Goal: Task Accomplishment & Management: Manage account settings

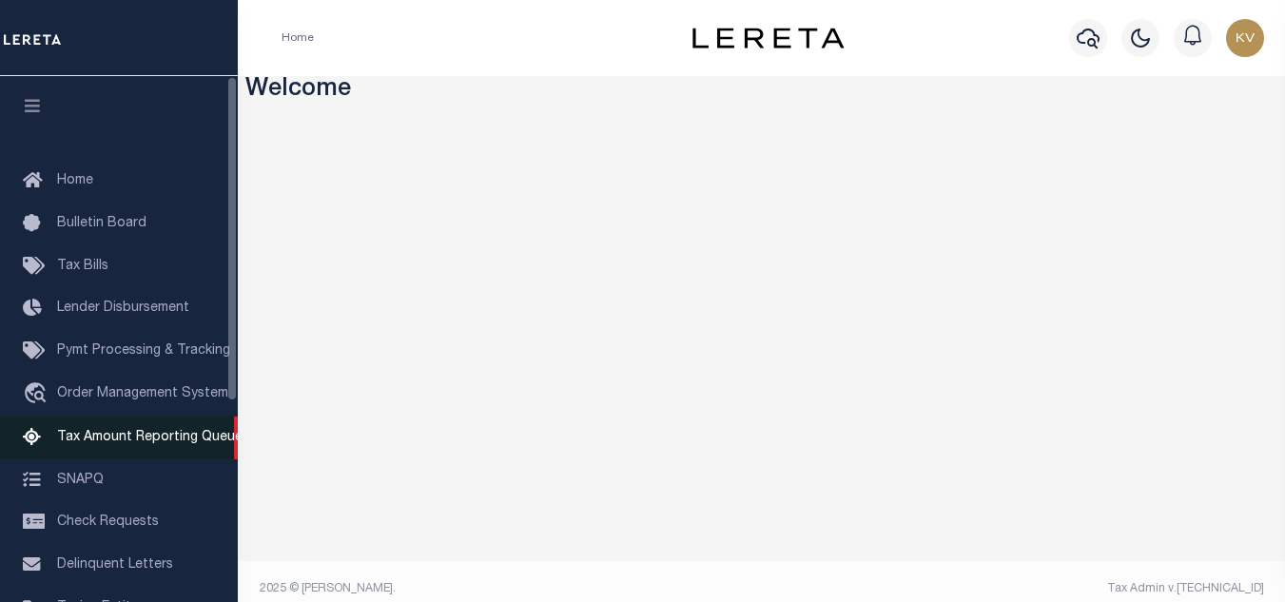
click at [121, 434] on span "Tax Amount Reporting Queue" at bounding box center [149, 437] width 185 height 13
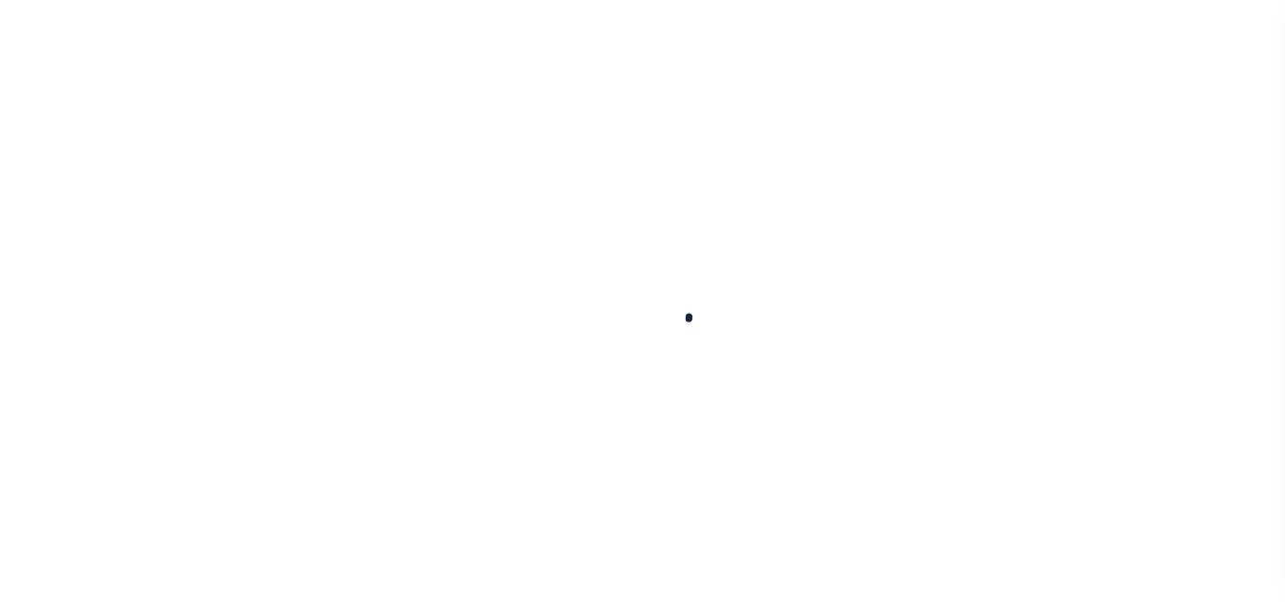
scroll to position [154, 0]
click at [757, 189] on button "Delinquency Listings" at bounding box center [667, 193] width 179 height 36
select select "100"
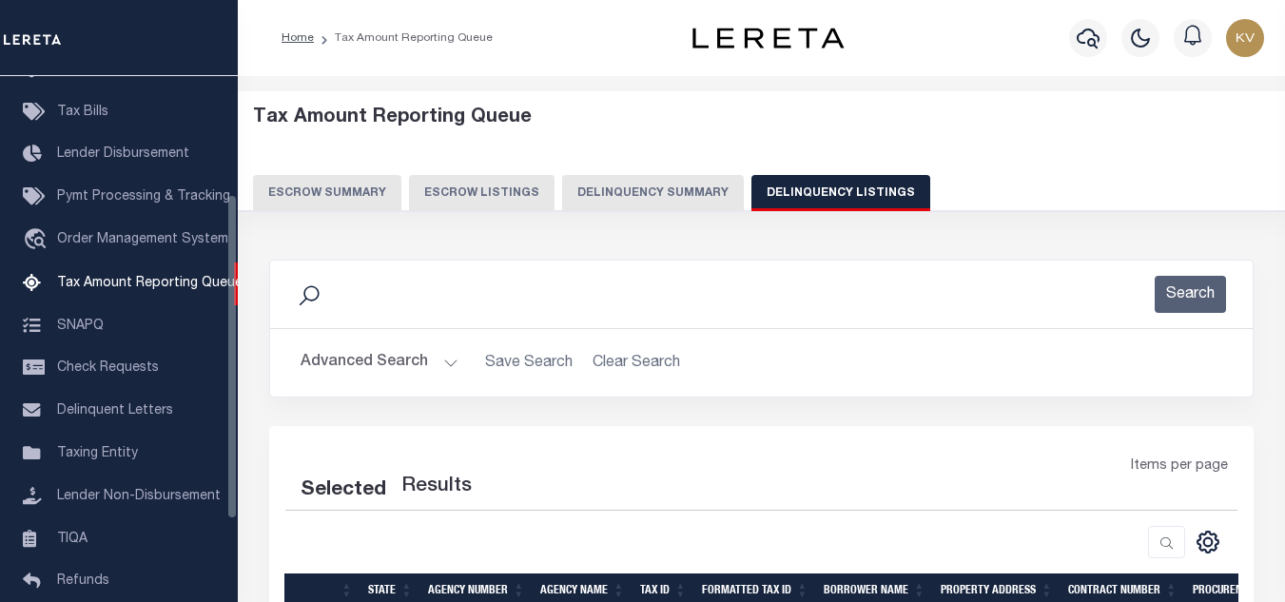
scroll to position [192, 0]
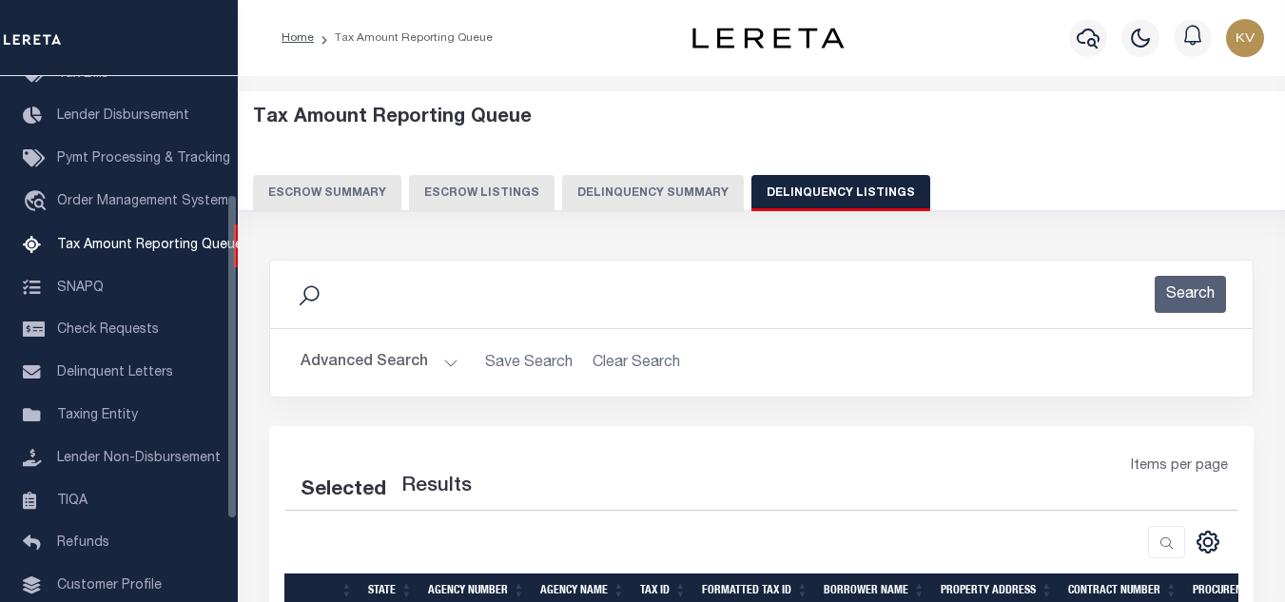
select select "100"
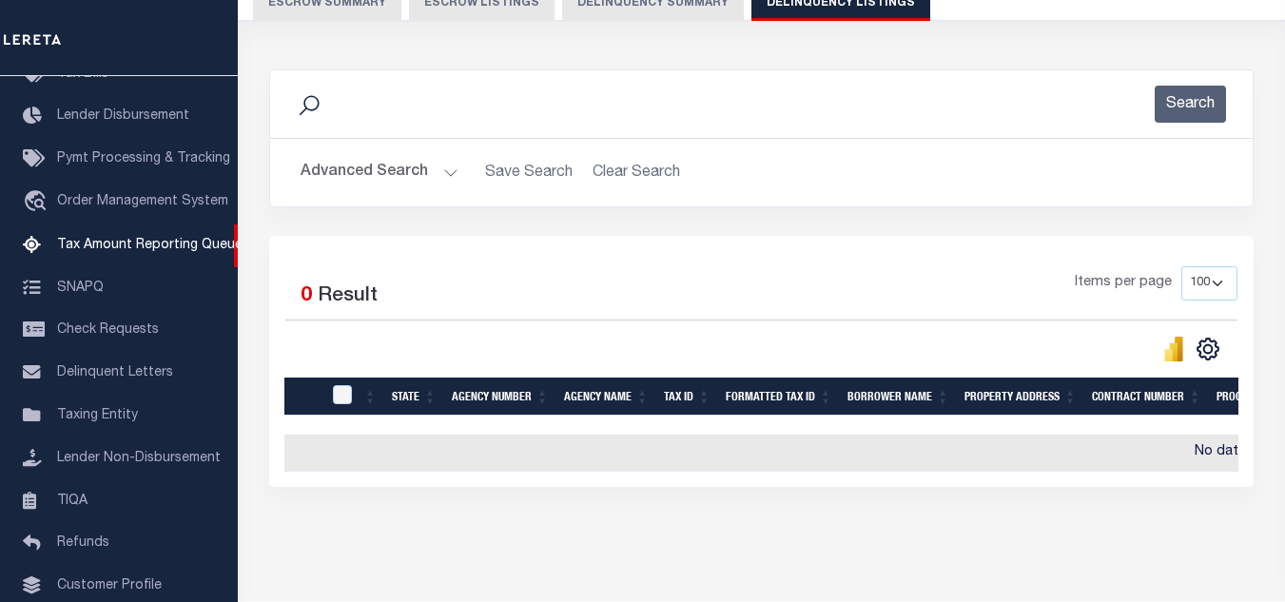
scroll to position [0, 0]
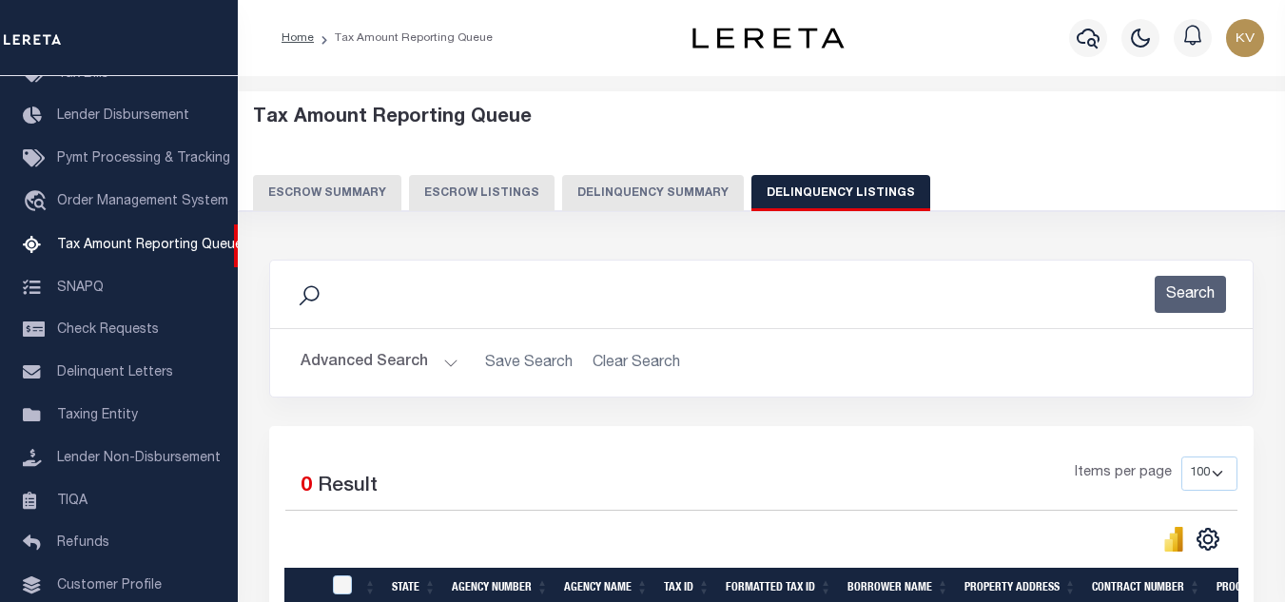
click at [380, 363] on button "Advanced Search" at bounding box center [380, 362] width 158 height 37
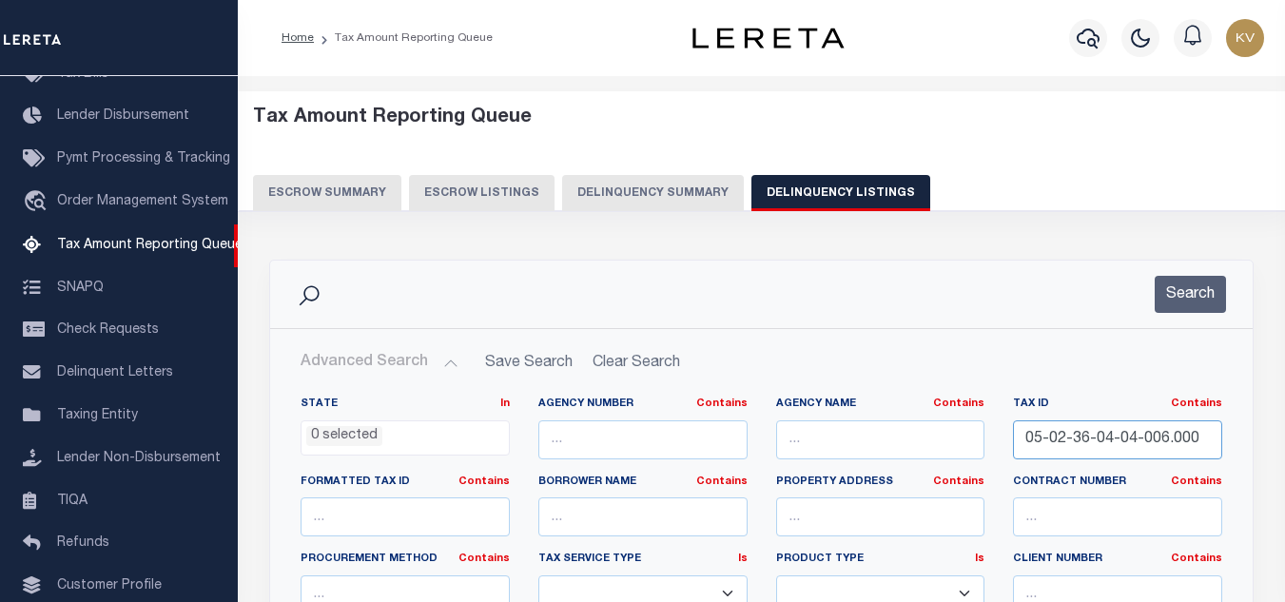
drag, startPoint x: 1205, startPoint y: 434, endPoint x: 723, endPoint y: 437, distance: 482.2
click at [723, 437] on div "State In In AK AL AR AZ CA CO CT DC DE FL GA GU HI IA ID IL IN KS KY LA MA MD M…" at bounding box center [761, 591] width 950 height 388
paste input "52-04-12-400-001.000-02"
type input "52-04-12-400-001.000-020"
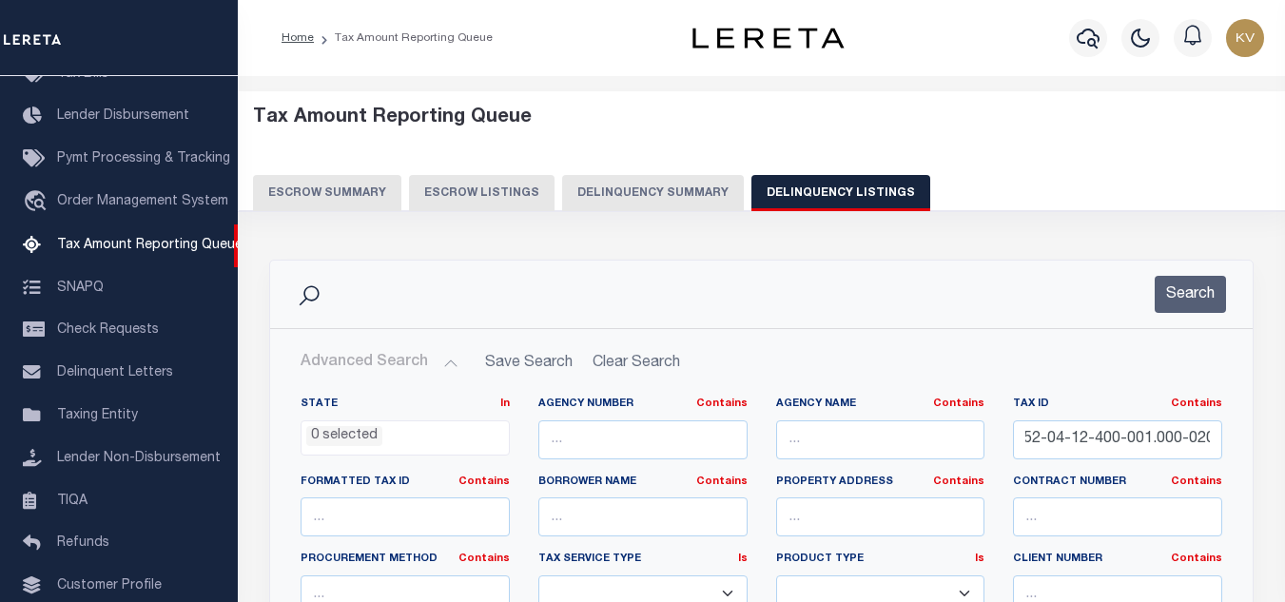
click at [1153, 309] on div "Search" at bounding box center [1179, 294] width 94 height 37
click at [1173, 303] on button "Search" at bounding box center [1190, 294] width 71 height 37
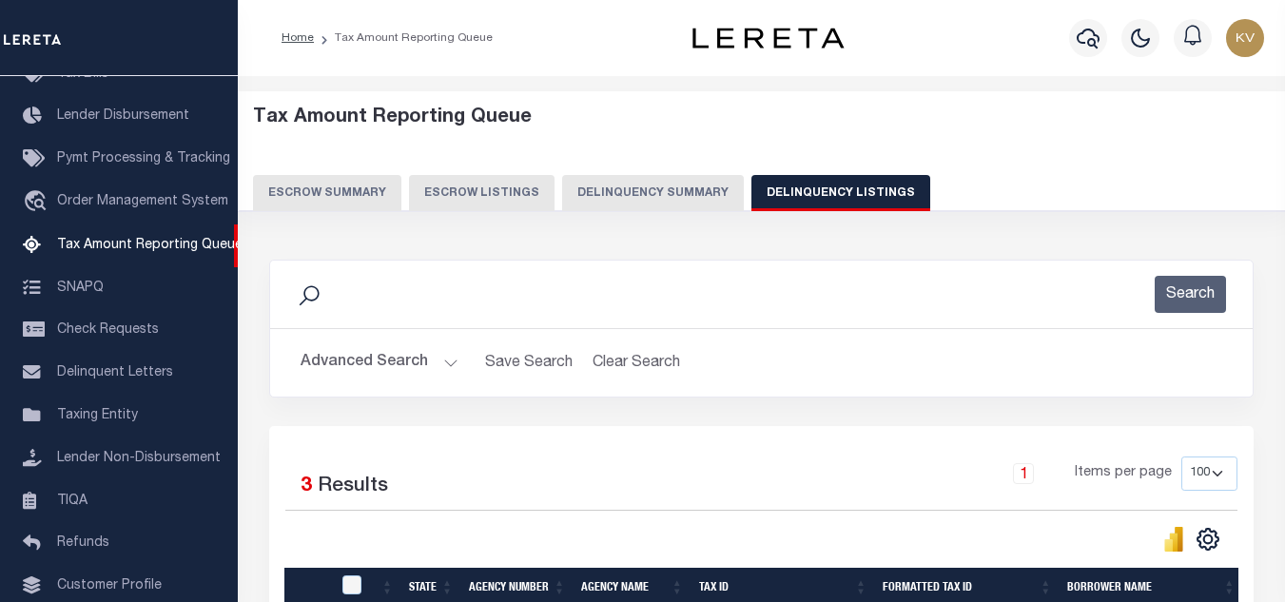
scroll to position [285, 0]
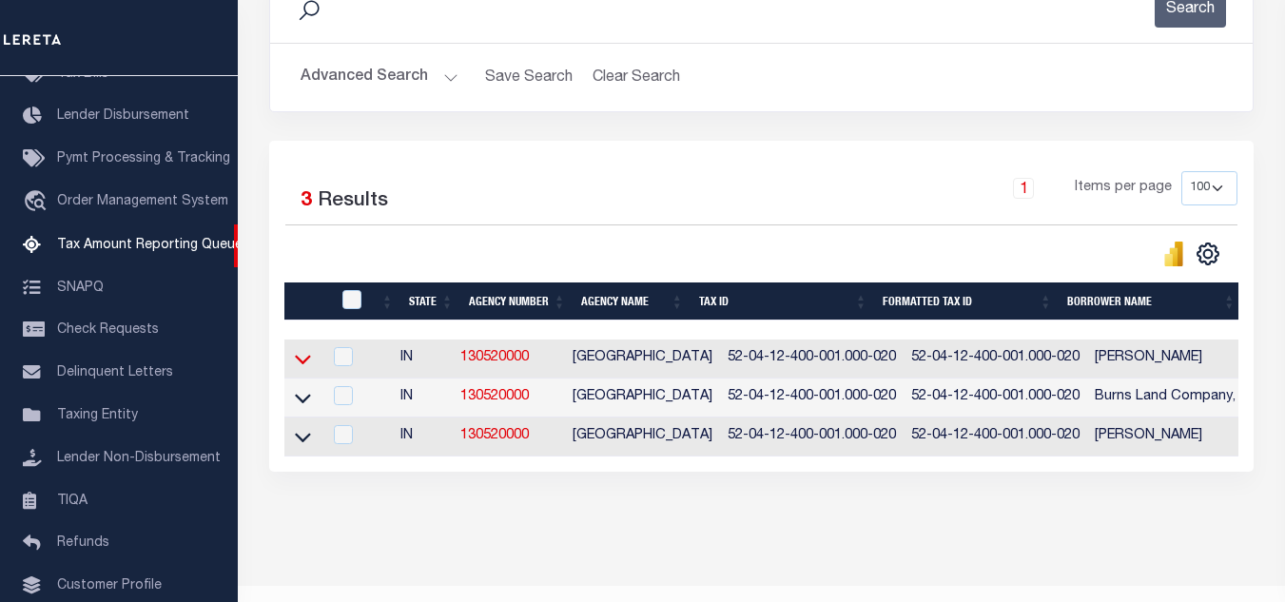
click at [299, 364] on icon at bounding box center [303, 361] width 16 height 10
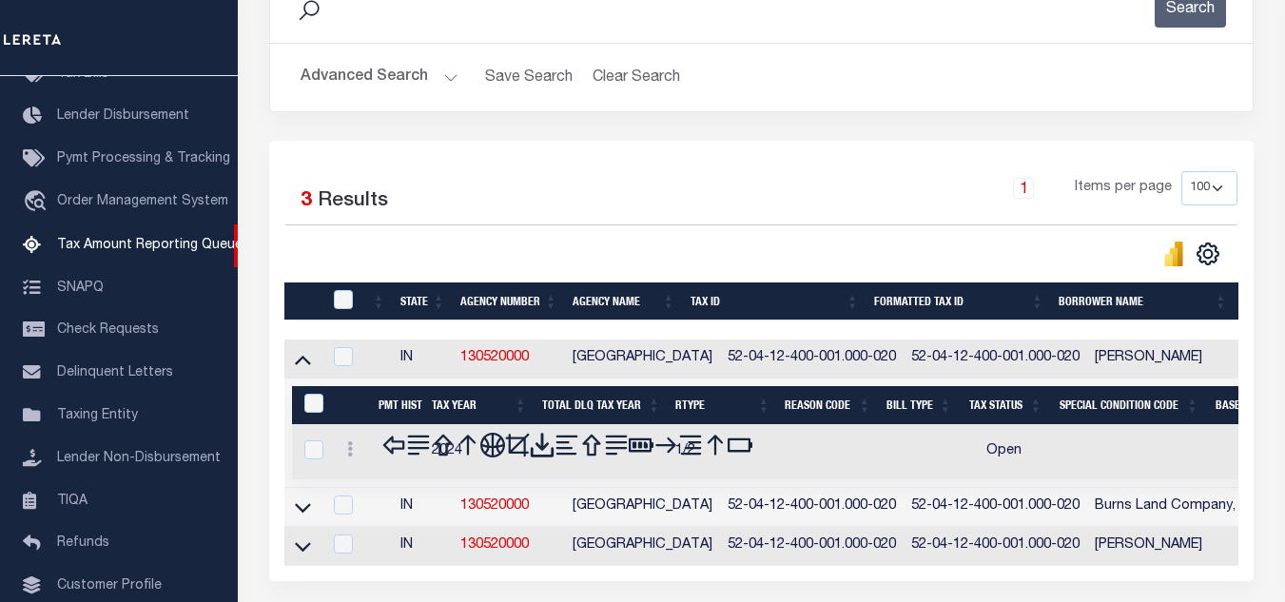
scroll to position [344, 0]
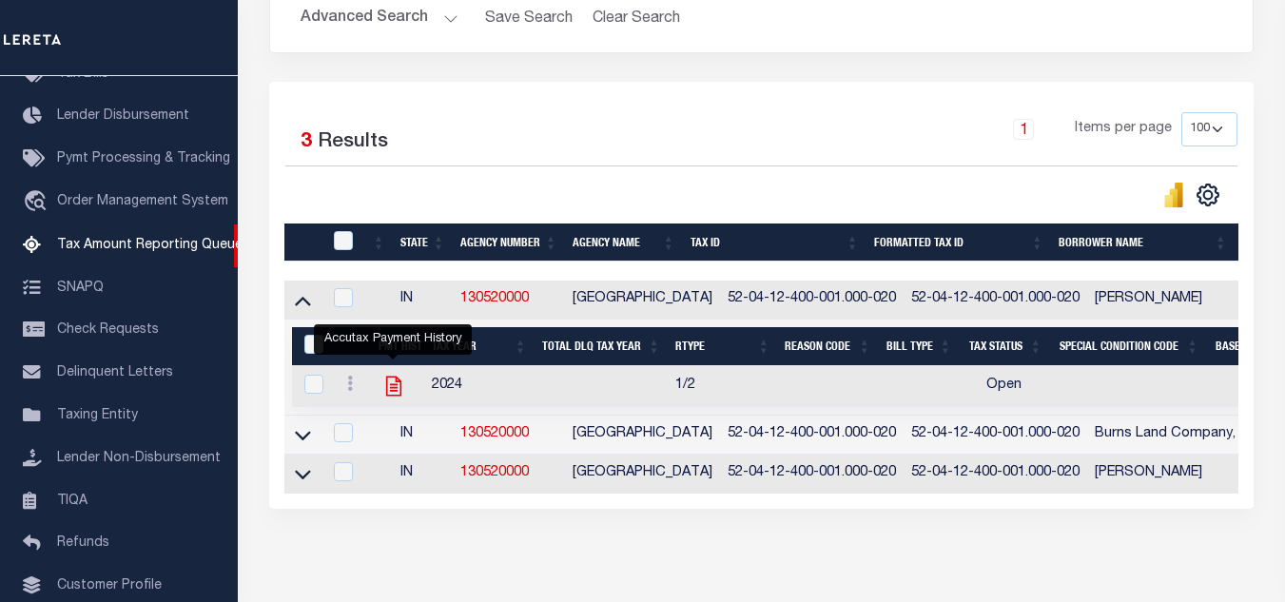
click at [394, 388] on icon "" at bounding box center [393, 386] width 25 height 25
checkbox input "true"
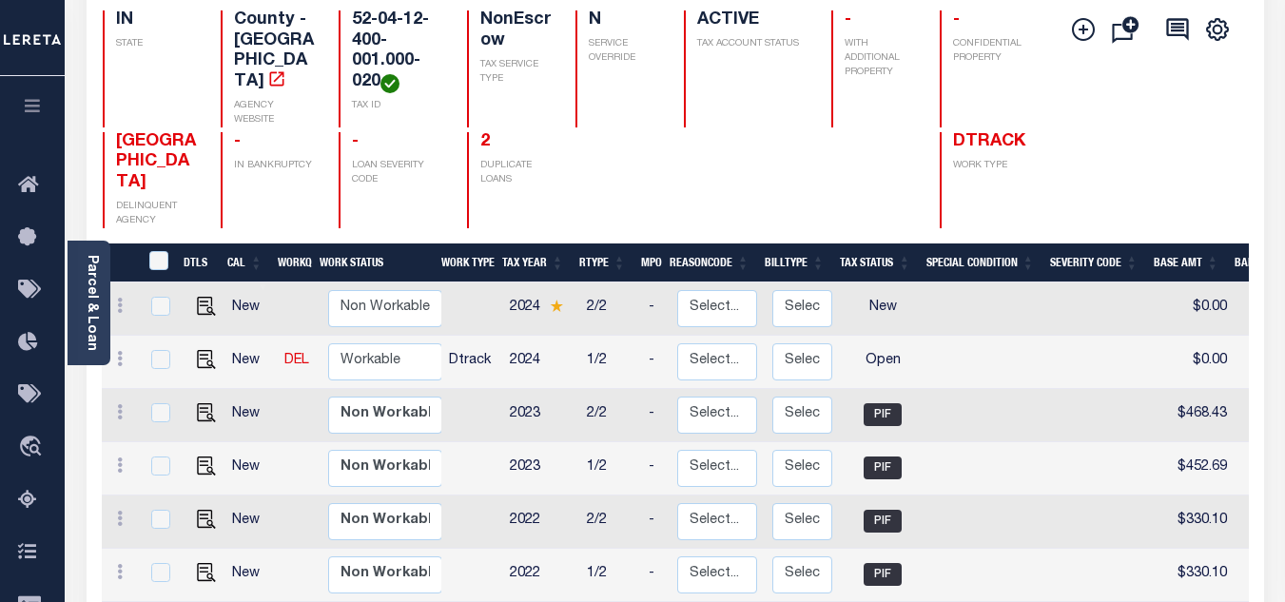
scroll to position [285, 0]
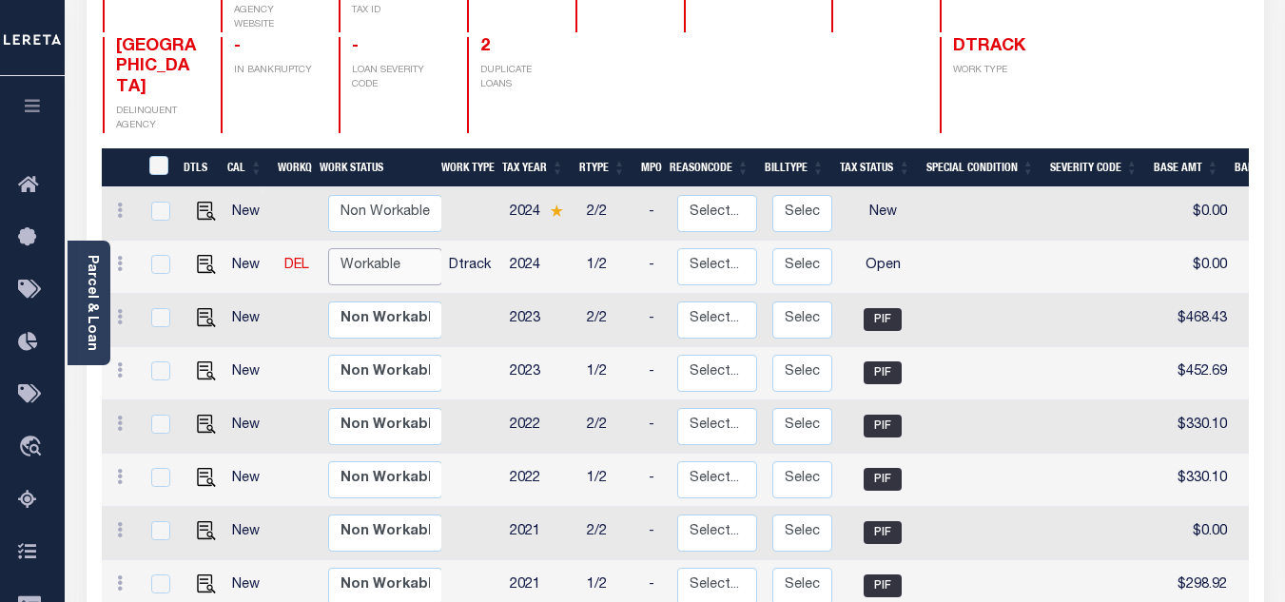
click at [423, 248] on select "Non Workable Workable" at bounding box center [385, 266] width 114 height 37
checkbox input "true"
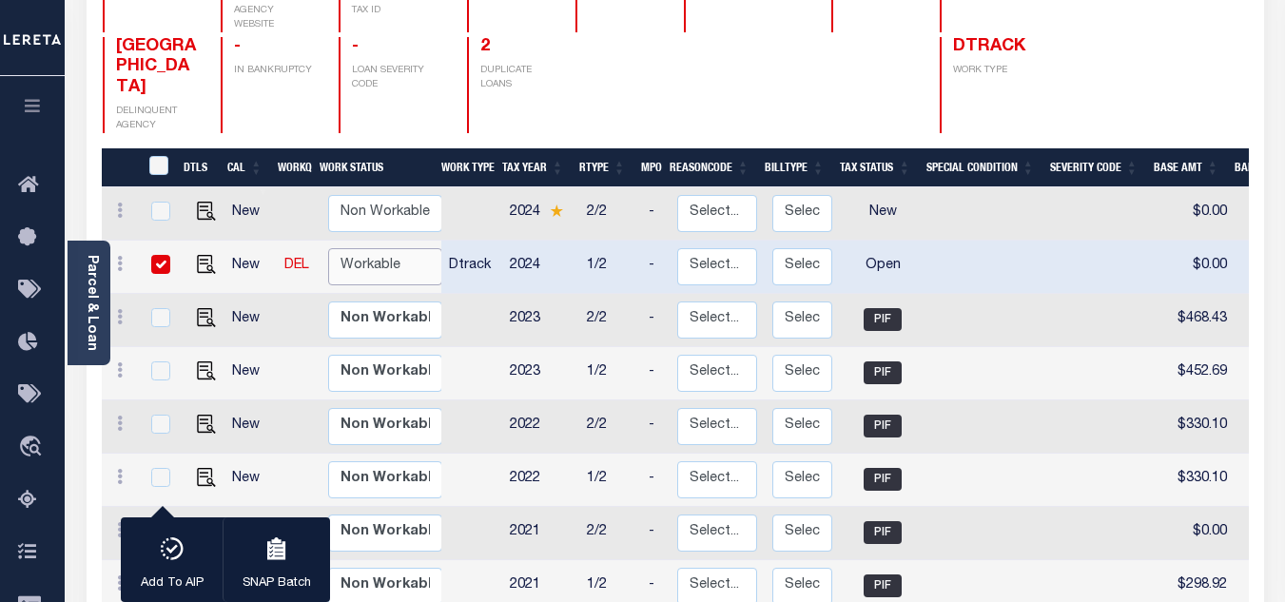
select select "true"
click at [328, 248] on select "Non Workable Workable" at bounding box center [385, 266] width 114 height 37
checkbox input "false"
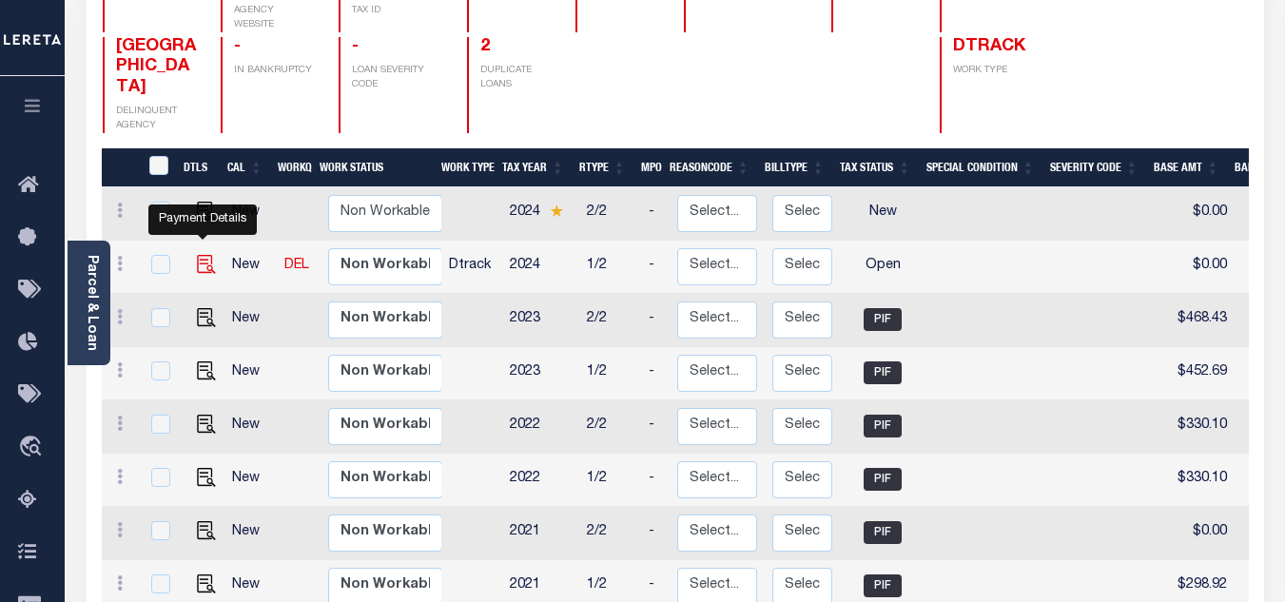
click at [200, 255] on img "" at bounding box center [206, 264] width 19 height 19
checkbox input "true"
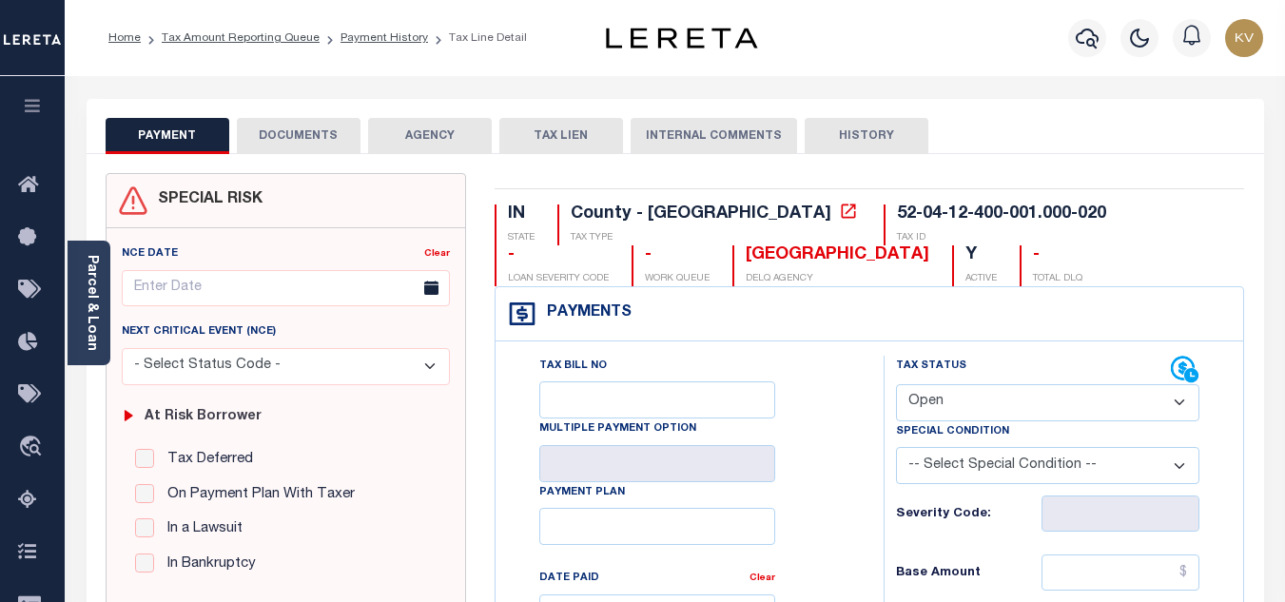
scroll to position [190, 0]
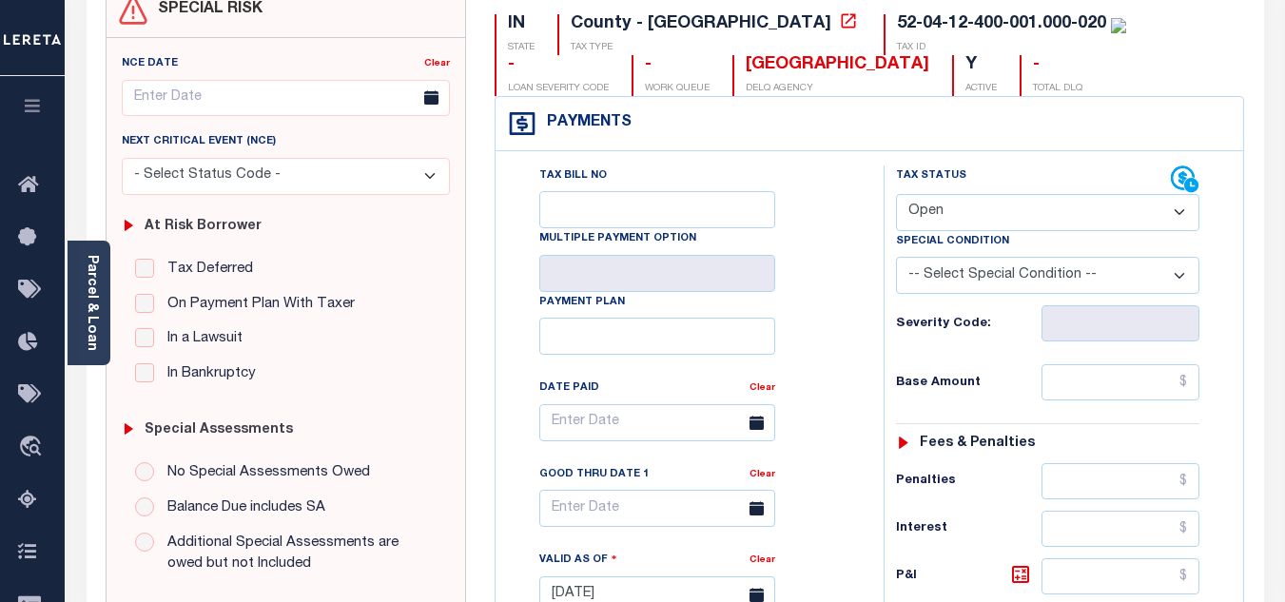
click at [944, 203] on select "- Select Status Code - Open Due/Unpaid Paid Incomplete No Tax Due Internal Refu…" at bounding box center [1047, 212] width 303 height 37
select select "PYD"
click at [896, 195] on select "- Select Status Code - Open Due/Unpaid Paid Incomplete No Tax Due Internal Refu…" at bounding box center [1047, 212] width 303 height 37
type input "09/09/2025"
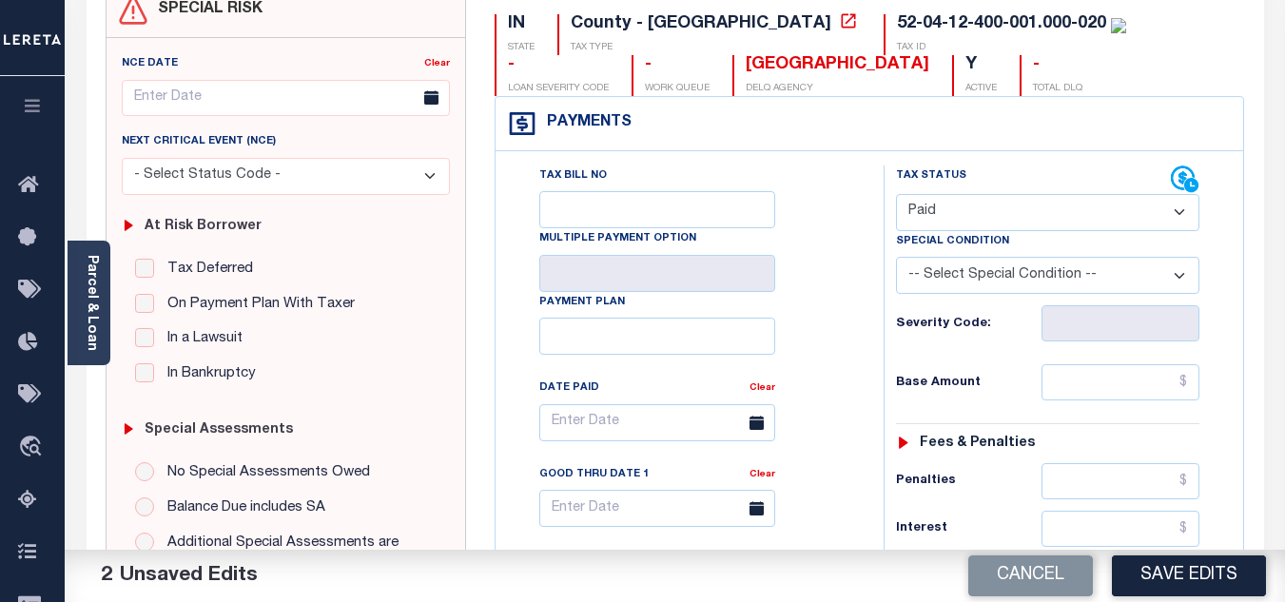
click at [840, 307] on div "Tax Bill No Multiple Payment Option Payment Plan Clear" at bounding box center [684, 432] width 340 height 534
click at [1108, 390] on input "text" at bounding box center [1120, 382] width 158 height 36
type input "$0.00"
click at [1023, 391] on h6 "Base Amount" at bounding box center [969, 383] width 146 height 15
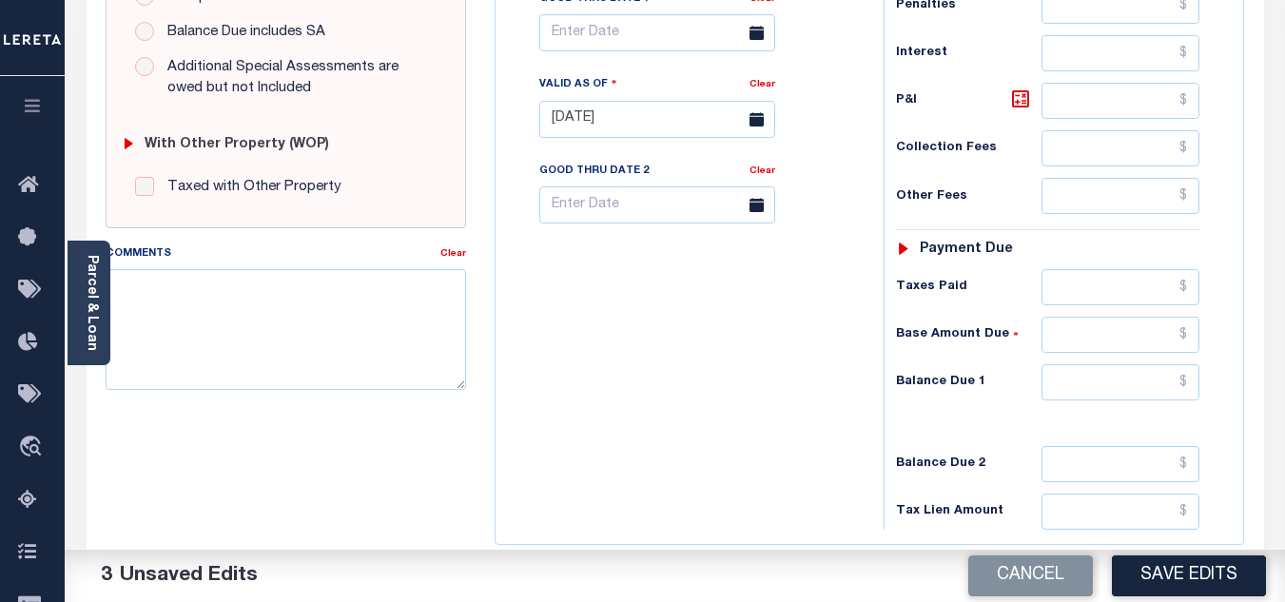
scroll to position [839, 0]
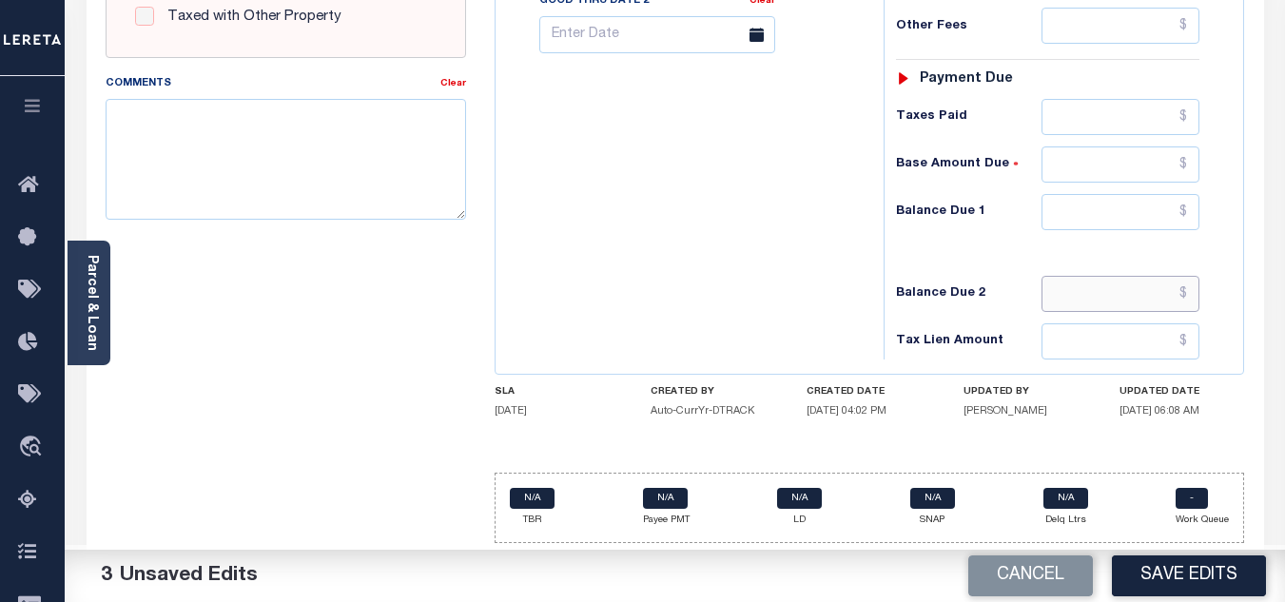
click at [1080, 302] on input "text" at bounding box center [1120, 294] width 158 height 36
click at [1080, 207] on input "text" at bounding box center [1120, 212] width 158 height 36
type input "$0.00"
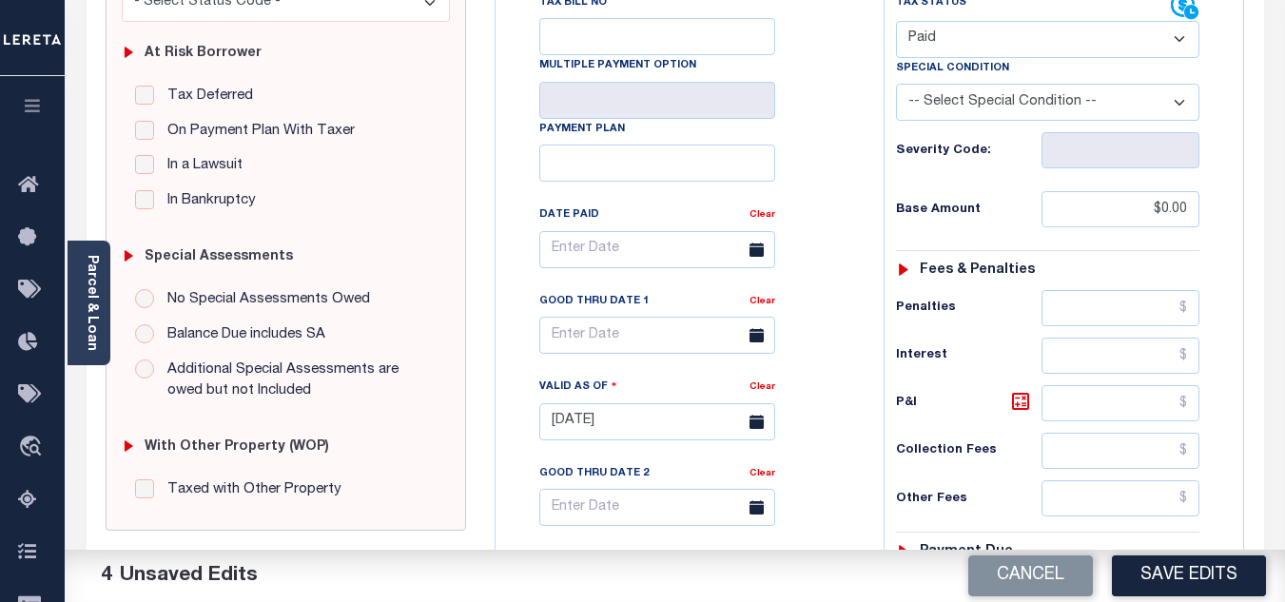
scroll to position [0, 0]
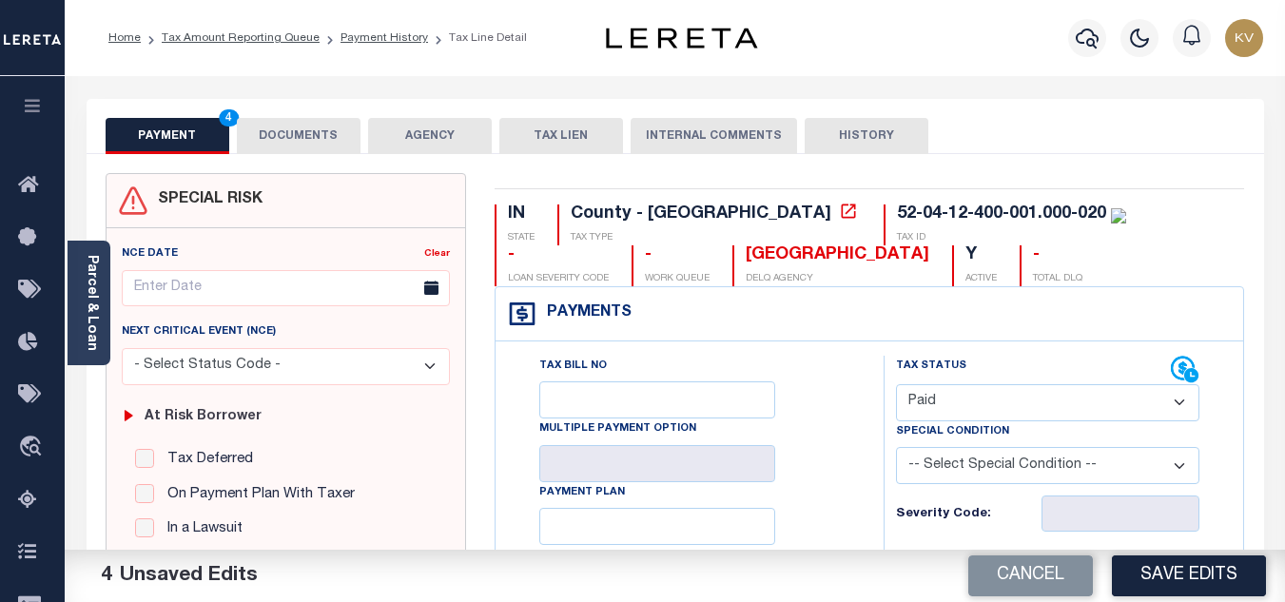
click at [308, 121] on button "DOCUMENTS" at bounding box center [299, 136] width 124 height 36
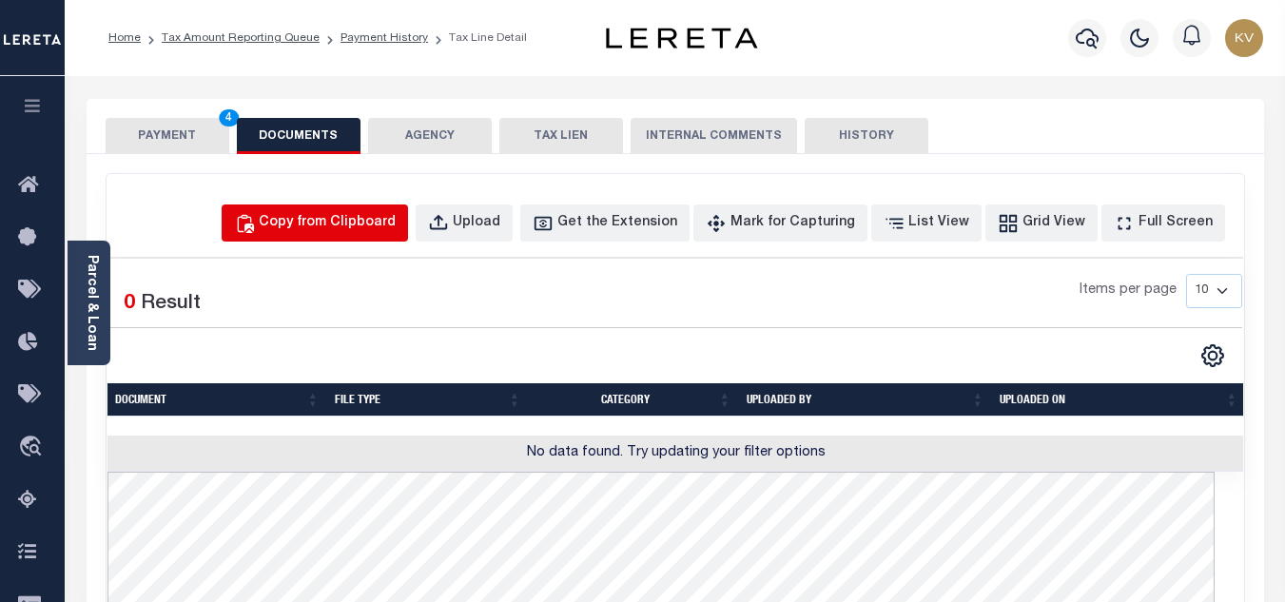
click at [329, 221] on div "Copy from Clipboard" at bounding box center [327, 223] width 137 height 21
select select "POP"
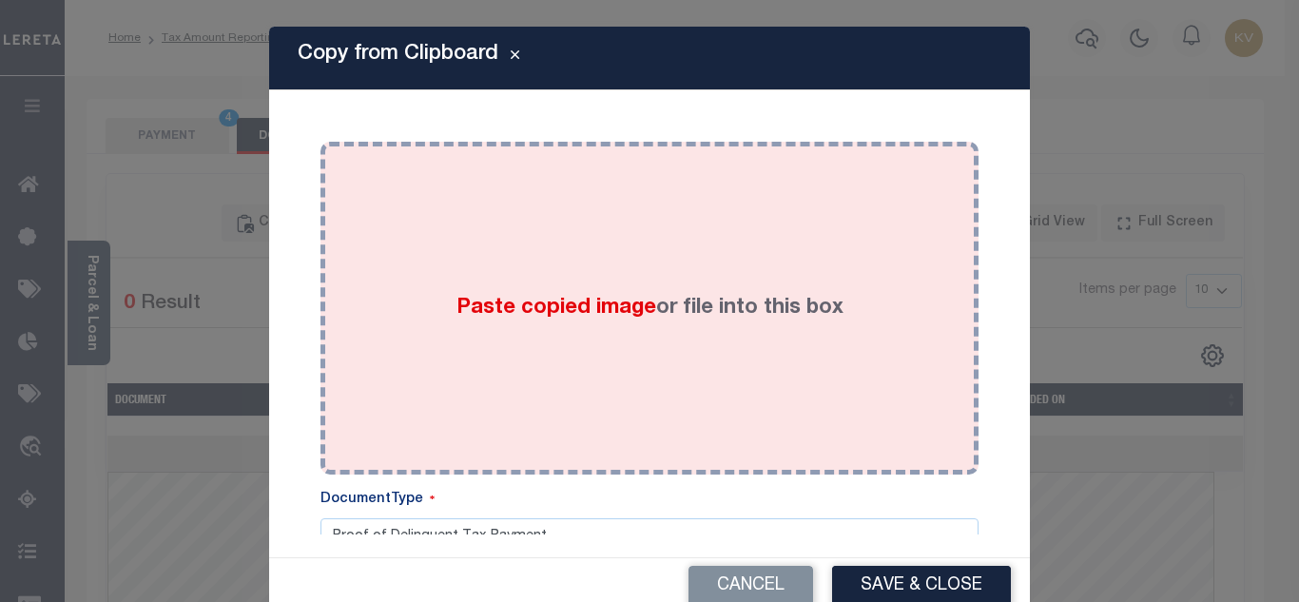
click at [456, 306] on span "Paste copied image" at bounding box center [556, 308] width 200 height 21
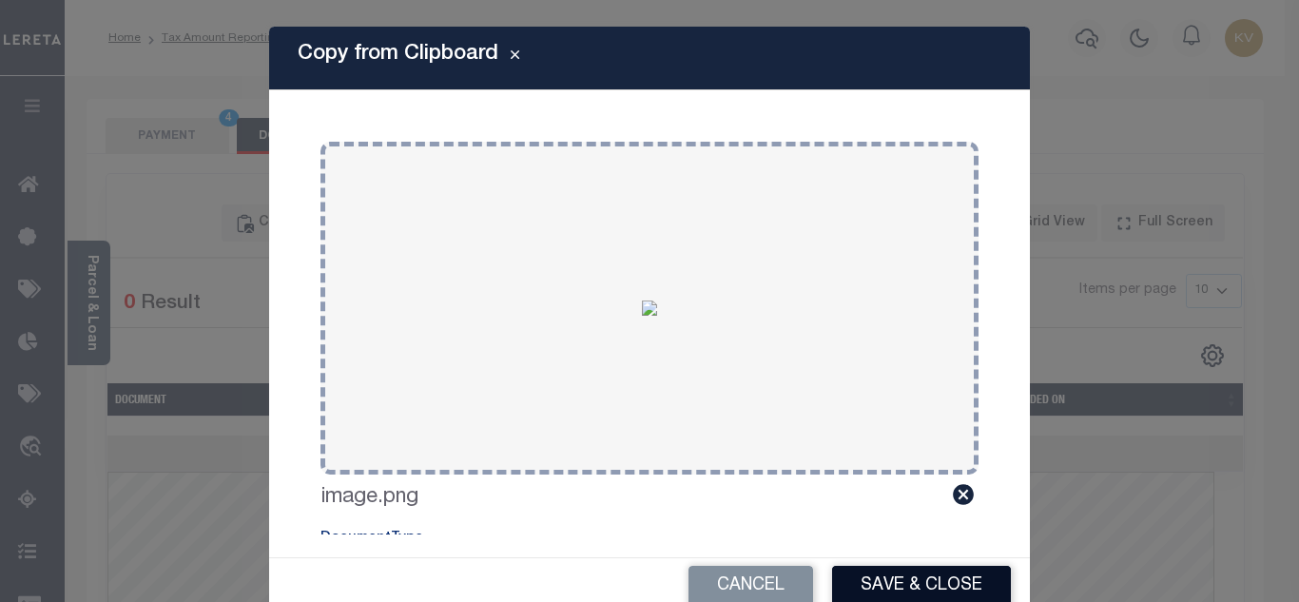
click at [915, 575] on button "Save & Close" at bounding box center [921, 586] width 179 height 41
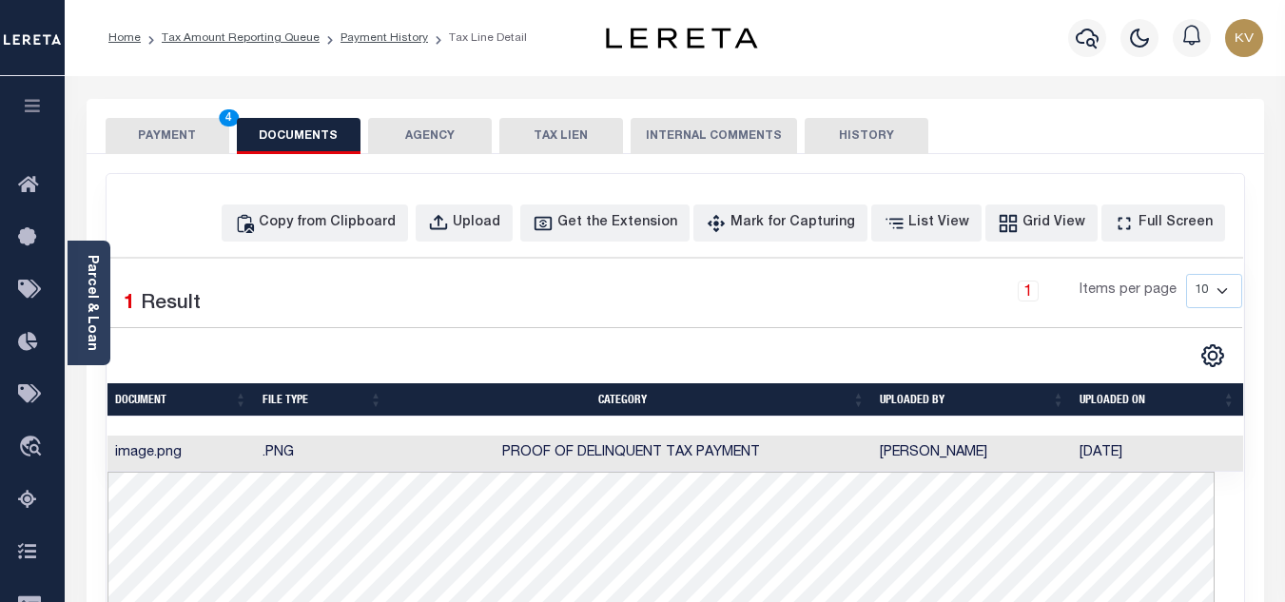
click at [196, 127] on button "PAYMENT 4" at bounding box center [168, 136] width 124 height 36
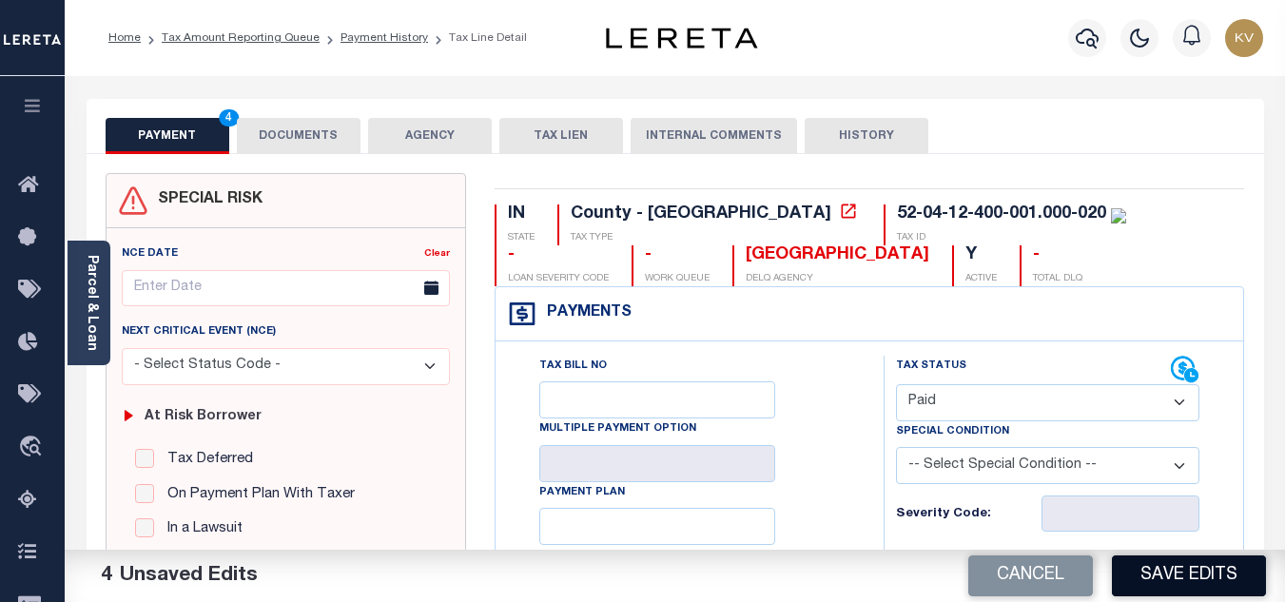
click at [1154, 567] on button "Save Edits" at bounding box center [1189, 575] width 154 height 41
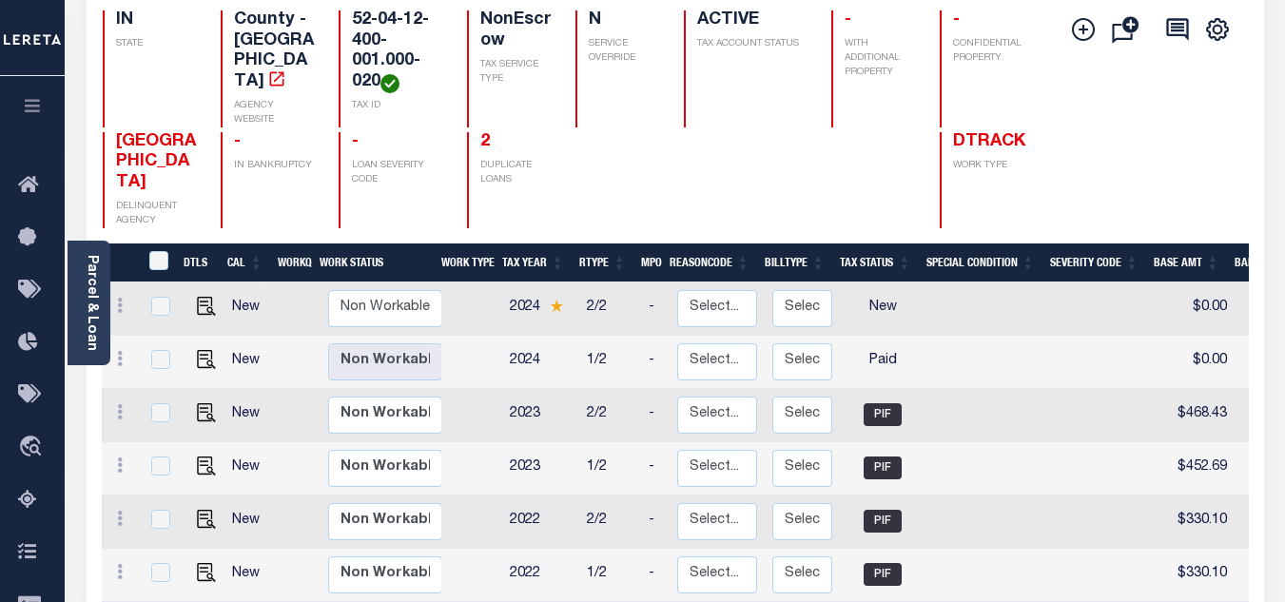
scroll to position [285, 0]
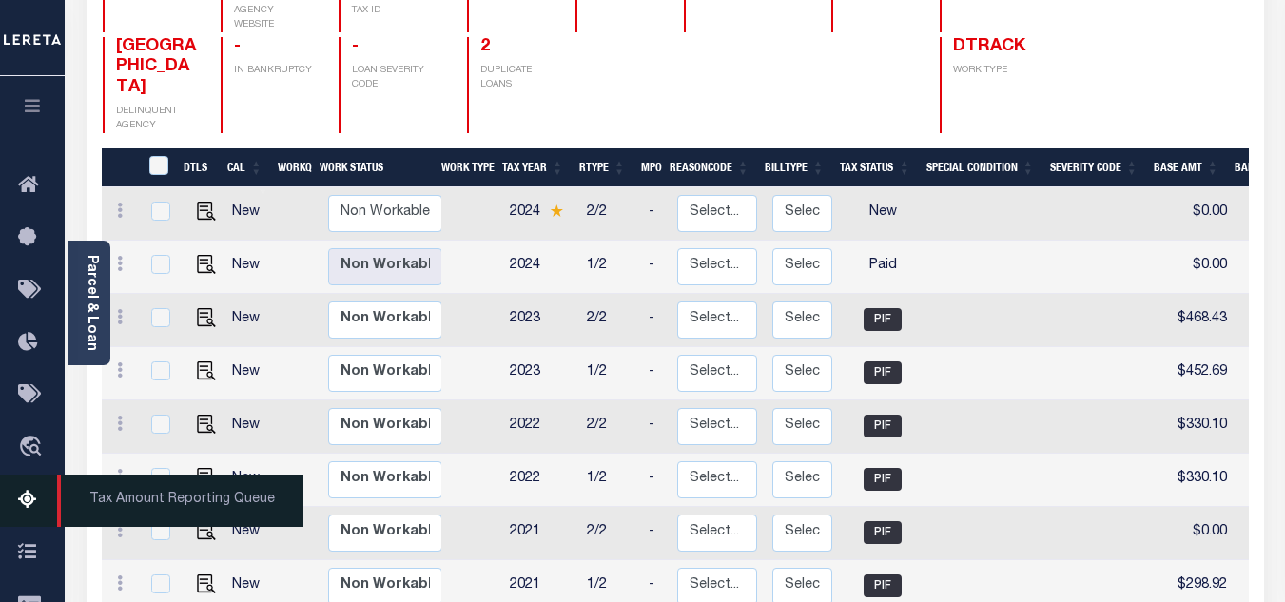
click at [18, 499] on icon at bounding box center [33, 501] width 30 height 24
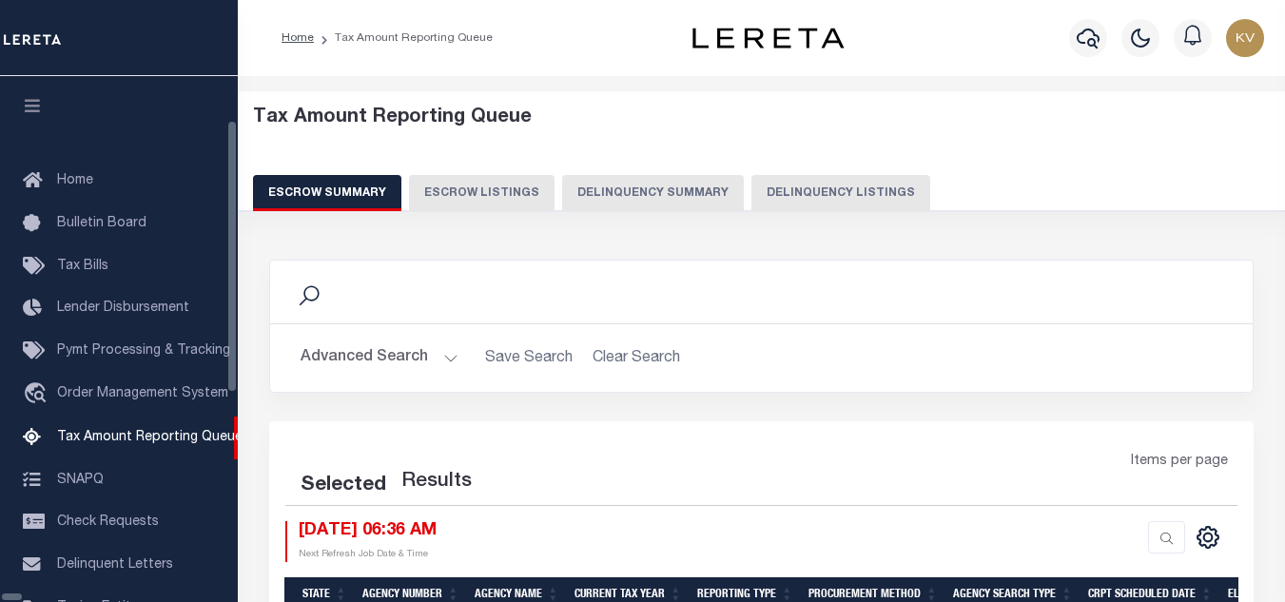
click at [751, 191] on button "Delinquency Listings" at bounding box center [840, 193] width 179 height 36
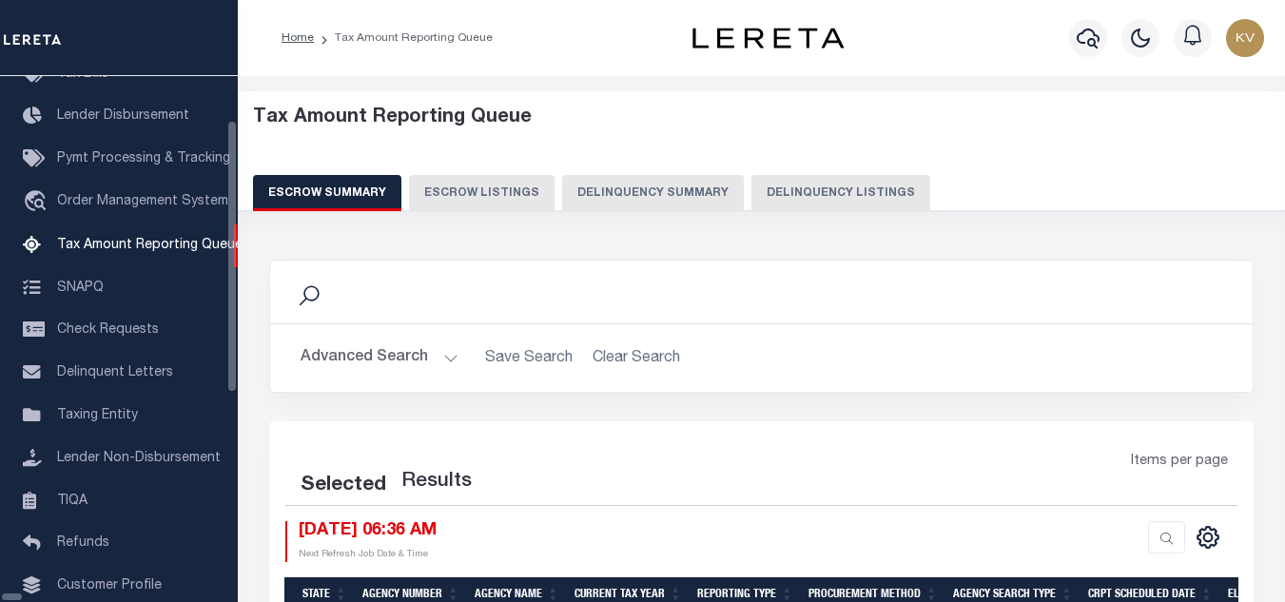
scroll to position [192, 0]
select select "100"
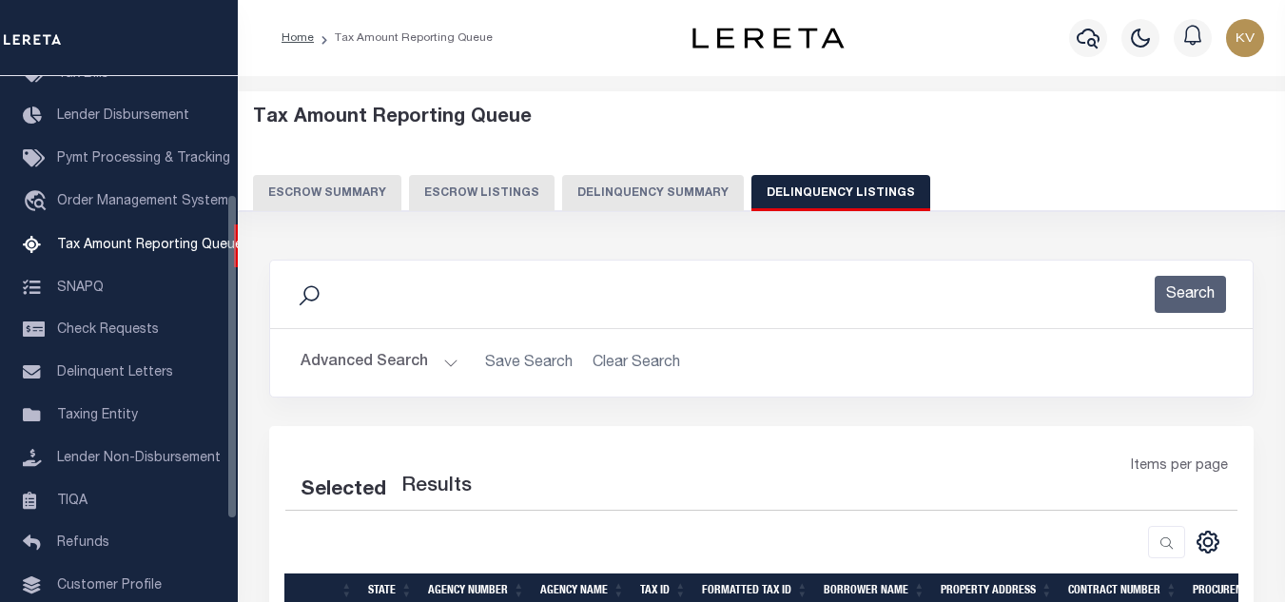
scroll to position [244, 0]
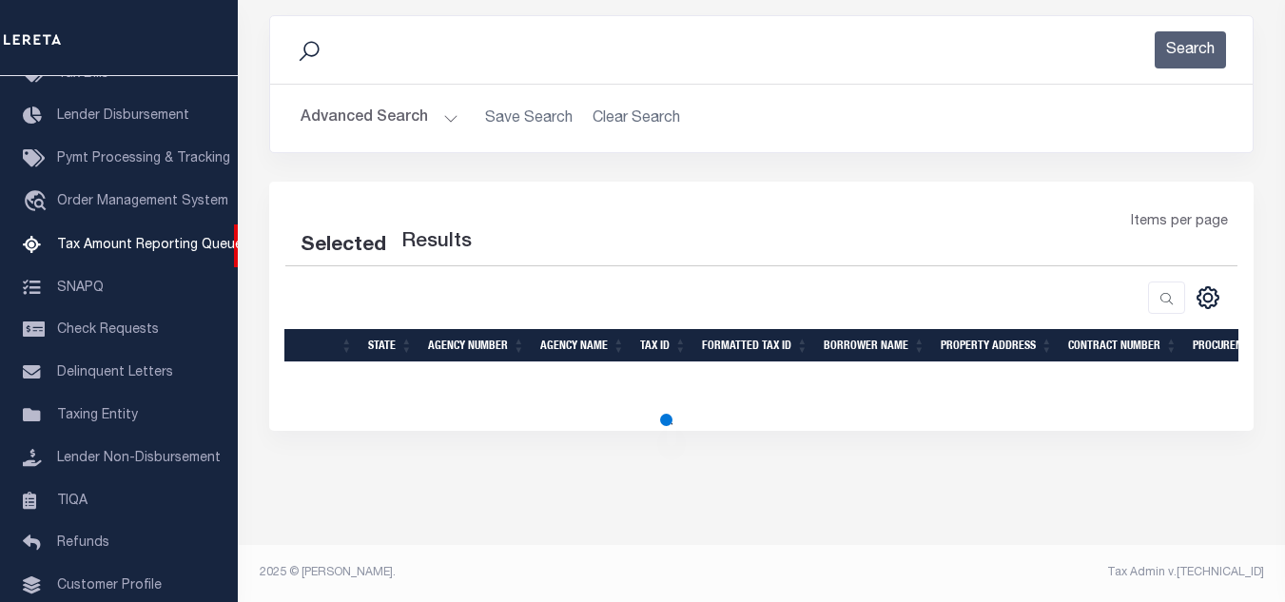
select select "100"
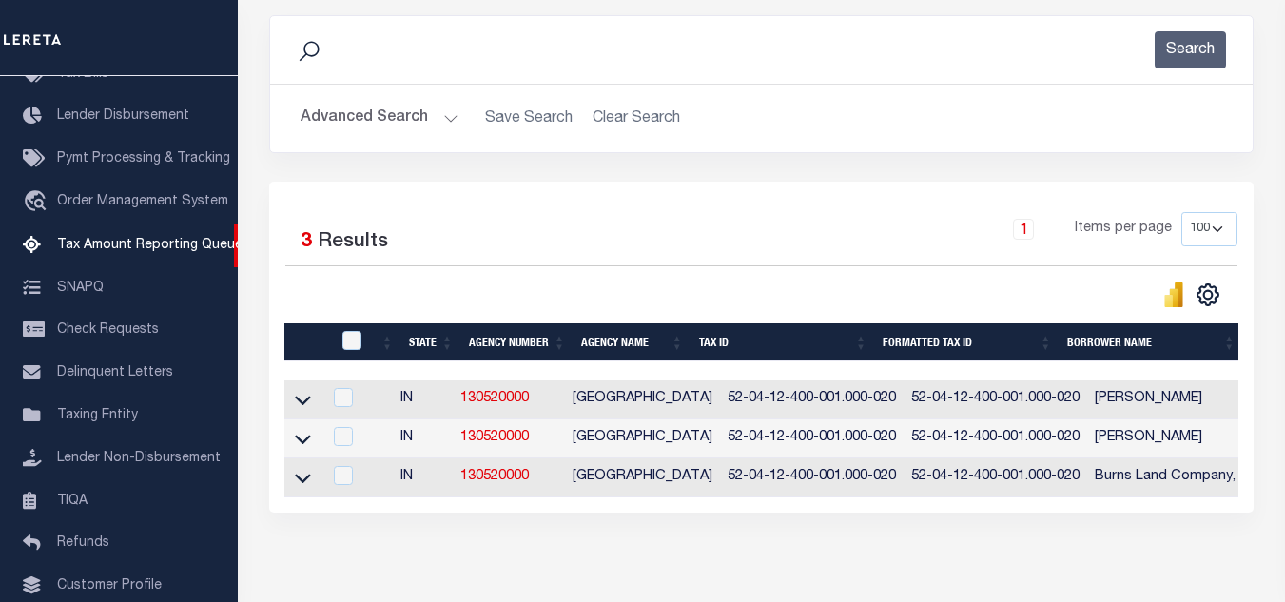
click at [293, 444] on link at bounding box center [303, 437] width 22 height 13
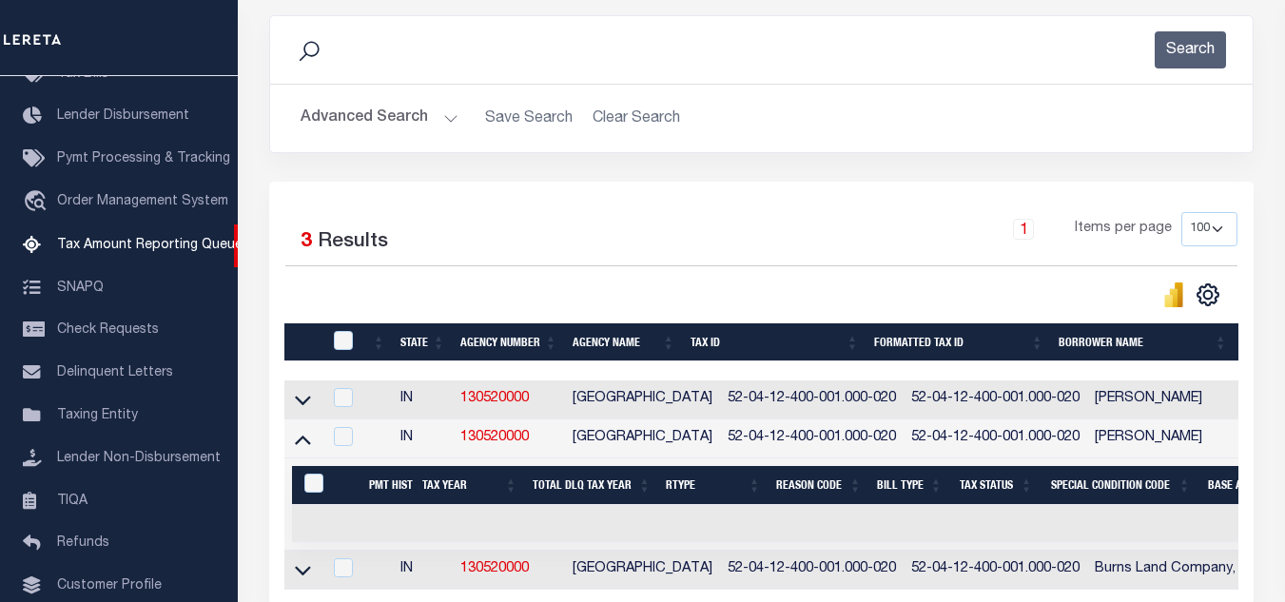
scroll to position [435, 0]
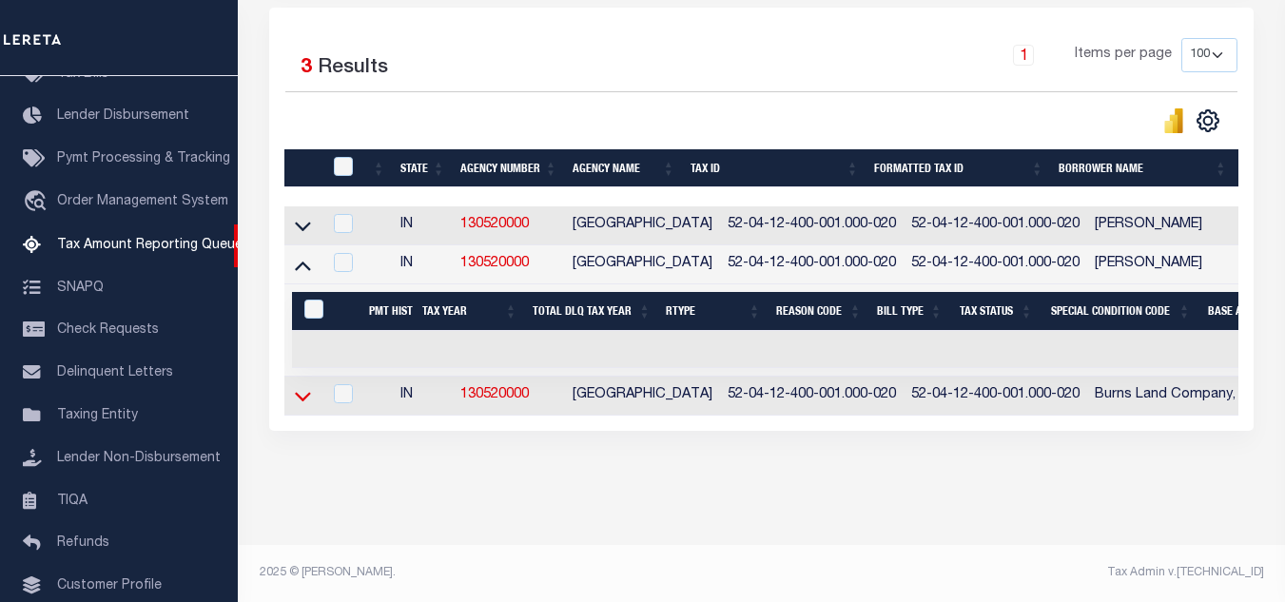
click at [298, 388] on icon at bounding box center [303, 396] width 16 height 20
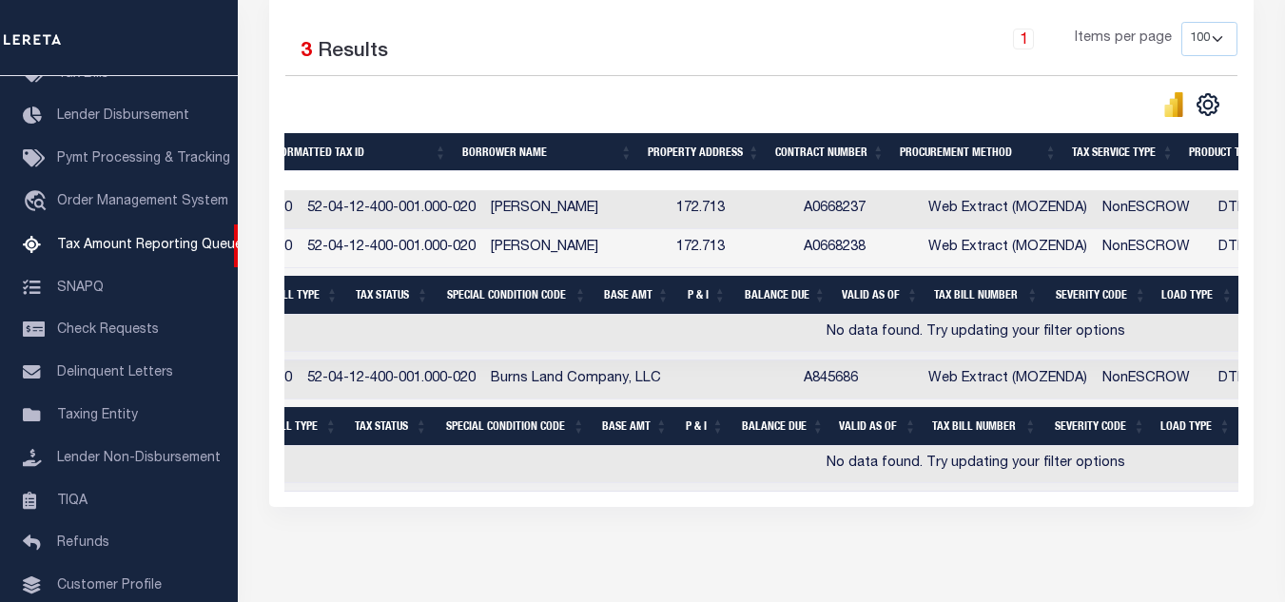
scroll to position [0, 521]
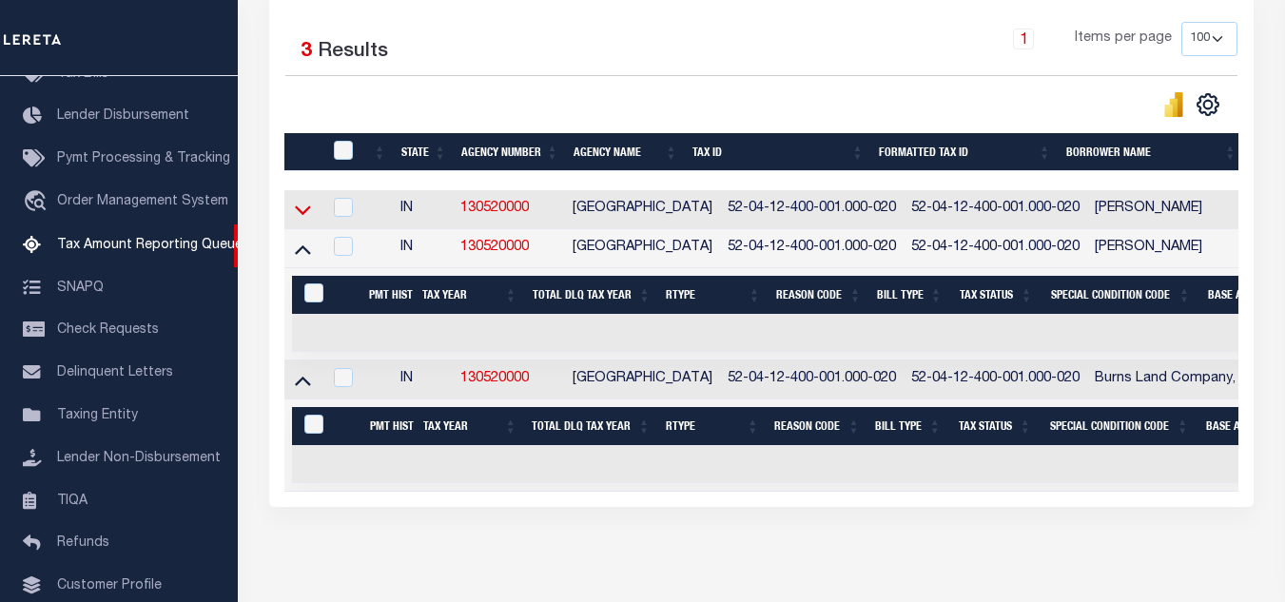
click at [302, 216] on icon at bounding box center [303, 211] width 16 height 10
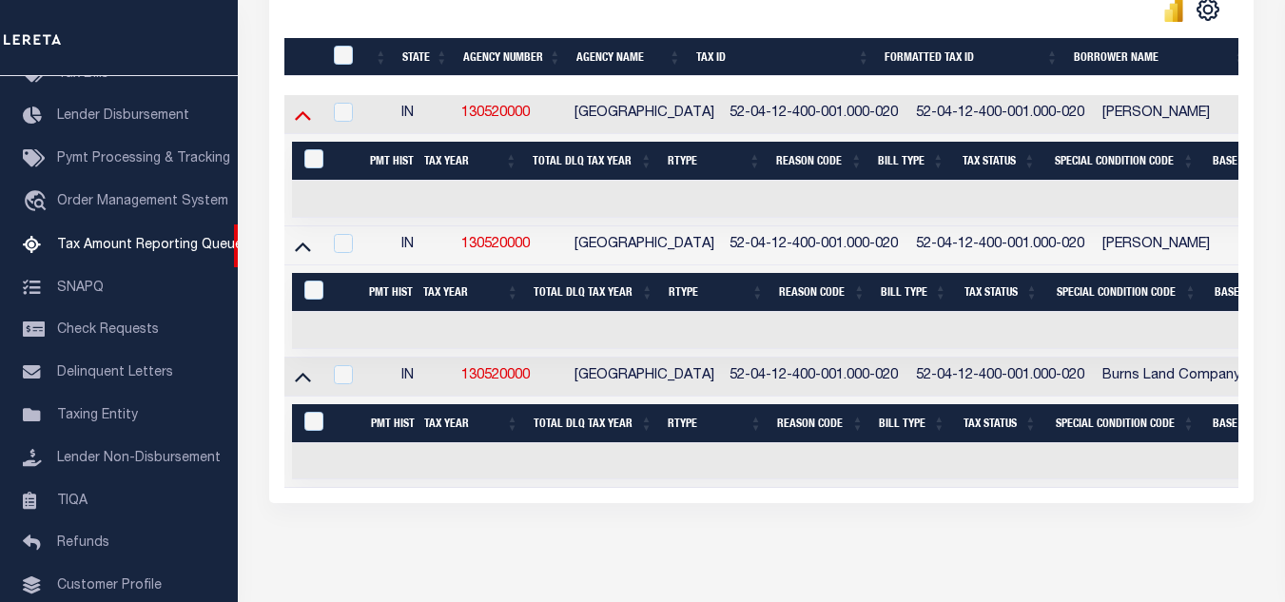
click at [298, 116] on icon at bounding box center [303, 115] width 16 height 20
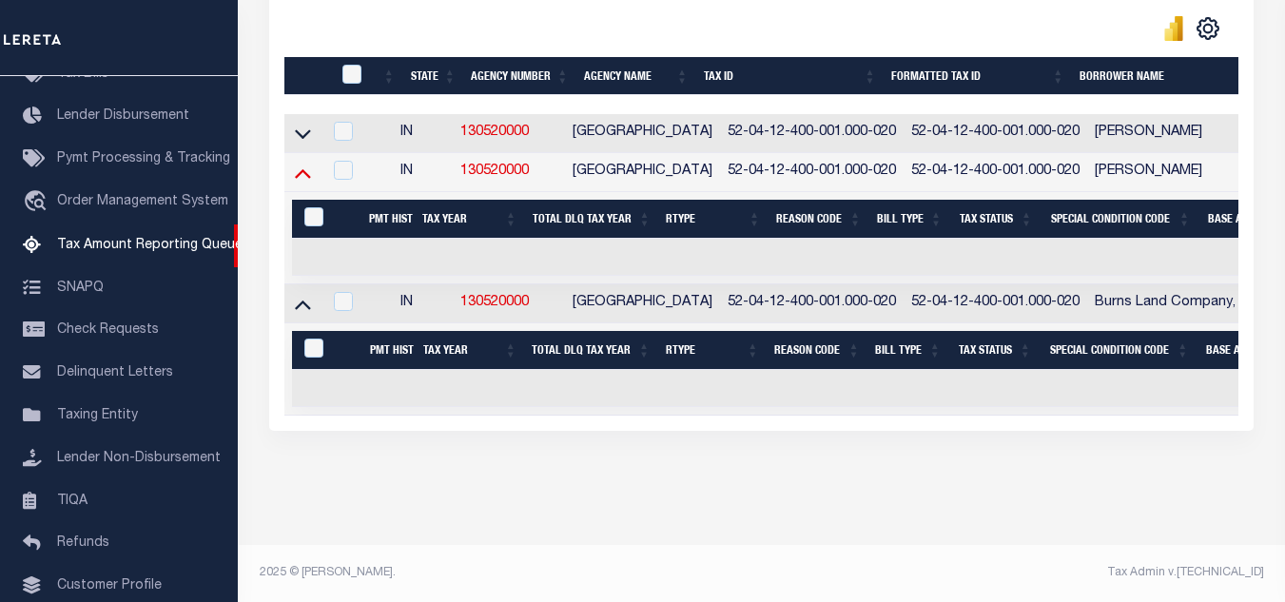
click at [302, 163] on icon at bounding box center [303, 173] width 16 height 20
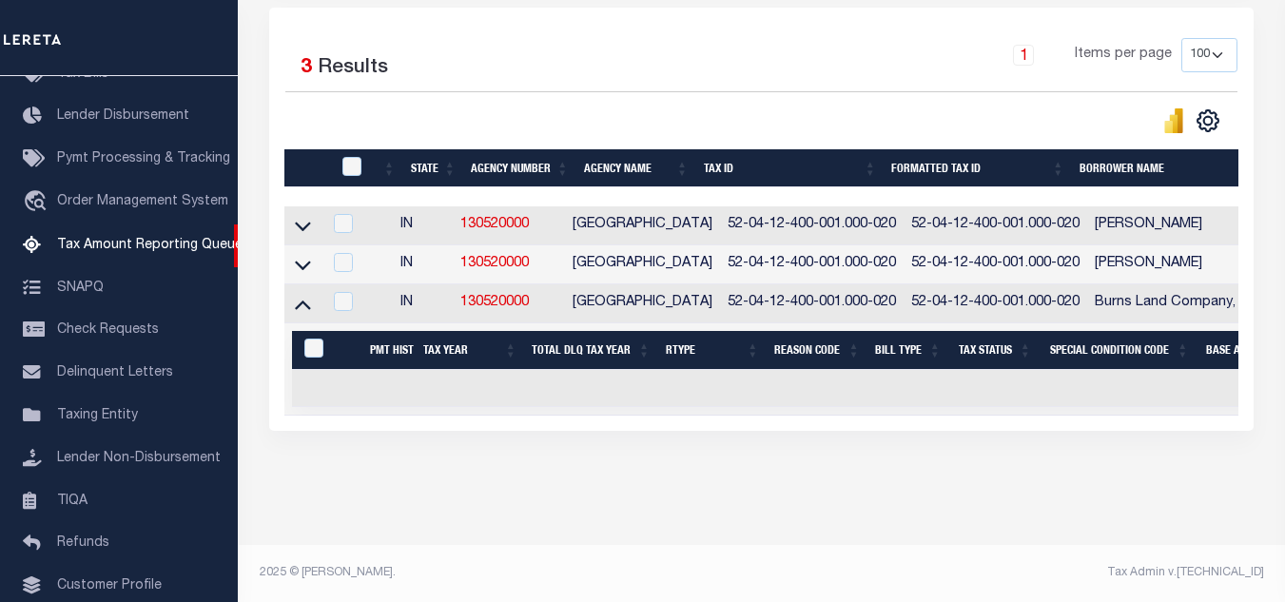
click at [301, 156] on th "&nbsp;&nbsp;&nbsp;&nbsp;&nbsp;&nbsp;&nbsp;&nbsp;&nbsp;&nbsp;\a" at bounding box center [307, 168] width 47 height 39
click at [307, 303] on td at bounding box center [302, 303] width 37 height 39
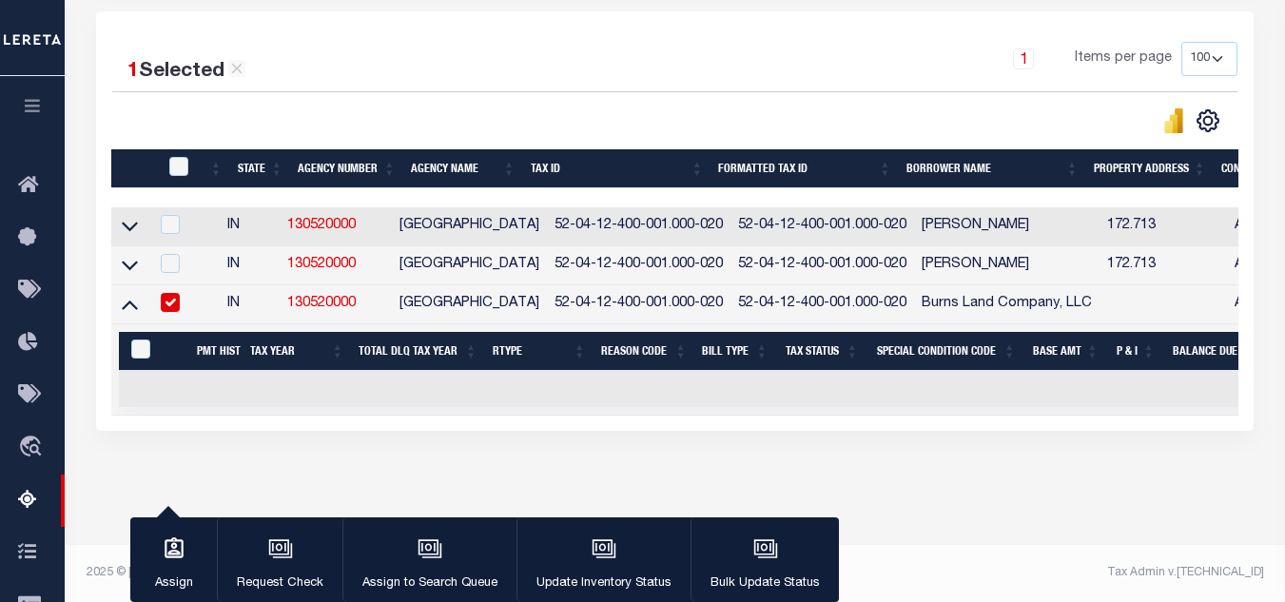
click at [177, 293] on input "checkbox" at bounding box center [170, 302] width 19 height 19
checkbox input "false"
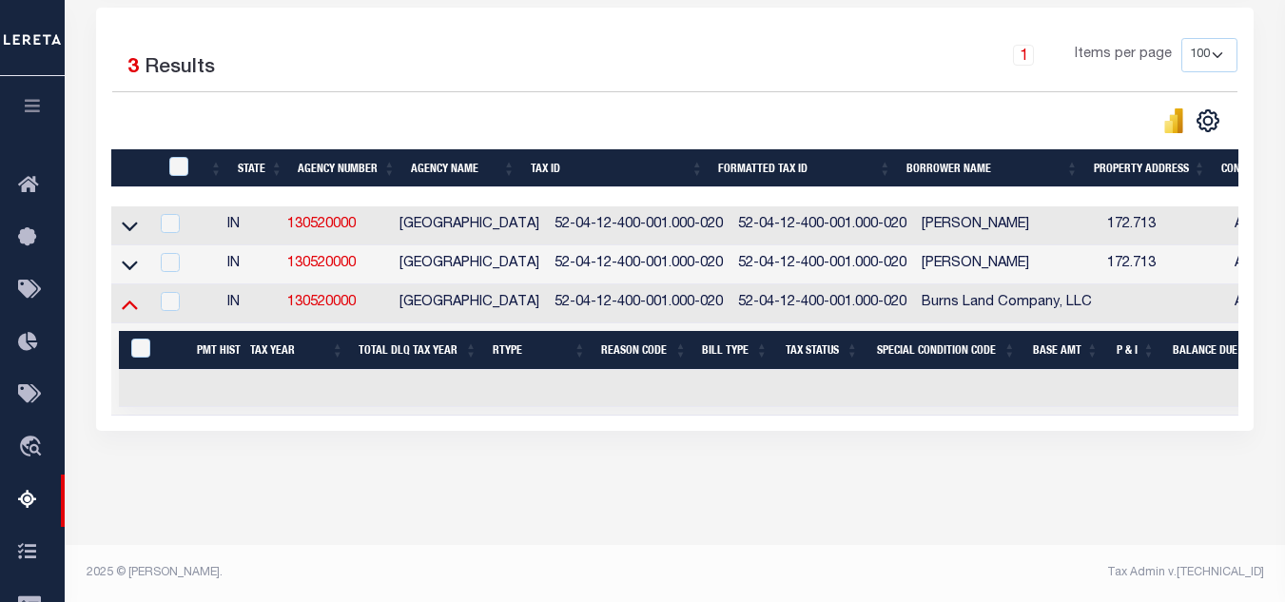
click at [129, 294] on icon at bounding box center [130, 304] width 16 height 20
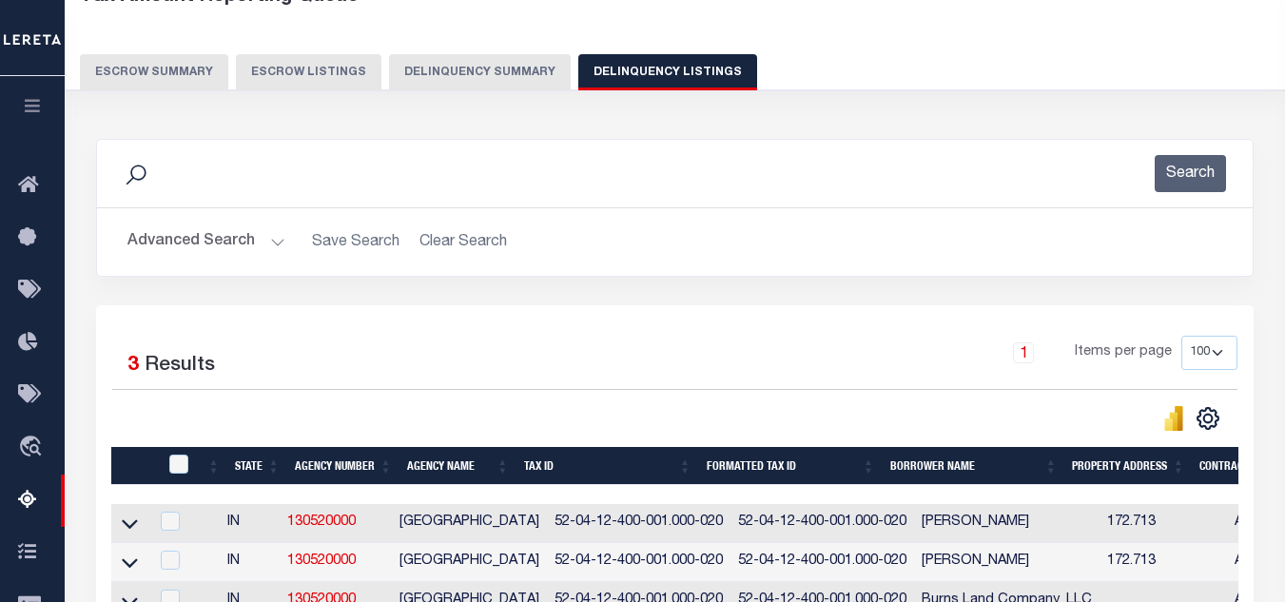
click at [225, 241] on button "Advanced Search" at bounding box center [206, 241] width 158 height 37
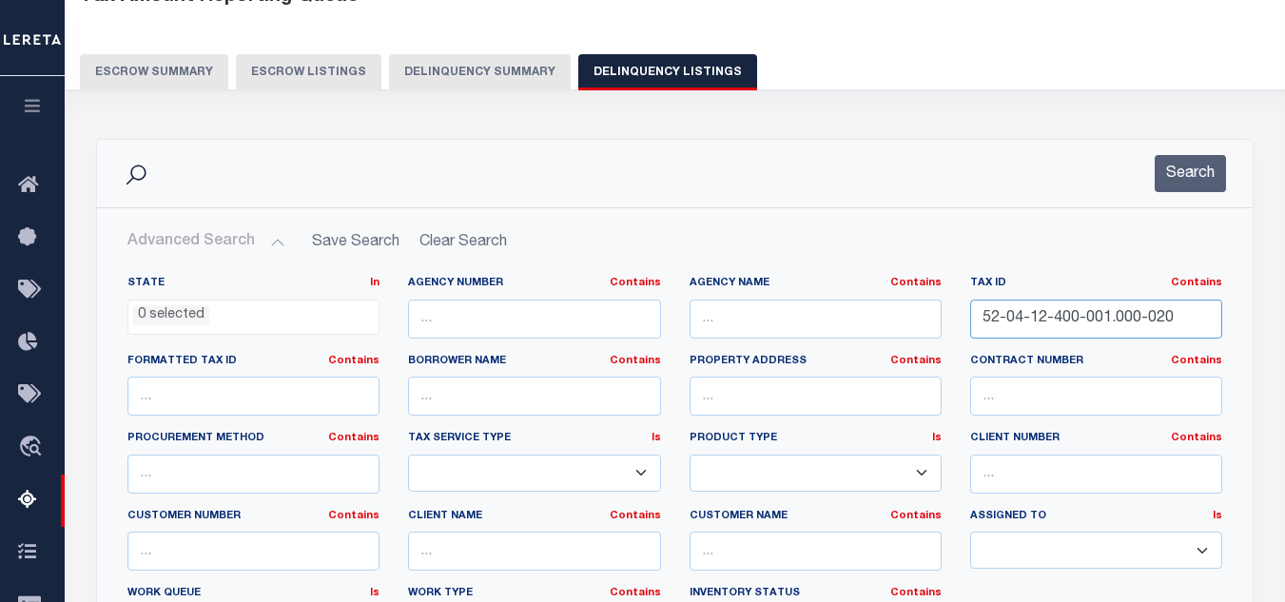
drag, startPoint x: 1176, startPoint y: 317, endPoint x: 753, endPoint y: 301, distance: 423.5
click at [753, 301] on div "State In In AK AL AR AZ CA CO CT DC DE FL GA GU HI IA ID IL IN KS KY LA MA MD M…" at bounding box center [674, 470] width 1123 height 388
paste input "9"
type input "52-04-12-400-009.000-020"
click at [1206, 172] on button "Search" at bounding box center [1190, 173] width 71 height 37
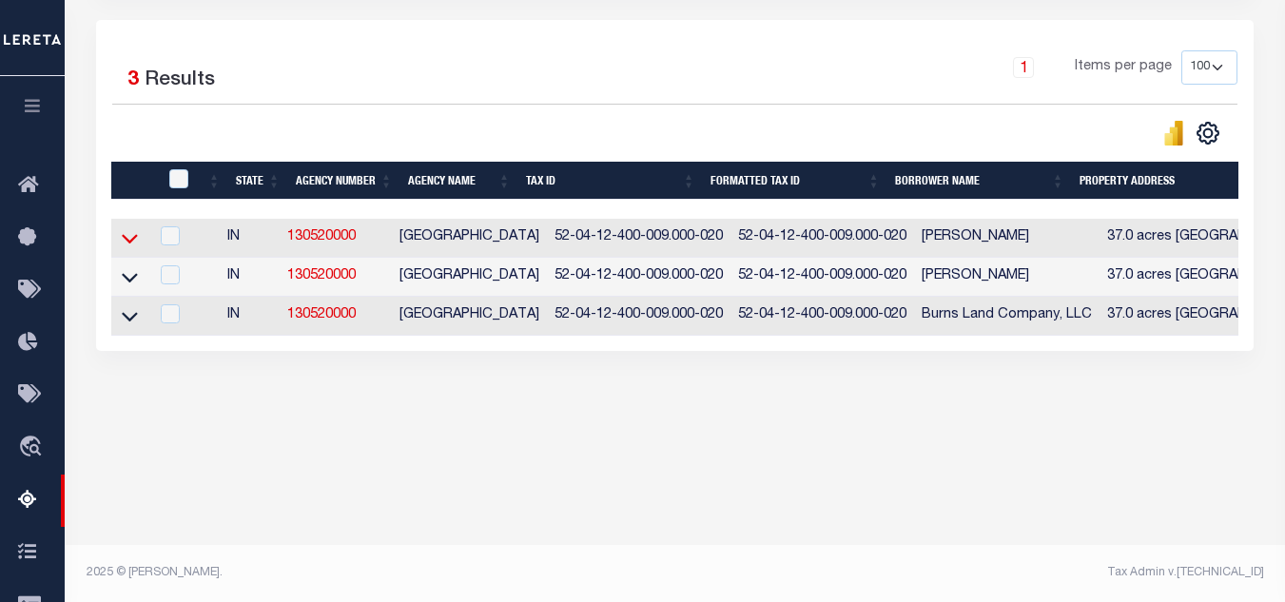
click at [128, 248] on icon at bounding box center [130, 238] width 16 height 20
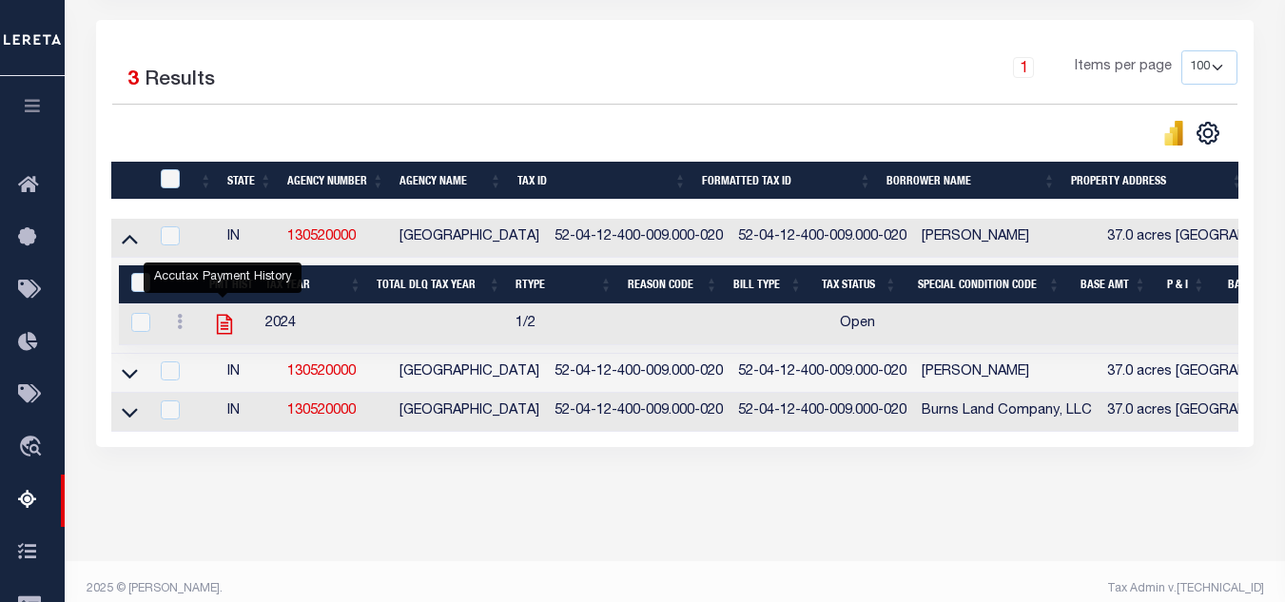
click at [221, 325] on icon "" at bounding box center [224, 324] width 25 height 25
checkbox input "true"
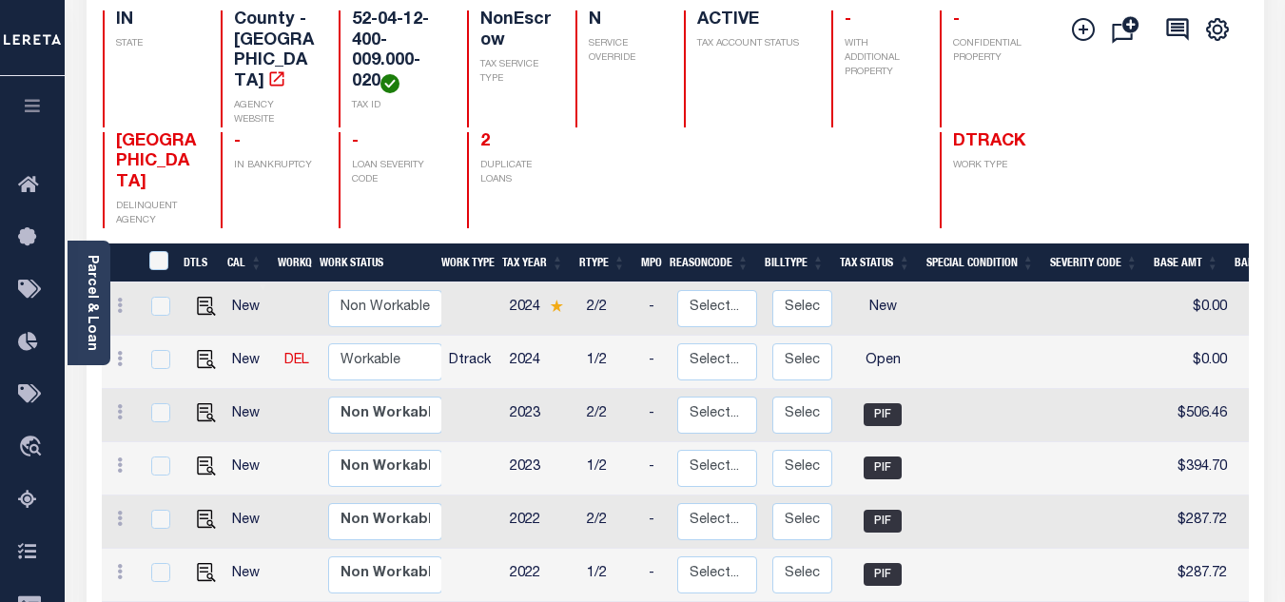
scroll to position [285, 0]
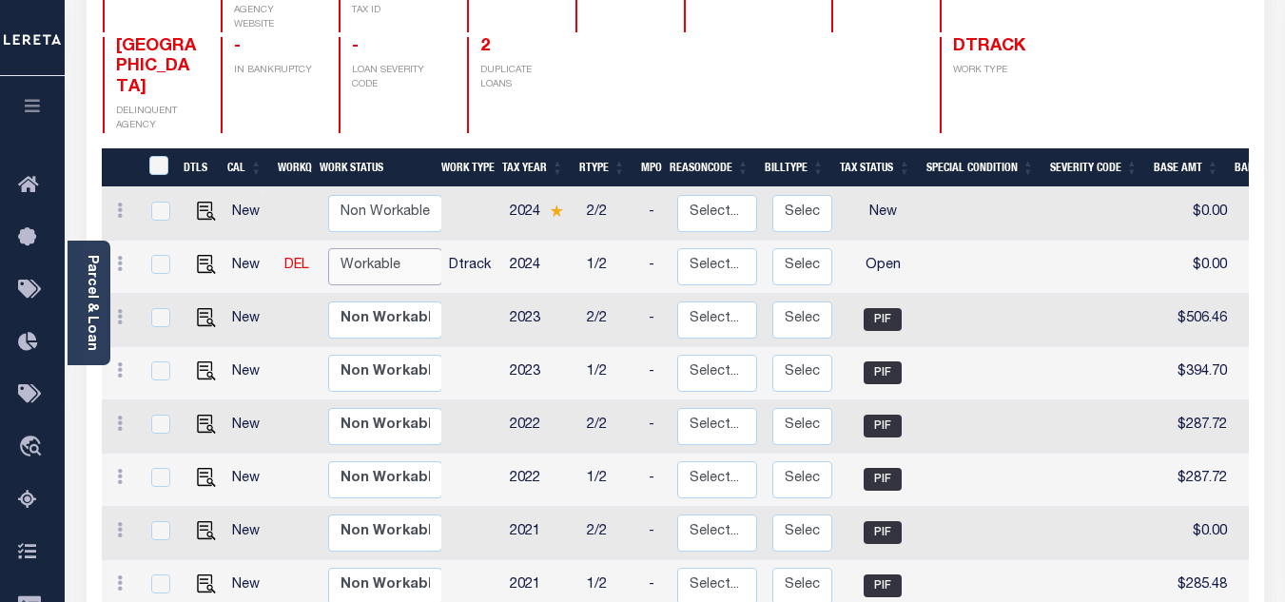
click at [406, 248] on select "Non Workable Workable" at bounding box center [385, 266] width 114 height 37
checkbox input "true"
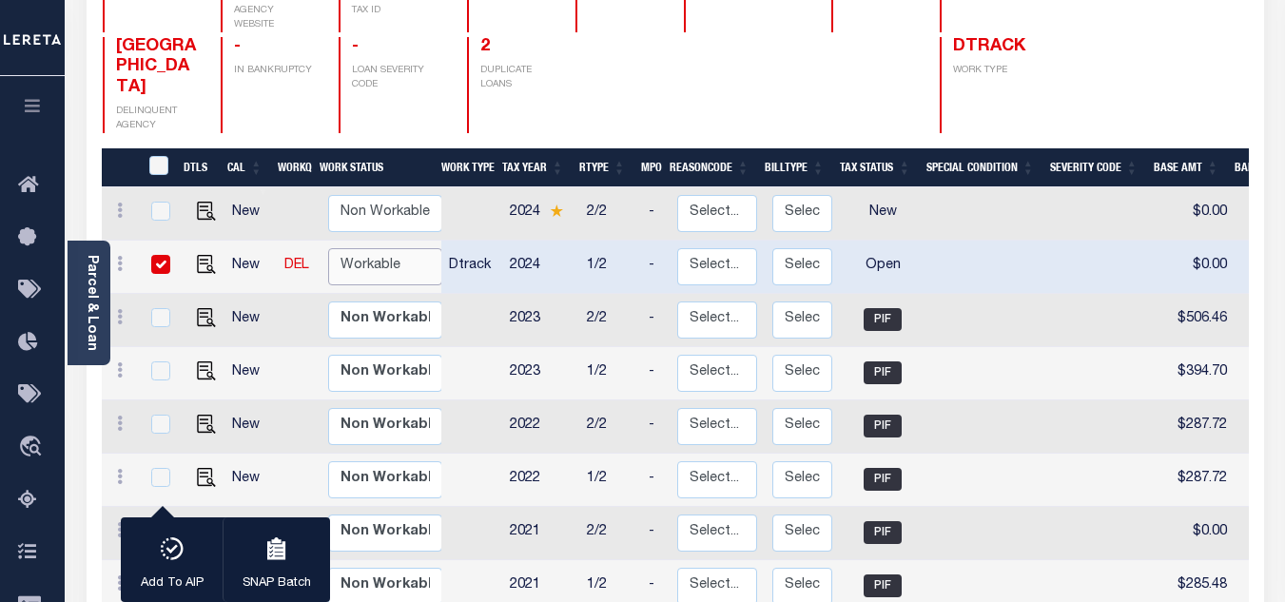
select select "true"
click at [328, 248] on select "Non Workable Workable" at bounding box center [385, 266] width 114 height 37
checkbox input "false"
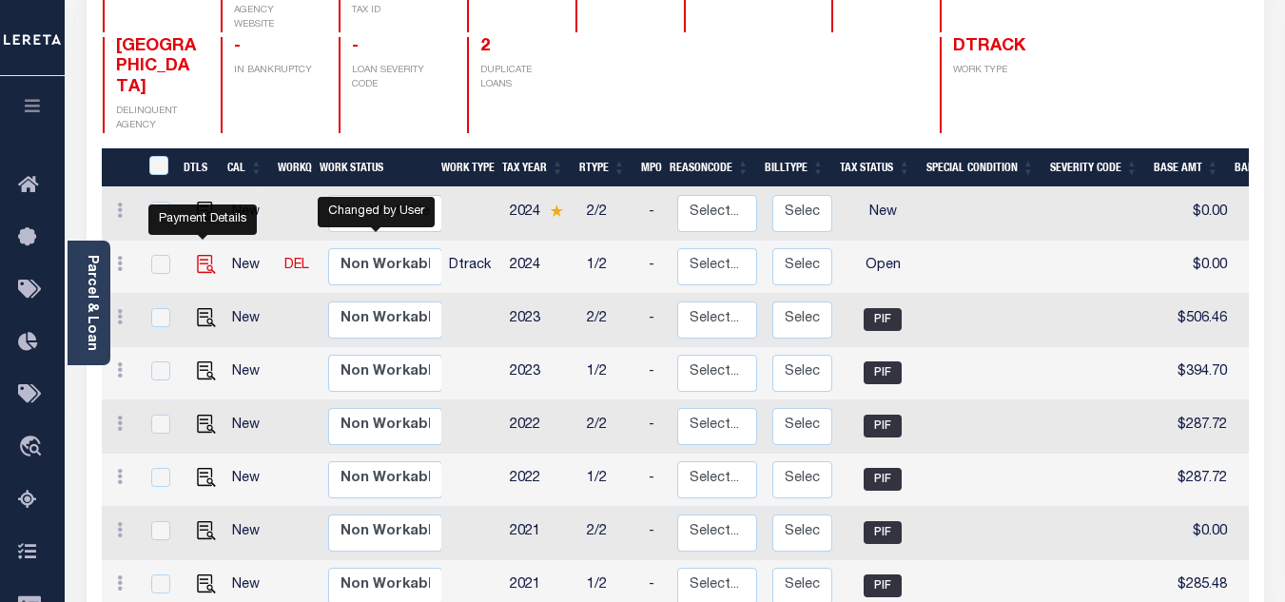
click at [205, 255] on img "" at bounding box center [206, 264] width 19 height 19
checkbox input "true"
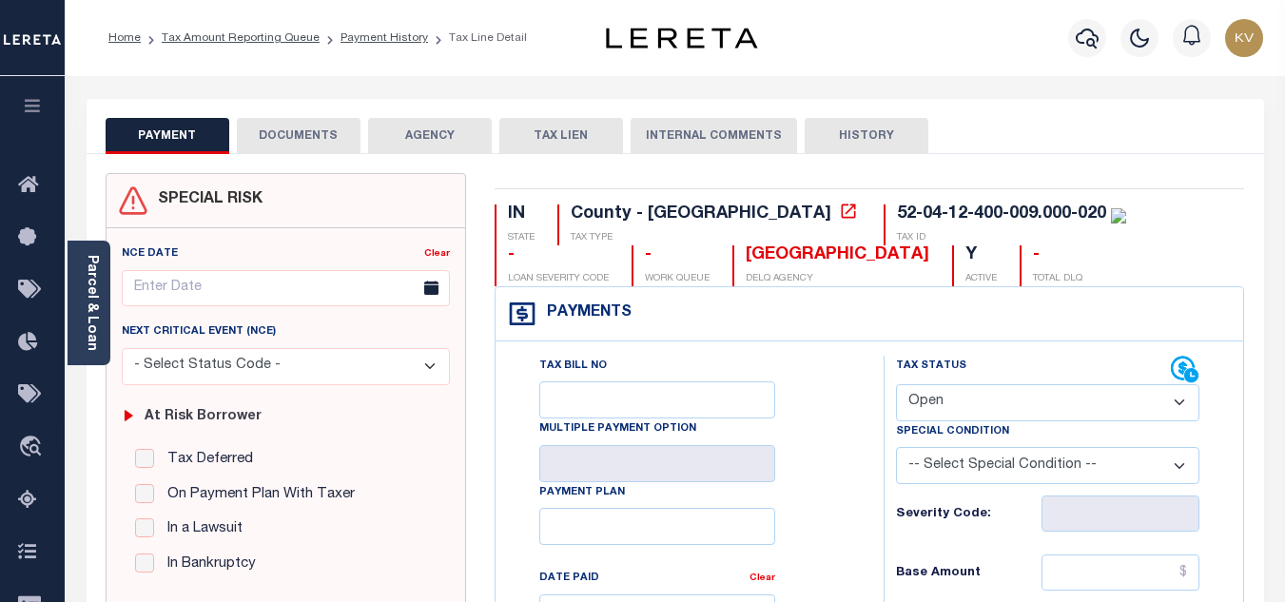
scroll to position [190, 0]
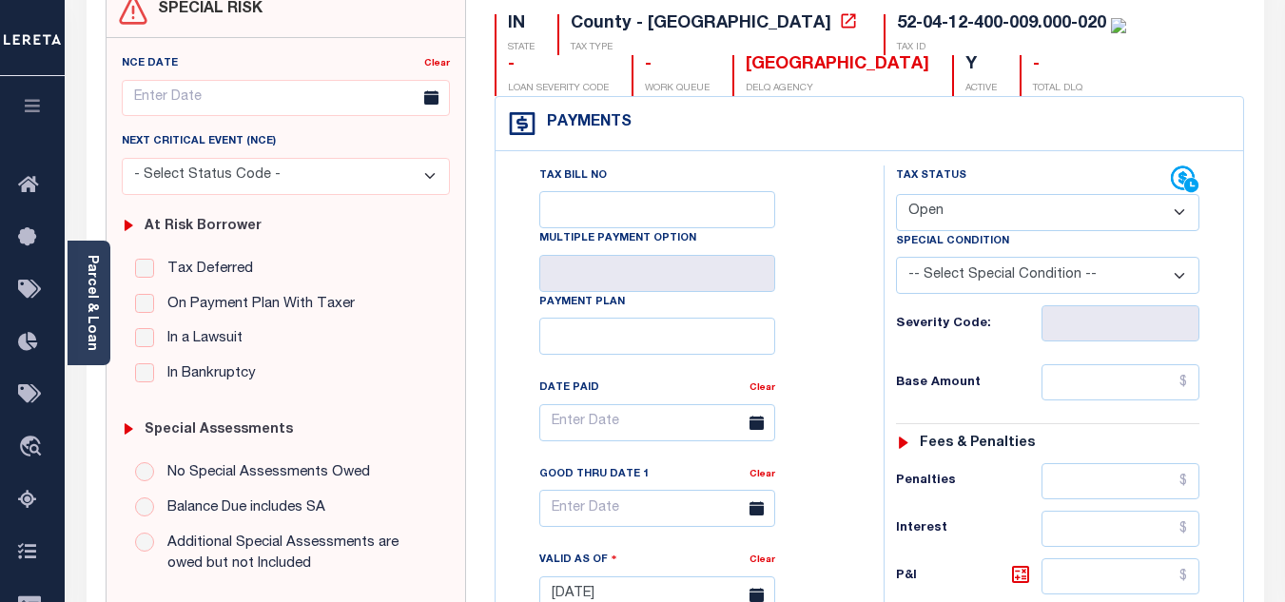
click at [958, 207] on select "- Select Status Code - Open Due/Unpaid Paid Incomplete No Tax Due Internal Refu…" at bounding box center [1047, 212] width 303 height 37
select select "PYD"
click at [896, 195] on select "- Select Status Code - Open Due/Unpaid Paid Incomplete No Tax Due Internal Refu…" at bounding box center [1047, 212] width 303 height 37
type input "[DATE]"
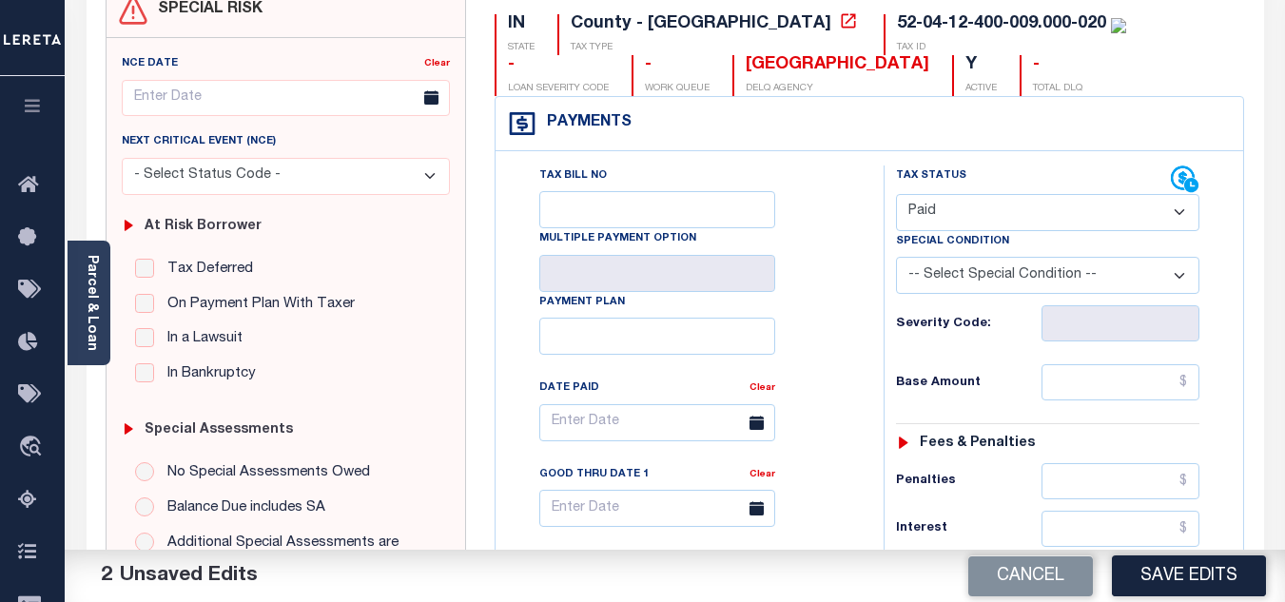
click at [876, 310] on div "Tax Status Status" at bounding box center [1053, 585] width 369 height 840
click at [1089, 382] on input "text" at bounding box center [1120, 382] width 158 height 36
click at [1047, 383] on input "$0" at bounding box center [1120, 382] width 158 height 36
click at [984, 372] on div "Base Amount $0" at bounding box center [1047, 382] width 303 height 36
type input "$0.00"
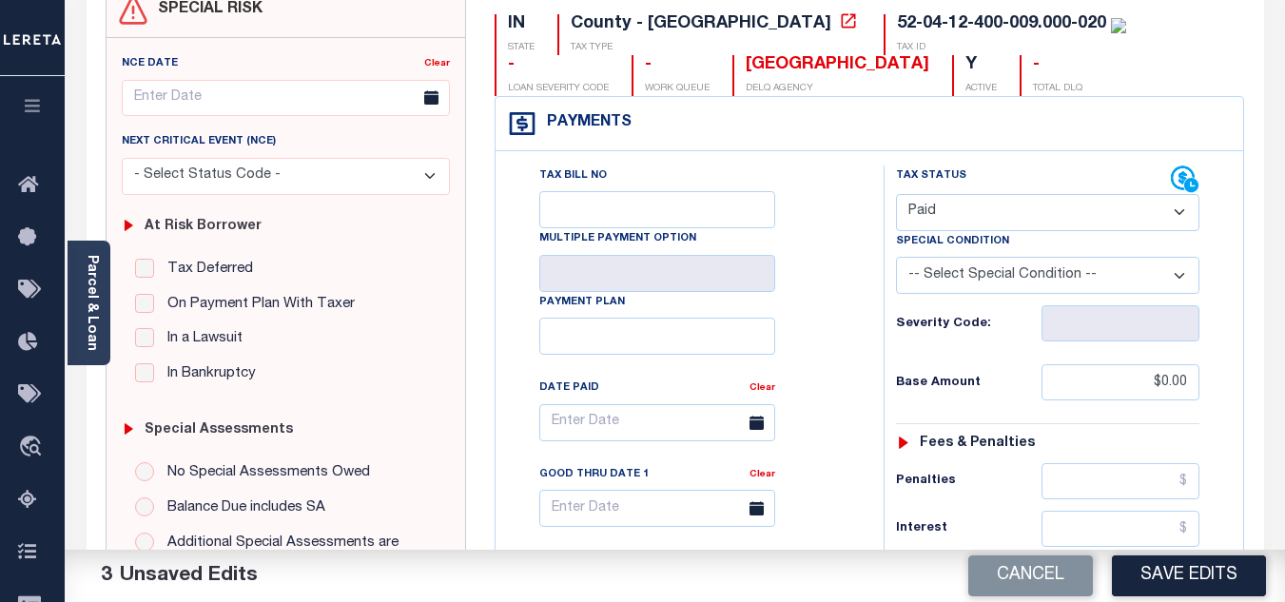
scroll to position [666, 0]
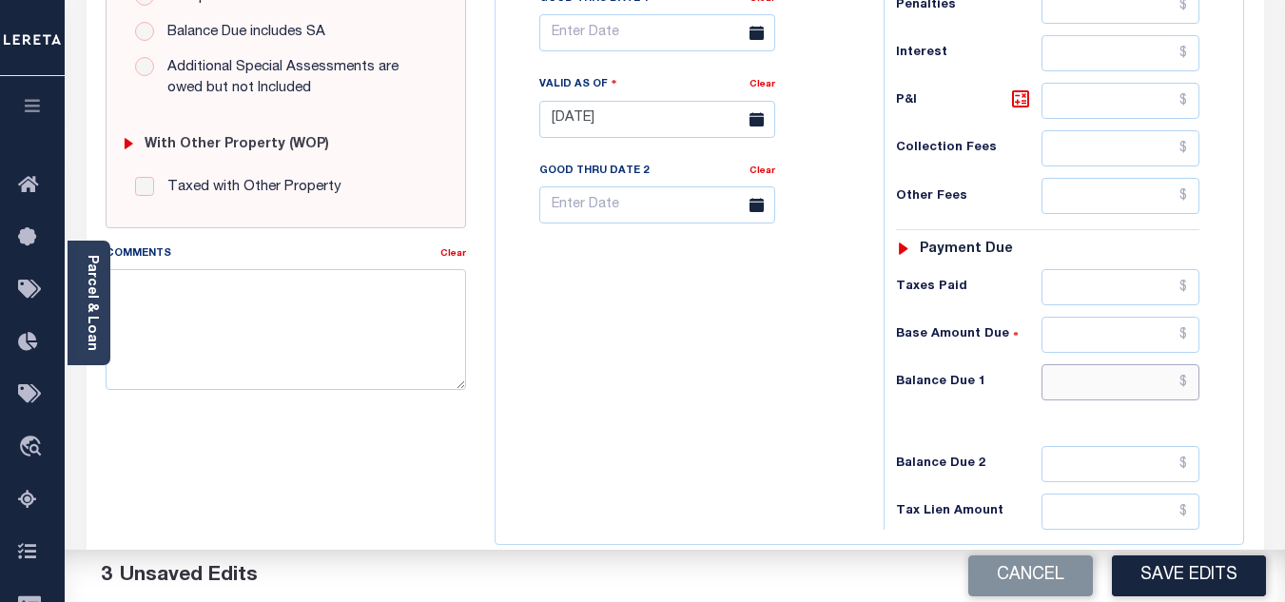
click at [1087, 389] on input "text" at bounding box center [1120, 382] width 158 height 36
click at [1088, 382] on input "text" at bounding box center [1120, 382] width 158 height 36
type input "$0.00"
click at [780, 422] on div "Tax Bill No Multiple Payment Option Payment Plan Clear" at bounding box center [684, 110] width 369 height 840
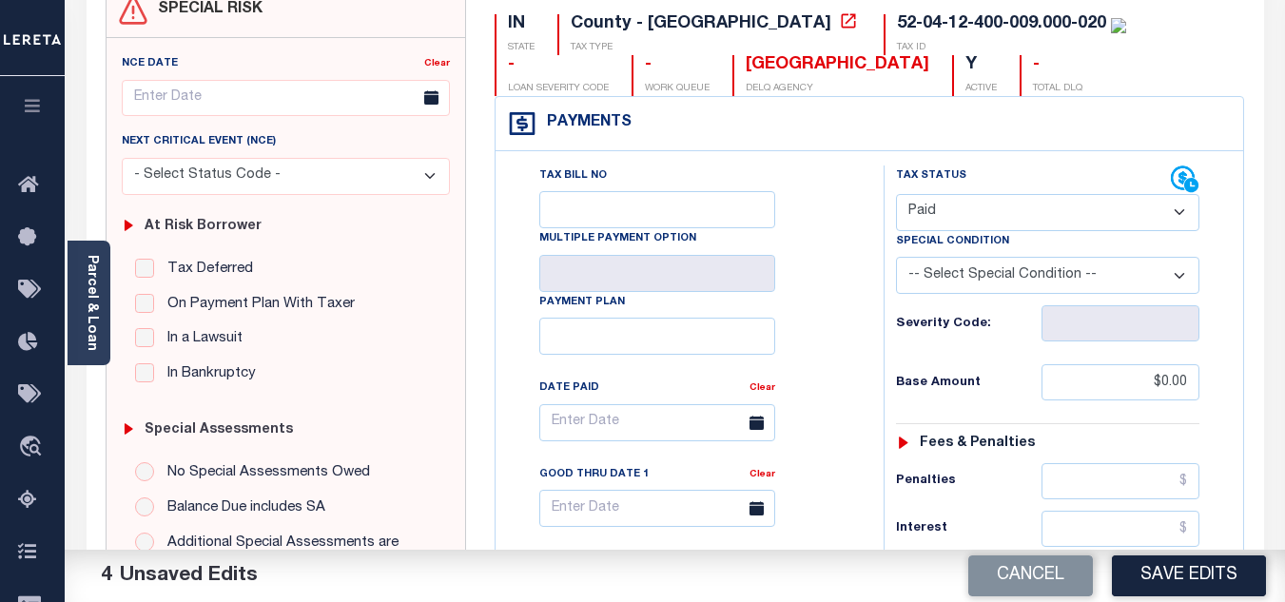
scroll to position [0, 0]
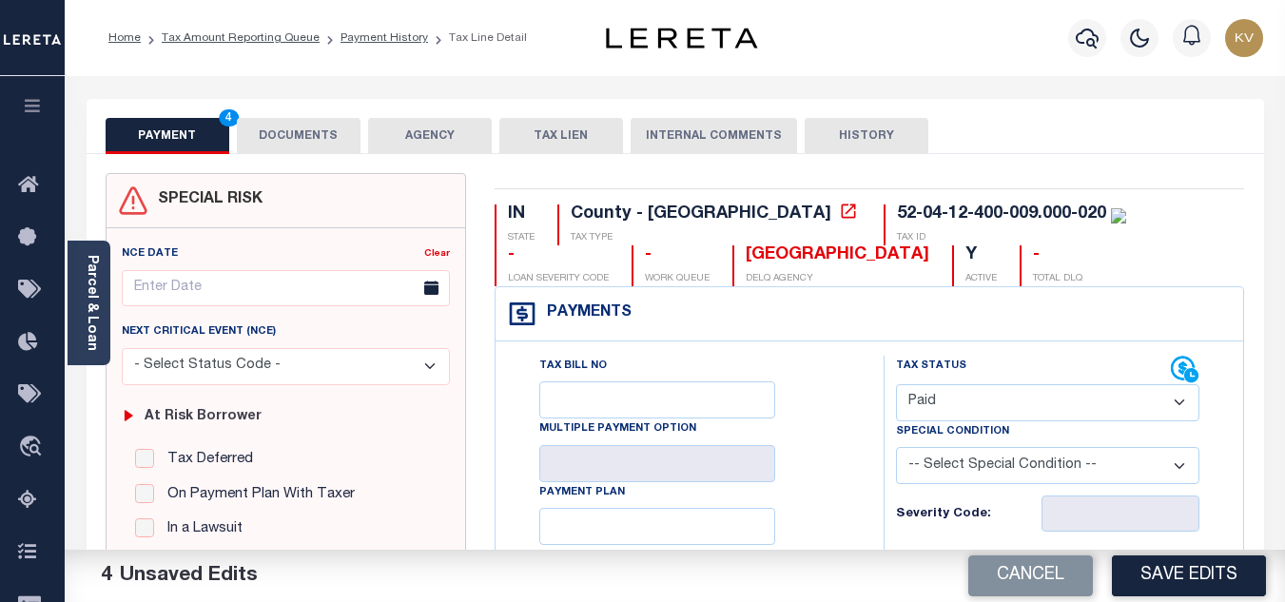
click at [271, 132] on button "DOCUMENTS" at bounding box center [299, 136] width 124 height 36
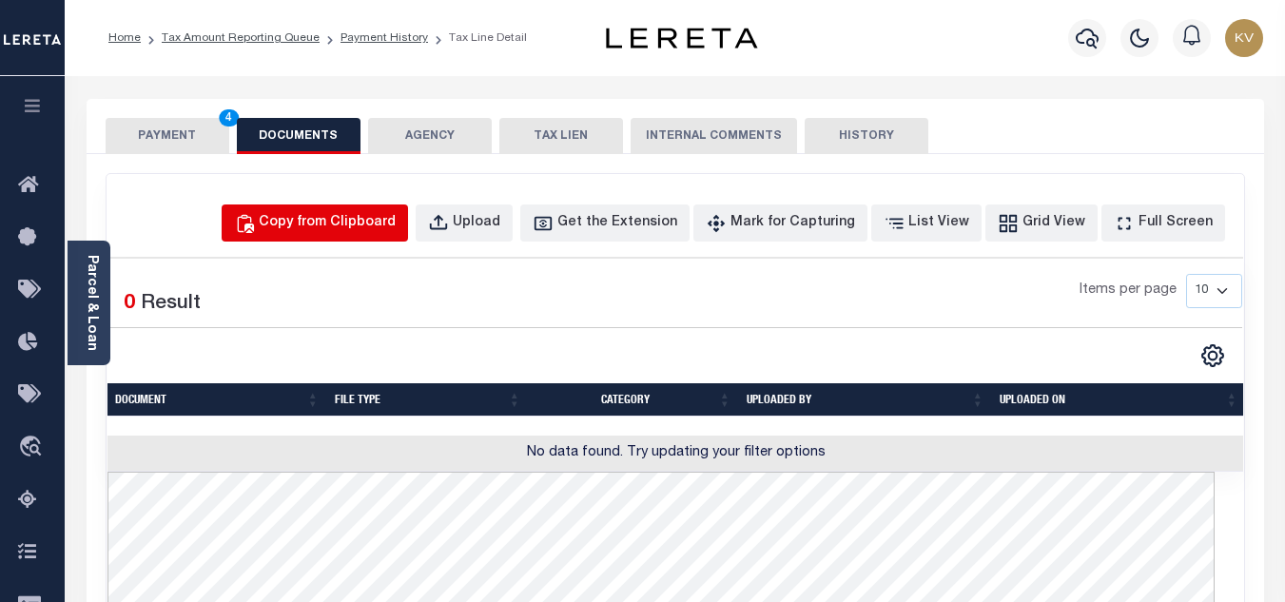
click at [369, 211] on button "Copy from Clipboard" at bounding box center [315, 222] width 186 height 37
select select "POP"
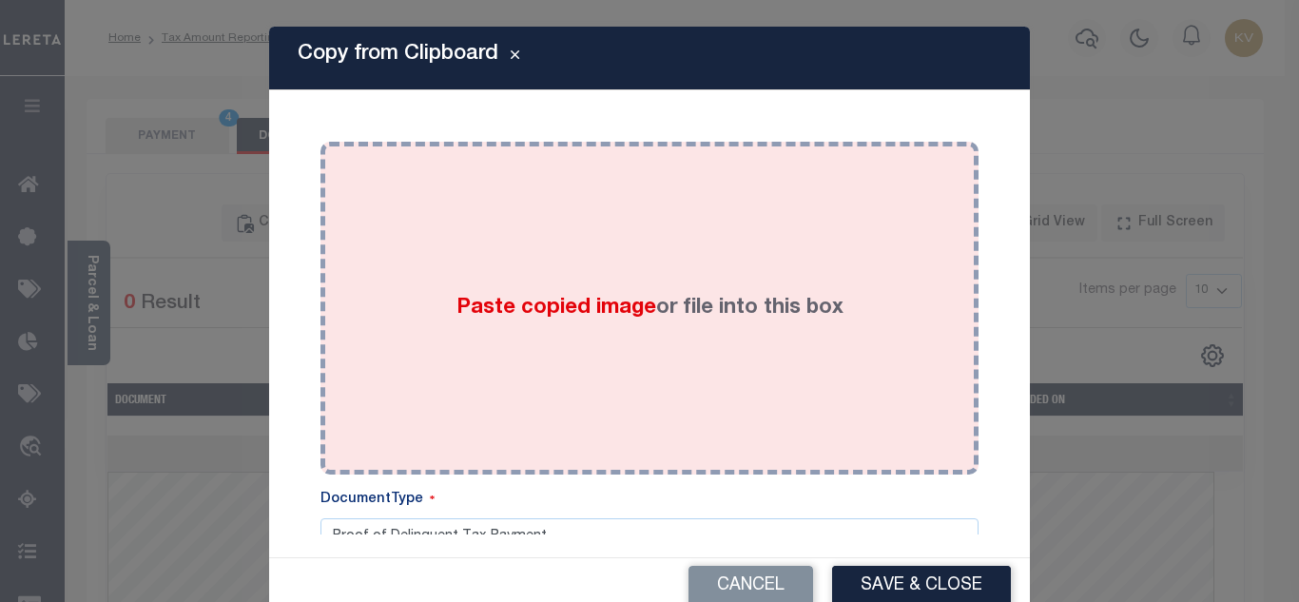
click at [499, 271] on div "Paste copied image or file into this box" at bounding box center [650, 308] width 630 height 304
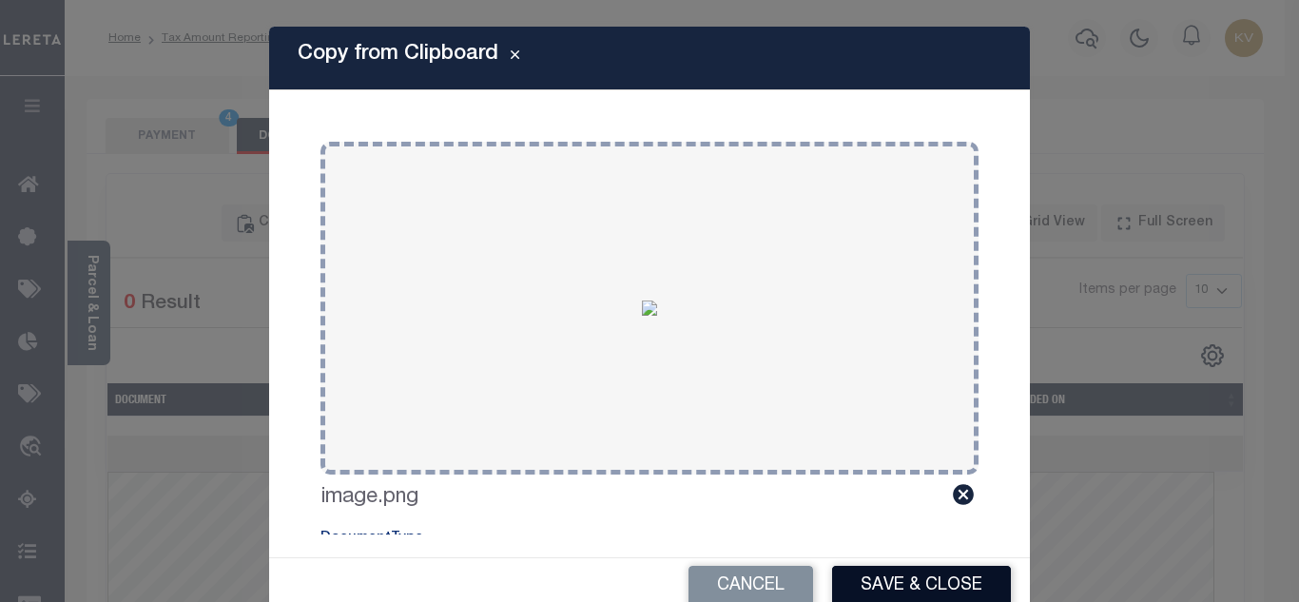
click at [958, 588] on button "Save & Close" at bounding box center [921, 586] width 179 height 41
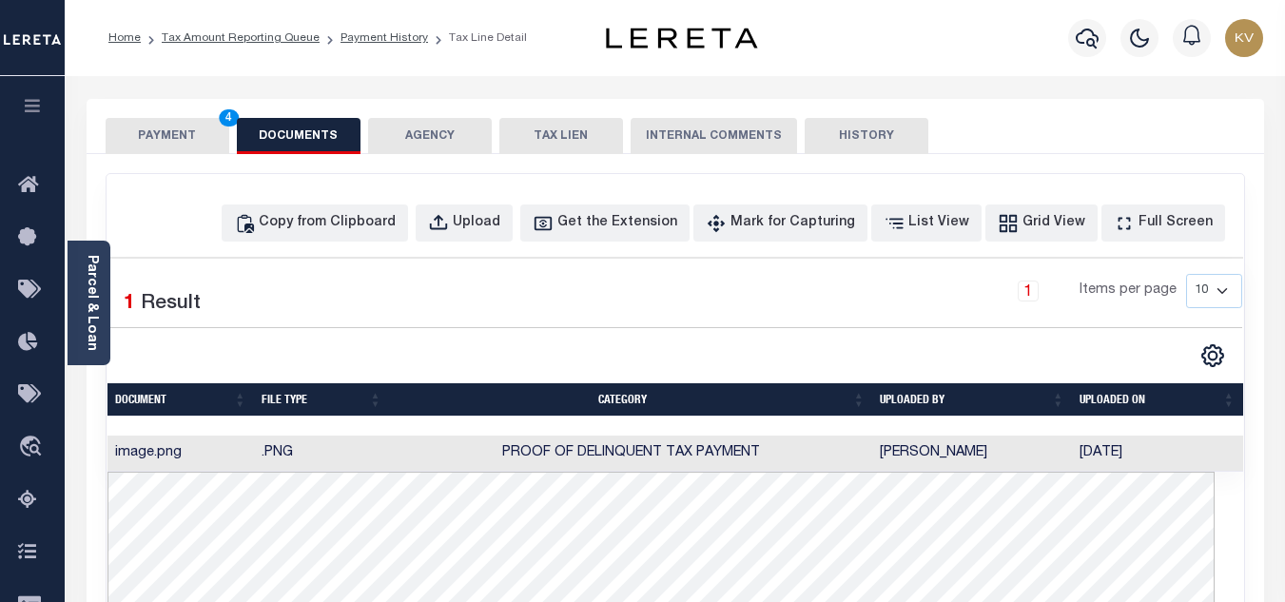
click at [171, 116] on div "PAYMENT 4 DOCUMENTS AGENCY DELINQUENT PAYEE TAX LIEN" at bounding box center [675, 126] width 1177 height 55
click at [172, 137] on button "PAYMENT 4" at bounding box center [168, 136] width 124 height 36
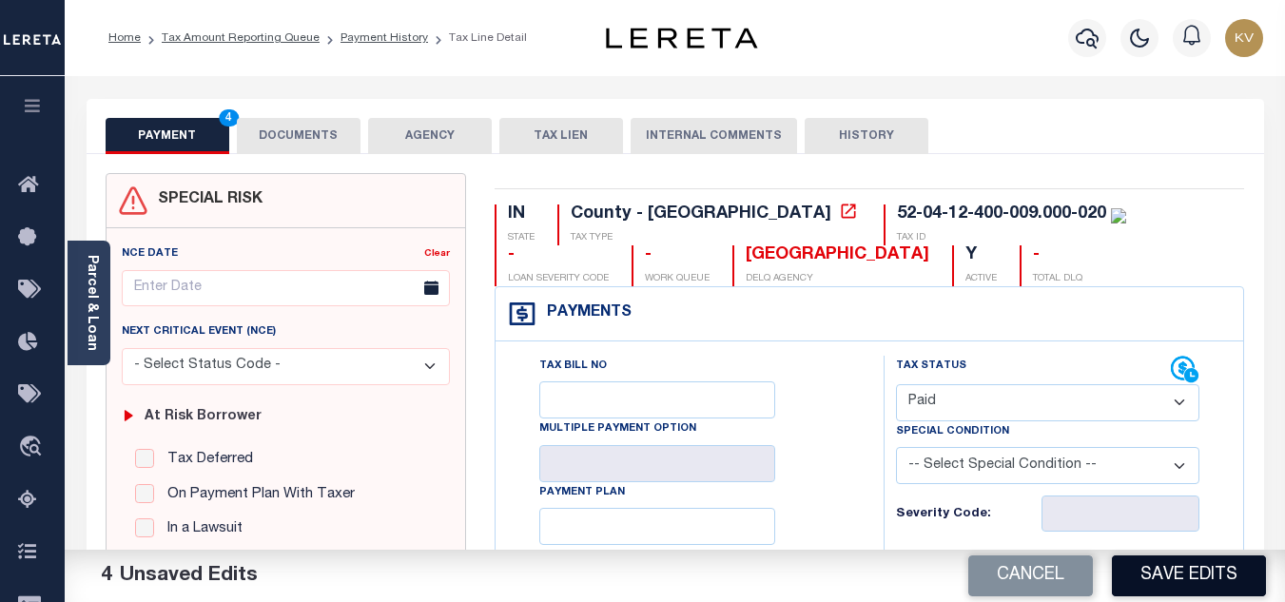
click at [1193, 575] on button "Save Edits" at bounding box center [1189, 575] width 154 height 41
checkbox input "false"
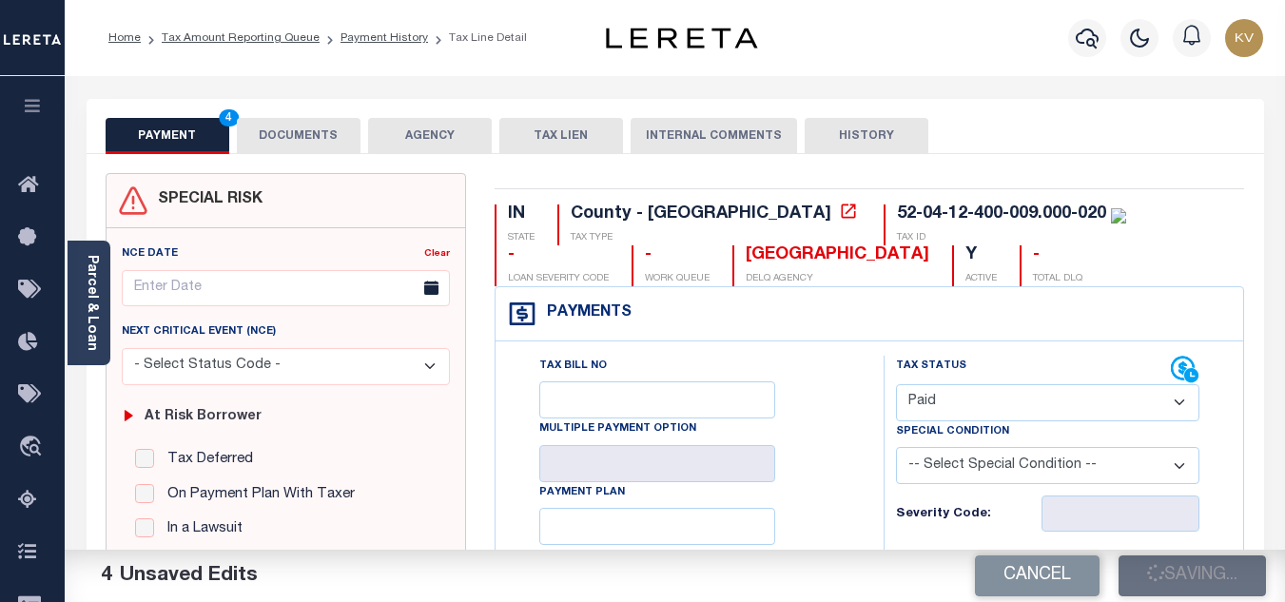
type input "$0"
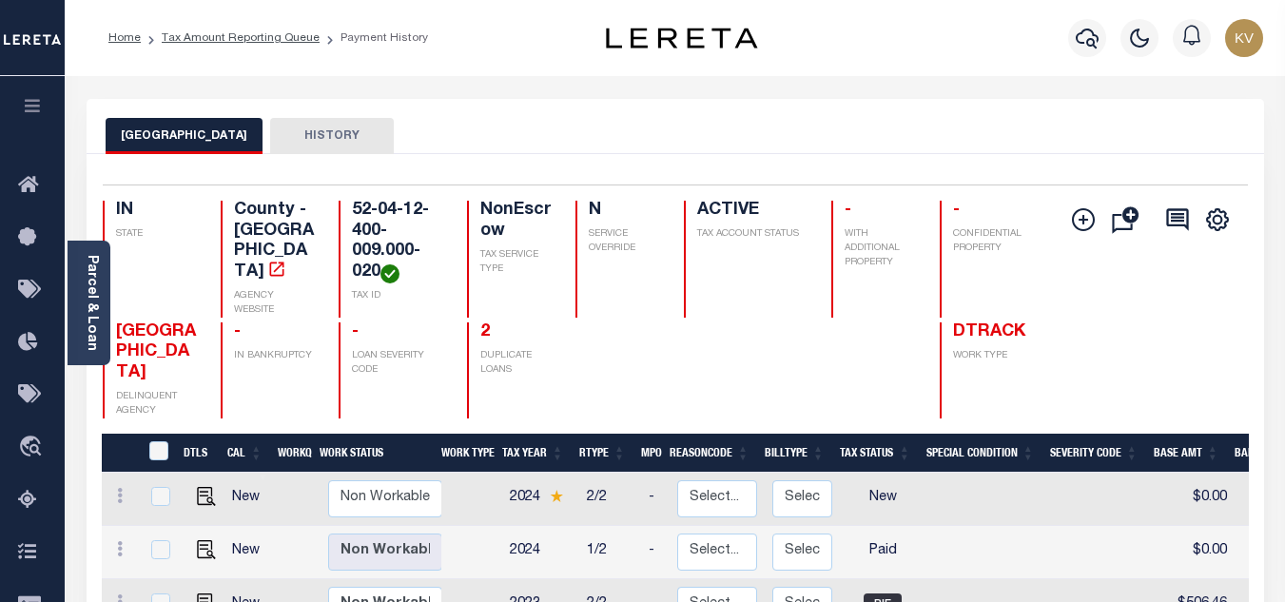
scroll to position [285, 0]
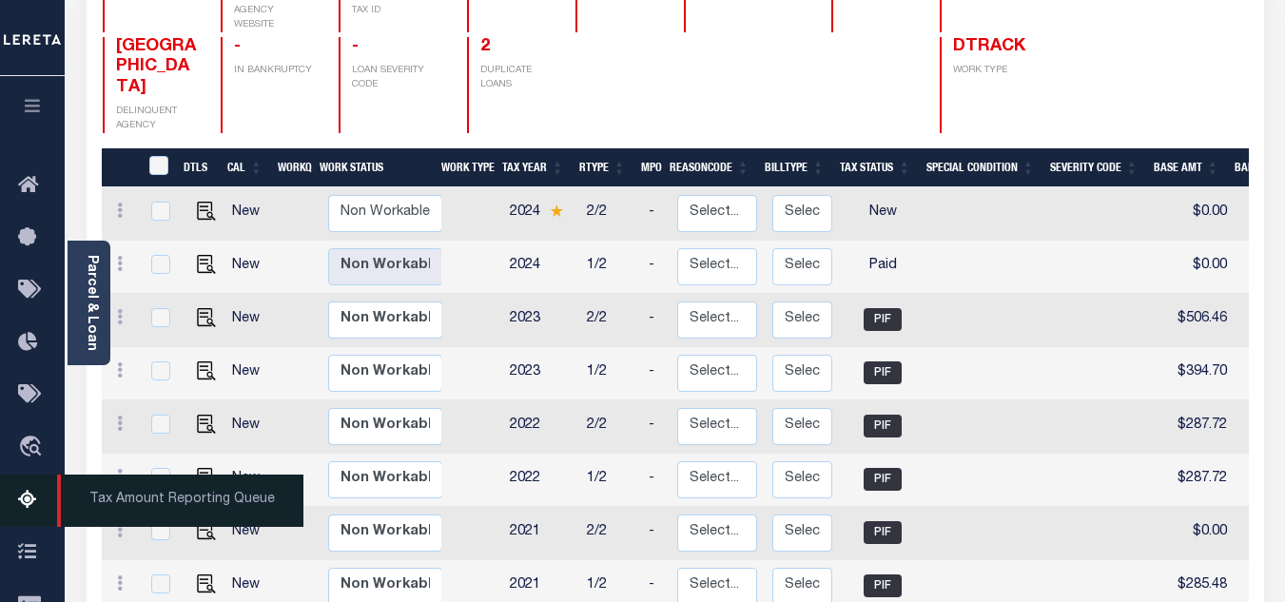
click at [19, 498] on icon at bounding box center [33, 501] width 30 height 24
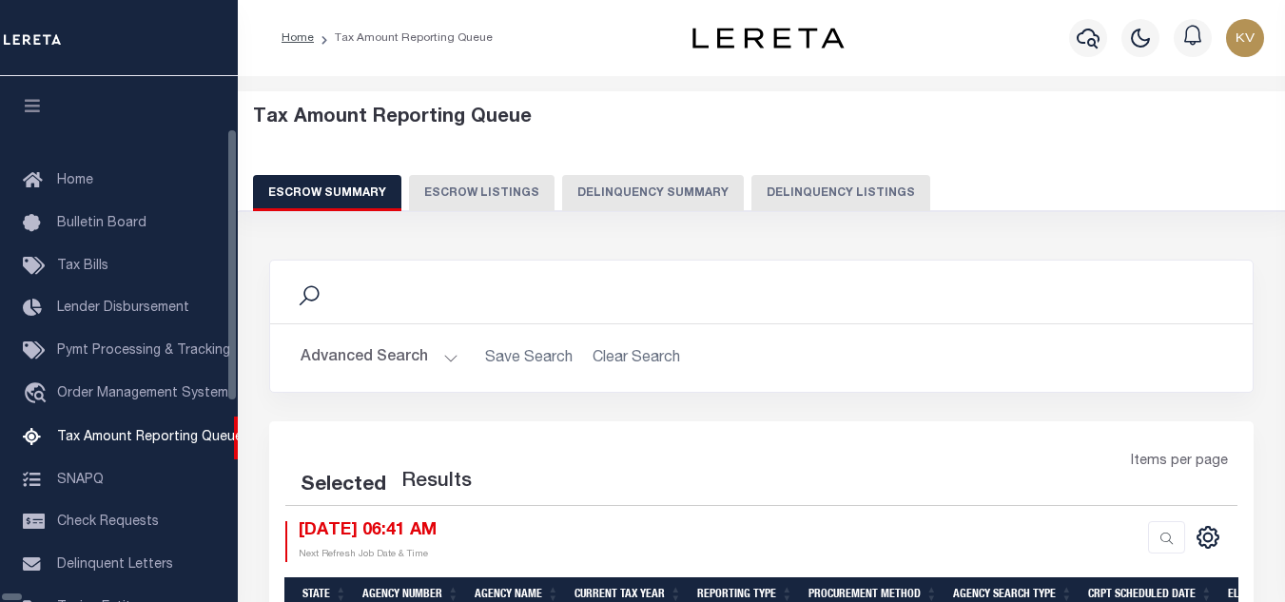
click at [751, 191] on button "Delinquency Listings" at bounding box center [840, 193] width 179 height 36
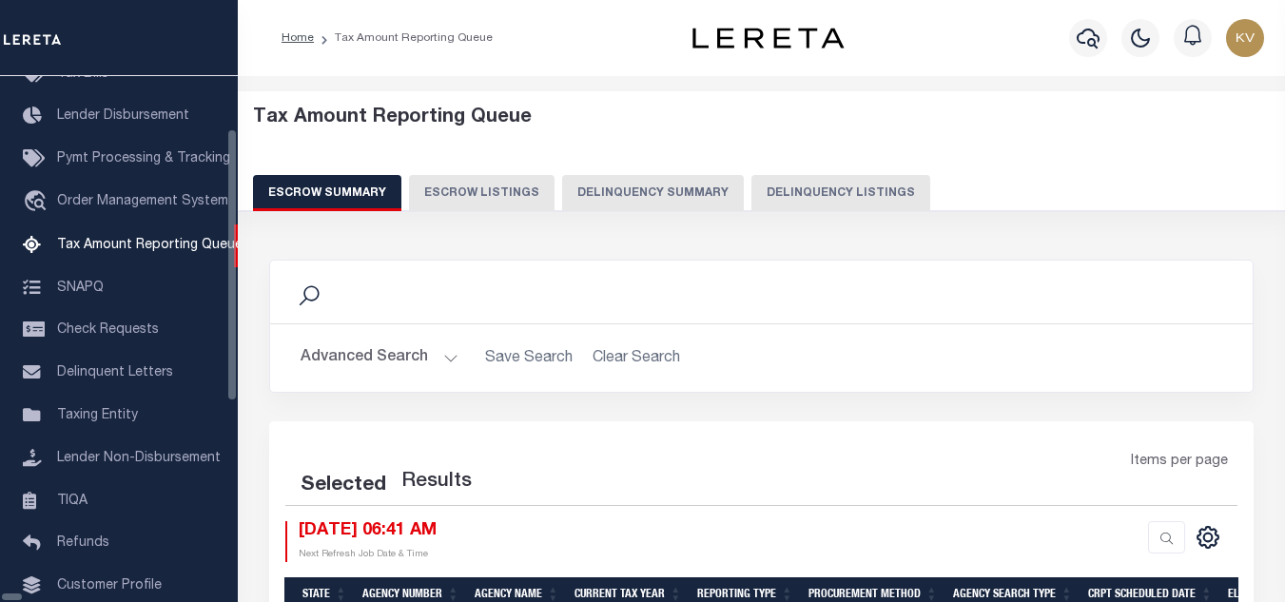
select select "100"
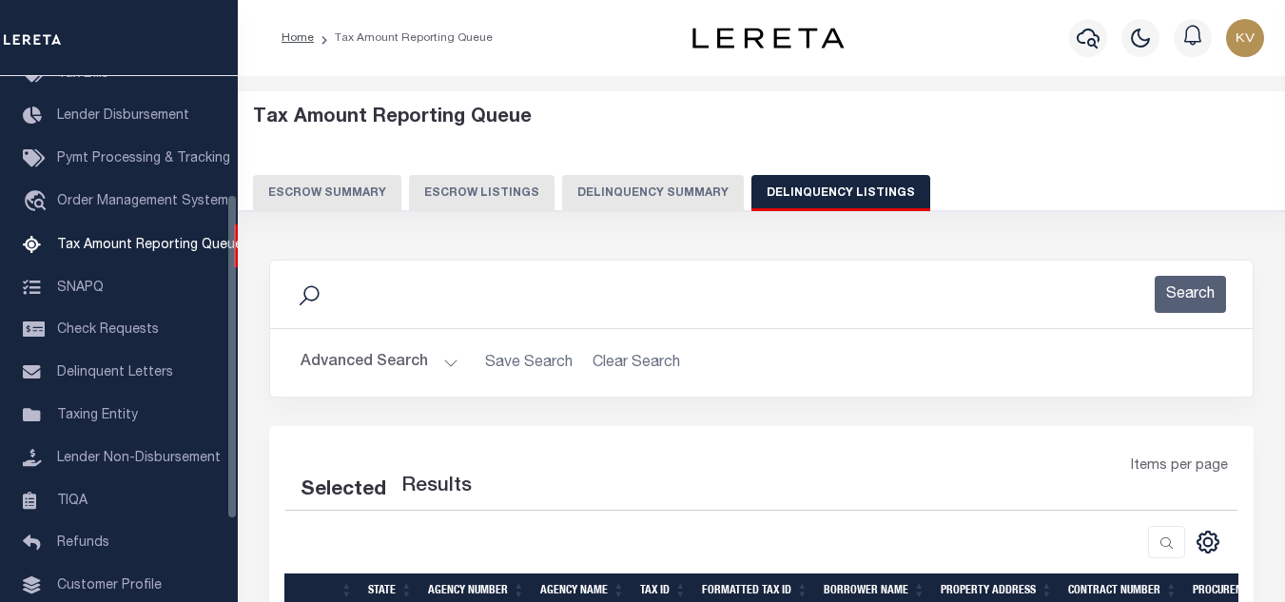
select select "100"
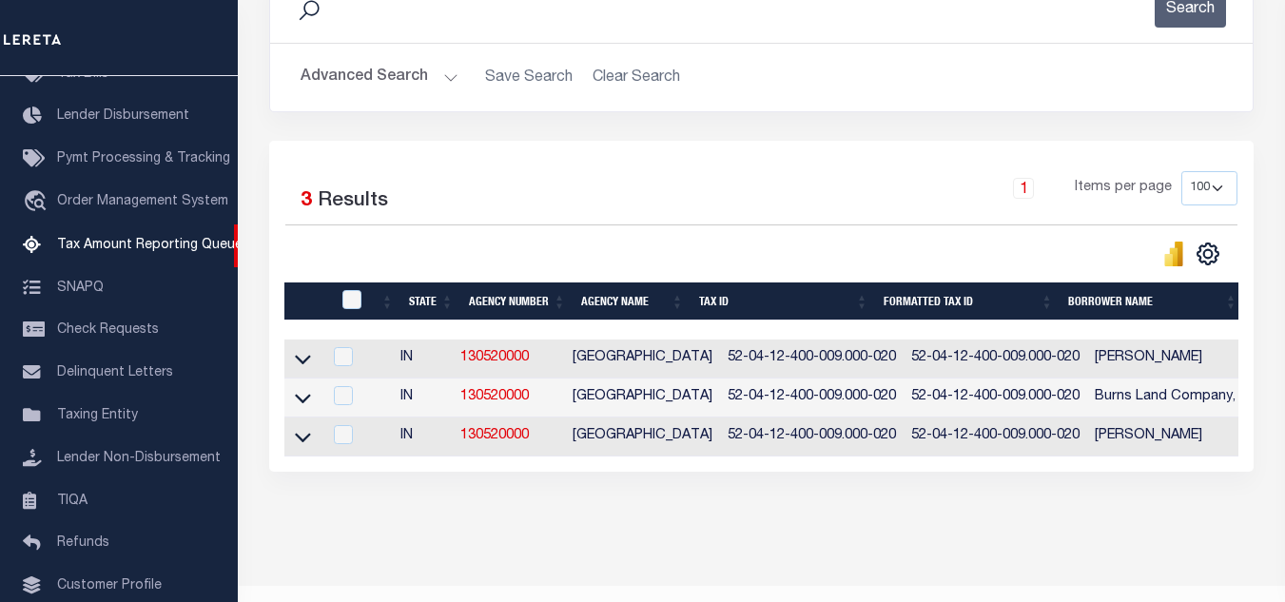
scroll to position [344, 0]
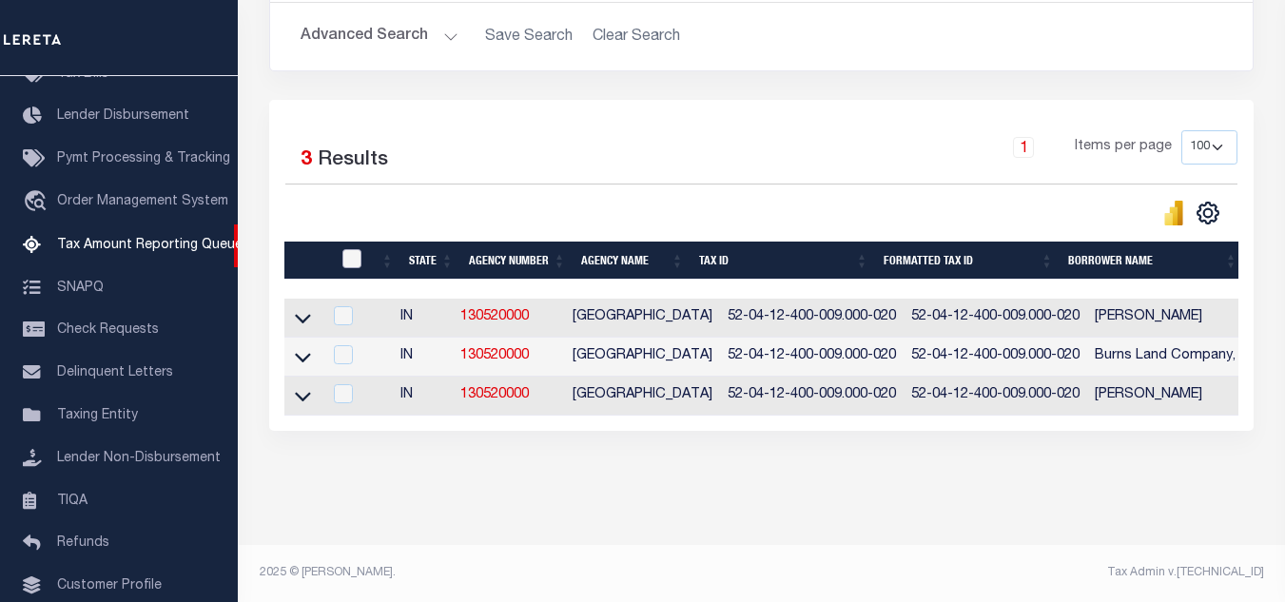
click at [347, 249] on input "checkbox" at bounding box center [351, 258] width 19 height 19
checkbox input "true"
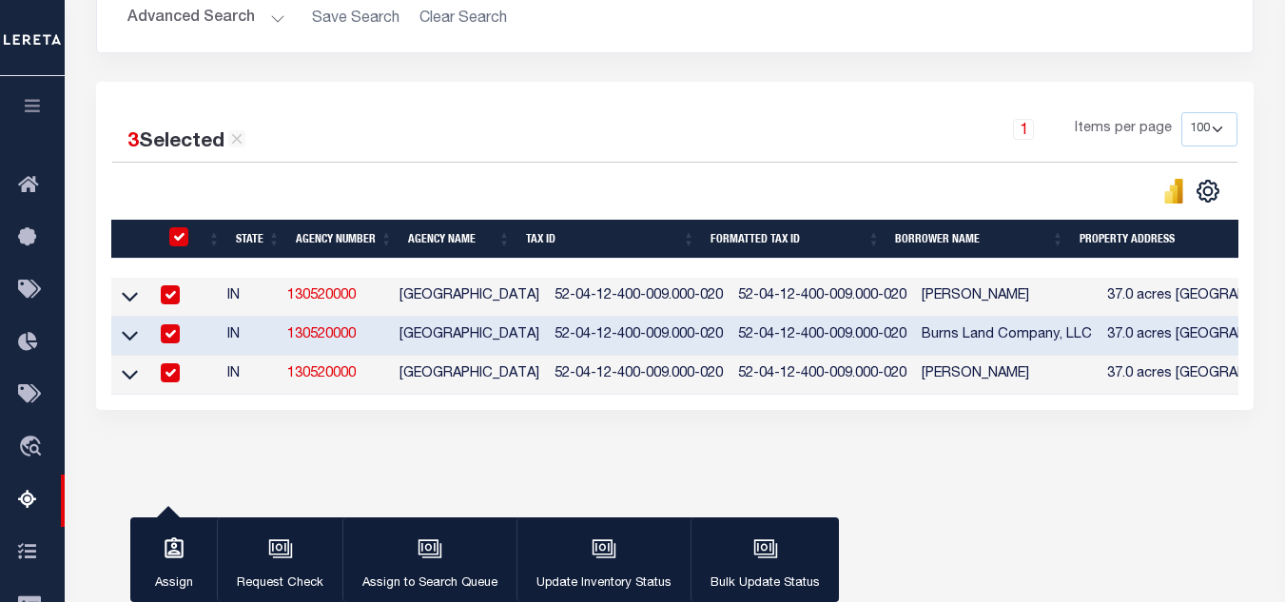
scroll to position [340, 0]
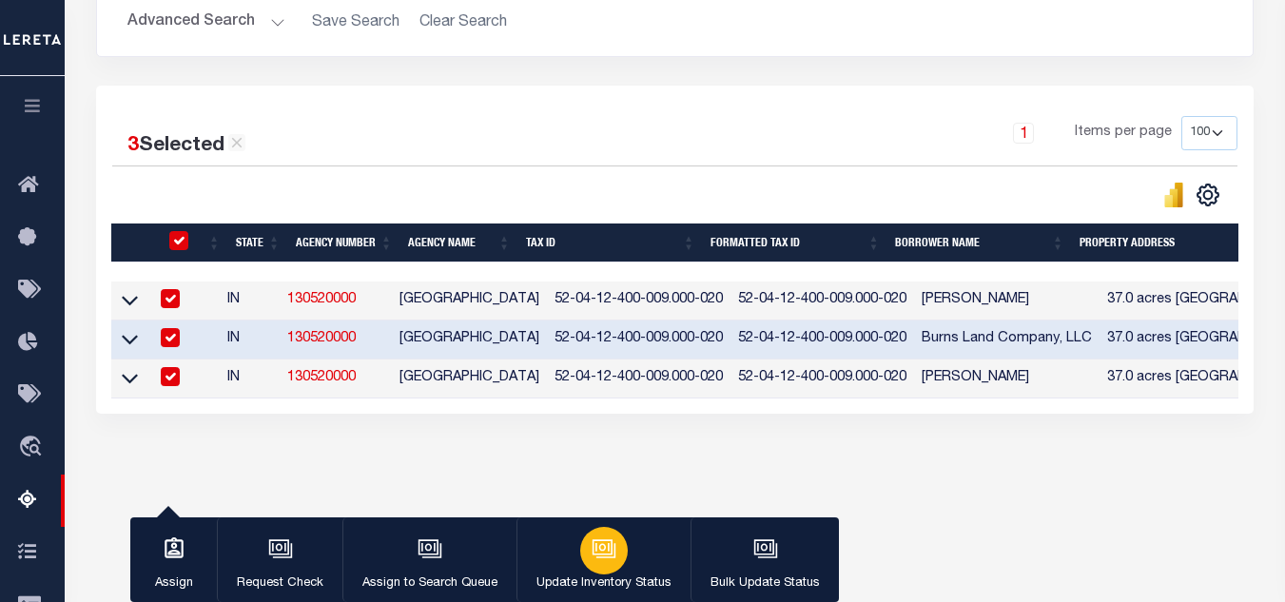
click at [594, 572] on div "button" at bounding box center [604, 551] width 48 height 48
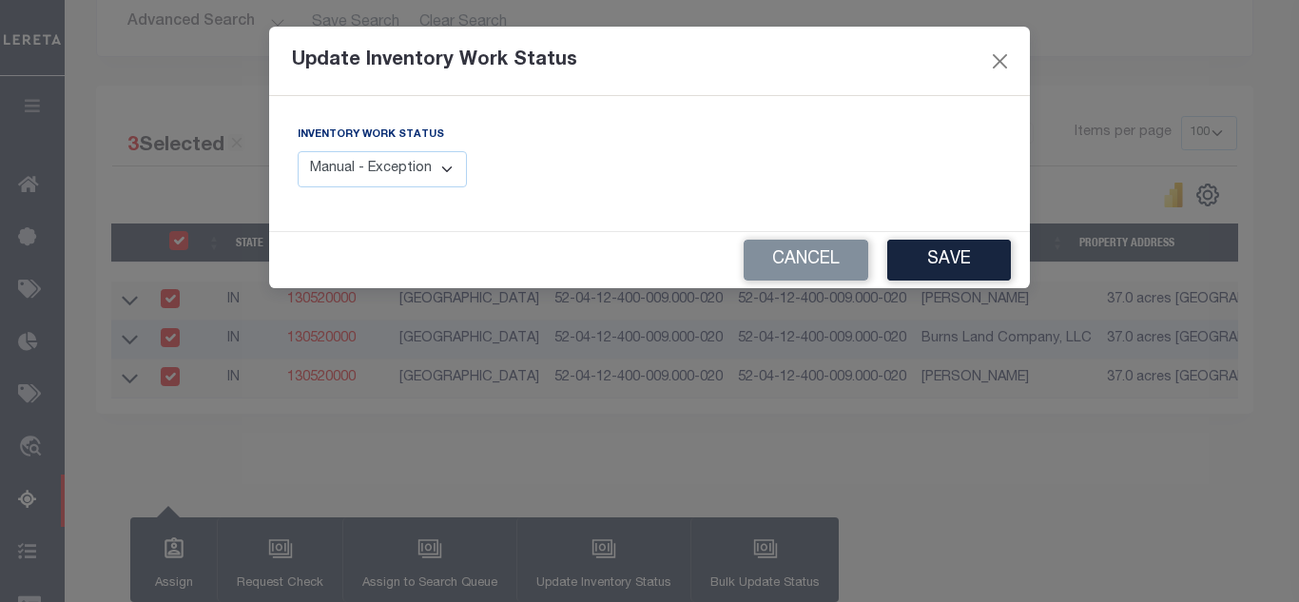
click at [431, 162] on select "Manual - Exception Pended - Awaiting Search Late Add Exception Completed" at bounding box center [382, 169] width 169 height 37
select select "4"
click at [298, 151] on select "Manual - Exception Pended - Awaiting Search Late Add Exception Completed" at bounding box center [382, 169] width 169 height 37
click at [944, 262] on button "Save" at bounding box center [949, 260] width 124 height 41
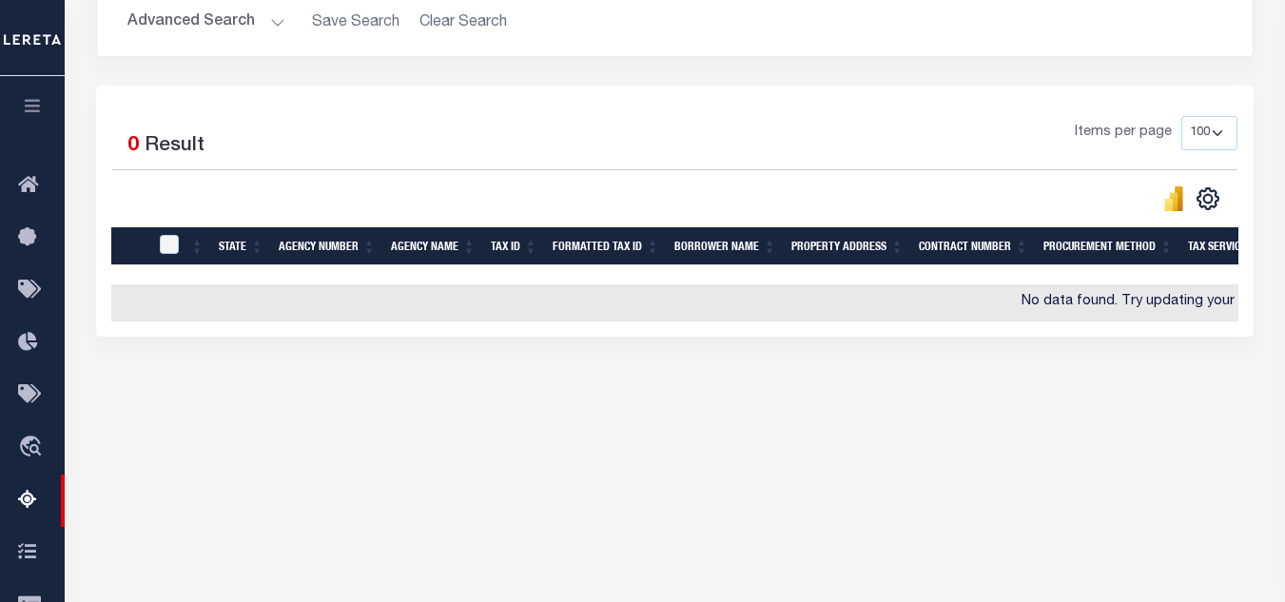
click at [248, 17] on button "Advanced Search" at bounding box center [206, 22] width 158 height 37
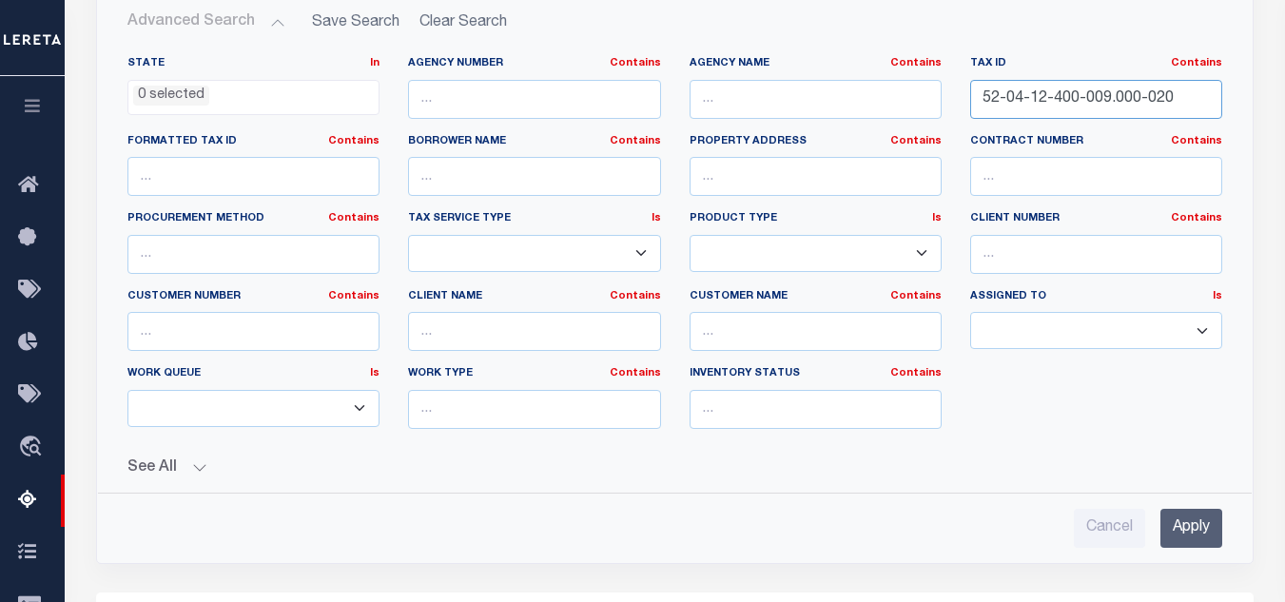
click at [1089, 97] on input "52-04-12-400-009.000-020" at bounding box center [1096, 99] width 252 height 39
paste input "23-200-003.000-012"
type input "52-04-23-200-003.000-012"
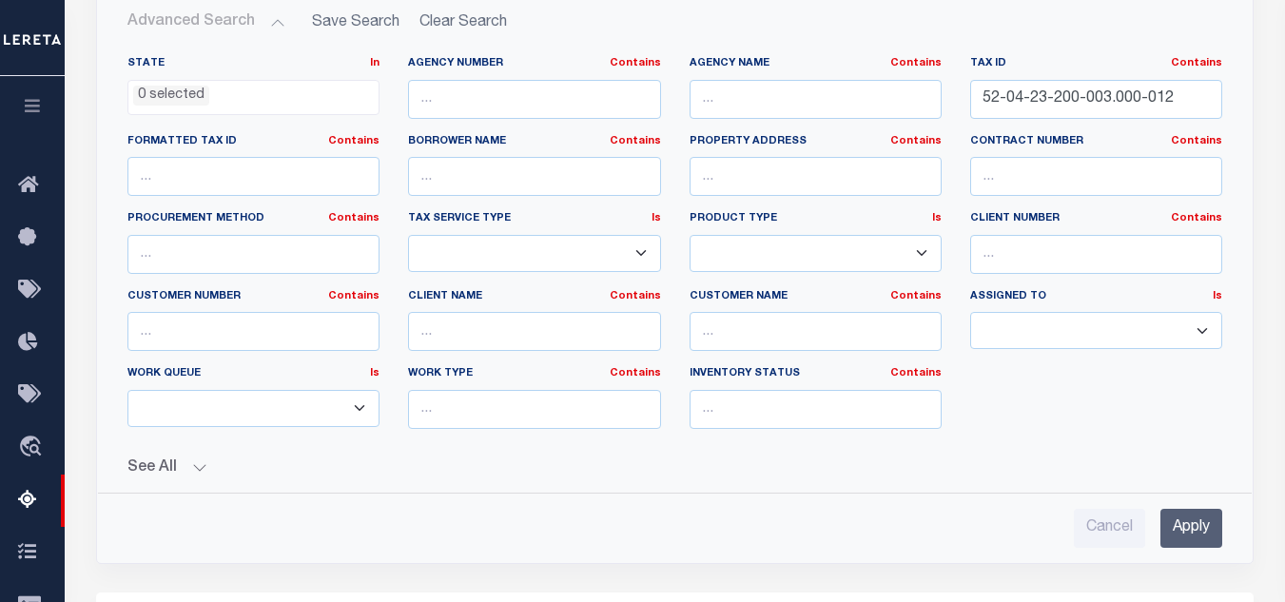
click at [1189, 536] on input "Apply" at bounding box center [1191, 528] width 62 height 39
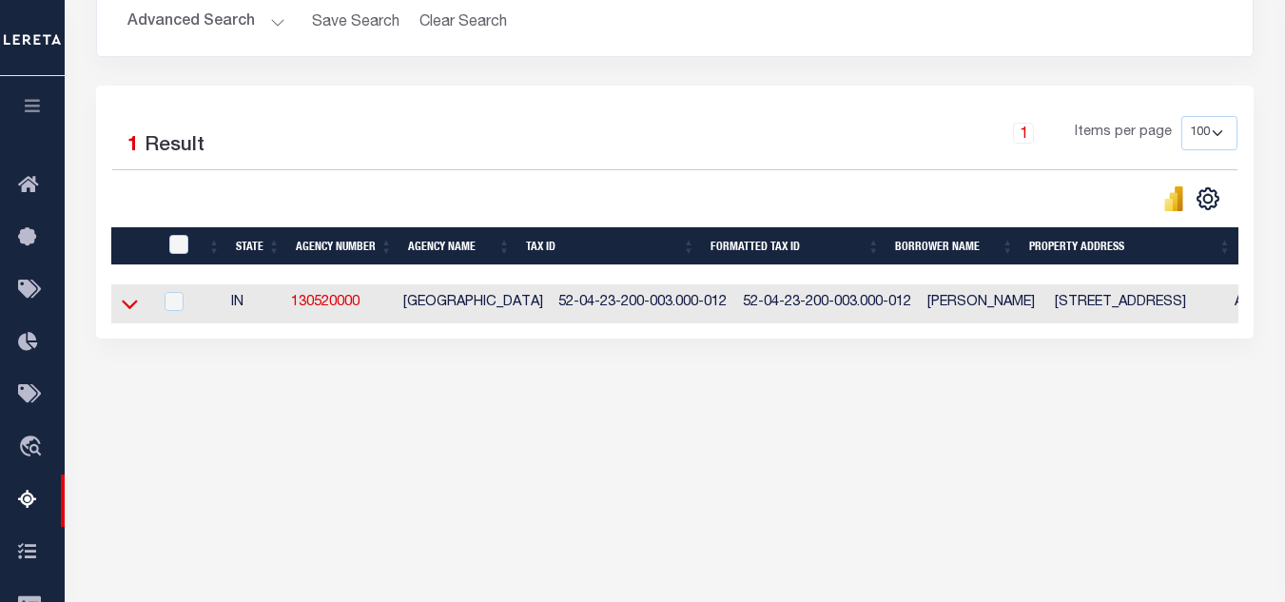
click at [132, 314] on icon at bounding box center [130, 304] width 16 height 20
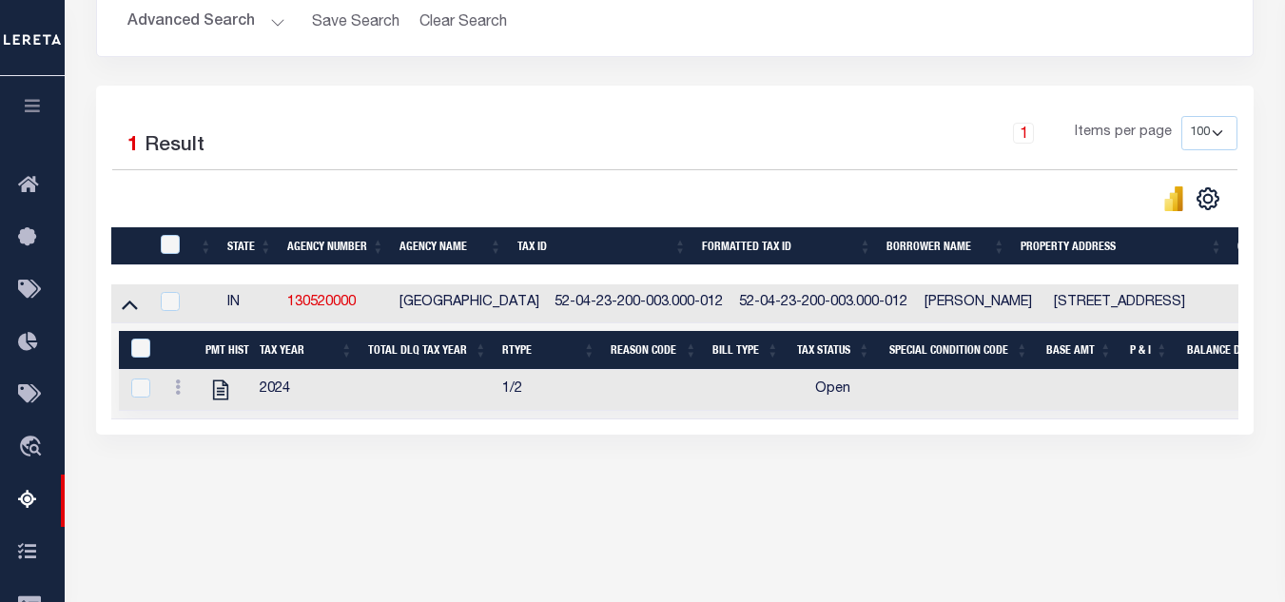
scroll to position [281, 0]
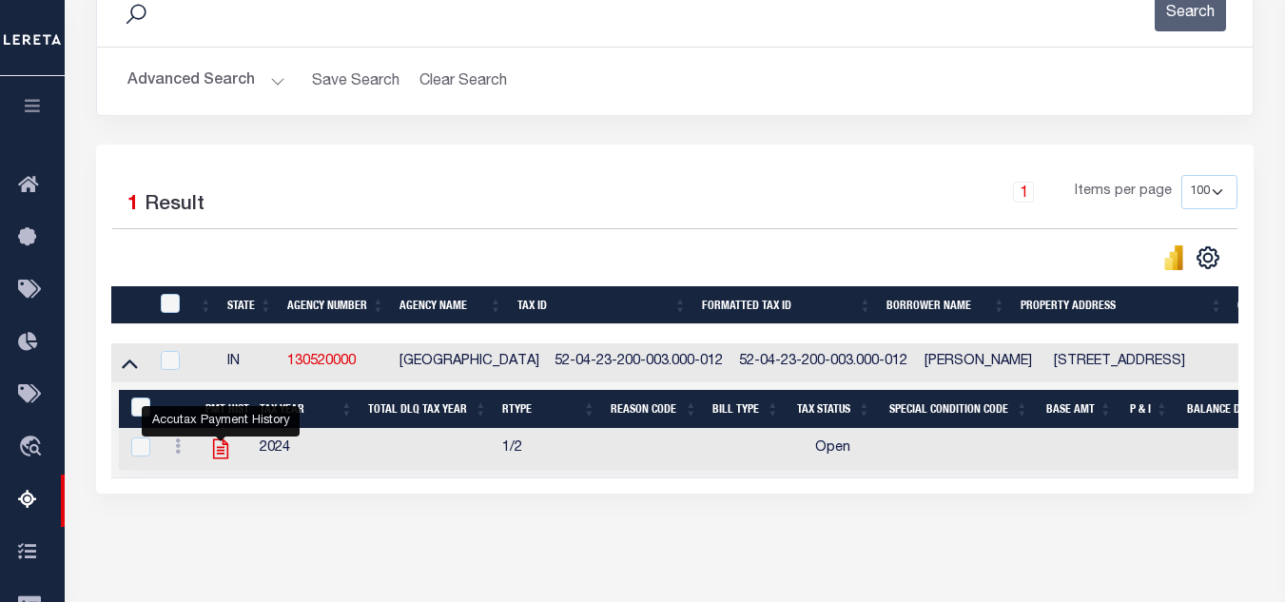
click at [221, 457] on icon "" at bounding box center [220, 449] width 25 height 25
checkbox input "true"
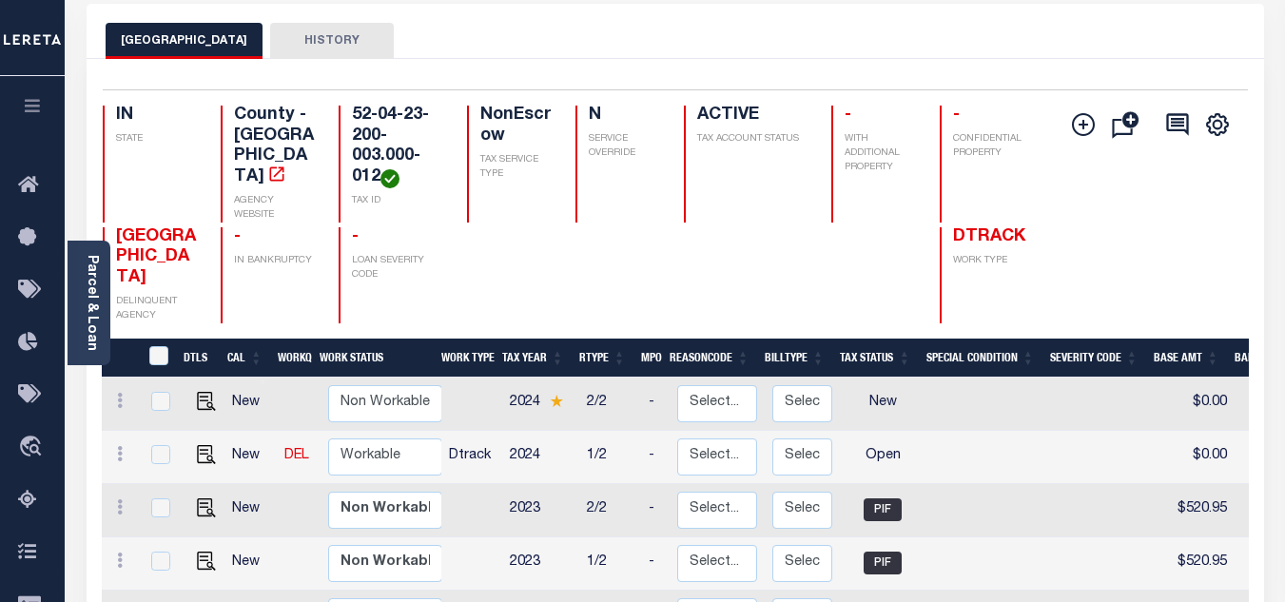
scroll to position [190, 0]
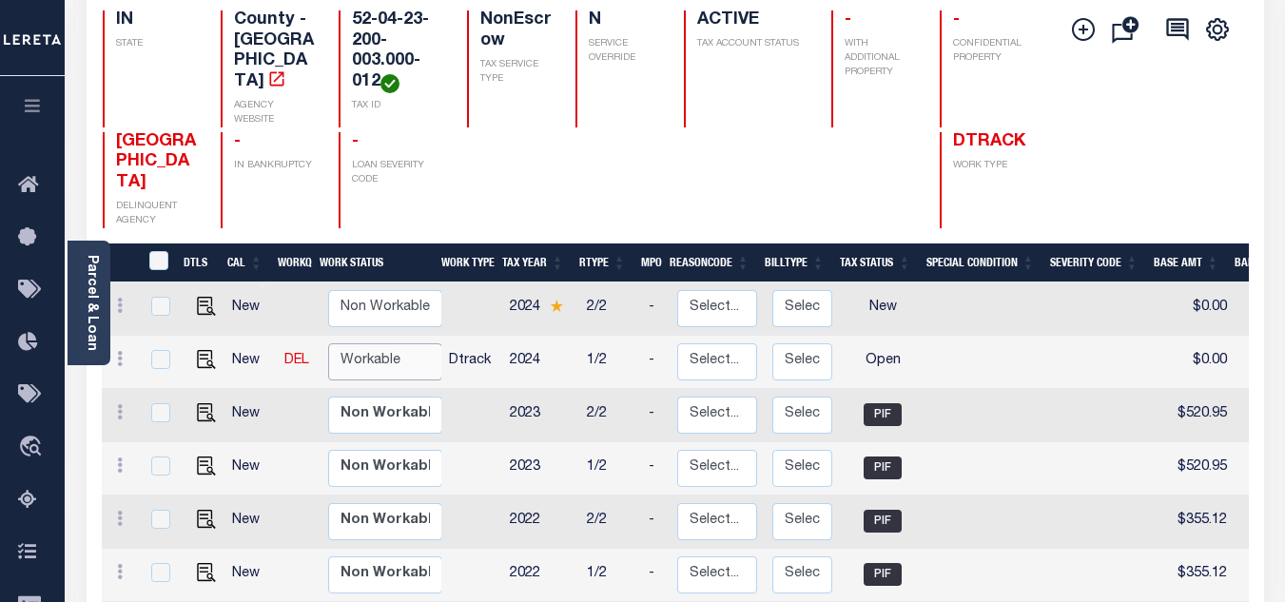
drag, startPoint x: 374, startPoint y: 322, endPoint x: 374, endPoint y: 342, distance: 20.0
click at [374, 343] on select "Non Workable Workable" at bounding box center [385, 361] width 114 height 37
checkbox input "true"
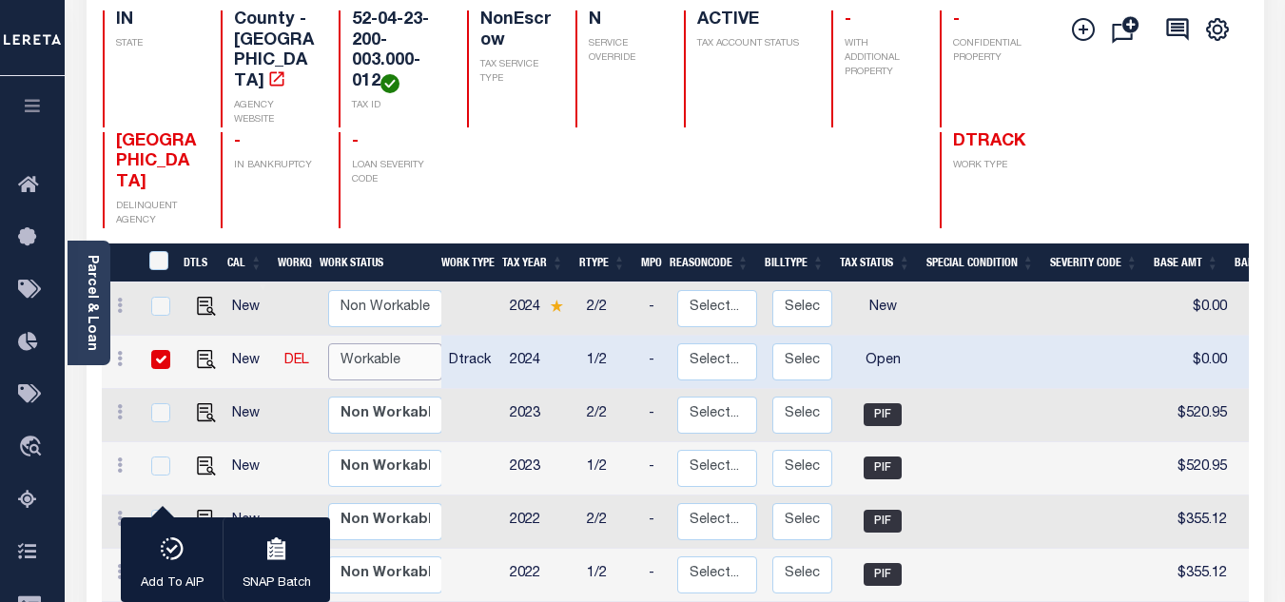
select select "true"
click at [328, 343] on select "Non Workable Workable" at bounding box center [385, 361] width 114 height 37
checkbox input "false"
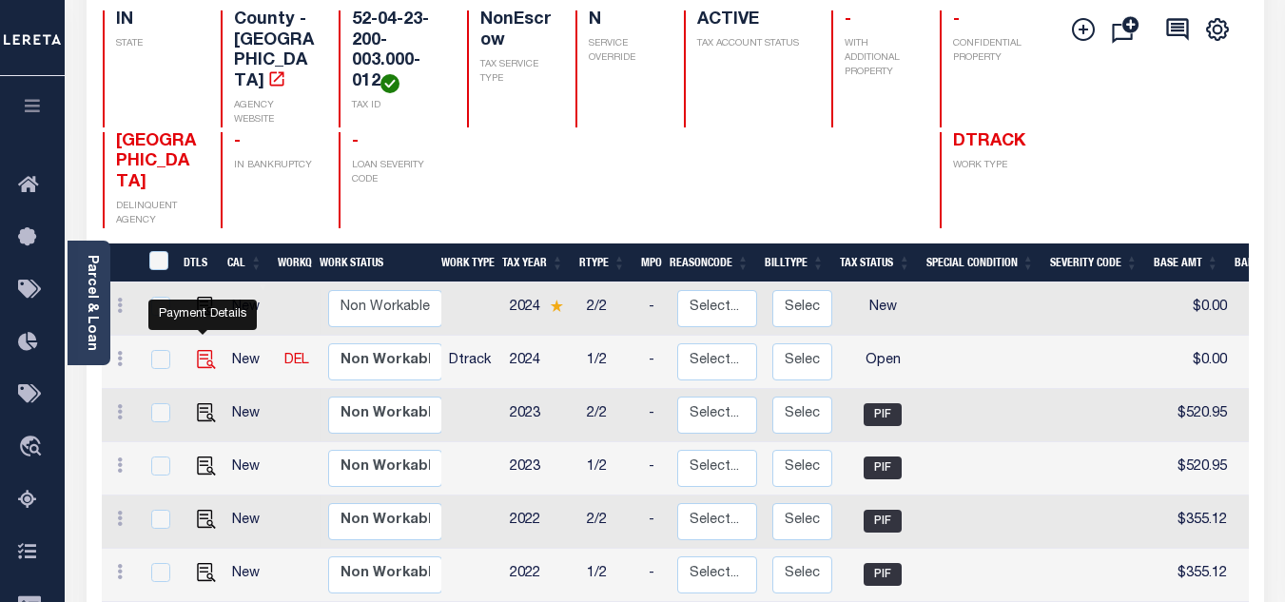
click at [202, 350] on img "" at bounding box center [206, 359] width 19 height 19
checkbox input "true"
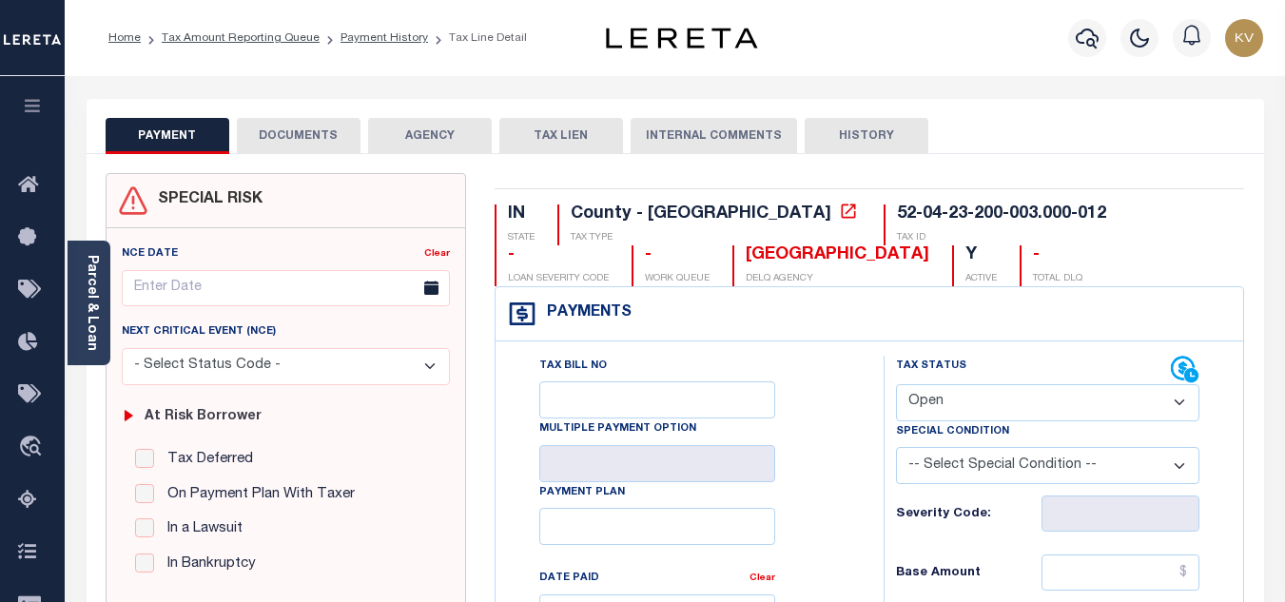
scroll to position [190, 0]
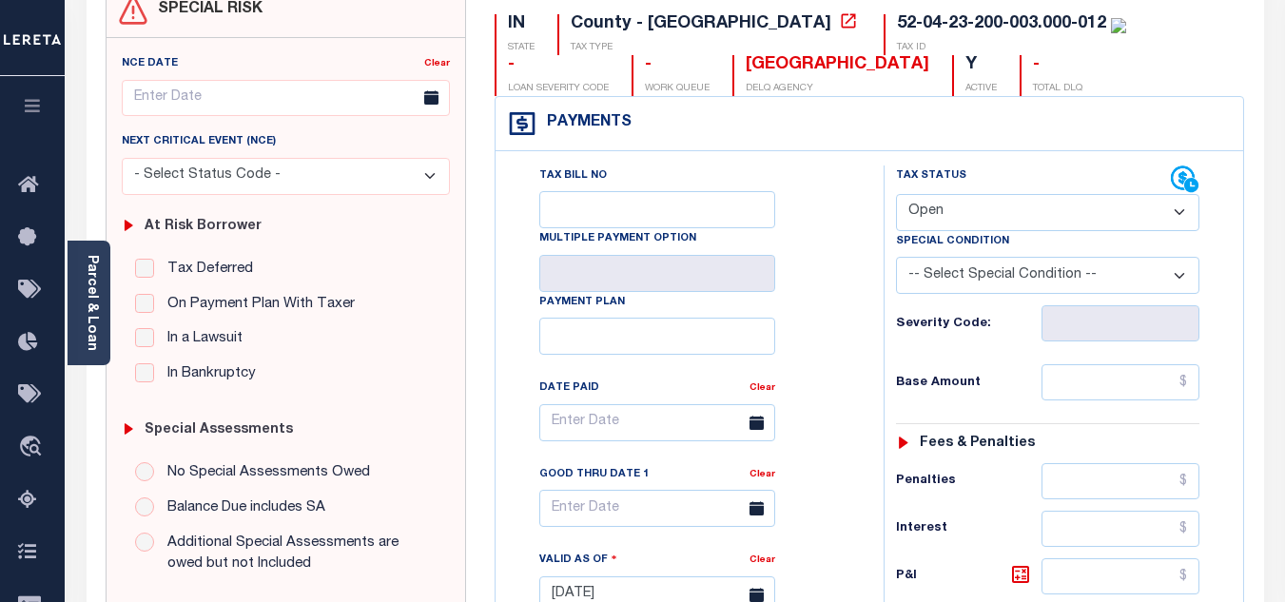
click at [962, 221] on select "- Select Status Code - Open Due/Unpaid Paid Incomplete No Tax Due Internal Refu…" at bounding box center [1047, 212] width 303 height 37
select select "PYD"
click at [896, 195] on select "- Select Status Code - Open Due/Unpaid Paid Incomplete No Tax Due Internal Refu…" at bounding box center [1047, 212] width 303 height 37
type input "[DATE]"
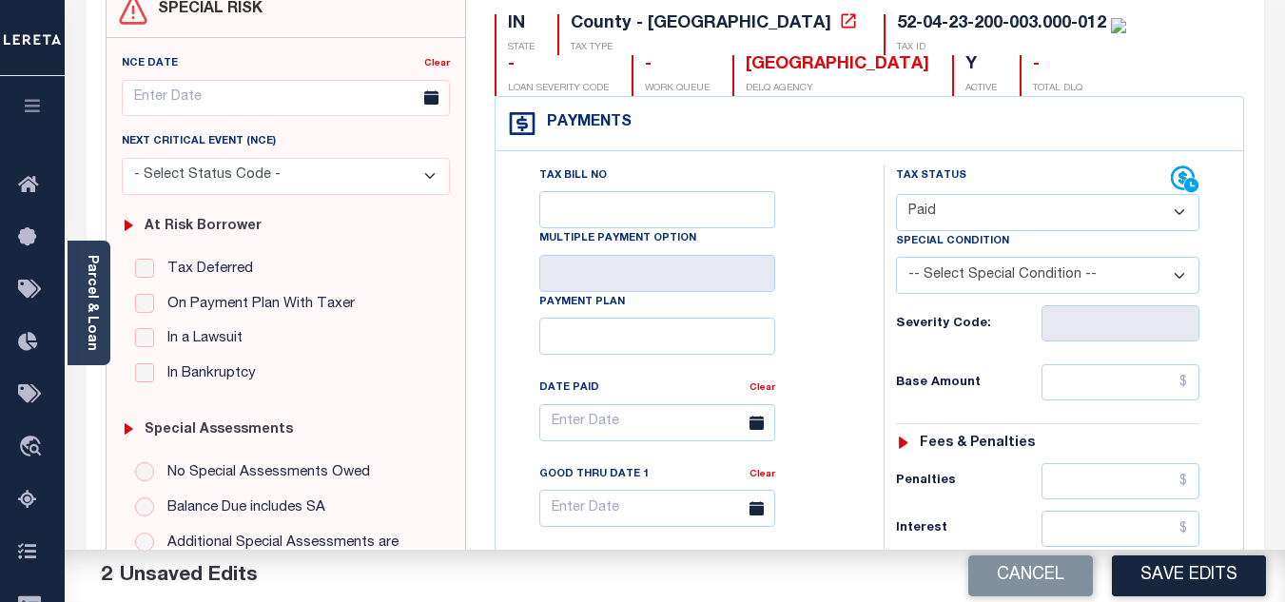
click at [868, 328] on div "Tax Bill No Multiple Payment Option Payment Plan Clear" at bounding box center [684, 585] width 369 height 840
click at [1130, 379] on input "text" at bounding box center [1120, 382] width 158 height 36
type input "$0.00"
click at [993, 377] on h6 "Base Amount" at bounding box center [969, 383] width 146 height 15
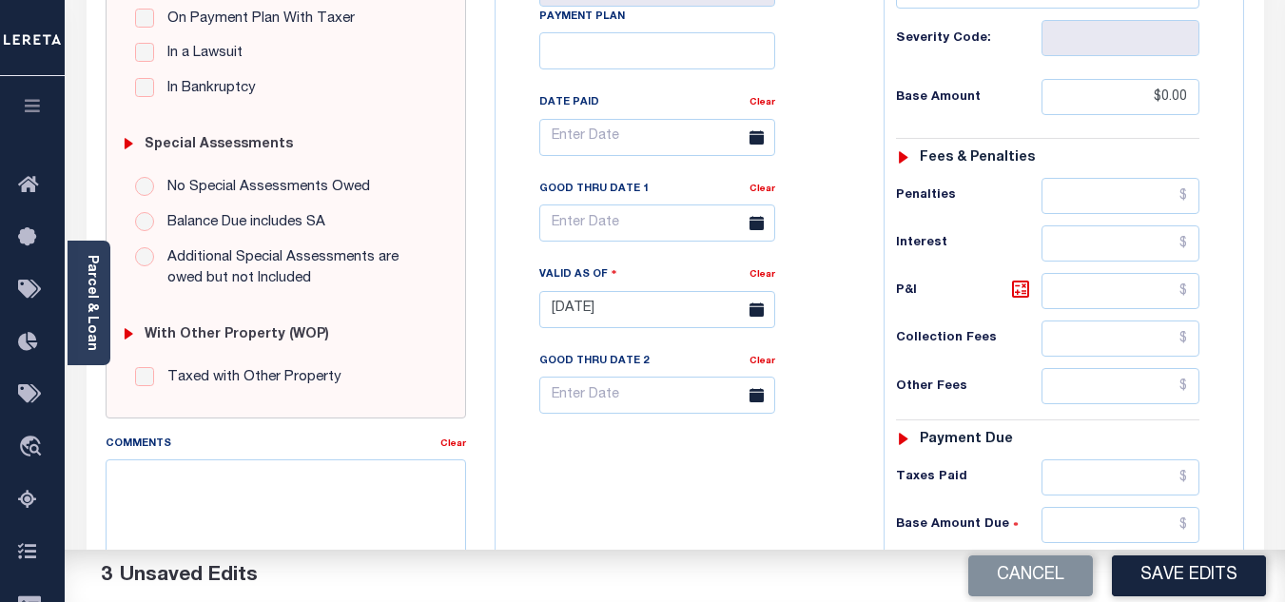
scroll to position [761, 0]
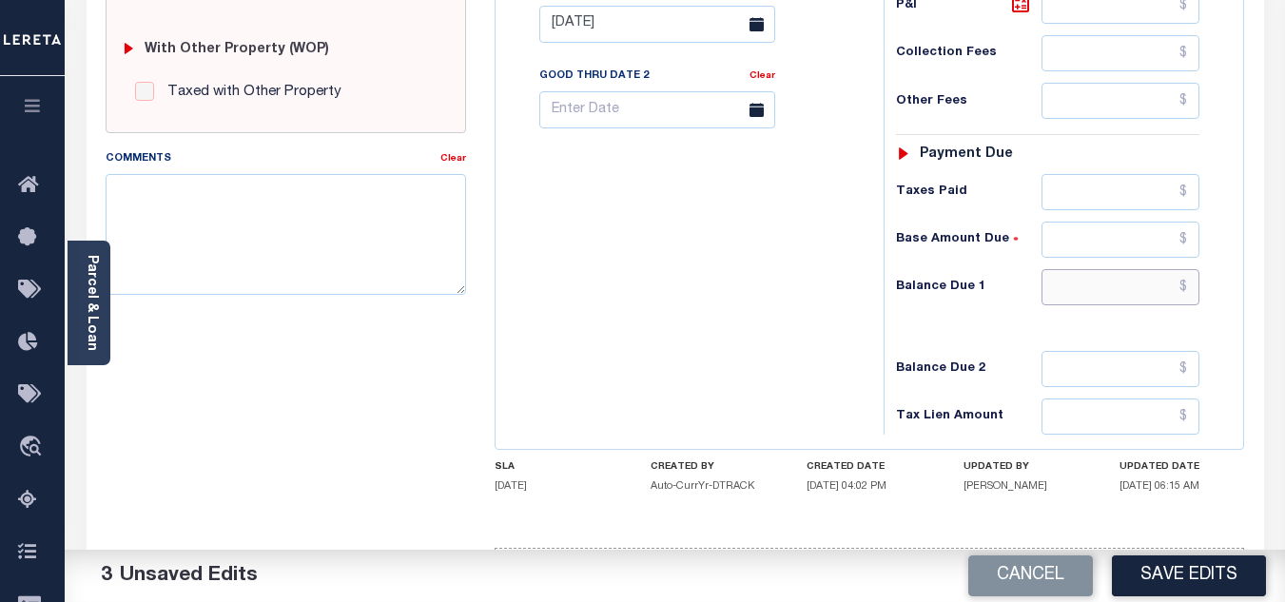
click at [1098, 286] on input "text" at bounding box center [1120, 287] width 158 height 36
type input "$0.00"
click at [753, 288] on div "Tax Bill No Multiple Payment Option Payment Plan Clear" at bounding box center [684, 15] width 369 height 840
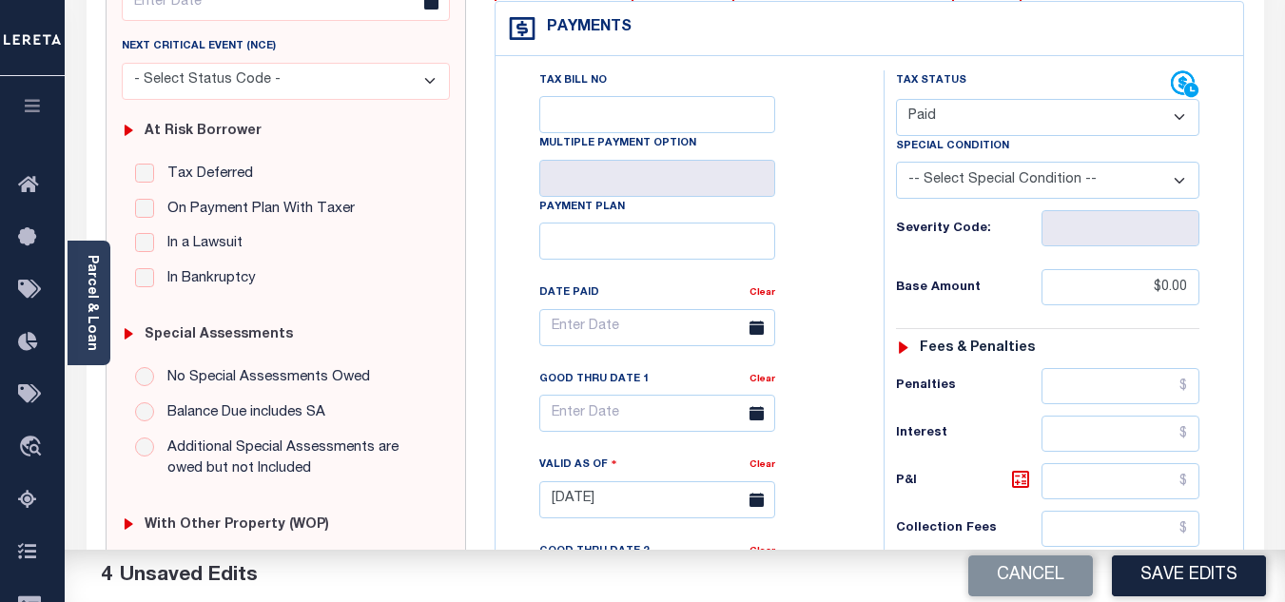
scroll to position [0, 0]
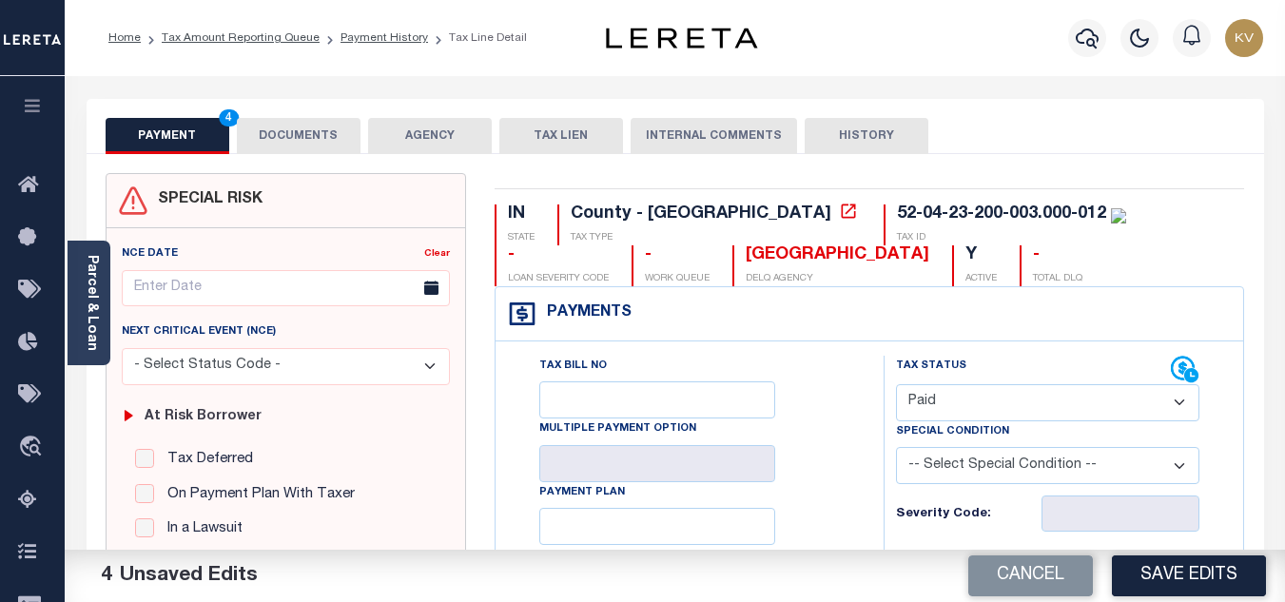
click at [309, 134] on button "DOCUMENTS" at bounding box center [299, 136] width 124 height 36
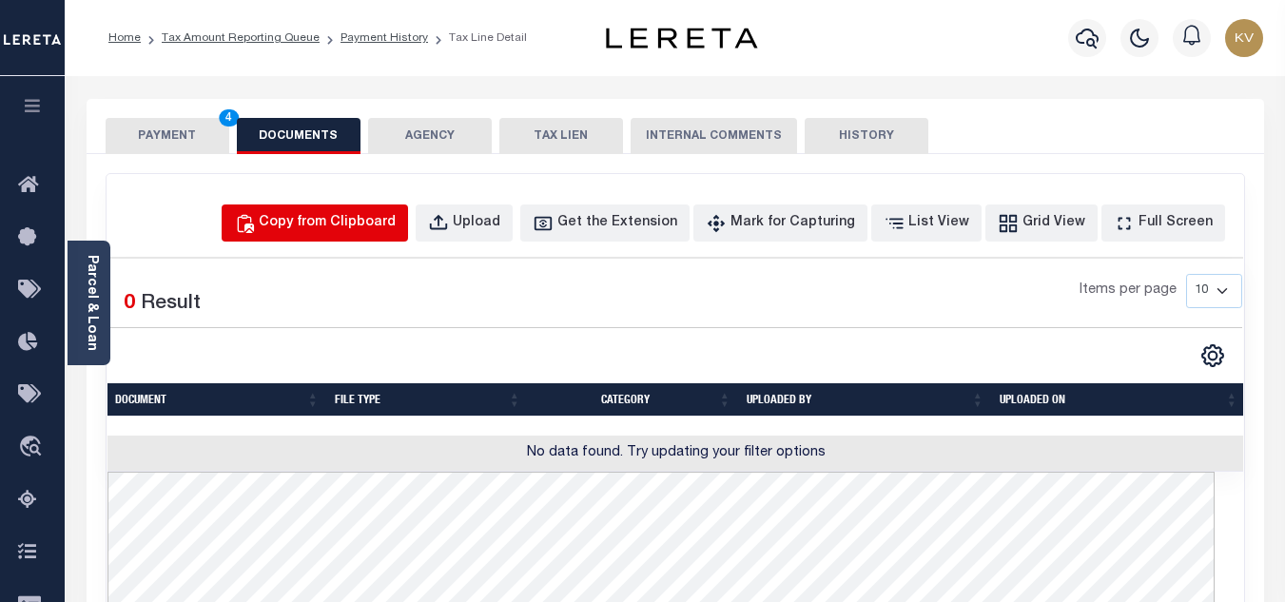
click at [359, 228] on div "Copy from Clipboard" at bounding box center [327, 223] width 137 height 21
select select "POP"
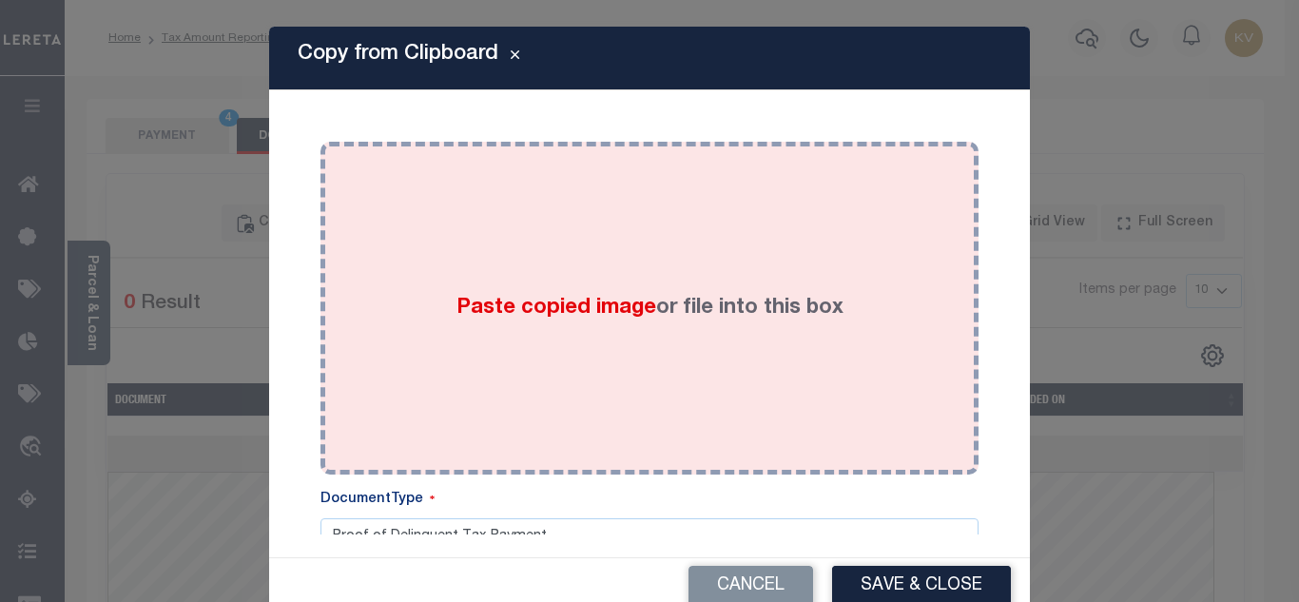
click at [488, 283] on div "Paste copied image or file into this box" at bounding box center [650, 308] width 630 height 304
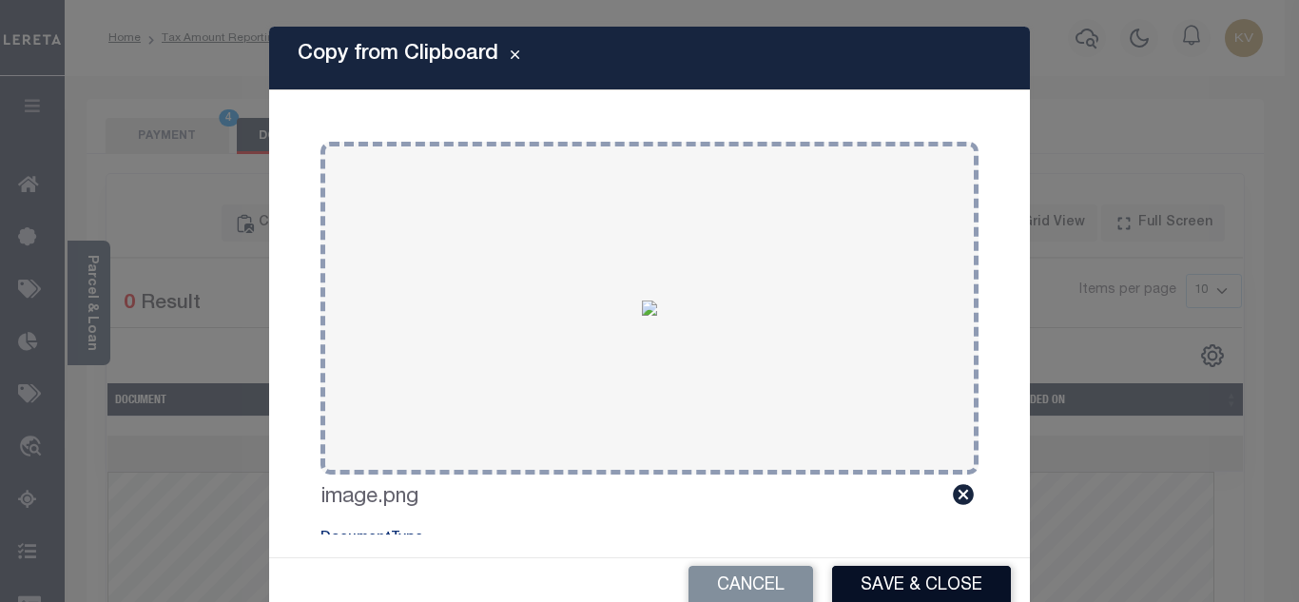
click at [898, 582] on button "Save & Close" at bounding box center [921, 586] width 179 height 41
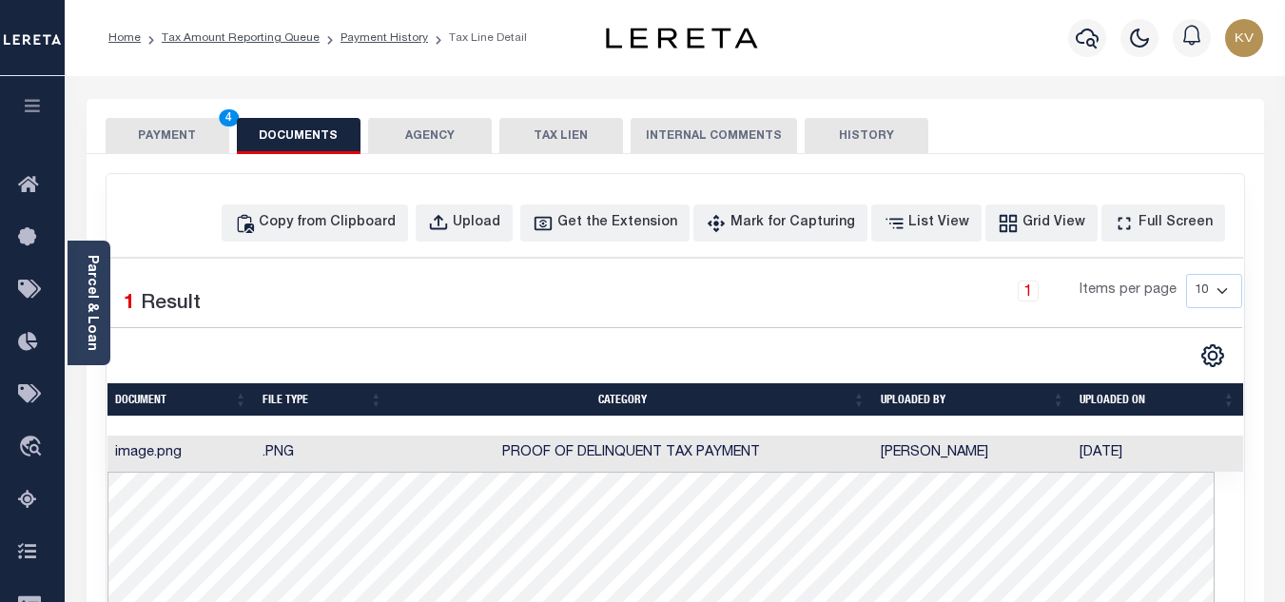
click at [169, 137] on button "PAYMENT 4" at bounding box center [168, 136] width 124 height 36
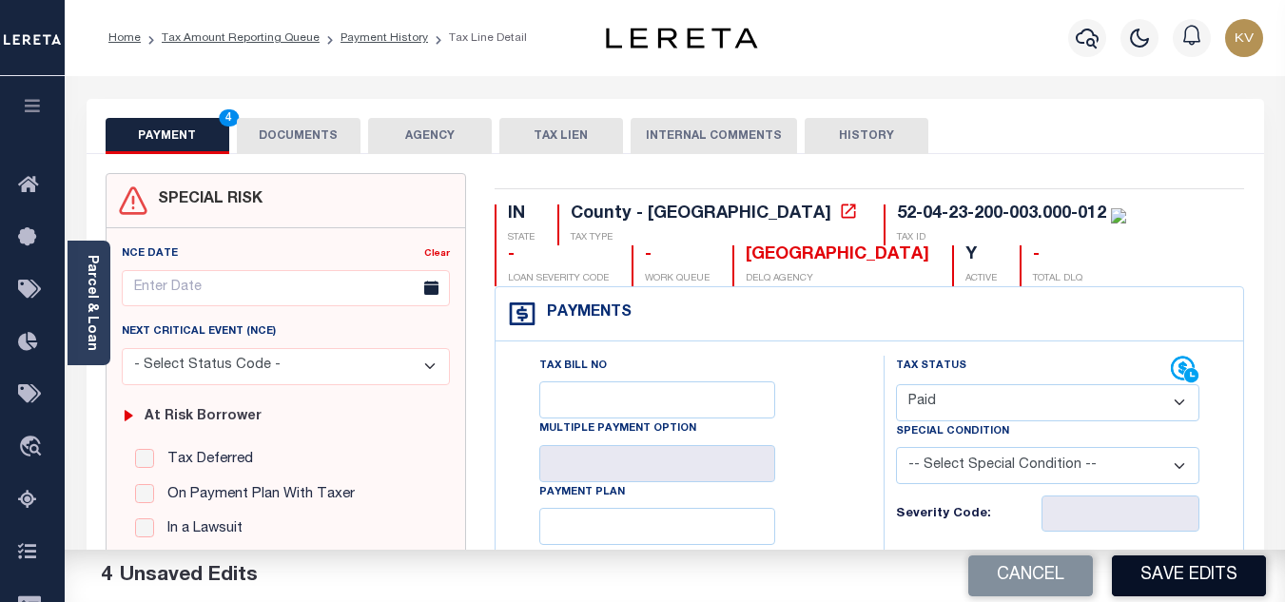
click at [1210, 565] on button "Save Edits" at bounding box center [1189, 575] width 154 height 41
checkbox input "false"
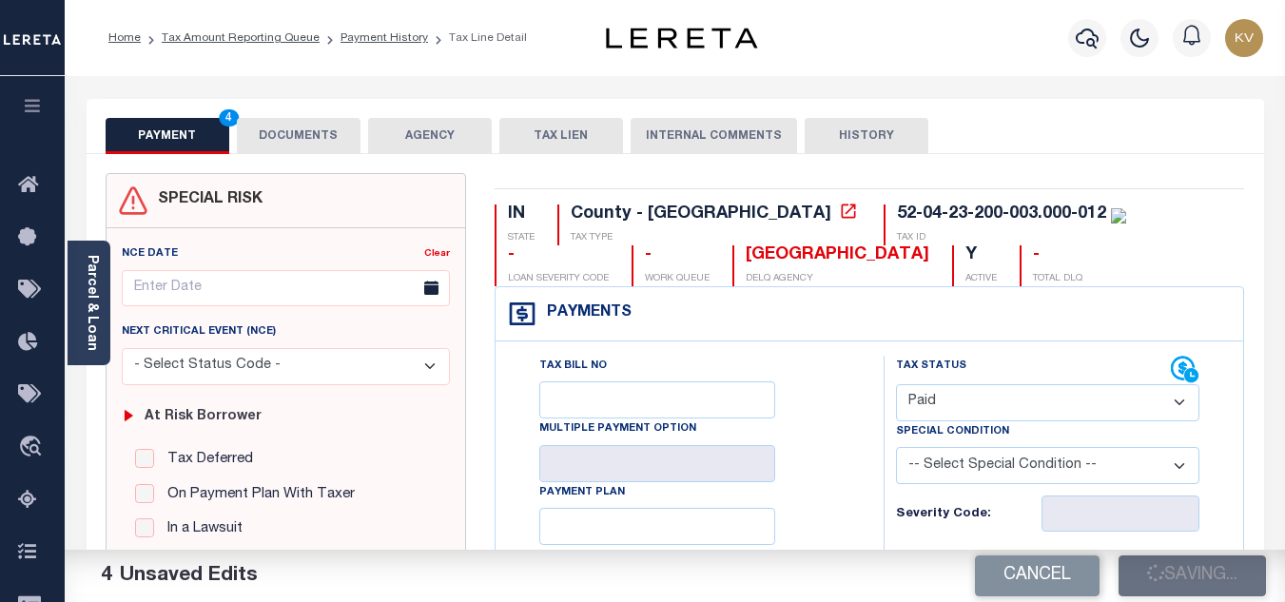
type input "$0"
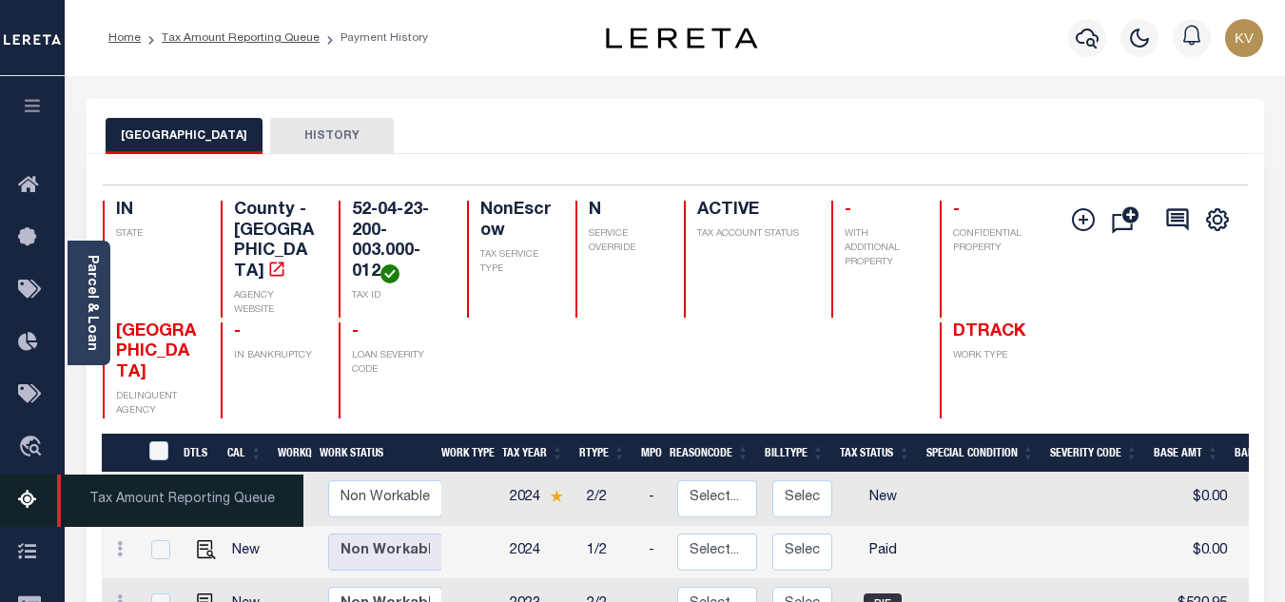
click at [27, 509] on icon at bounding box center [33, 501] width 30 height 24
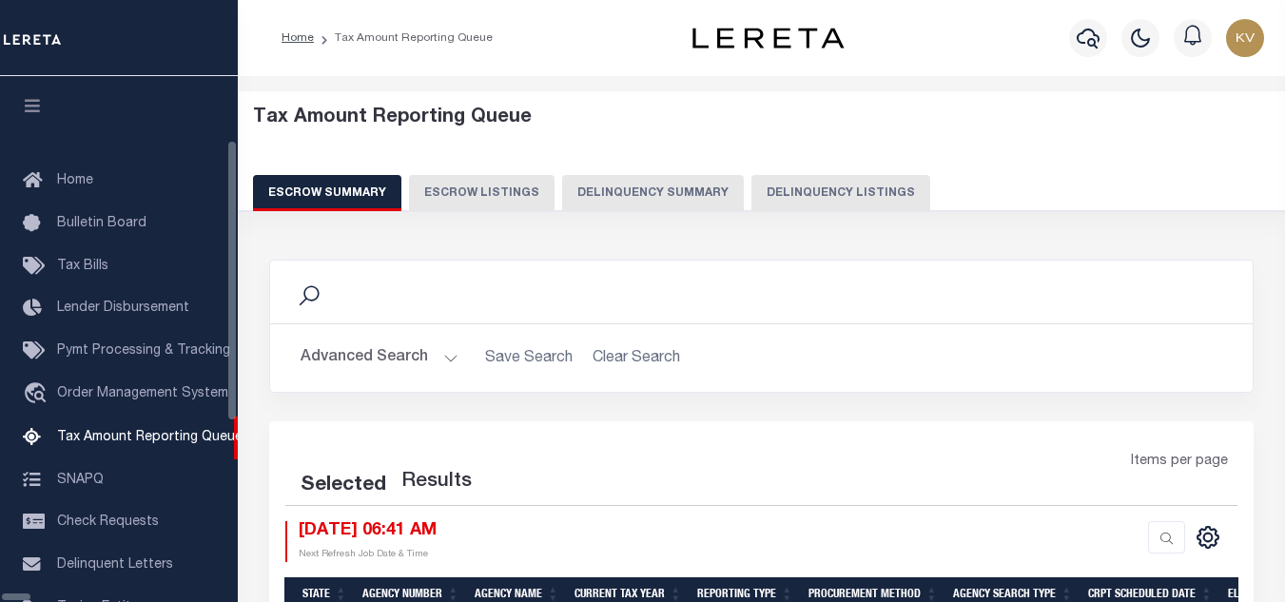
click at [751, 193] on button "Delinquency Listings" at bounding box center [840, 193] width 179 height 36
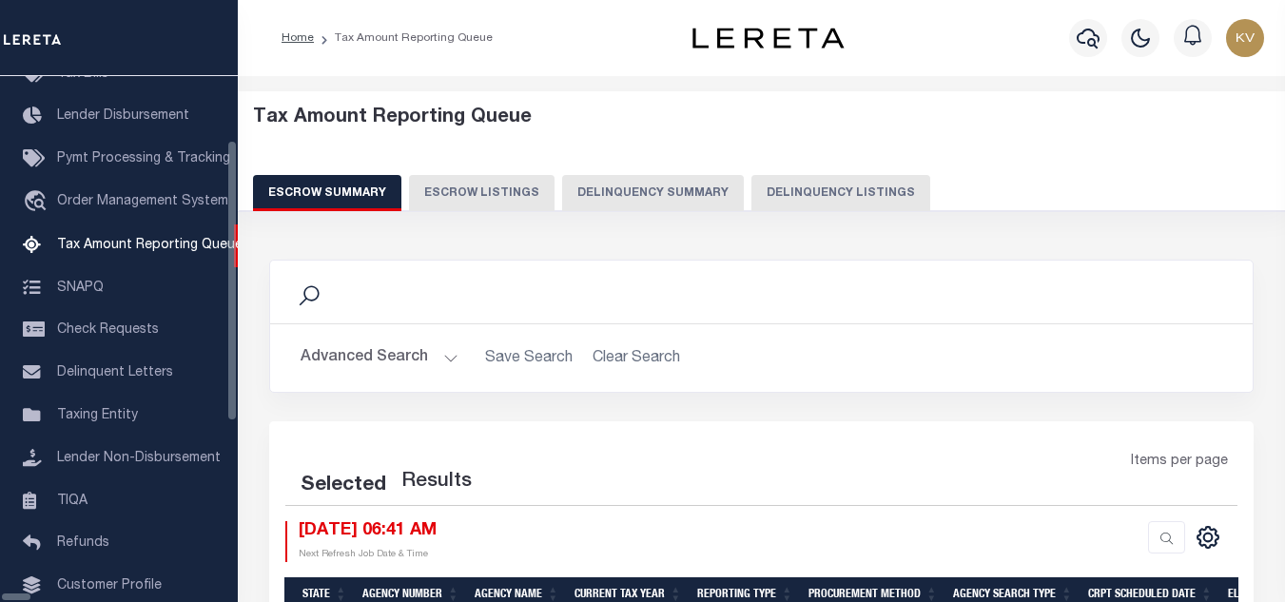
select select "100"
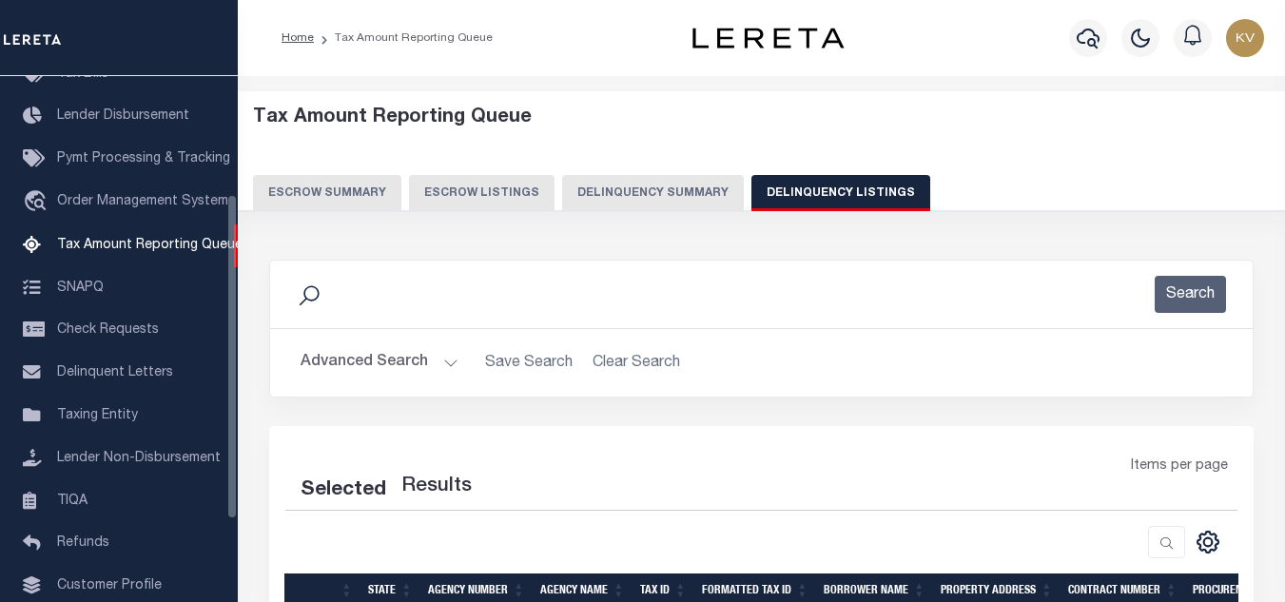
select select "100"
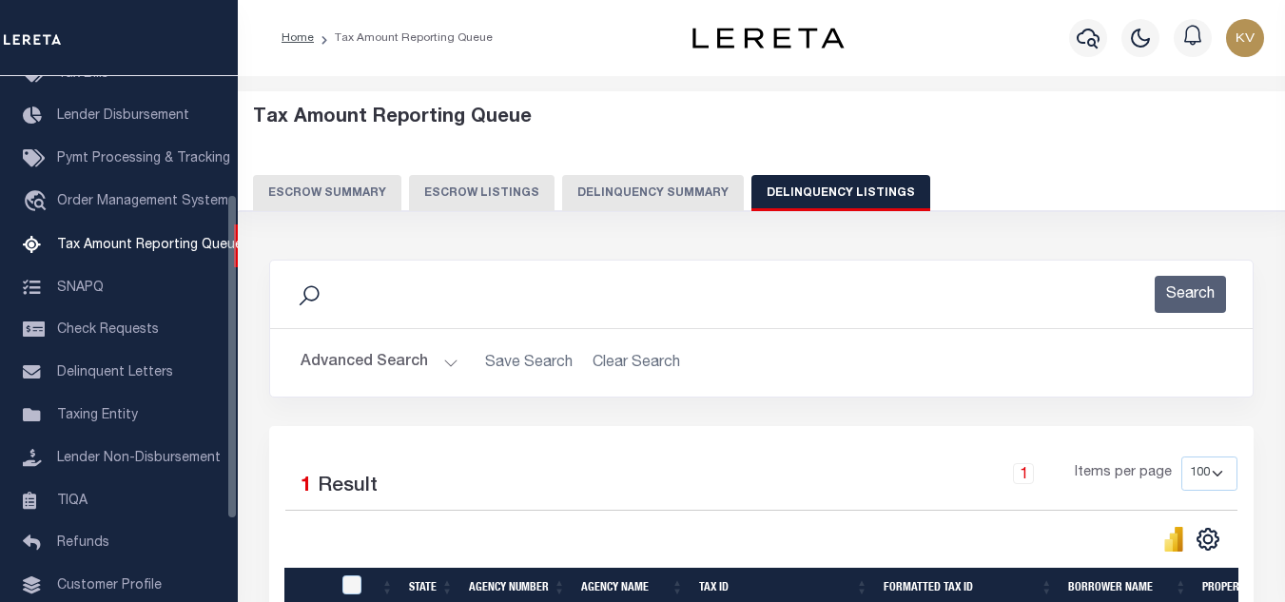
scroll to position [190, 0]
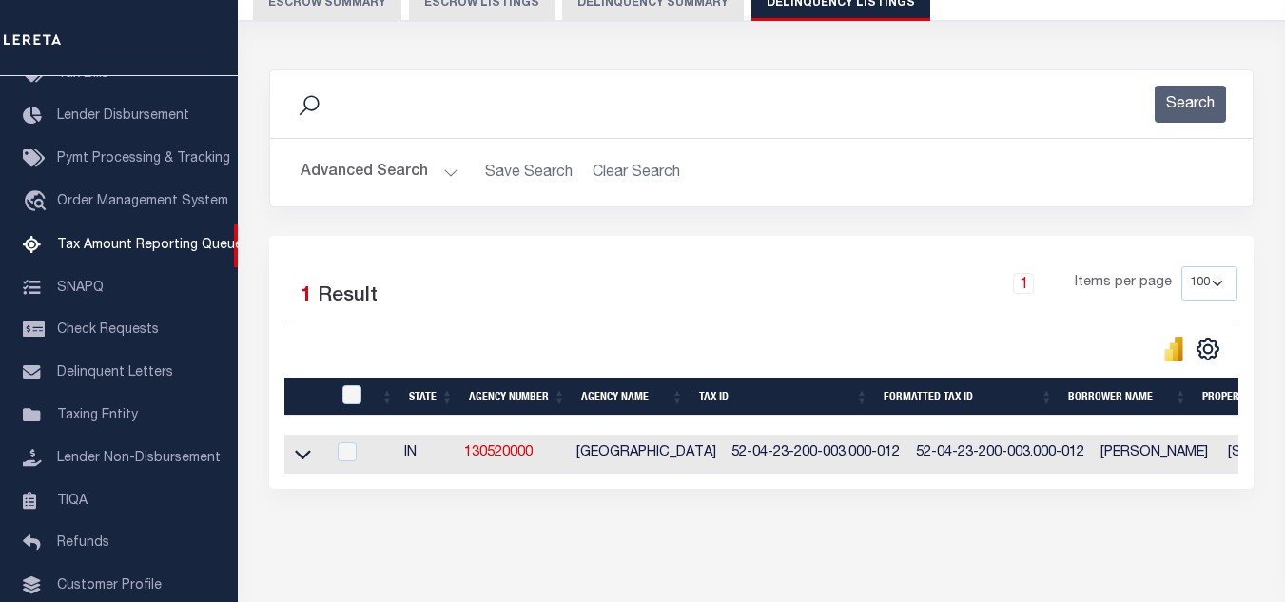
click at [444, 175] on button "Advanced Search" at bounding box center [380, 172] width 158 height 37
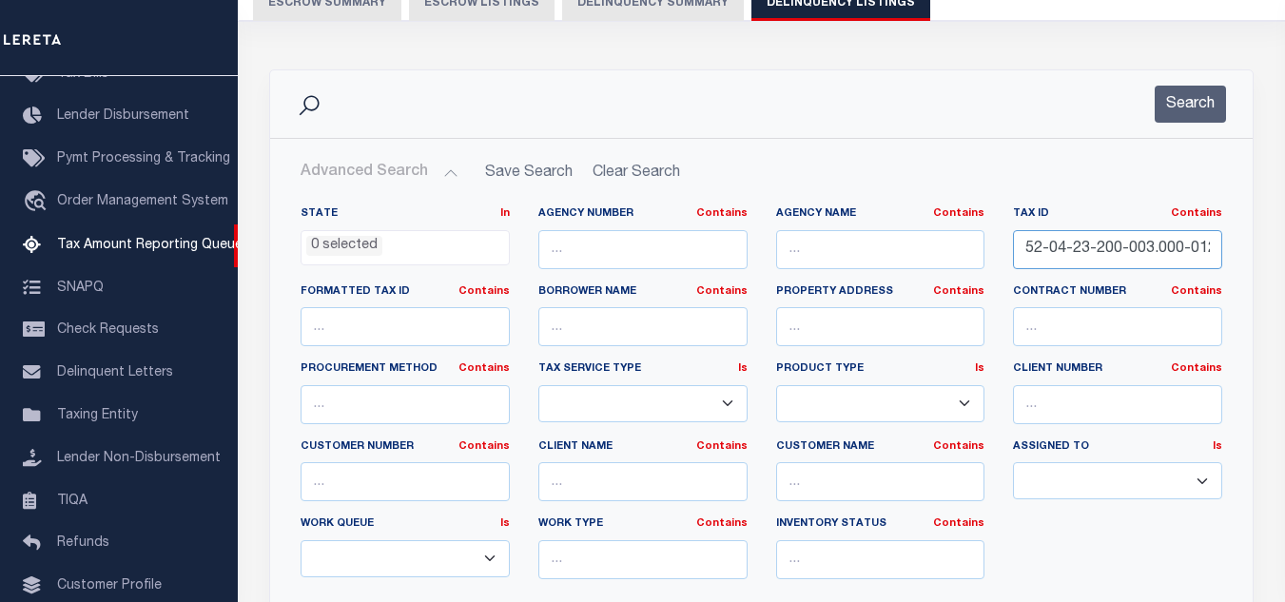
click at [1115, 255] on input "52-04-23-200-003.000-012" at bounding box center [1117, 249] width 209 height 39
paste input "6"
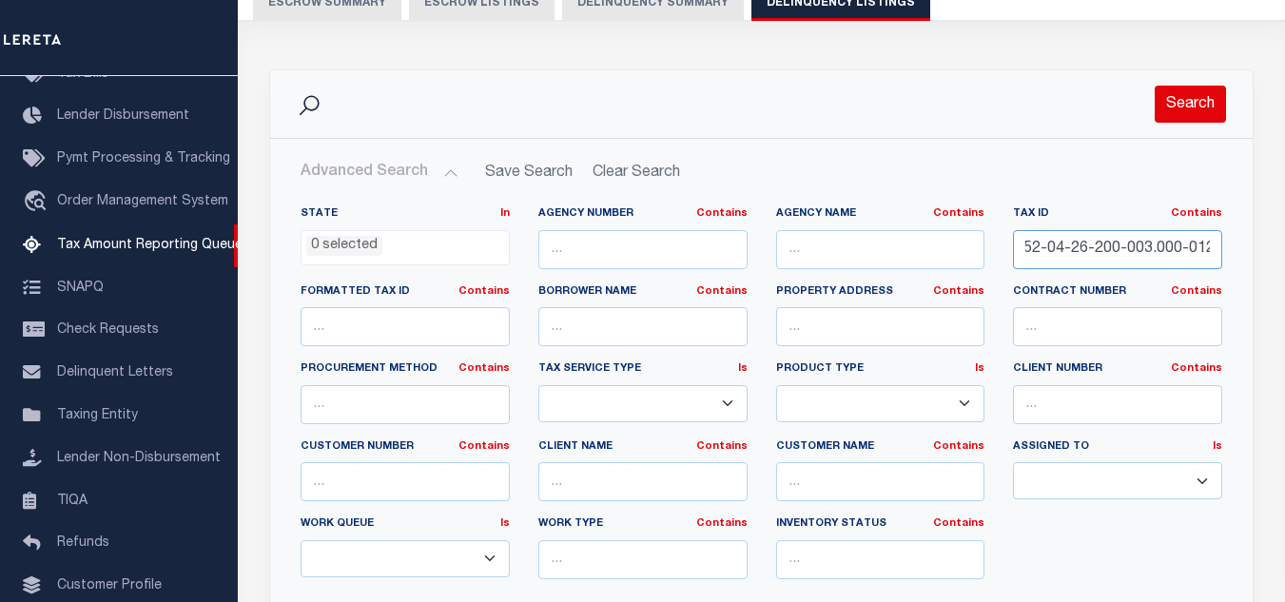
type input "52-04-26-200-003.000-012"
click at [1195, 107] on button "Search" at bounding box center [1190, 104] width 71 height 37
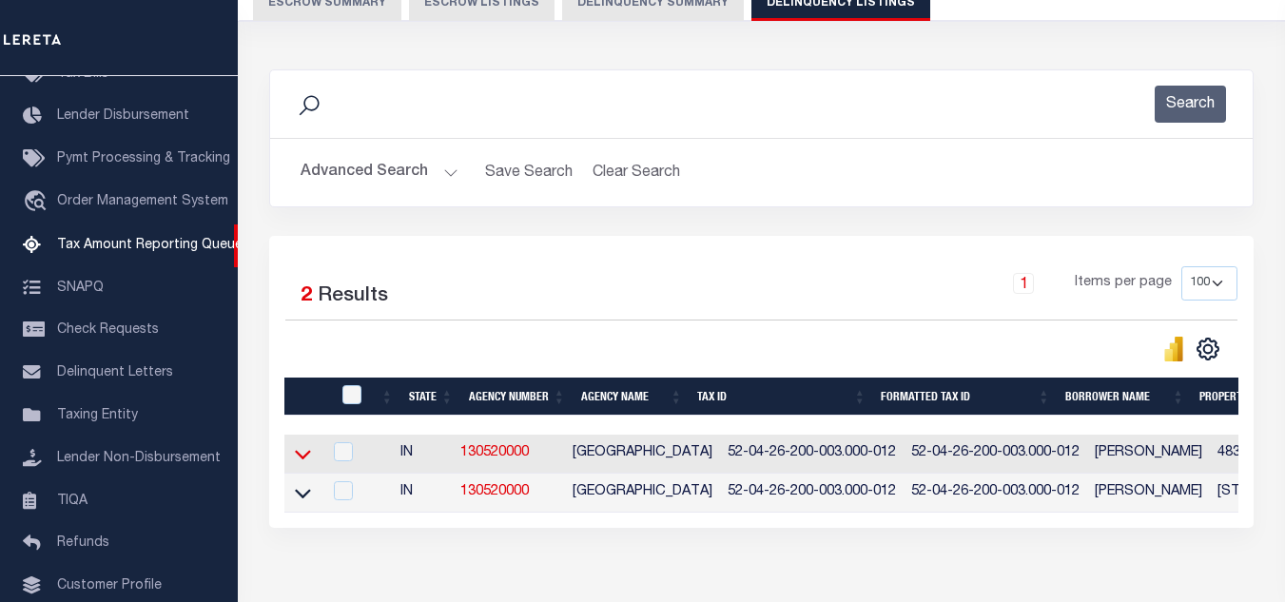
click at [301, 460] on icon at bounding box center [303, 456] width 16 height 10
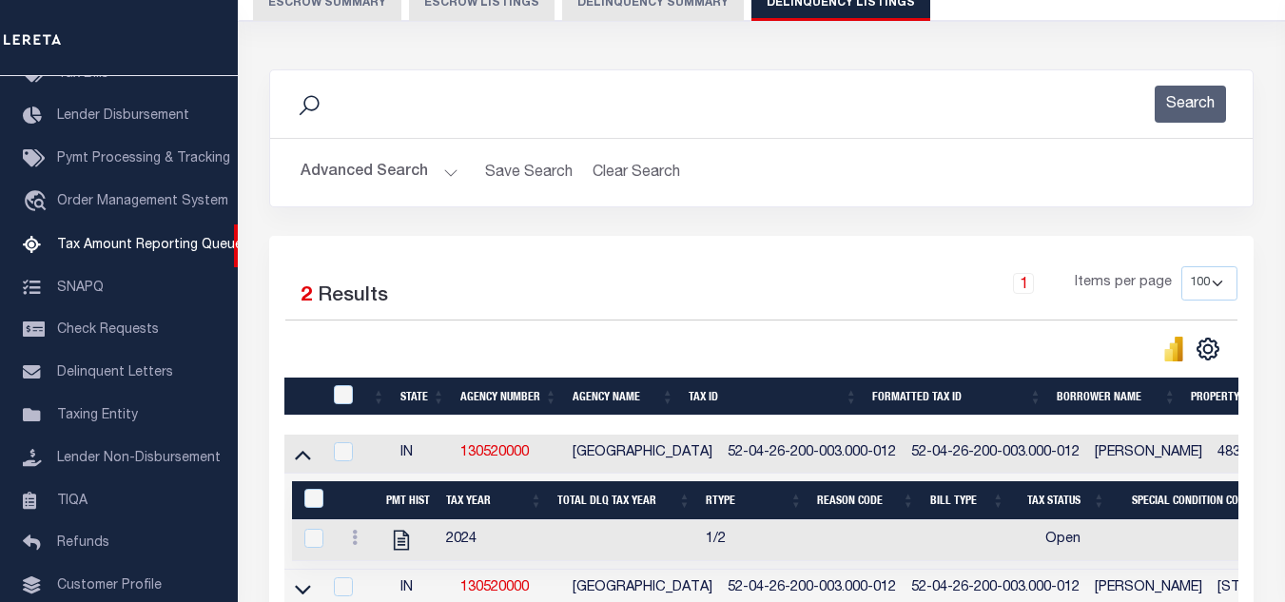
scroll to position [380, 0]
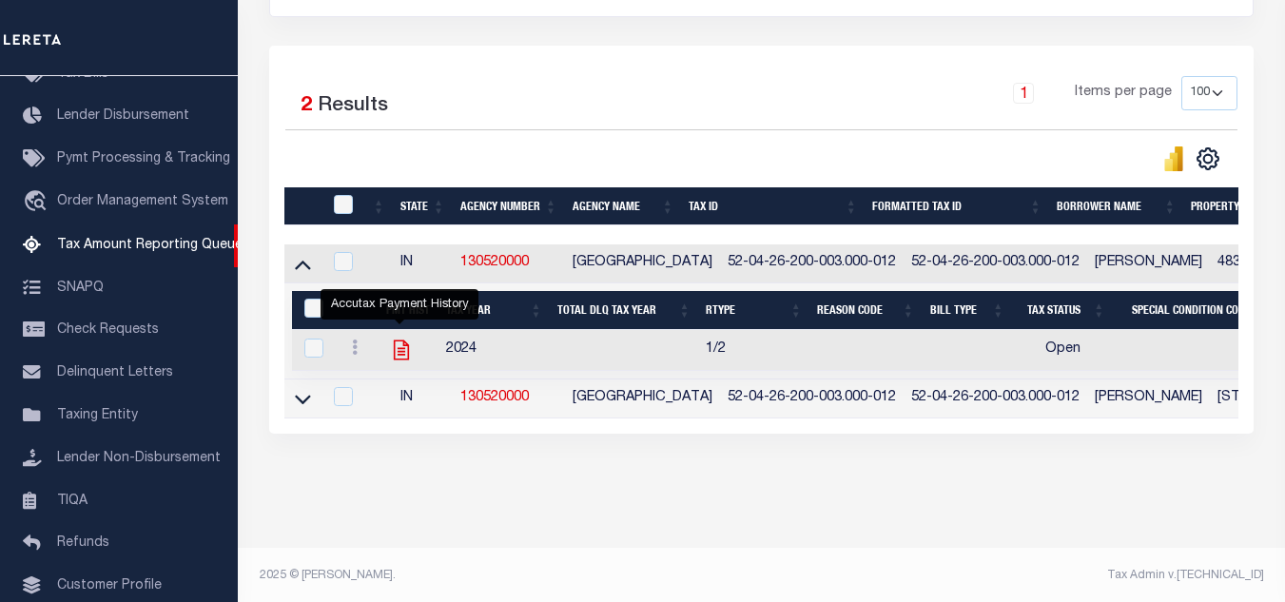
click at [402, 358] on icon "" at bounding box center [401, 350] width 25 height 25
checkbox input "true"
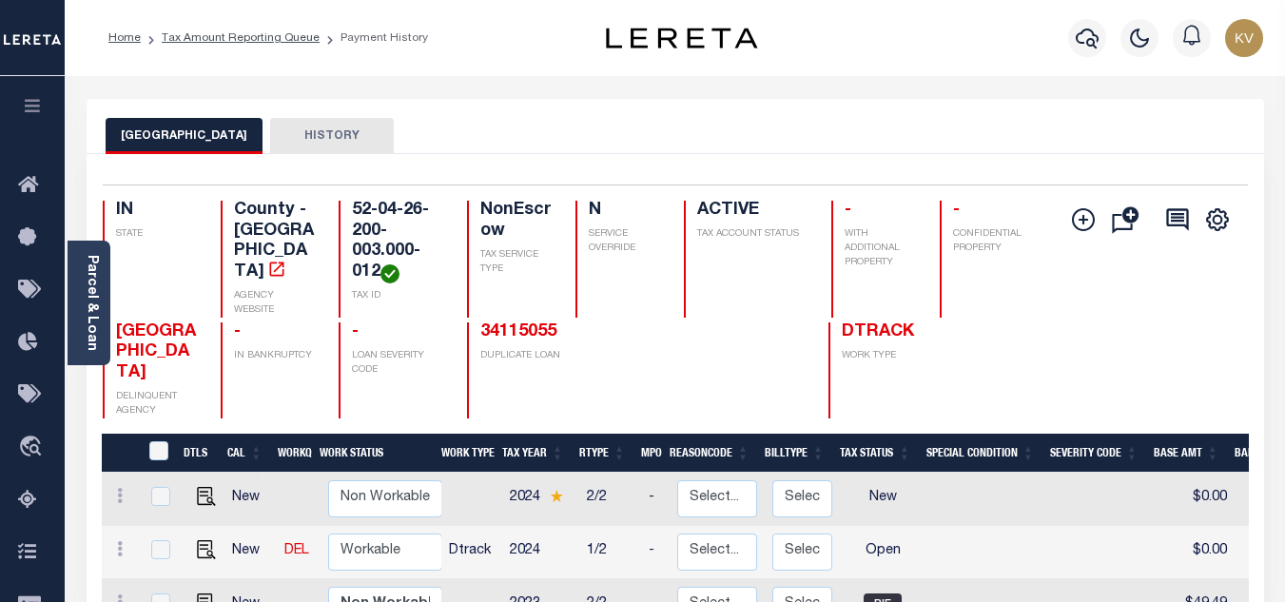
scroll to position [190, 0]
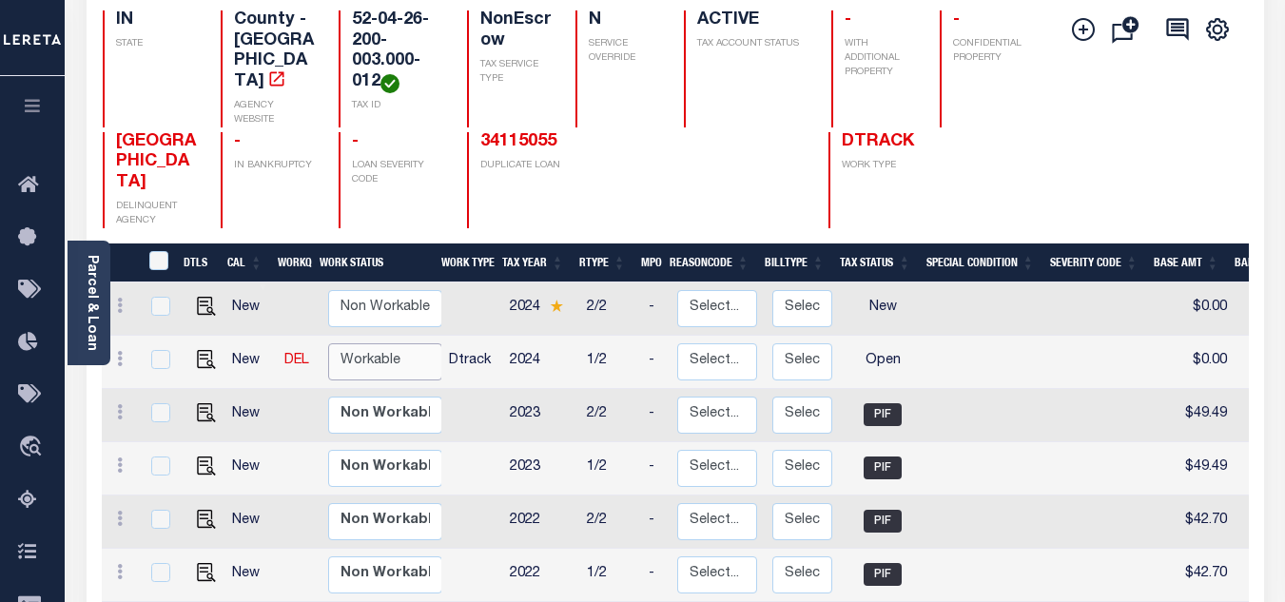
click at [363, 343] on select "Non Workable Workable" at bounding box center [385, 361] width 114 height 37
checkbox input "true"
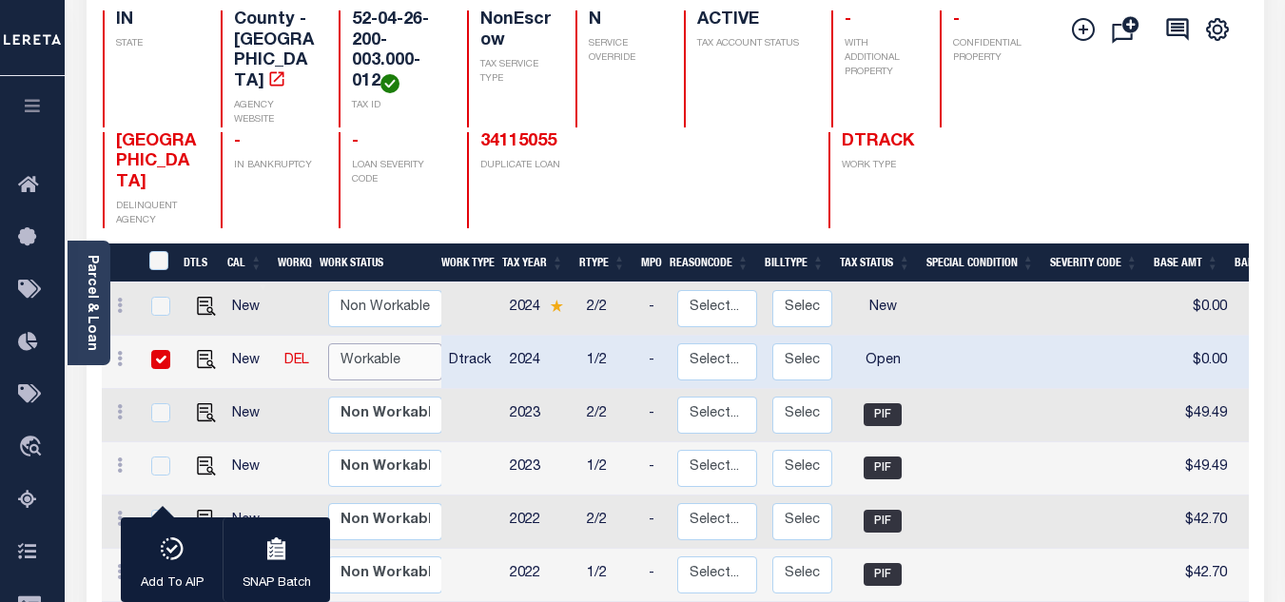
select select "true"
click at [328, 343] on select "Non Workable Workable" at bounding box center [385, 361] width 114 height 37
checkbox input "false"
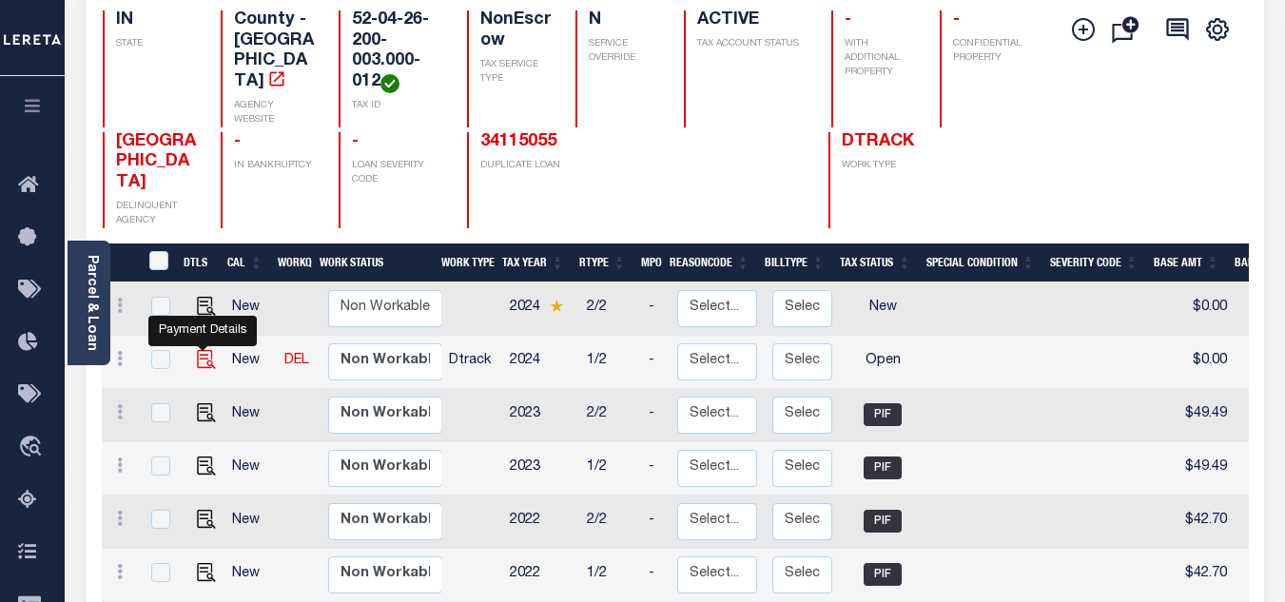
click at [204, 350] on img "" at bounding box center [206, 359] width 19 height 19
checkbox input "true"
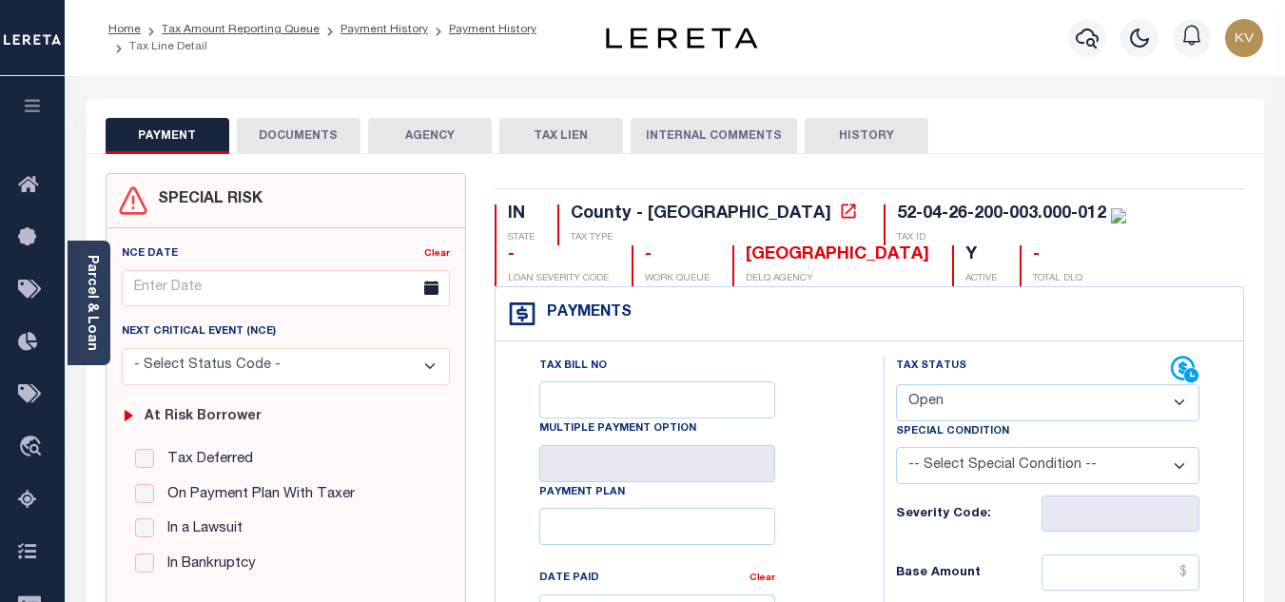
scroll to position [190, 0]
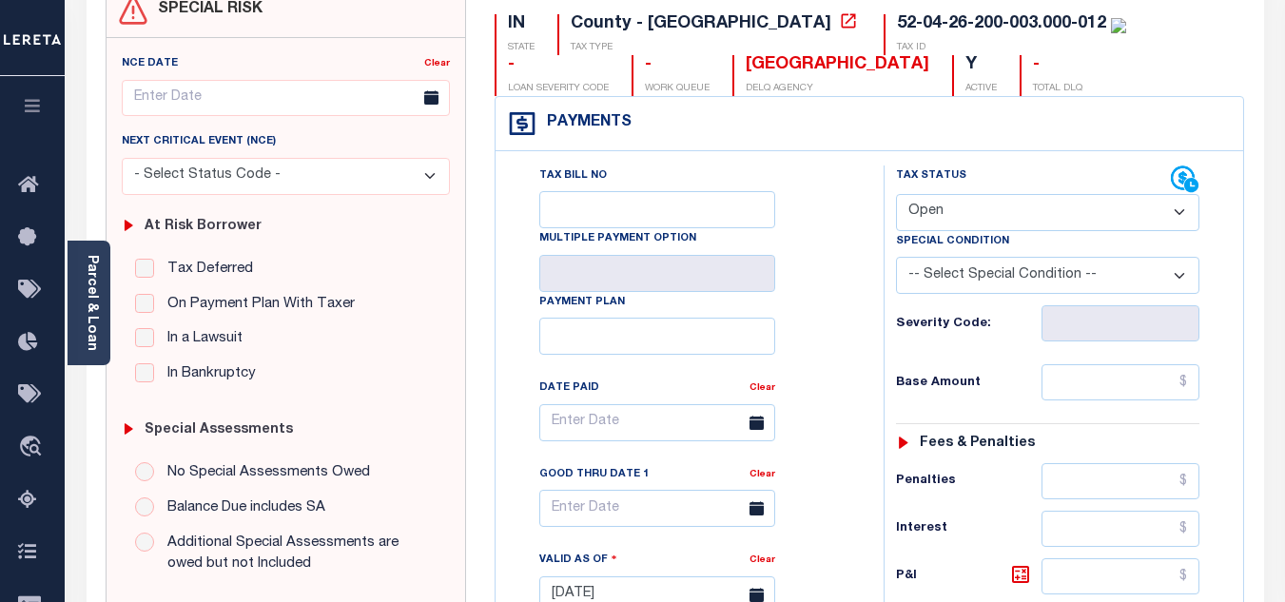
click at [968, 211] on select "- Select Status Code - Open Due/Unpaid Paid Incomplete No Tax Due Internal Refu…" at bounding box center [1047, 212] width 303 height 37
select select "PYD"
click at [896, 195] on select "- Select Status Code - Open Due/Unpaid Paid Incomplete No Tax Due Internal Refu…" at bounding box center [1047, 212] width 303 height 37
type input "[DATE]"
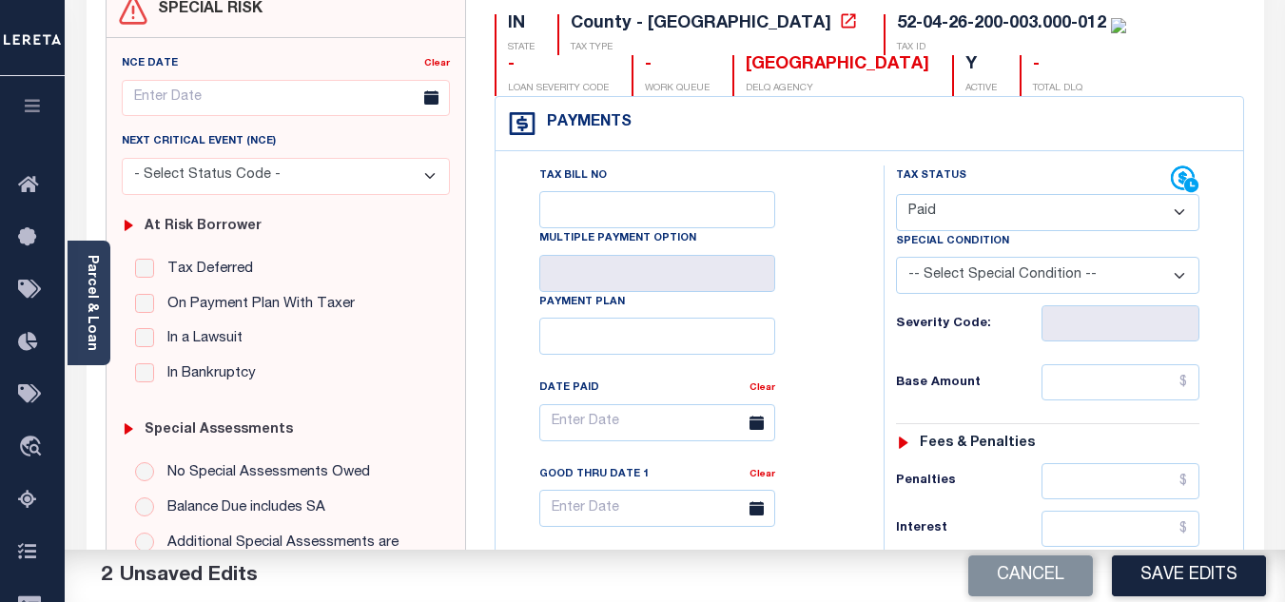
drag, startPoint x: 847, startPoint y: 311, endPoint x: 1141, endPoint y: 381, distance: 302.2
click at [846, 311] on div "Tax Bill No Multiple Payment Option Payment Plan Clear" at bounding box center [684, 432] width 340 height 534
click at [1126, 381] on input "text" at bounding box center [1120, 382] width 158 height 36
type input "$0.00"
click at [1009, 365] on div "Tax Status Status - Select Status Code -" at bounding box center [1053, 585] width 340 height 840
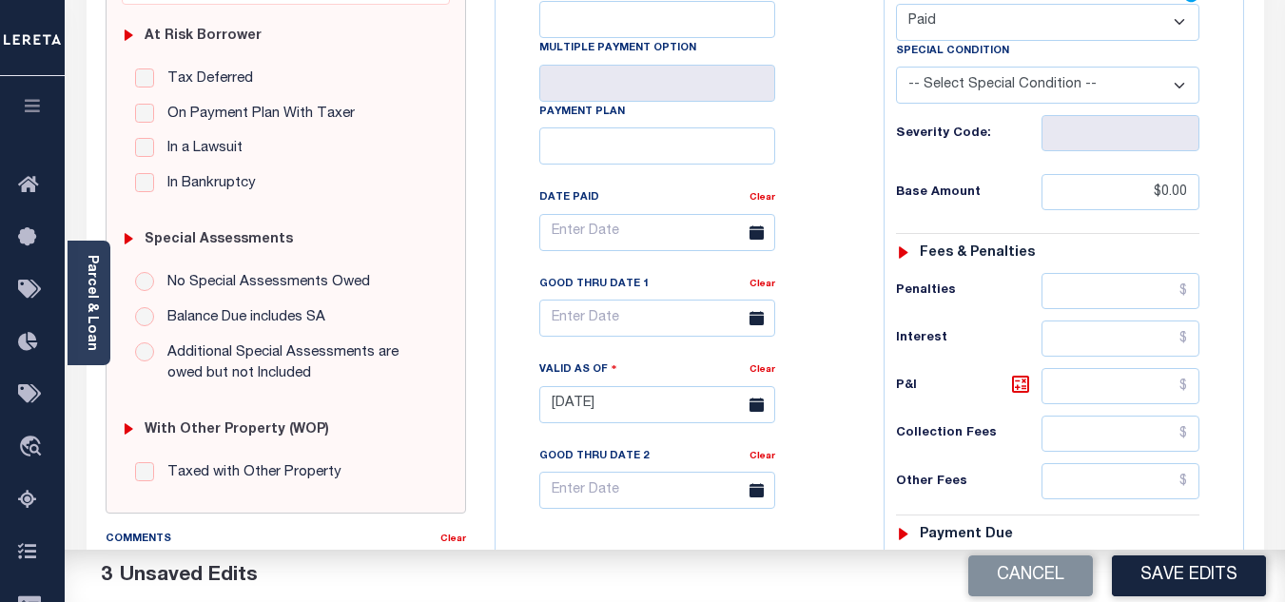
scroll to position [571, 0]
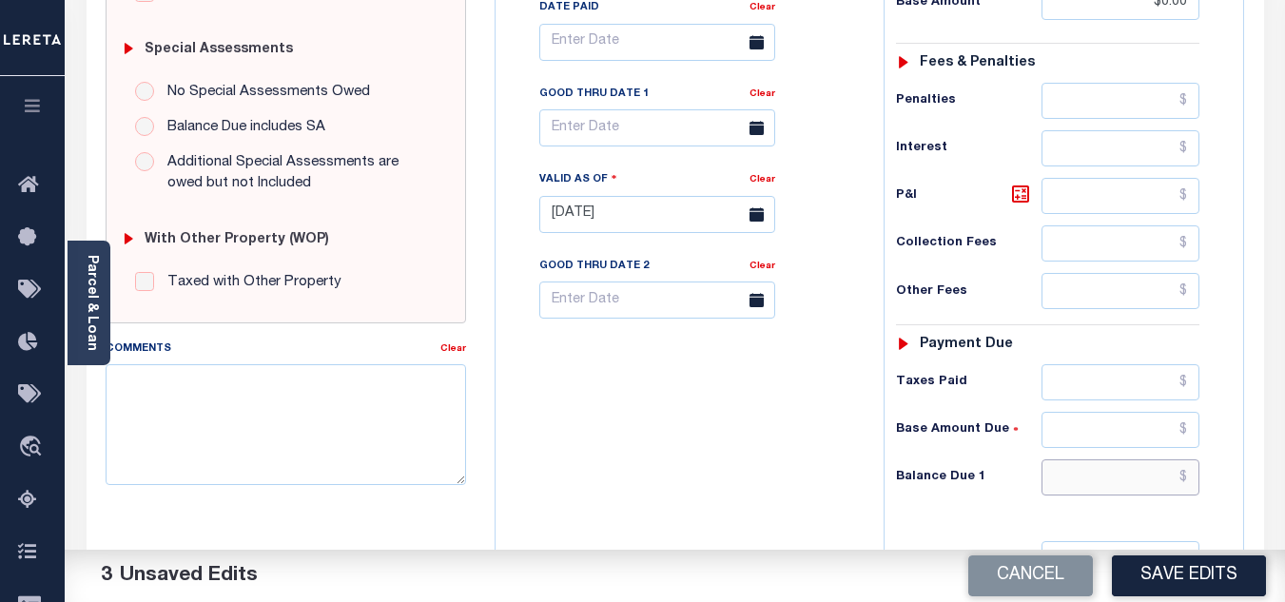
click at [1070, 490] on input "text" at bounding box center [1120, 477] width 158 height 36
type input "$0.00"
click at [793, 462] on div "Tax Bill No Multiple Payment Option Payment Plan Clear" at bounding box center [684, 205] width 369 height 840
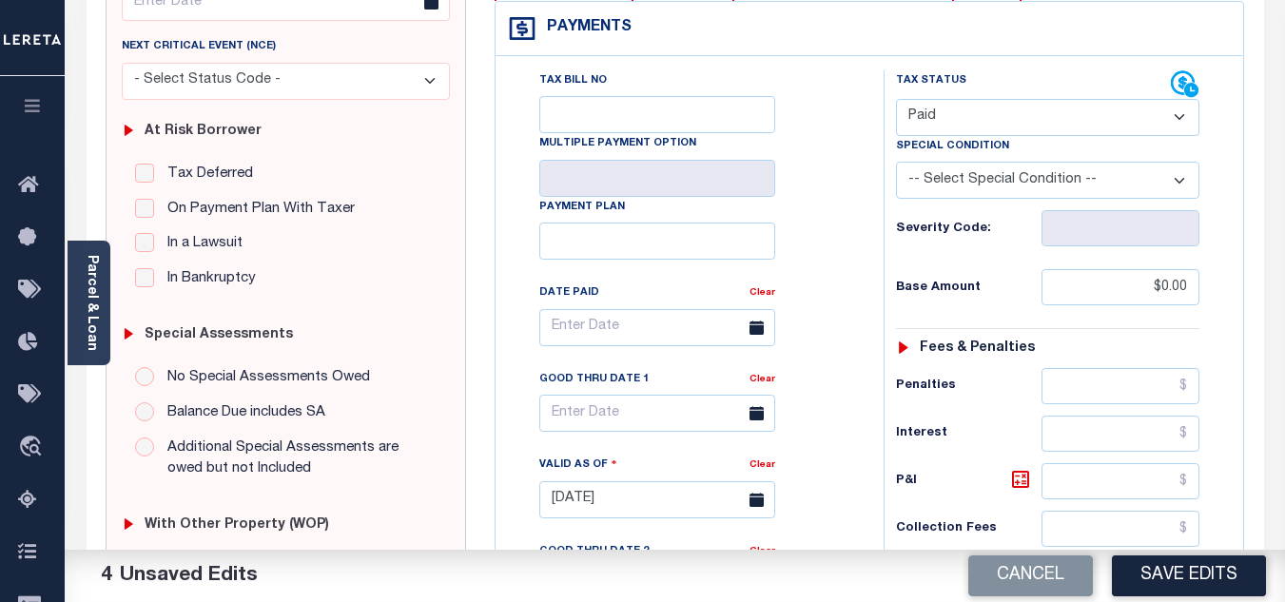
scroll to position [0, 0]
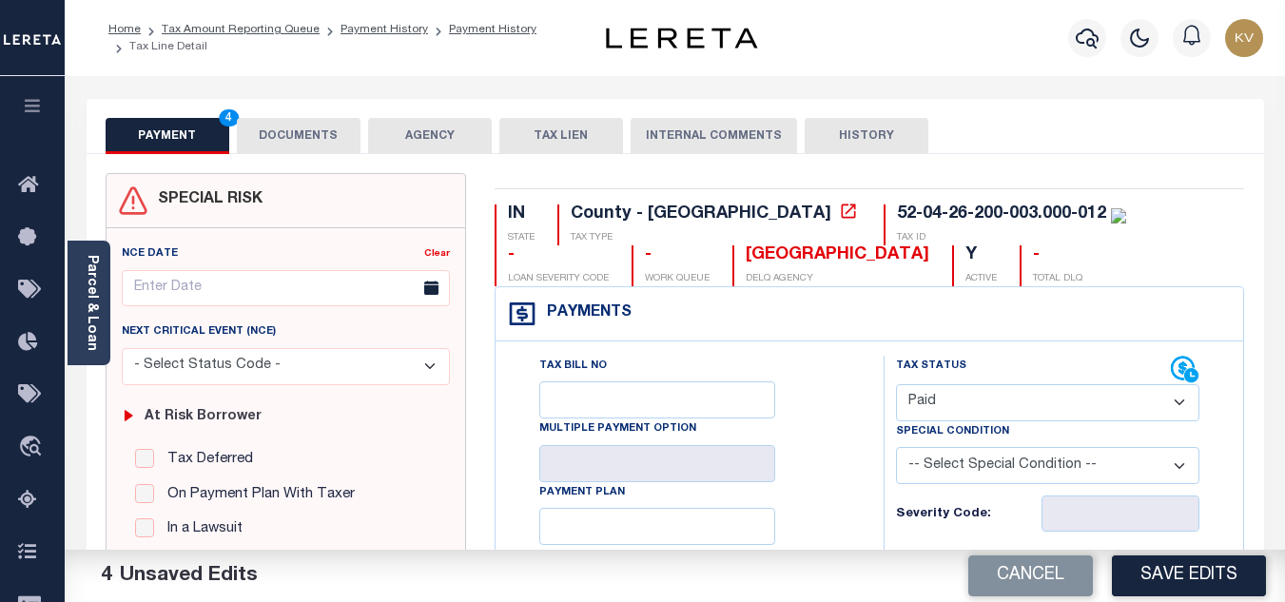
click at [336, 146] on button "DOCUMENTS" at bounding box center [299, 136] width 124 height 36
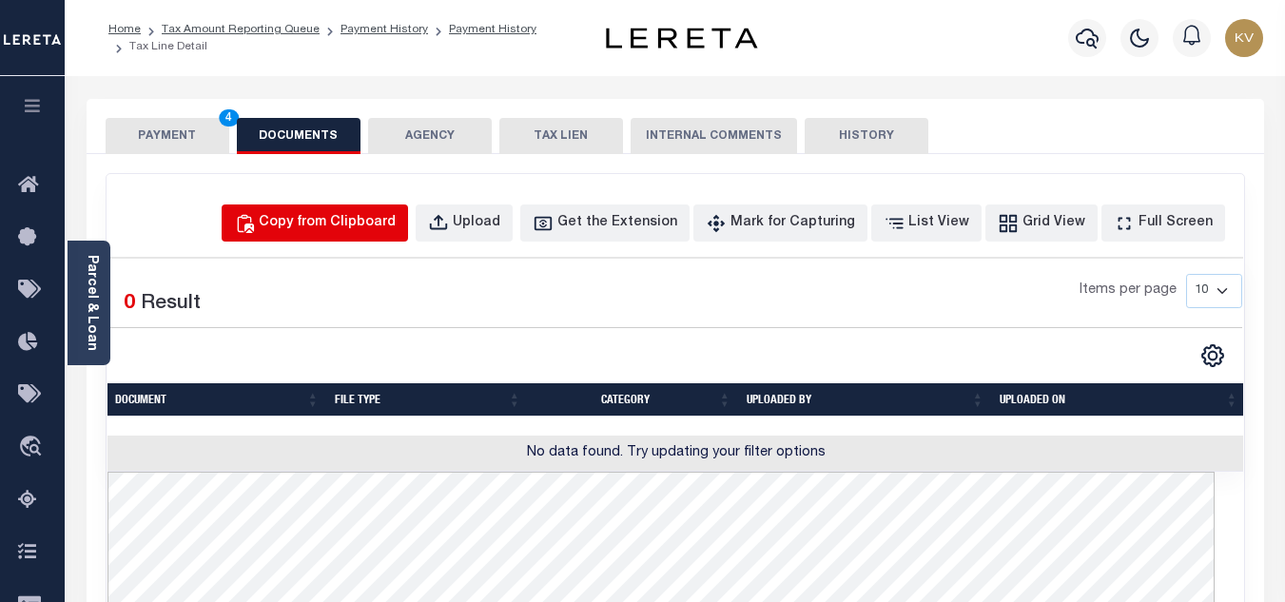
click at [336, 219] on div "Copy from Clipboard" at bounding box center [327, 223] width 137 height 21
select select "POP"
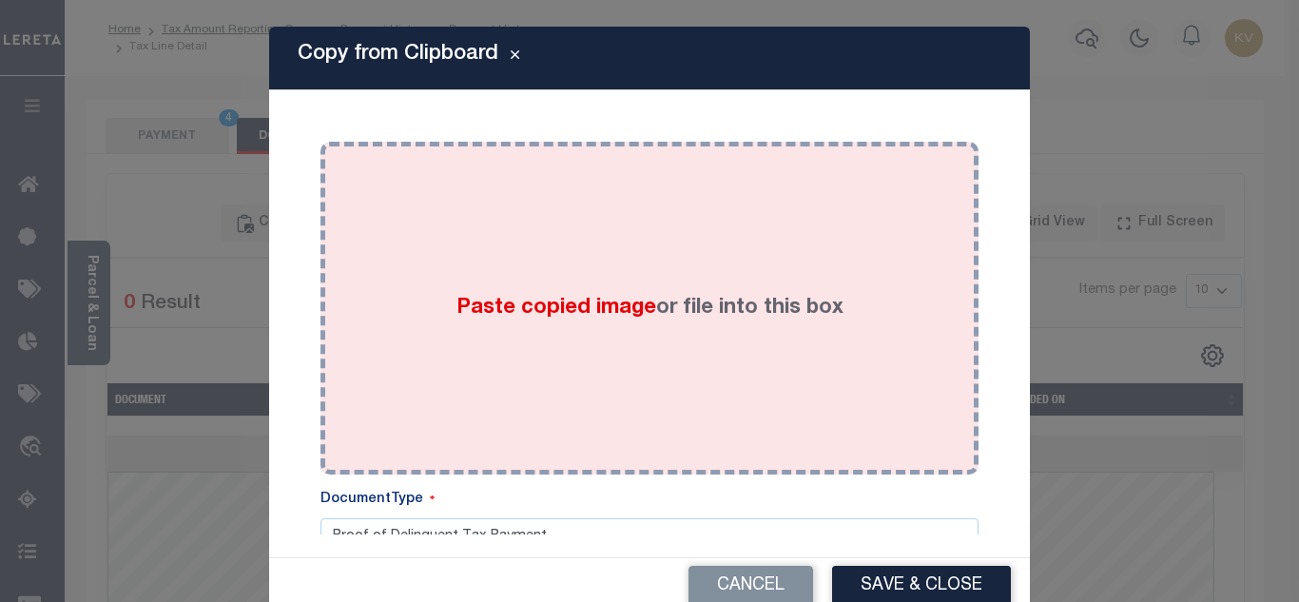
click at [570, 322] on label "Paste copied image or file into this box" at bounding box center [649, 308] width 387 height 31
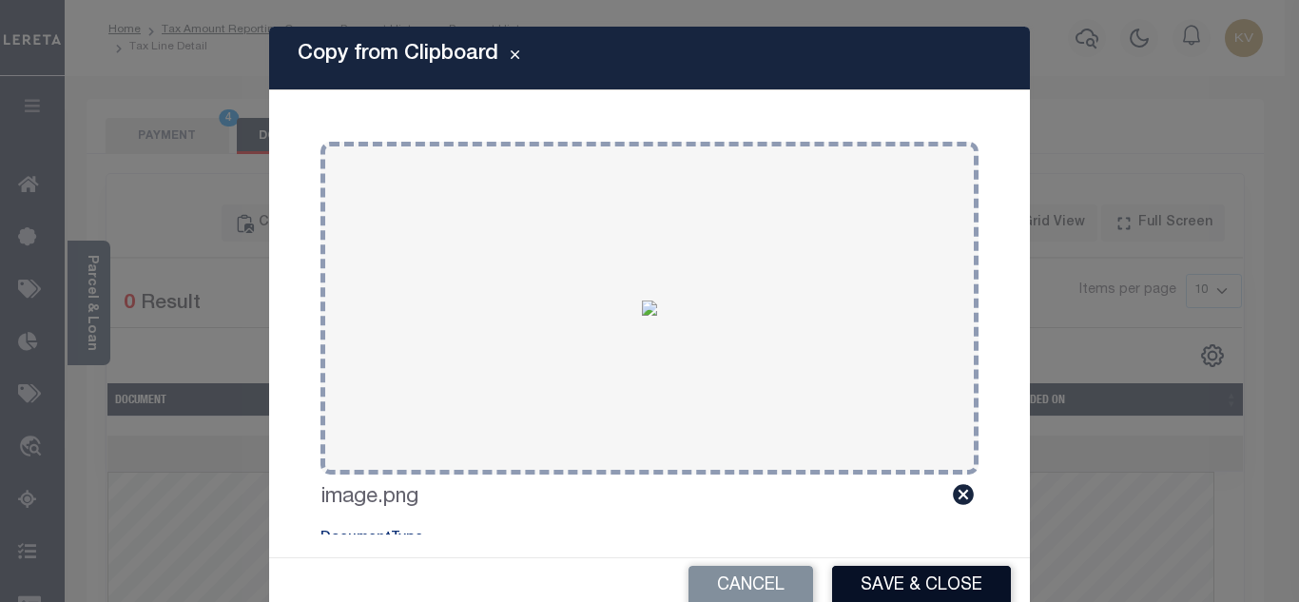
click at [911, 577] on button "Save & Close" at bounding box center [921, 586] width 179 height 41
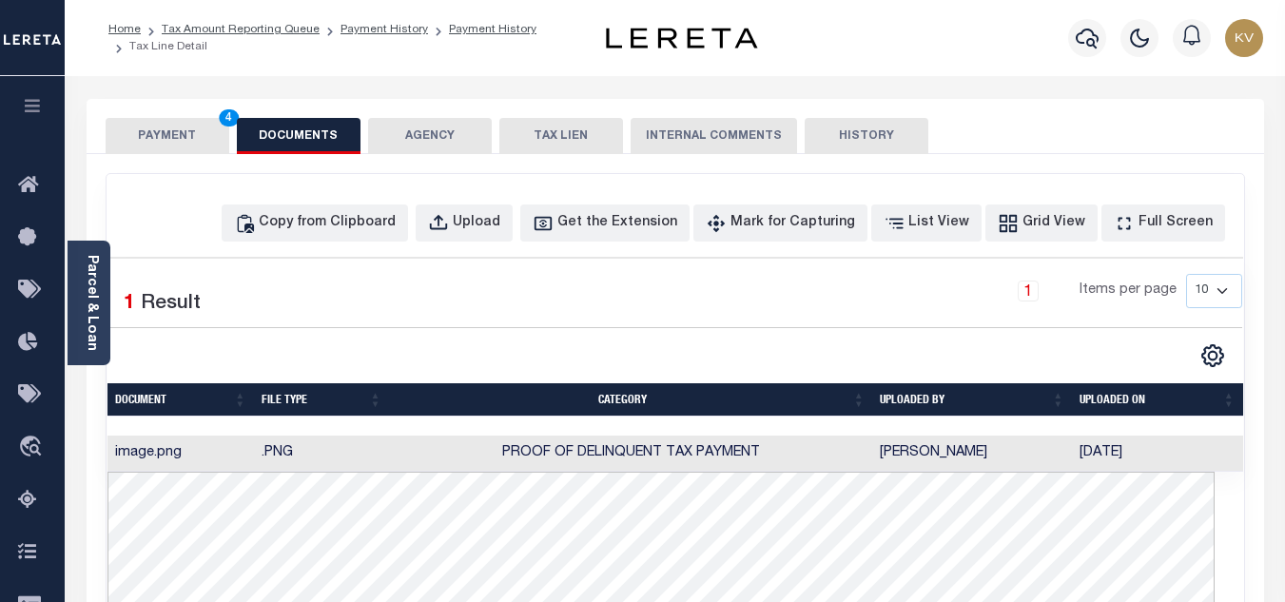
click at [162, 131] on button "PAYMENT 4" at bounding box center [168, 136] width 124 height 36
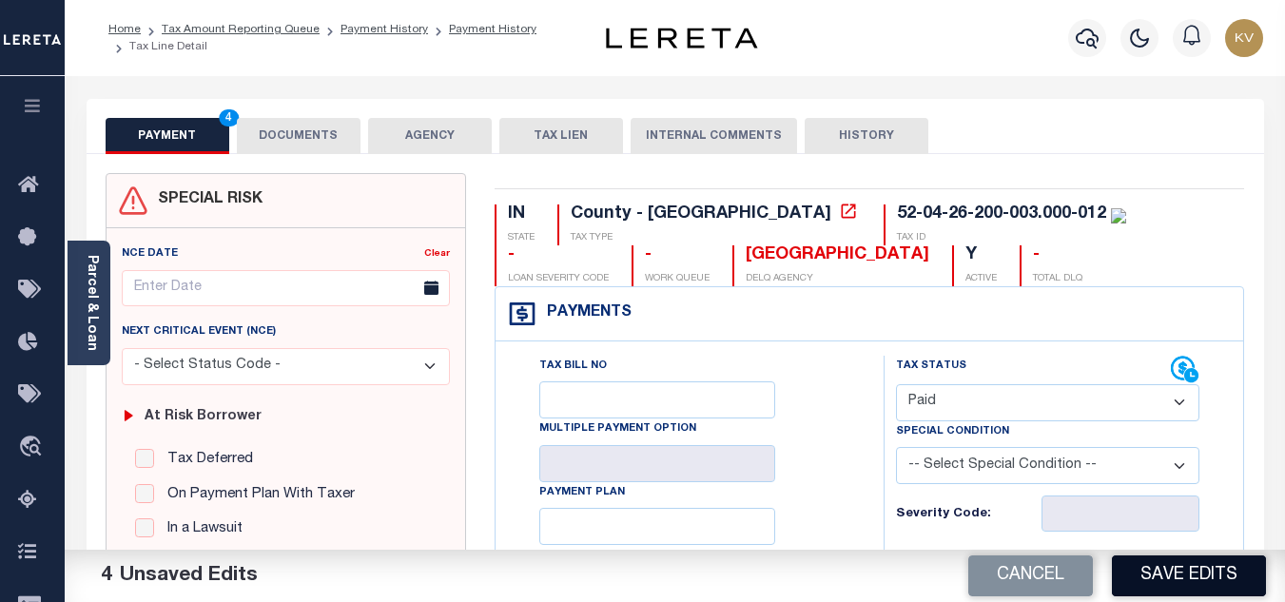
click at [1192, 578] on button "Save Edits" at bounding box center [1189, 575] width 154 height 41
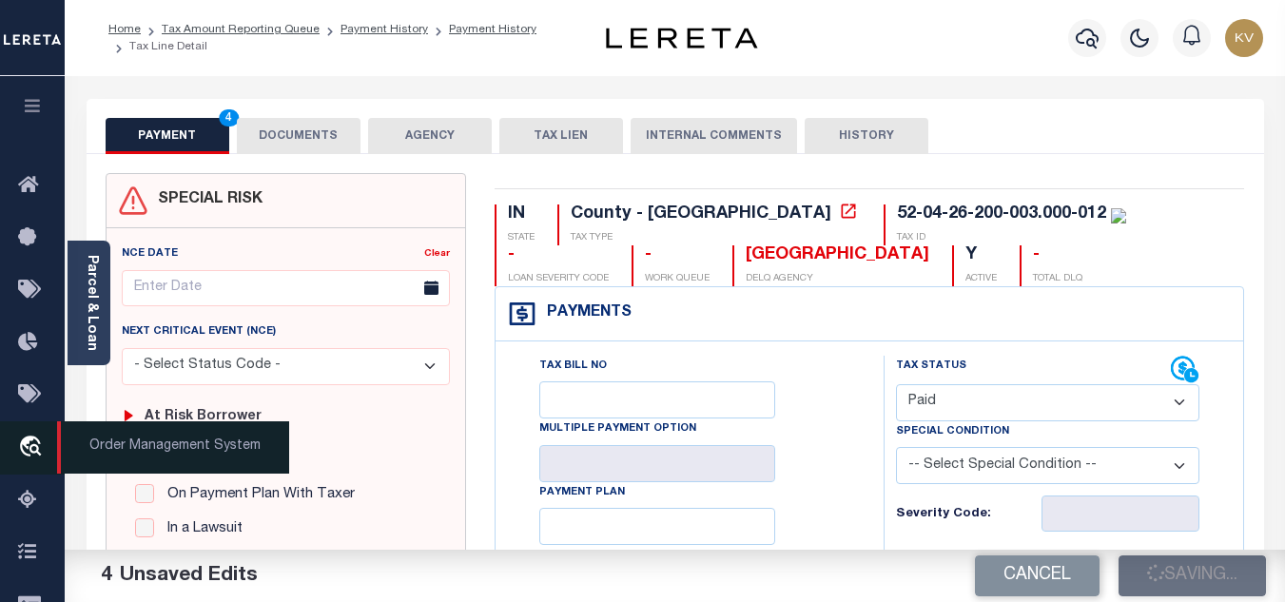
checkbox input "false"
type input "$0"
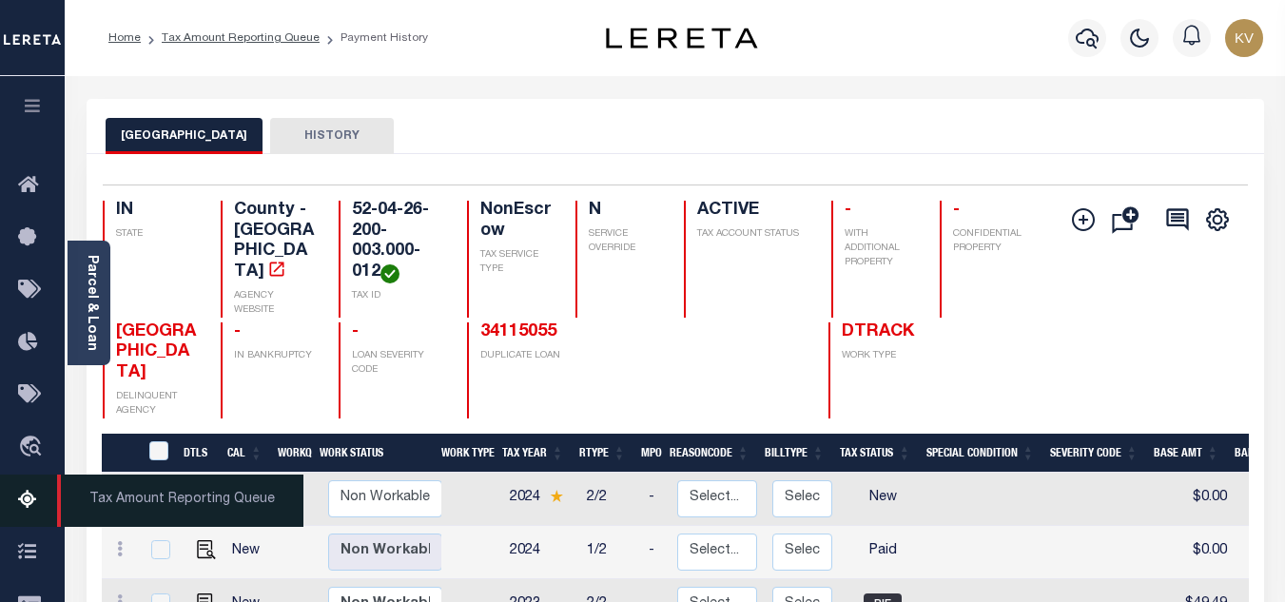
click at [27, 502] on icon at bounding box center [33, 501] width 30 height 24
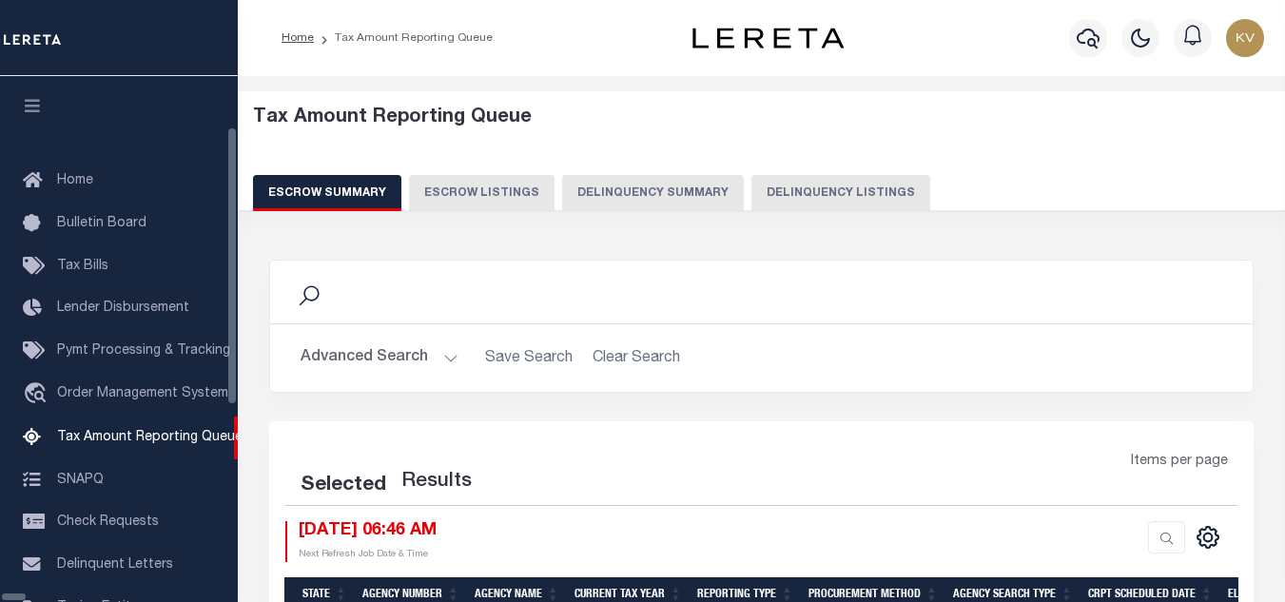
select select "100"
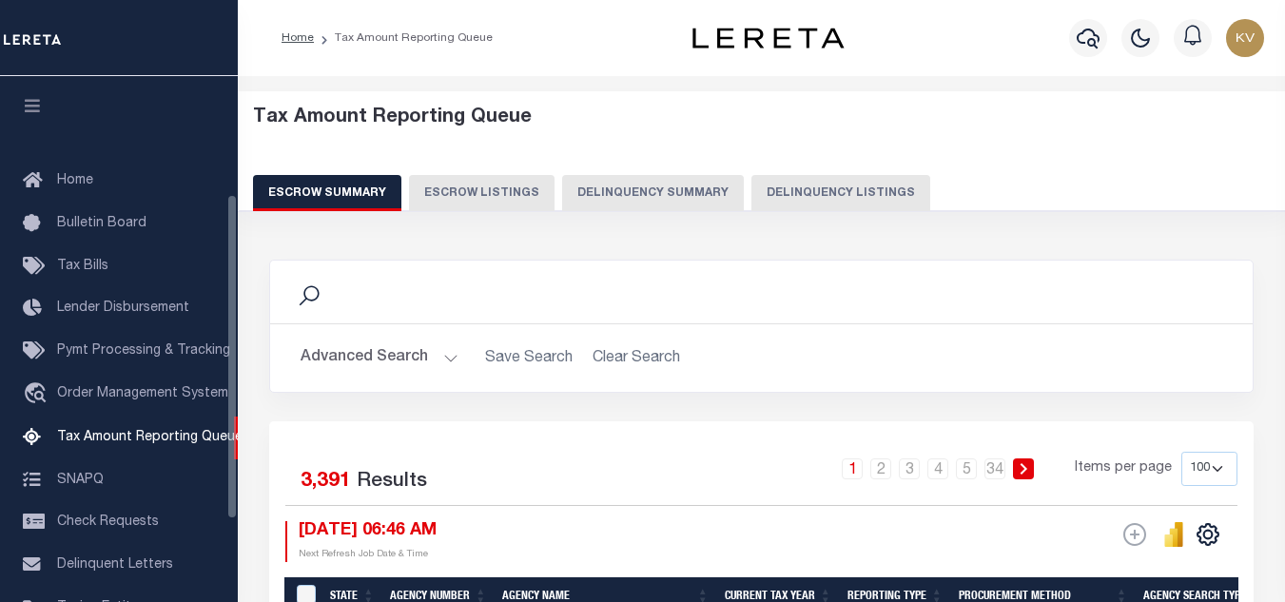
scroll to position [192, 0]
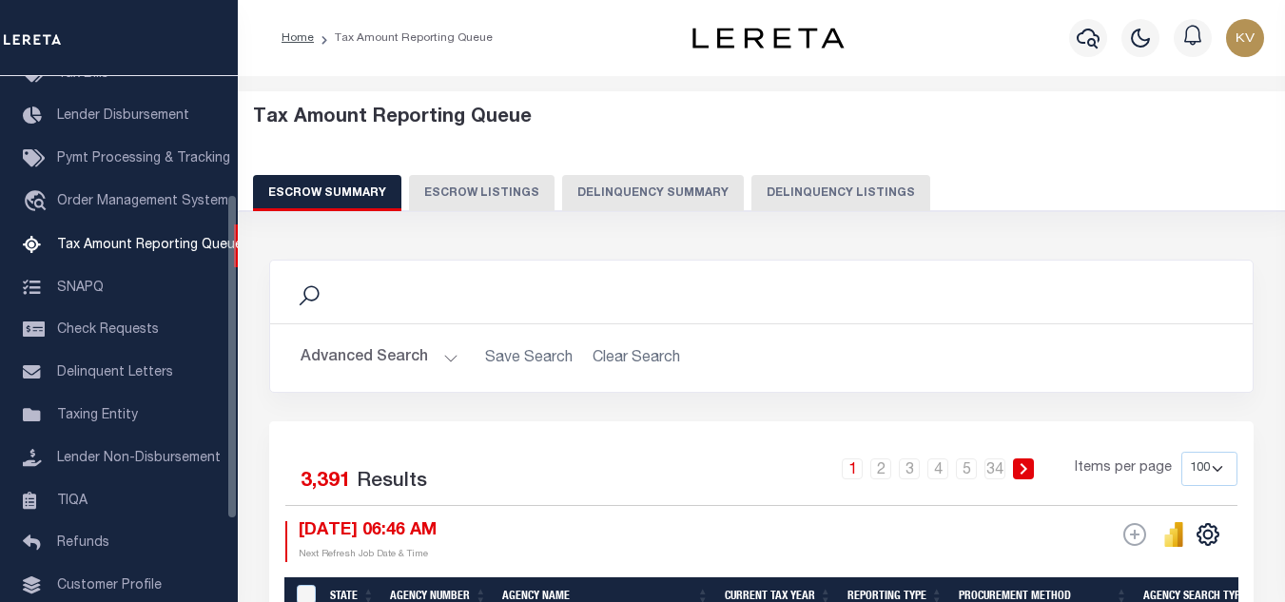
click at [751, 198] on button "Delinquency Listings" at bounding box center [840, 193] width 179 height 36
select select "100"
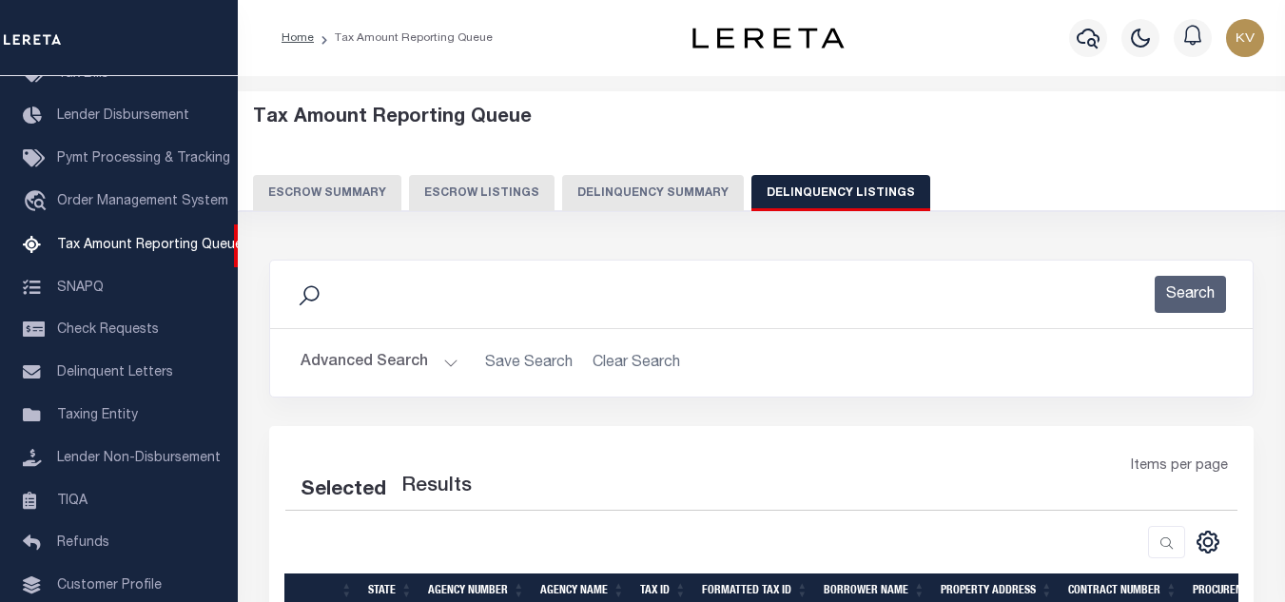
scroll to position [190, 0]
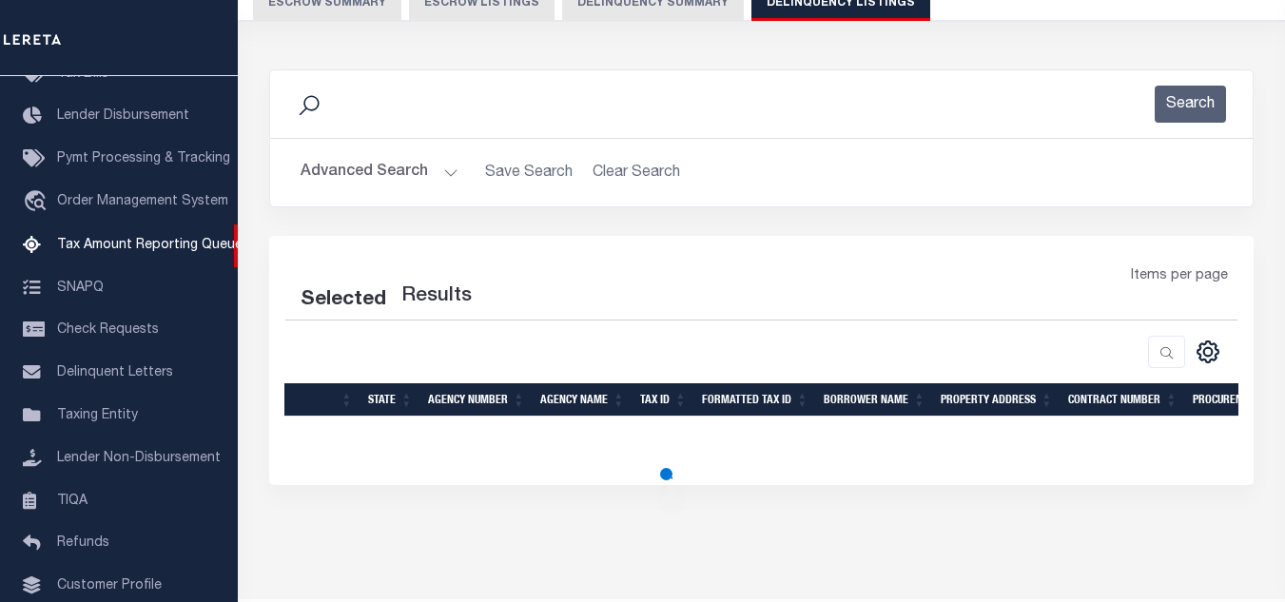
select select "100"
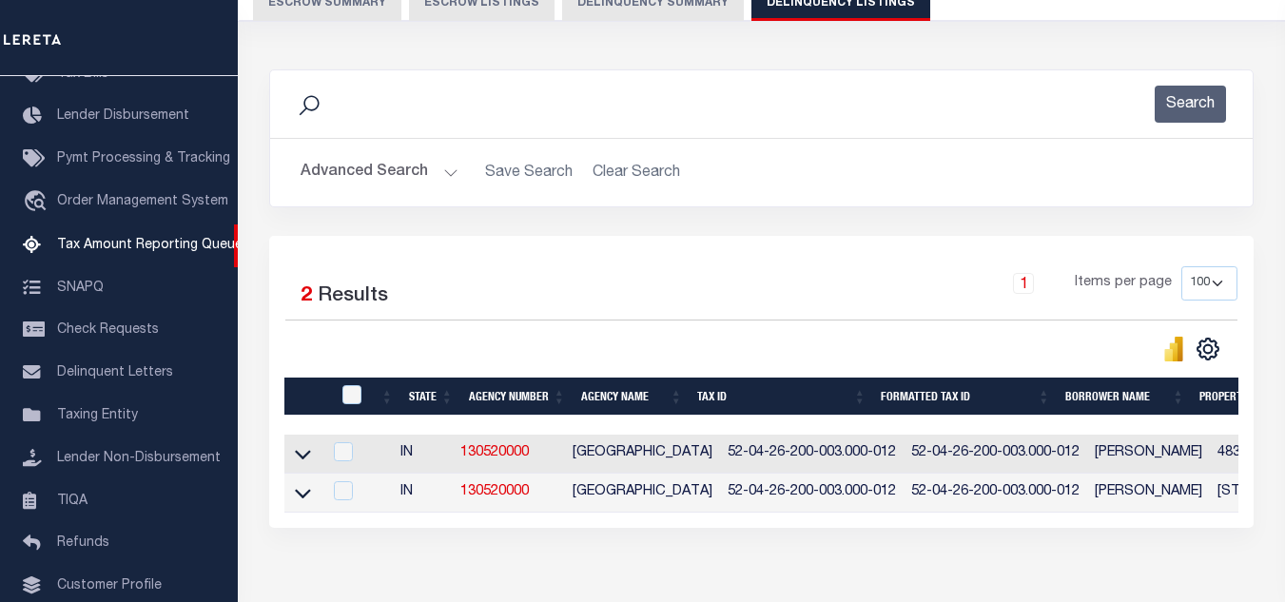
click at [435, 171] on button "Advanced Search" at bounding box center [380, 172] width 158 height 37
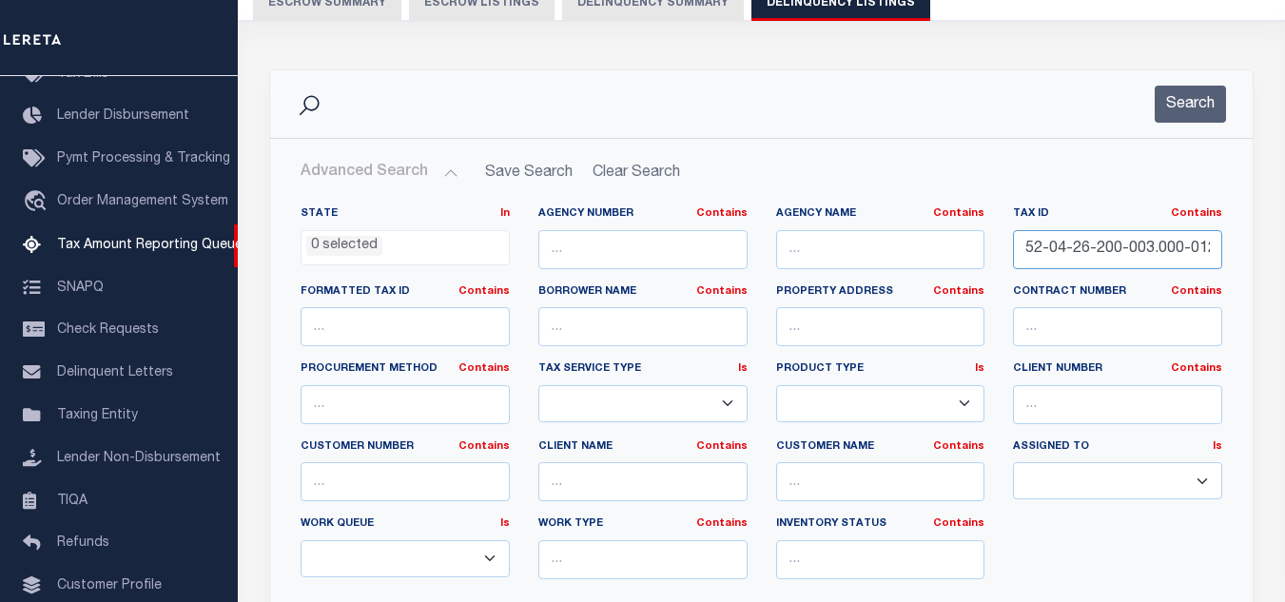
click at [1100, 245] on input "52-04-26-200-003.000-012" at bounding box center [1117, 249] width 209 height 39
paste input "4"
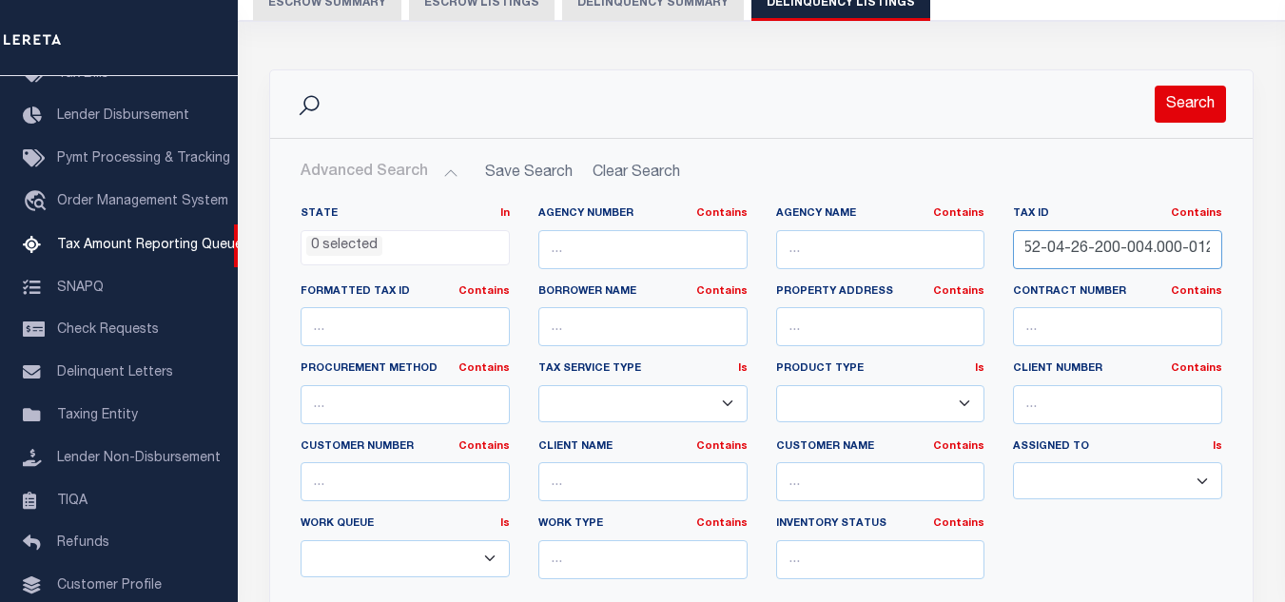
type input "52-04-26-200-004.000-012"
click at [1180, 118] on button "Search" at bounding box center [1190, 104] width 71 height 37
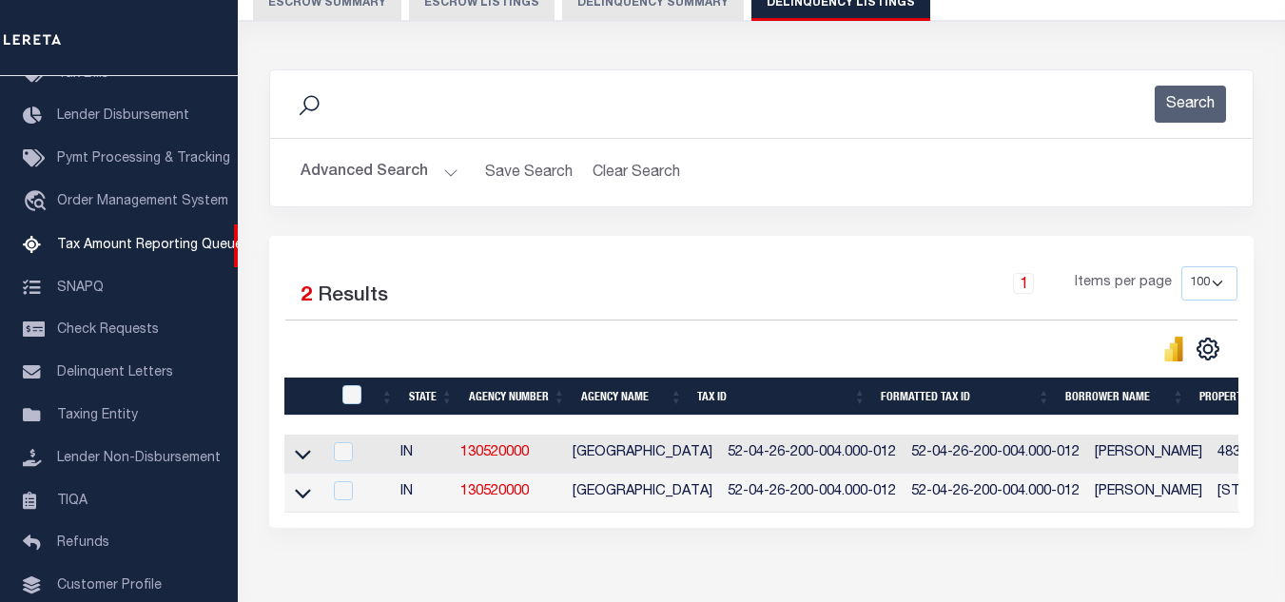
scroll to position [285, 0]
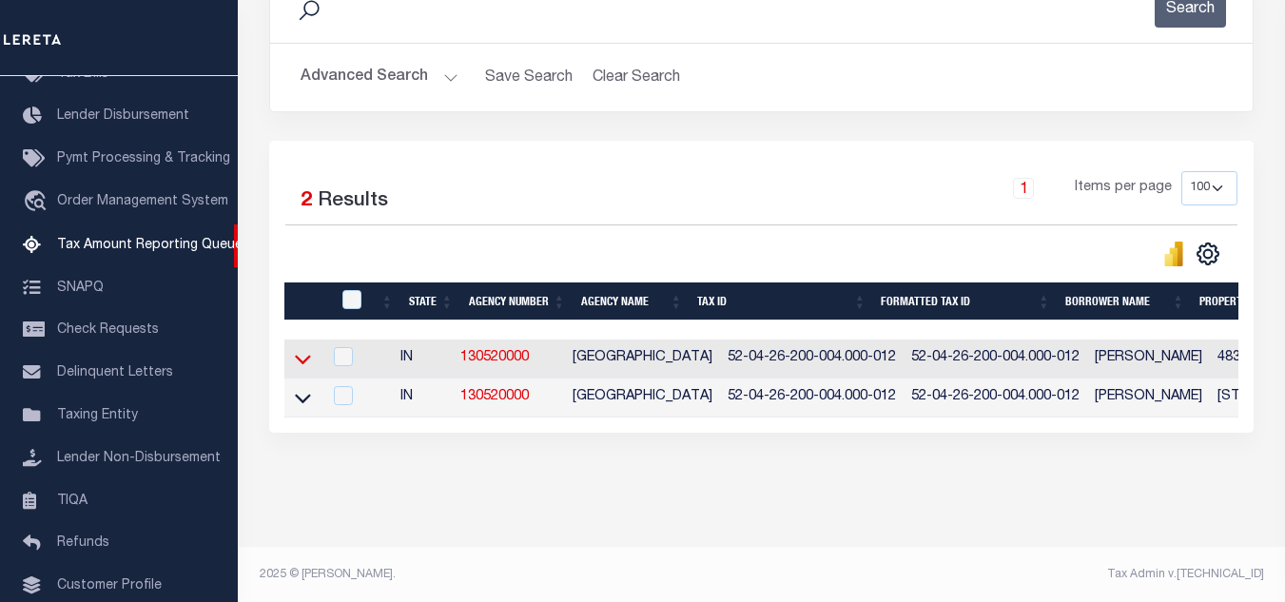
click at [305, 368] on icon at bounding box center [303, 359] width 16 height 20
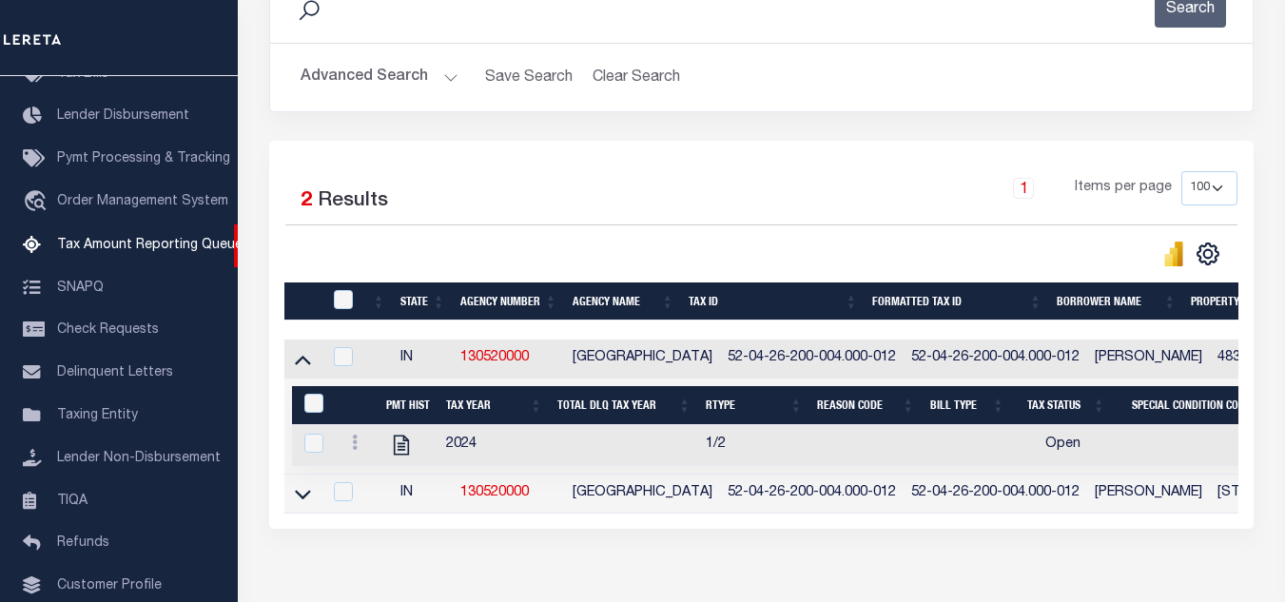
scroll to position [401, 0]
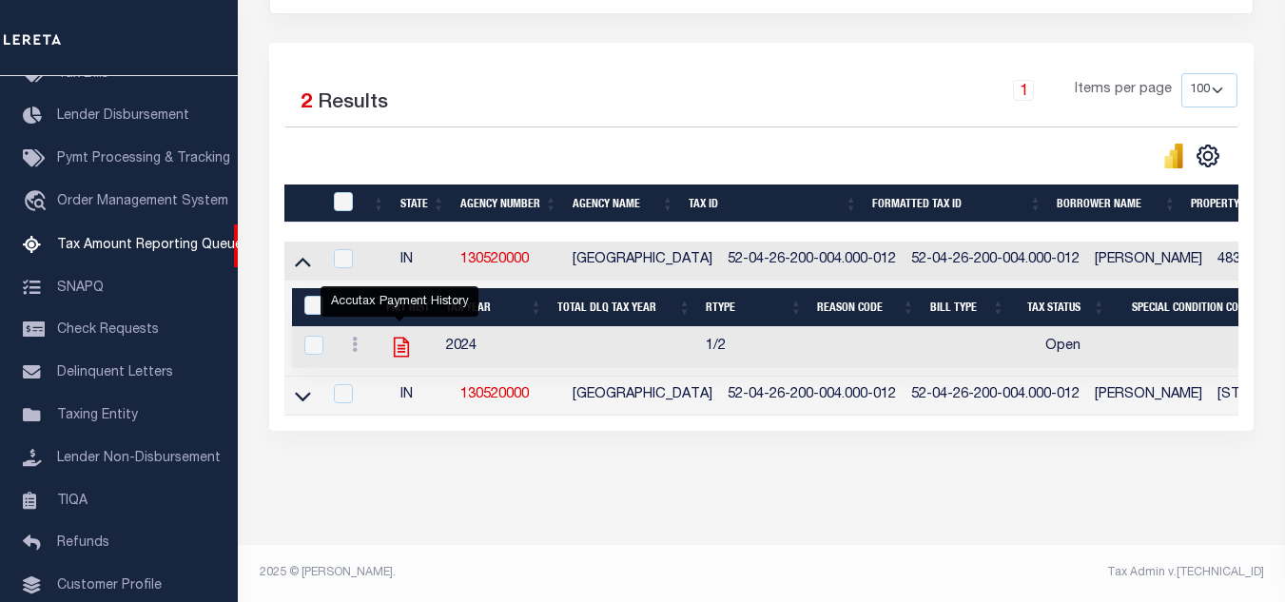
click at [397, 338] on icon "" at bounding box center [401, 348] width 15 height 20
checkbox input "true"
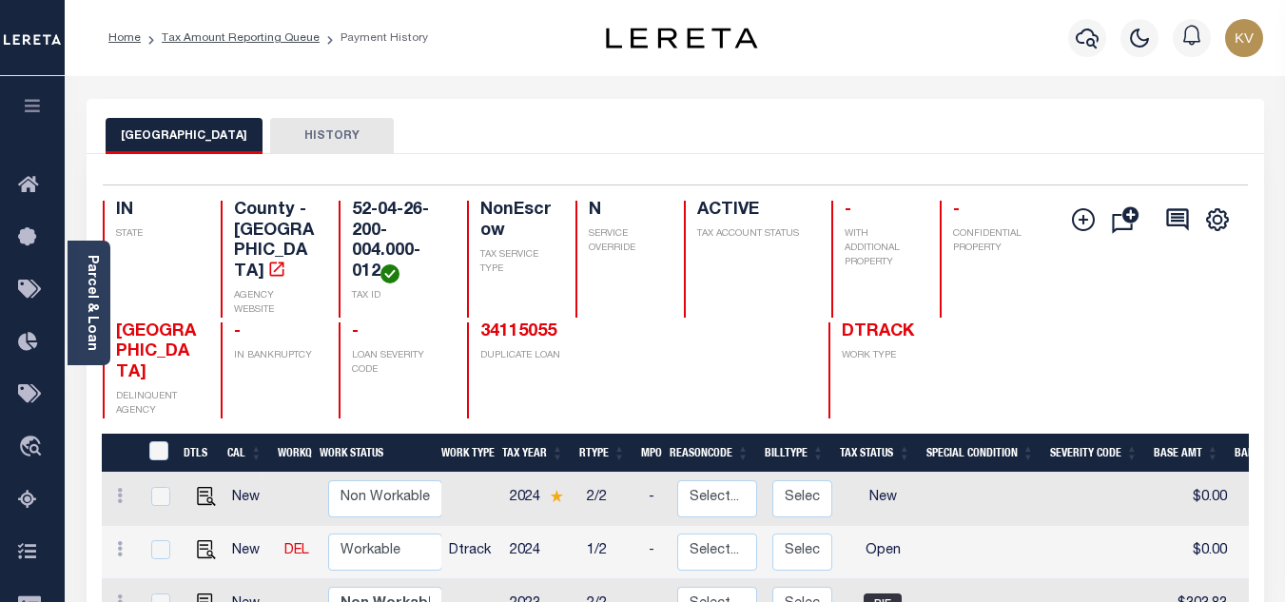
scroll to position [190, 0]
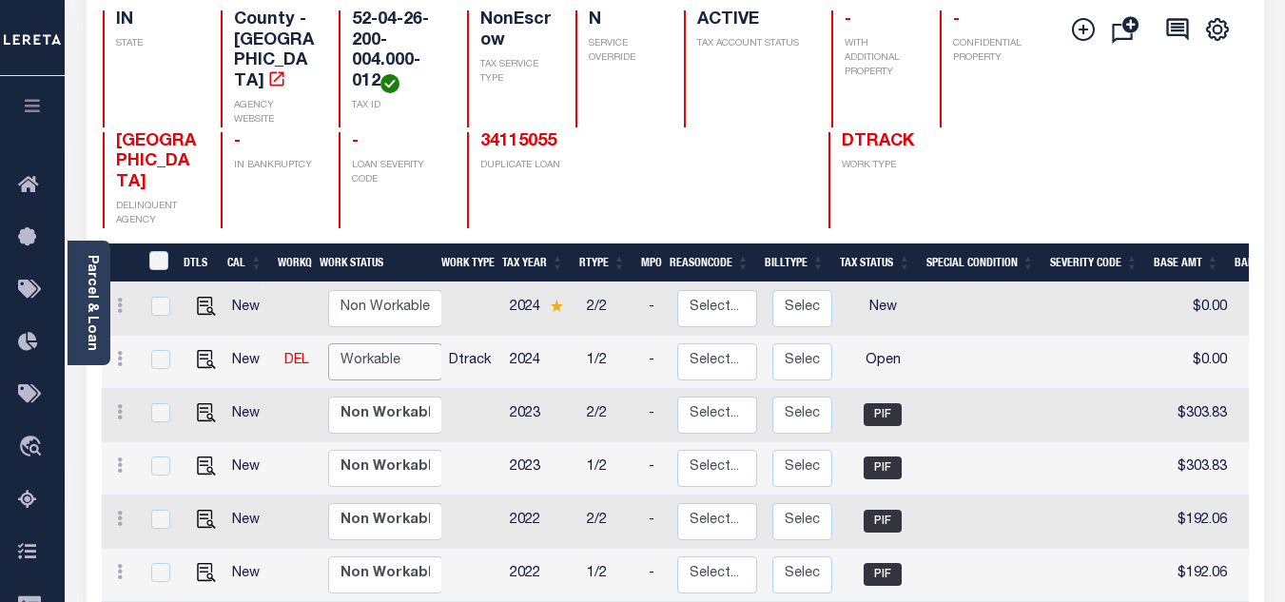
click at [388, 343] on select "Non Workable Workable" at bounding box center [385, 361] width 114 height 37
checkbox input "true"
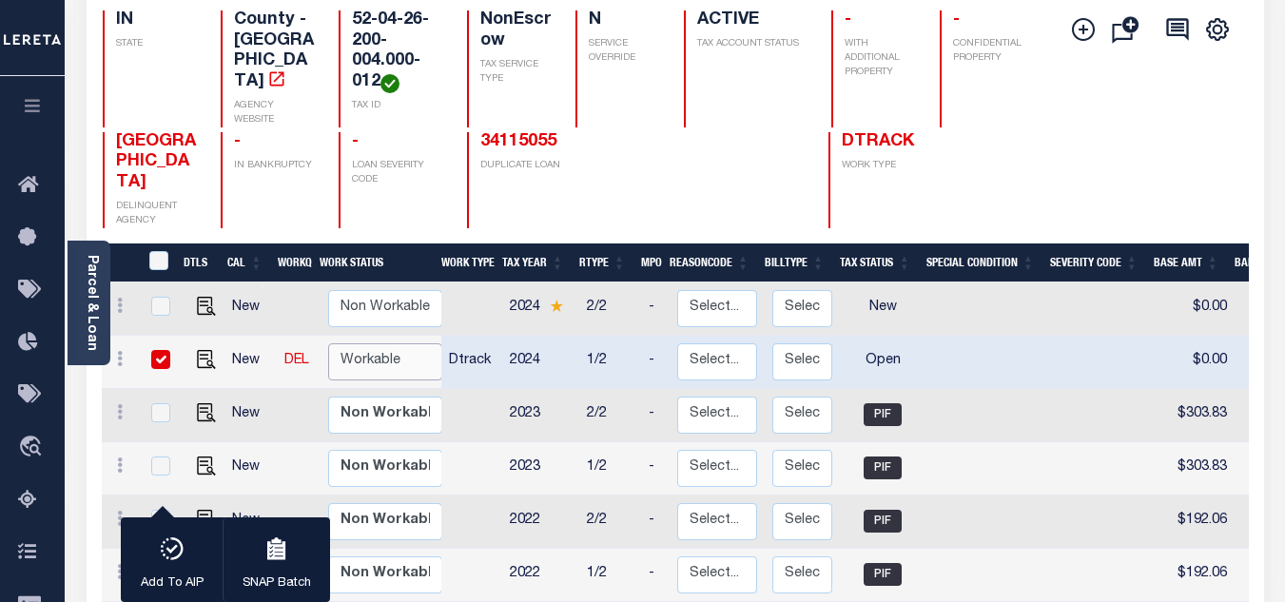
select select "true"
click at [328, 343] on select "Non Workable Workable" at bounding box center [385, 361] width 114 height 37
checkbox input "false"
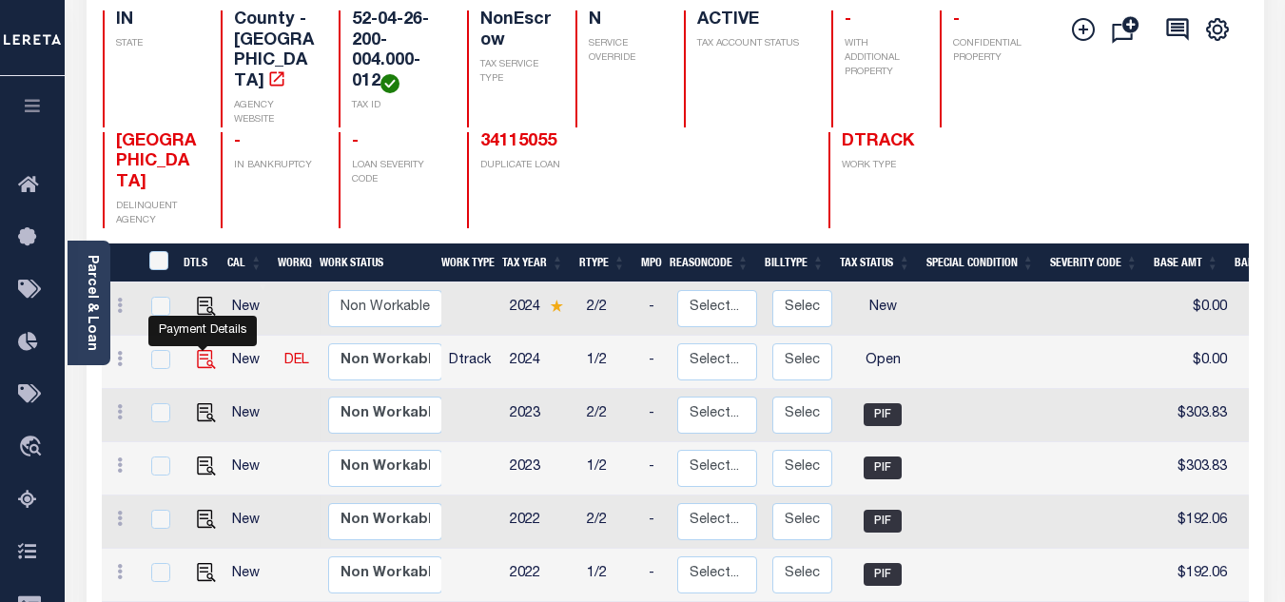
click at [202, 350] on img "" at bounding box center [206, 359] width 19 height 19
checkbox input "true"
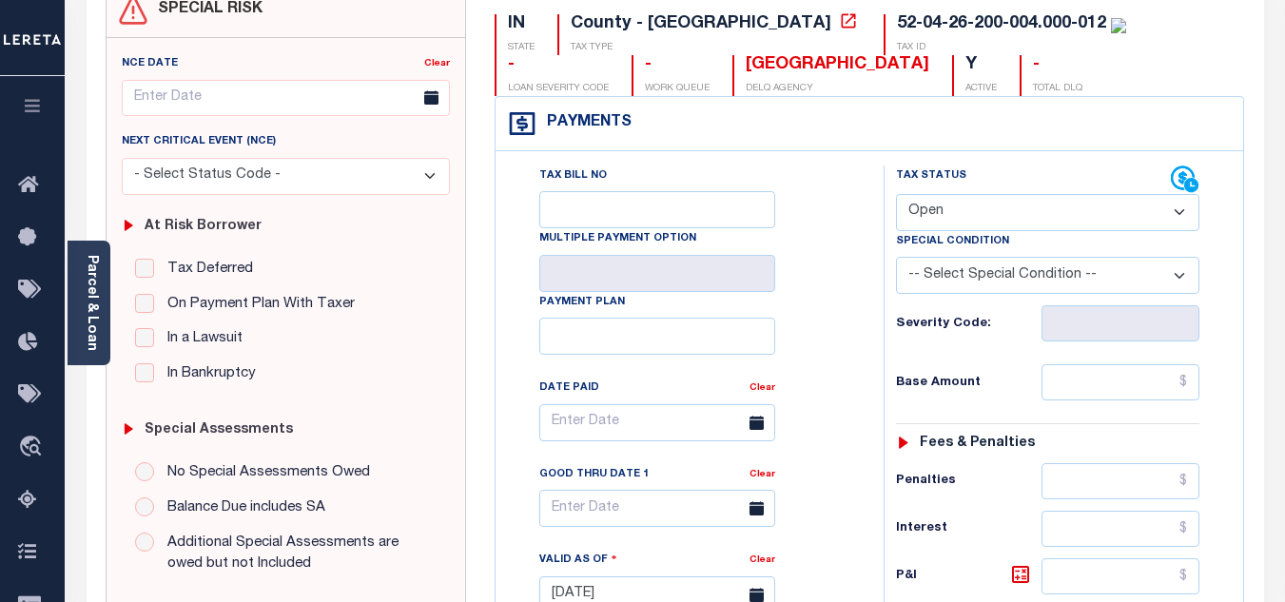
scroll to position [285, 0]
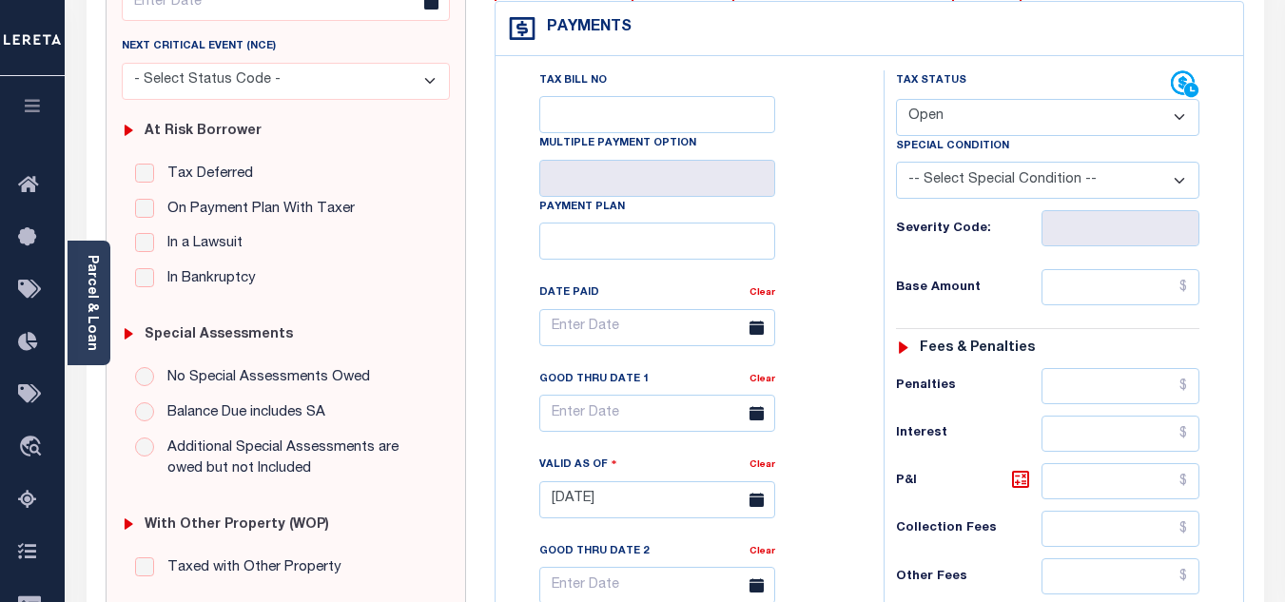
click at [1009, 130] on select "- Select Status Code - Open Due/Unpaid Paid Incomplete No Tax Due Internal Refu…" at bounding box center [1047, 117] width 303 height 37
select select "PYD"
click at [896, 100] on select "- Select Status Code - Open Due/Unpaid Paid Incomplete No Tax Due Internal Refu…" at bounding box center [1047, 117] width 303 height 37
type input "[DATE]"
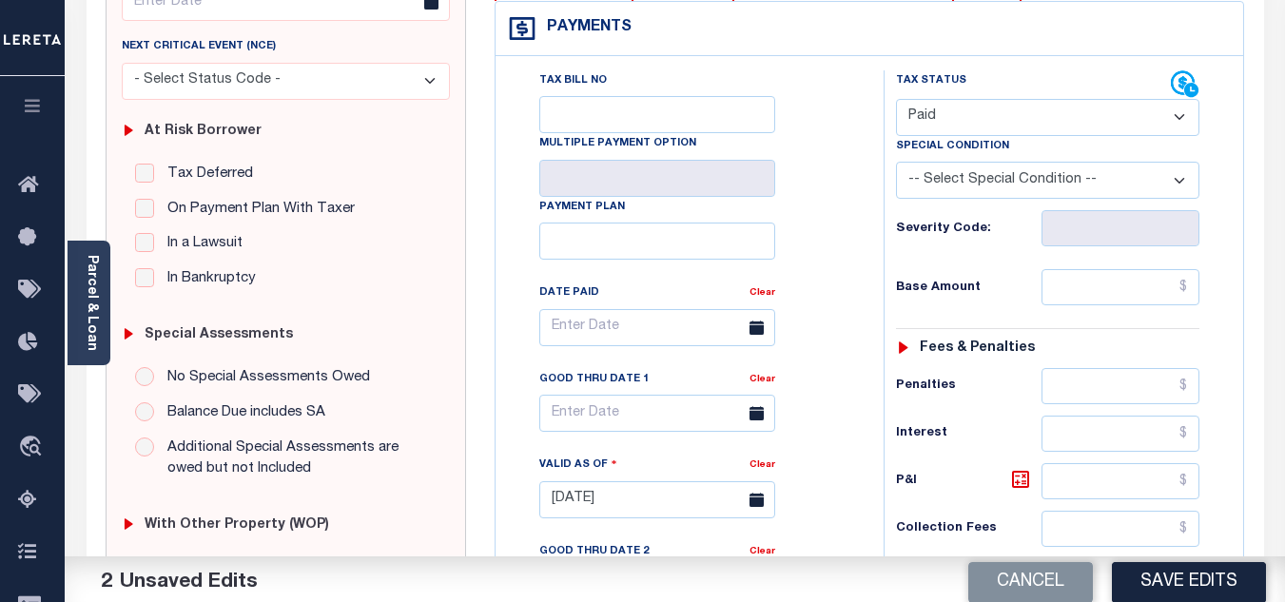
click at [819, 214] on div "Tax Bill No Multiple Payment Option Payment Plan Clear" at bounding box center [684, 337] width 340 height 534
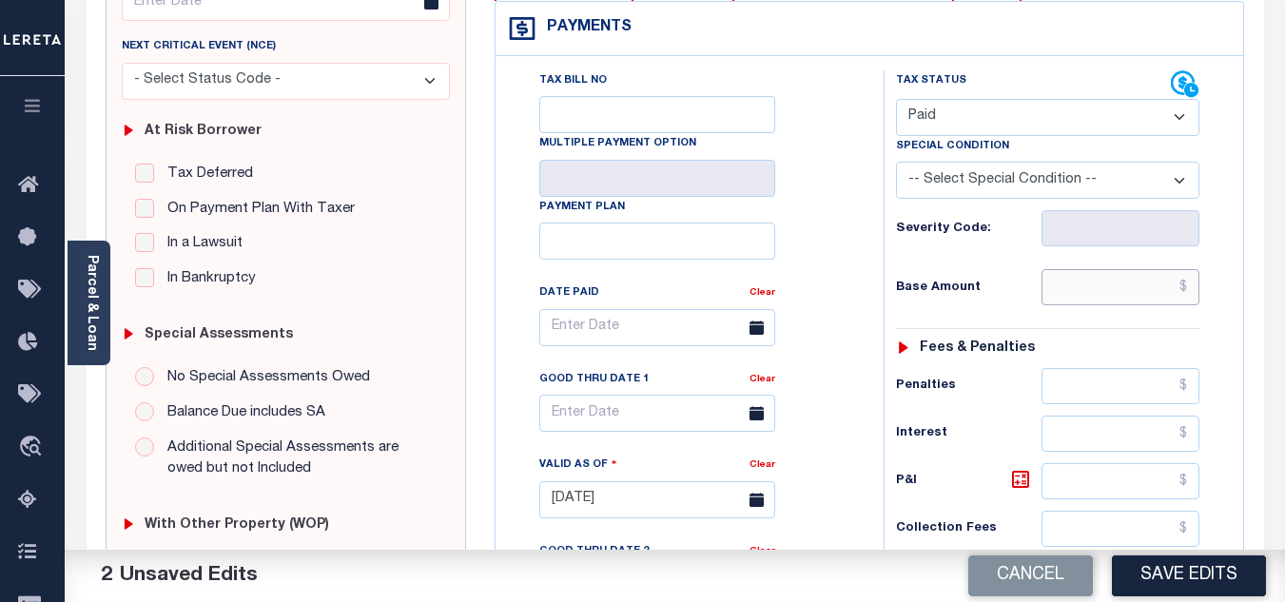
click at [1068, 284] on input "text" at bounding box center [1120, 287] width 158 height 36
type input "$0.00"
click at [1028, 275] on div "Base Amount $0.00" at bounding box center [1047, 287] width 303 height 36
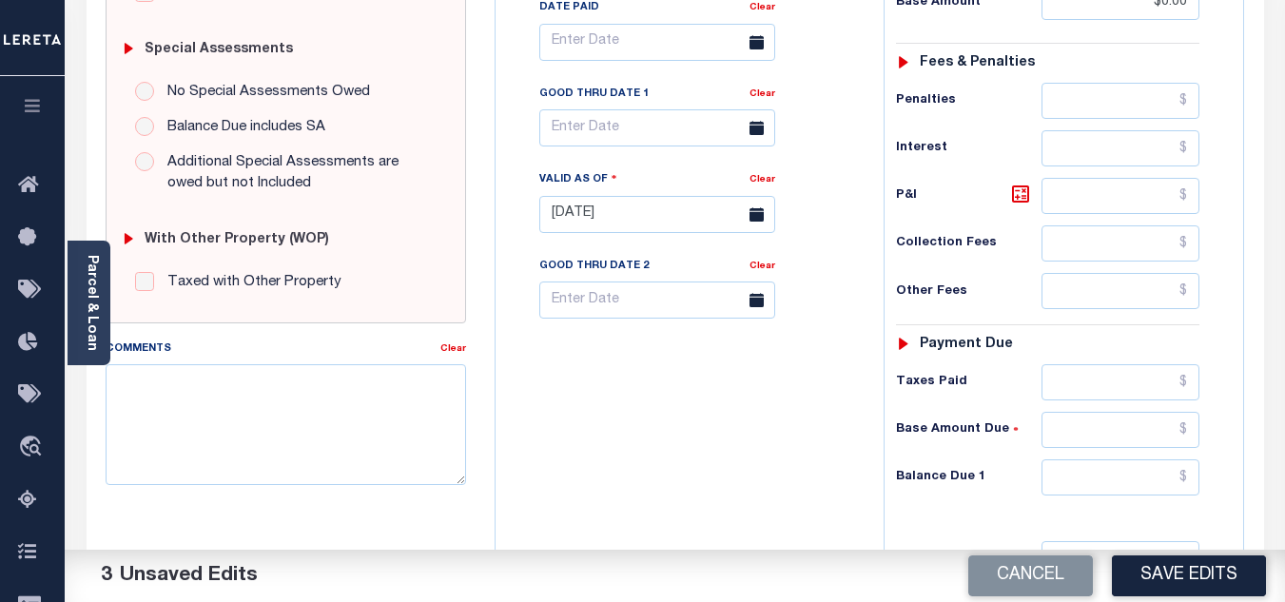
scroll to position [761, 0]
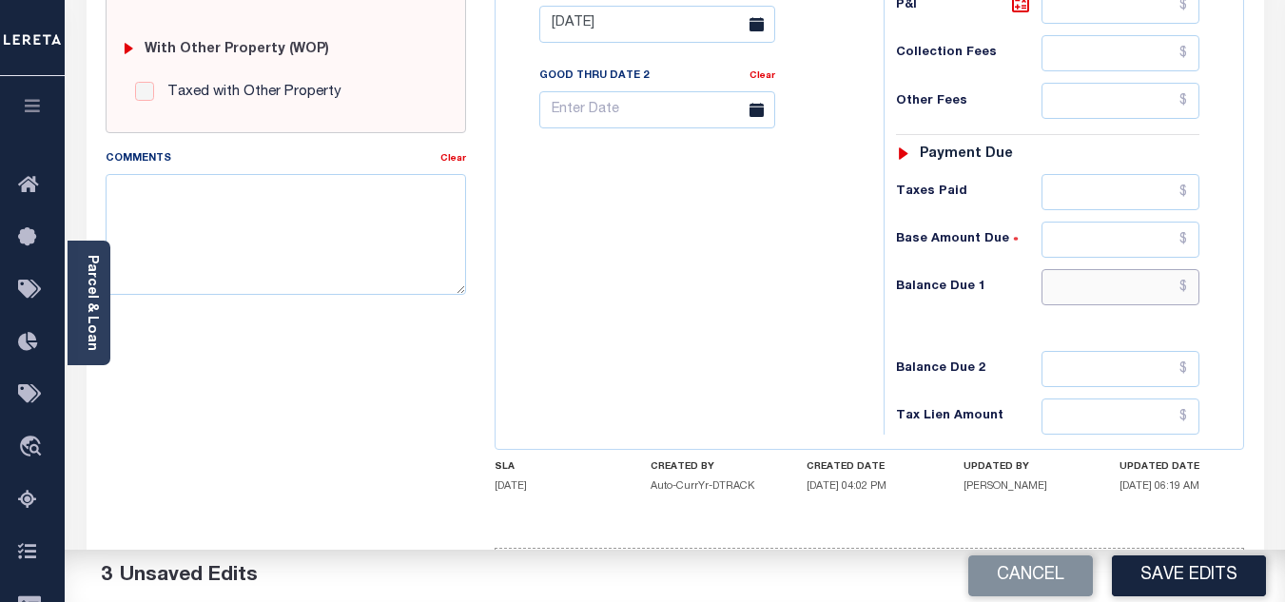
click at [1163, 287] on input "text" at bounding box center [1120, 287] width 158 height 36
type input "$0.00"
click at [799, 301] on div "Tax Bill No Multiple Payment Option Payment Plan Clear" at bounding box center [684, 15] width 369 height 840
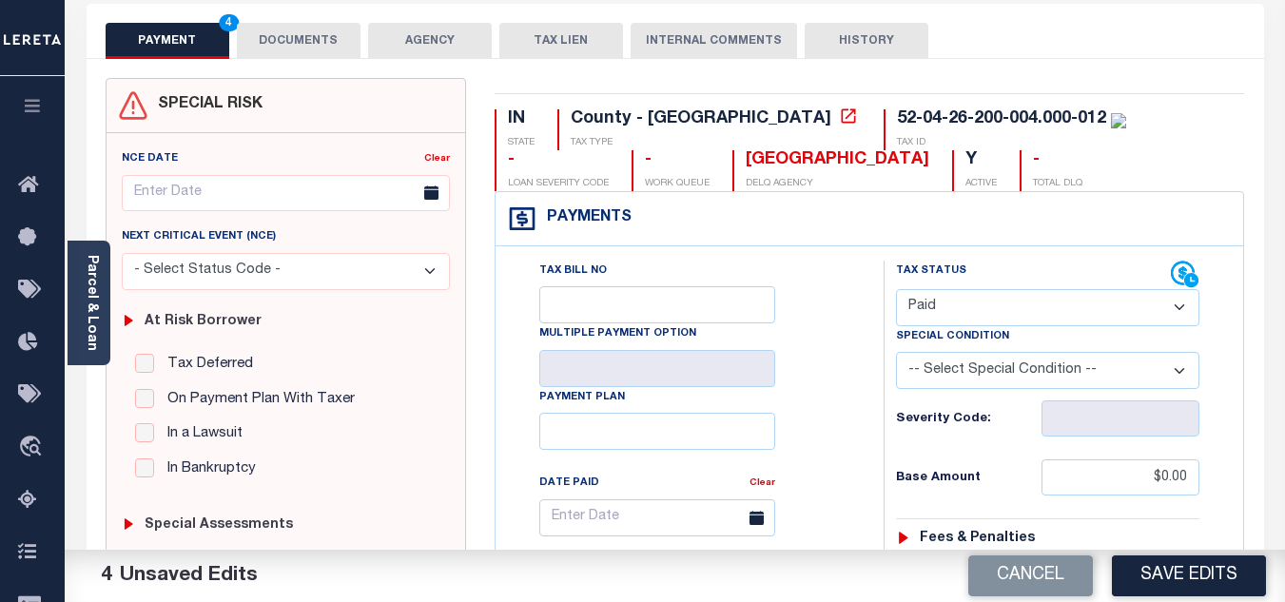
scroll to position [0, 0]
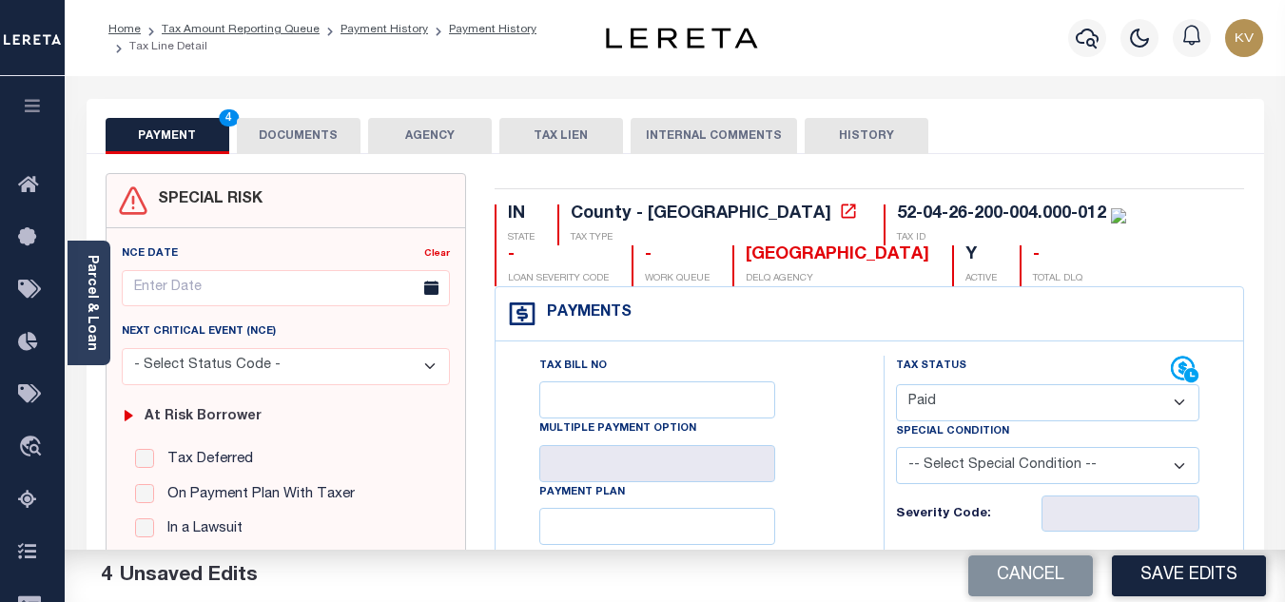
click at [322, 130] on button "DOCUMENTS" at bounding box center [299, 136] width 124 height 36
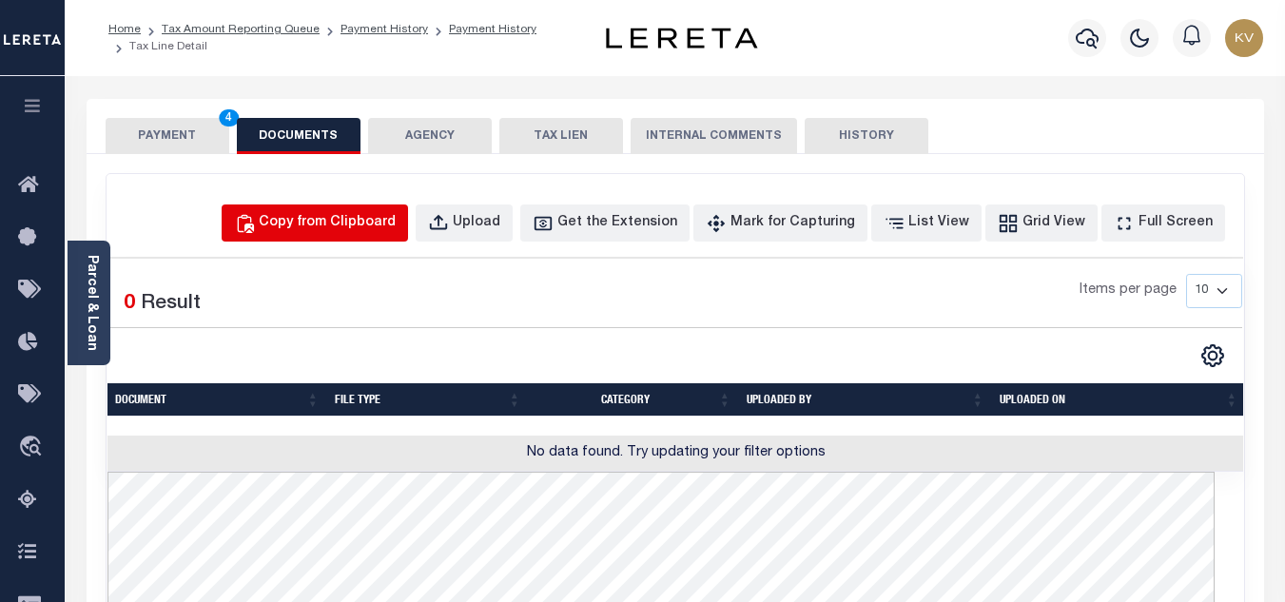
click at [348, 214] on div "Copy from Clipboard" at bounding box center [327, 223] width 137 height 21
select select "POP"
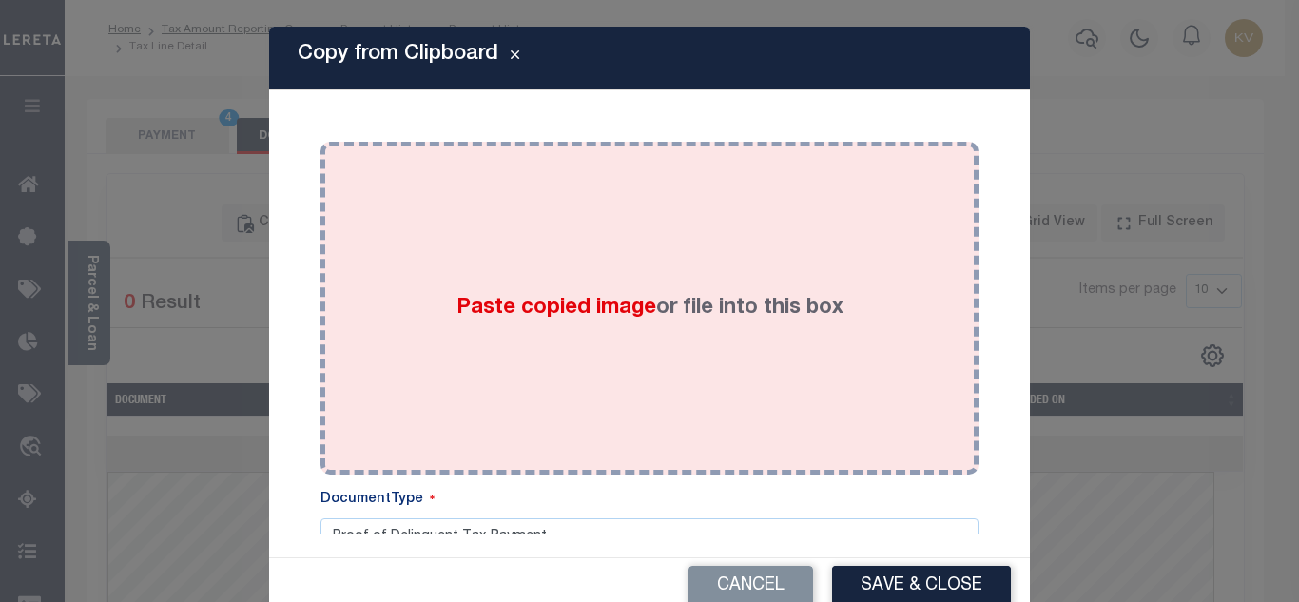
click at [477, 272] on div "Paste copied image or file into this box" at bounding box center [650, 308] width 630 height 304
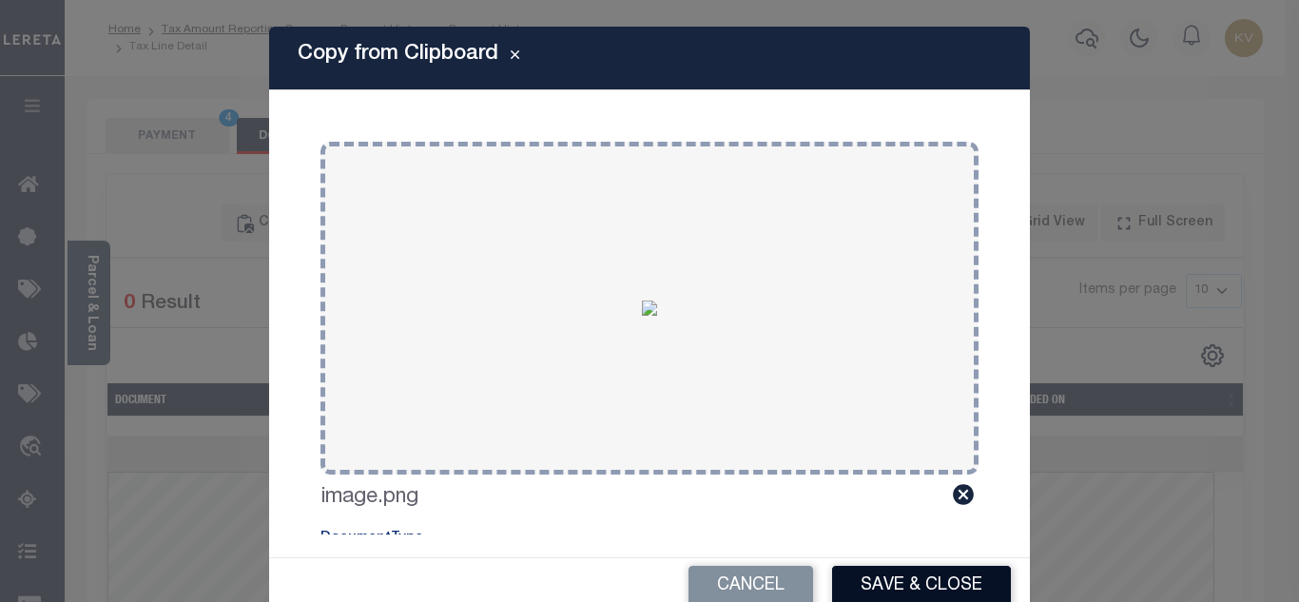
click at [907, 579] on button "Save & Close" at bounding box center [921, 586] width 179 height 41
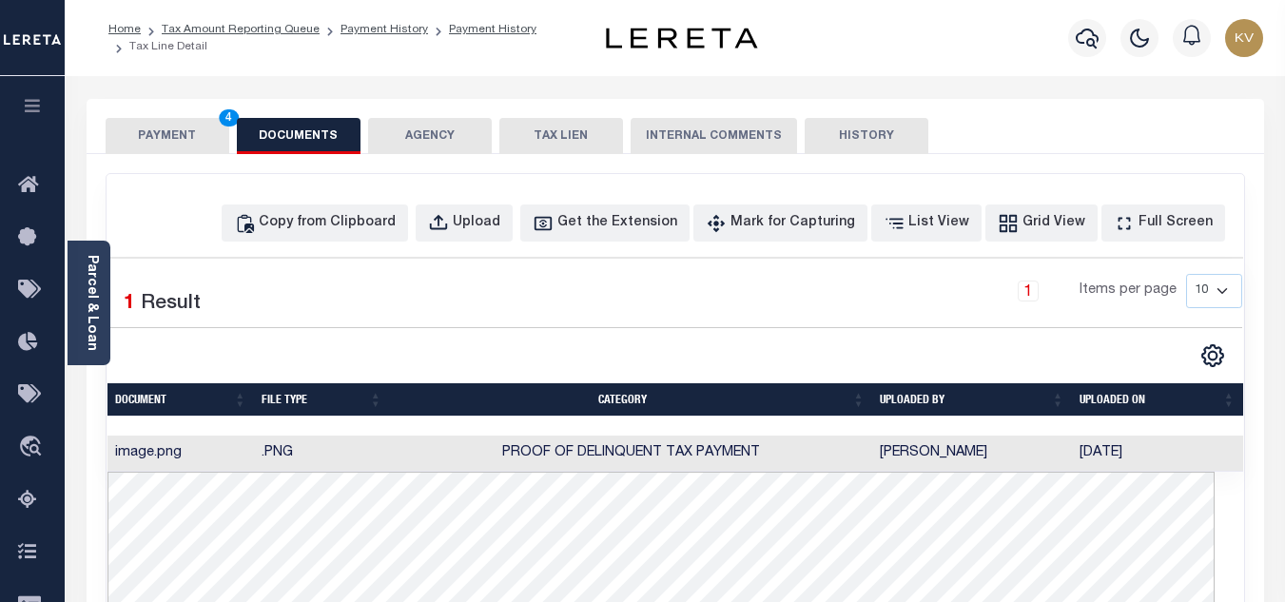
click at [160, 135] on button "PAYMENT 4" at bounding box center [168, 136] width 124 height 36
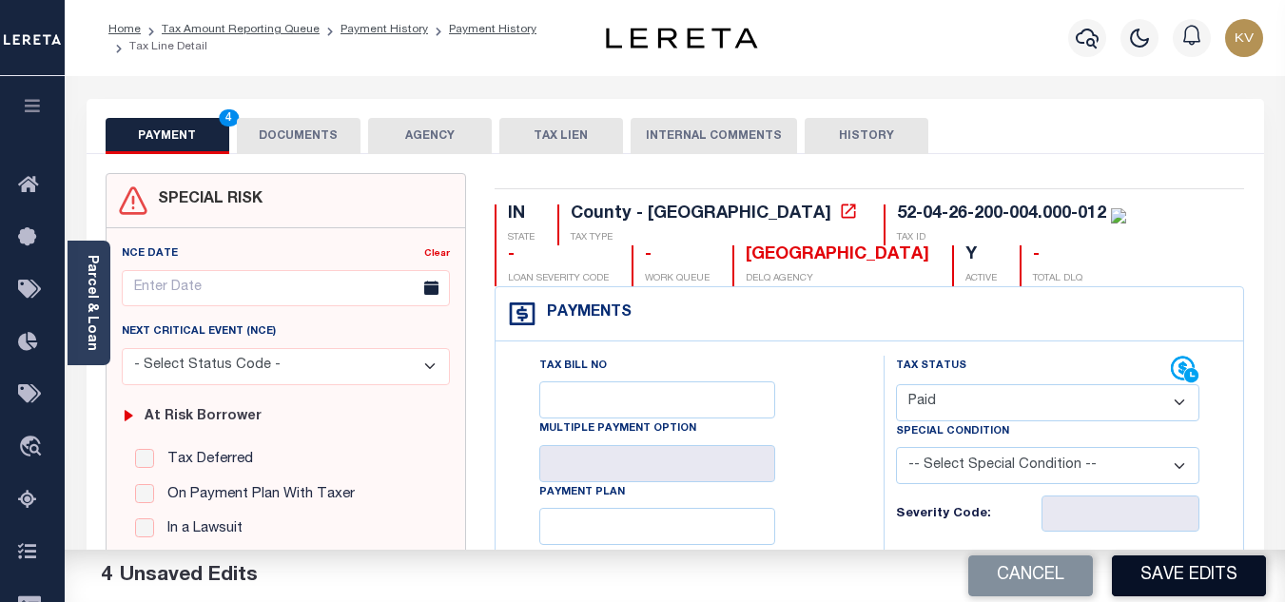
click at [1155, 572] on button "Save Edits" at bounding box center [1189, 575] width 154 height 41
checkbox input "false"
type input "$0"
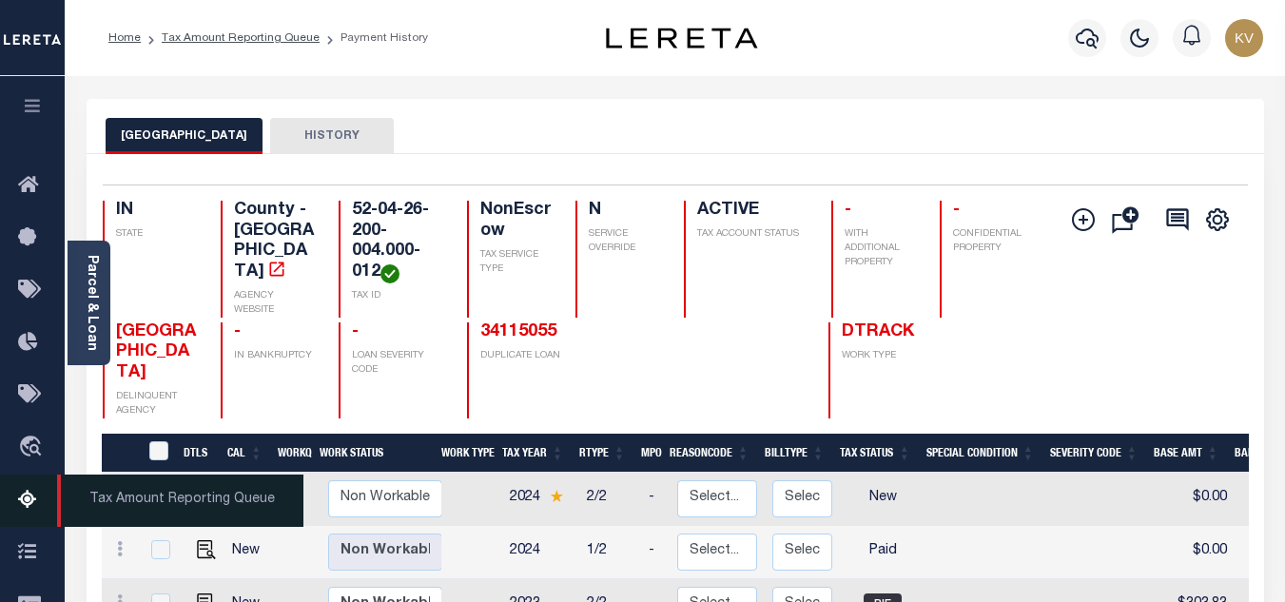
click at [19, 508] on icon at bounding box center [33, 501] width 30 height 24
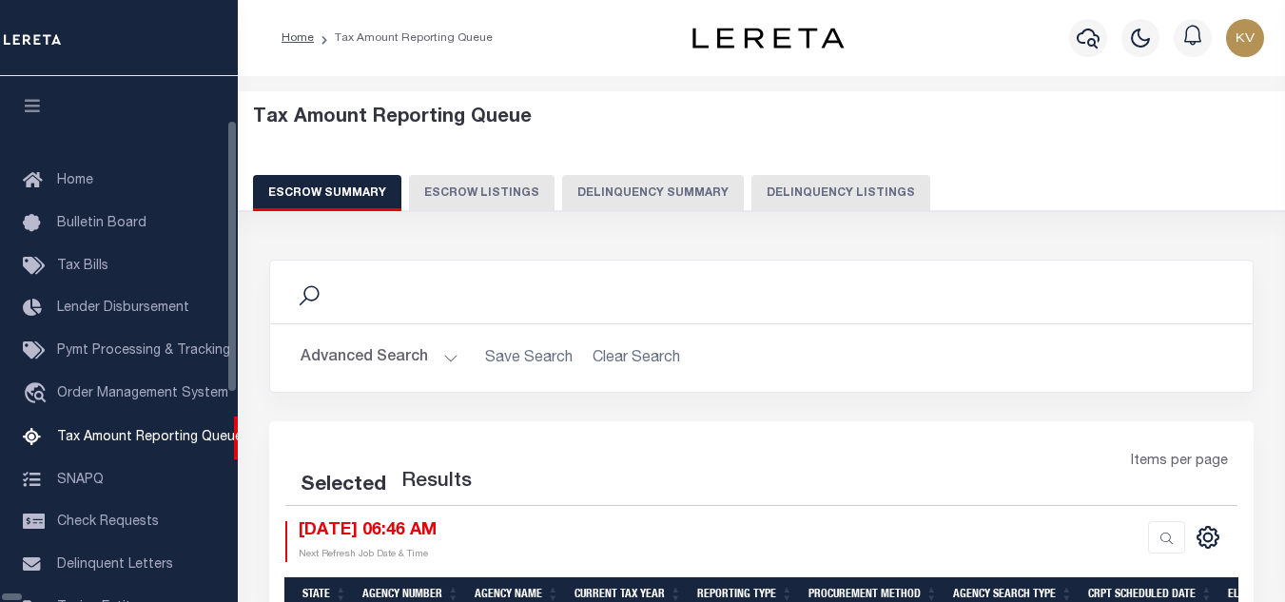
select select "100"
click at [708, 186] on div "Escrow Summary Escrow Listings Delinquency Summary Delinquency Listings" at bounding box center [762, 192] width 1018 height 35
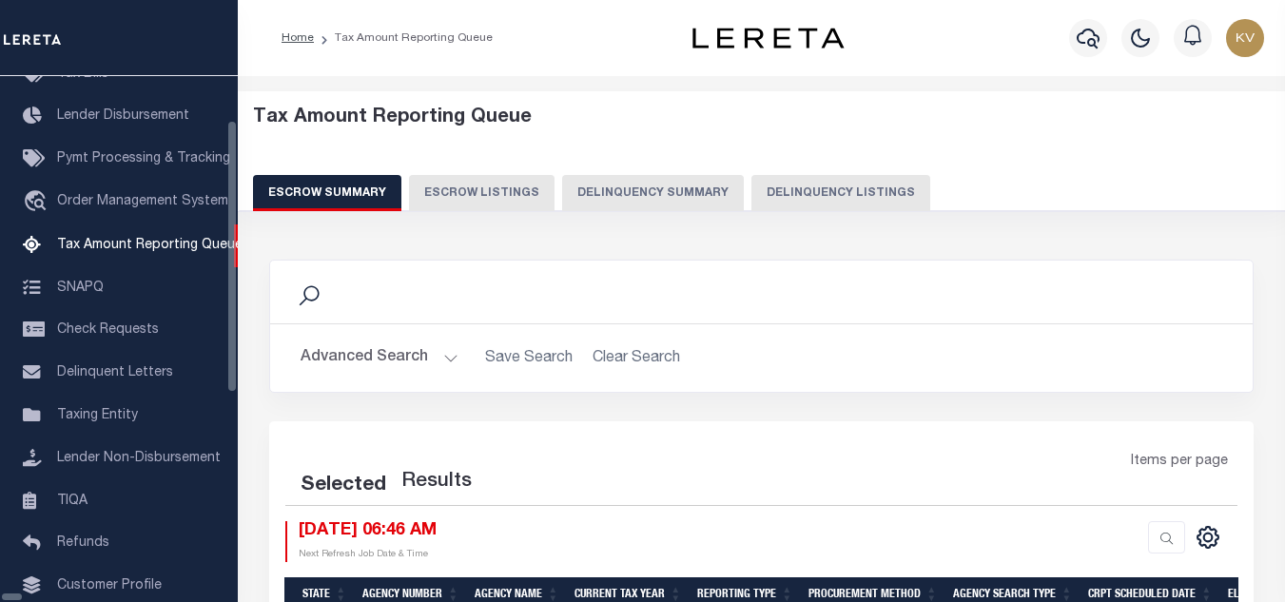
select select "100"
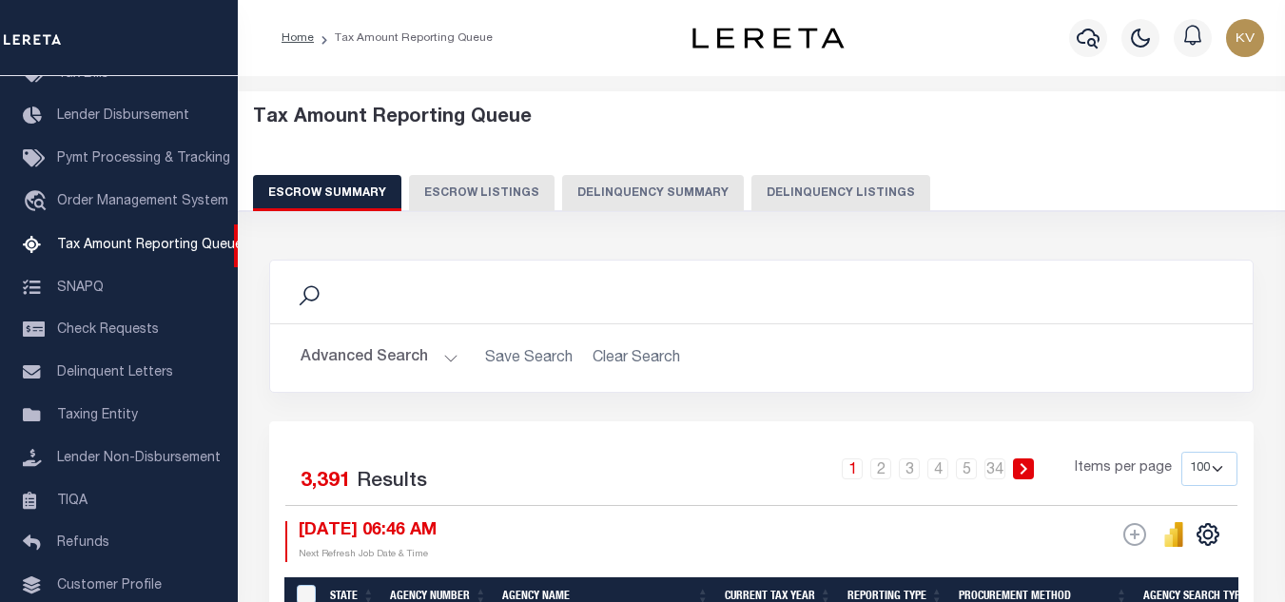
click at [836, 187] on button "Delinquency Listings" at bounding box center [840, 193] width 179 height 36
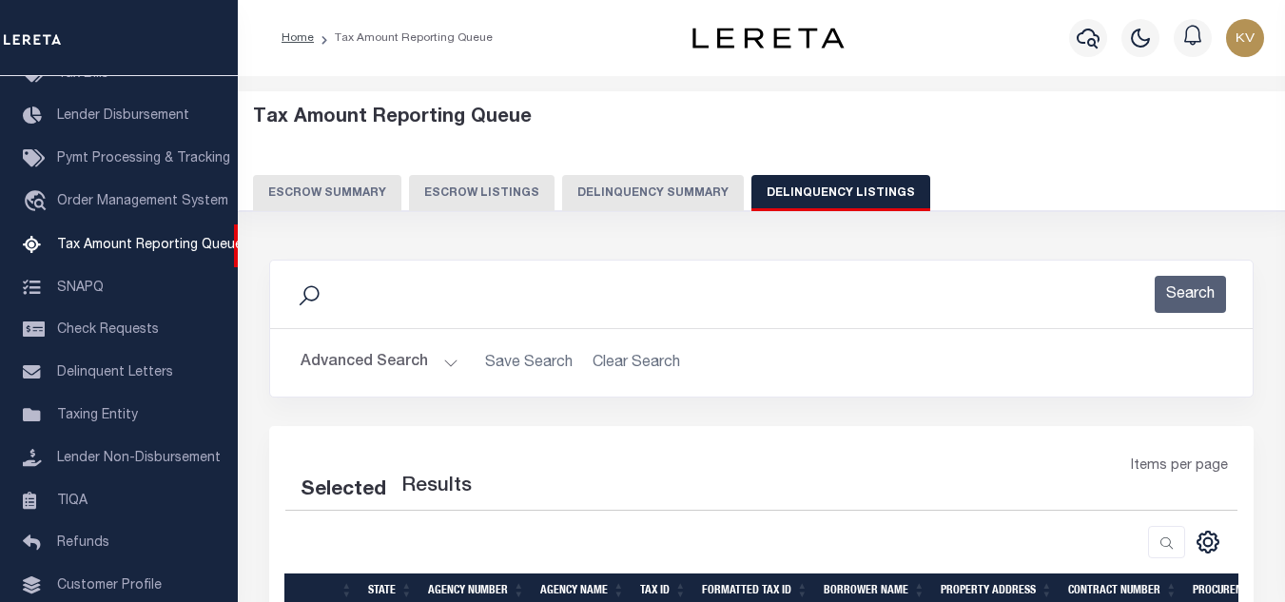
select select "100"
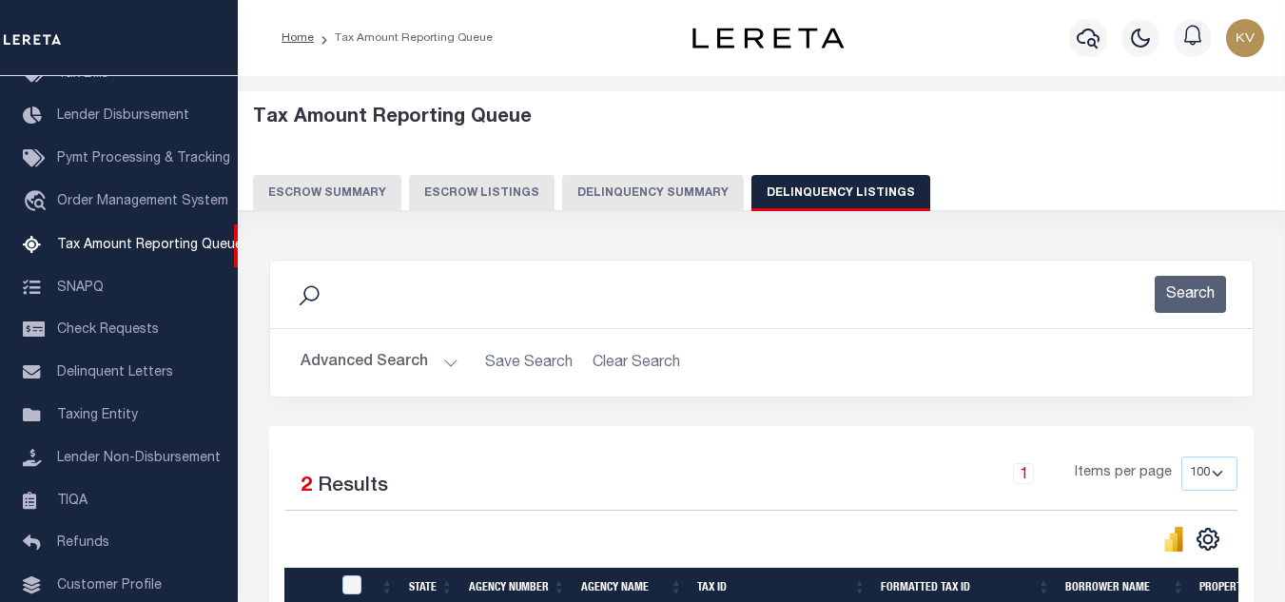
click at [800, 184] on button "Delinquency Listings" at bounding box center [840, 193] width 179 height 36
select select "100"
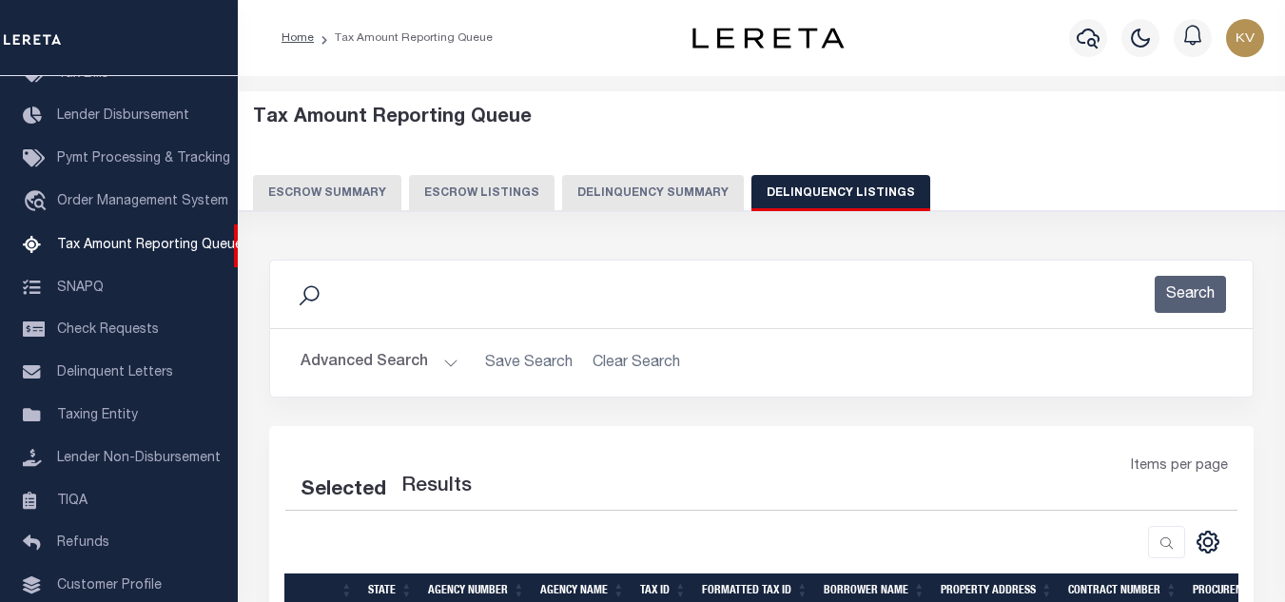
scroll to position [190, 0]
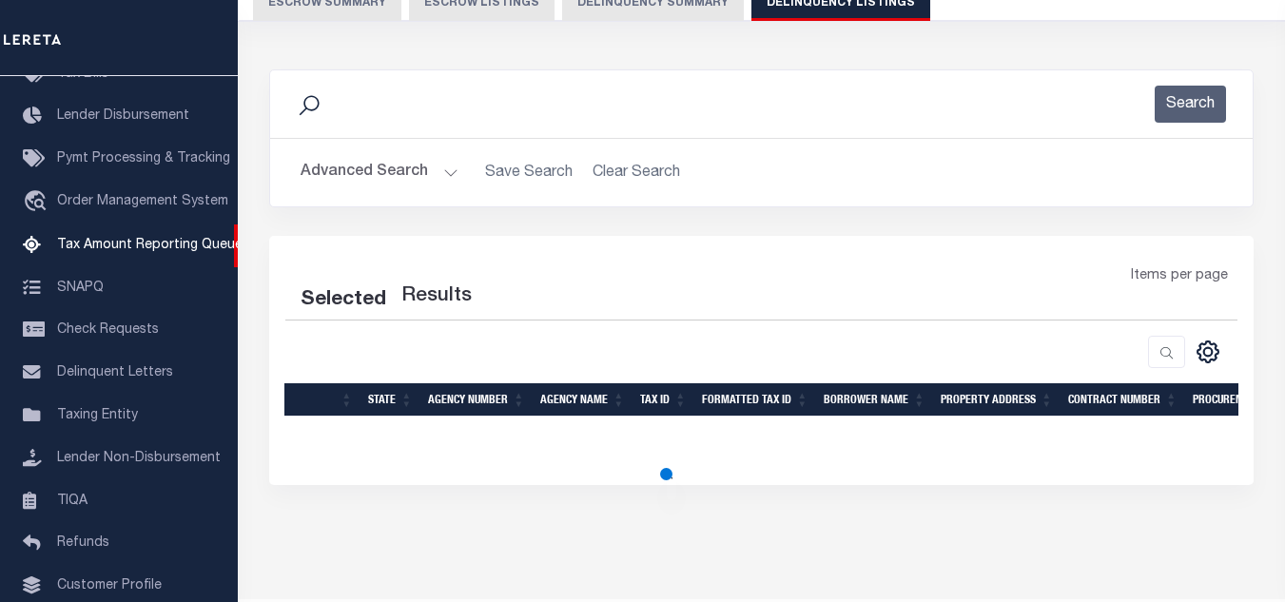
select select "100"
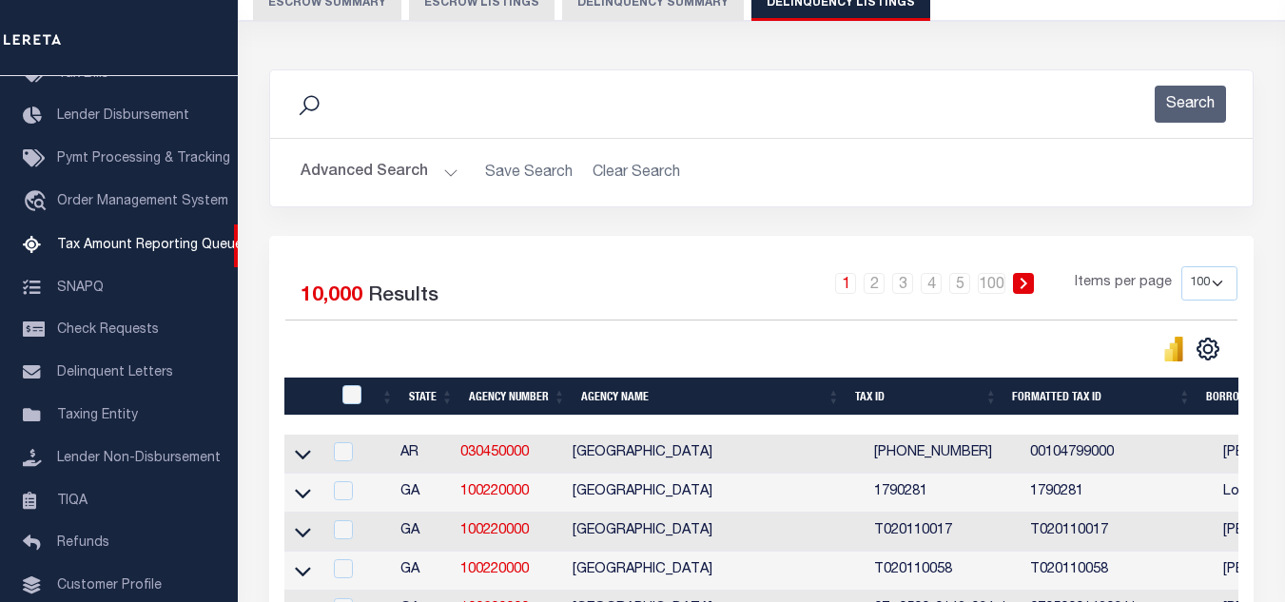
click at [433, 180] on button "Advanced Search" at bounding box center [380, 172] width 158 height 37
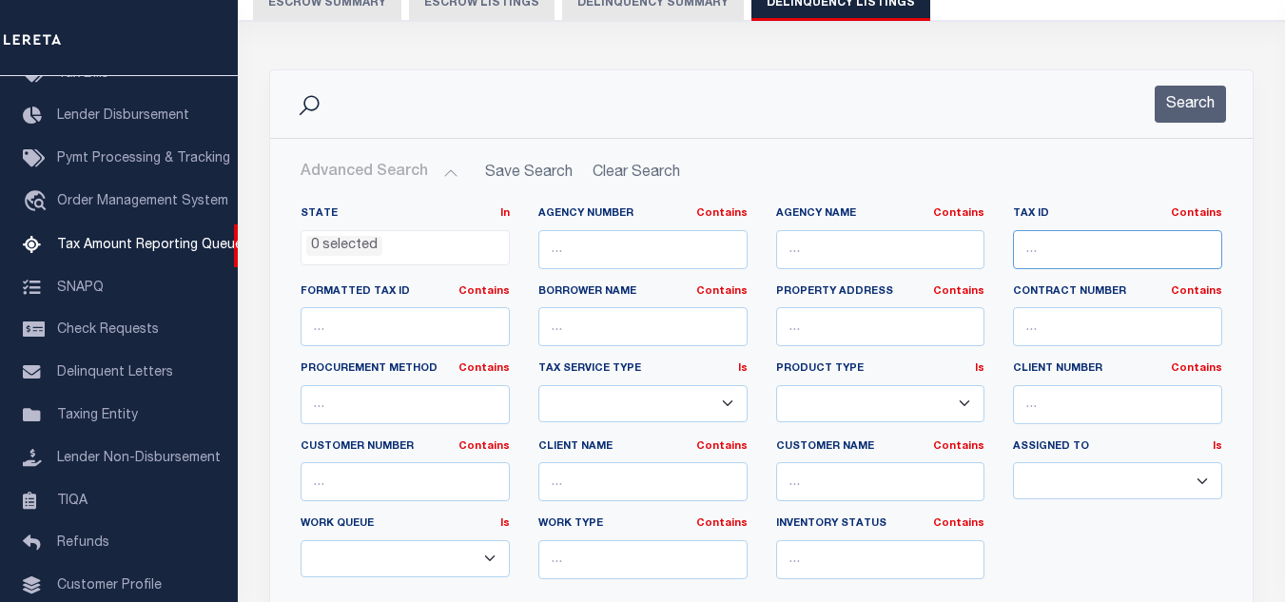
click at [1110, 256] on input "text" at bounding box center [1117, 249] width 209 height 39
paste input "52-04-36-300-002.000-012"
type input "52-04-36-300-002.000-012"
click at [1180, 107] on button "Search" at bounding box center [1190, 104] width 71 height 37
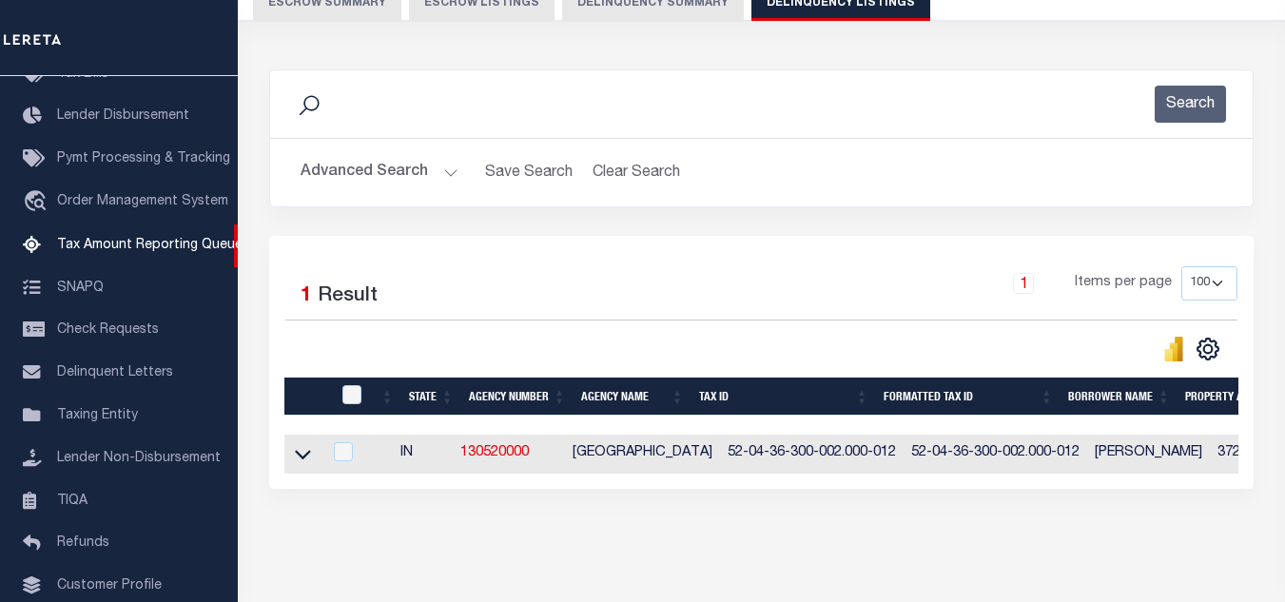
scroll to position [264, 0]
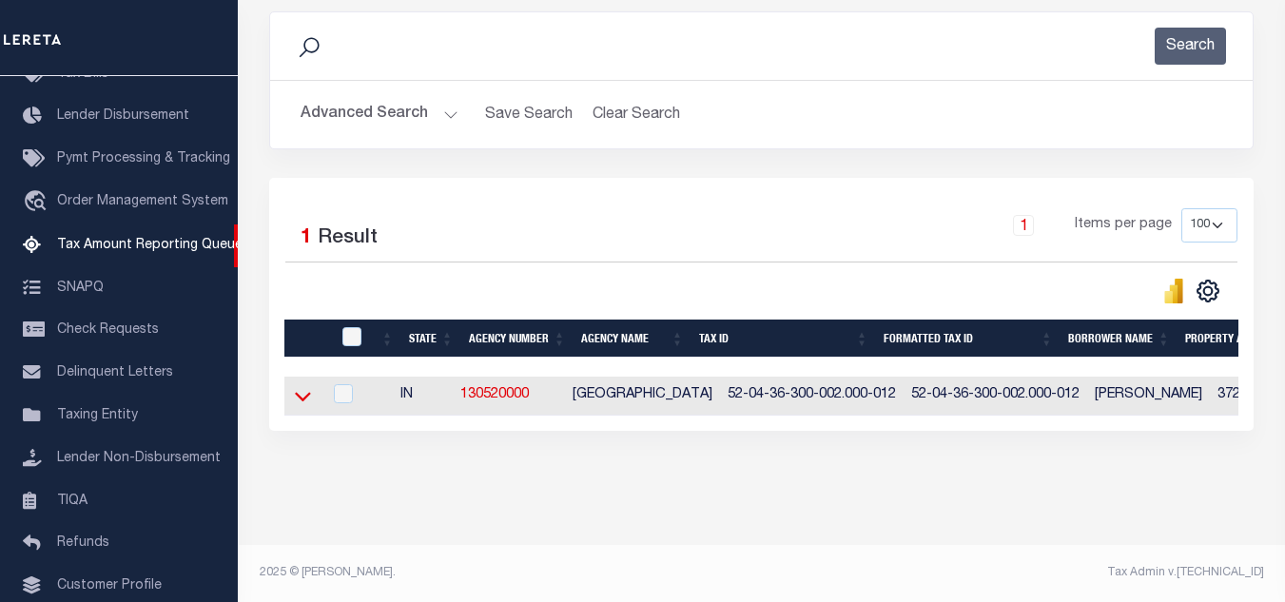
click at [305, 386] on icon at bounding box center [303, 396] width 16 height 20
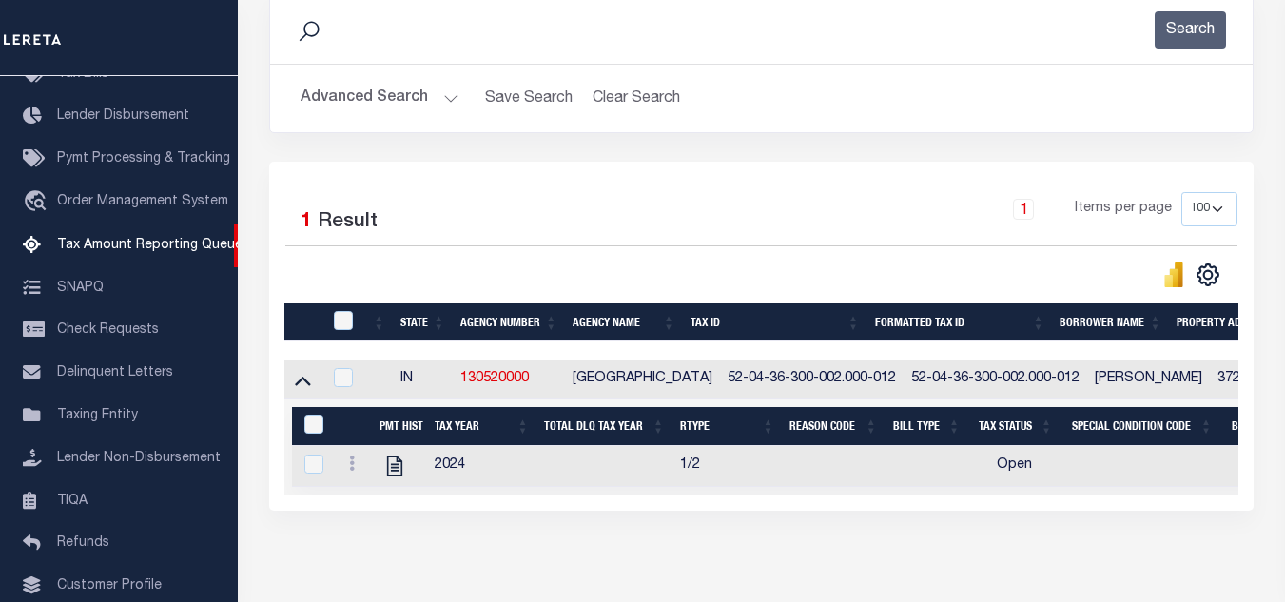
scroll to position [359, 0]
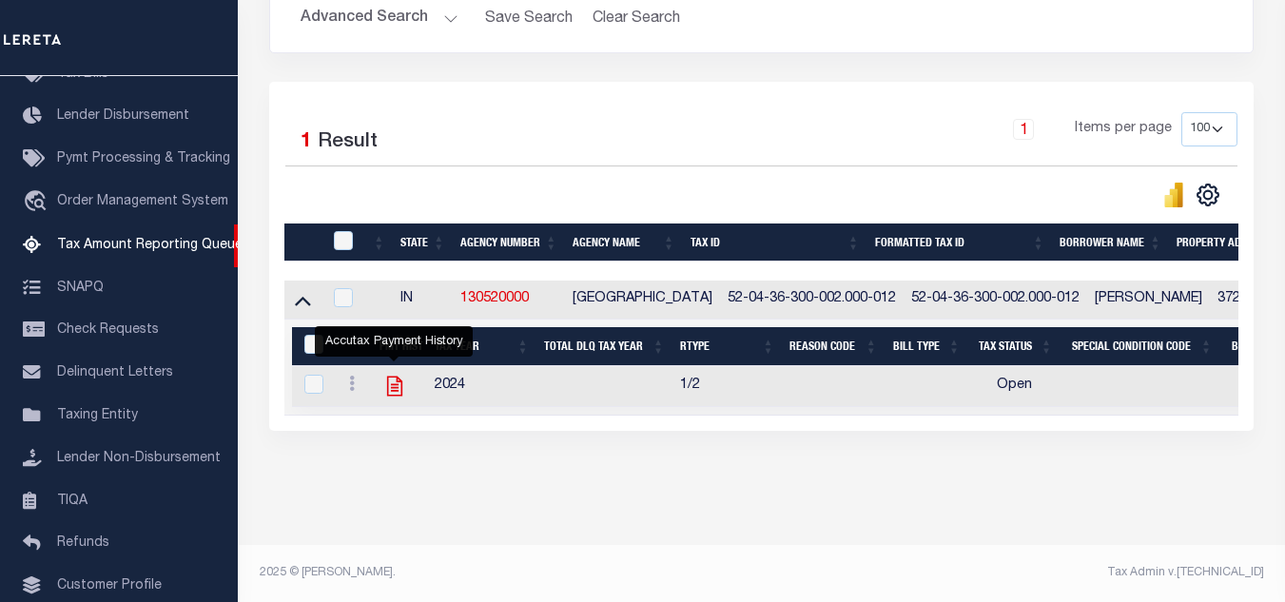
click at [389, 375] on icon "" at bounding box center [394, 386] width 25 height 25
checkbox input "true"
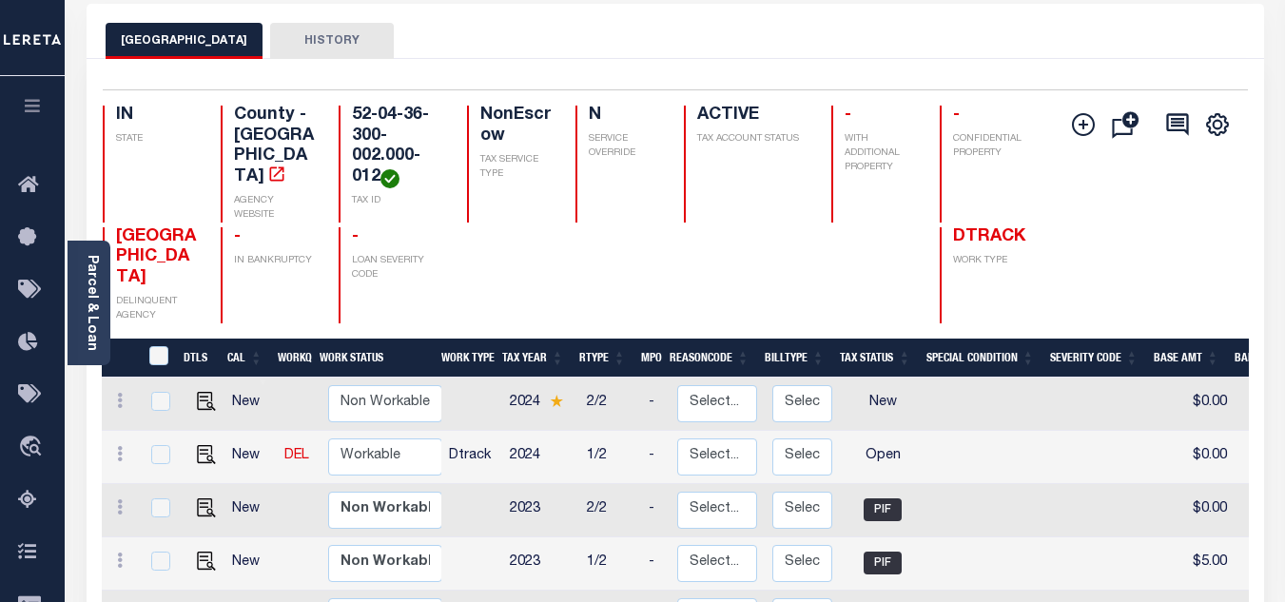
scroll to position [190, 0]
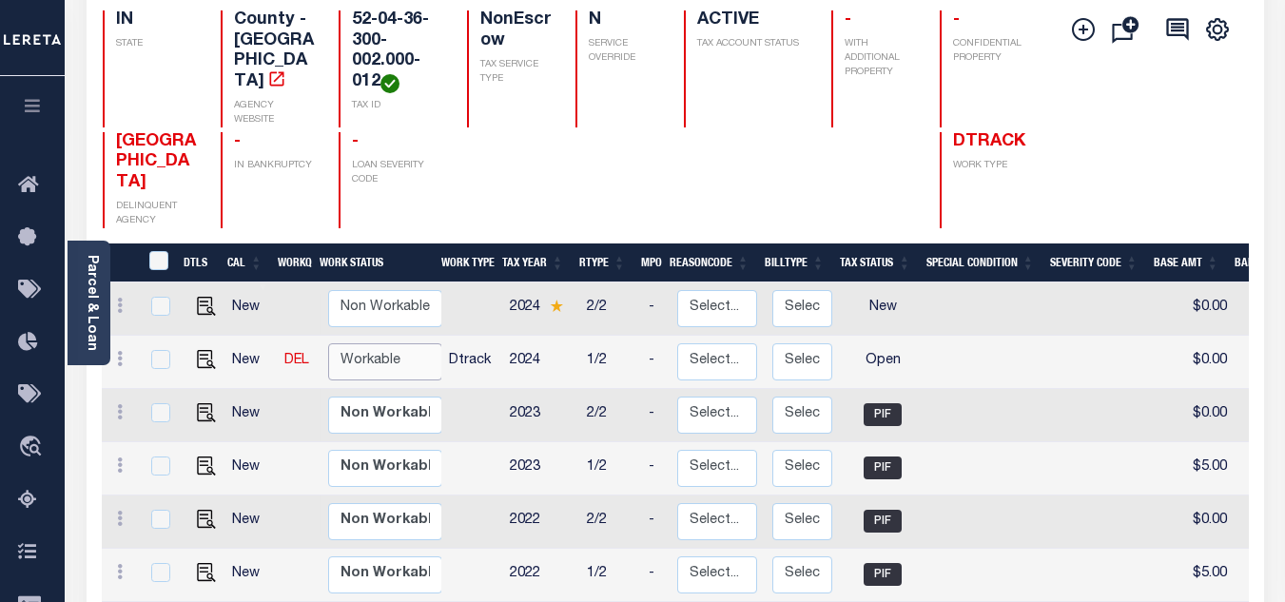
click at [385, 343] on select "Non Workable Workable" at bounding box center [385, 361] width 114 height 37
checkbox input "true"
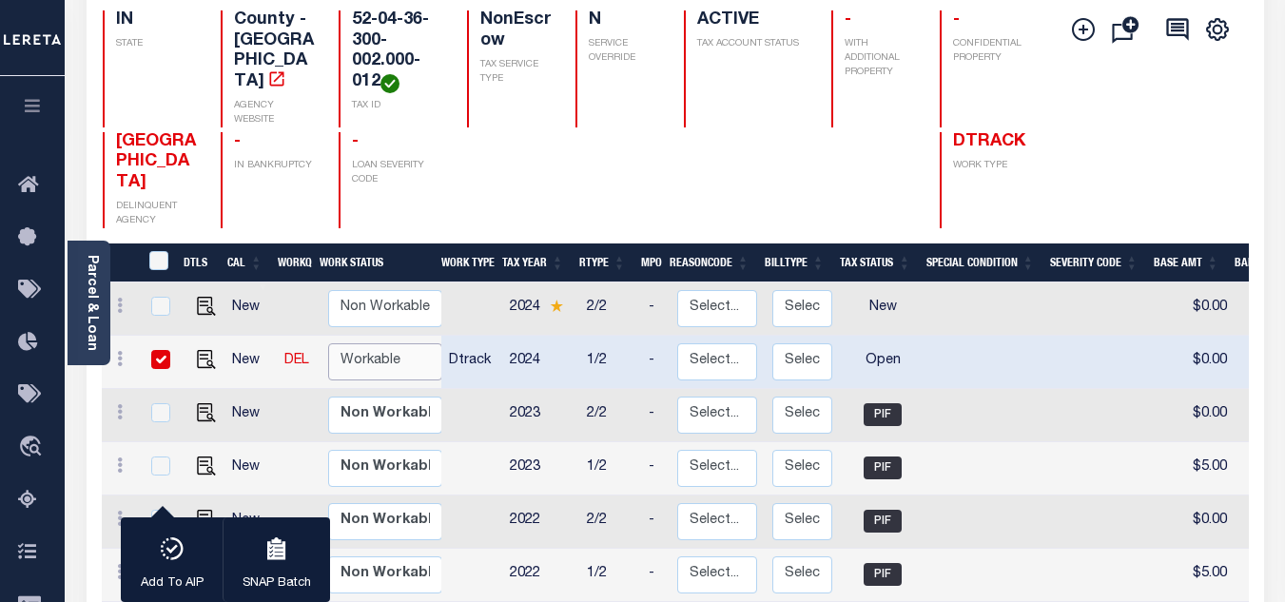
click at [397, 343] on select "Non Workable Workable" at bounding box center [385, 361] width 114 height 37
checkbox input "false"
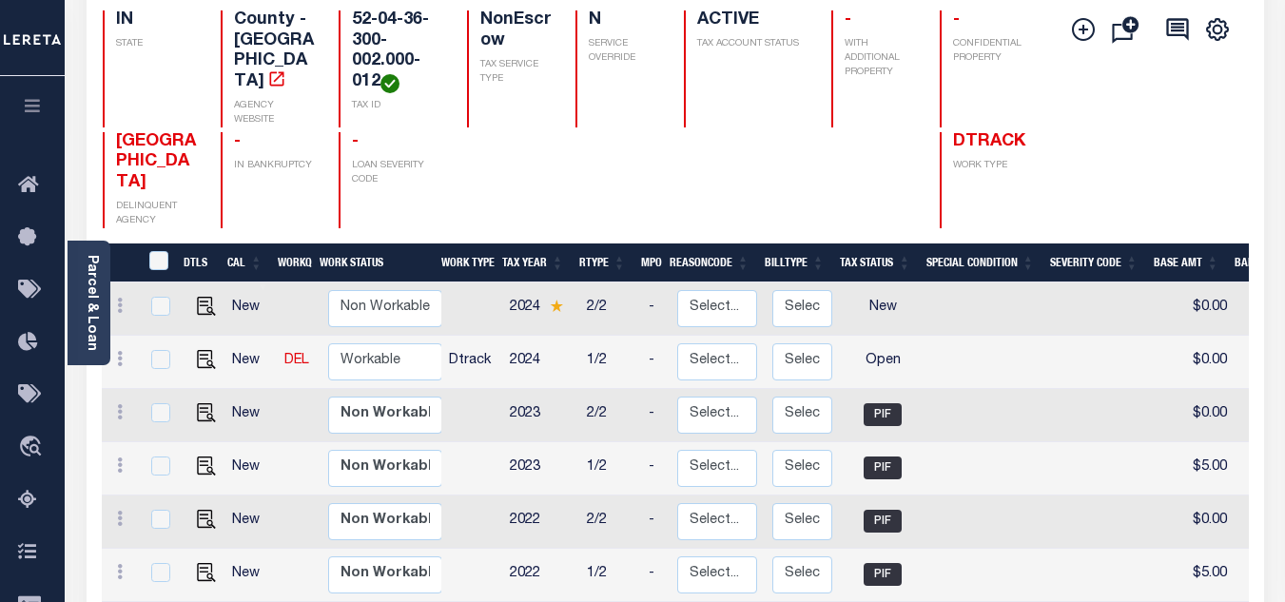
click at [376, 354] on td "Non Workable Workable" at bounding box center [387, 362] width 135 height 53
checkbox input "true"
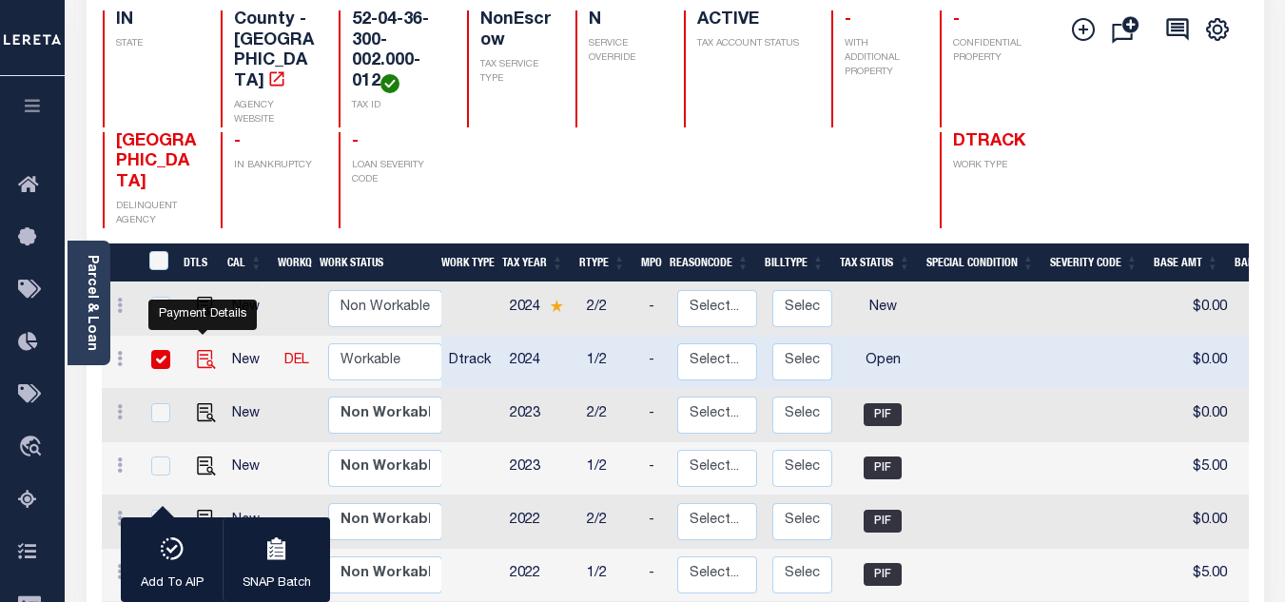
click at [200, 350] on img "" at bounding box center [206, 359] width 19 height 19
checkbox input "false"
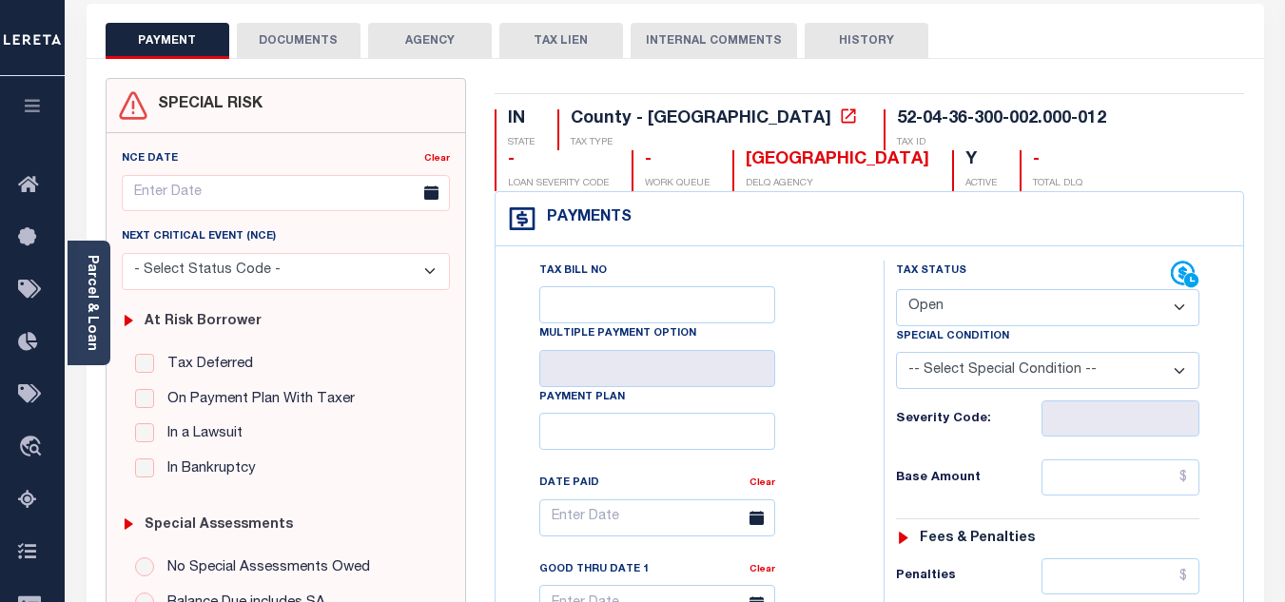
scroll to position [285, 0]
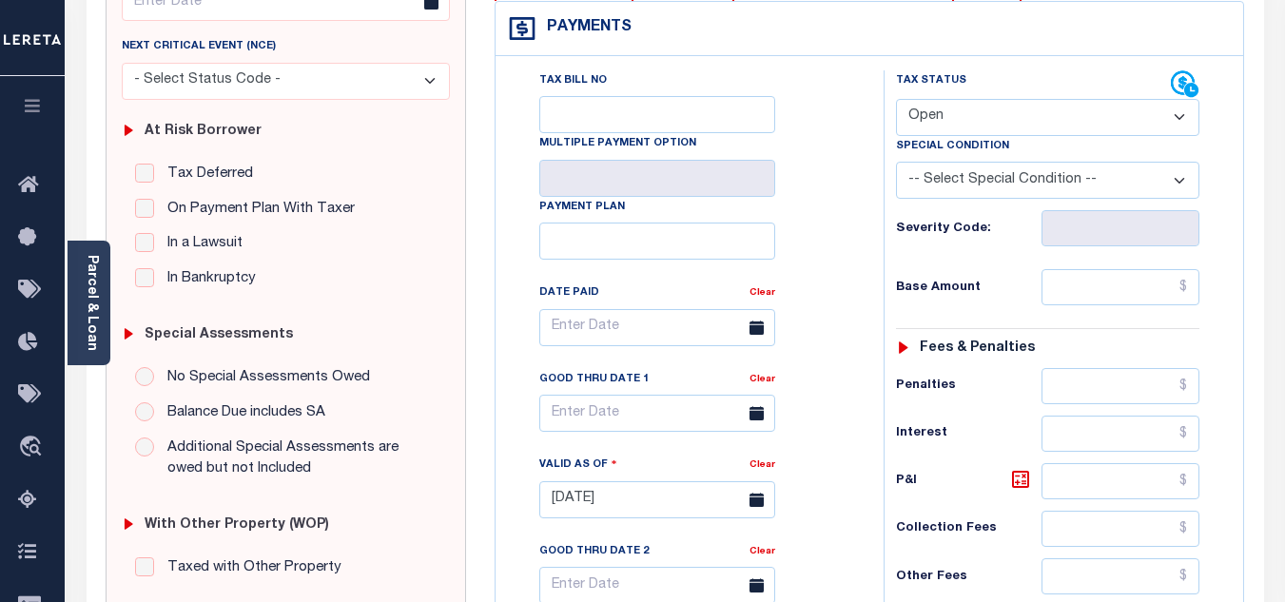
click at [939, 120] on select "- Select Status Code - Open Due/Unpaid Paid Incomplete No Tax Due Internal Refu…" at bounding box center [1047, 117] width 303 height 37
select select "PYD"
click at [896, 100] on select "- Select Status Code - Open Due/Unpaid Paid Incomplete No Tax Due Internal Refu…" at bounding box center [1047, 117] width 303 height 37
type input "[DATE]"
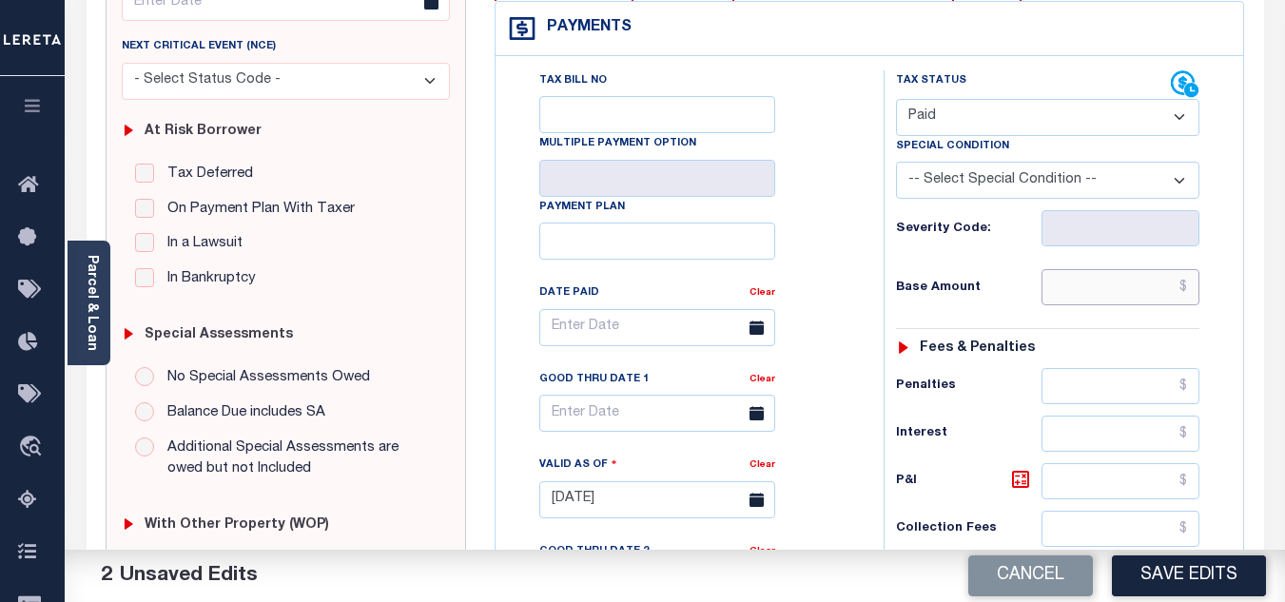
click at [1077, 280] on input "text" at bounding box center [1120, 287] width 158 height 36
click at [981, 267] on div "Tax Status Status - Select Status Code -" at bounding box center [1053, 490] width 340 height 840
type input "$0.00"
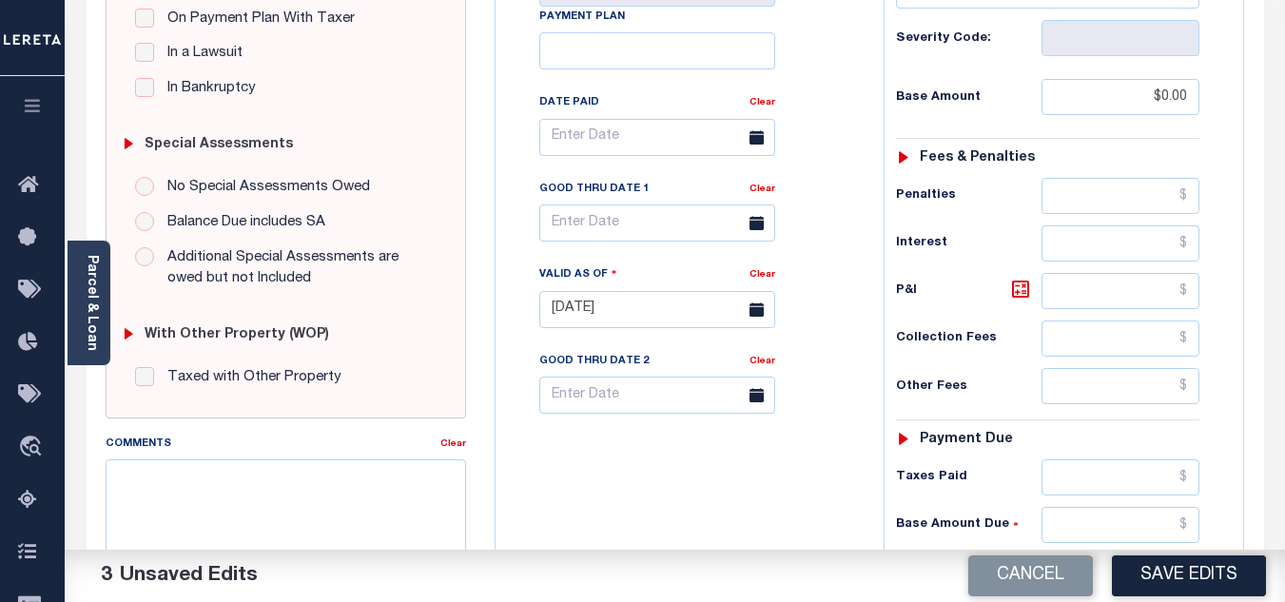
scroll to position [571, 0]
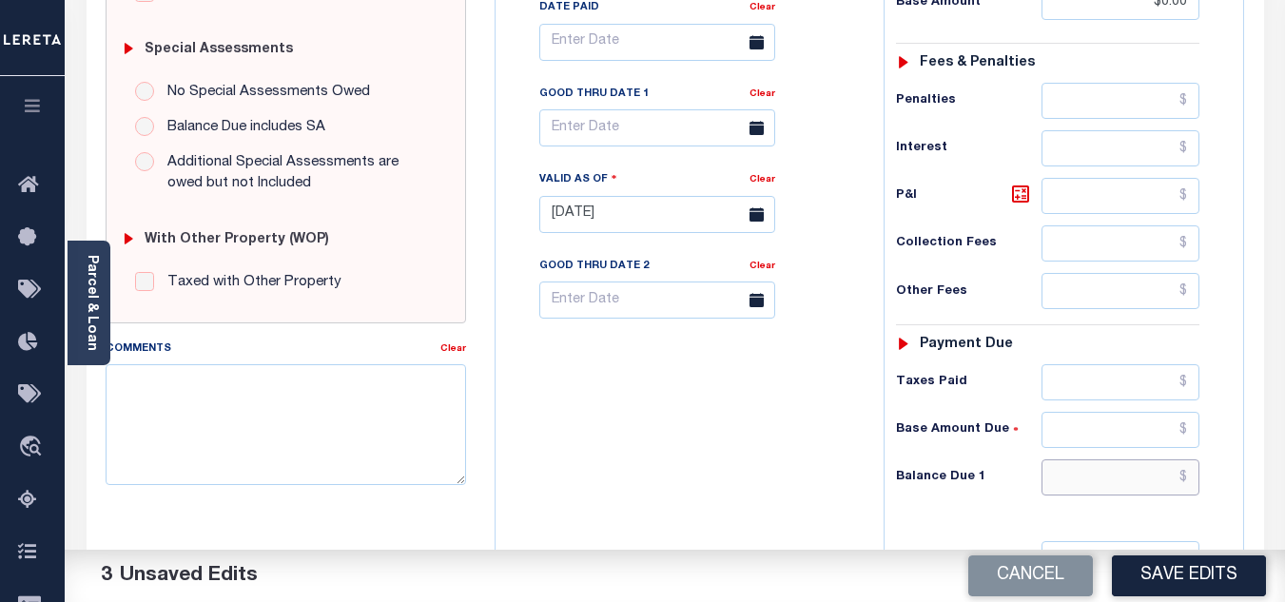
click at [1119, 495] on input "text" at bounding box center [1120, 477] width 158 height 36
click at [762, 422] on div "Tax Bill No Multiple Payment Option Payment Plan Clear" at bounding box center [684, 205] width 369 height 840
type input "$0.00"
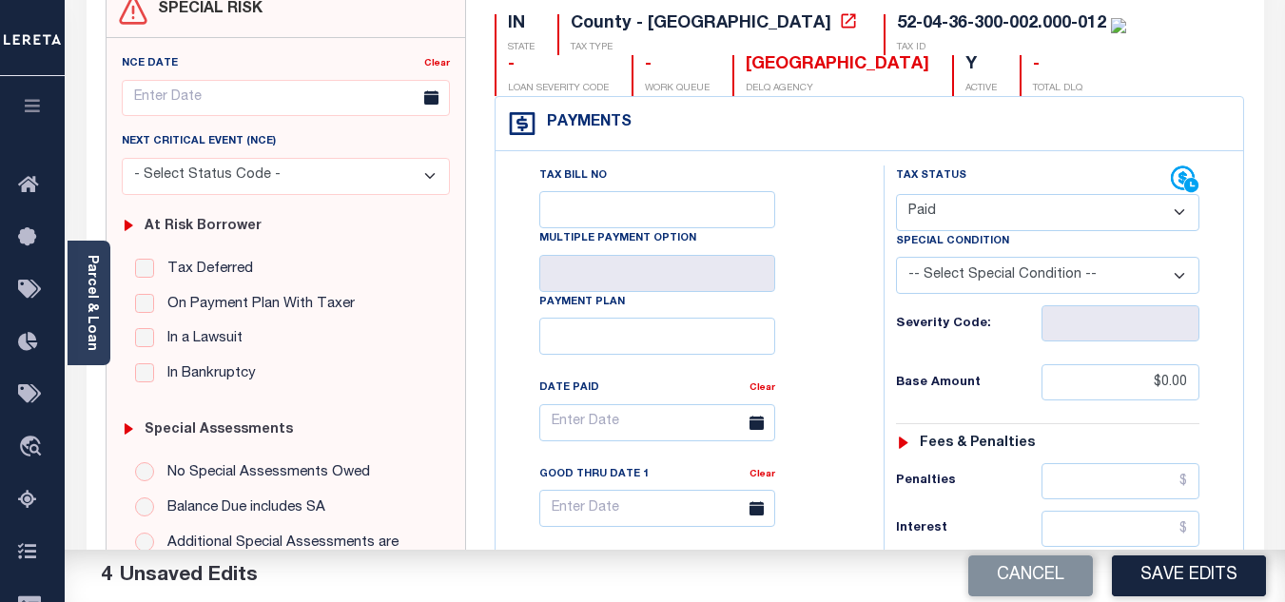
scroll to position [0, 0]
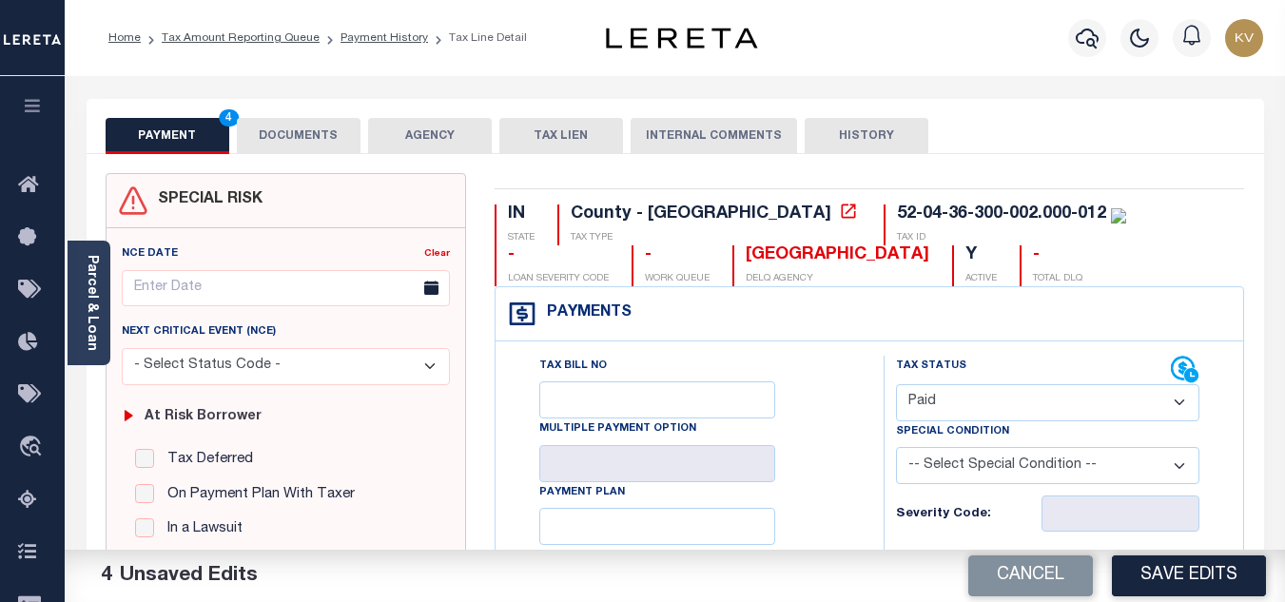
click at [287, 128] on button "DOCUMENTS" at bounding box center [299, 136] width 124 height 36
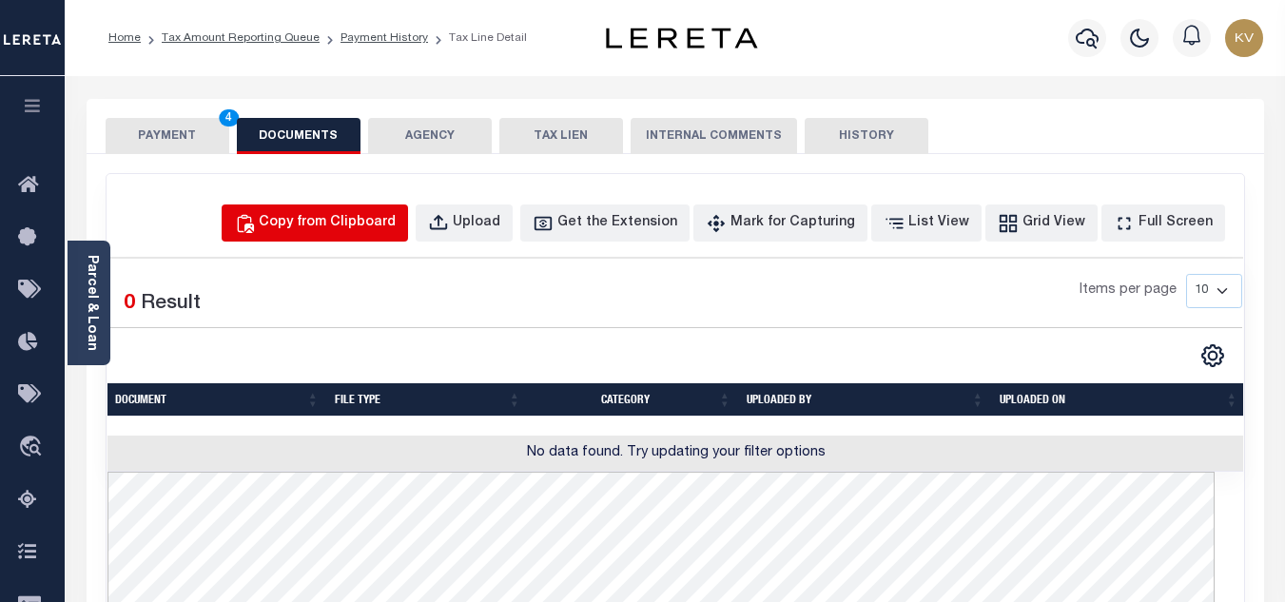
click at [348, 221] on div "Copy from Clipboard" at bounding box center [327, 223] width 137 height 21
select select "POP"
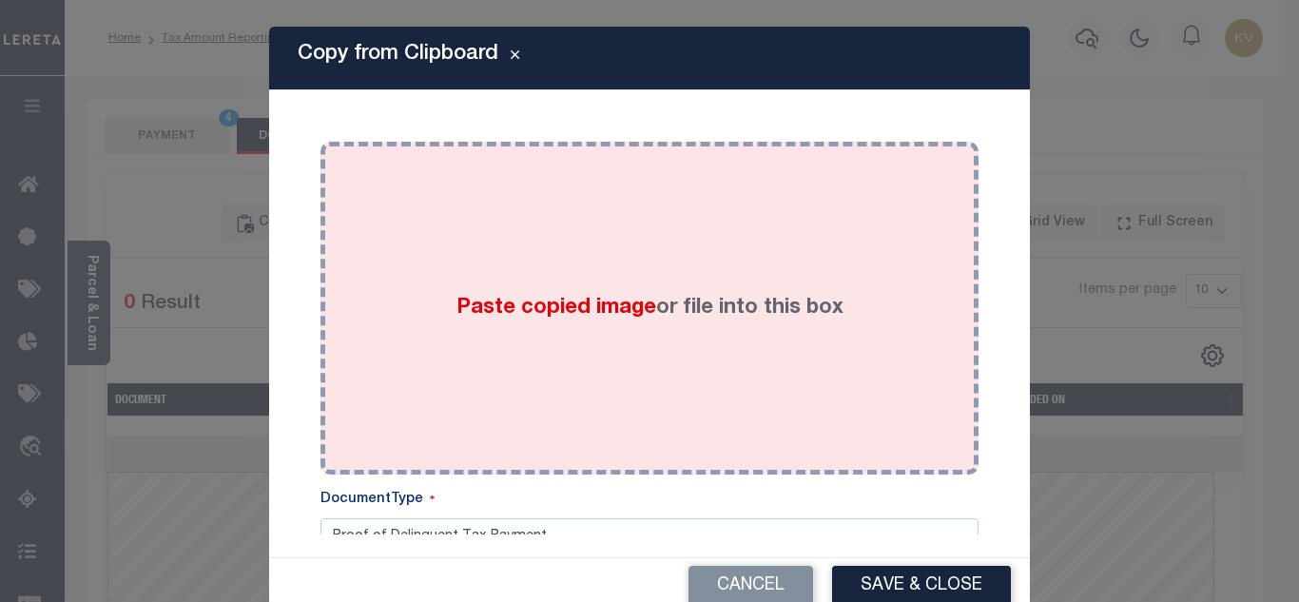
click at [563, 281] on div "Paste copied image or file into this box" at bounding box center [650, 308] width 630 height 304
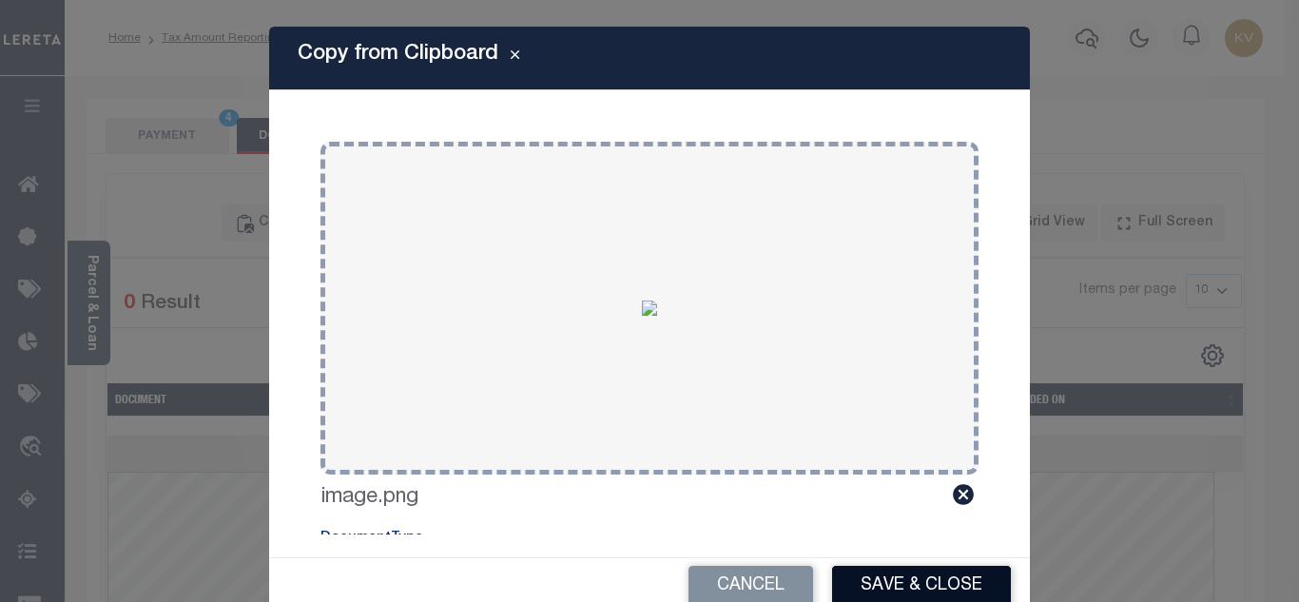
click at [921, 582] on button "Save & Close" at bounding box center [921, 586] width 179 height 41
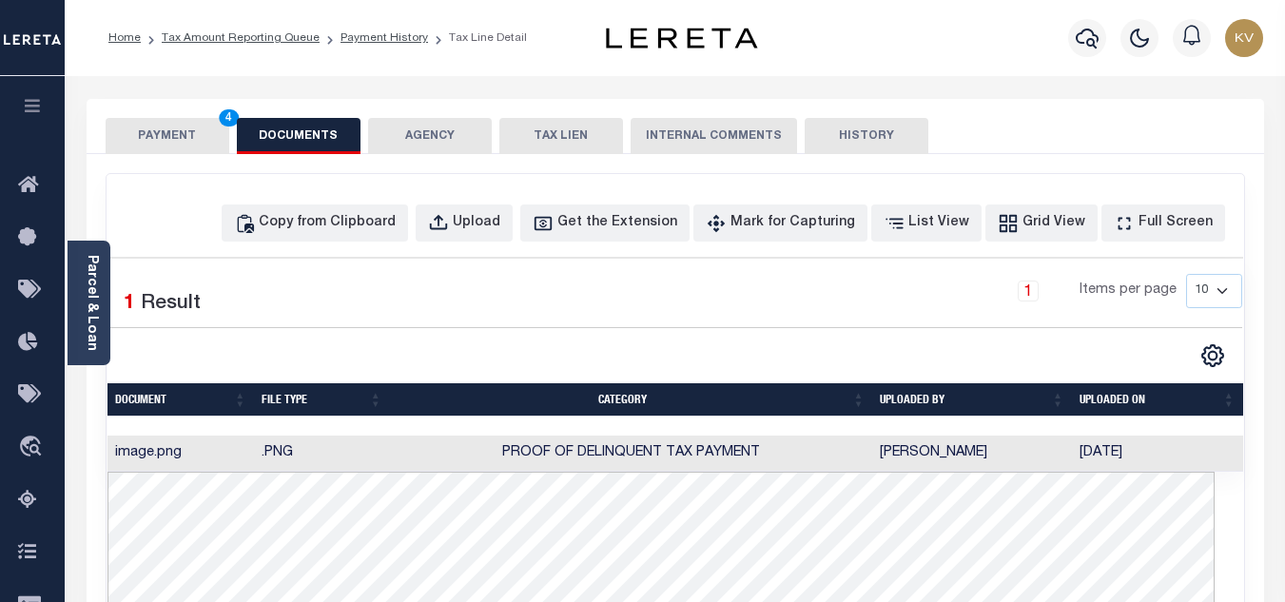
click at [162, 134] on button "PAYMENT 4" at bounding box center [168, 136] width 124 height 36
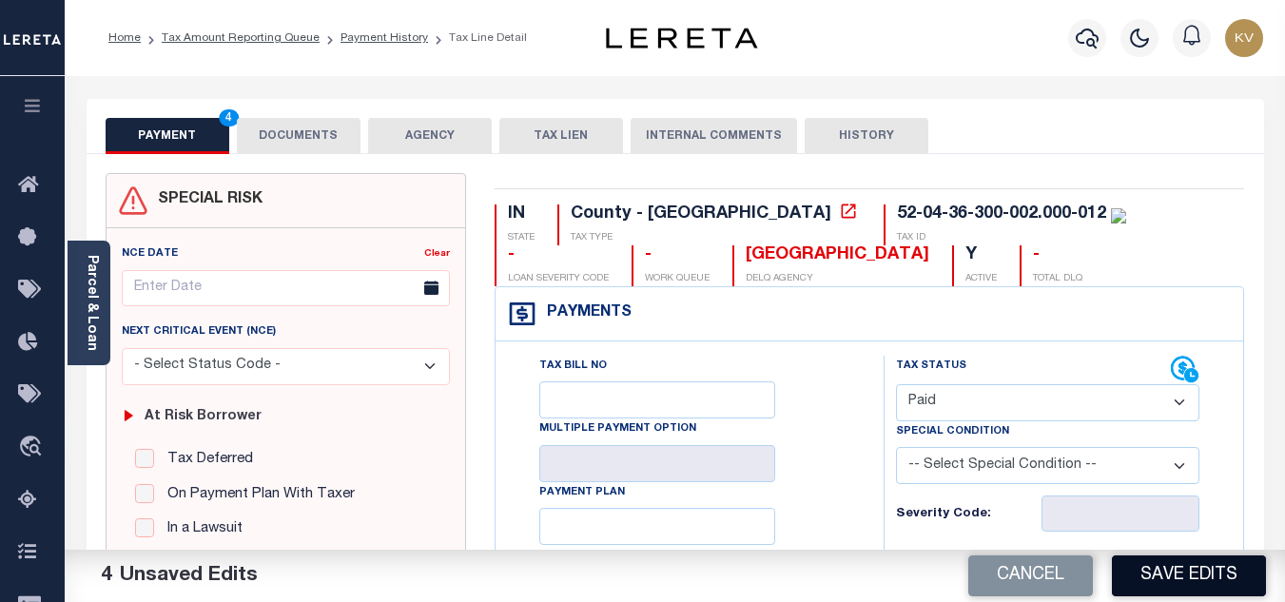
click at [1175, 568] on button "Save Edits" at bounding box center [1189, 575] width 154 height 41
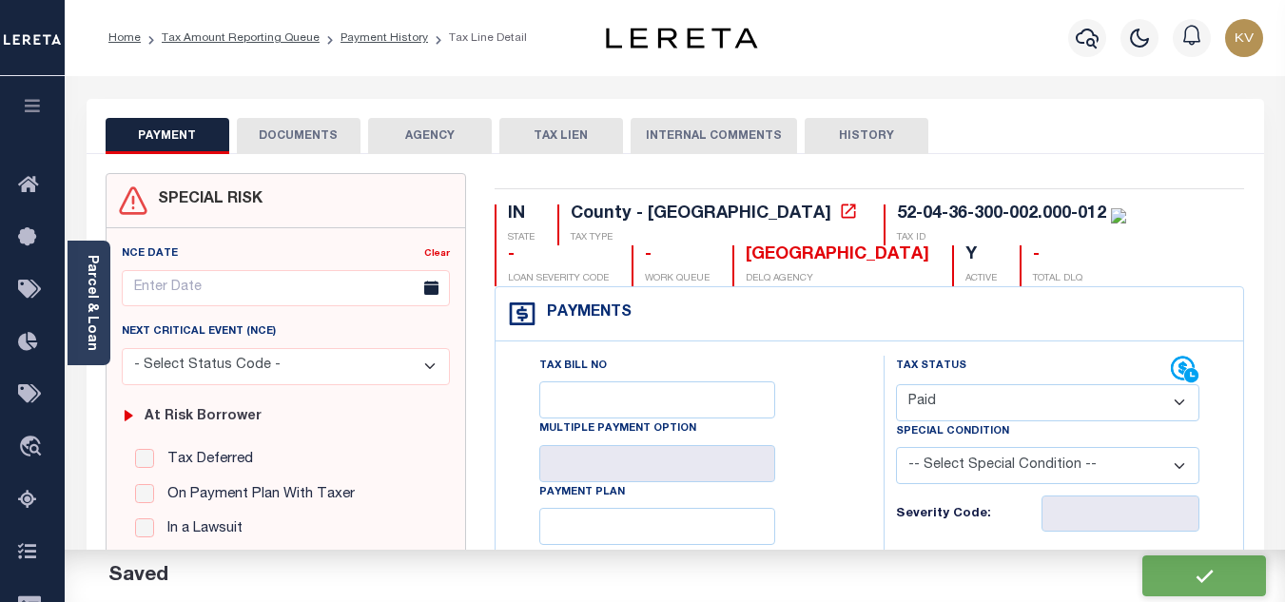
checkbox input "false"
type input "$0"
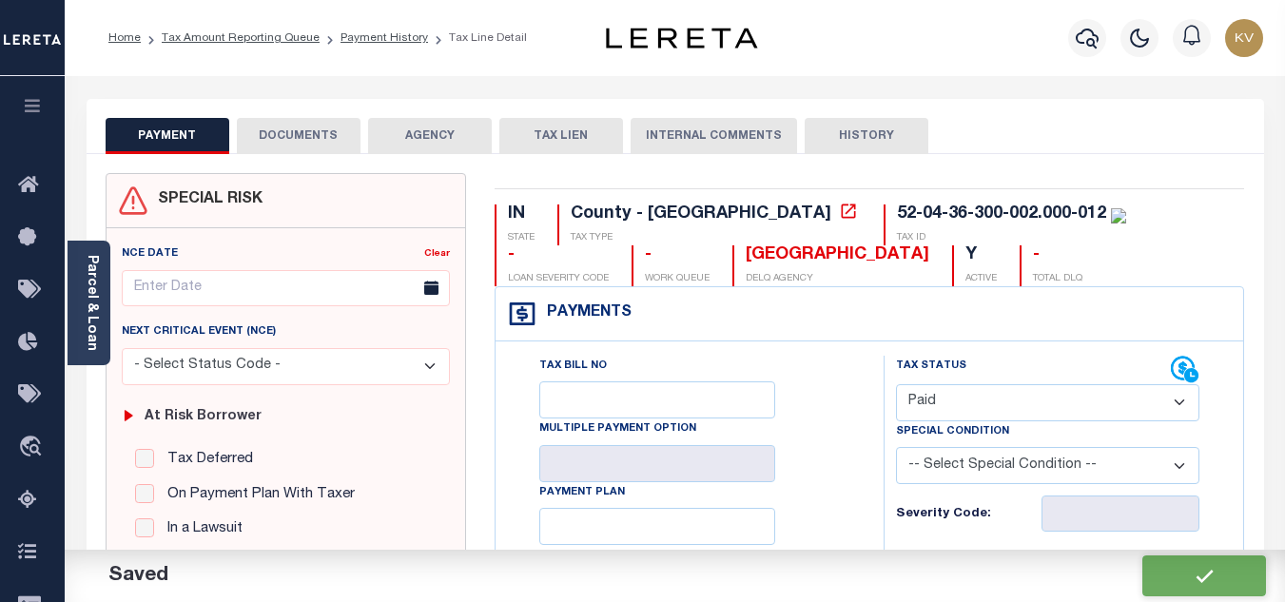
type input "$0"
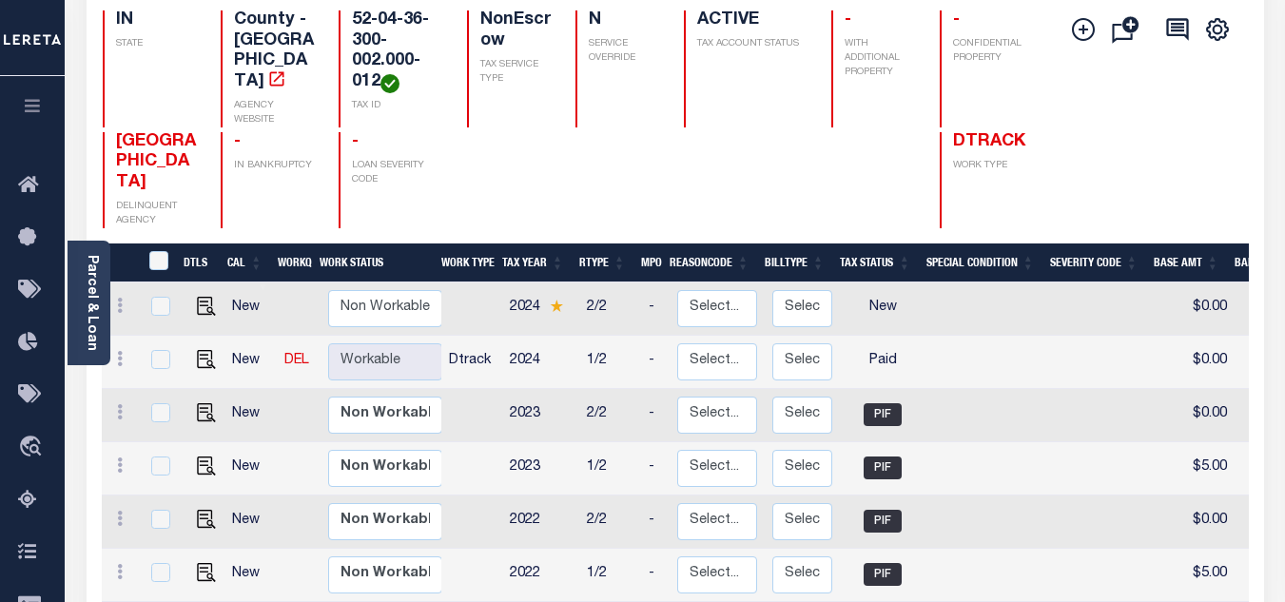
scroll to position [285, 0]
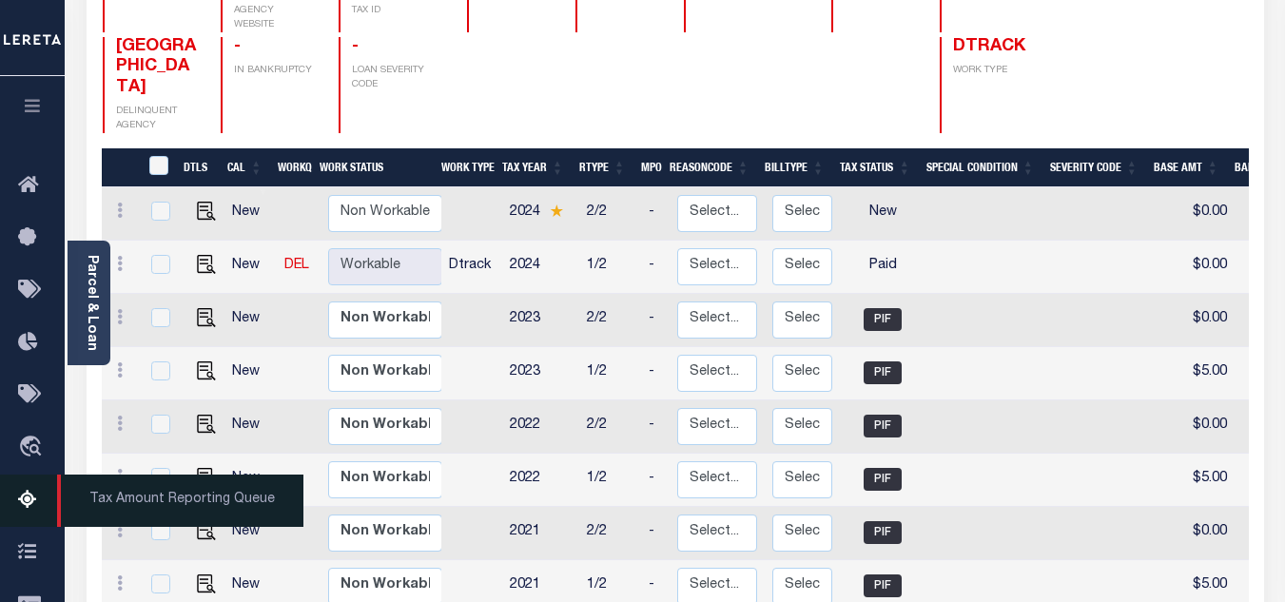
click at [26, 497] on icon at bounding box center [33, 501] width 30 height 24
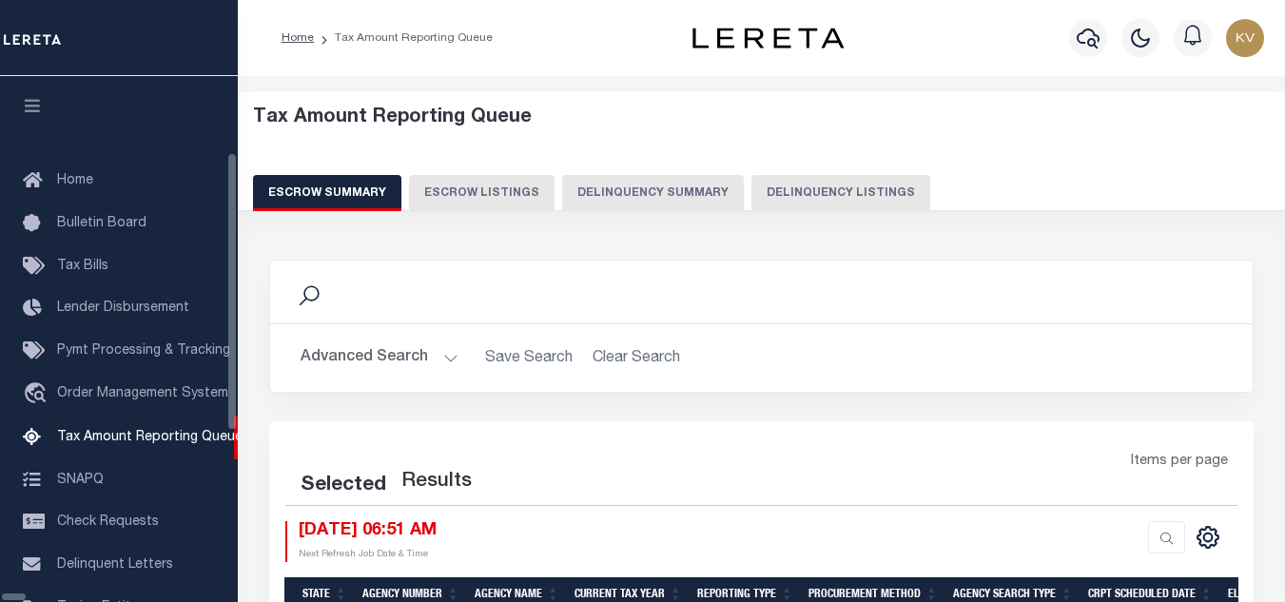
click at [755, 201] on button "Delinquency Listings" at bounding box center [840, 193] width 179 height 36
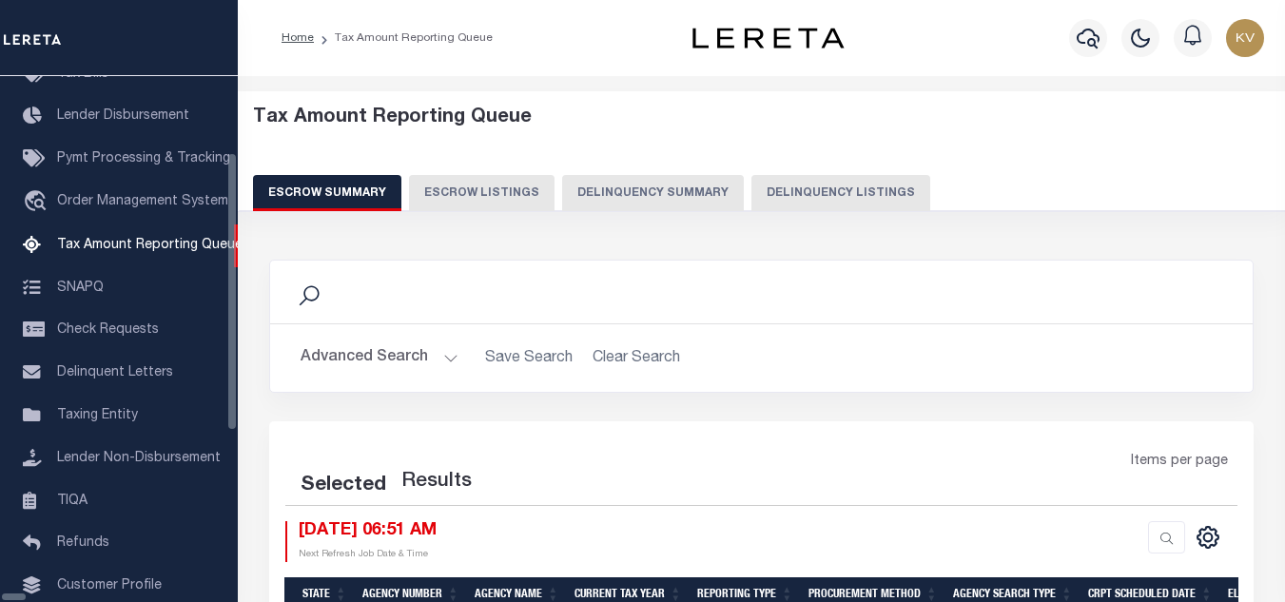
select select "100"
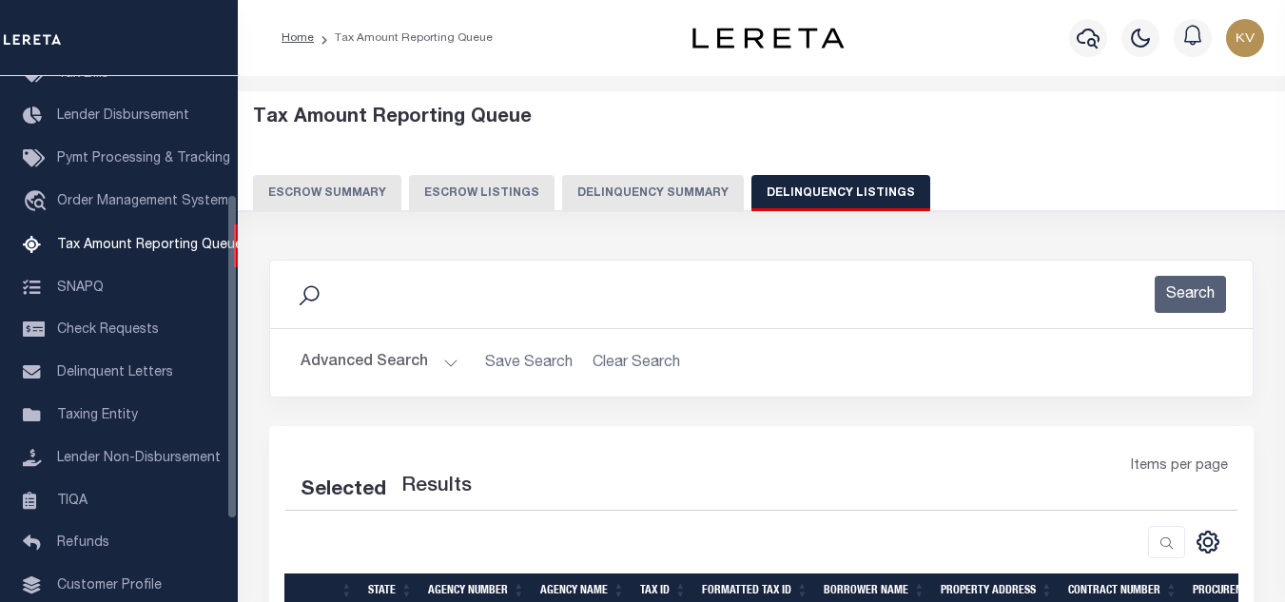
select select "100"
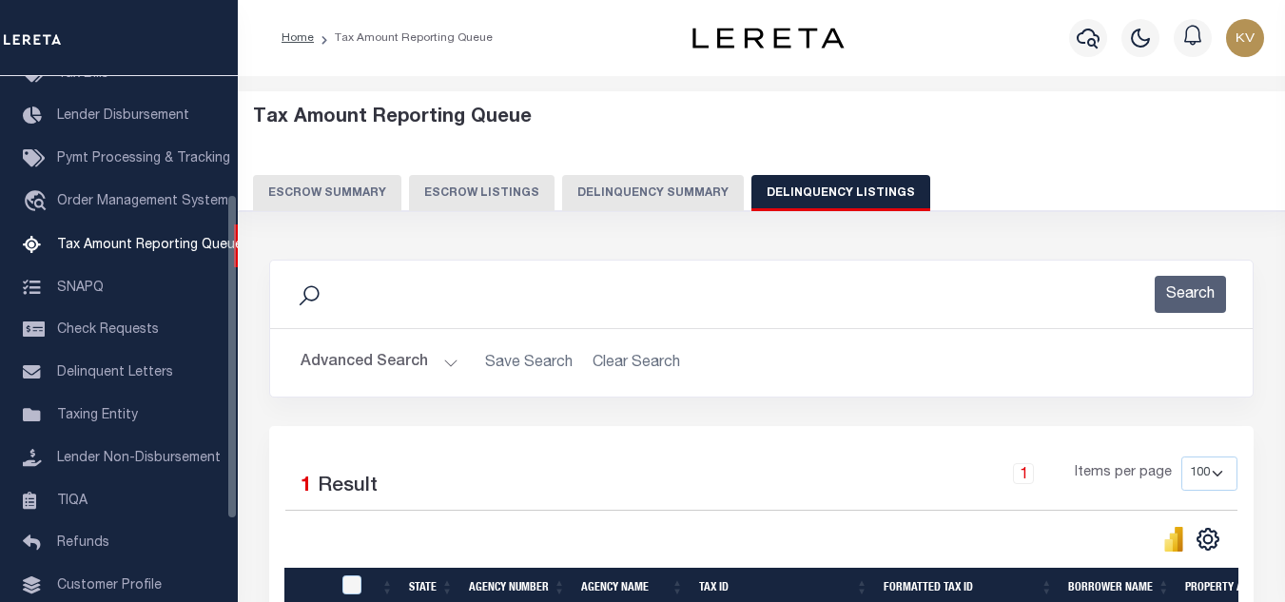
scroll to position [190, 0]
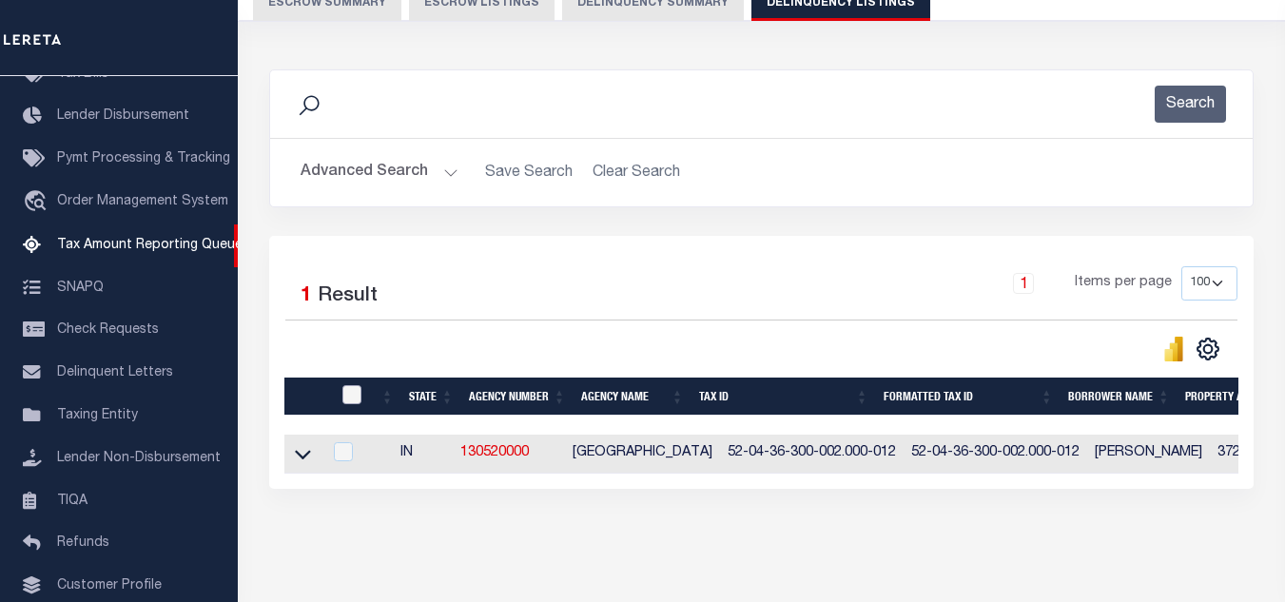
click at [351, 390] on input "checkbox" at bounding box center [351, 394] width 19 height 19
checkbox input "true"
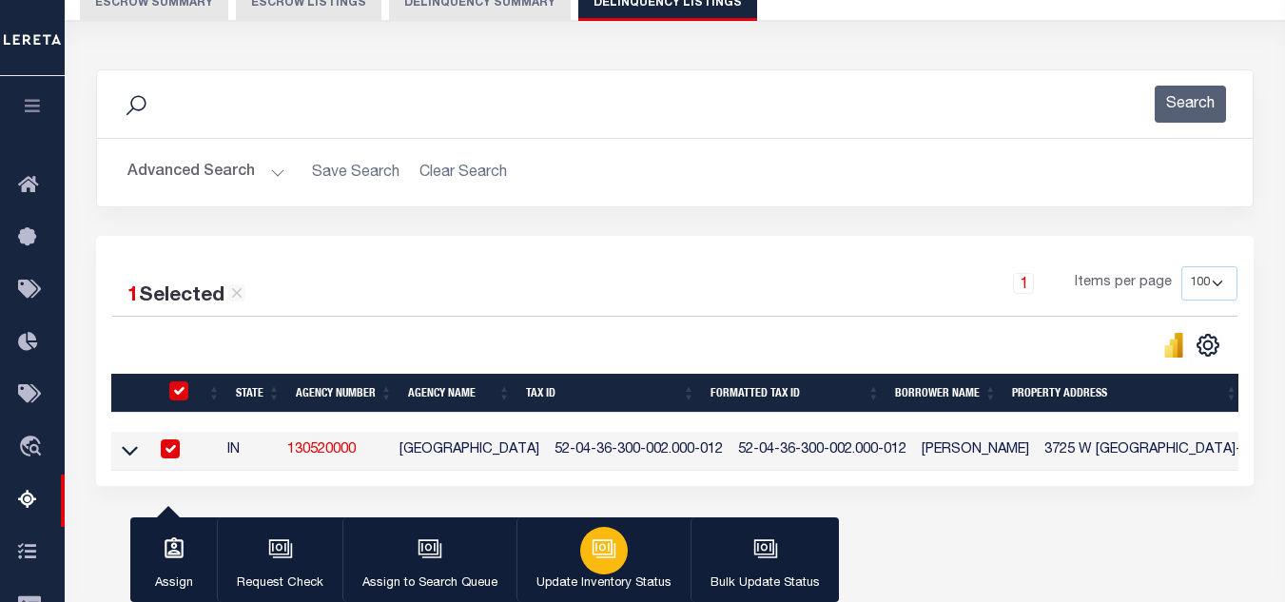
click at [608, 564] on div "button" at bounding box center [604, 551] width 48 height 48
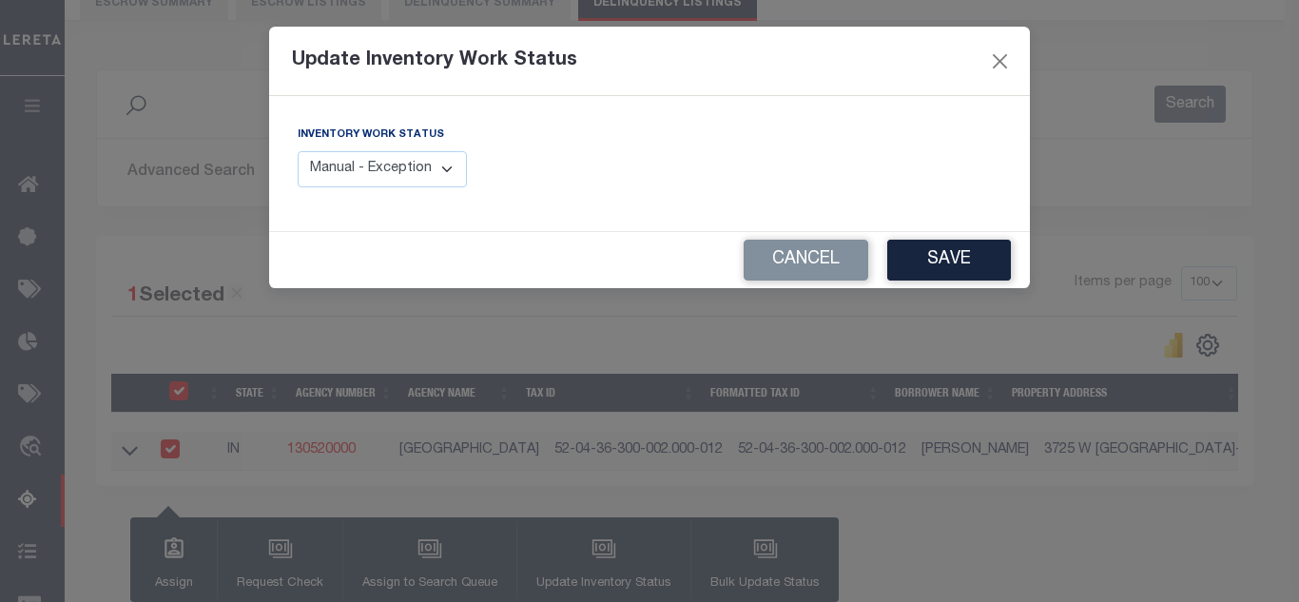
click at [416, 161] on select "Manual - Exception Pended - Awaiting Search Late Add Exception Completed" at bounding box center [382, 169] width 169 height 37
select select "4"
click at [298, 151] on select "Manual - Exception Pended - Awaiting Search Late Add Exception Completed" at bounding box center [382, 169] width 169 height 37
click at [947, 260] on button "Save" at bounding box center [949, 260] width 124 height 41
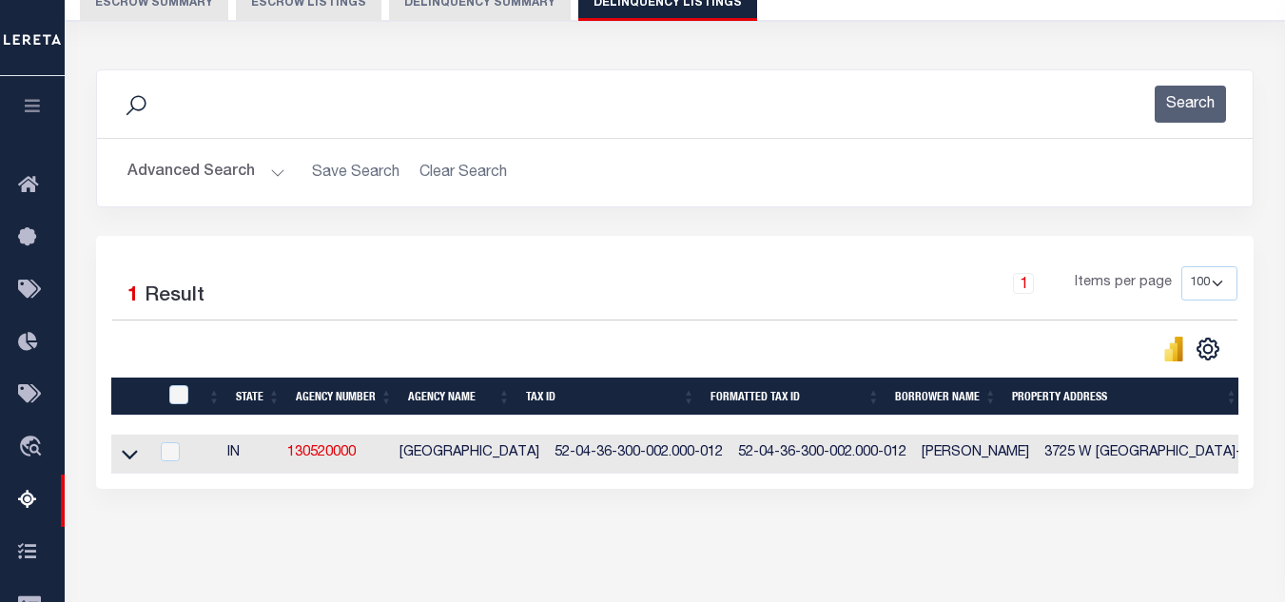
click at [243, 166] on button "Advanced Search" at bounding box center [206, 172] width 158 height 37
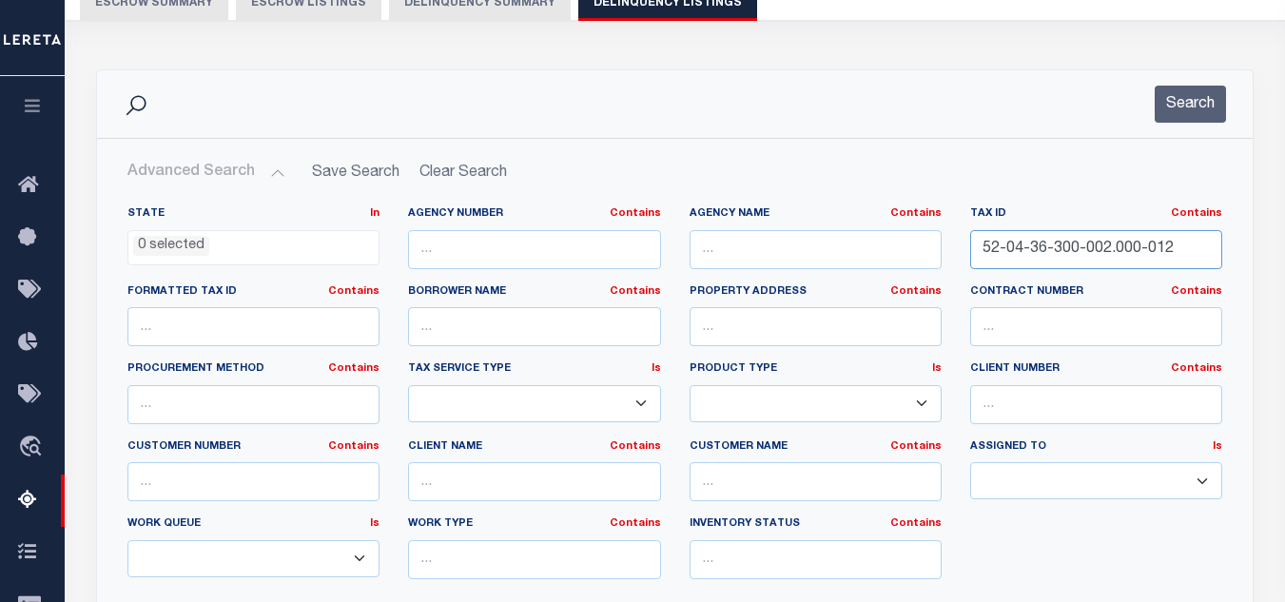
click at [1107, 248] on input "52-04-36-300-002.000-012" at bounding box center [1096, 249] width 252 height 39
click at [1106, 248] on input "52-04-36-300-002.000-012" at bounding box center [1096, 249] width 252 height 39
click at [1105, 251] on input "52-04-36-300-002.000-012" at bounding box center [1096, 249] width 252 height 39
paste input "5-03-400-001.000-019"
type input "52-05-03-400-001.000-019"
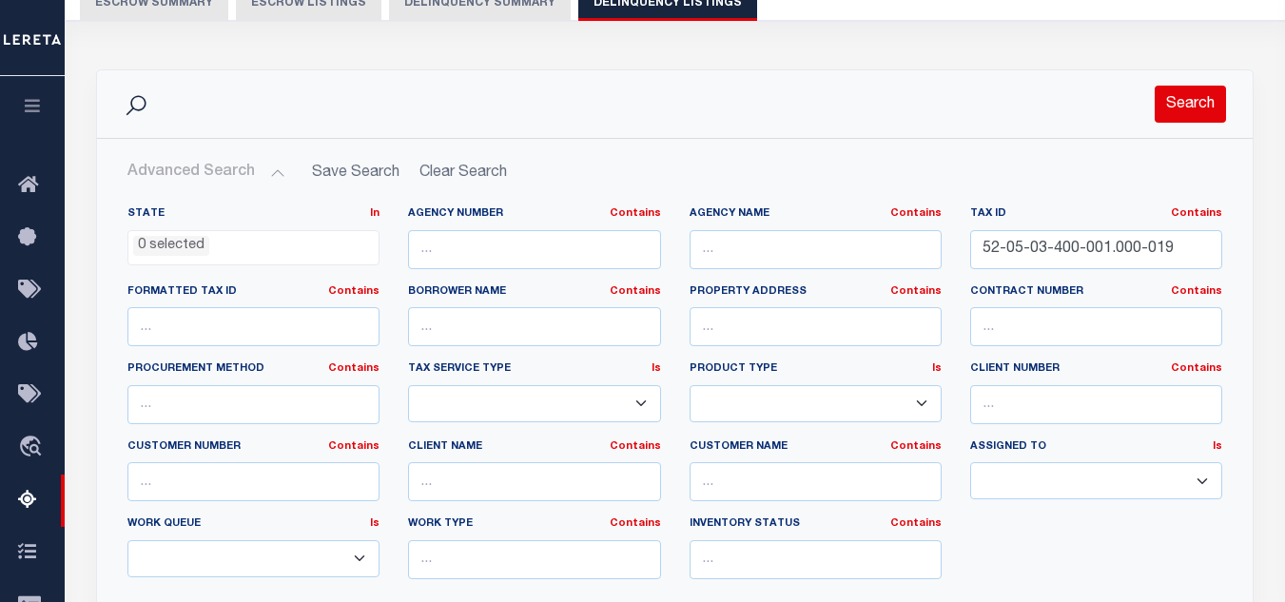
click at [1180, 105] on button "Search" at bounding box center [1190, 104] width 71 height 37
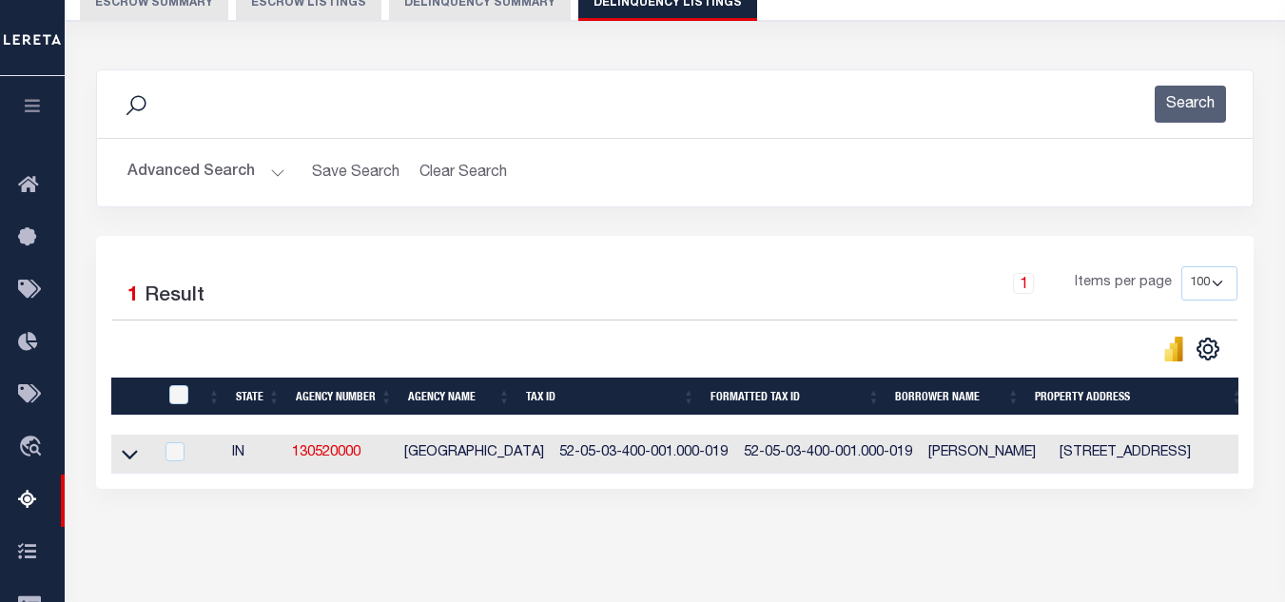
scroll to position [406, 0]
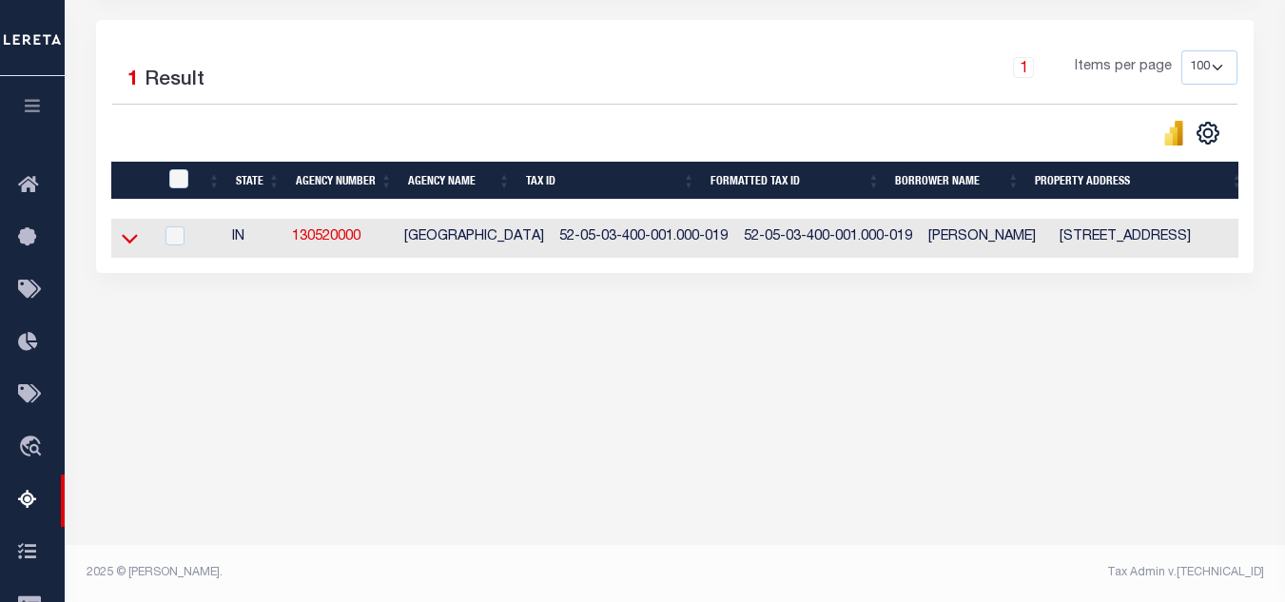
click at [130, 243] on icon at bounding box center [130, 238] width 16 height 20
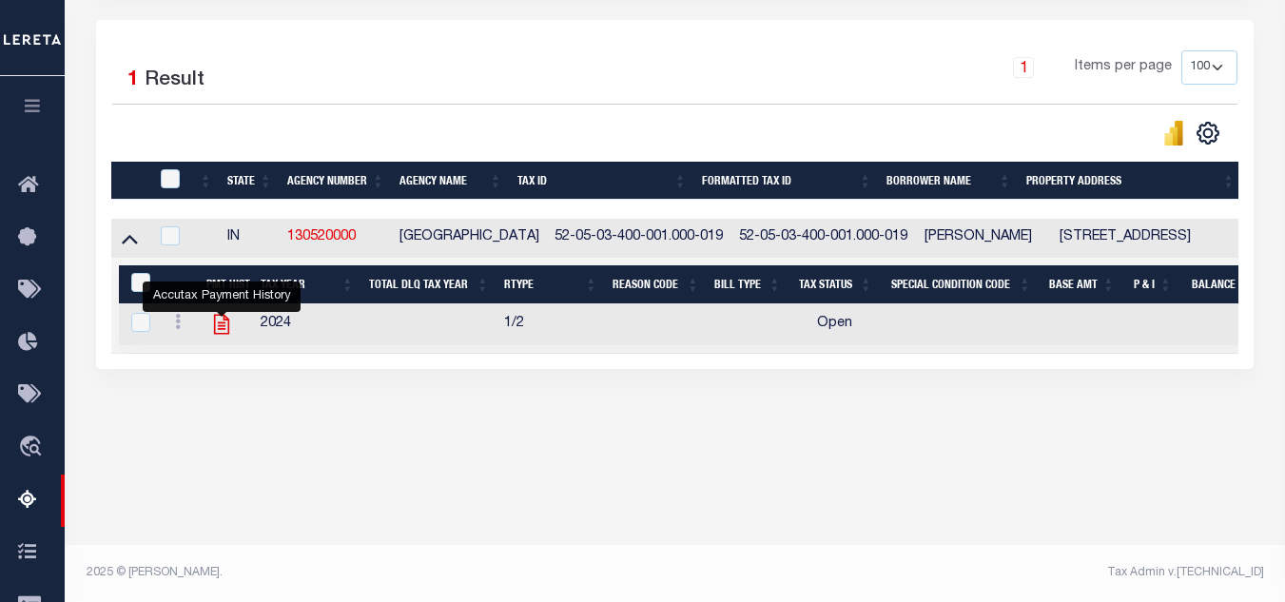
click at [218, 319] on icon "" at bounding box center [221, 324] width 25 height 25
checkbox input "true"
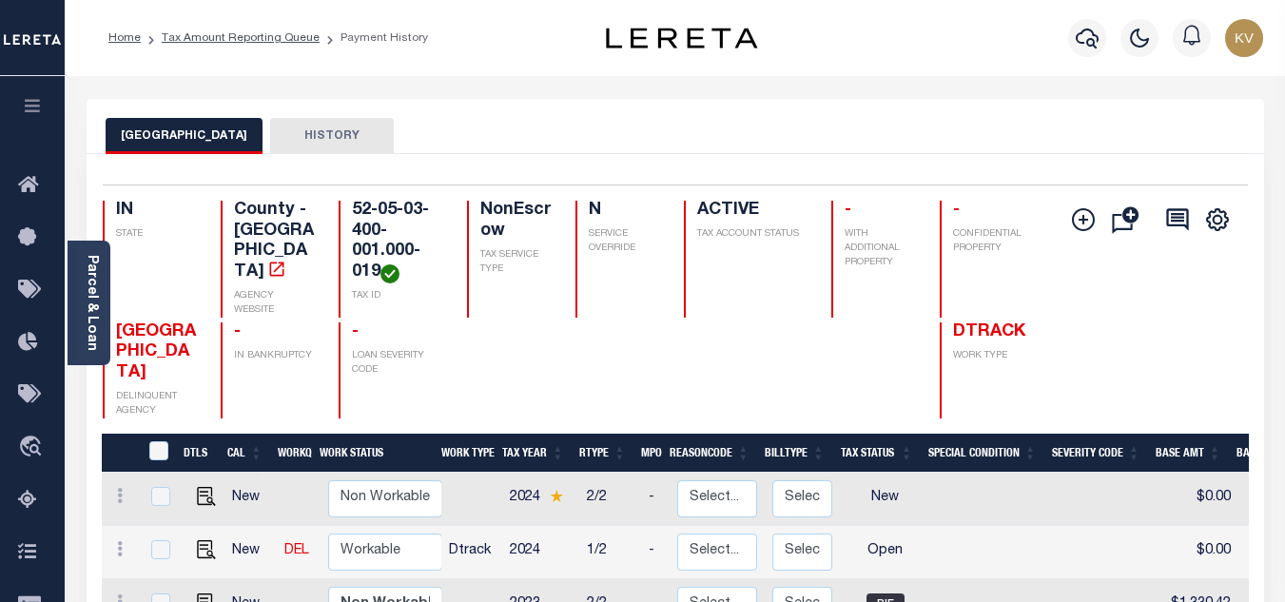
scroll to position [285, 0]
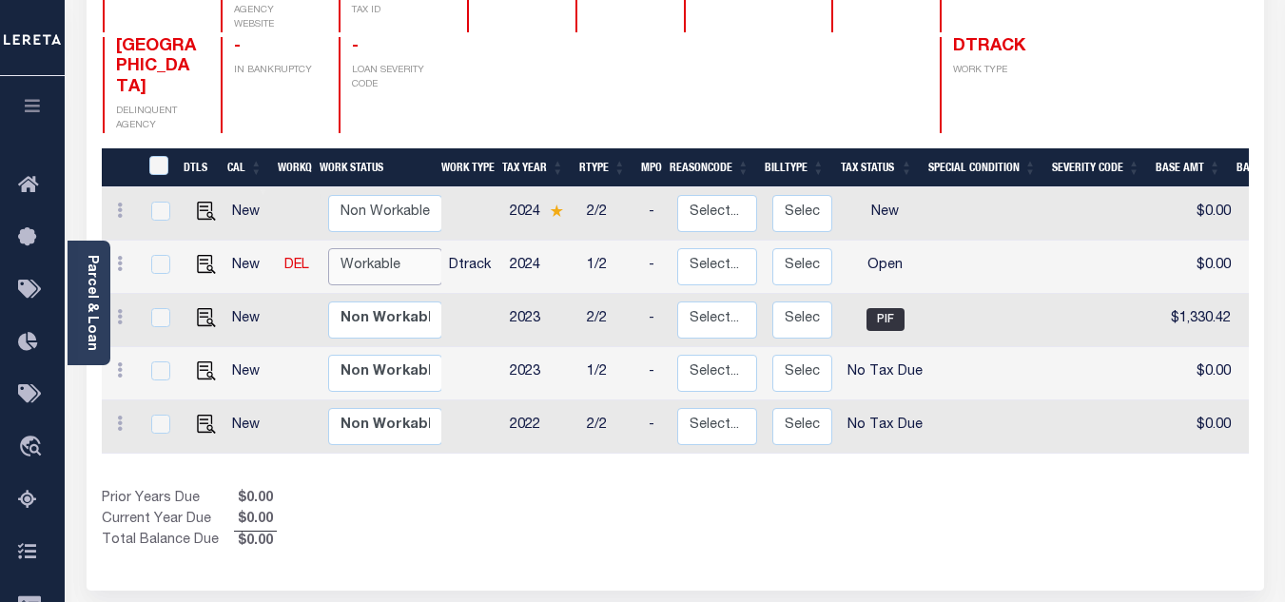
click at [403, 248] on select "Non Workable Workable" at bounding box center [385, 266] width 114 height 37
checkbox input "true"
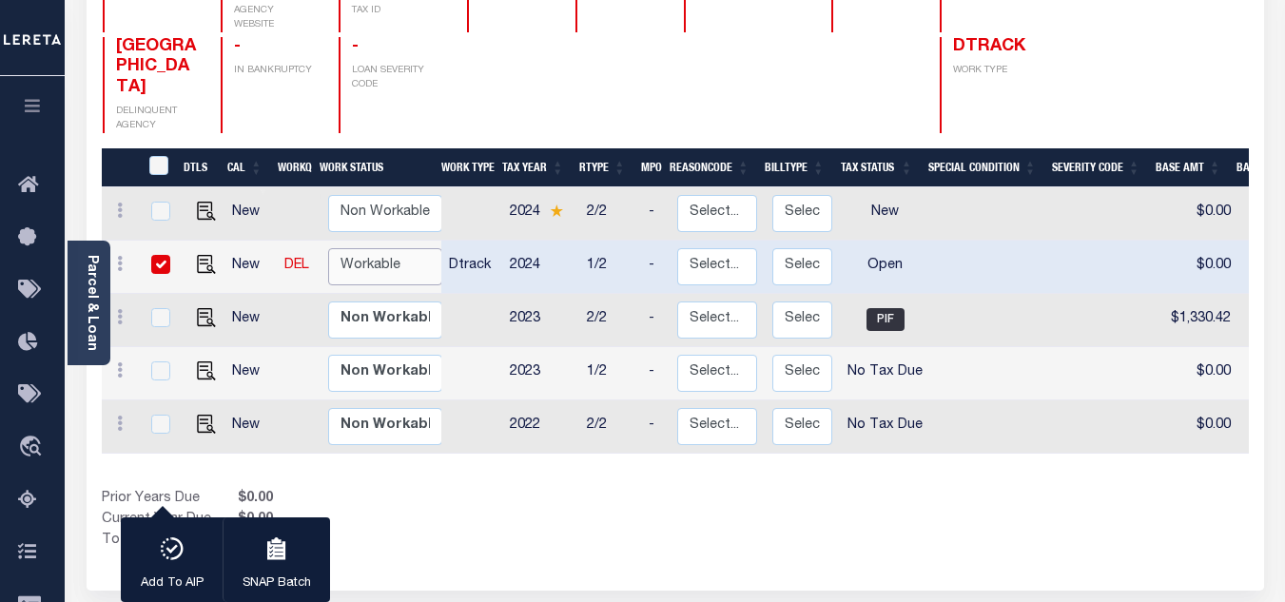
select select "true"
click at [328, 248] on select "Non Workable Workable" at bounding box center [385, 266] width 114 height 37
checkbox input "false"
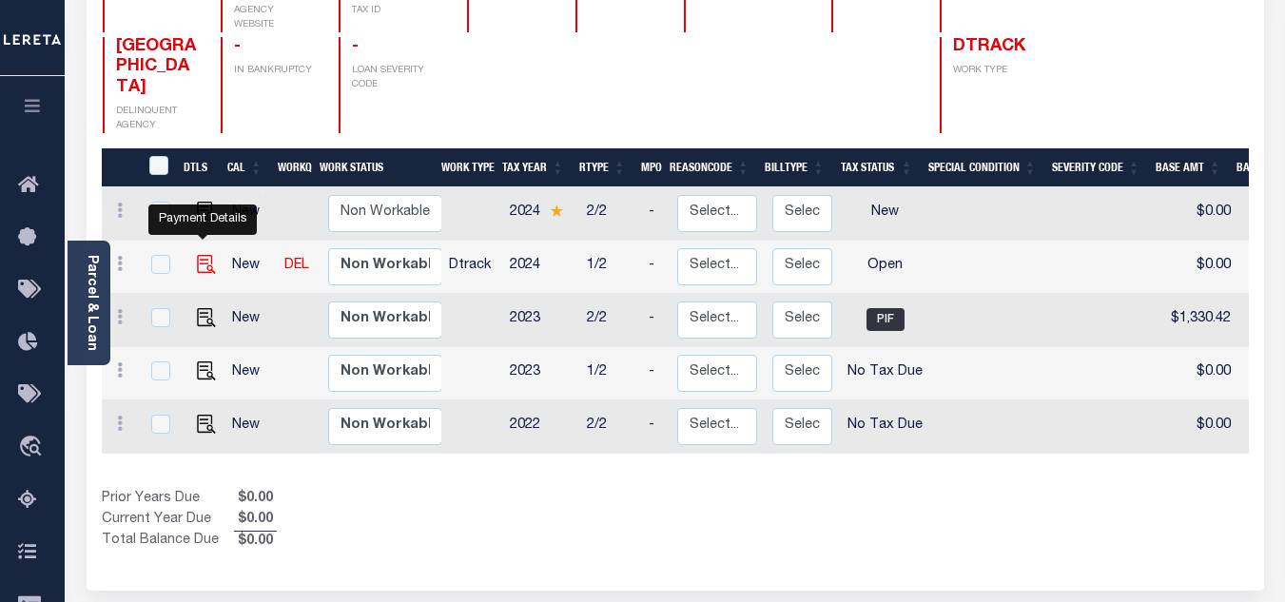
click at [200, 255] on img "" at bounding box center [206, 264] width 19 height 19
checkbox input "true"
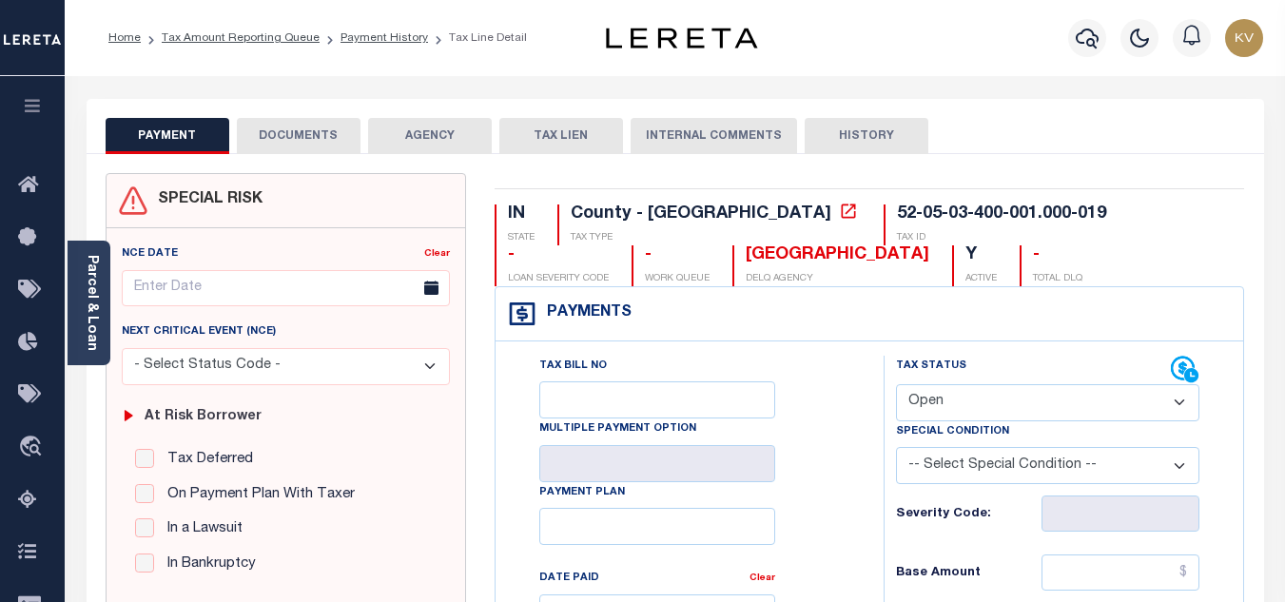
scroll to position [190, 0]
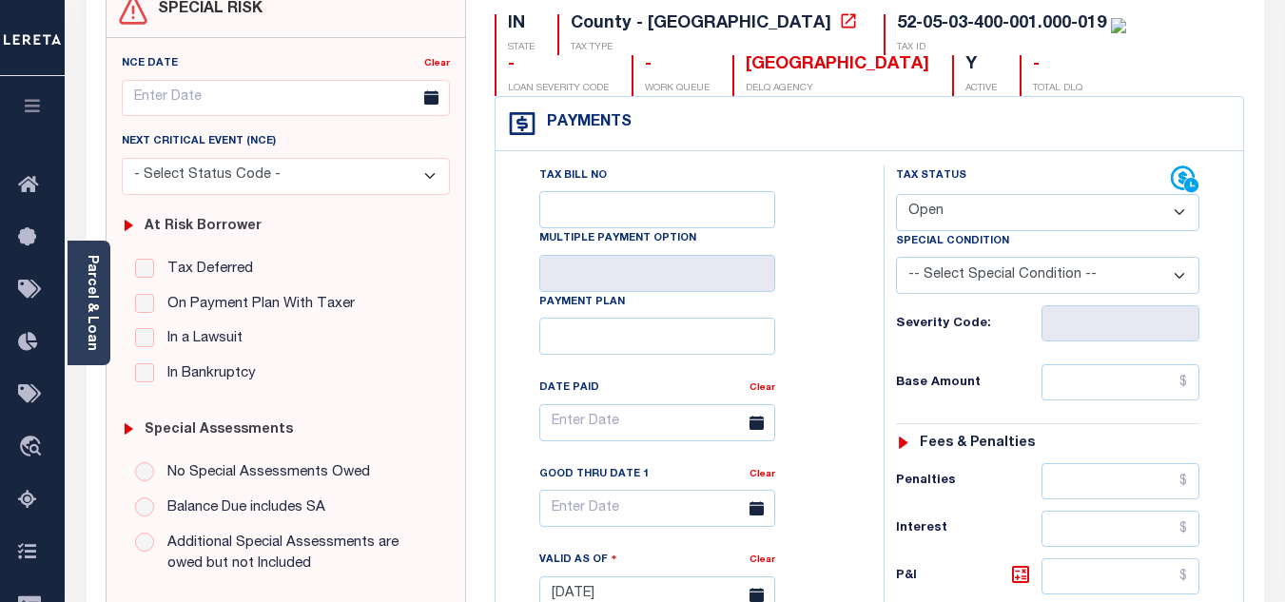
click at [952, 213] on select "- Select Status Code - Open Due/Unpaid Paid Incomplete No Tax Due Internal Refu…" at bounding box center [1047, 212] width 303 height 37
select select "PYD"
click at [896, 195] on select "- Select Status Code - Open Due/Unpaid Paid Incomplete No Tax Due Internal Refu…" at bounding box center [1047, 212] width 303 height 37
type input "[DATE]"
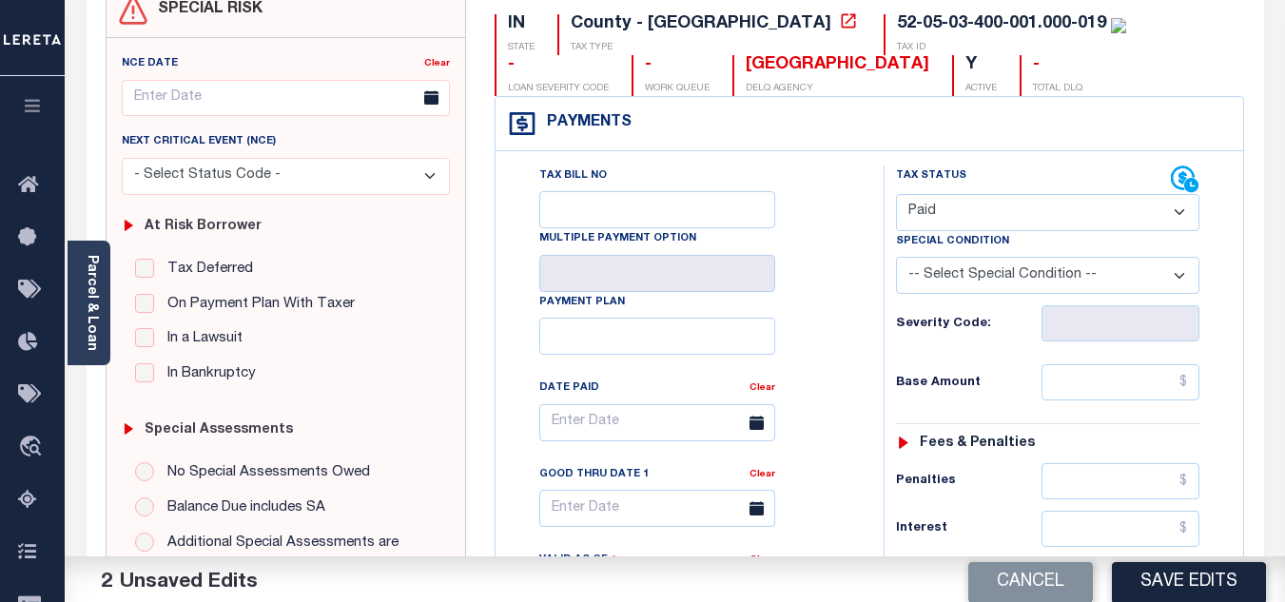
click at [831, 302] on div "Tax Bill No Multiple Payment Option Payment Plan Clear" at bounding box center [684, 432] width 340 height 534
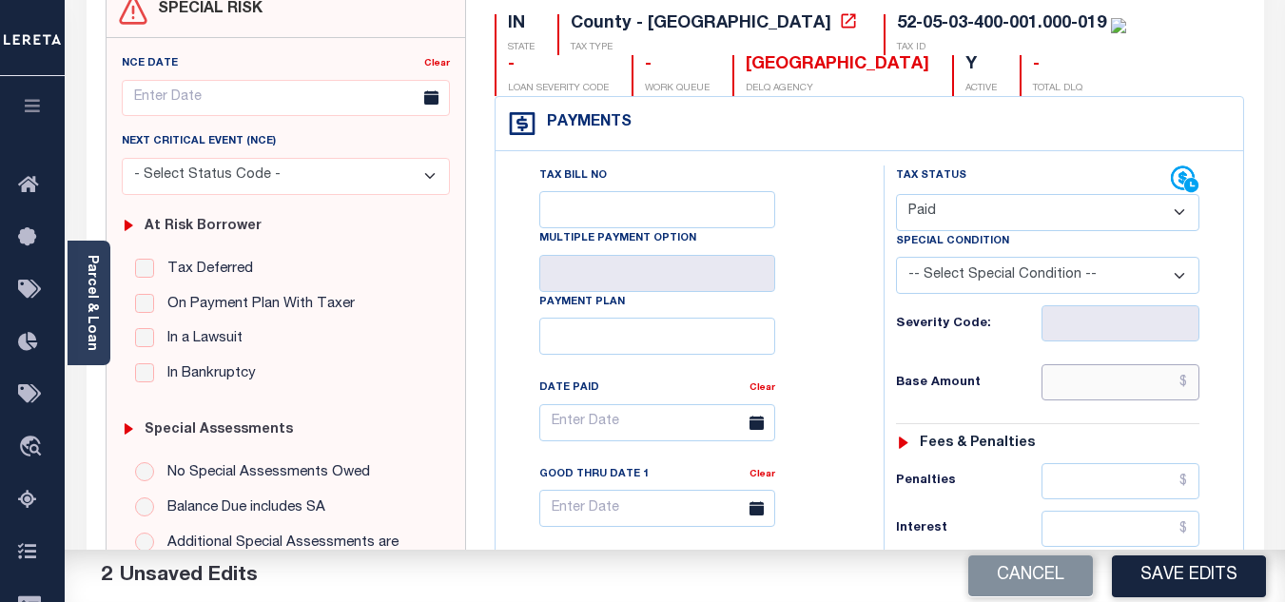
click at [1105, 380] on input "text" at bounding box center [1120, 382] width 158 height 36
type input "$0.00"
click at [983, 358] on div "Tax Status Status - Select Status Code -" at bounding box center [1053, 585] width 340 height 840
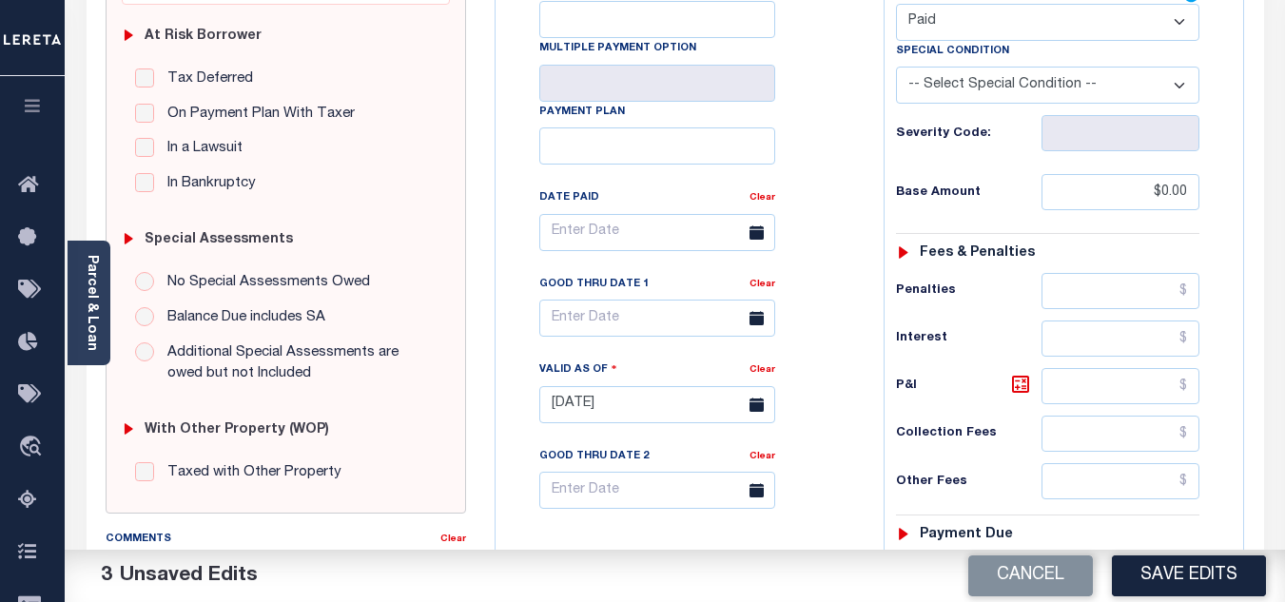
scroll to position [571, 0]
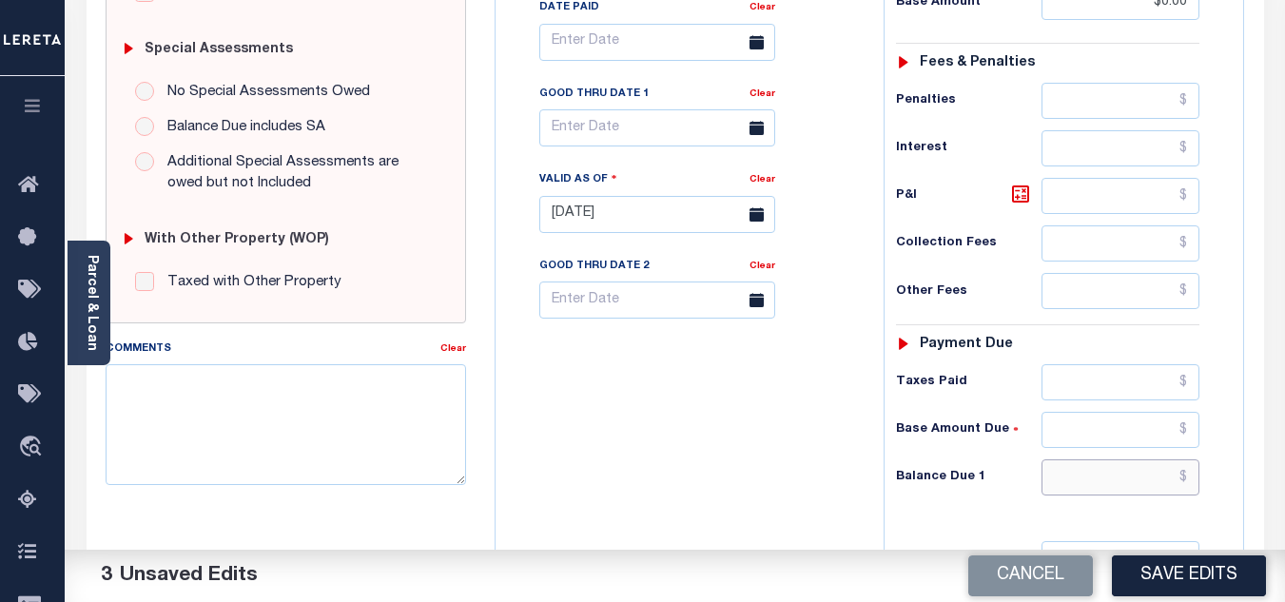
click at [1104, 471] on input "text" at bounding box center [1120, 477] width 158 height 36
type input "$0.00"
click at [772, 455] on div "Tax Bill No Multiple Payment Option Payment Plan Clear" at bounding box center [684, 205] width 369 height 840
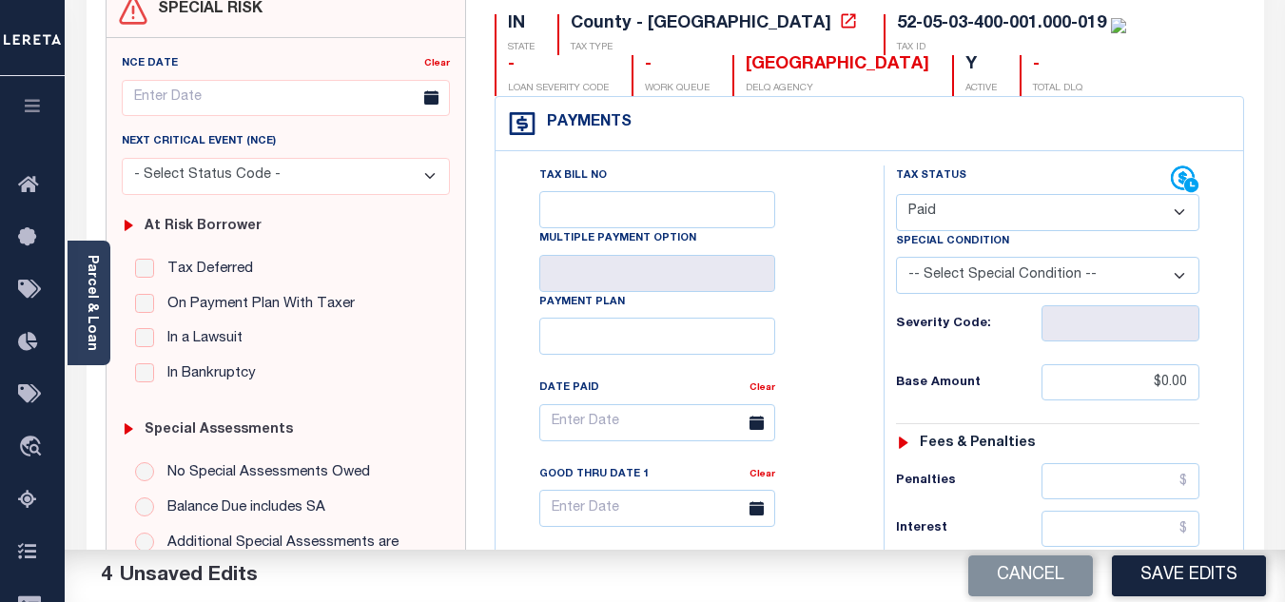
scroll to position [0, 0]
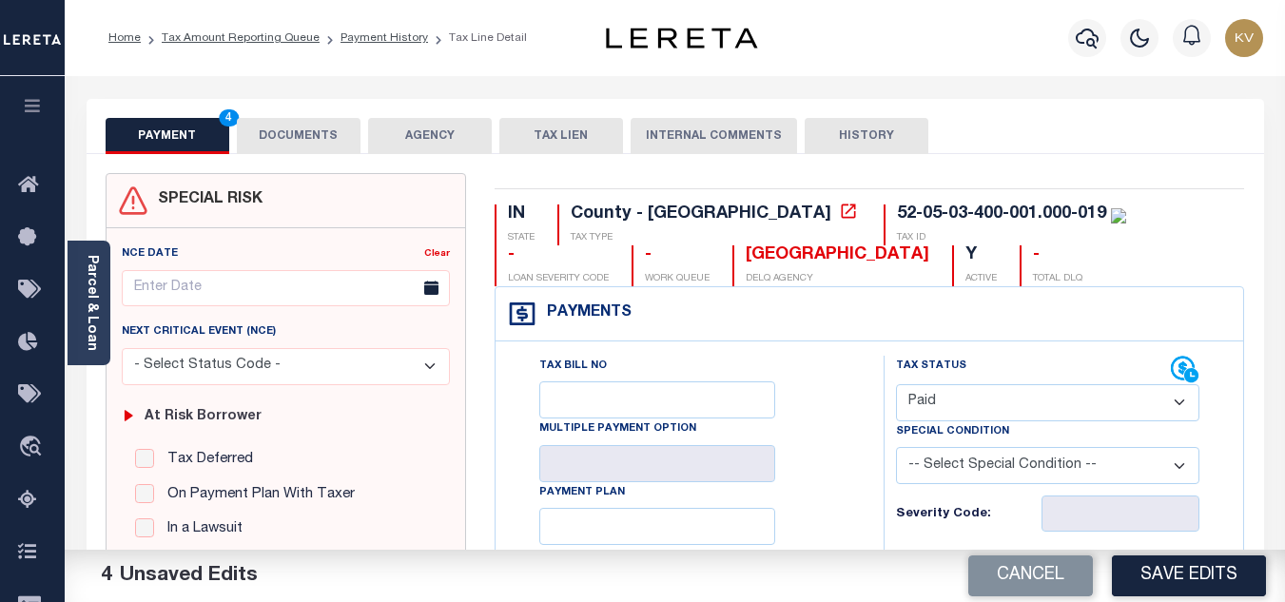
click at [276, 125] on button "DOCUMENTS" at bounding box center [299, 136] width 124 height 36
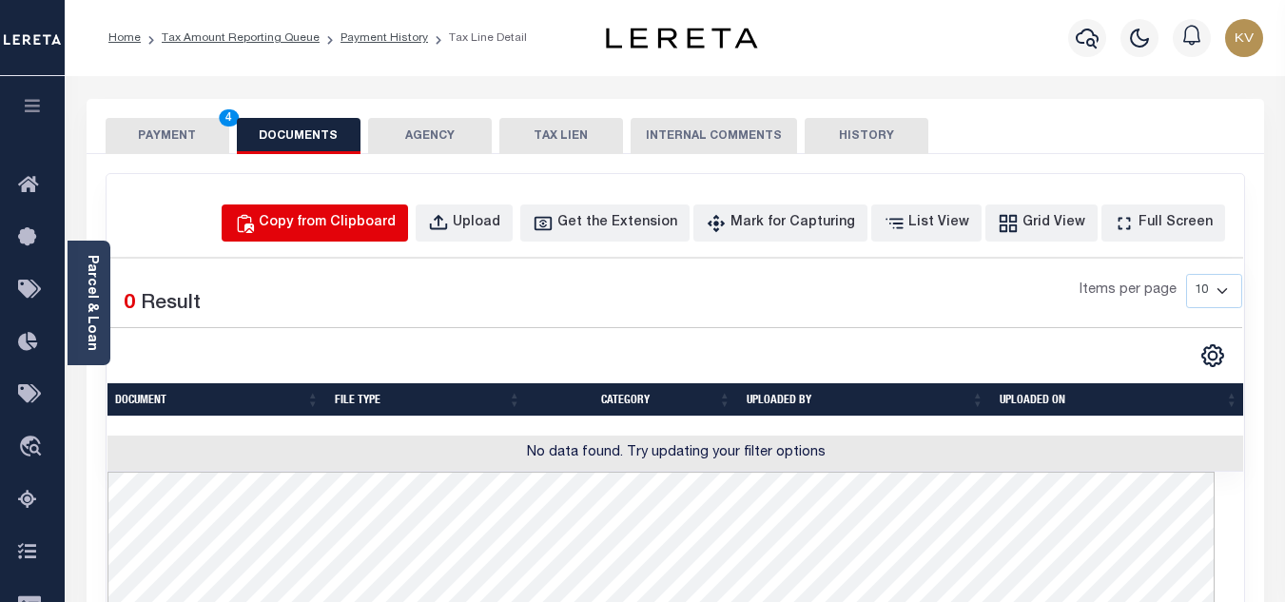
click at [351, 224] on div "Copy from Clipboard" at bounding box center [327, 223] width 137 height 21
select select "POP"
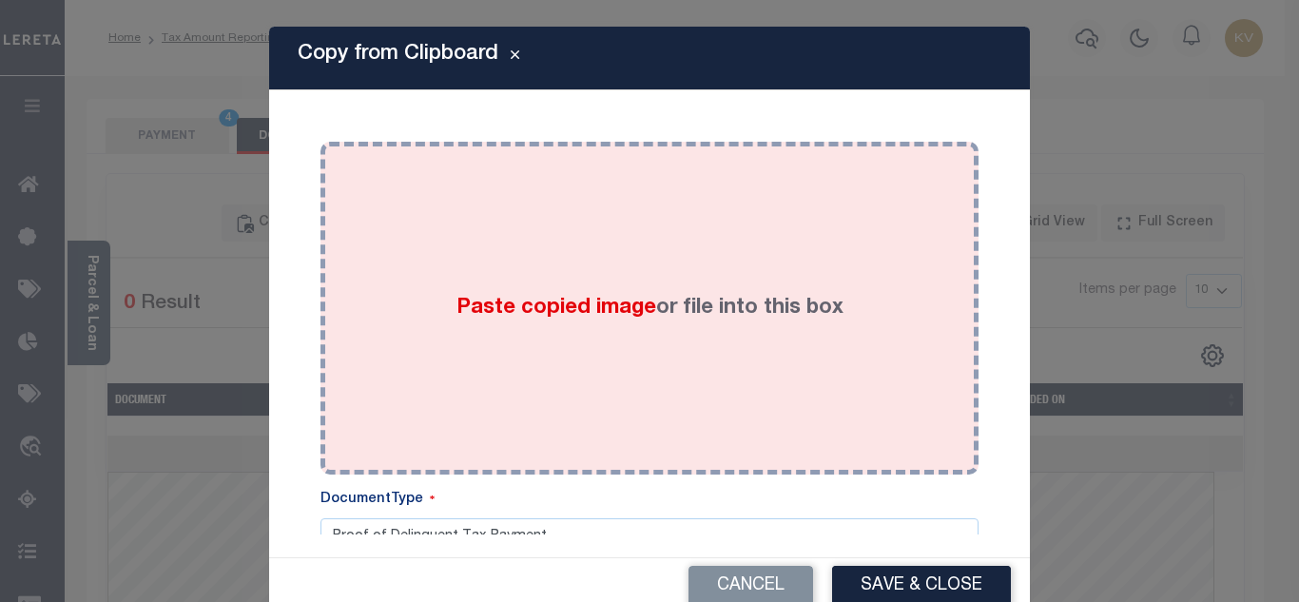
click at [515, 298] on span "Paste copied image" at bounding box center [556, 308] width 200 height 21
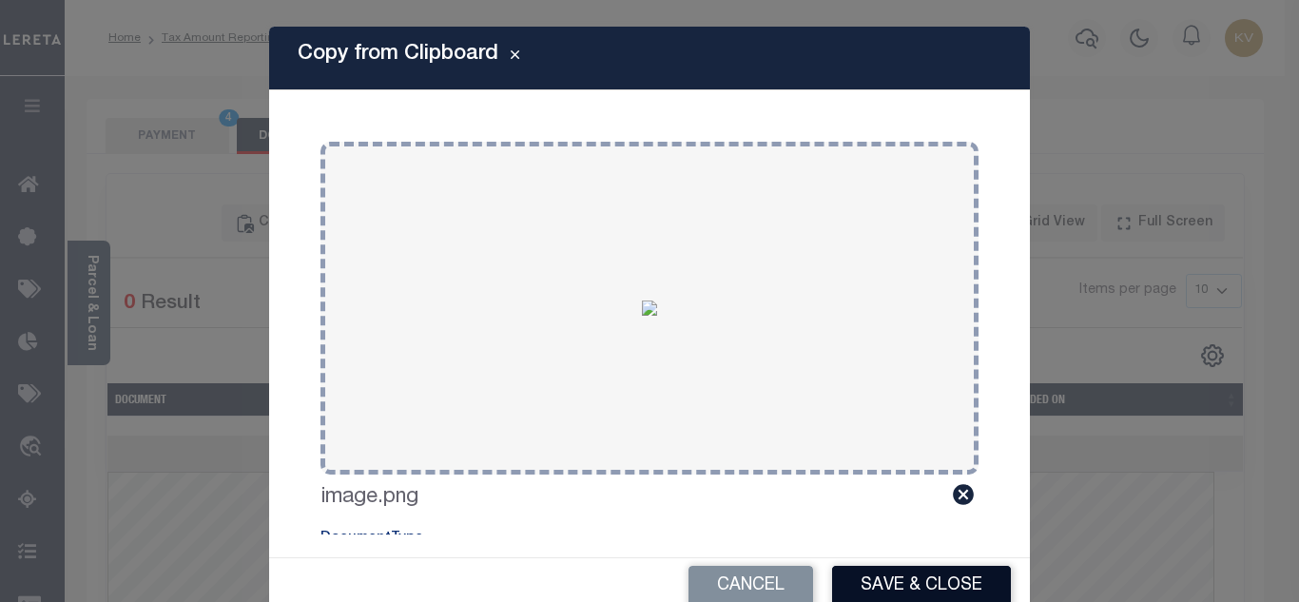
click at [857, 580] on button "Save & Close" at bounding box center [921, 586] width 179 height 41
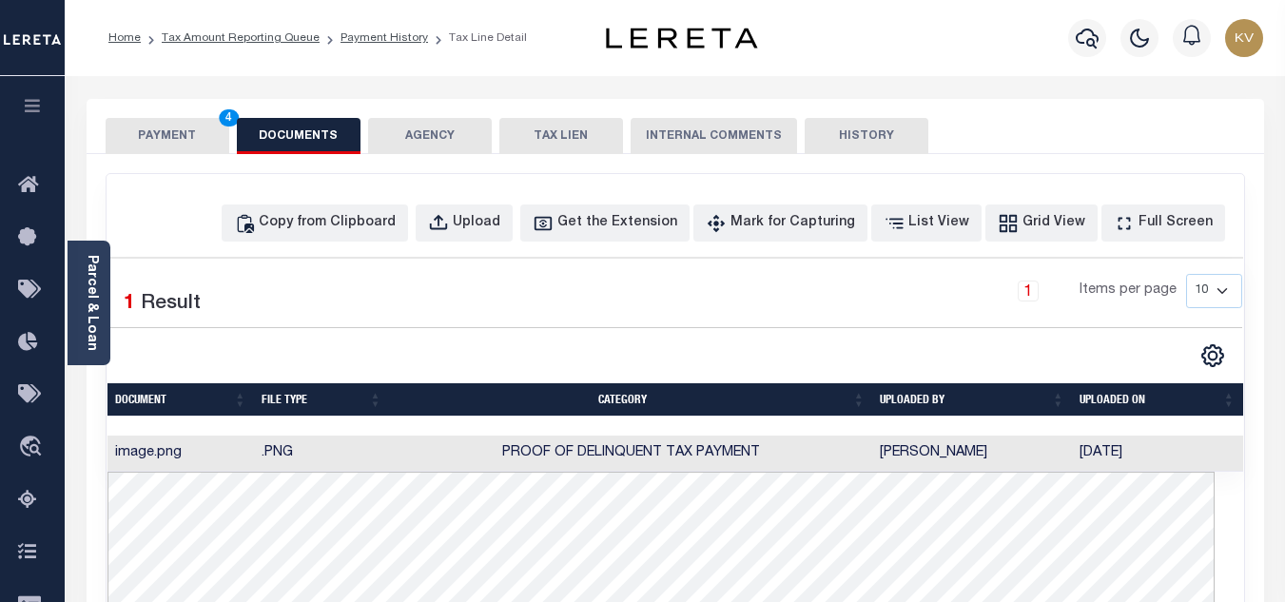
click at [168, 132] on button "PAYMENT 4" at bounding box center [168, 136] width 124 height 36
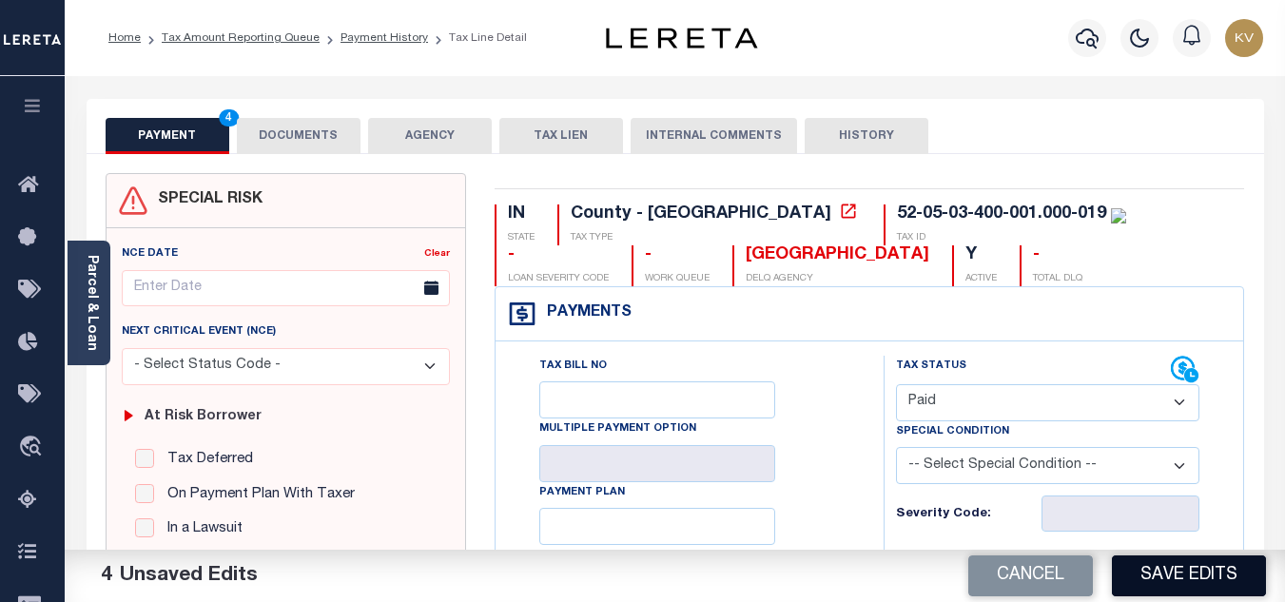
click at [1165, 566] on button "Save Edits" at bounding box center [1189, 575] width 154 height 41
checkbox input "false"
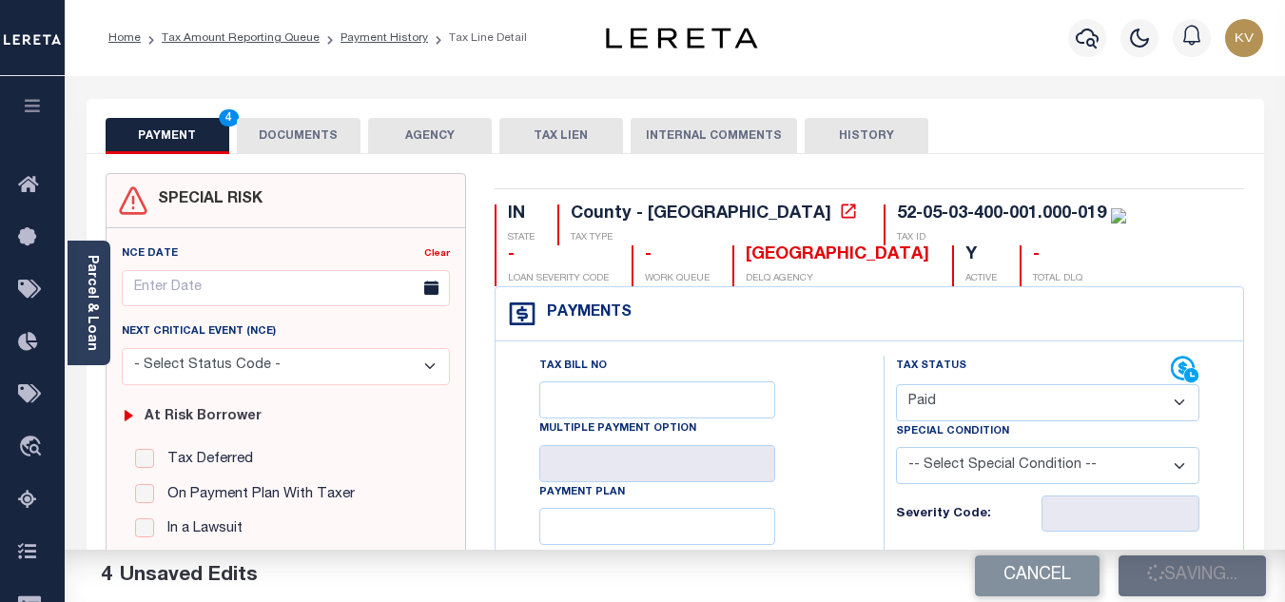
type input "$0"
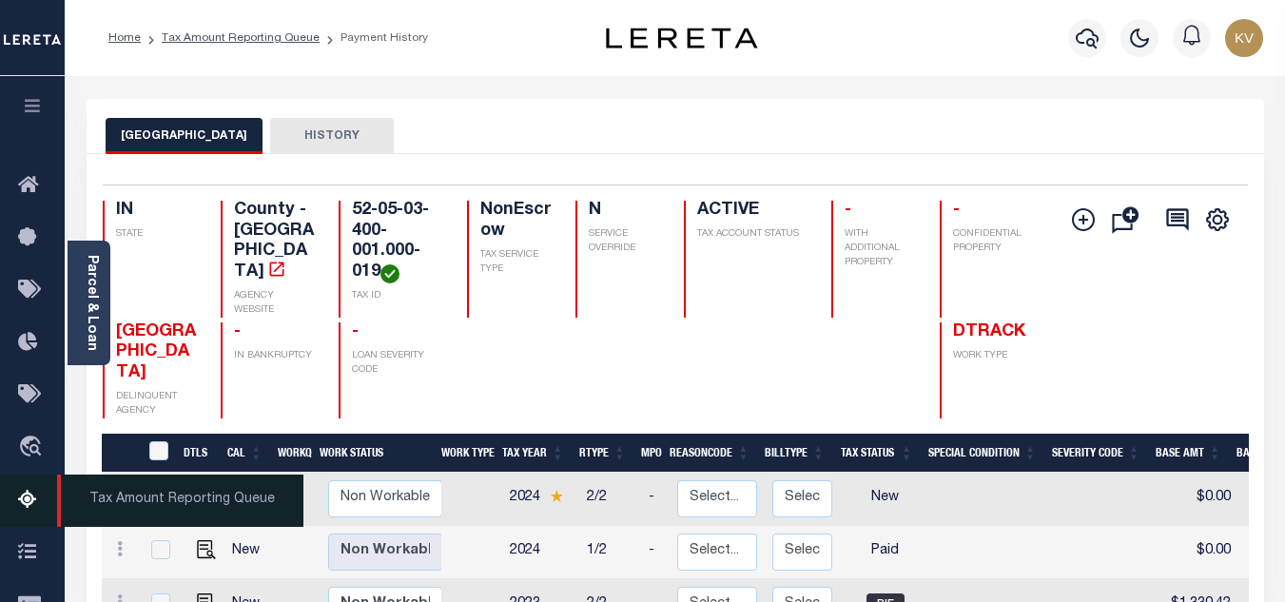
click at [19, 506] on icon at bounding box center [33, 501] width 30 height 24
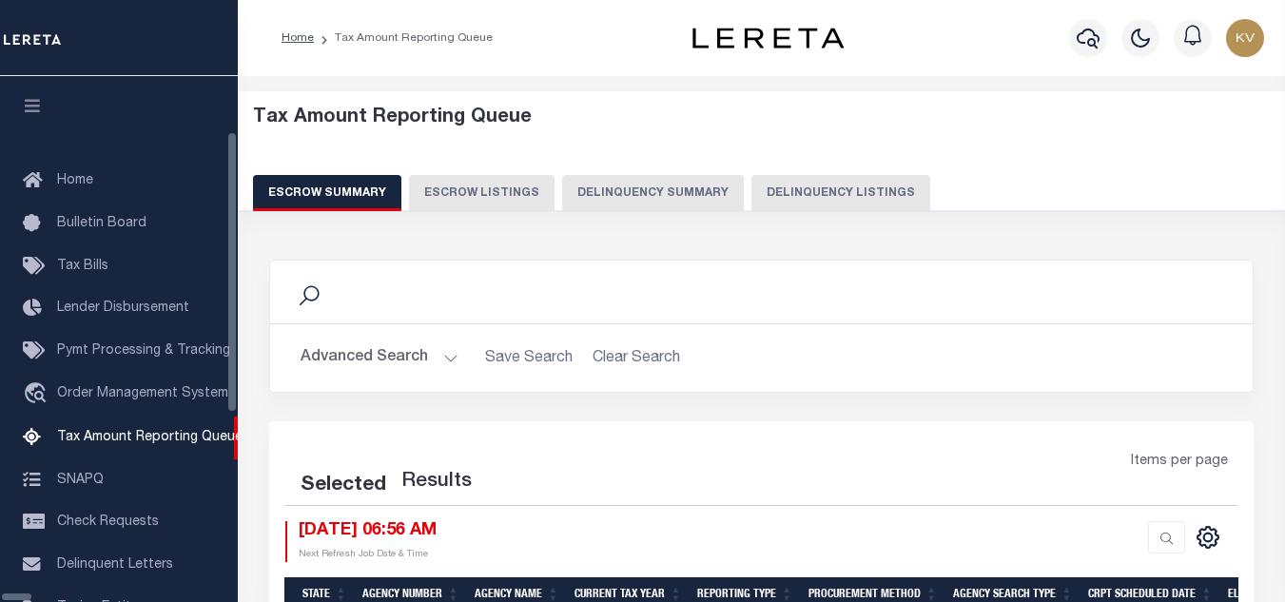
click at [751, 182] on button "Delinquency Listings" at bounding box center [840, 193] width 179 height 36
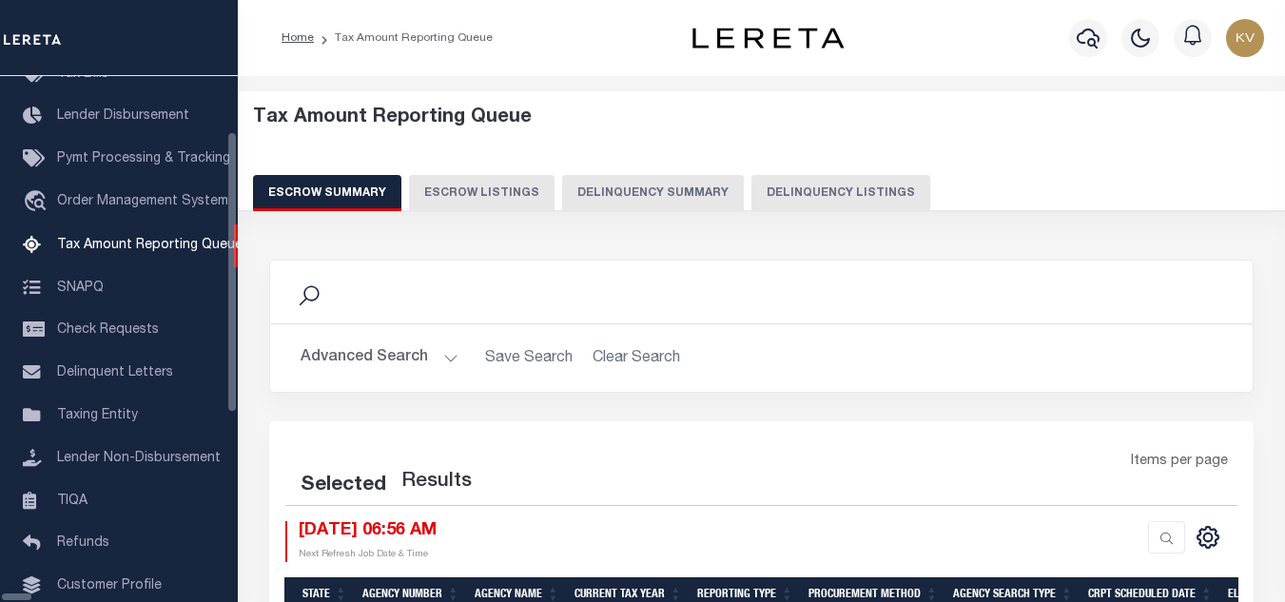
select select "100"
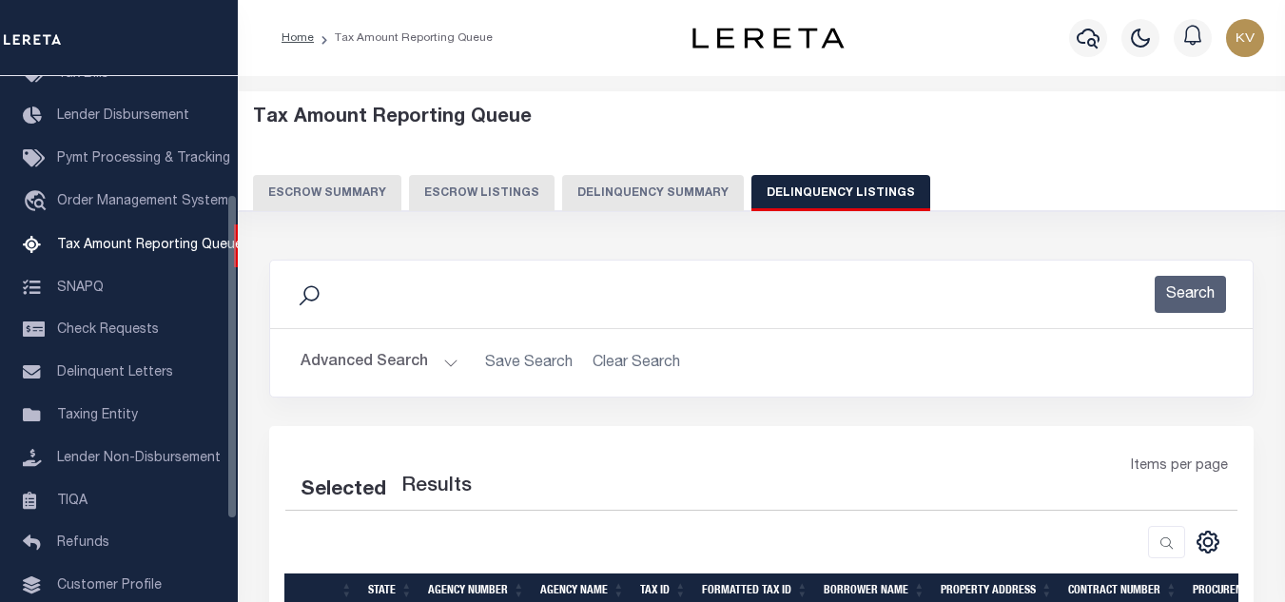
select select "100"
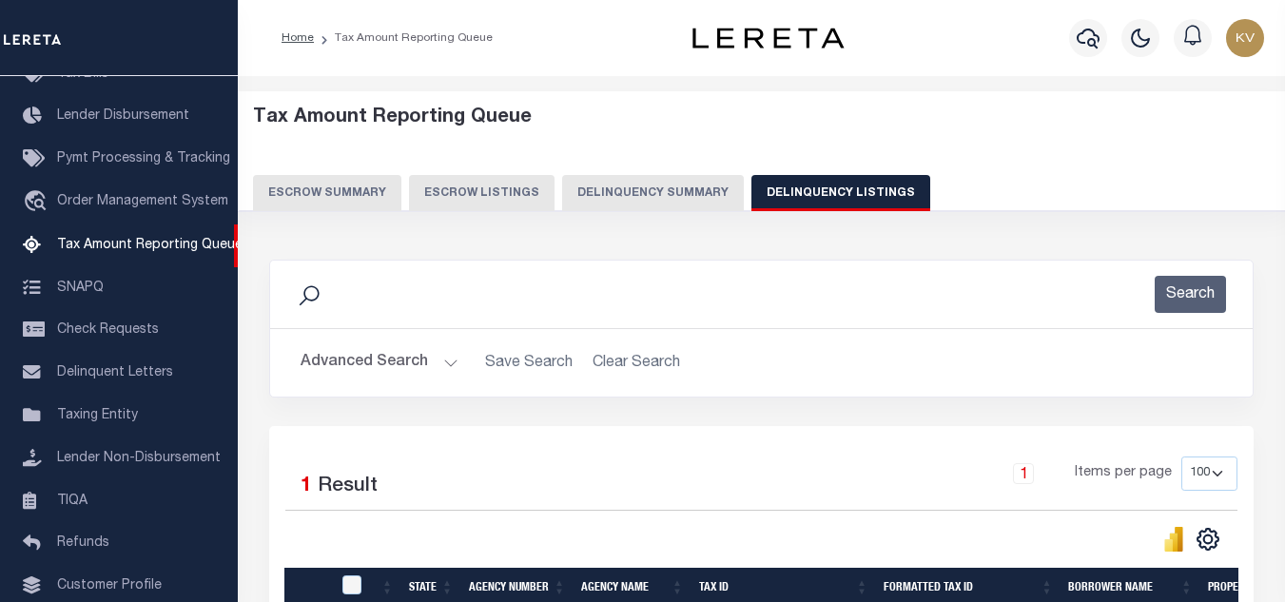
scroll to position [95, 0]
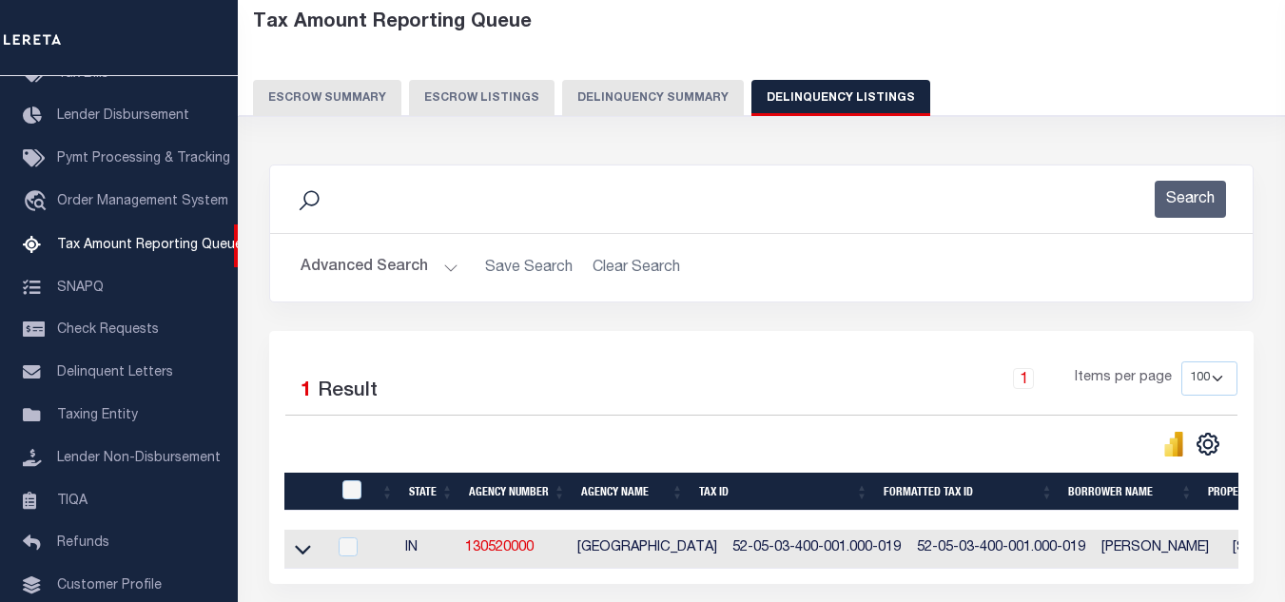
click at [439, 255] on button "Advanced Search" at bounding box center [380, 267] width 158 height 37
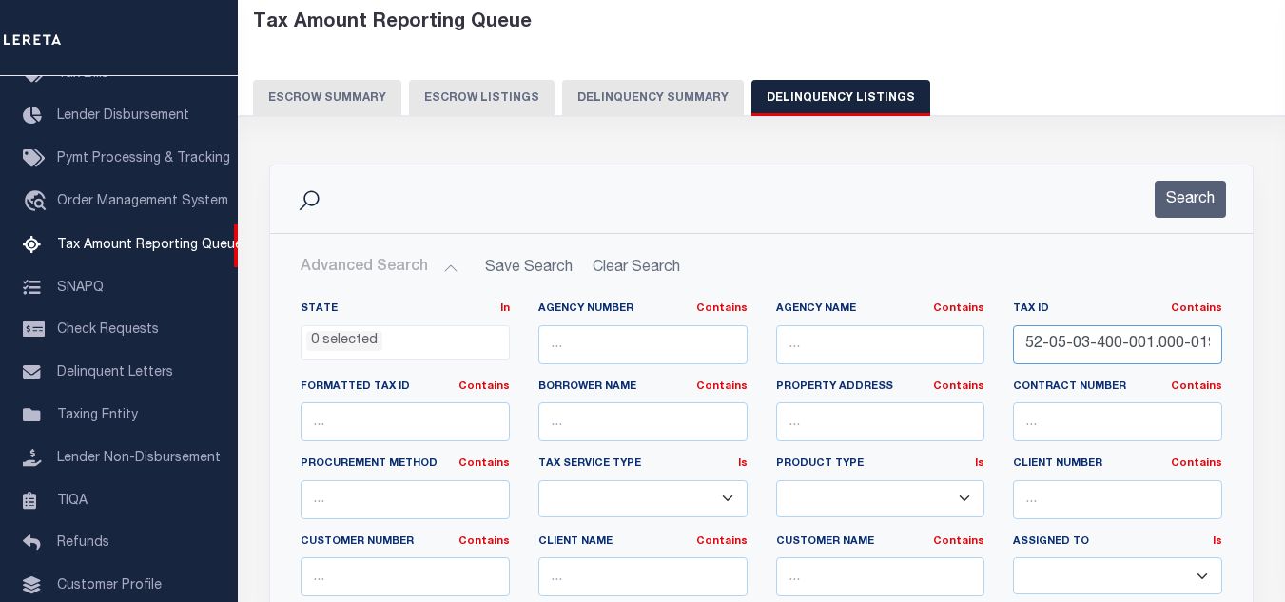
click at [1177, 347] on input "52-05-03-400-001.000-019" at bounding box center [1117, 344] width 209 height 39
paste input "1"
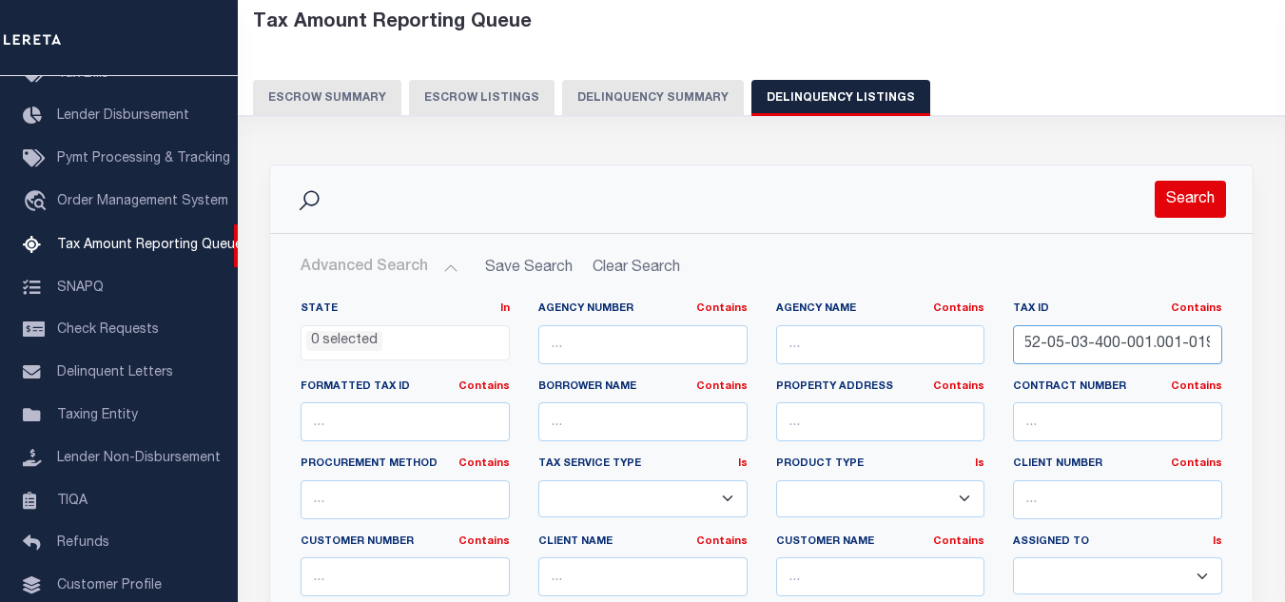
type input "52-05-03-400-001.001-019"
click at [1181, 195] on button "Search" at bounding box center [1190, 199] width 71 height 37
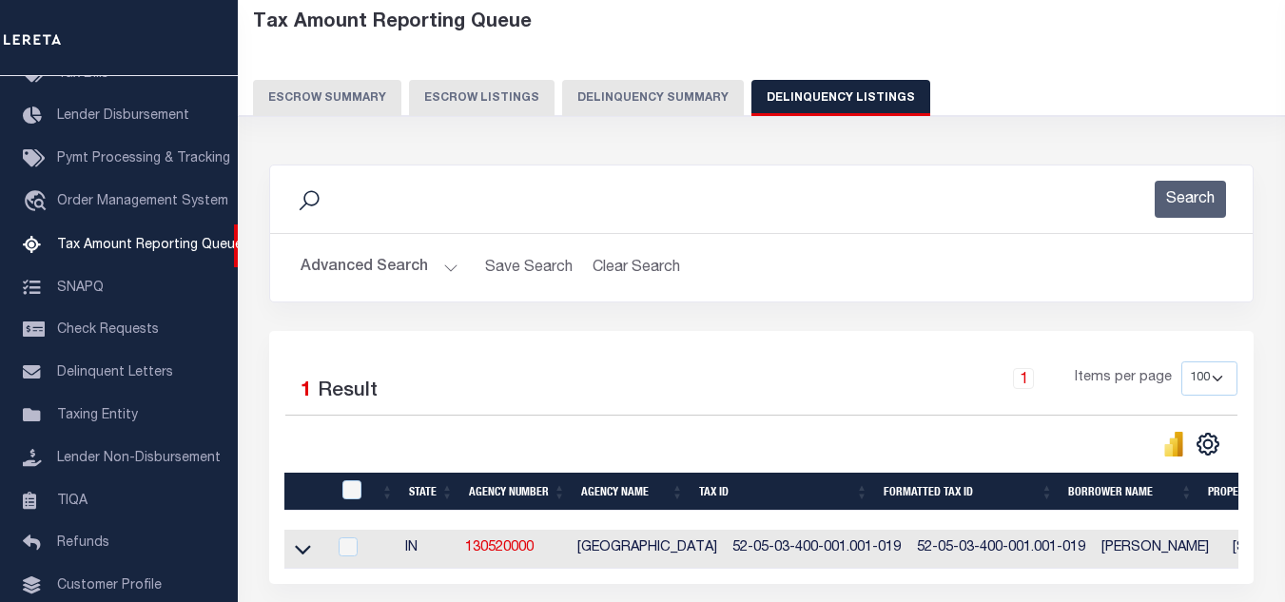
scroll to position [190, 0]
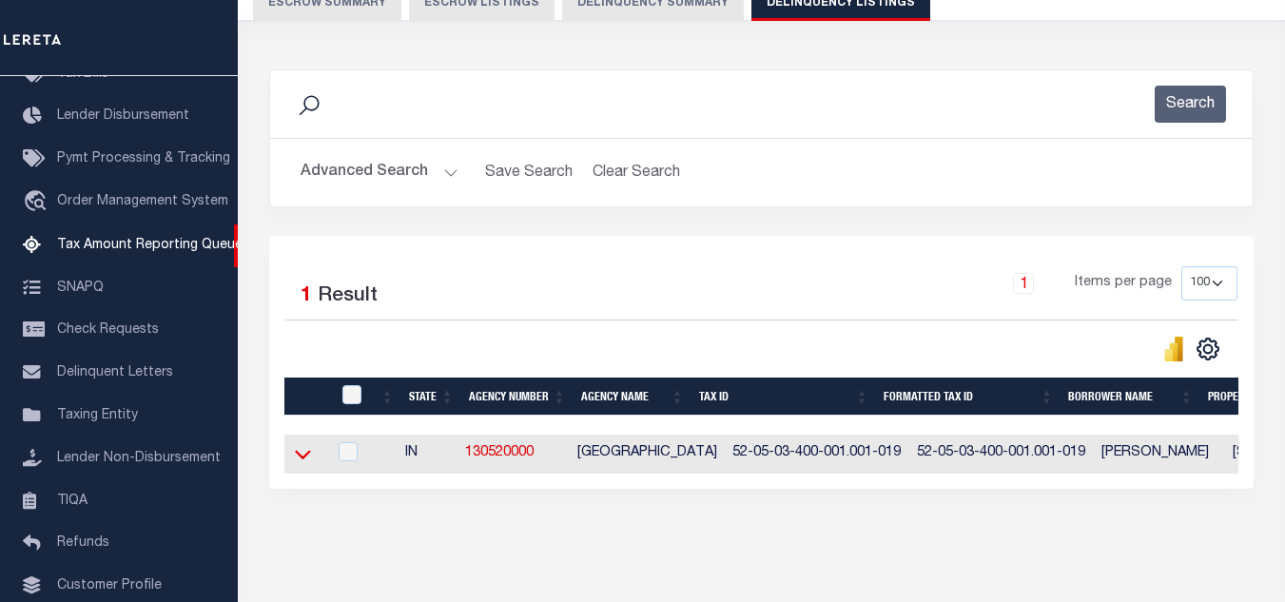
click at [299, 462] on icon at bounding box center [303, 454] width 16 height 20
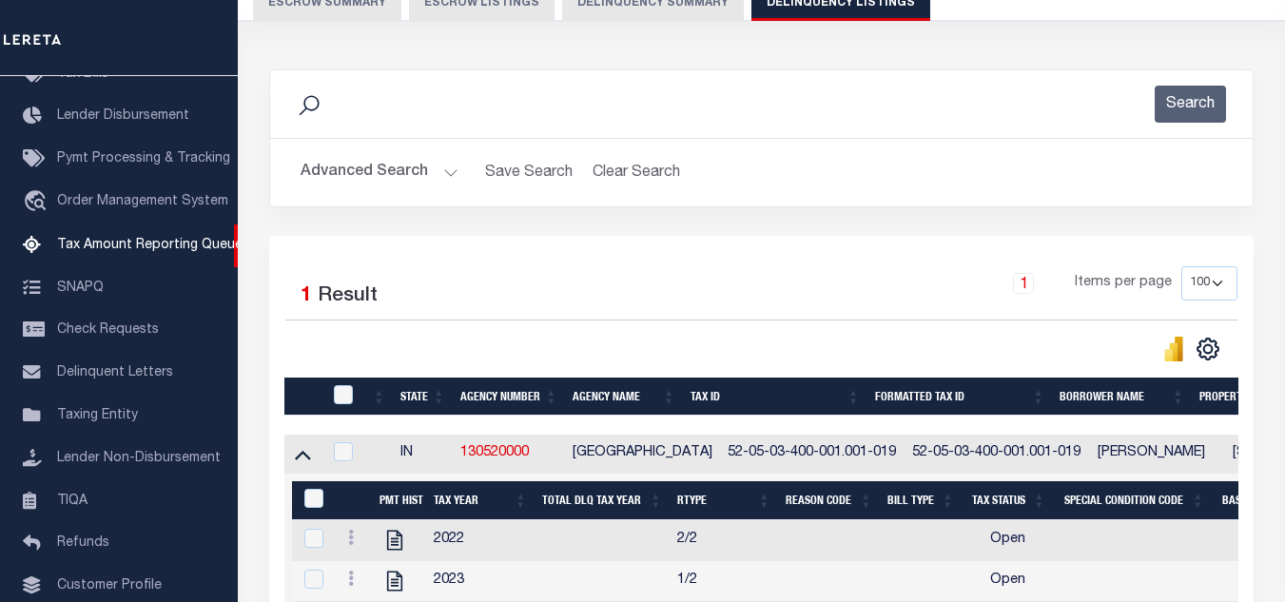
scroll to position [475, 0]
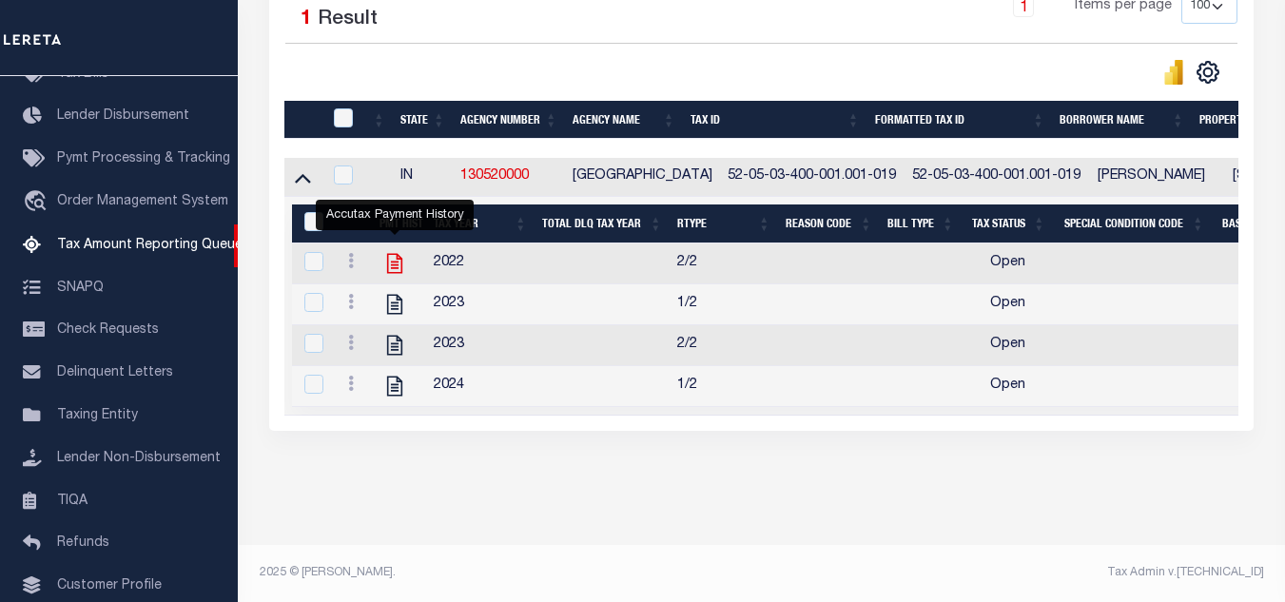
click at [395, 257] on icon "" at bounding box center [394, 263] width 25 height 25
checkbox input "true"
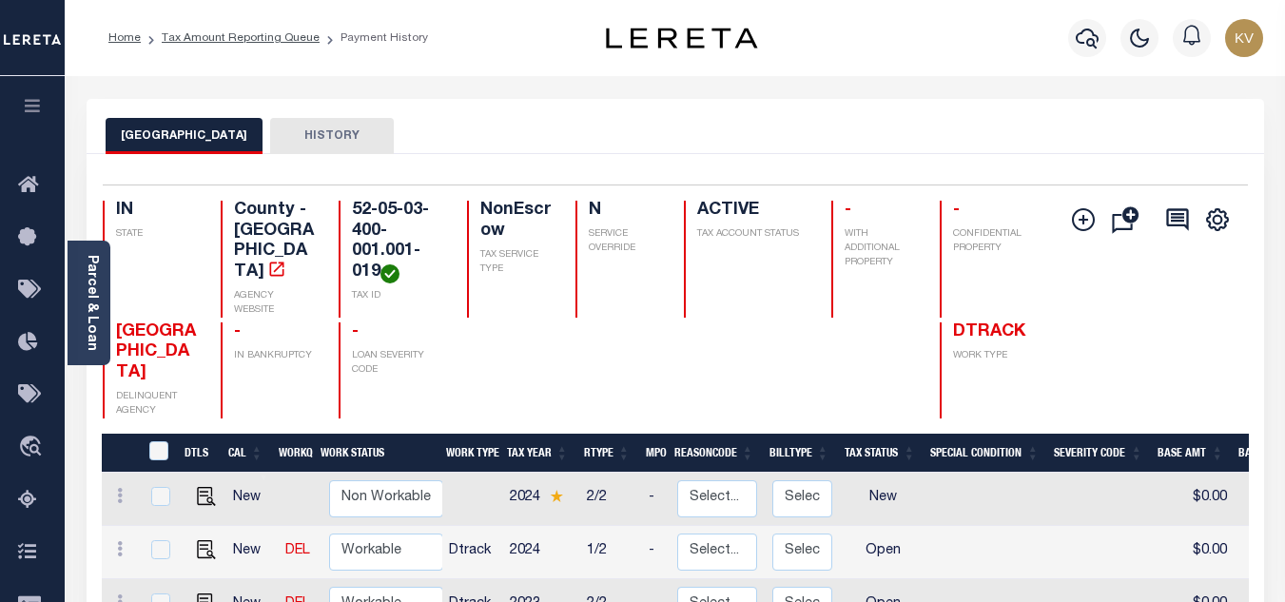
scroll to position [190, 0]
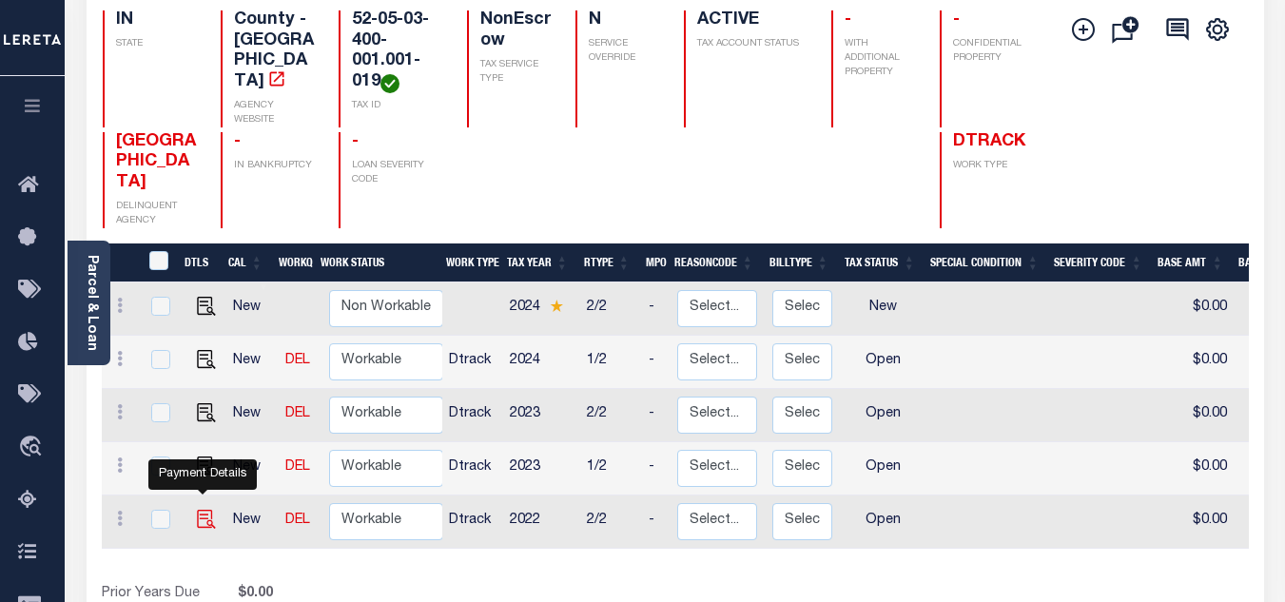
click at [207, 510] on img "" at bounding box center [206, 519] width 19 height 19
checkbox input "true"
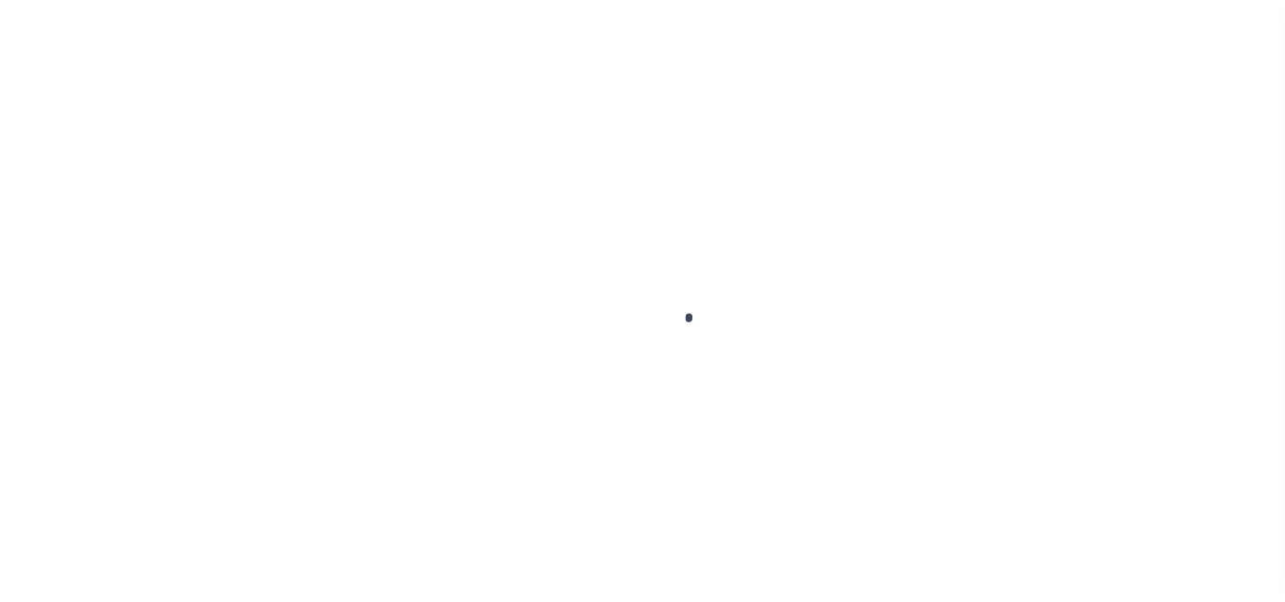
select select "OP2"
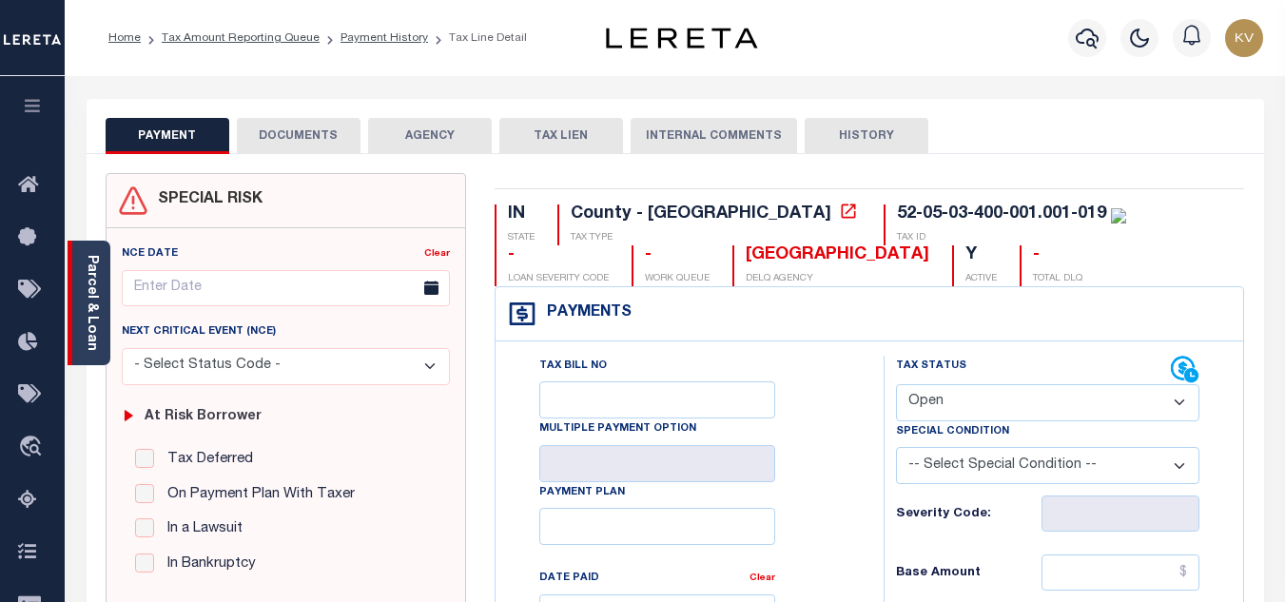
click at [106, 318] on div "Parcel & Loan" at bounding box center [89, 303] width 43 height 125
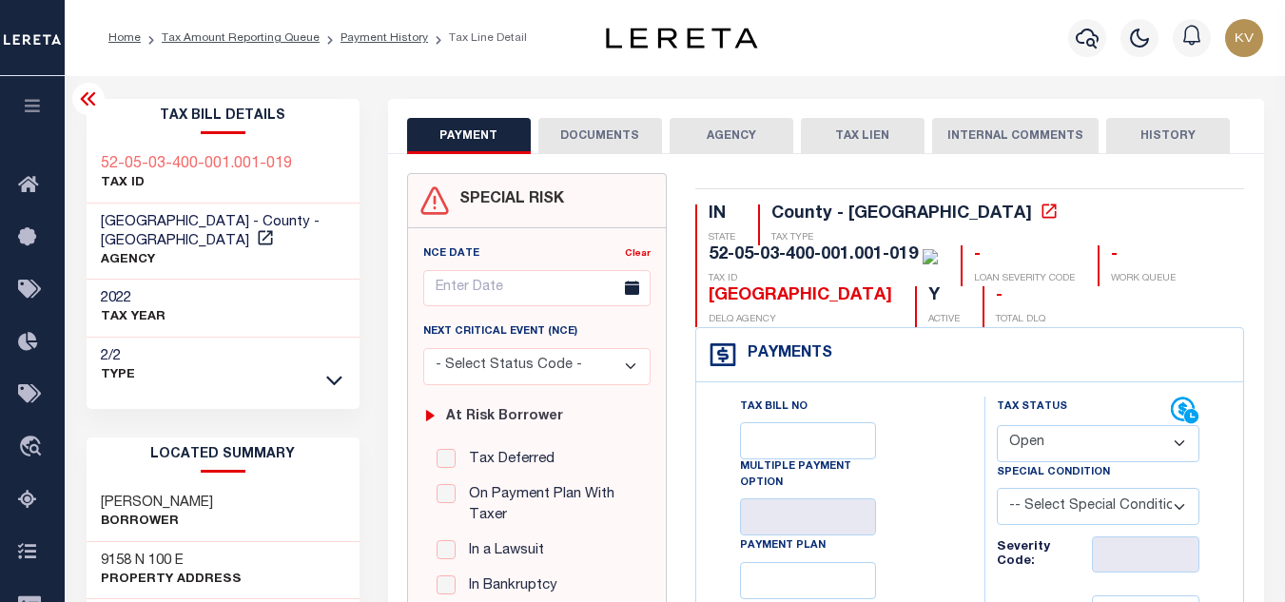
scroll to position [190, 0]
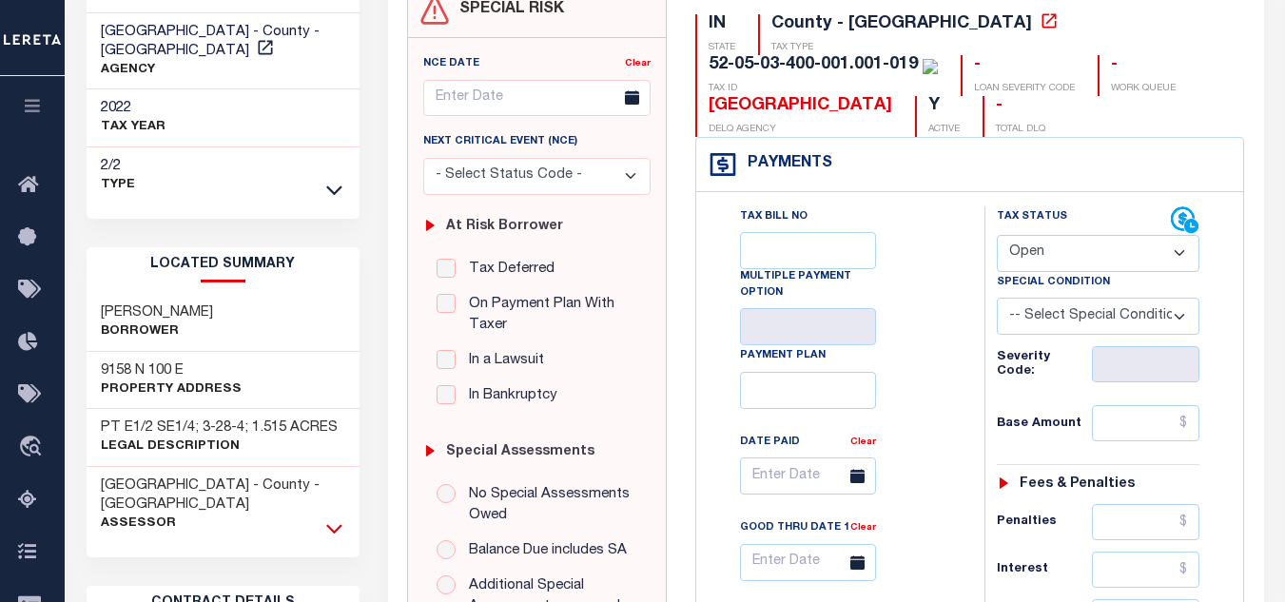
click at [333, 518] on icon at bounding box center [334, 528] width 16 height 20
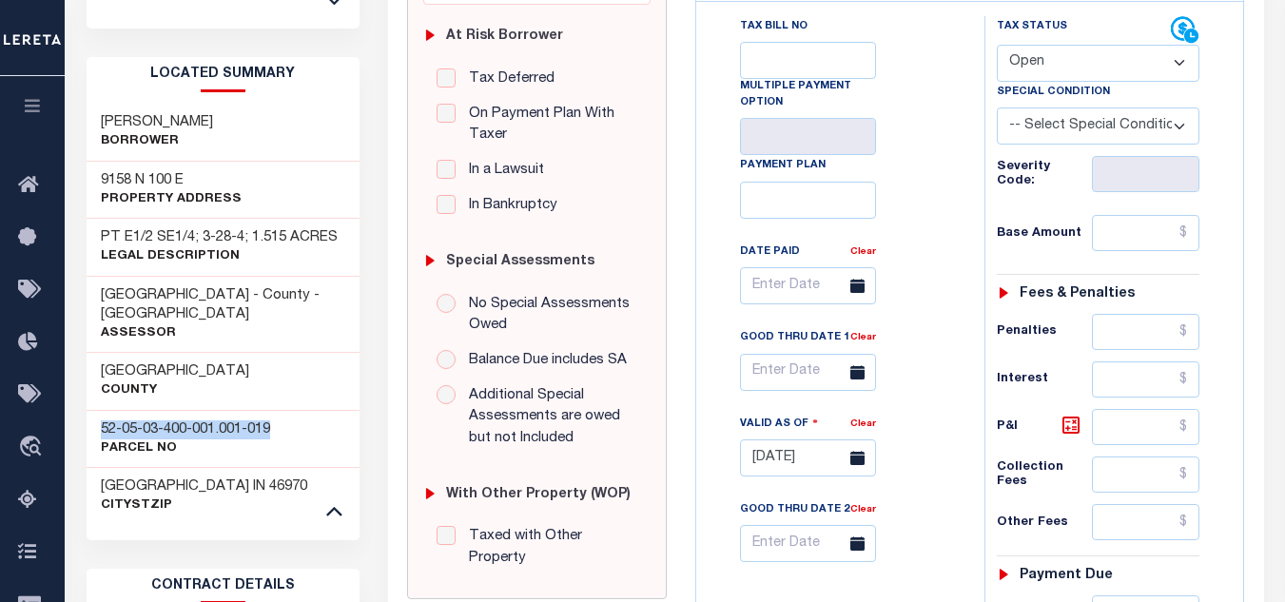
drag, startPoint x: 207, startPoint y: 391, endPoint x: 98, endPoint y: 389, distance: 109.4
click at [98, 410] on div "52-05-03-400-001.001-019 Parcel No" at bounding box center [223, 439] width 273 height 58
copy h3 "52-05-03-400-001.001-019"
drag, startPoint x: 93, startPoint y: 152, endPoint x: 192, endPoint y: 158, distance: 99.1
click at [192, 162] on div "9158 N 100 E Property Address" at bounding box center [223, 191] width 273 height 58
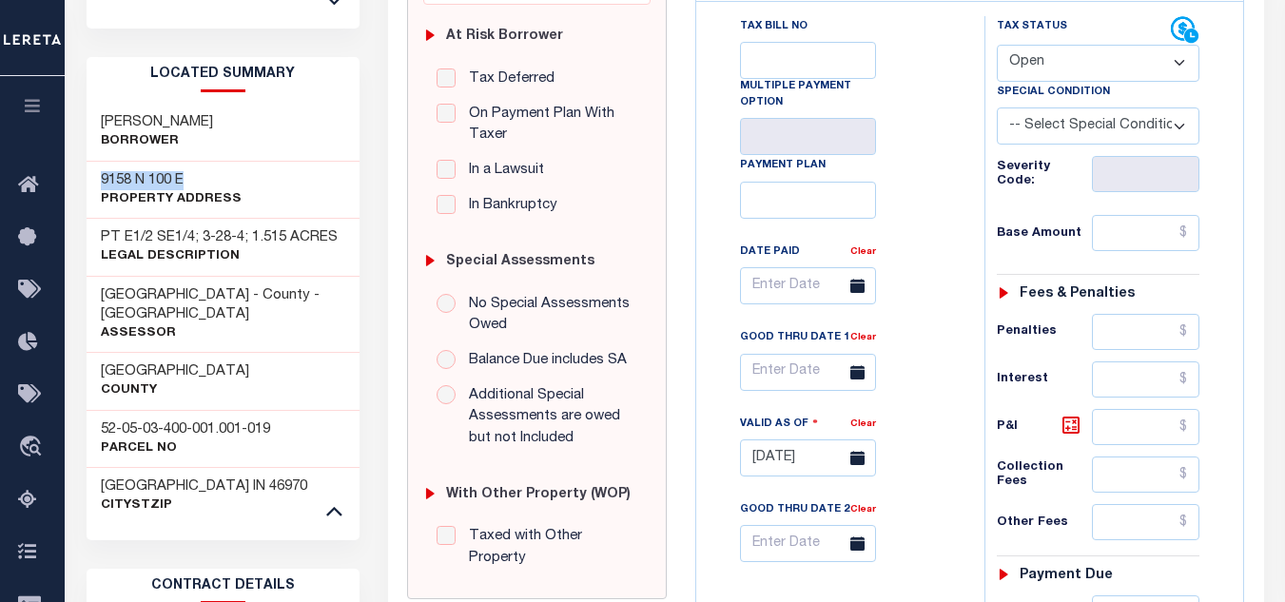
copy h3 "9158 N 100 E"
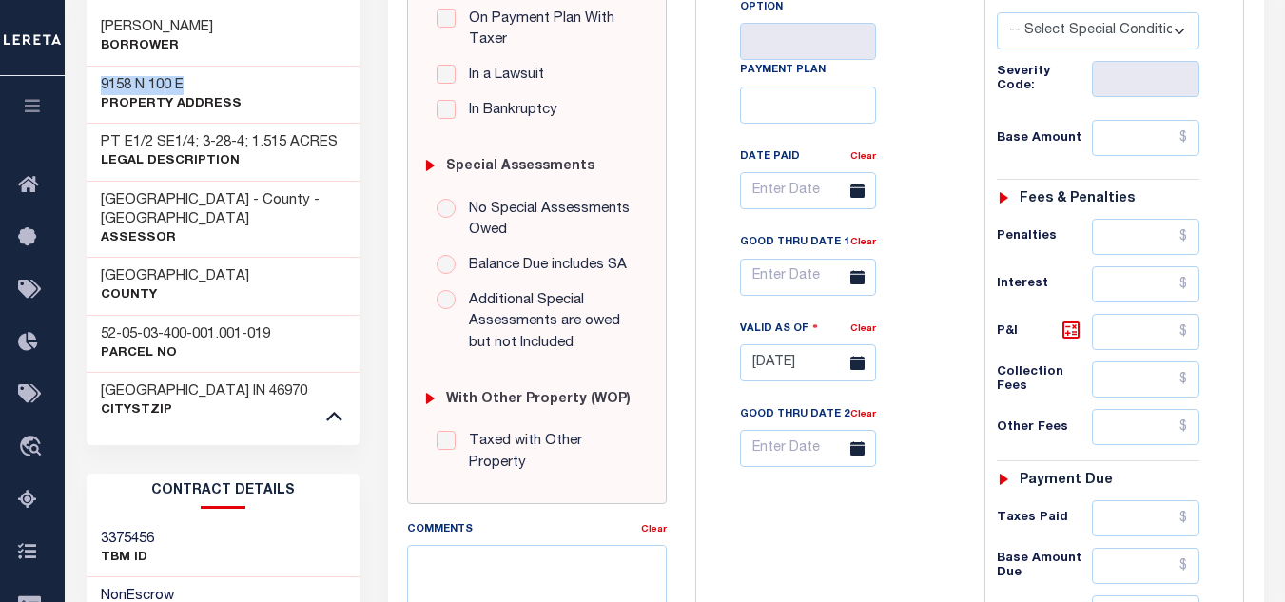
scroll to position [892, 0]
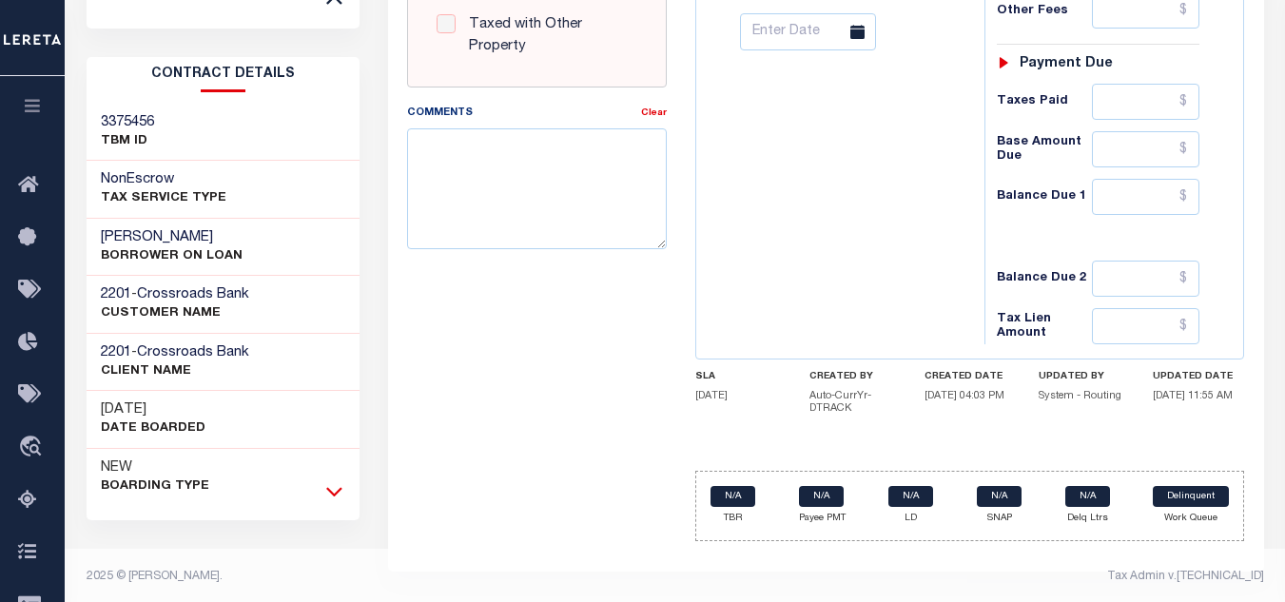
click at [334, 487] on icon at bounding box center [334, 492] width 16 height 10
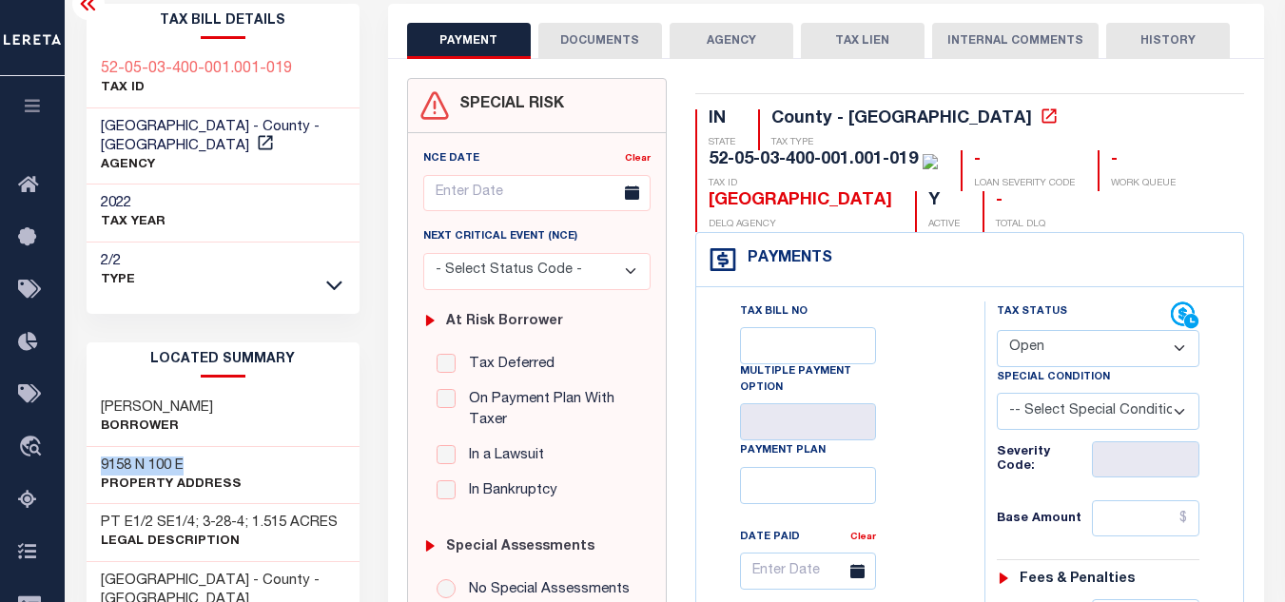
scroll to position [0, 0]
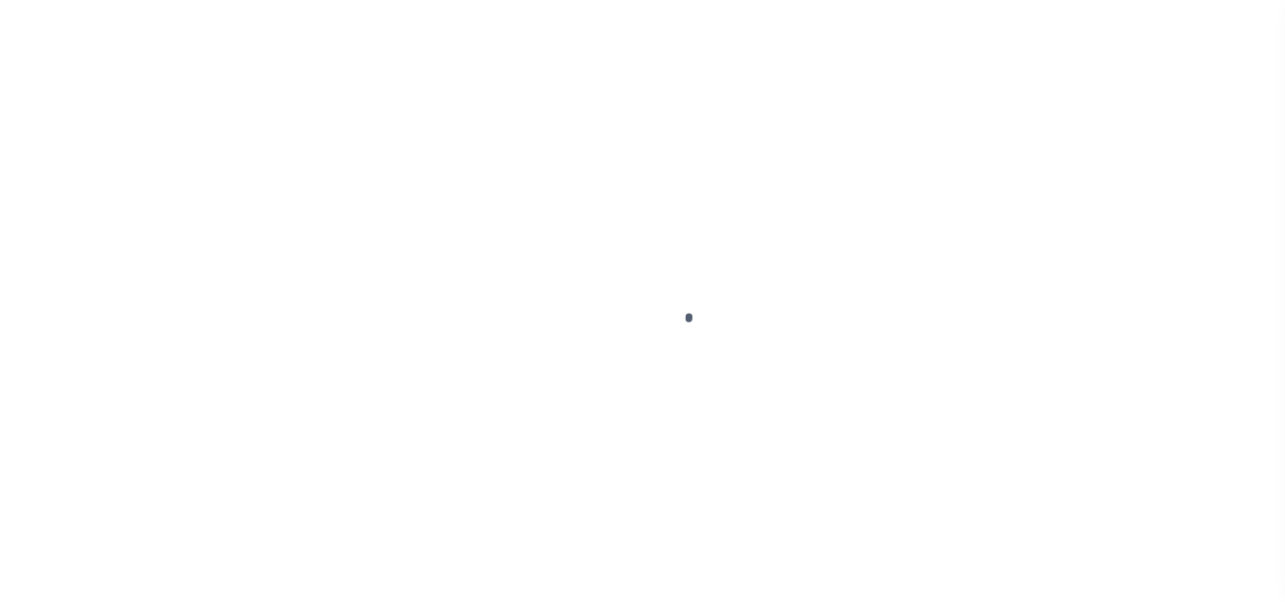
select select "OP2"
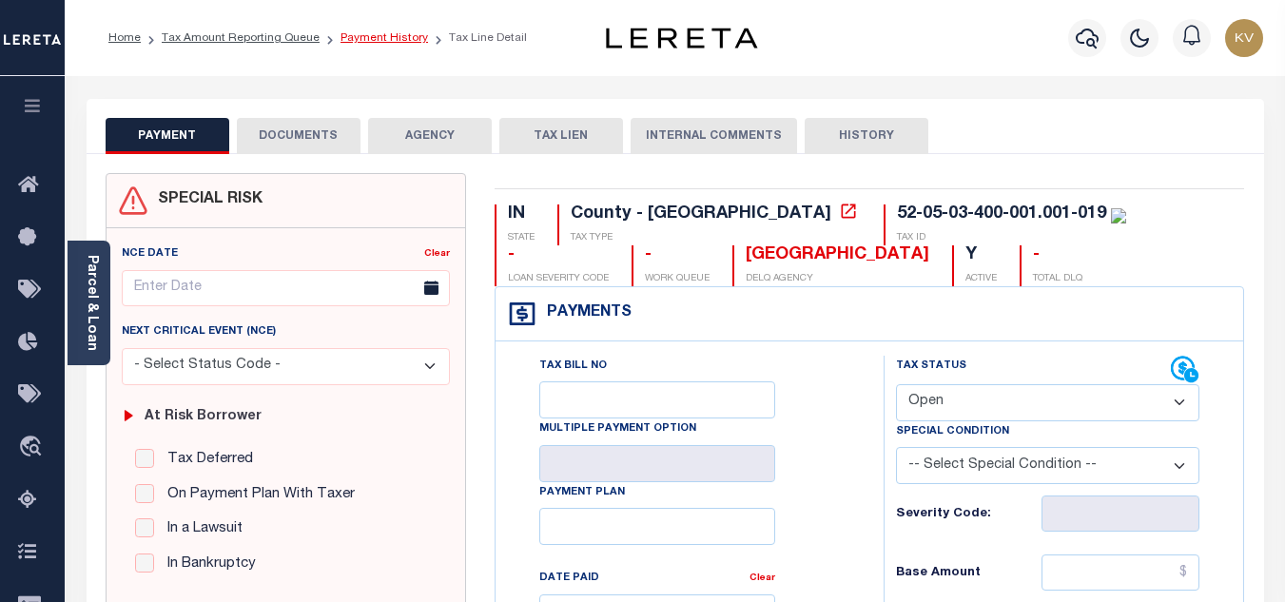
click at [376, 42] on link "Payment History" at bounding box center [383, 37] width 87 height 11
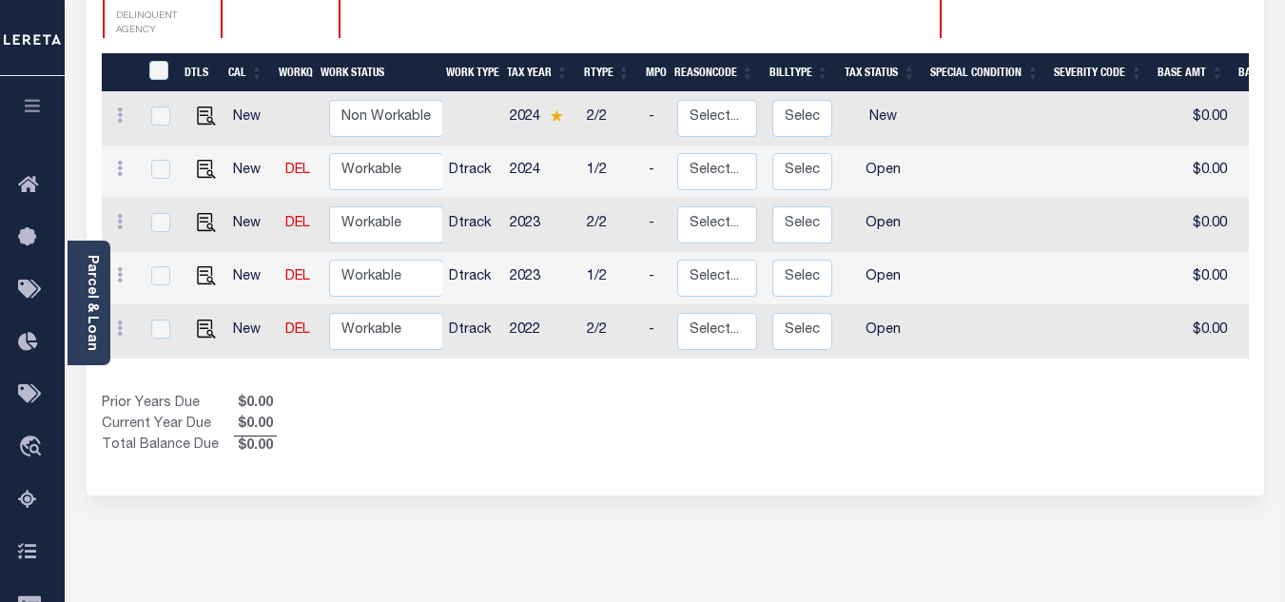
scroll to position [285, 0]
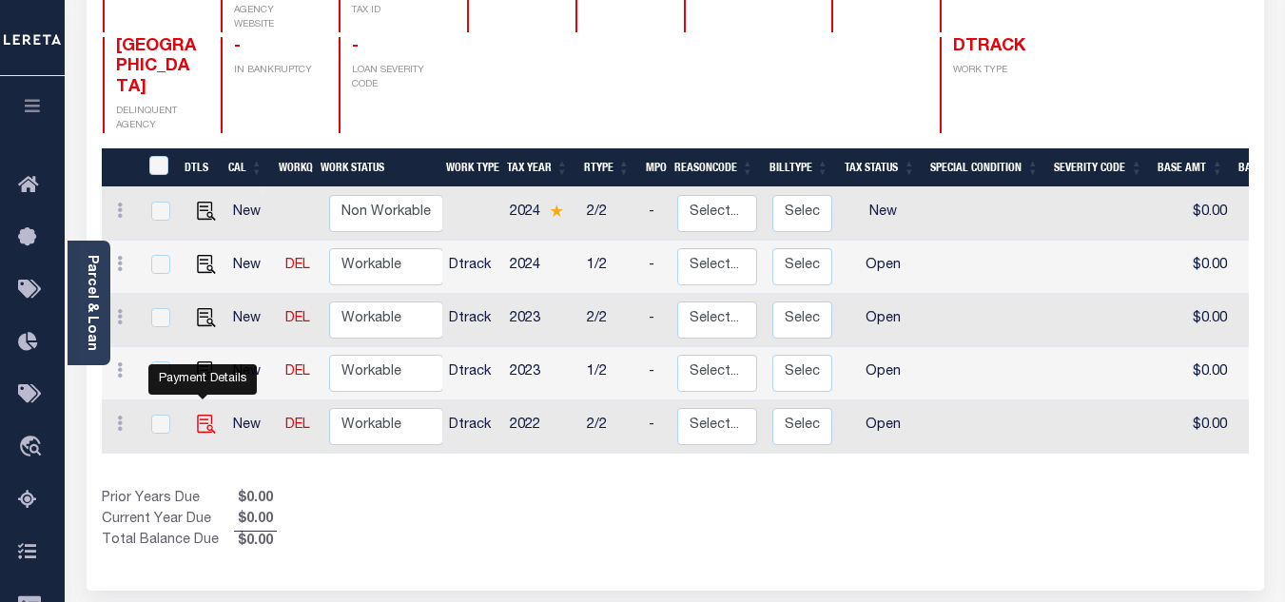
click at [200, 415] on img "" at bounding box center [206, 424] width 19 height 19
checkbox input "true"
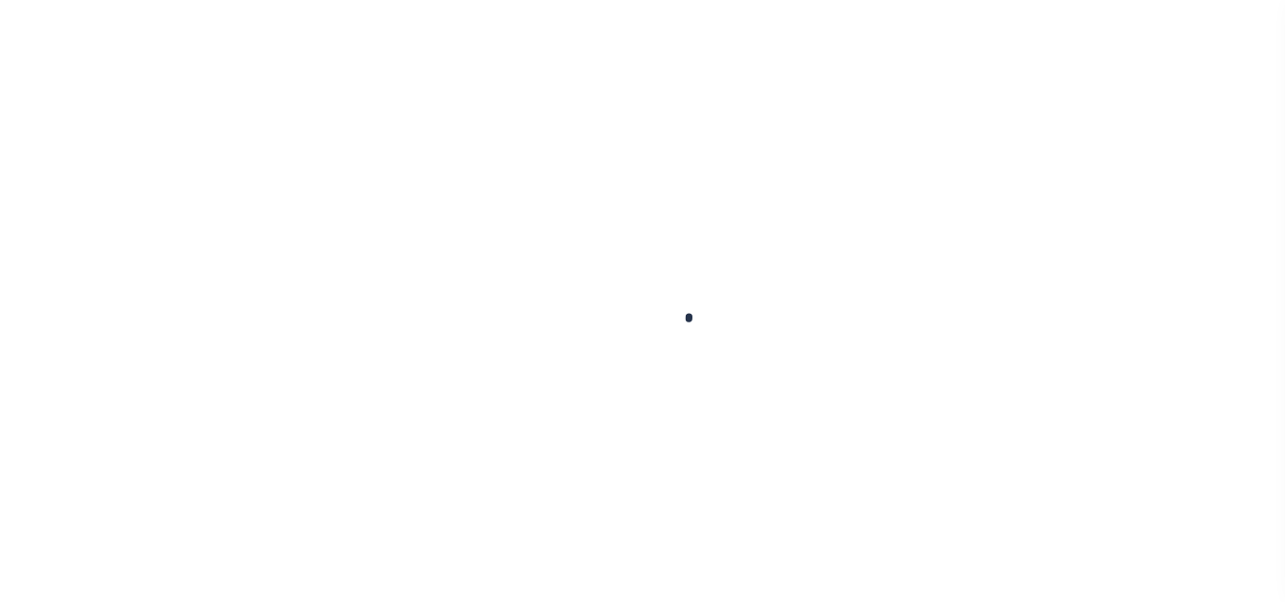
checkbox input "false"
type input "[DATE]"
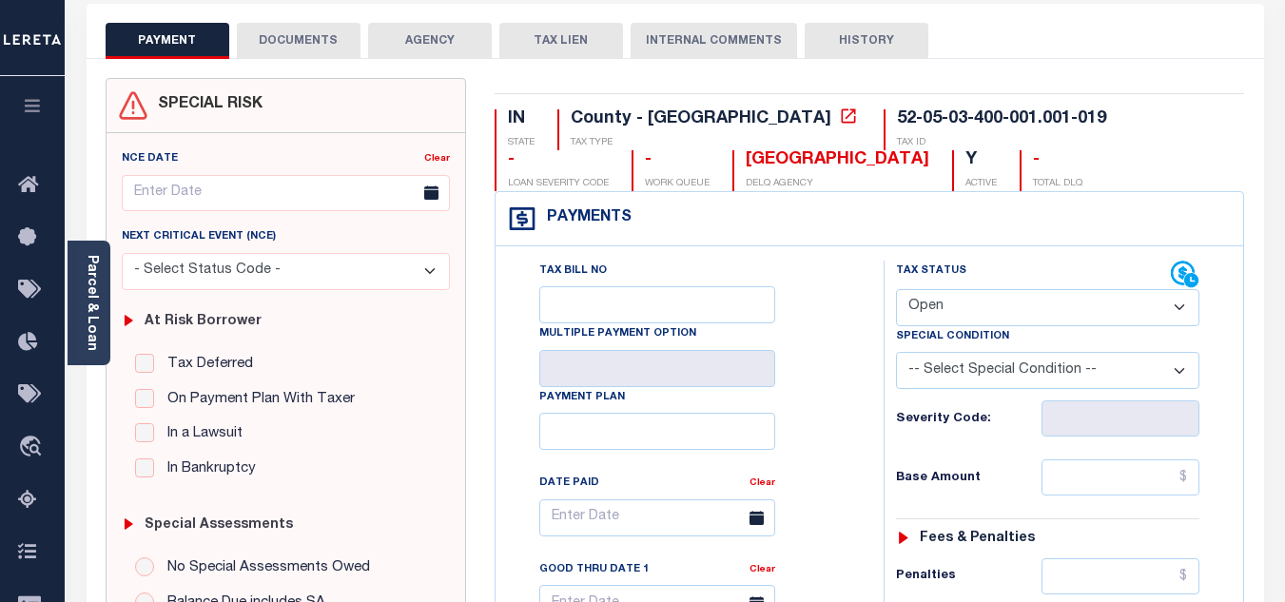
scroll to position [285, 0]
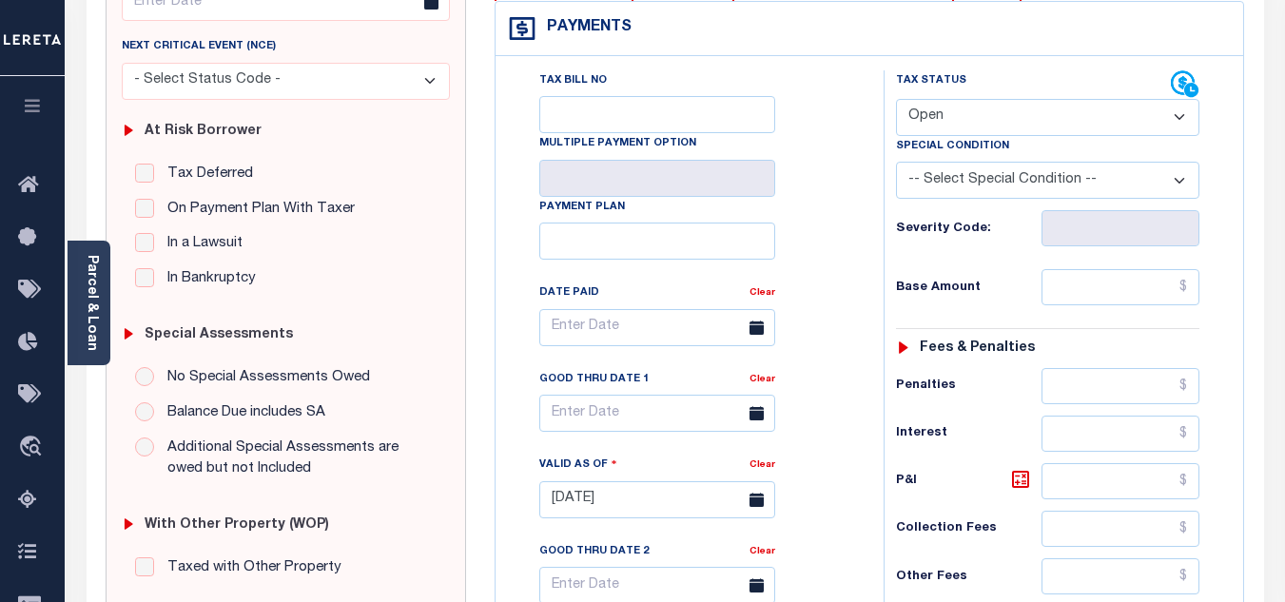
click at [901, 124] on select "- Select Status Code - Open Due/Unpaid Paid Incomplete No Tax Due Internal Refu…" at bounding box center [1047, 117] width 303 height 37
select select "PYD"
click at [896, 100] on select "- Select Status Code - Open Due/Unpaid Paid Incomplete No Tax Due Internal Refu…" at bounding box center [1047, 117] width 303 height 37
type input "09/09/2025"
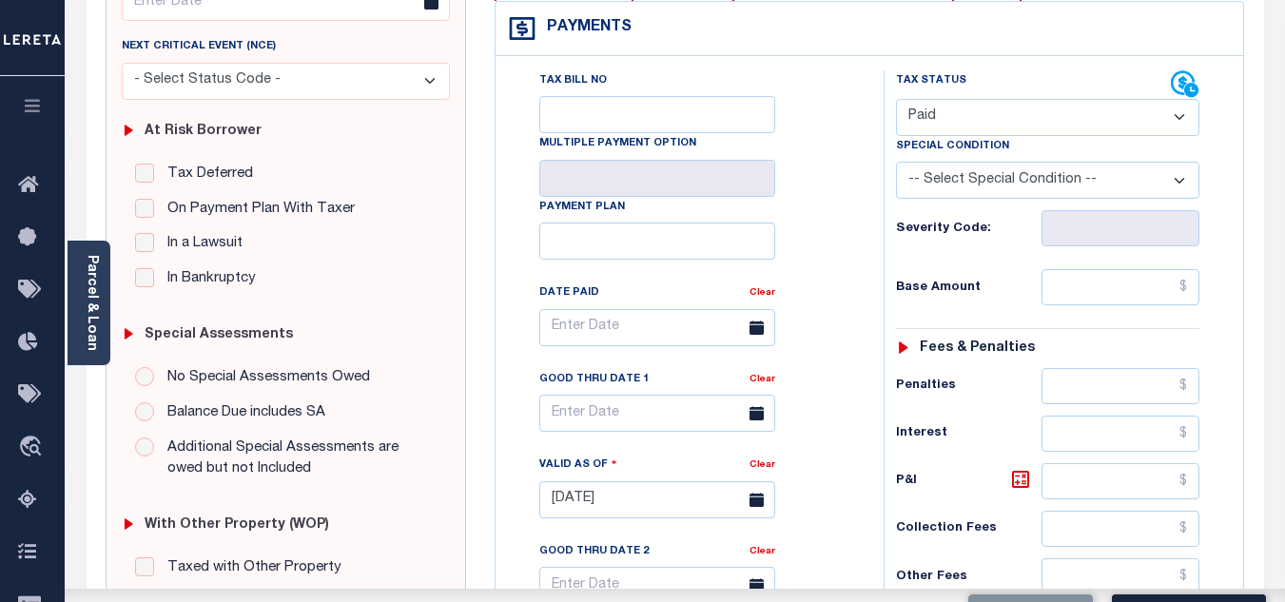
click at [806, 209] on div "Tax Bill No Multiple Payment Option Payment Plan Clear" at bounding box center [684, 337] width 340 height 534
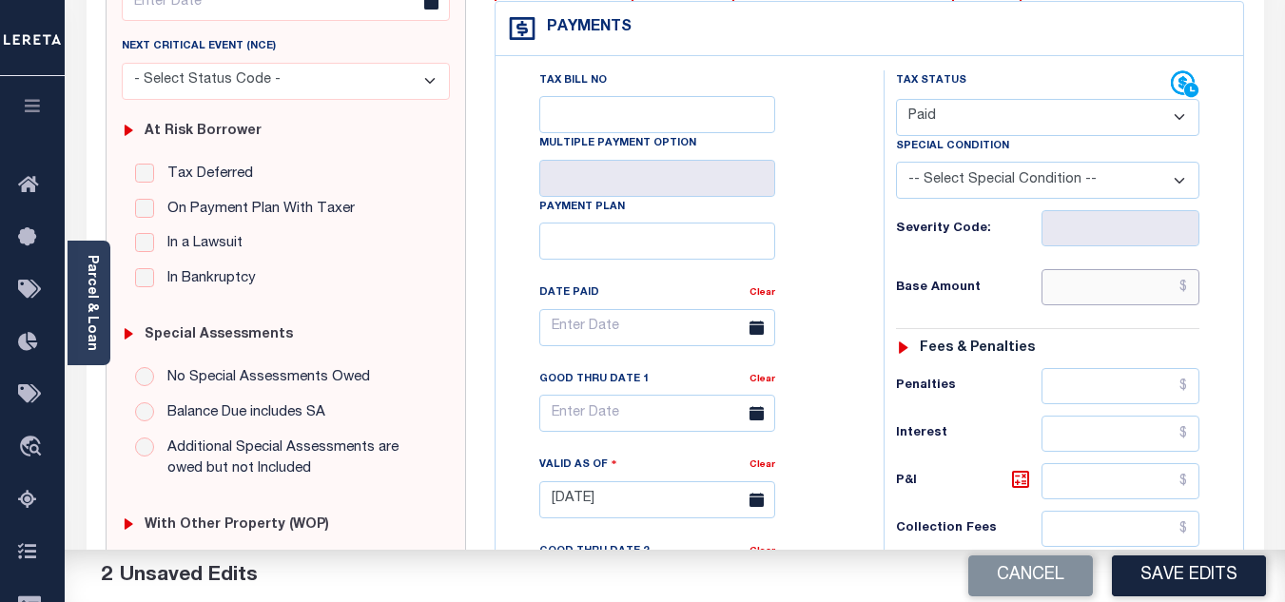
click at [1101, 298] on input "text" at bounding box center [1120, 287] width 158 height 36
type input "$0.00"
click at [991, 271] on div "Base Amount $0.00" at bounding box center [1047, 287] width 303 height 36
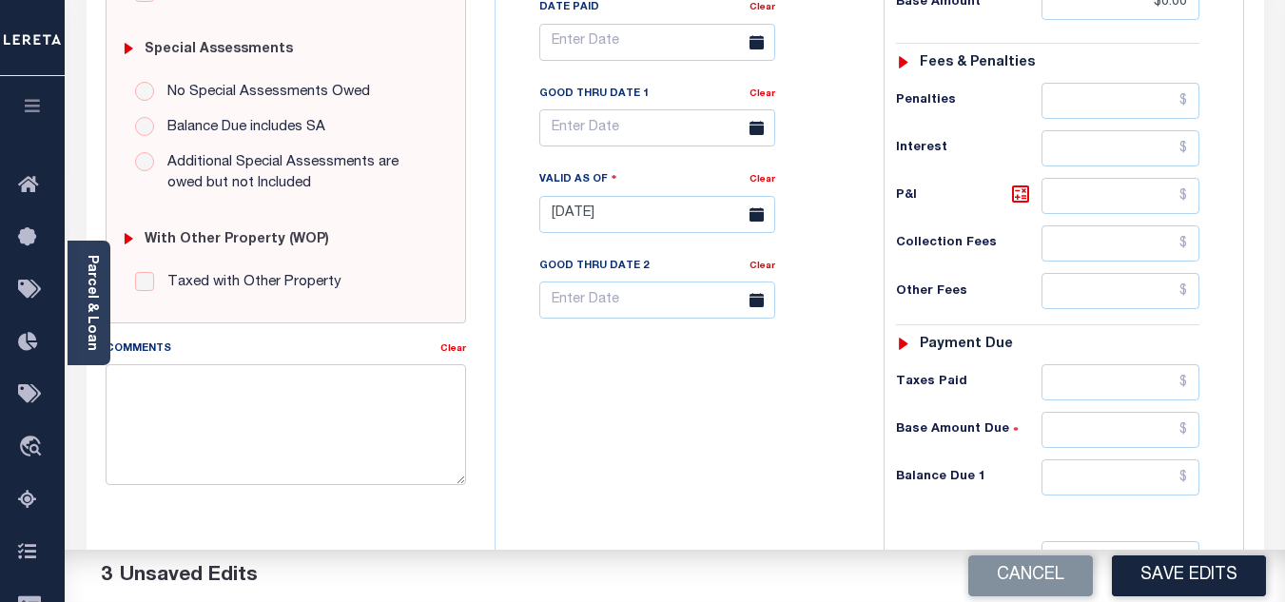
scroll to position [839, 0]
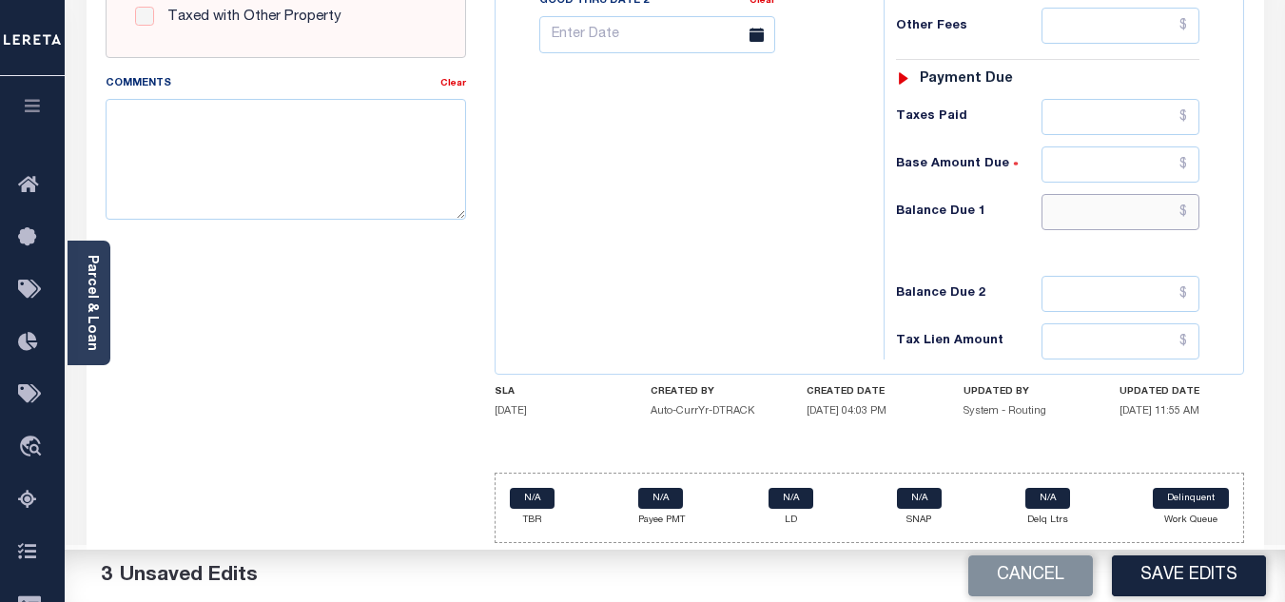
click at [1106, 212] on input "text" at bounding box center [1120, 212] width 158 height 36
type input "$0.00"
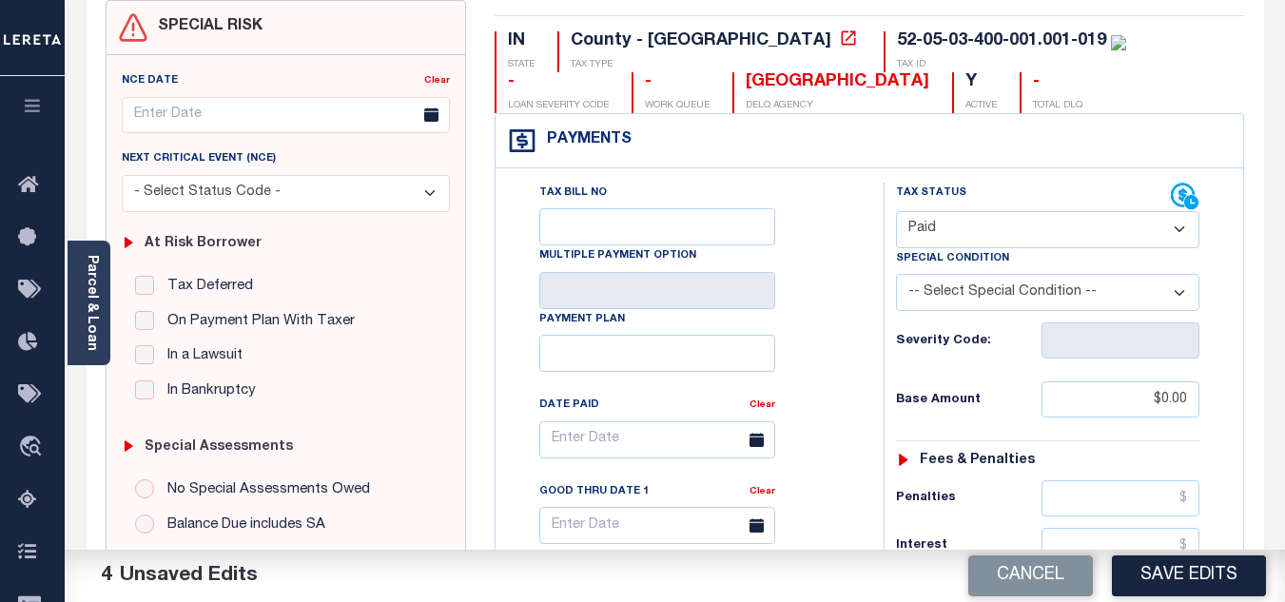
scroll to position [0, 0]
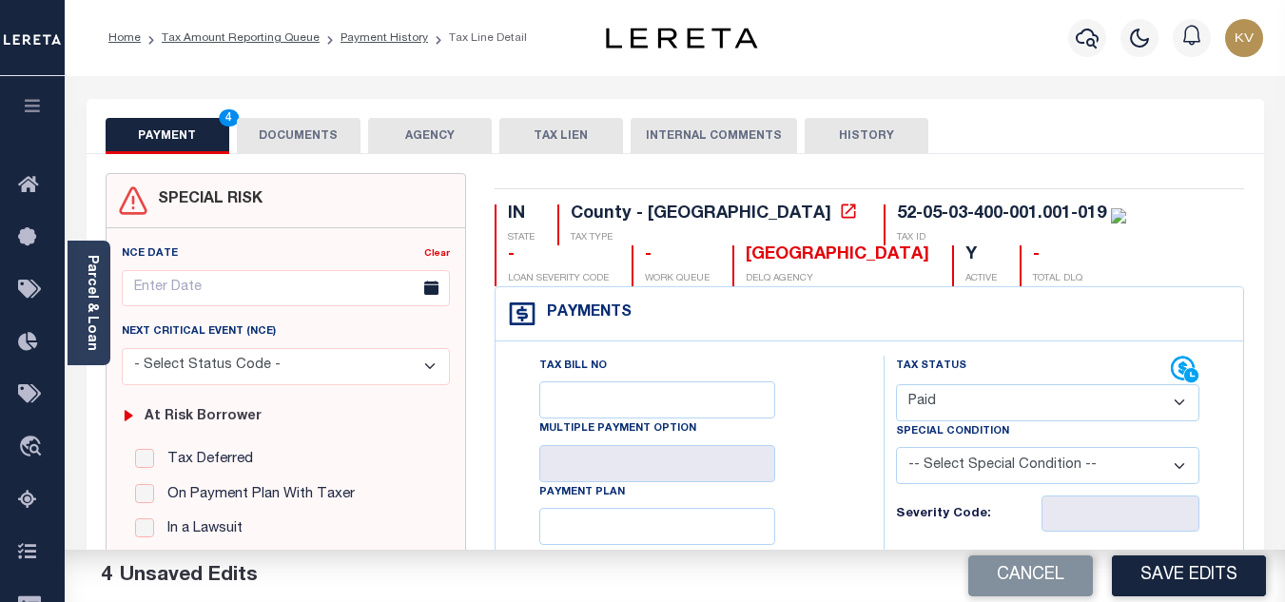
click at [275, 137] on button "DOCUMENTS" at bounding box center [299, 136] width 124 height 36
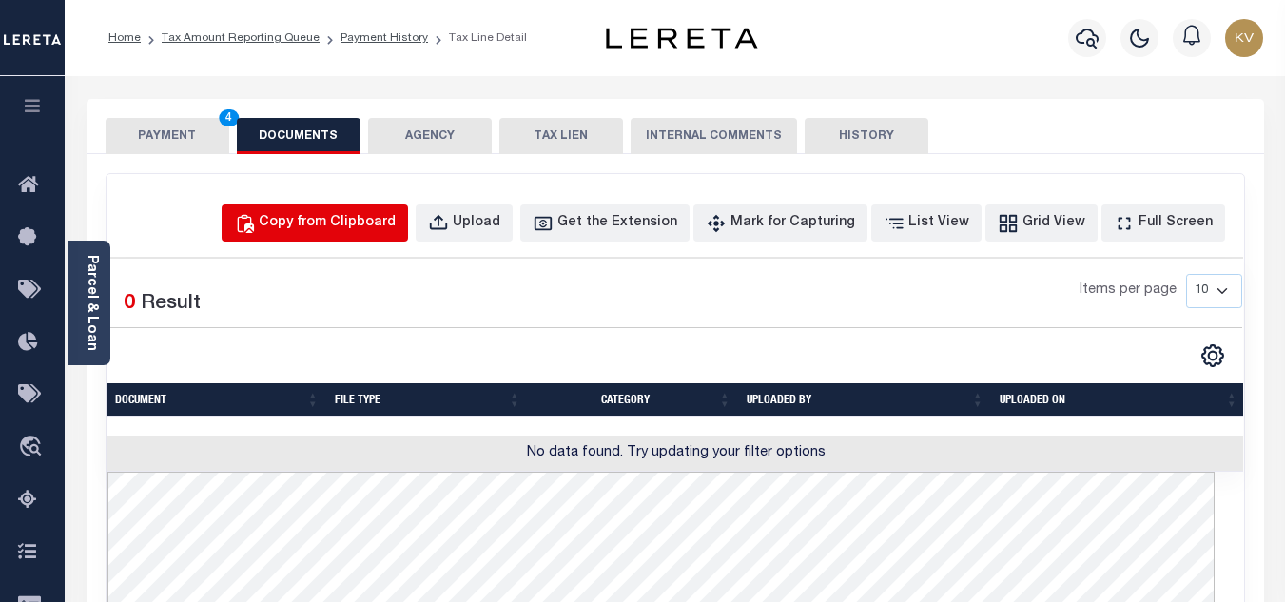
click at [389, 213] on div "Copy from Clipboard" at bounding box center [327, 223] width 137 height 21
select select "POP"
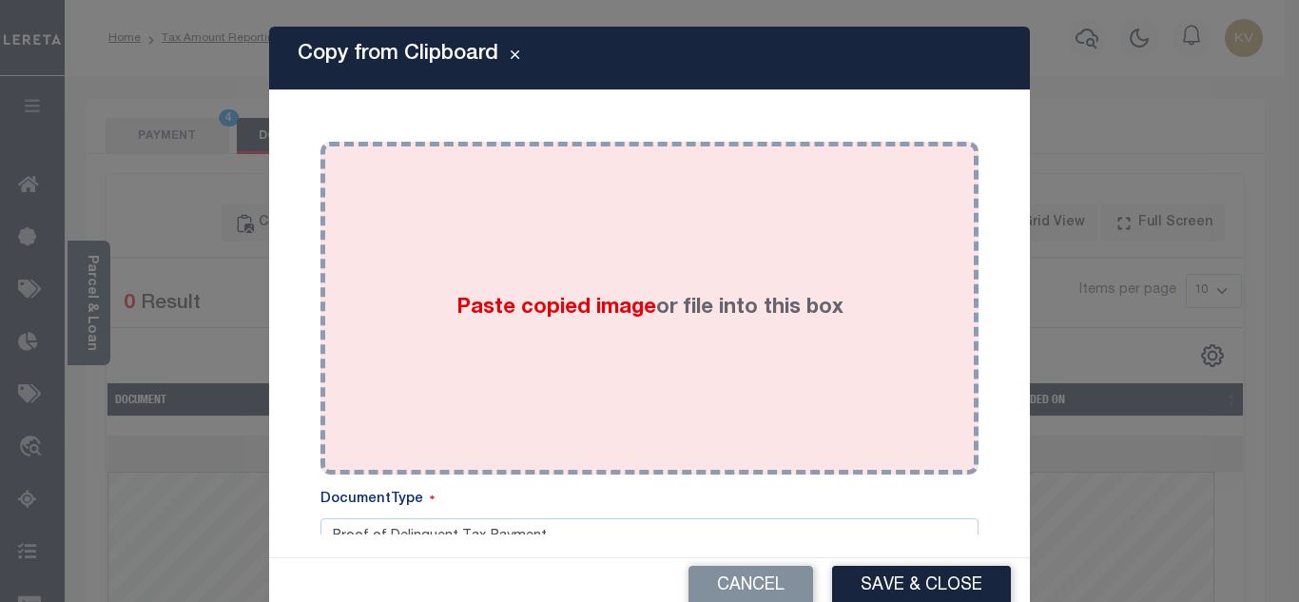
click at [500, 312] on span "Paste copied image" at bounding box center [556, 308] width 200 height 21
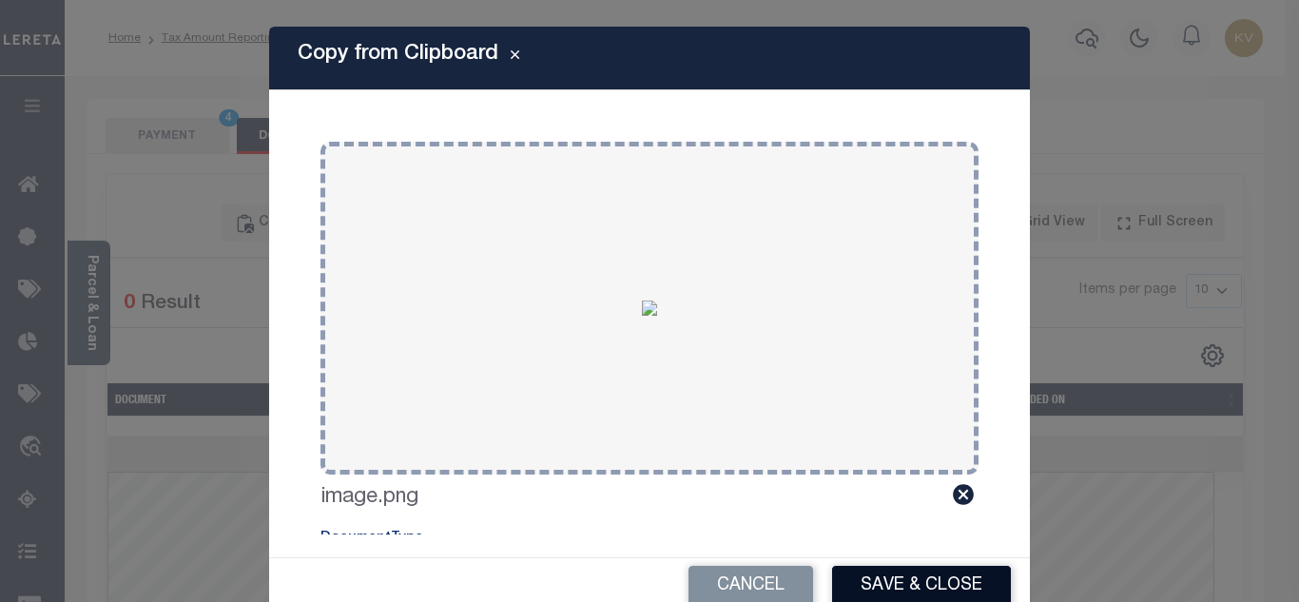
click at [875, 588] on button "Save & Close" at bounding box center [921, 586] width 179 height 41
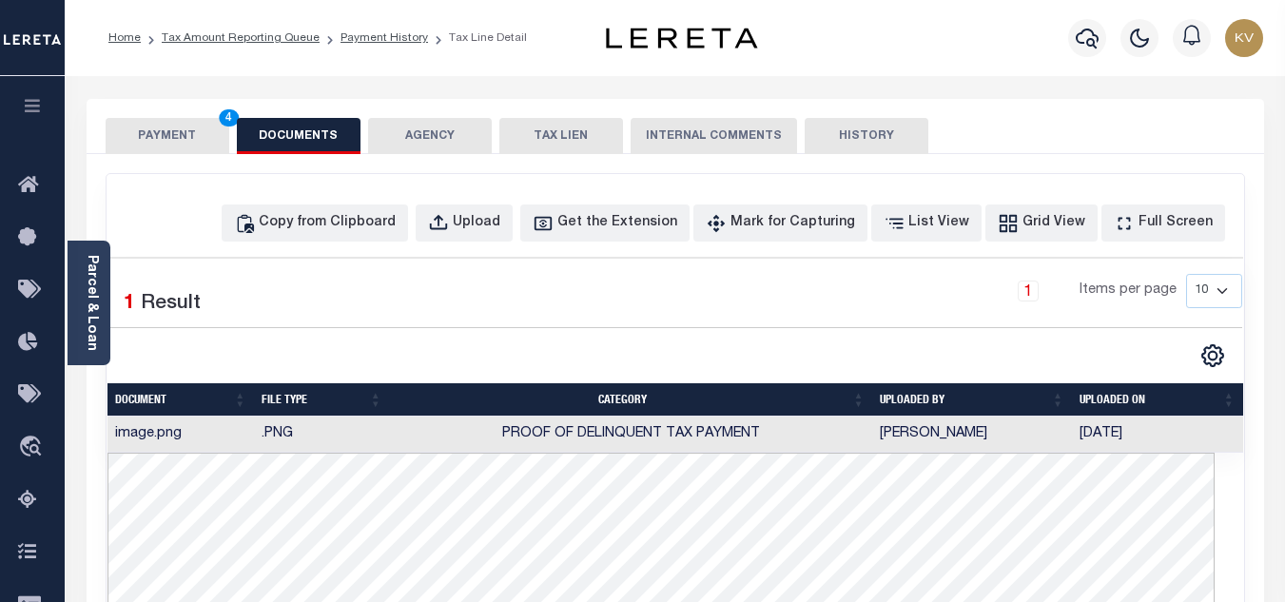
click at [147, 120] on button "PAYMENT 4" at bounding box center [168, 136] width 124 height 36
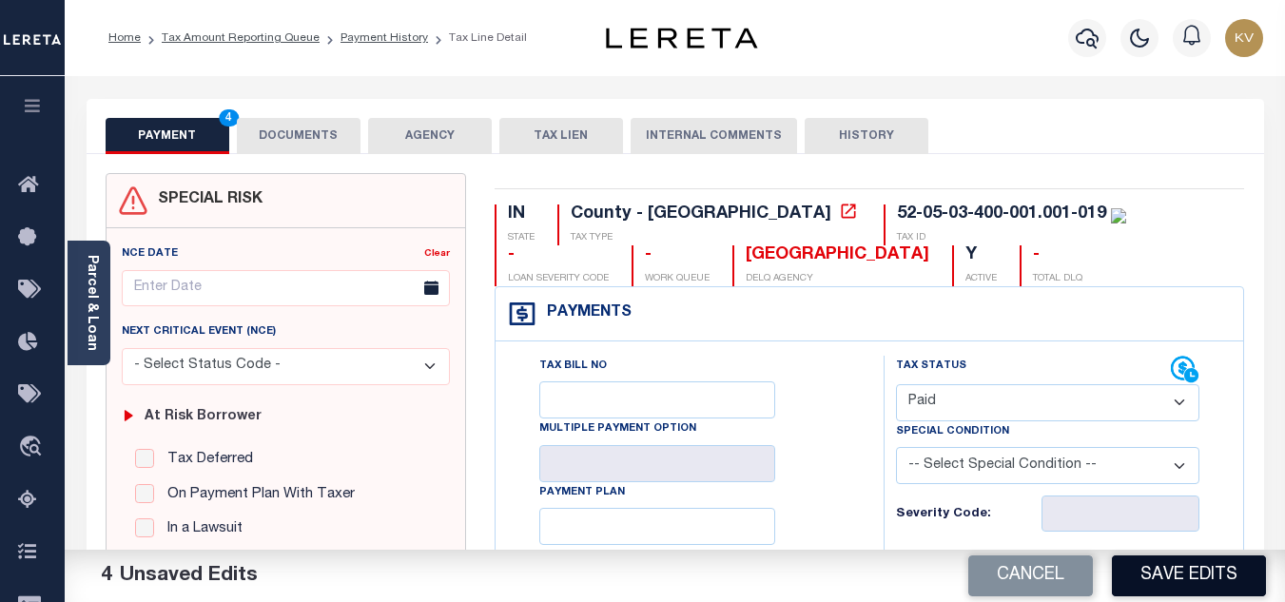
click at [1200, 570] on button "Save Edits" at bounding box center [1189, 575] width 154 height 41
checkbox input "false"
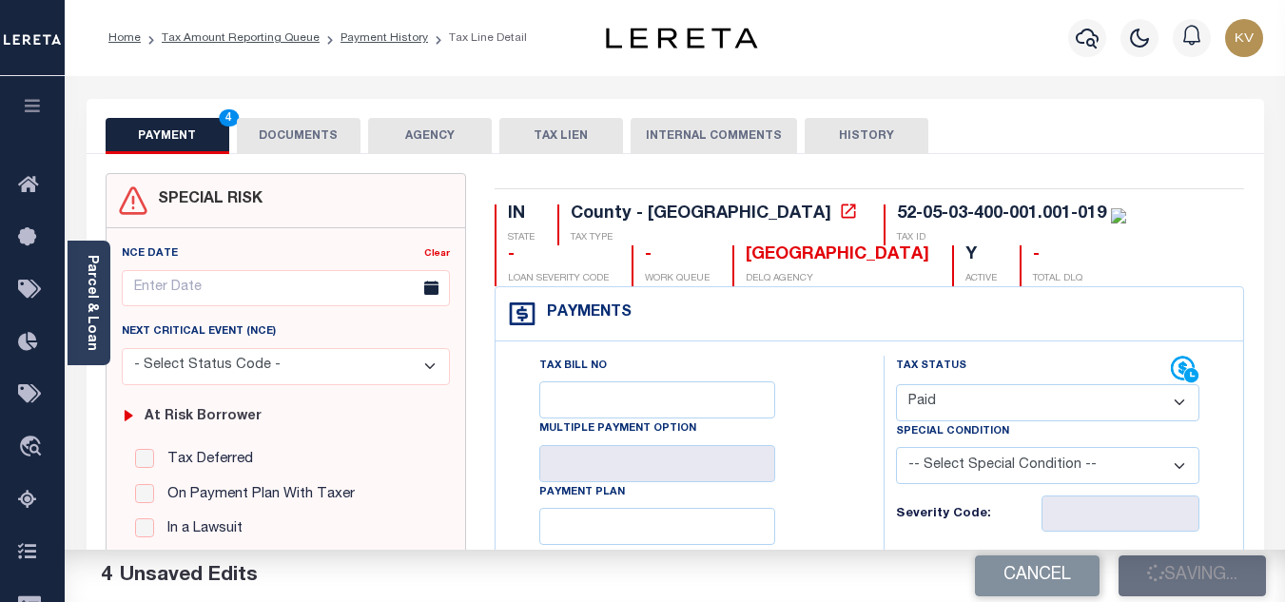
type input "$0"
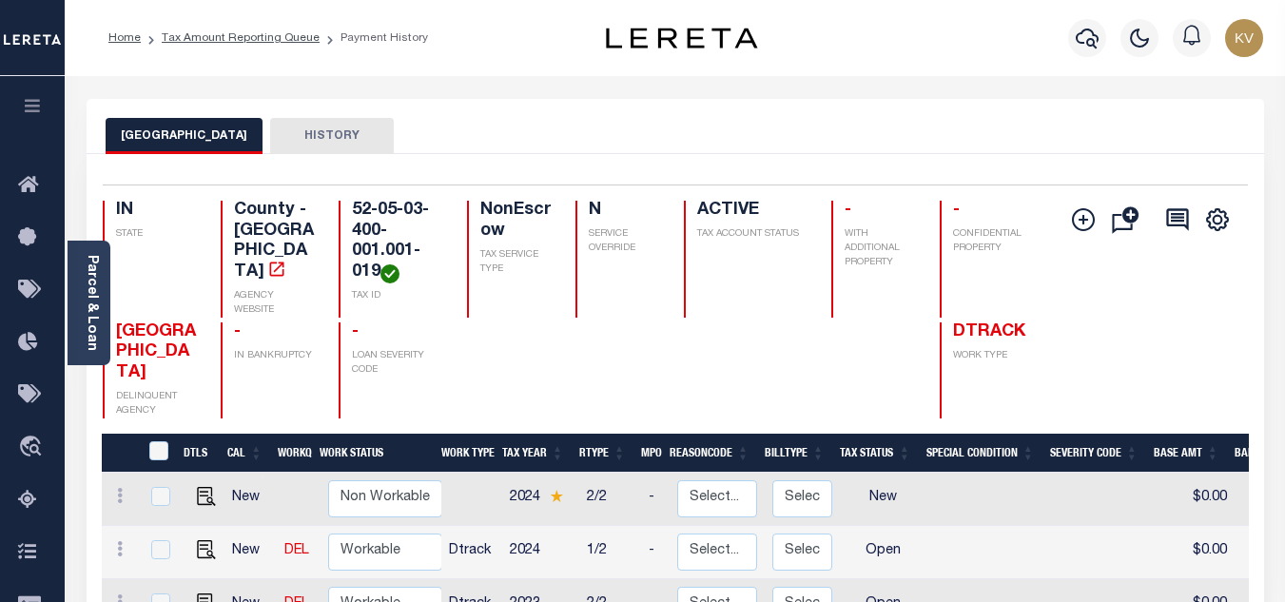
scroll to position [190, 0]
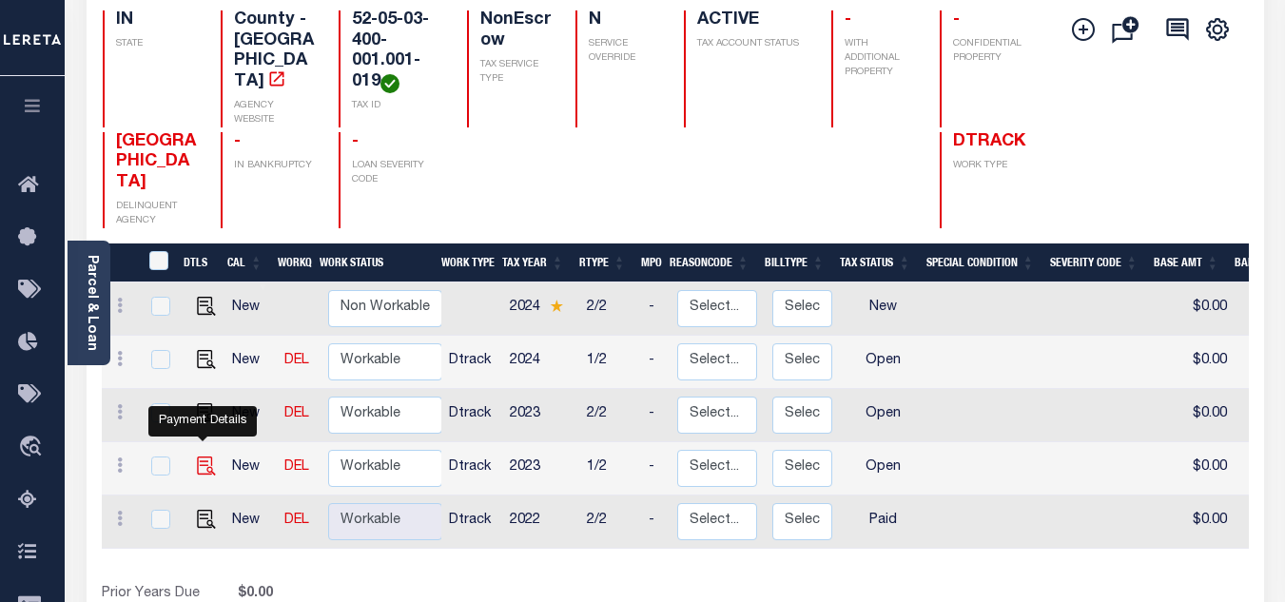
click at [204, 456] on img "" at bounding box center [206, 465] width 19 height 19
checkbox input "true"
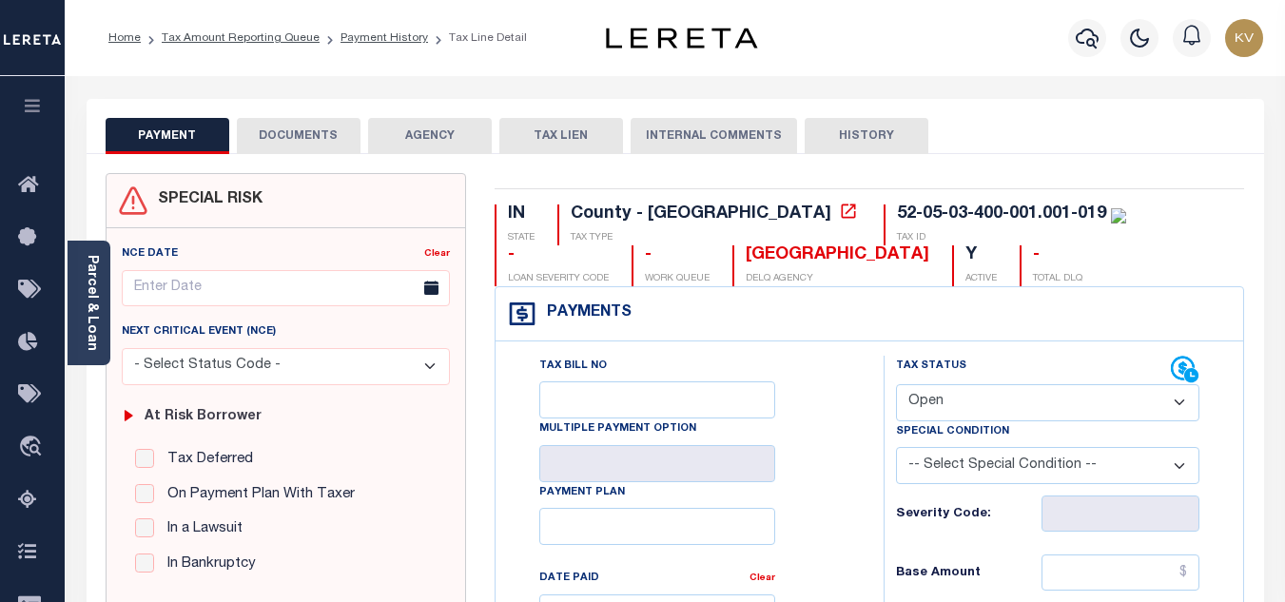
scroll to position [285, 0]
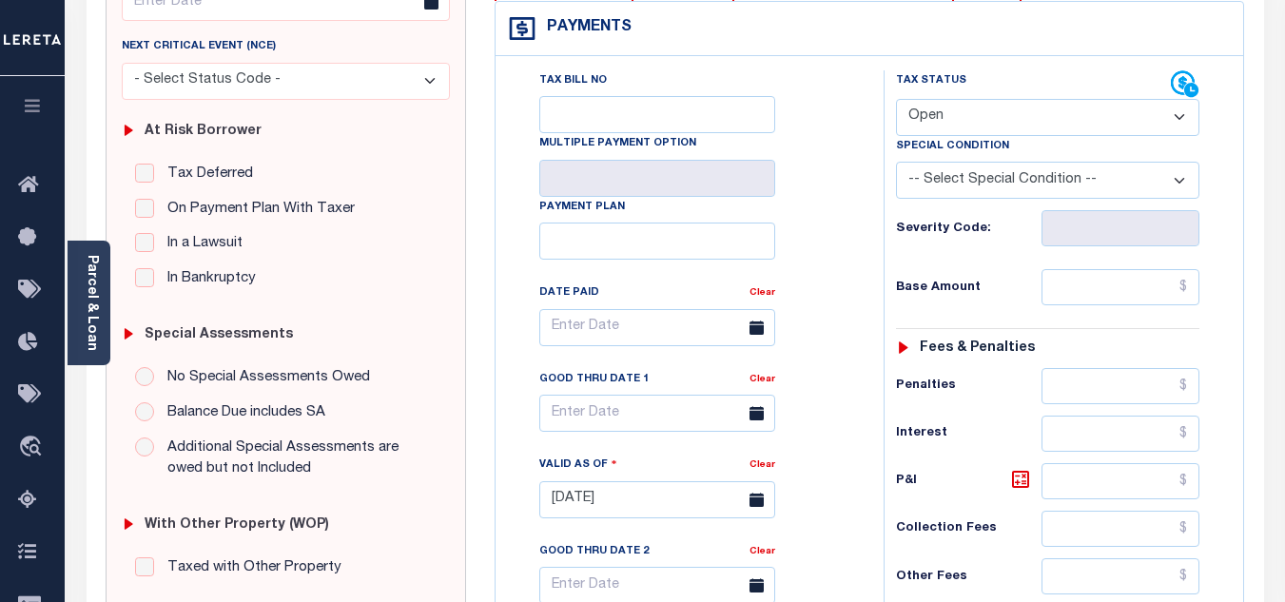
click at [1009, 123] on select "- Select Status Code - Open Due/Unpaid Paid Incomplete No Tax Due Internal Refu…" at bounding box center [1047, 117] width 303 height 37
select select "PYD"
click at [896, 100] on select "- Select Status Code - Open Due/Unpaid Paid Incomplete No Tax Due Internal Refu…" at bounding box center [1047, 117] width 303 height 37
type input "[DATE]"
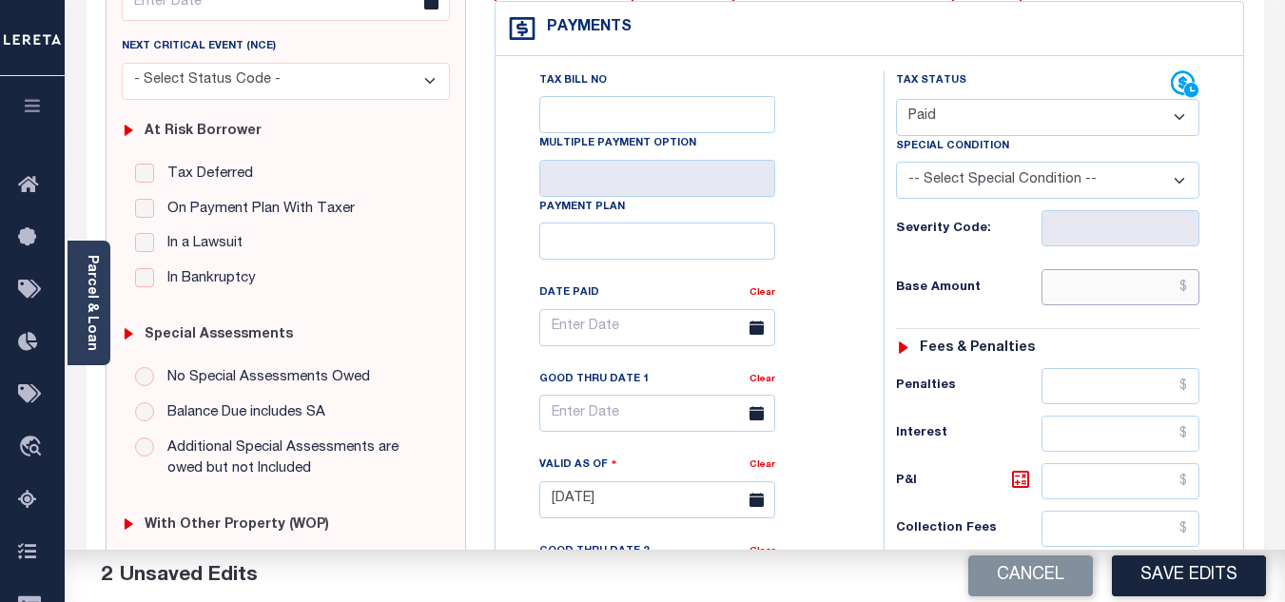
click at [1097, 279] on input "text" at bounding box center [1120, 287] width 158 height 36
type input "$0.00"
click at [1027, 267] on div "Tax Status Status - Select Status Code -" at bounding box center [1053, 490] width 340 height 840
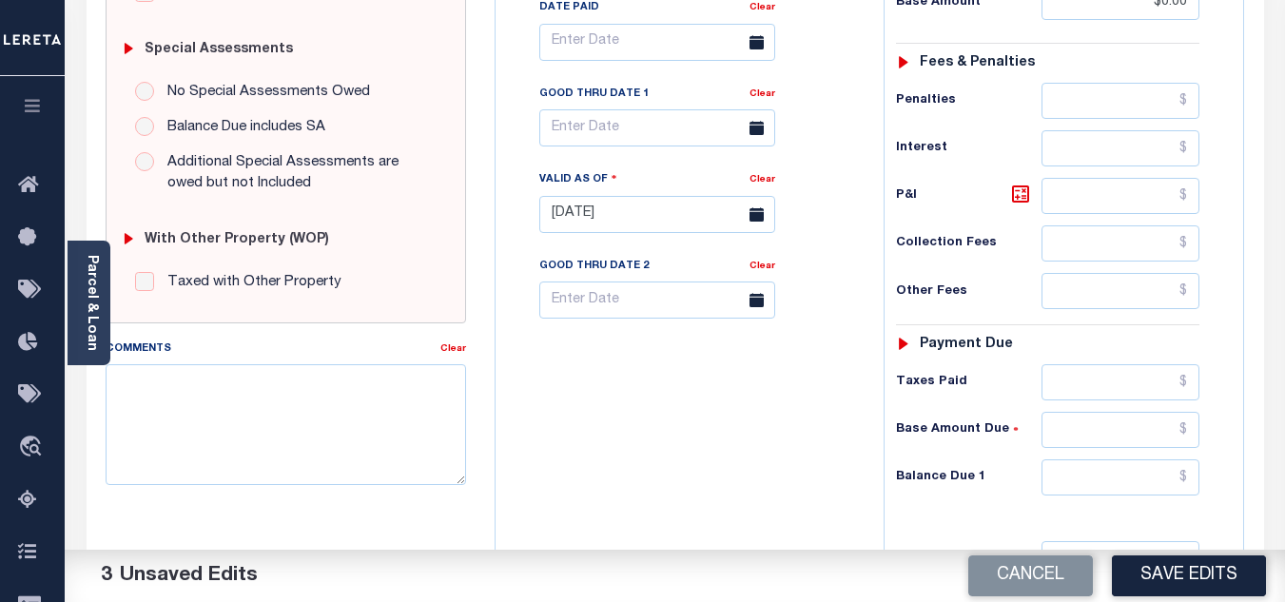
scroll to position [761, 0]
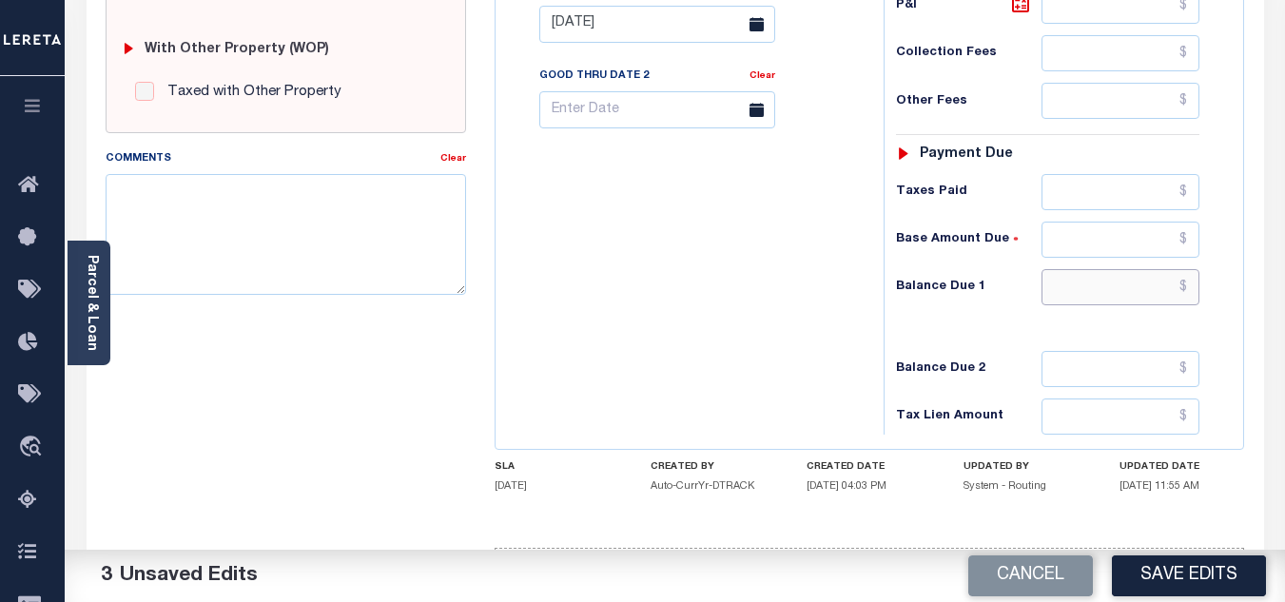
click at [1082, 301] on input "text" at bounding box center [1120, 287] width 158 height 36
type input "$0.00"
click at [805, 301] on div "Tax Bill No Multiple Payment Option Payment Plan Clear" at bounding box center [684, 15] width 369 height 840
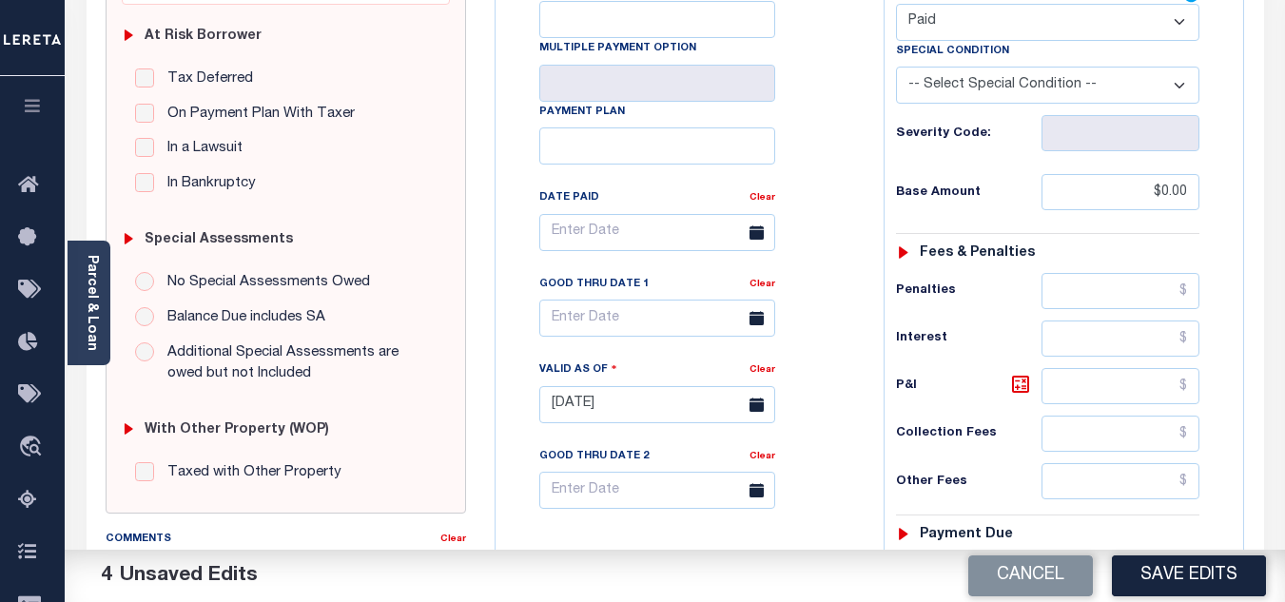
scroll to position [0, 0]
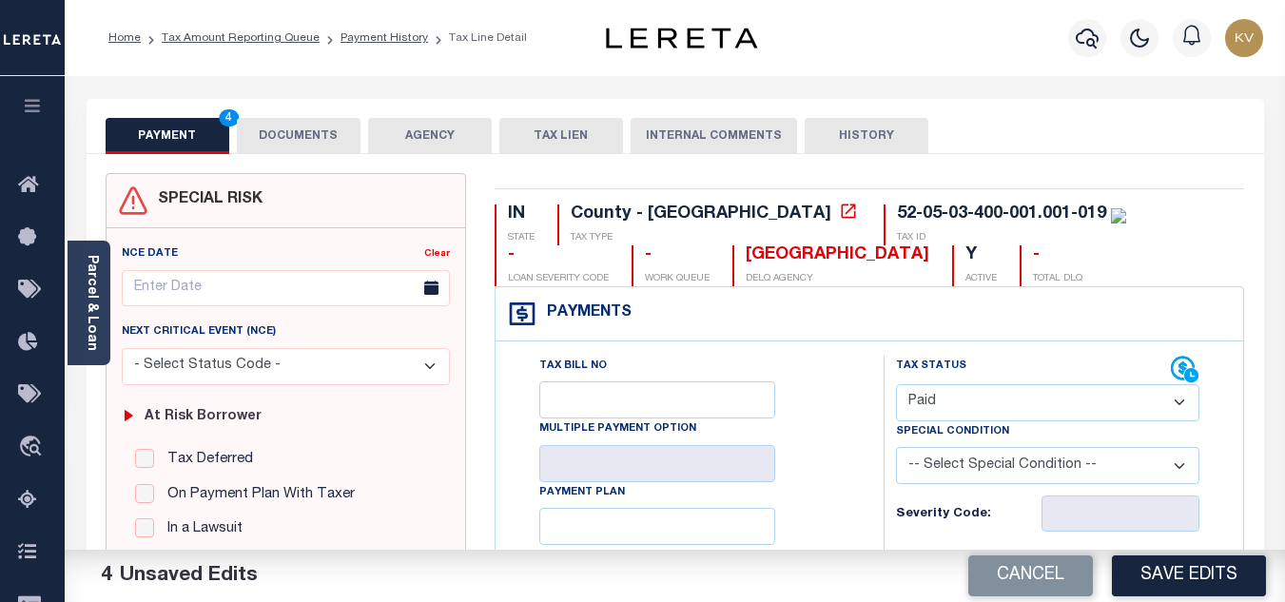
click at [313, 122] on button "DOCUMENTS" at bounding box center [299, 136] width 124 height 36
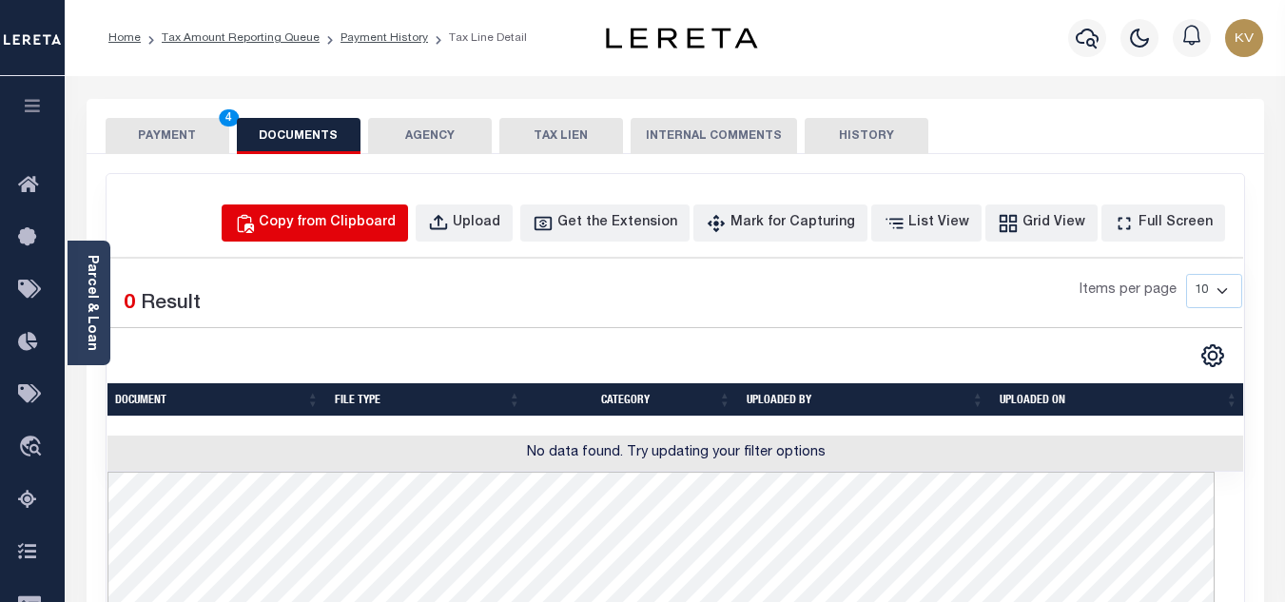
click at [334, 223] on div "Copy from Clipboard" at bounding box center [327, 223] width 137 height 21
select select "POP"
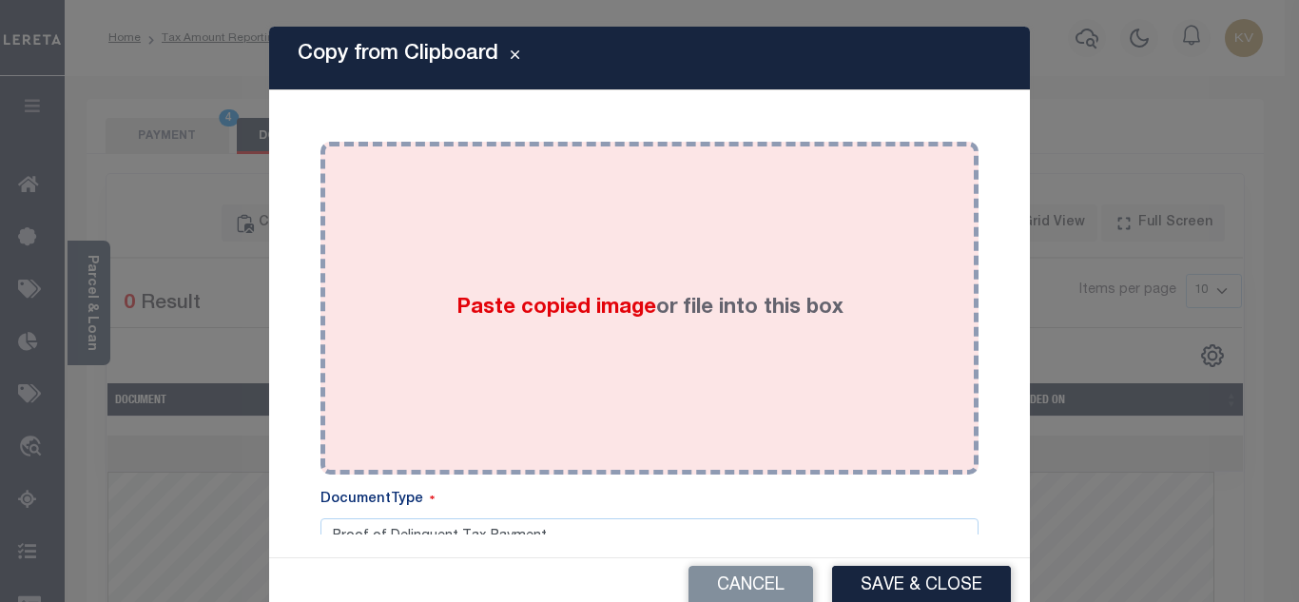
click at [463, 298] on span "Paste copied image" at bounding box center [556, 308] width 200 height 21
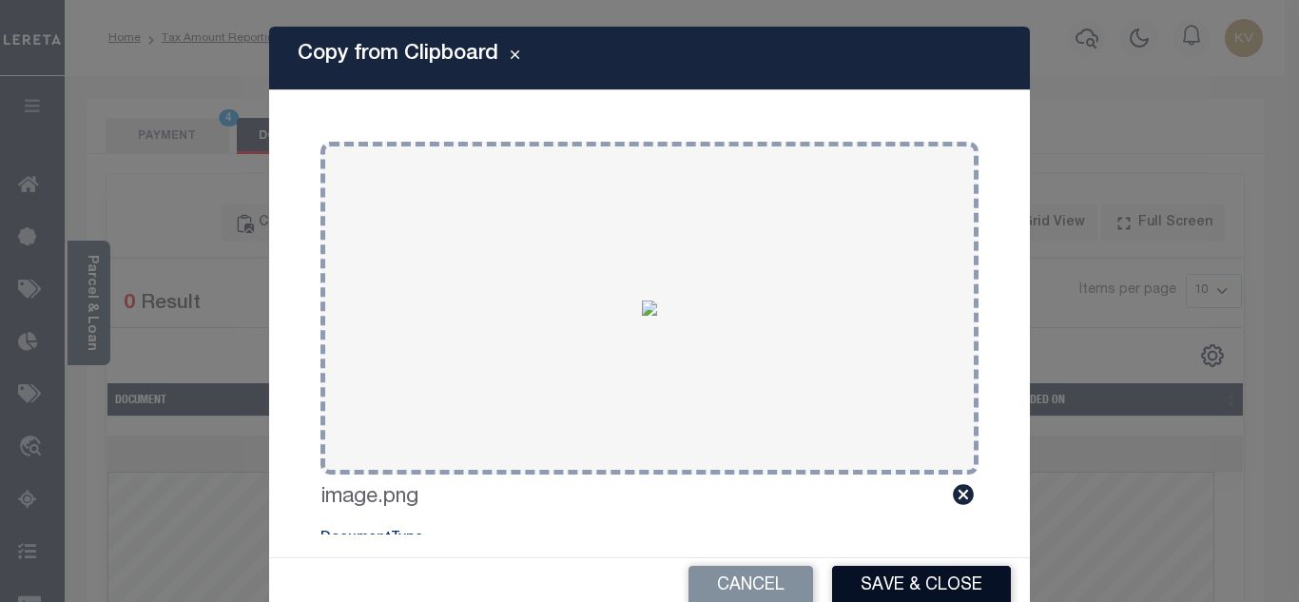
click at [907, 582] on button "Save & Close" at bounding box center [921, 586] width 179 height 41
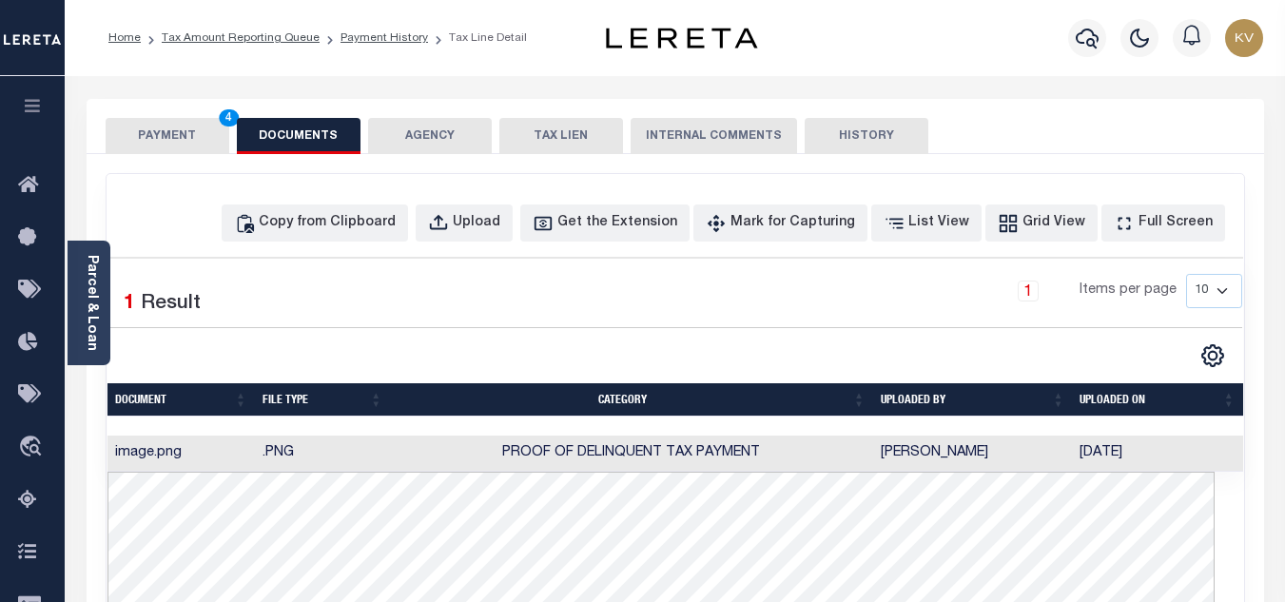
click at [193, 126] on button "PAYMENT 4" at bounding box center [168, 136] width 124 height 36
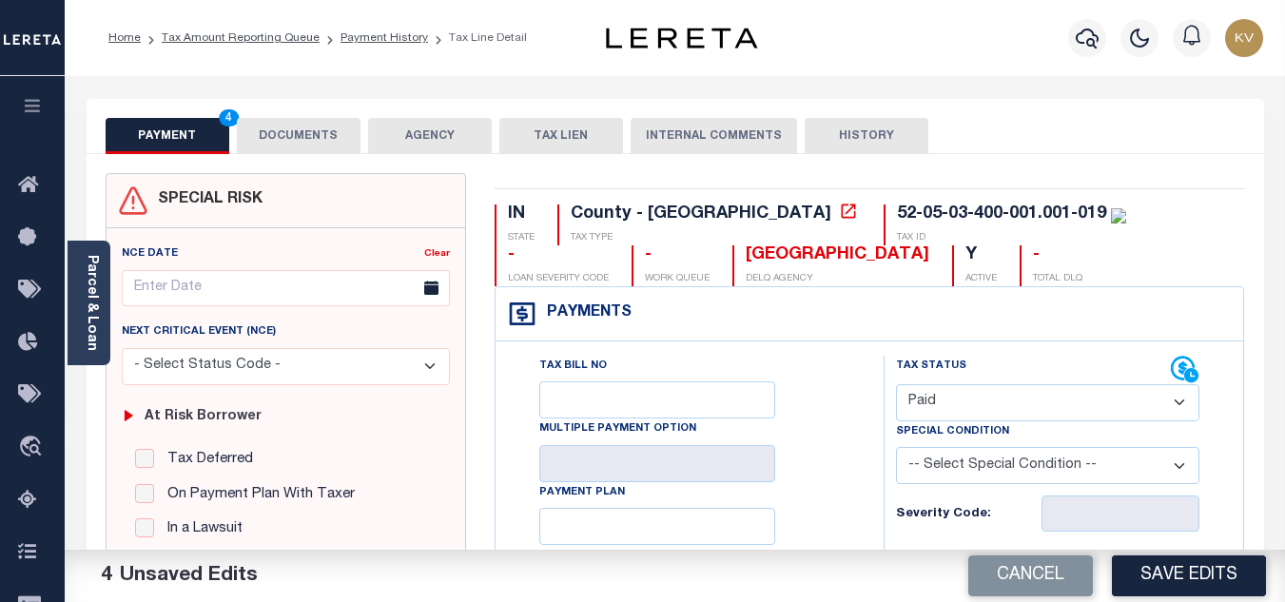
click at [1155, 553] on div "Cancel Save Edits" at bounding box center [980, 576] width 611 height 53
click at [1152, 570] on button "Save Edits" at bounding box center [1189, 575] width 154 height 41
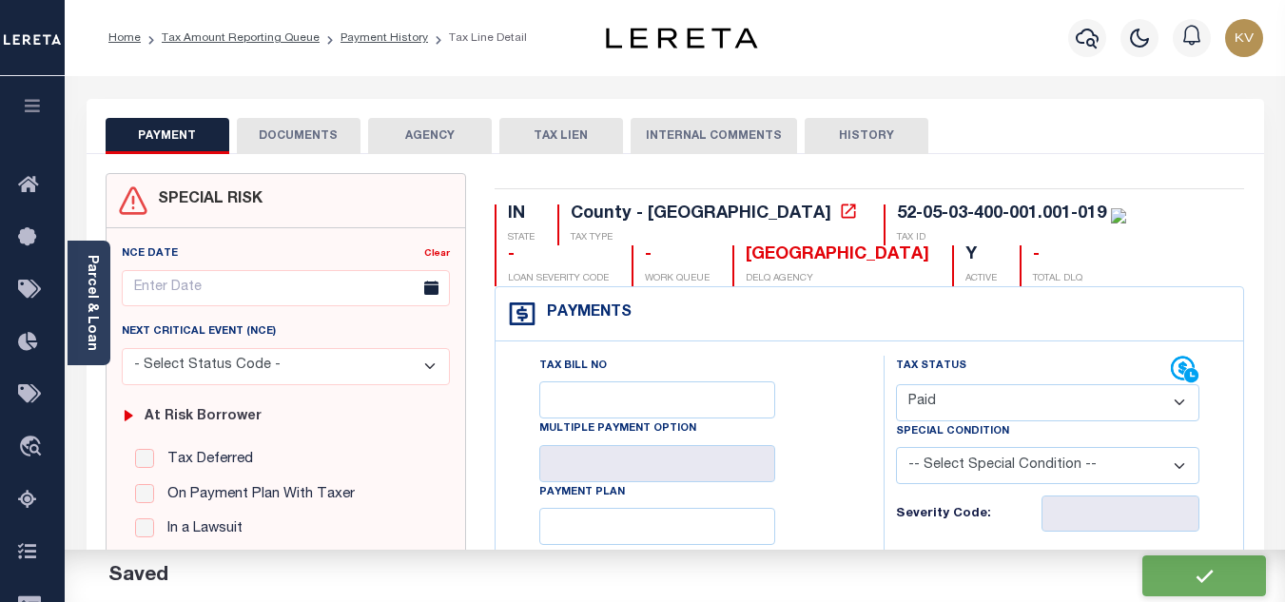
checkbox input "false"
type input "$0"
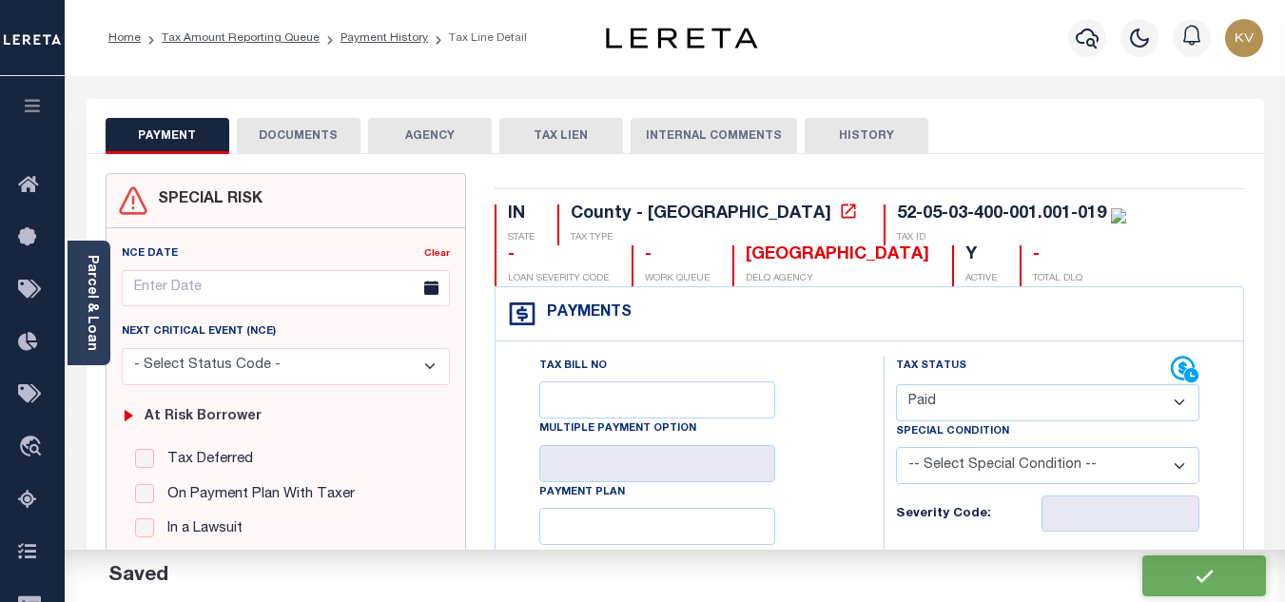
type input "$0"
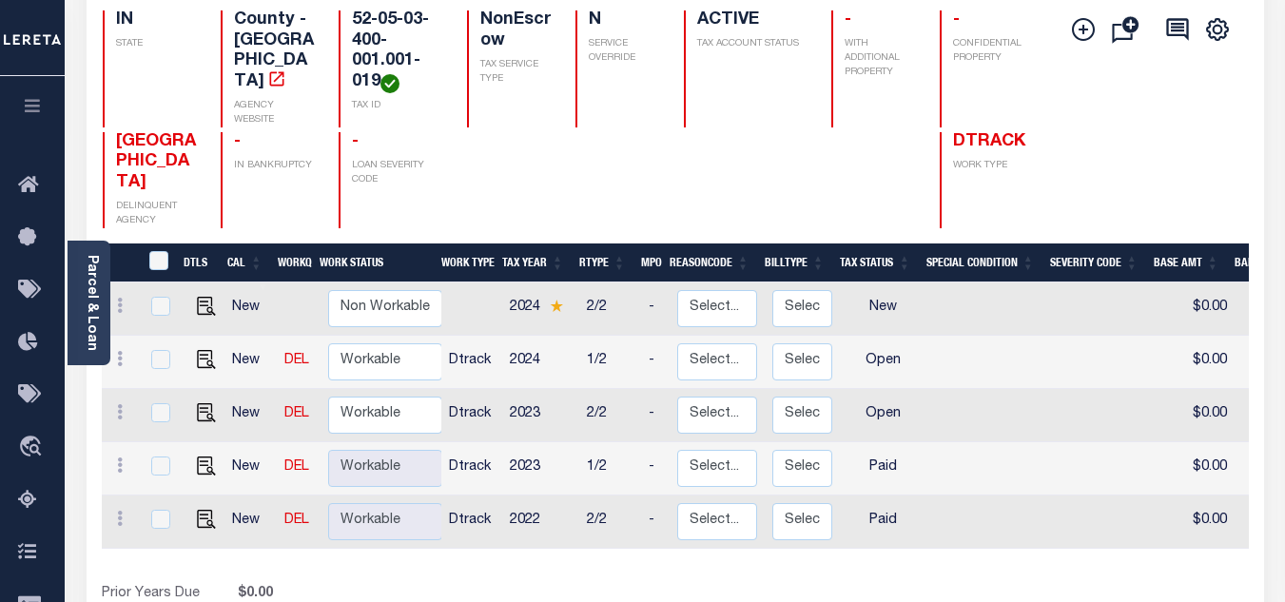
scroll to position [285, 0]
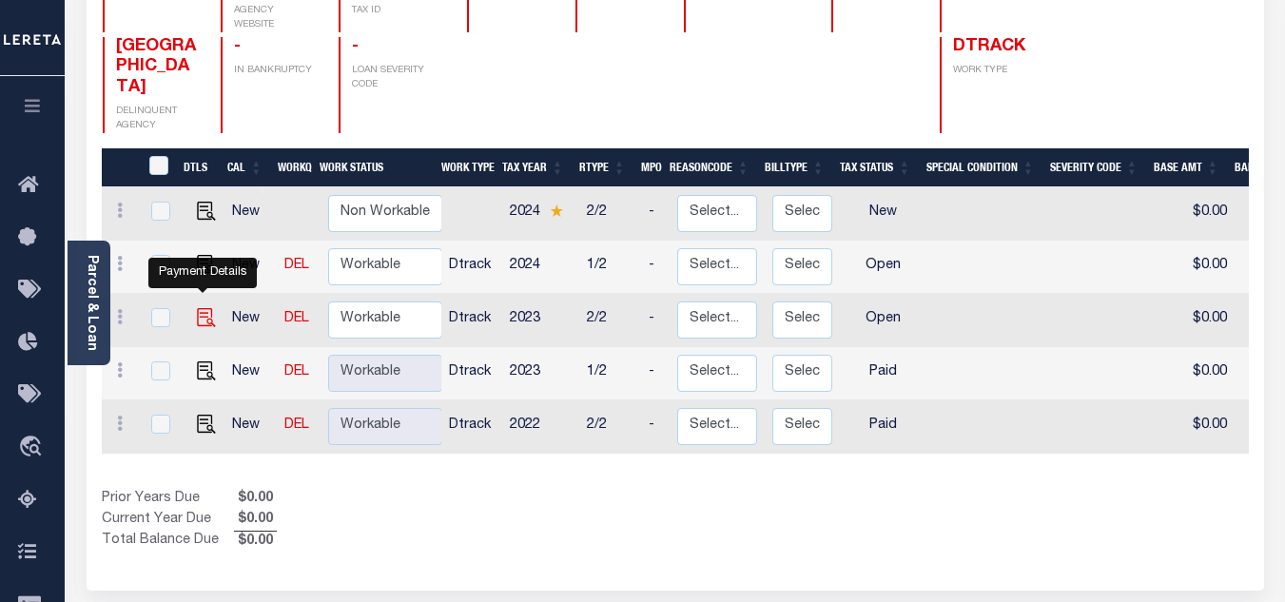
click at [197, 308] on img "" at bounding box center [206, 317] width 19 height 19
checkbox input "true"
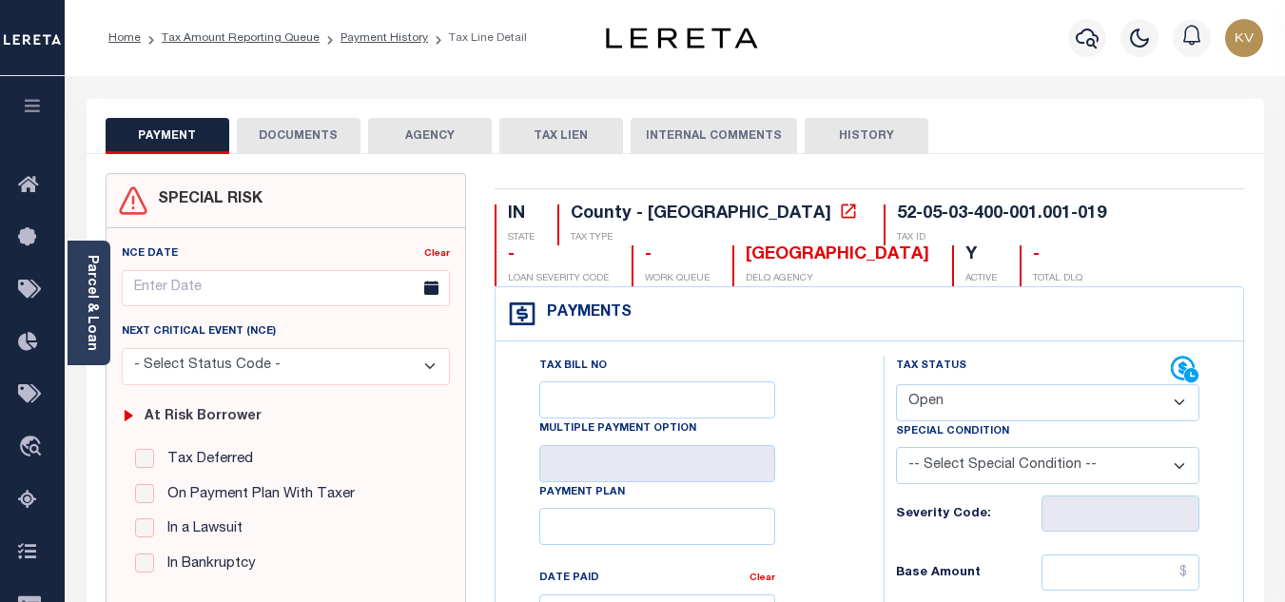
scroll to position [95, 0]
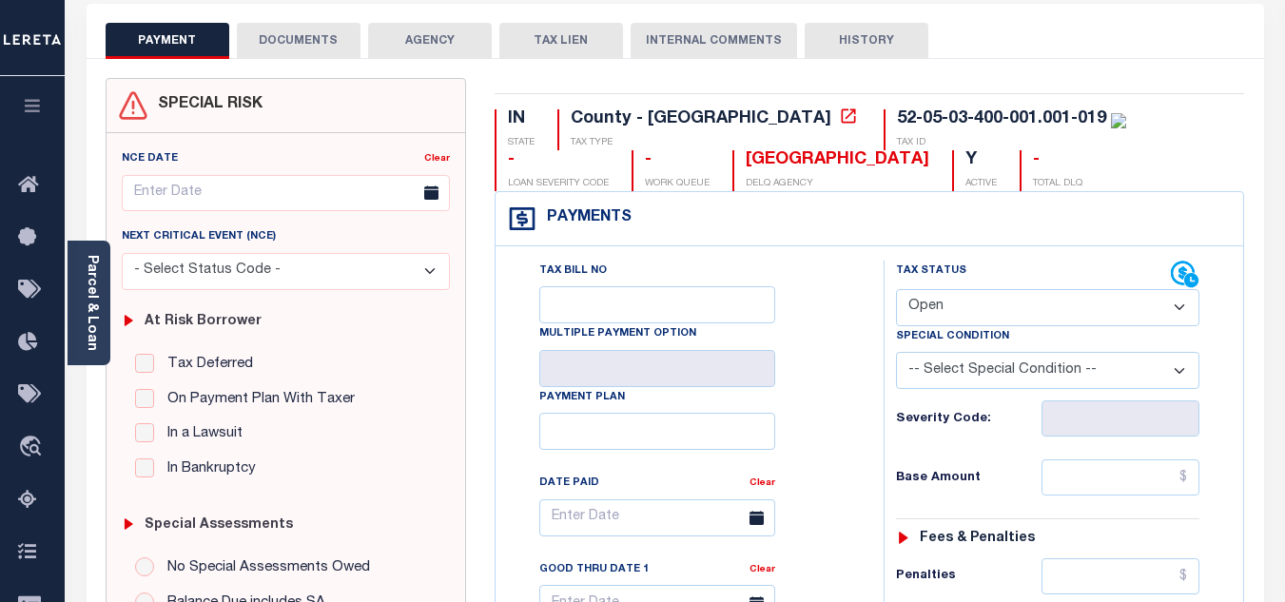
click at [941, 301] on select "- Select Status Code - Open Due/Unpaid Paid Incomplete No Tax Due Internal Refu…" at bounding box center [1047, 307] width 303 height 37
select select "PYD"
click at [896, 290] on select "- Select Status Code - Open Due/Unpaid Paid Incomplete No Tax Due Internal Refu…" at bounding box center [1047, 307] width 303 height 37
type input "[DATE]"
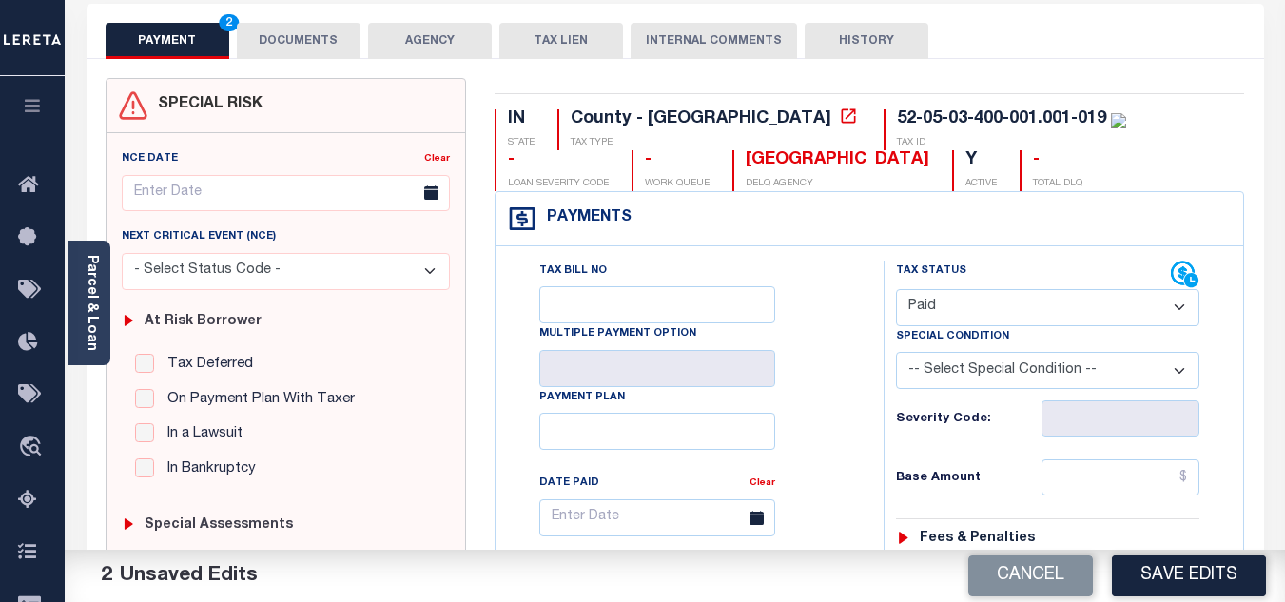
scroll to position [380, 0]
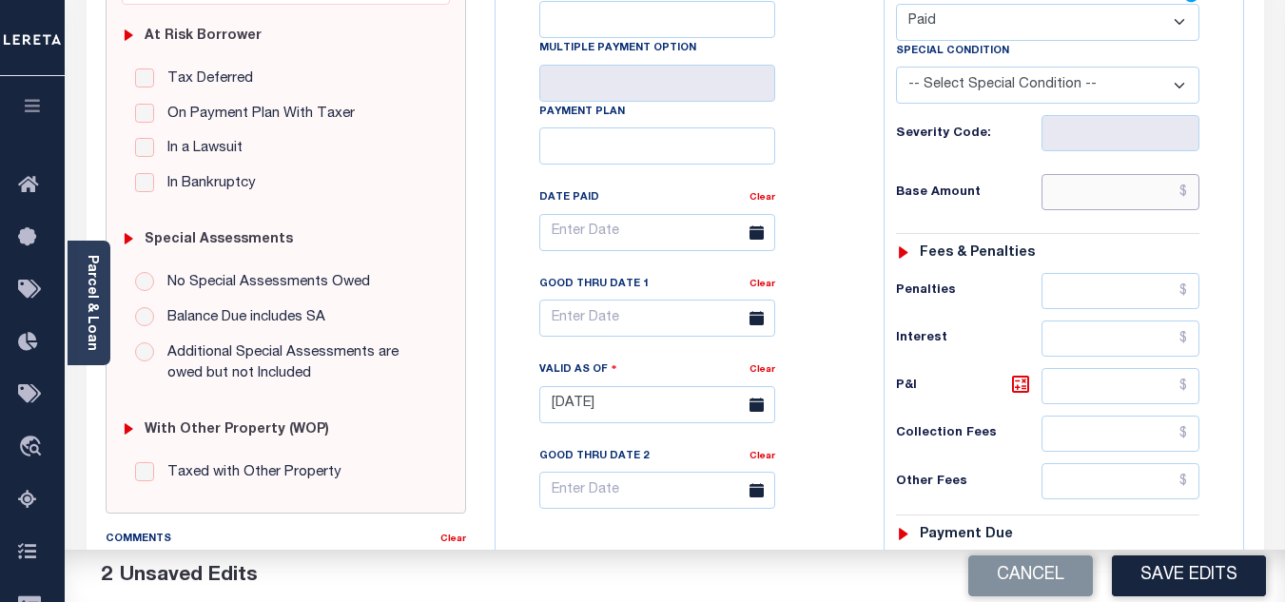
click at [1119, 204] on input "text" at bounding box center [1120, 192] width 158 height 36
type input "$0.00"
click at [994, 183] on div "Base Amount $0.00" at bounding box center [1047, 192] width 303 height 36
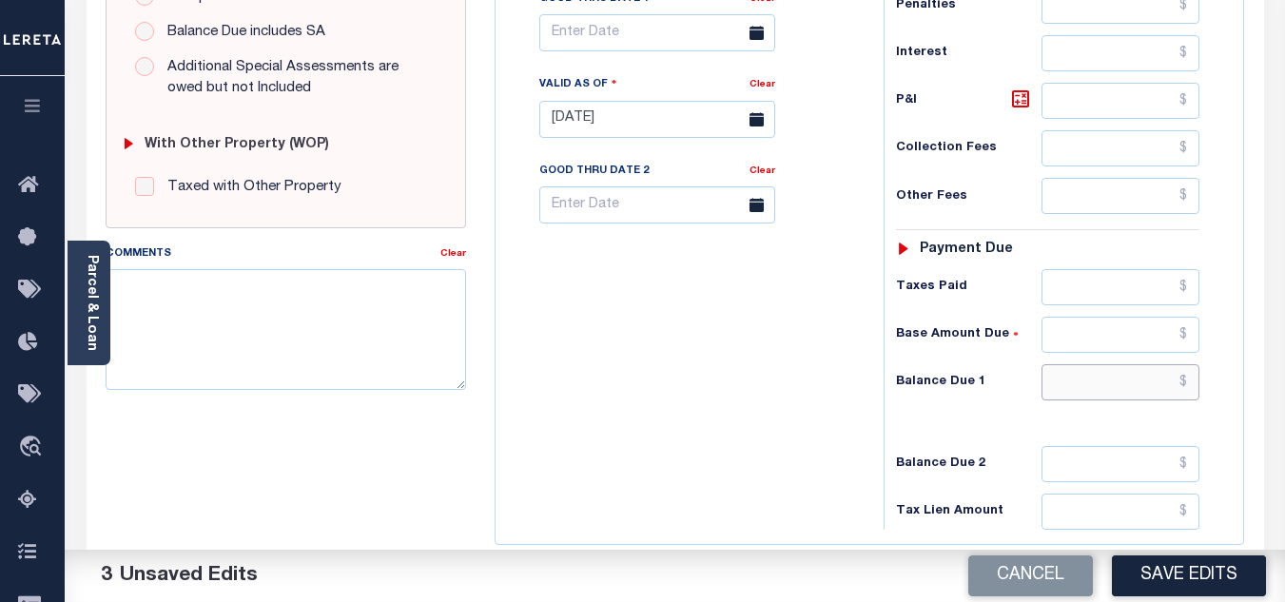
click at [1087, 377] on input "text" at bounding box center [1120, 382] width 158 height 36
type input "$0.00"
click at [750, 352] on div "Tax Bill No Multiple Payment Option Payment Plan Clear" at bounding box center [684, 110] width 369 height 840
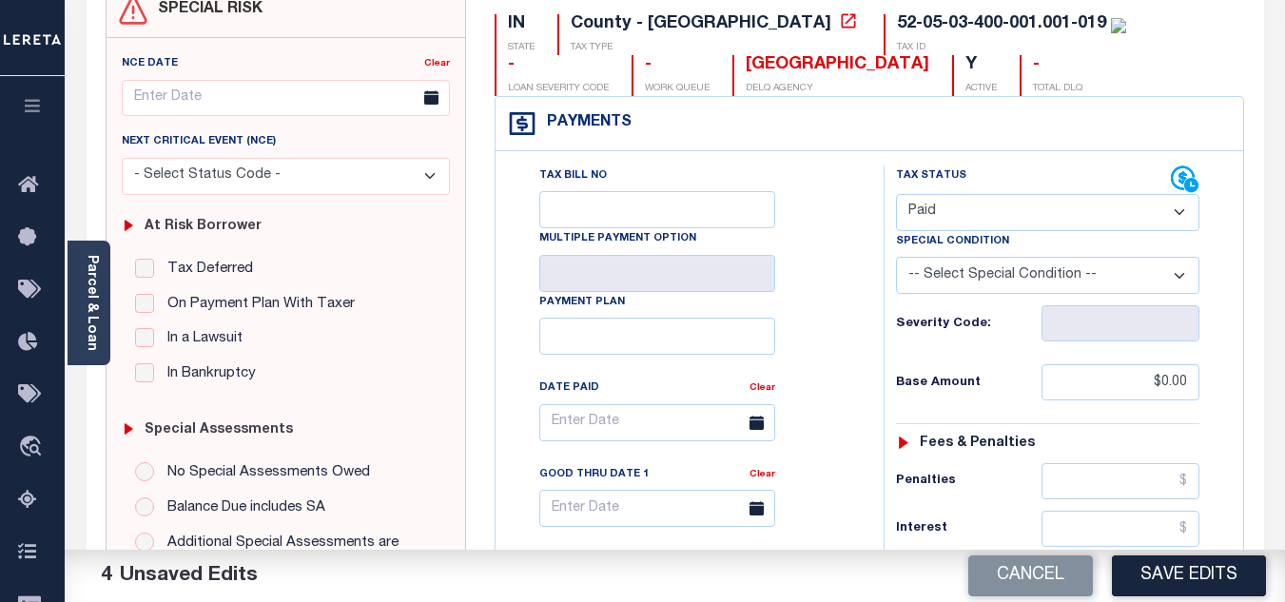
scroll to position [0, 0]
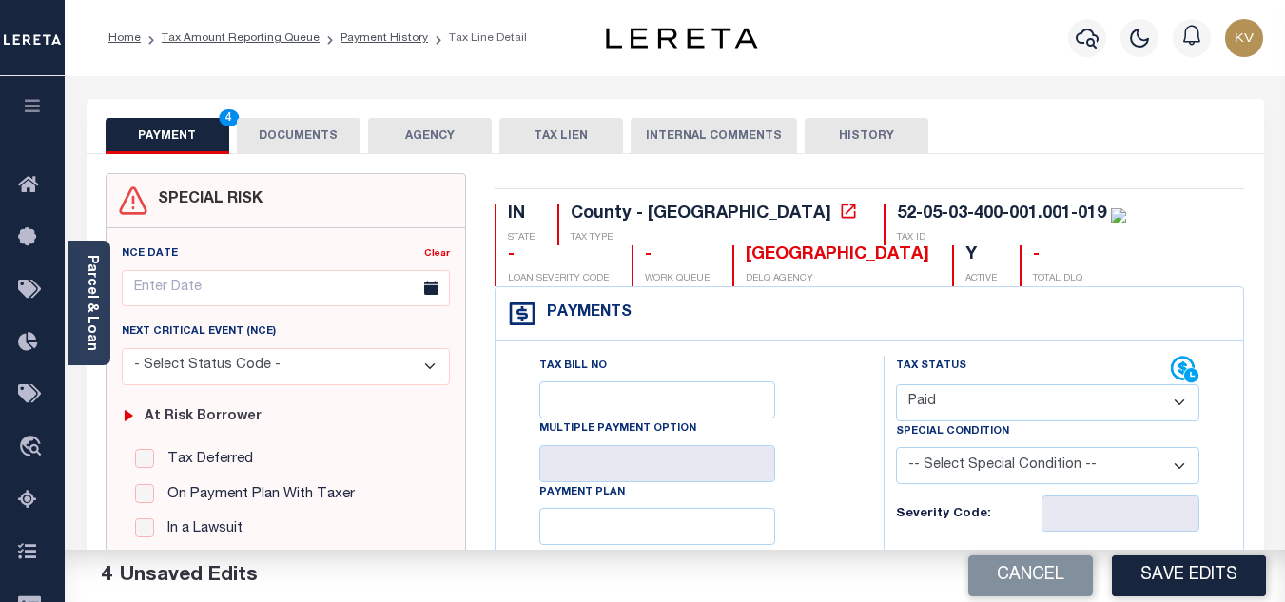
click at [332, 129] on button "DOCUMENTS" at bounding box center [299, 136] width 124 height 36
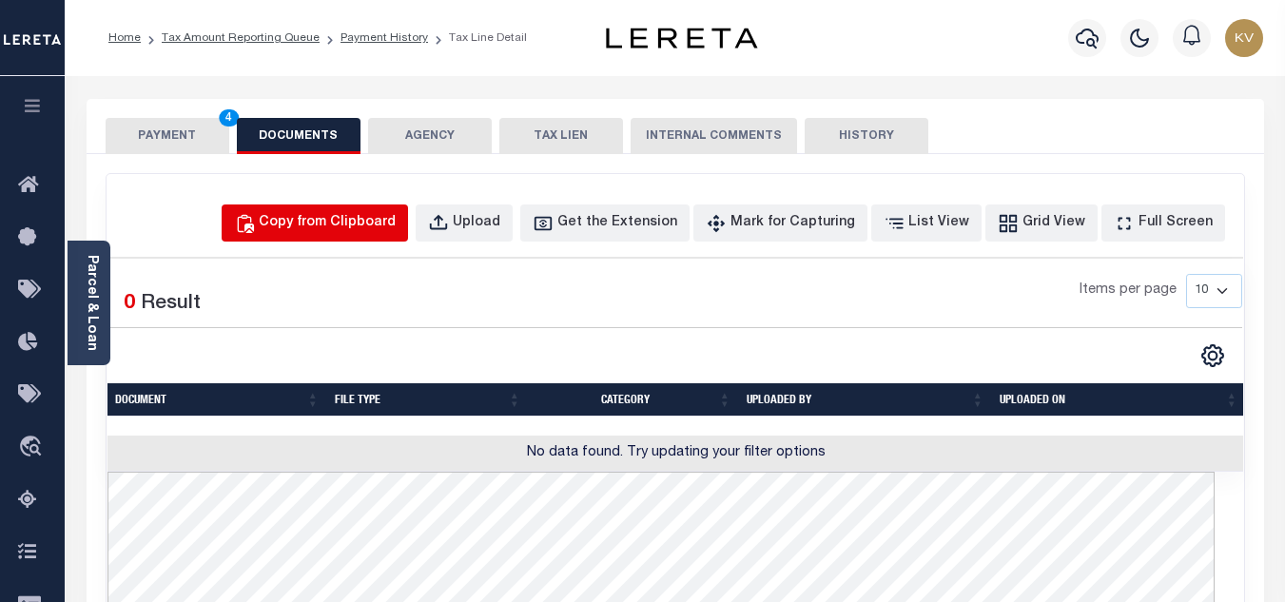
drag, startPoint x: 352, startPoint y: 241, endPoint x: 352, endPoint y: 218, distance: 22.8
click at [352, 241] on button "Copy from Clipboard" at bounding box center [315, 222] width 186 height 37
select select "POP"
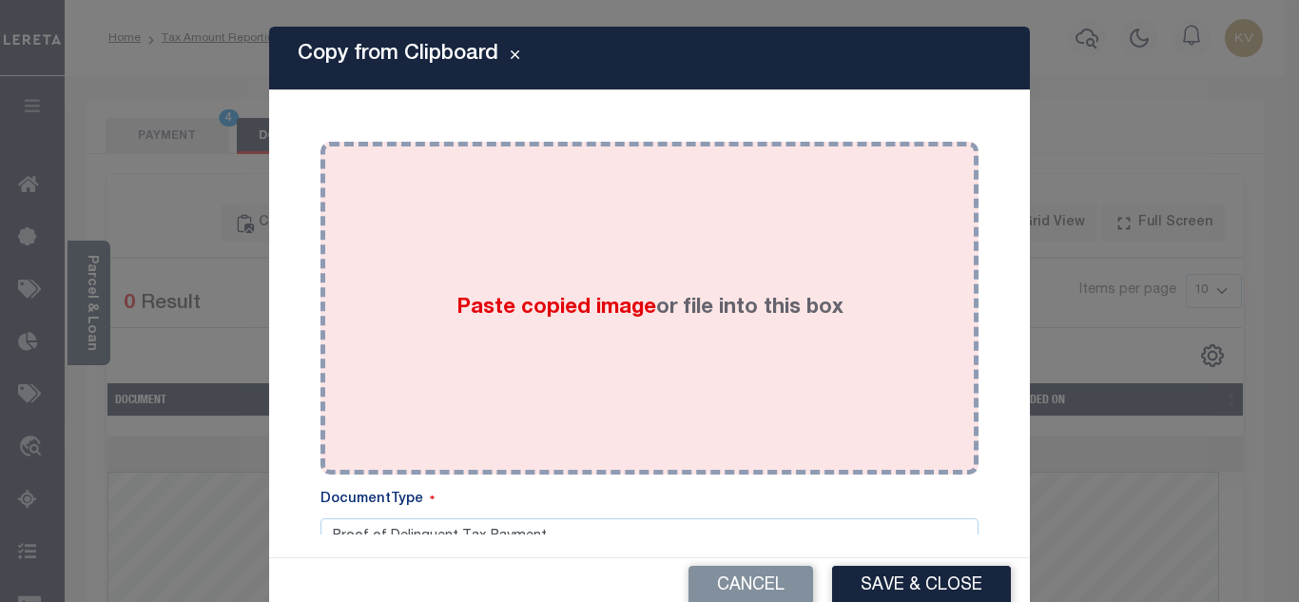
click at [353, 210] on div "Paste copied image or file into this box" at bounding box center [650, 308] width 630 height 304
click at [485, 279] on div "Paste copied image or file into this box" at bounding box center [650, 308] width 630 height 304
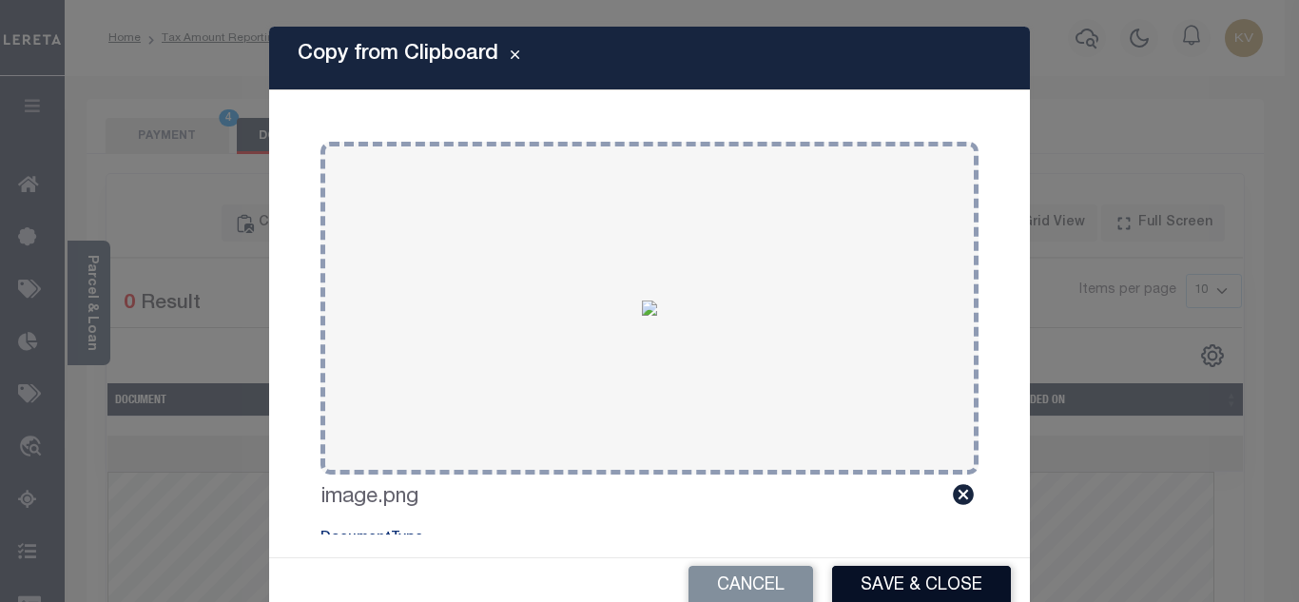
click at [894, 584] on button "Save & Close" at bounding box center [921, 586] width 179 height 41
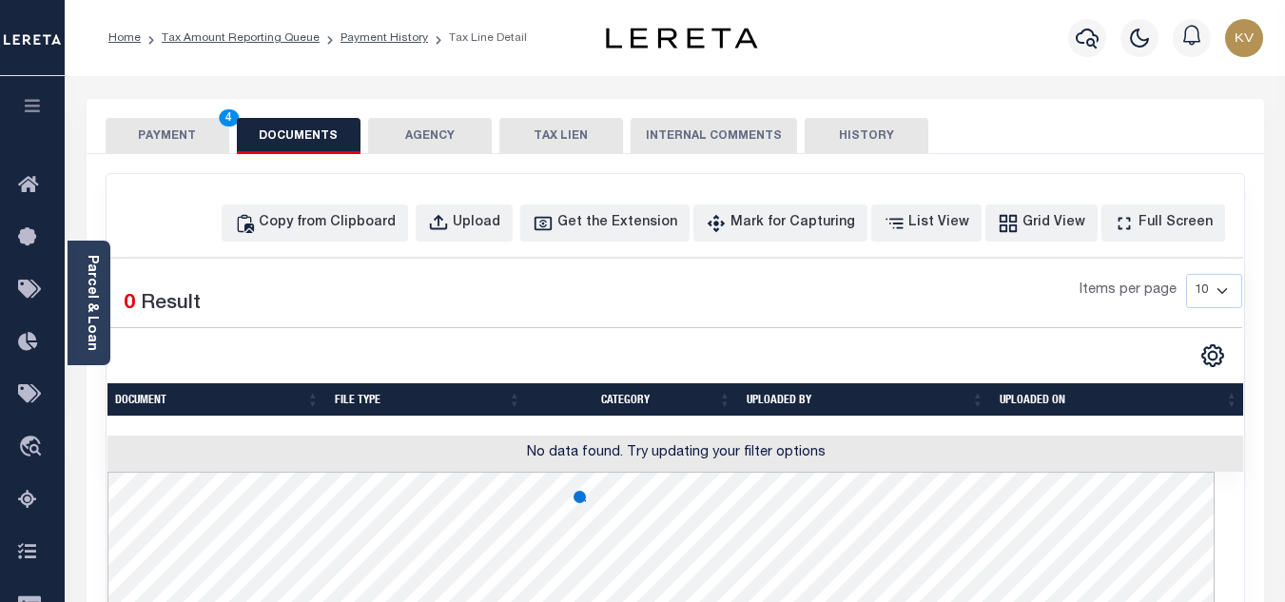
click at [150, 138] on button "PAYMENT 4" at bounding box center [168, 136] width 124 height 36
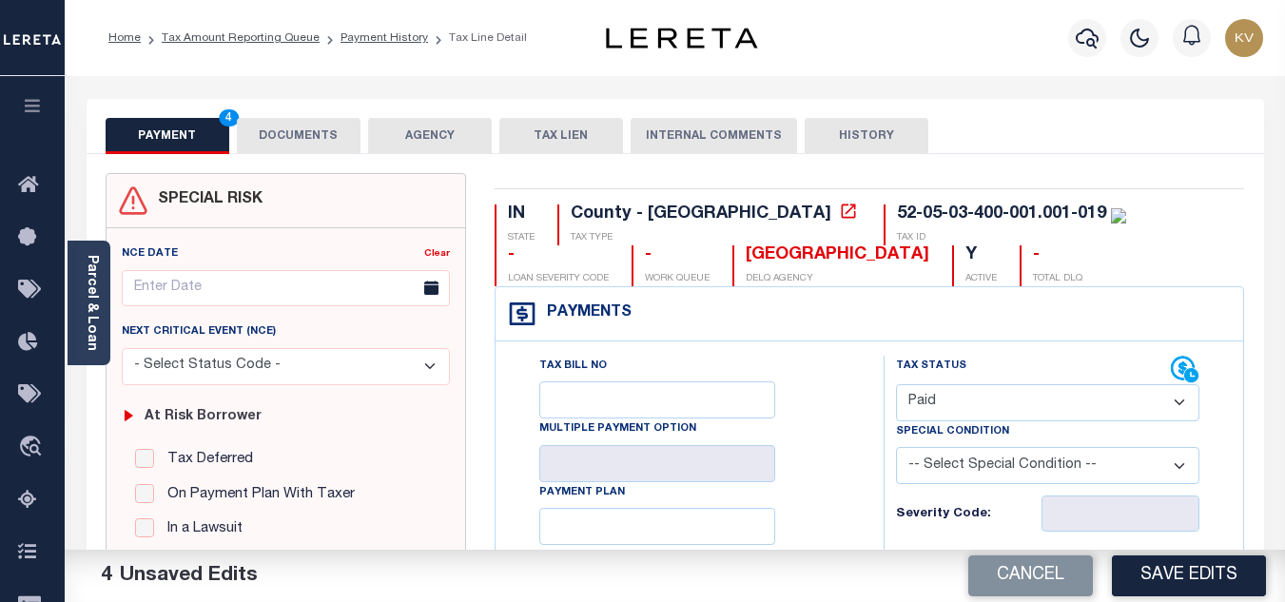
click at [1199, 575] on button "Save Edits" at bounding box center [1189, 575] width 154 height 41
checkbox input "false"
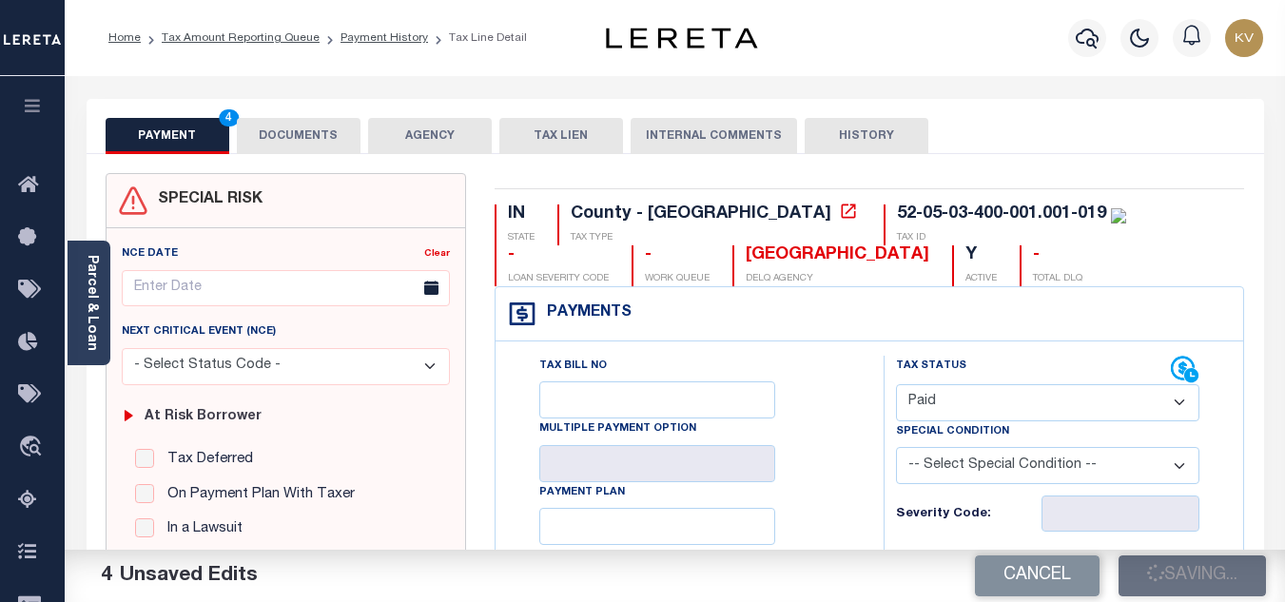
type input "$0"
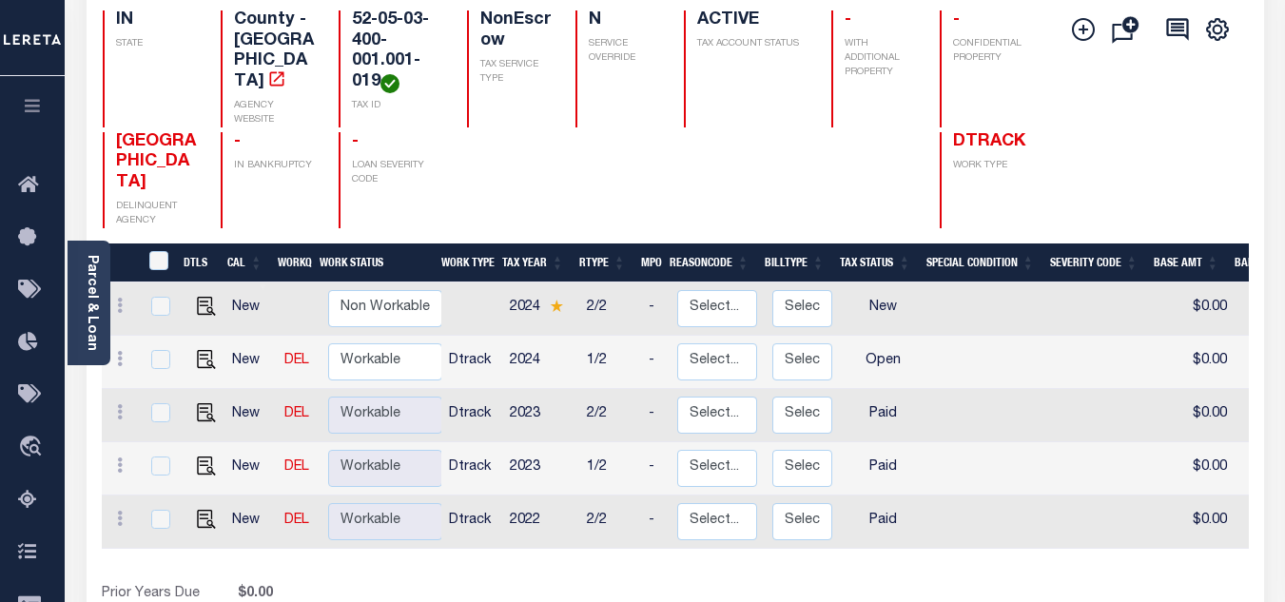
scroll to position [285, 0]
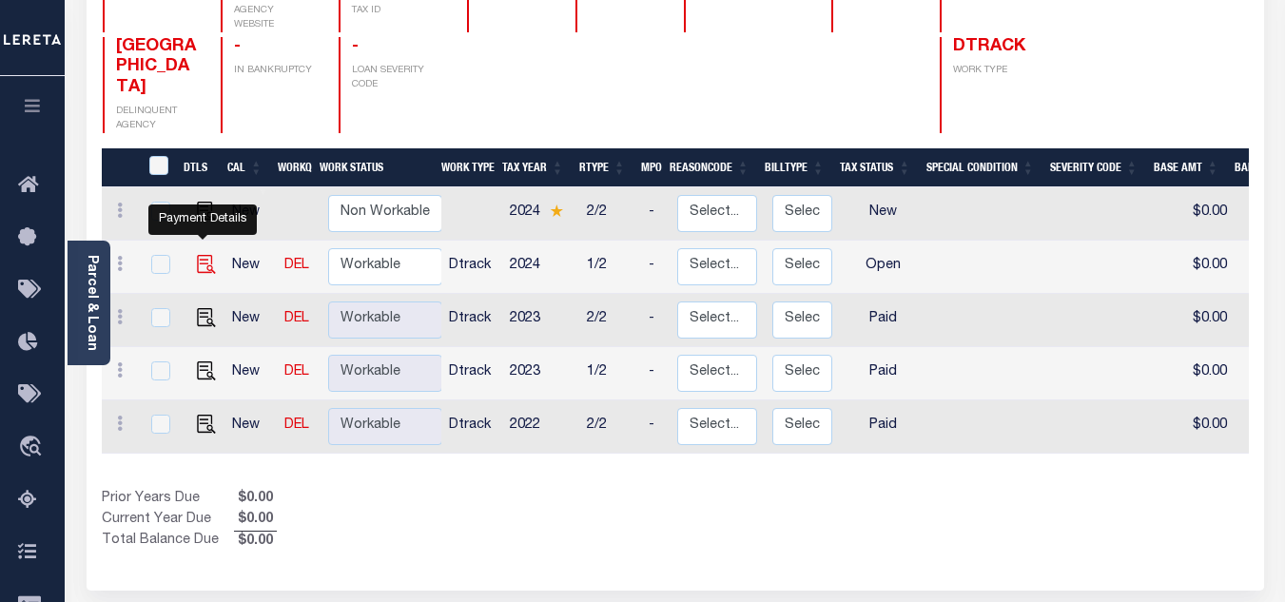
click at [199, 255] on img "" at bounding box center [206, 264] width 19 height 19
checkbox input "true"
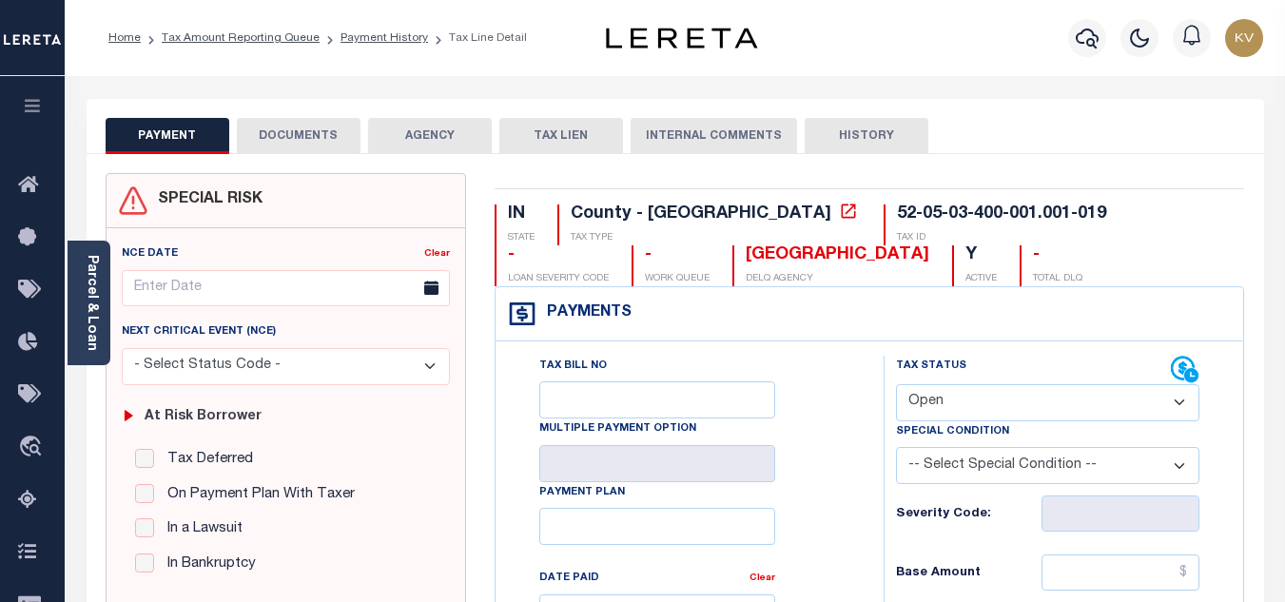
scroll to position [285, 0]
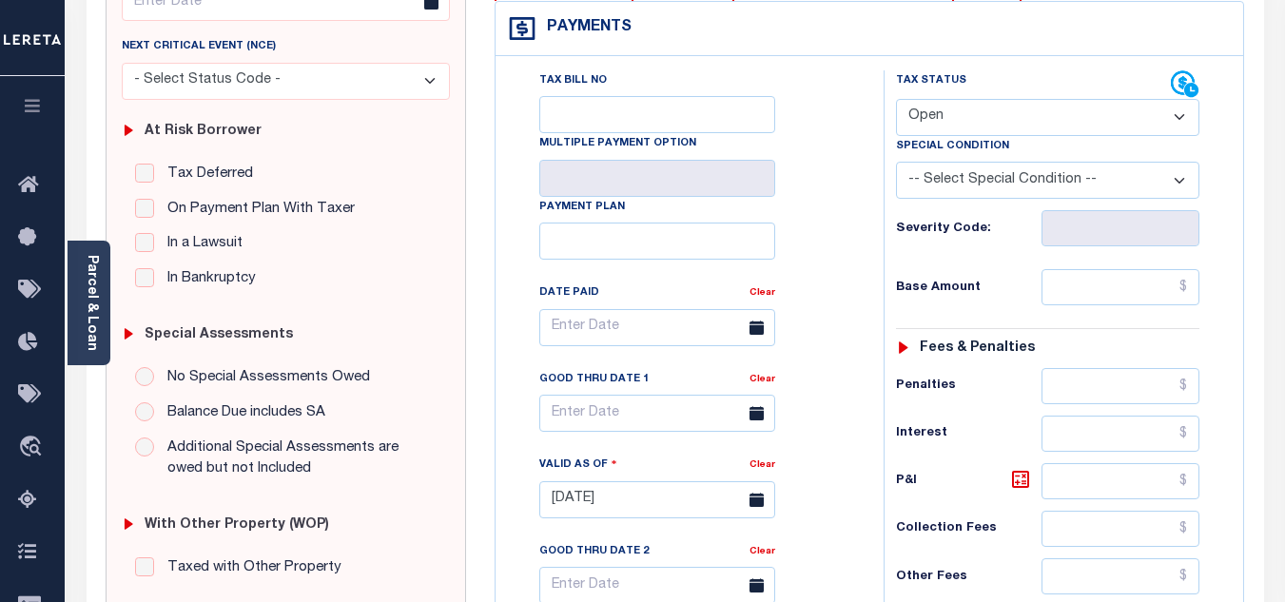
click at [952, 131] on select "- Select Status Code - Open Due/Unpaid Paid Incomplete No Tax Due Internal Refu…" at bounding box center [1047, 117] width 303 height 37
select select "PYD"
click at [896, 100] on select "- Select Status Code - Open Due/Unpaid Paid Incomplete No Tax Due Internal Refu…" at bounding box center [1047, 117] width 303 height 37
type input "[DATE]"
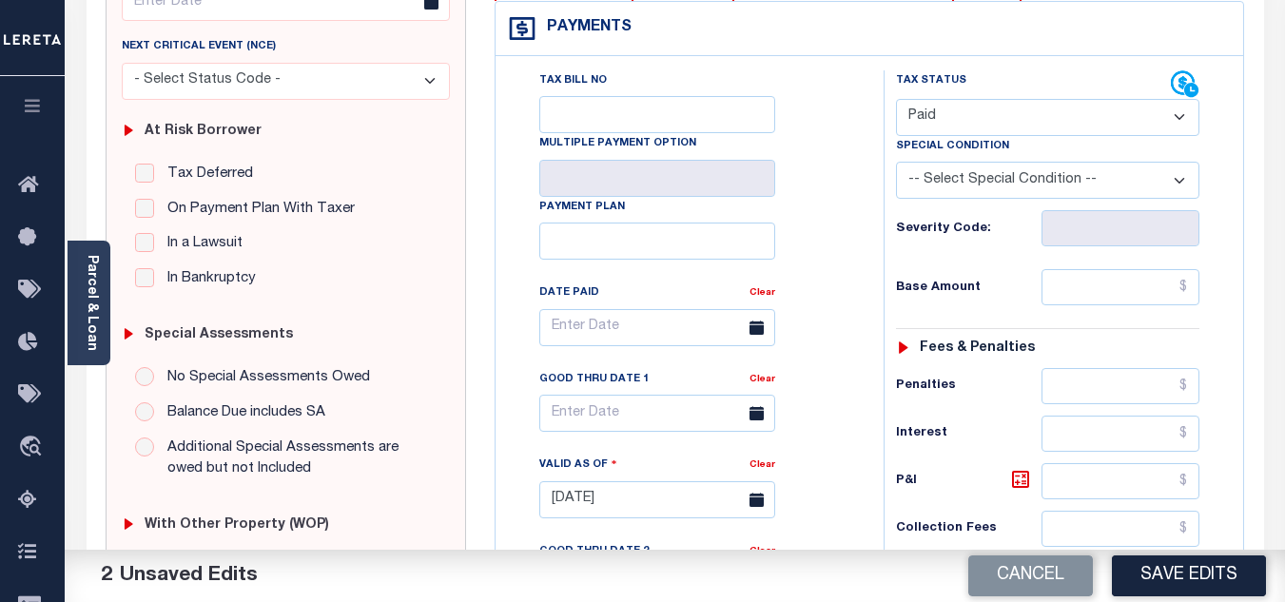
click at [846, 205] on div "Tax Bill No Multiple Payment Option Payment Plan Clear" at bounding box center [684, 337] width 340 height 534
click at [1123, 273] on input "text" at bounding box center [1120, 287] width 158 height 36
type input "$0.00"
click at [1012, 270] on div "Tax Status Status - Select Status Code -" at bounding box center [1053, 490] width 340 height 840
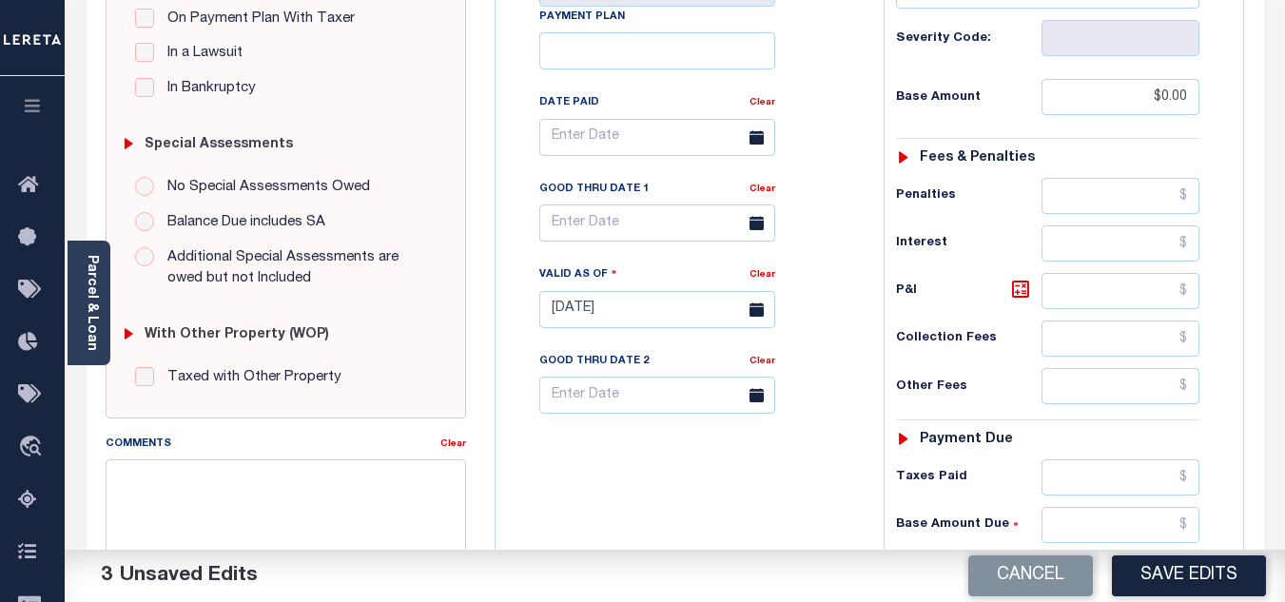
scroll to position [571, 0]
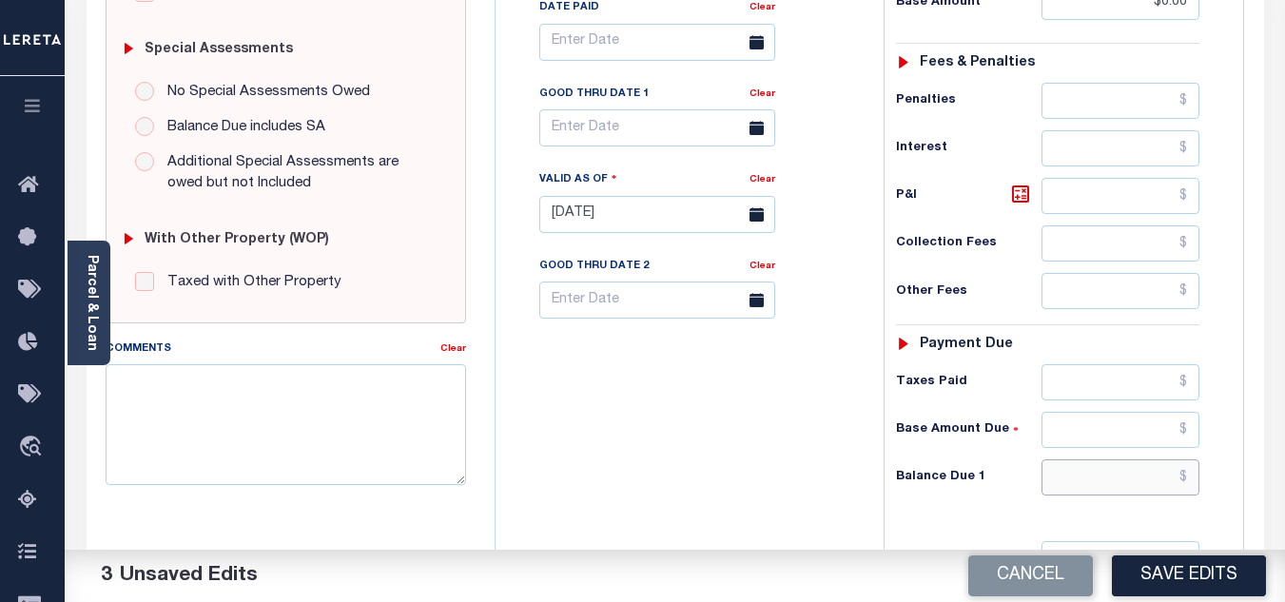
click at [1072, 470] on input "text" at bounding box center [1120, 477] width 158 height 36
type input "$0.00"
click at [858, 424] on div "Tax Bill No Multiple Payment Option Payment Plan Clear" at bounding box center [684, 205] width 369 height 840
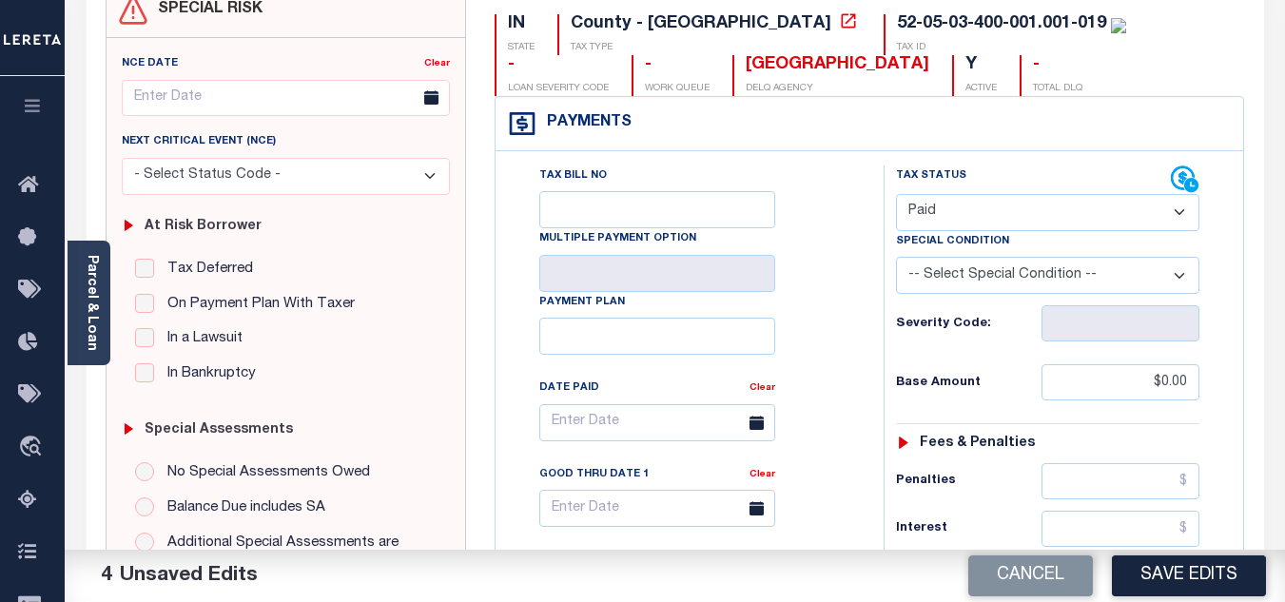
scroll to position [0, 0]
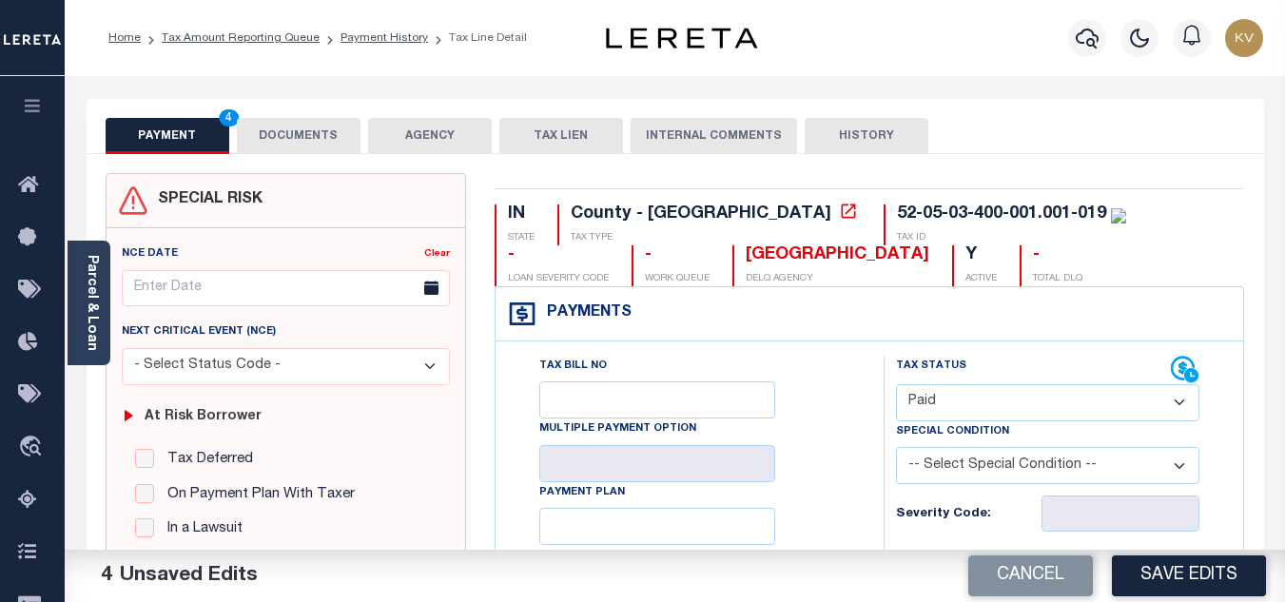
click at [324, 122] on button "DOCUMENTS" at bounding box center [299, 136] width 124 height 36
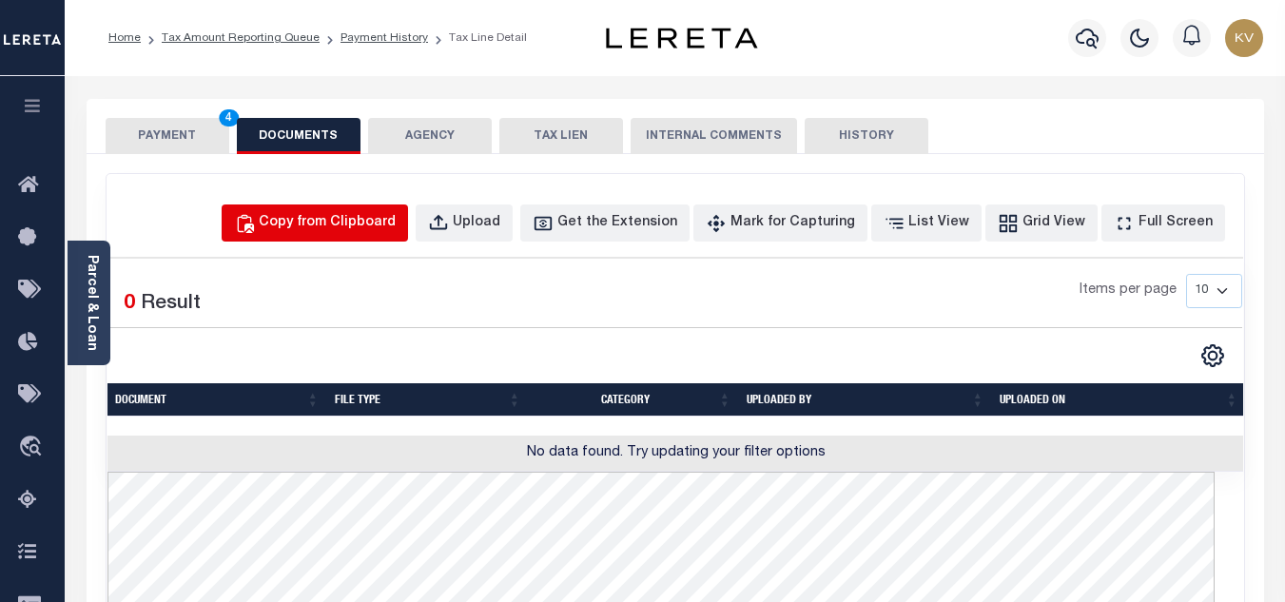
click at [378, 216] on div "Copy from Clipboard" at bounding box center [327, 223] width 137 height 21
select select "POP"
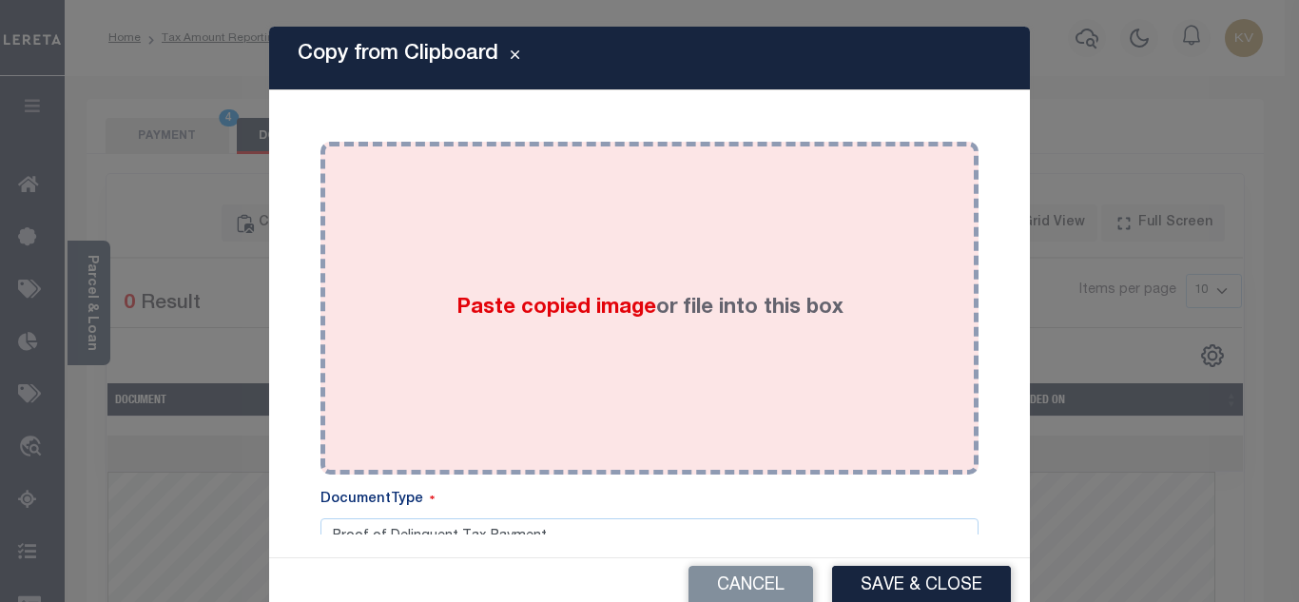
click at [413, 280] on div "Paste copied image or file into this box" at bounding box center [650, 308] width 630 height 304
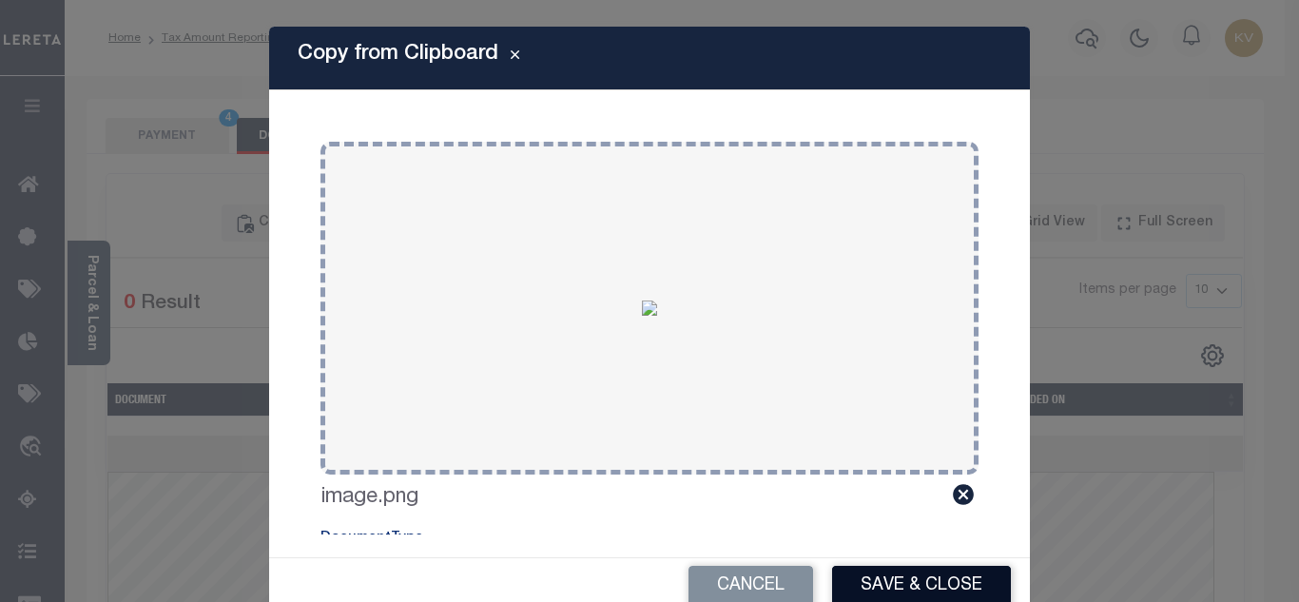
click at [878, 597] on button "Save & Close" at bounding box center [921, 586] width 179 height 41
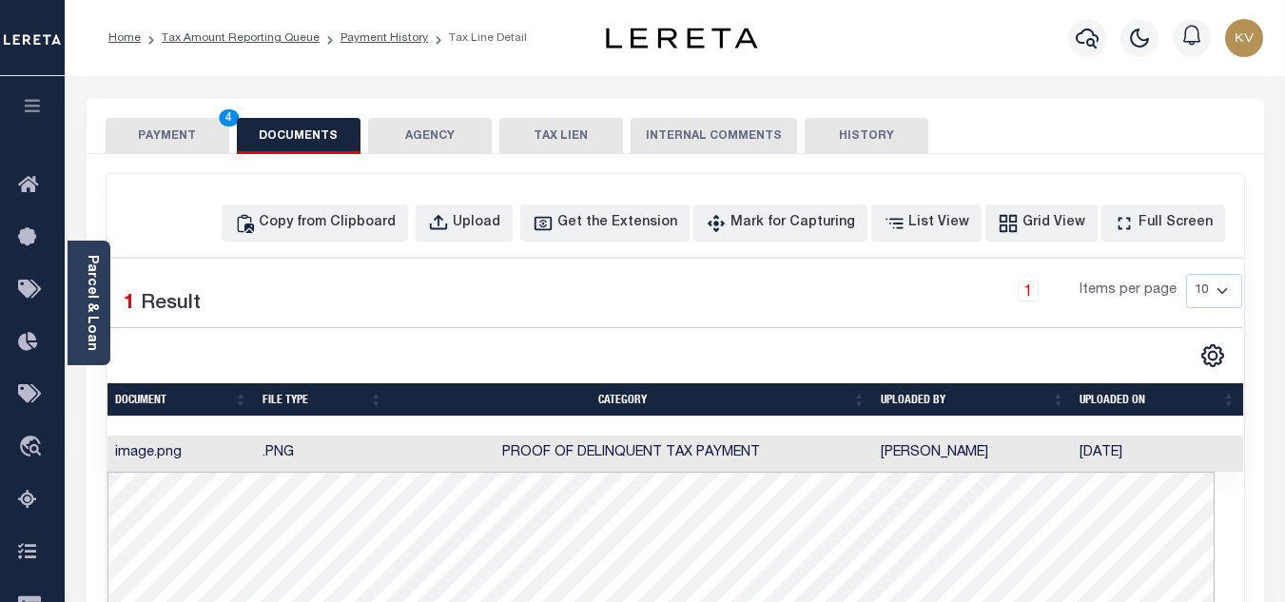
click at [170, 133] on button "PAYMENT 4" at bounding box center [168, 136] width 124 height 36
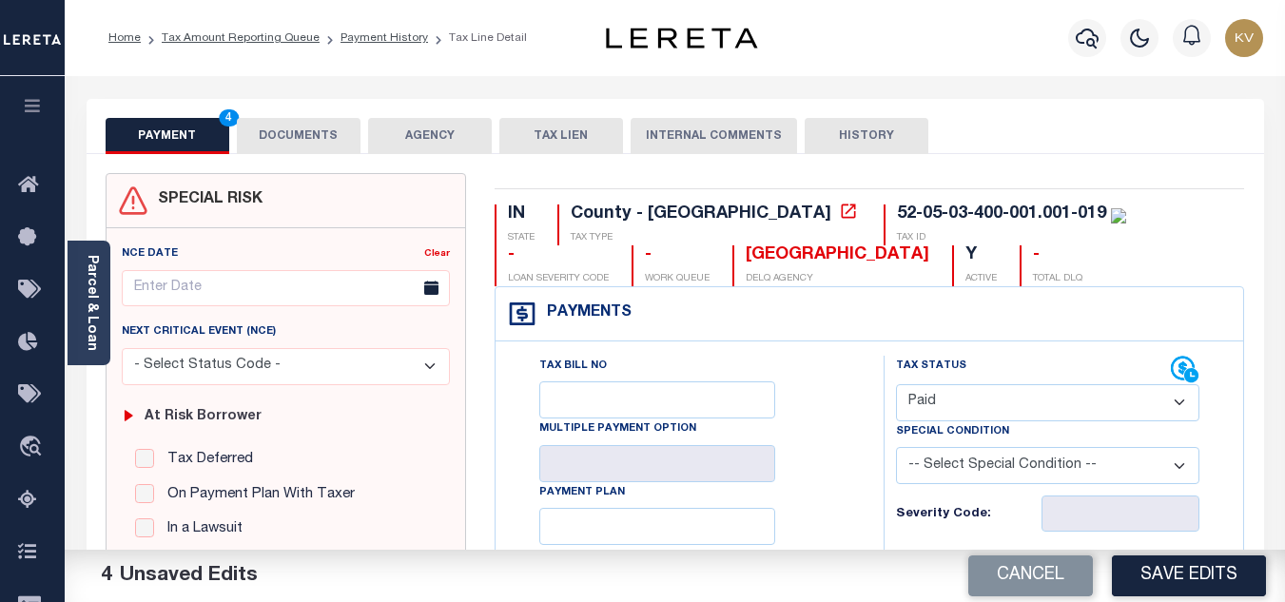
scroll to position [285, 0]
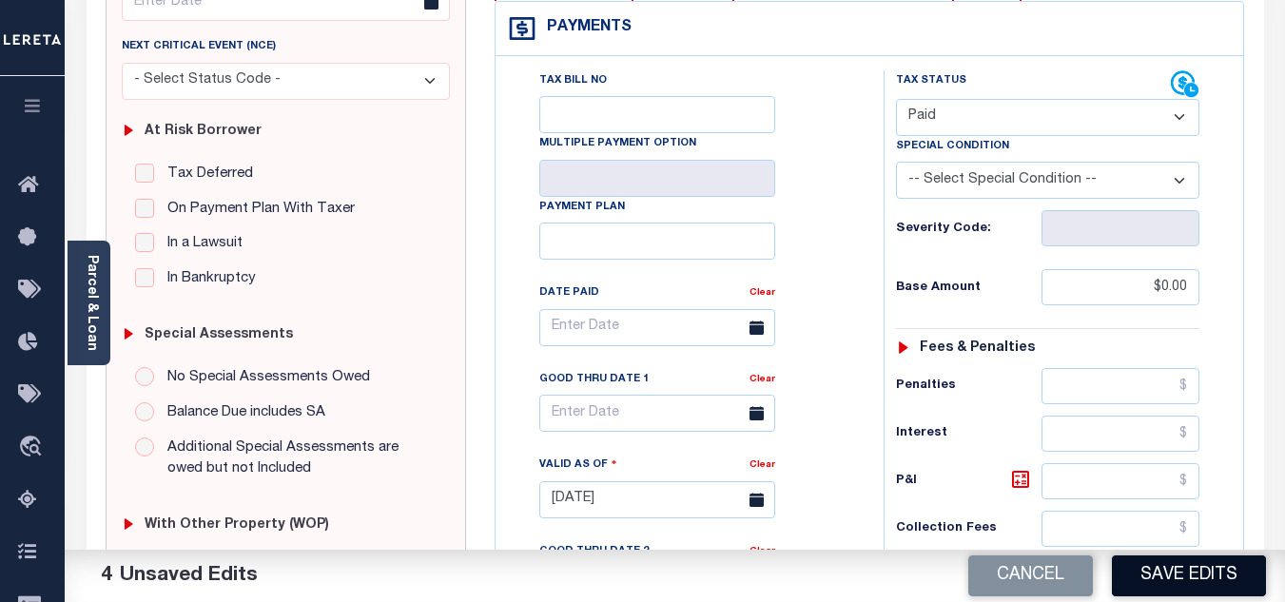
click at [1156, 555] on button "Save Edits" at bounding box center [1189, 575] width 154 height 41
checkbox input "false"
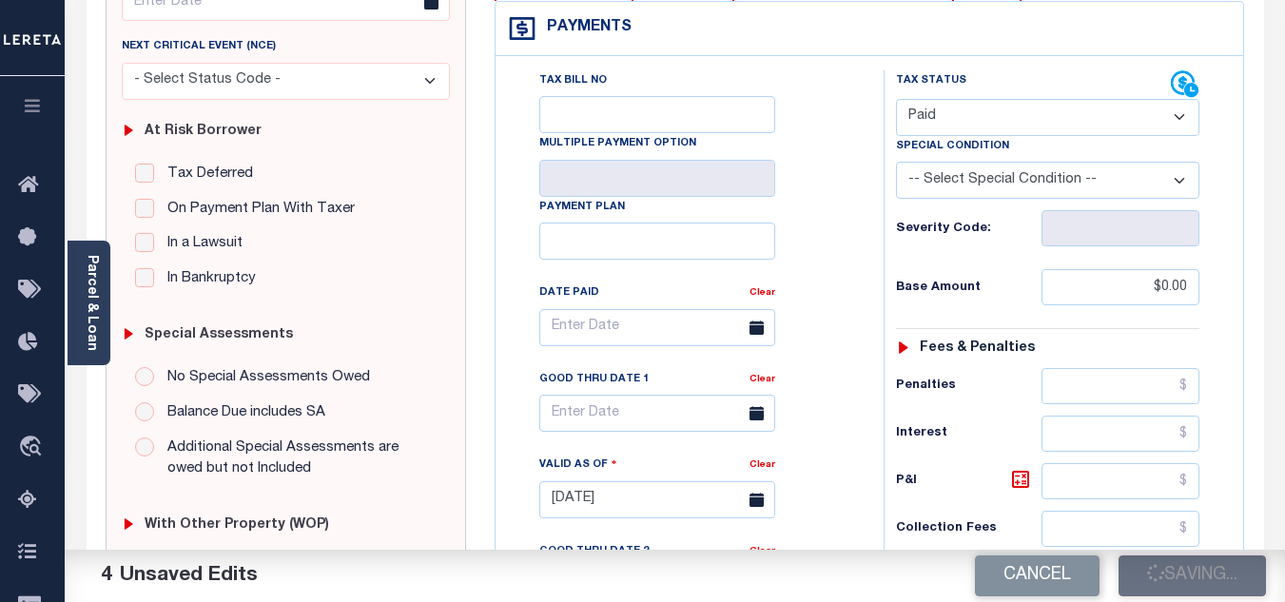
type input "$0"
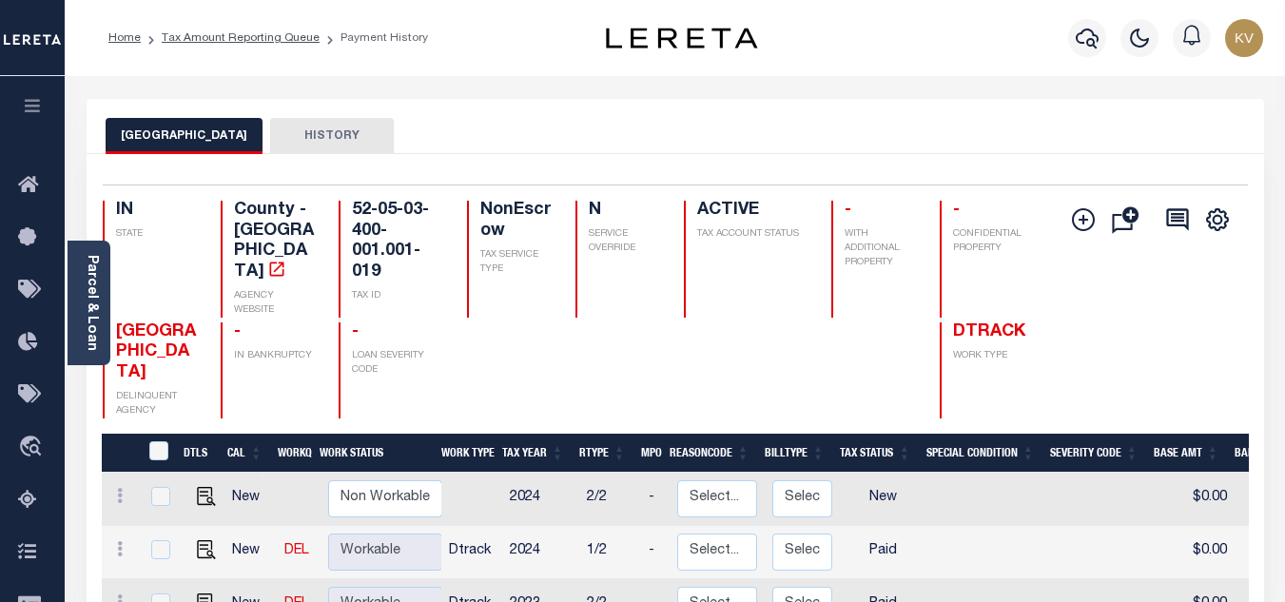
scroll to position [190, 0]
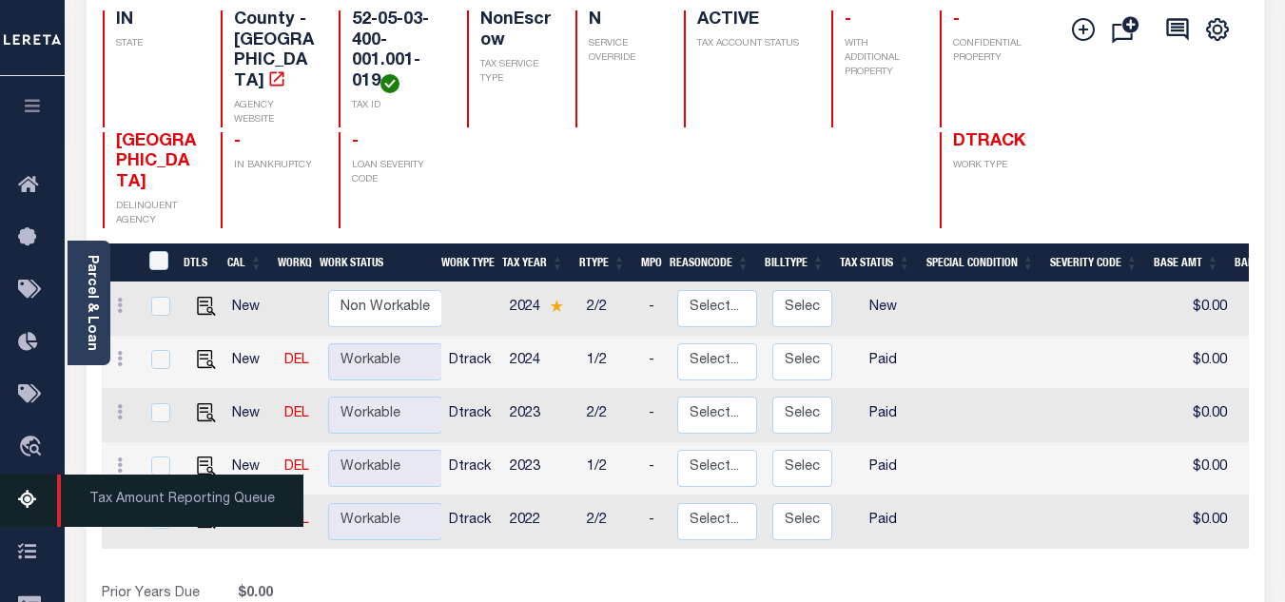
click at [28, 498] on icon at bounding box center [33, 501] width 30 height 24
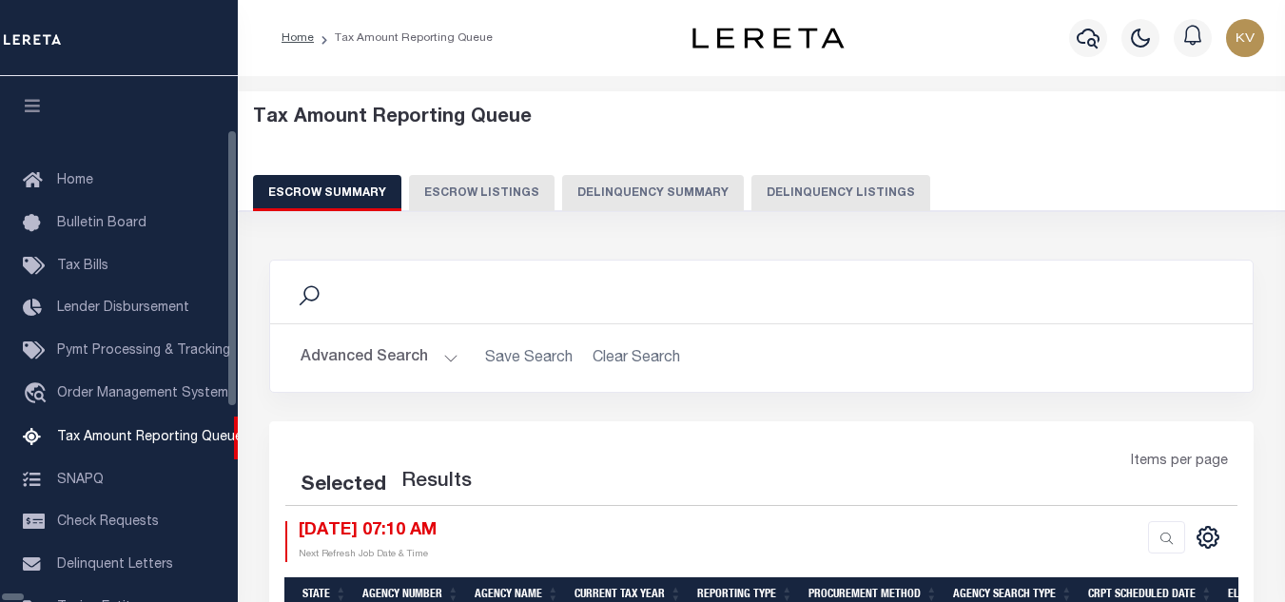
click at [751, 180] on button "Delinquency Listings" at bounding box center [840, 193] width 179 height 36
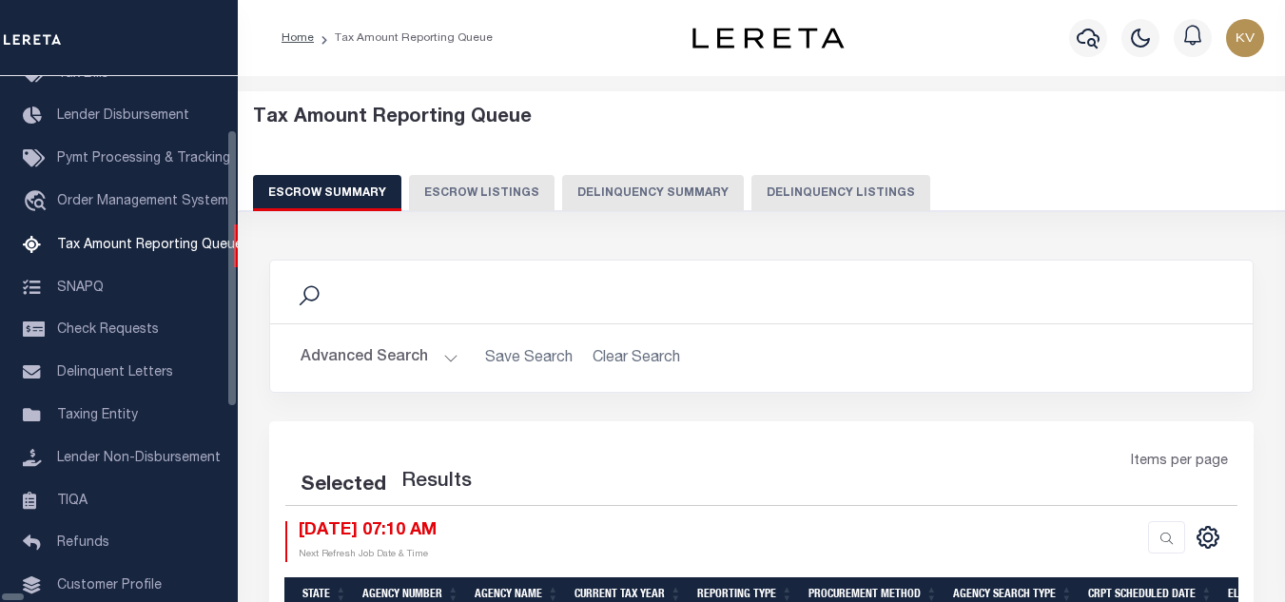
select select "100"
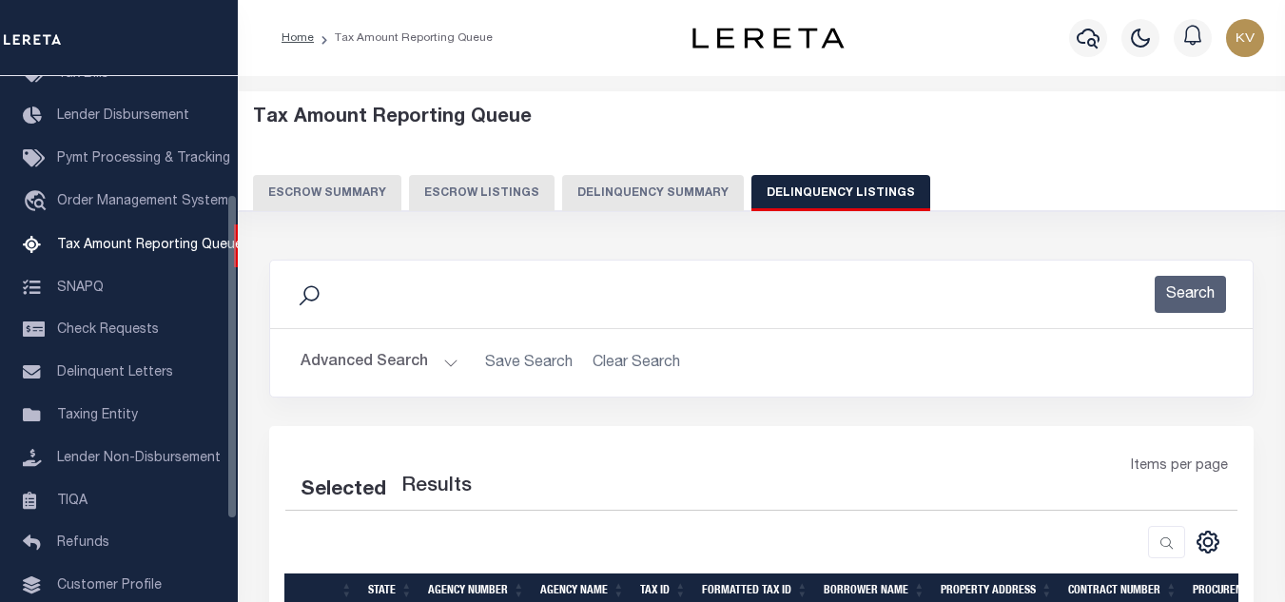
select select "100"
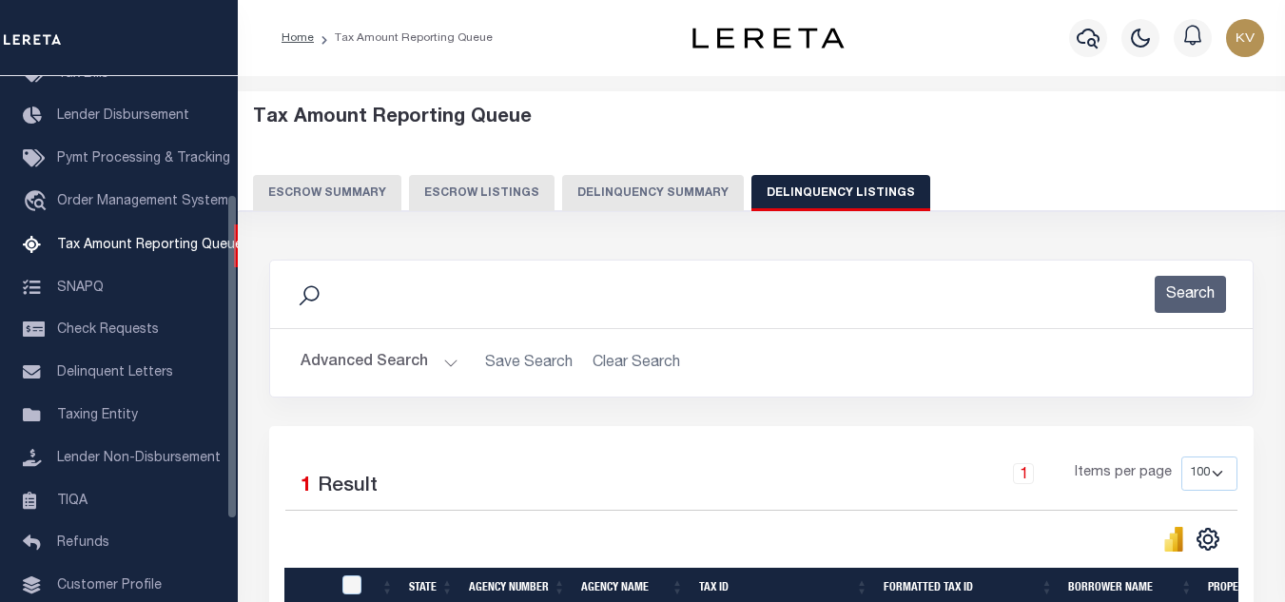
scroll to position [190, 0]
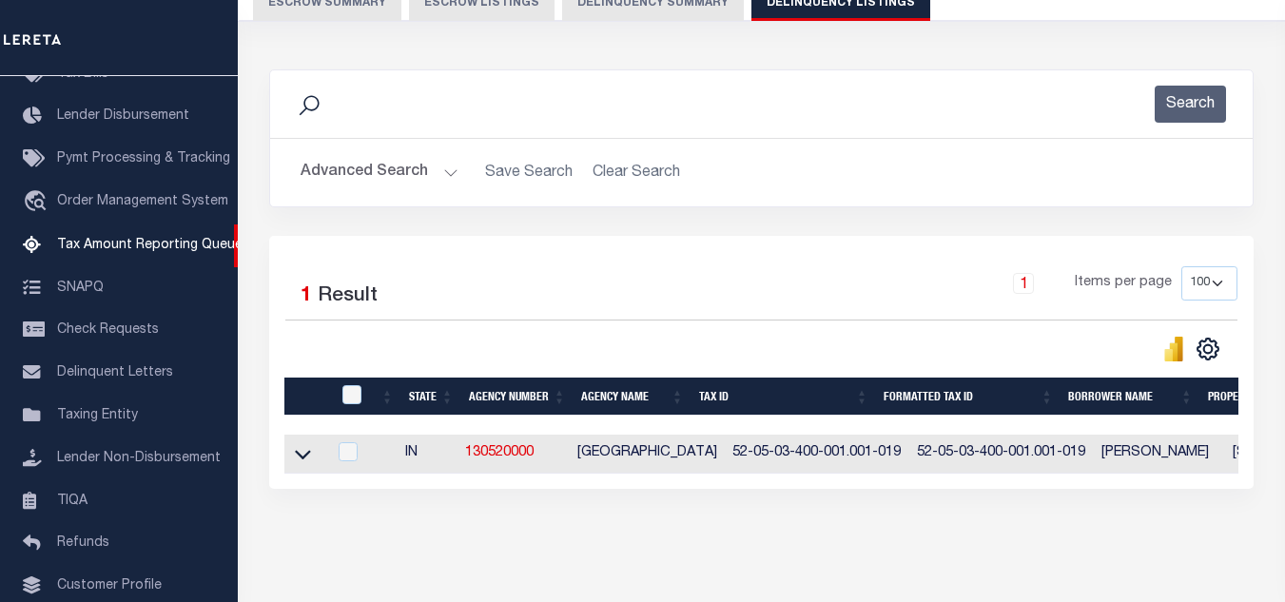
click at [305, 459] on icon at bounding box center [303, 456] width 16 height 10
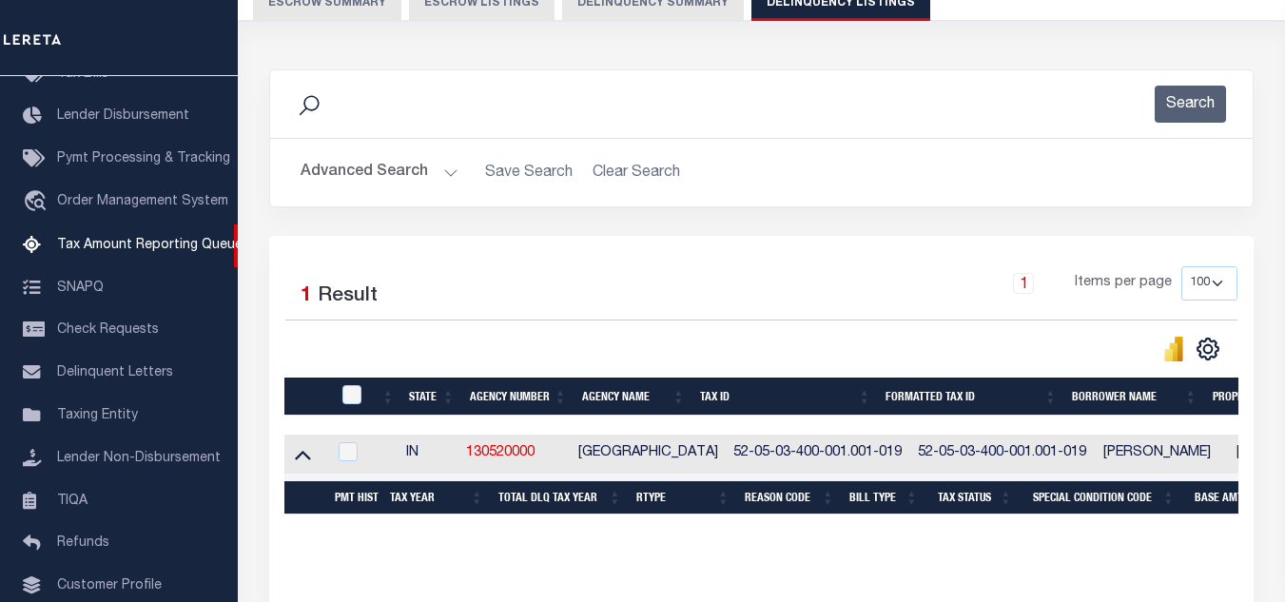
scroll to position [380, 0]
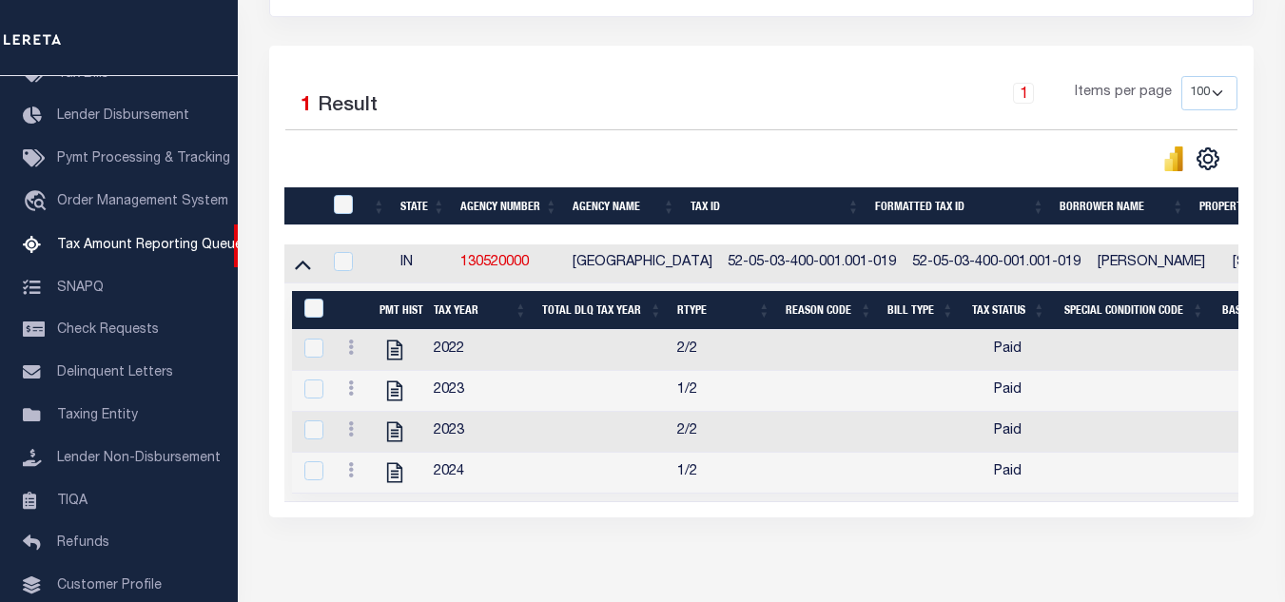
click at [336, 197] on div at bounding box center [344, 205] width 31 height 21
click at [343, 203] on input "checkbox" at bounding box center [343, 204] width 19 height 19
checkbox input "true"
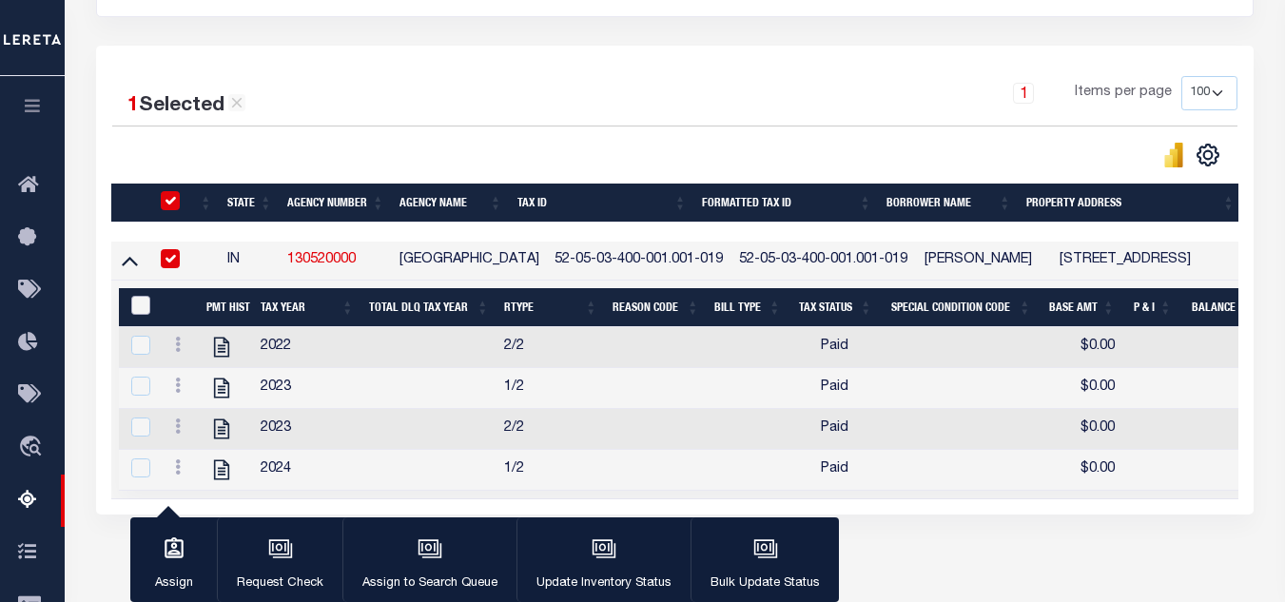
click at [138, 310] on input "&nbsp;" at bounding box center [140, 305] width 19 height 19
checkbox input "true"
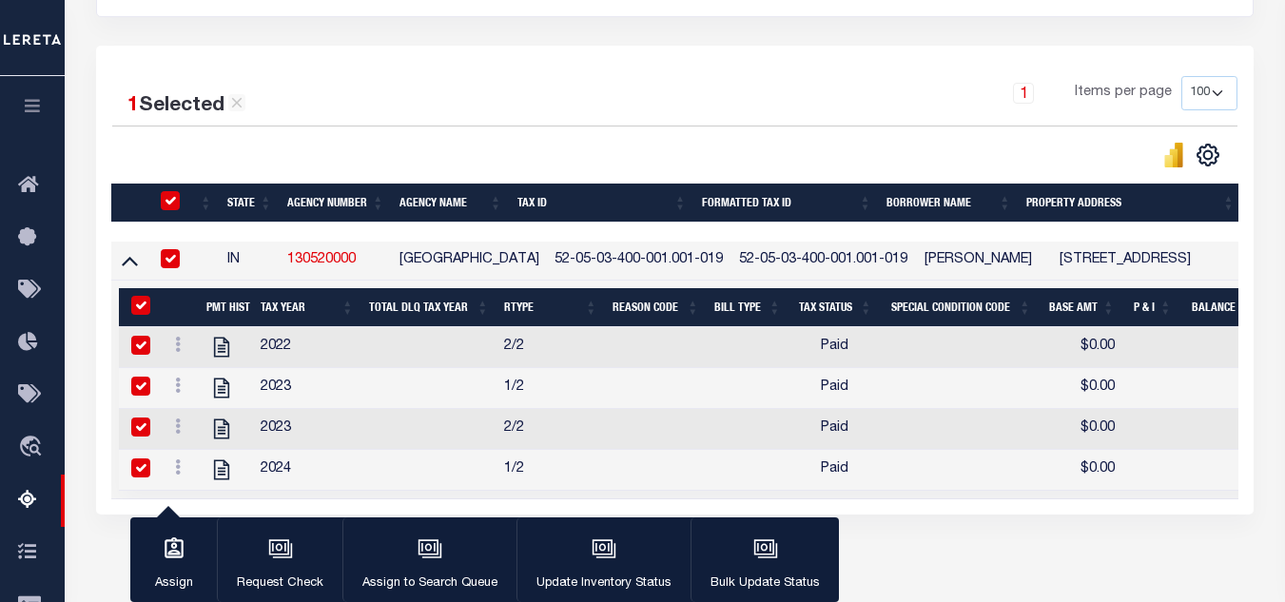
checkbox input "true"
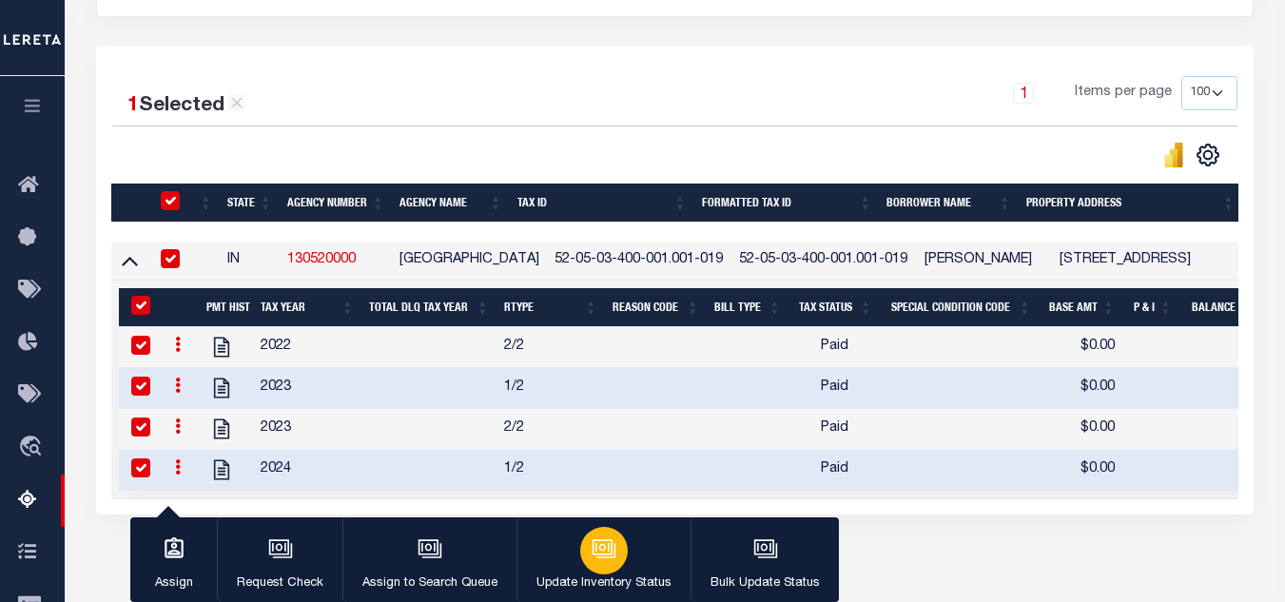
click at [589, 570] on div "button" at bounding box center [604, 551] width 48 height 48
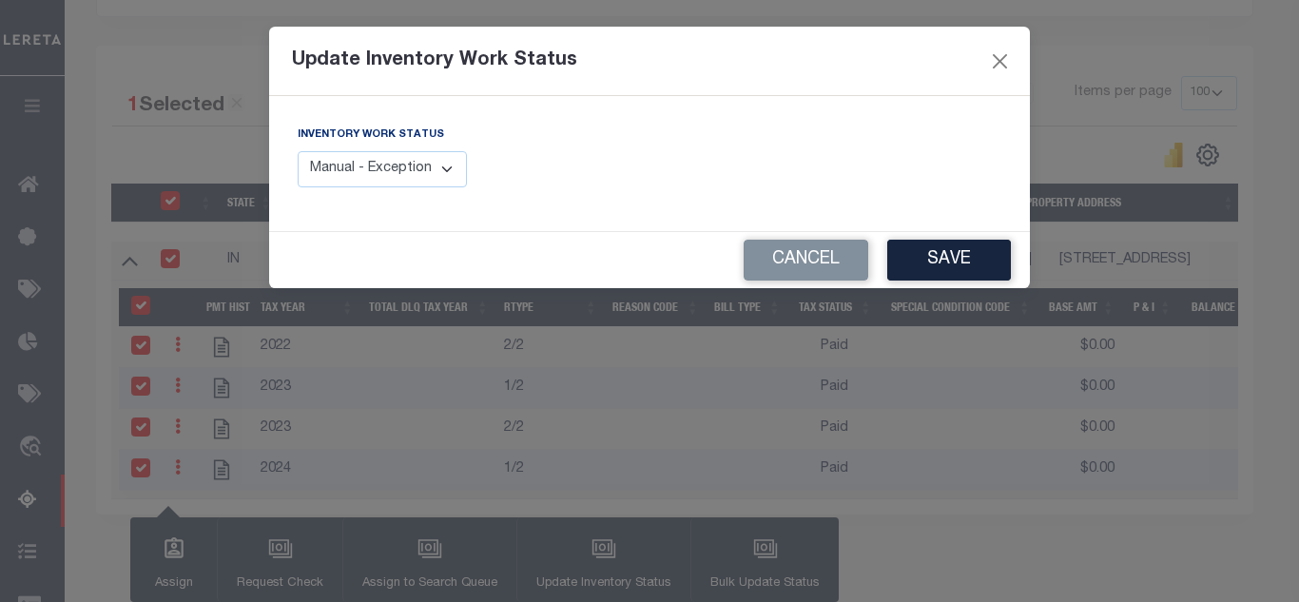
click at [340, 173] on select "Manual - Exception Pended - Awaiting Search Late Add Exception Completed" at bounding box center [382, 169] width 169 height 37
select select "4"
click at [298, 151] on select "Manual - Exception Pended - Awaiting Search Late Add Exception Completed" at bounding box center [382, 169] width 169 height 37
click at [943, 269] on button "Save" at bounding box center [949, 260] width 124 height 41
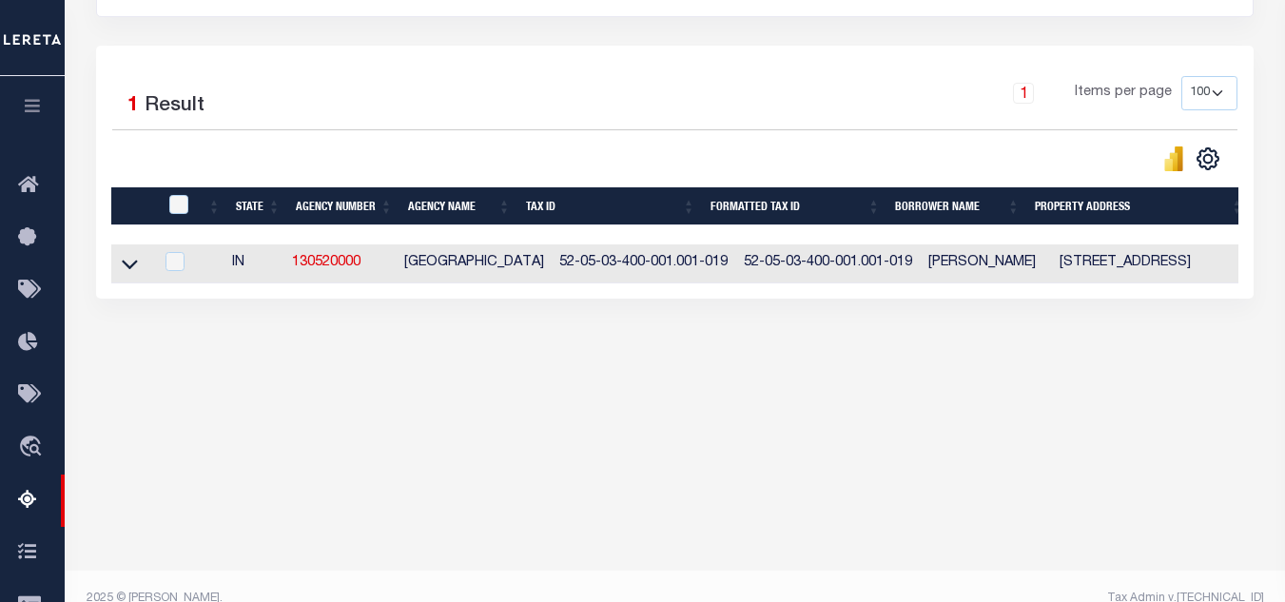
scroll to position [95, 0]
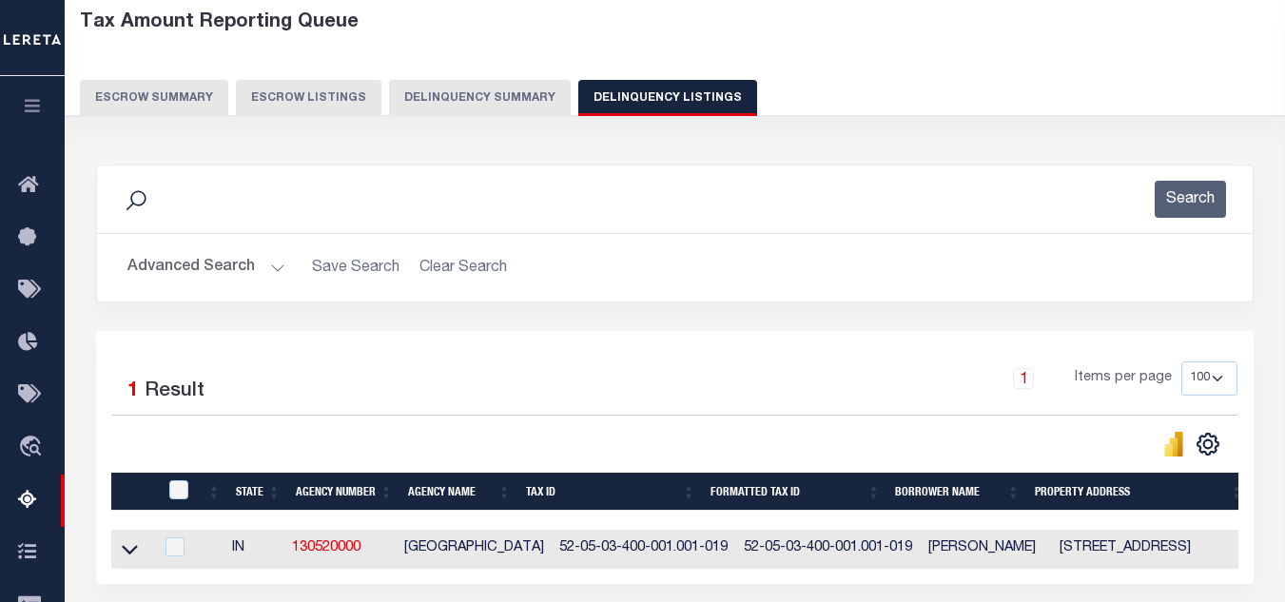
click at [259, 278] on button "Advanced Search" at bounding box center [206, 267] width 158 height 37
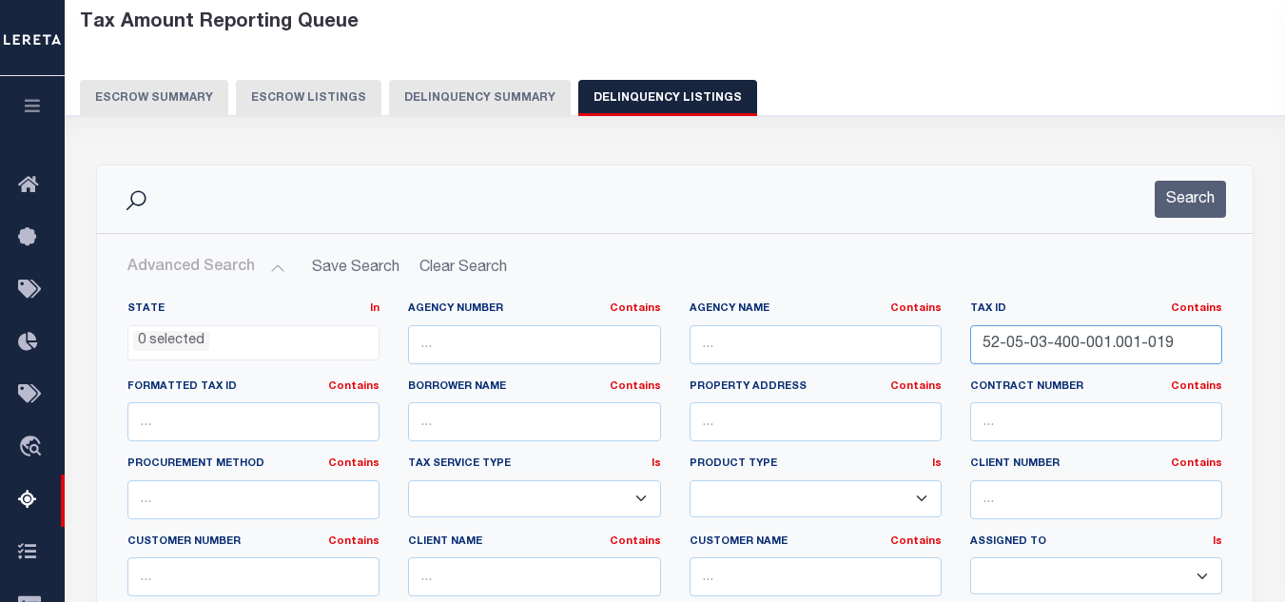
click at [1058, 342] on input "52-05-03-400-001.001-019" at bounding box center [1096, 344] width 252 height 39
paste input "4-100-002.001-020"
type input "52-05-04-100-002.001-020"
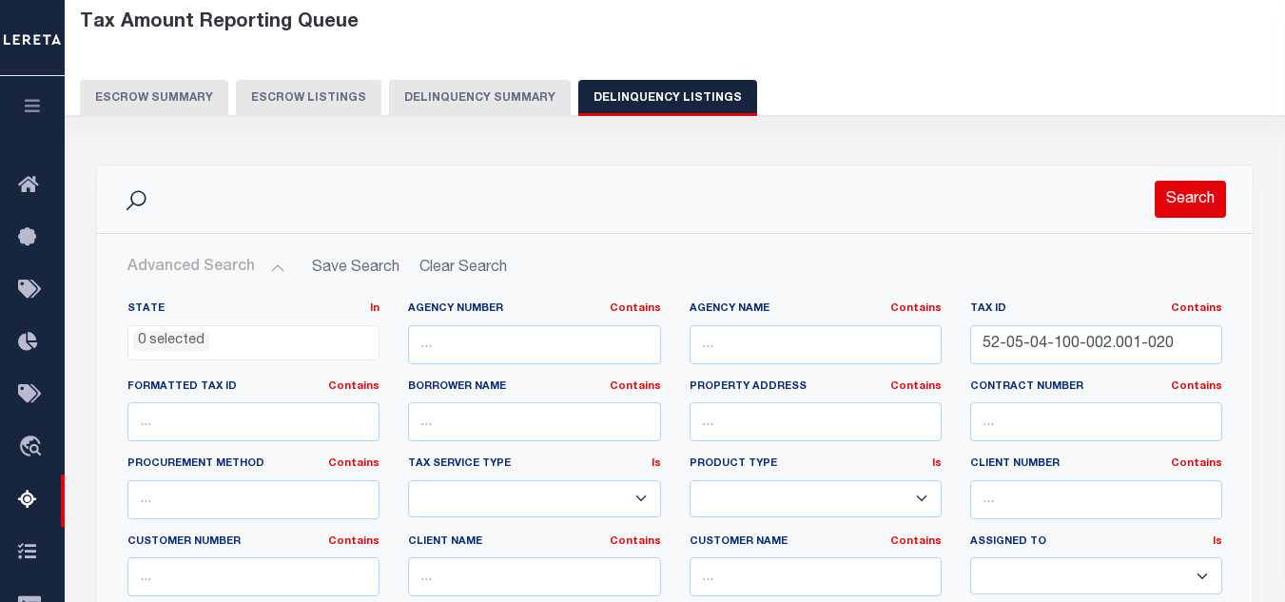
click at [1187, 189] on button "Search" at bounding box center [1190, 199] width 71 height 37
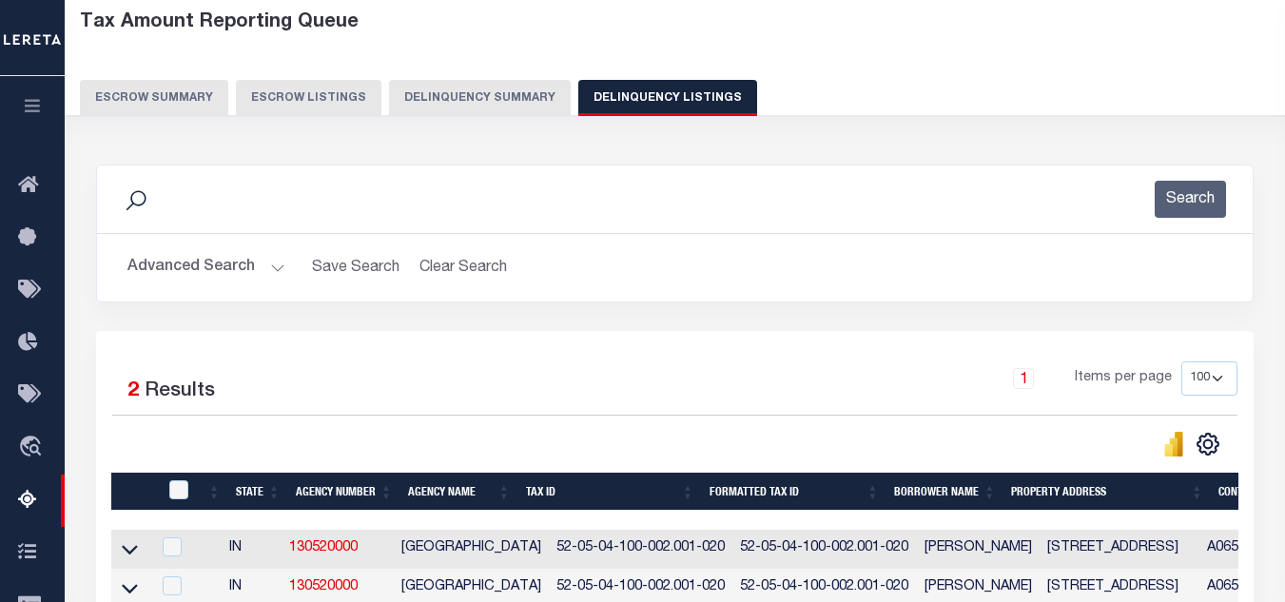
scroll to position [285, 0]
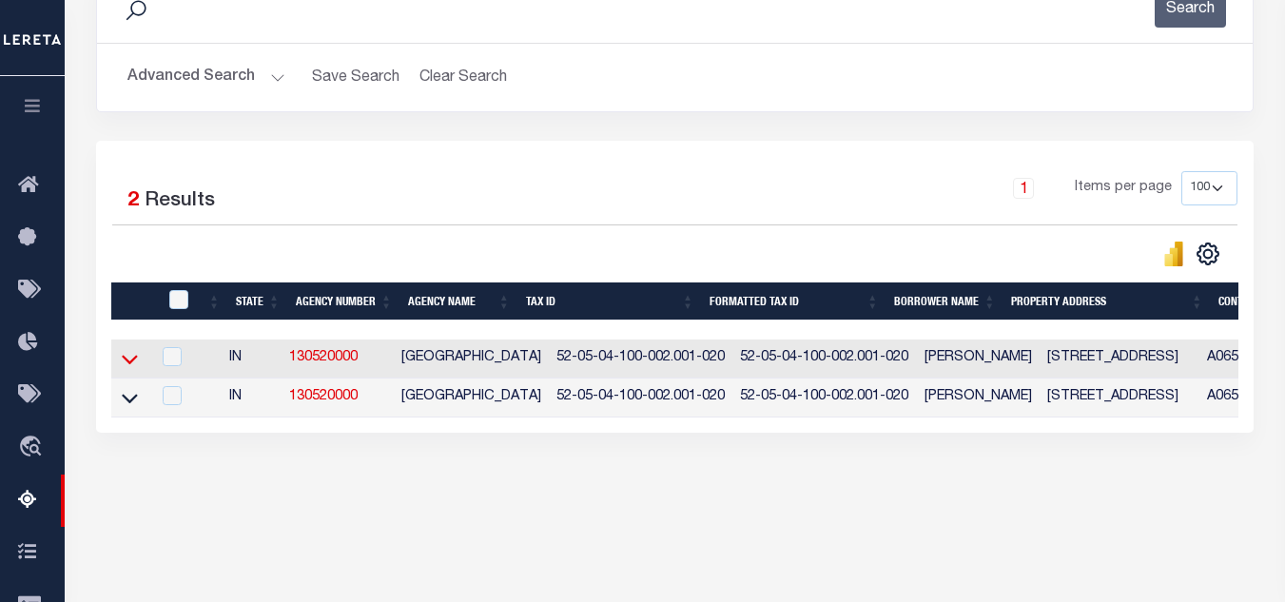
click at [129, 363] on icon at bounding box center [130, 359] width 16 height 20
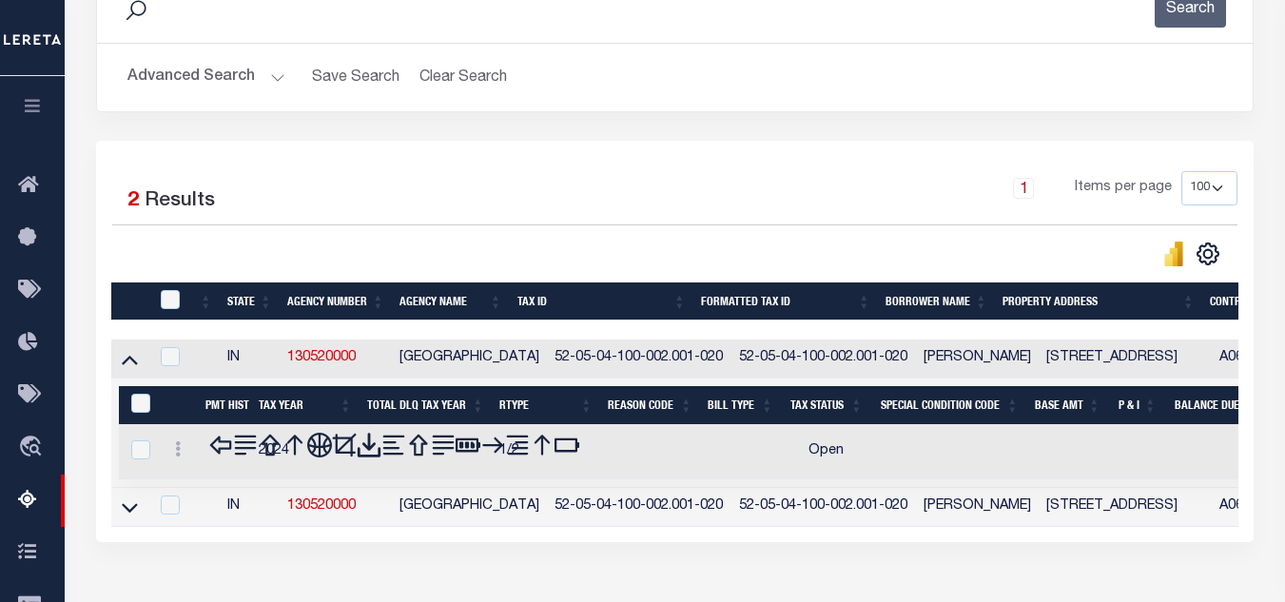
scroll to position [406, 0]
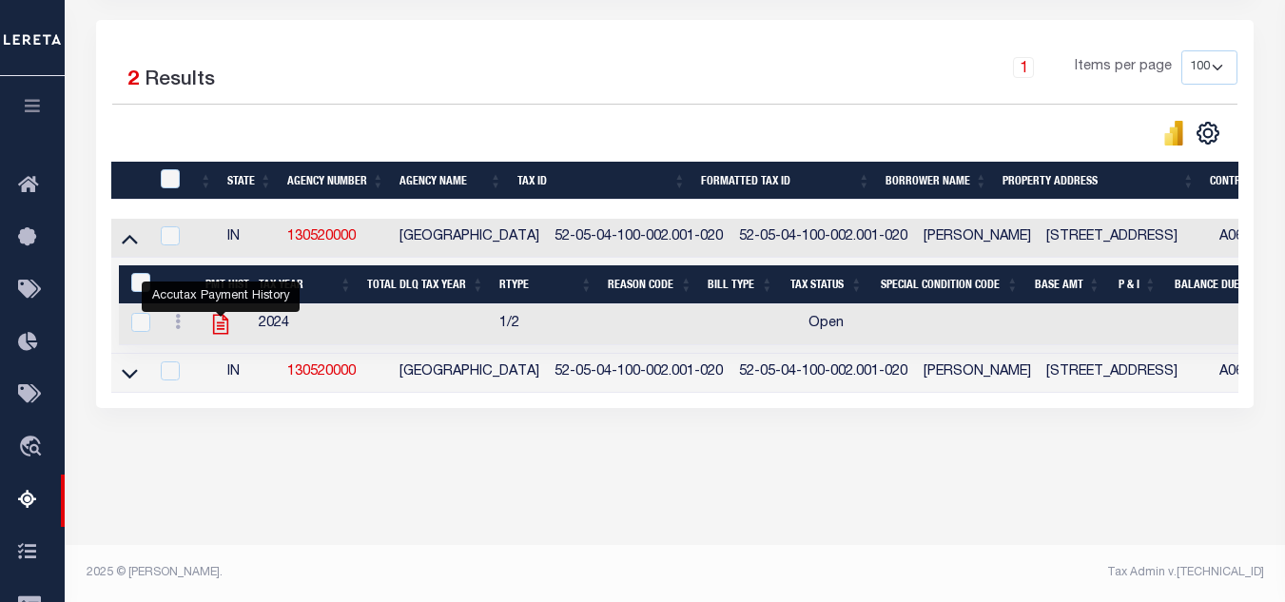
click at [224, 324] on icon "" at bounding box center [220, 325] width 15 height 20
checkbox input "true"
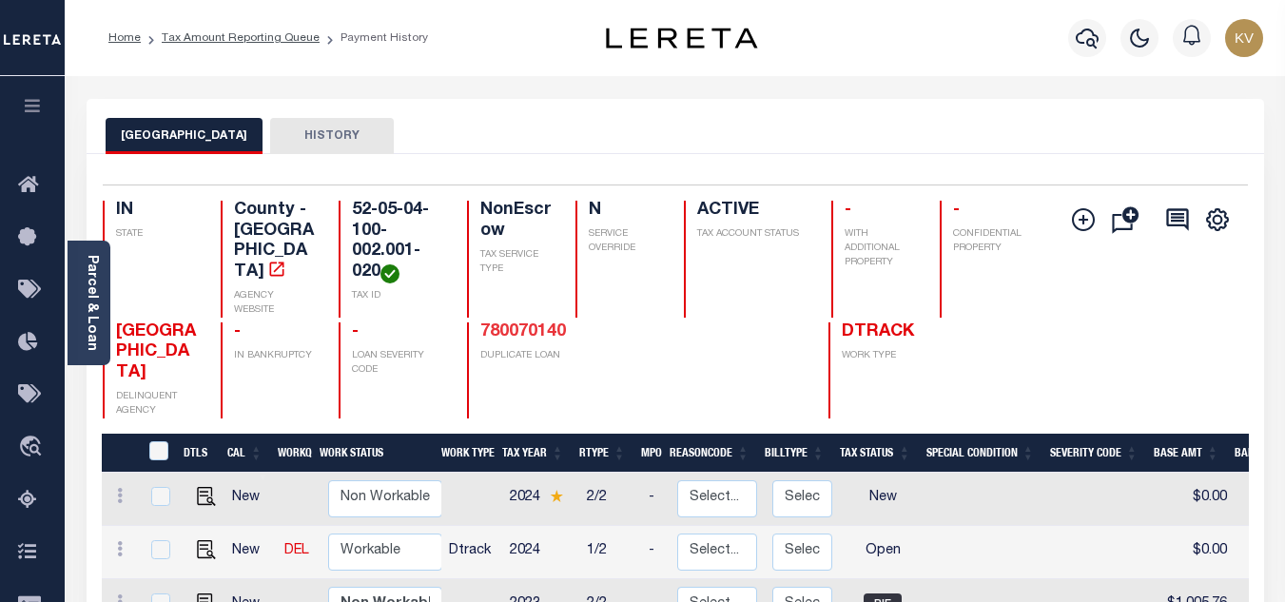
scroll to position [190, 0]
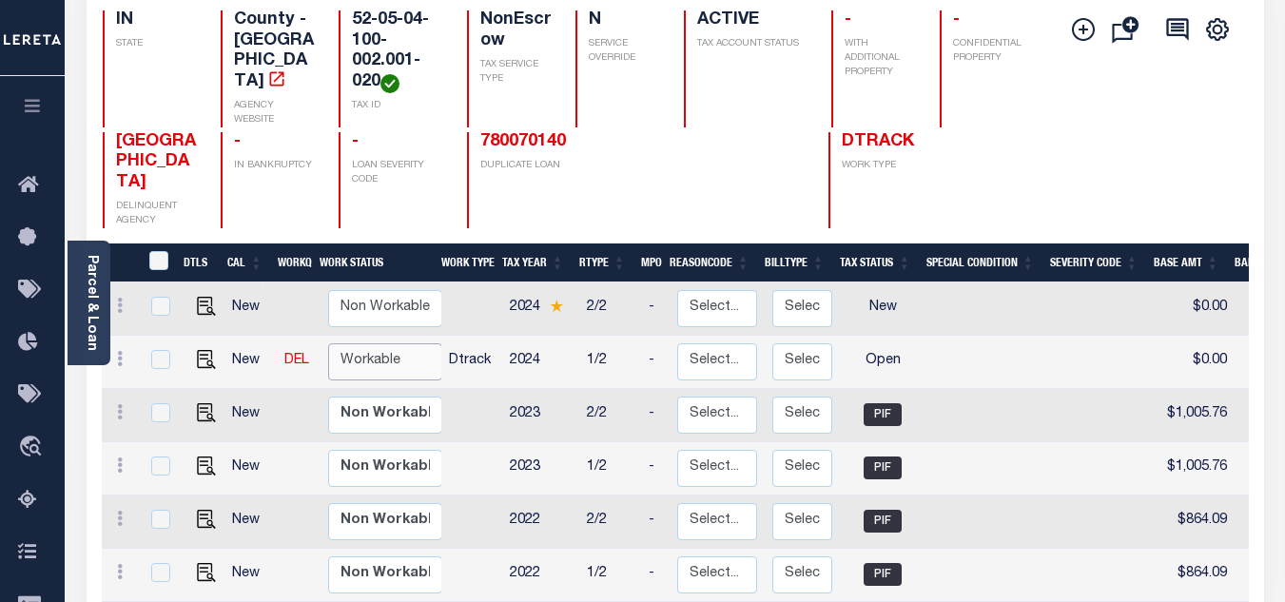
click at [389, 343] on select "Non Workable Workable" at bounding box center [385, 361] width 114 height 37
checkbox input "true"
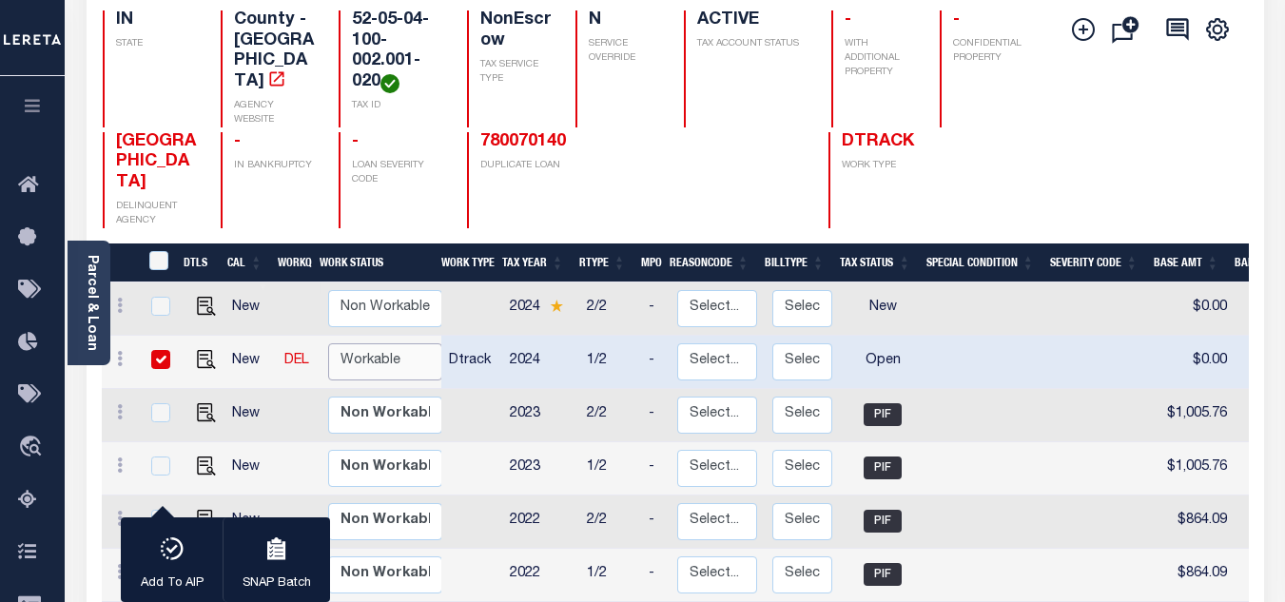
select select "true"
click at [328, 343] on select "Non Workable Workable" at bounding box center [385, 361] width 114 height 37
checkbox input "false"
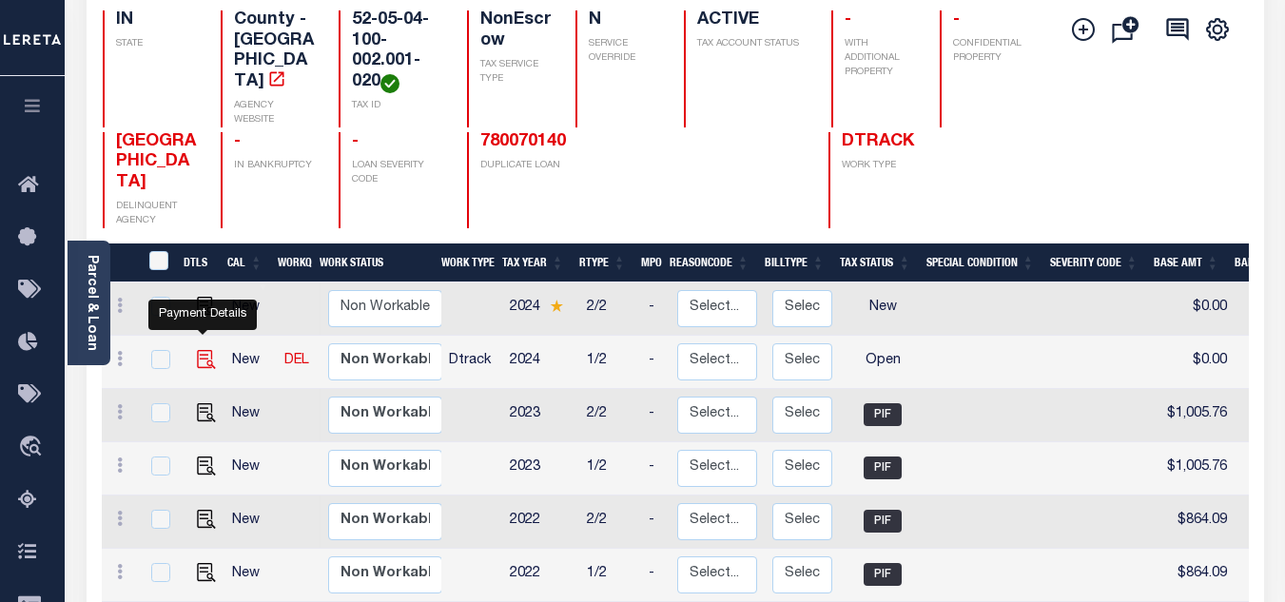
click at [203, 350] on img "" at bounding box center [206, 359] width 19 height 19
checkbox input "true"
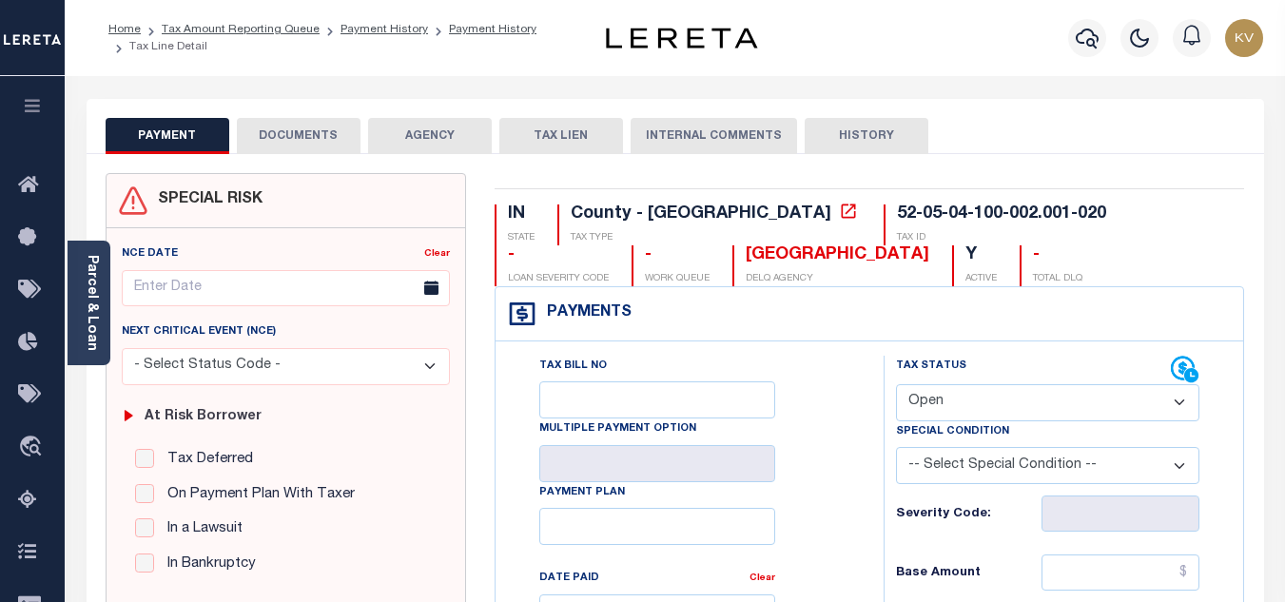
scroll to position [285, 0]
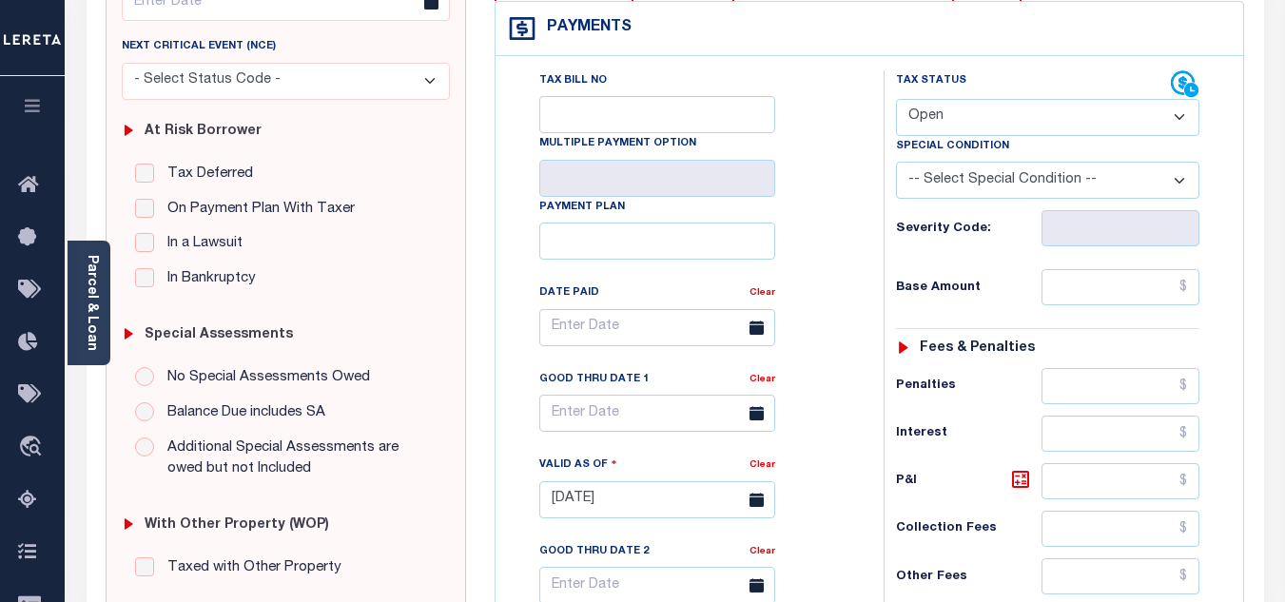
click at [985, 122] on select "- Select Status Code - Open Due/Unpaid Paid Incomplete No Tax Due Internal Refu…" at bounding box center [1047, 117] width 303 height 37
select select "PYD"
click at [896, 100] on select "- Select Status Code - Open Due/Unpaid Paid Incomplete No Tax Due Internal Refu…" at bounding box center [1047, 117] width 303 height 37
type input "[DATE]"
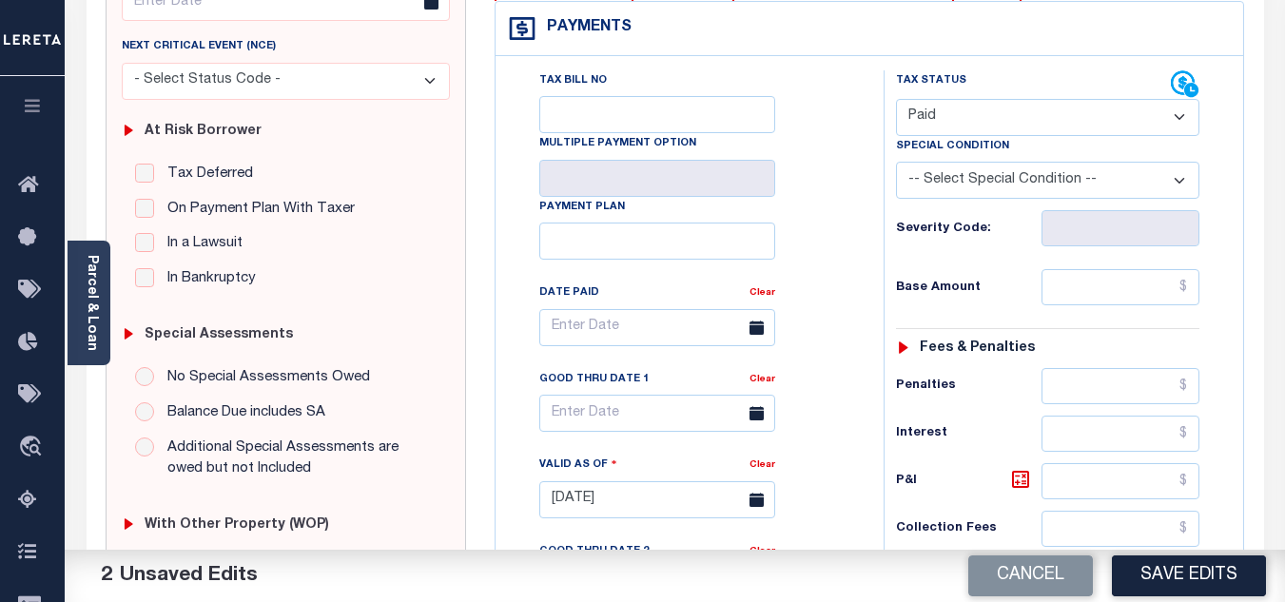
click at [811, 224] on div "Tax Bill No Multiple Payment Option Payment Plan Clear" at bounding box center [684, 337] width 340 height 534
click at [1138, 294] on input "text" at bounding box center [1120, 287] width 158 height 36
type input "$0.00"
click at [970, 288] on h6 "Base Amount" at bounding box center [969, 288] width 146 height 15
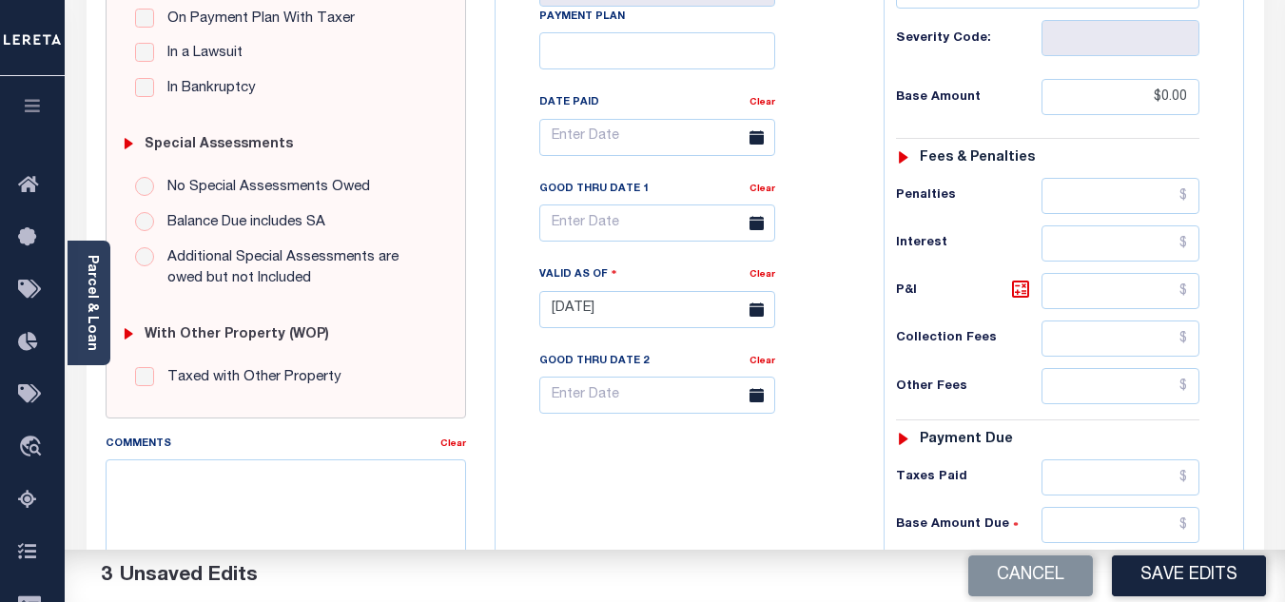
scroll to position [666, 0]
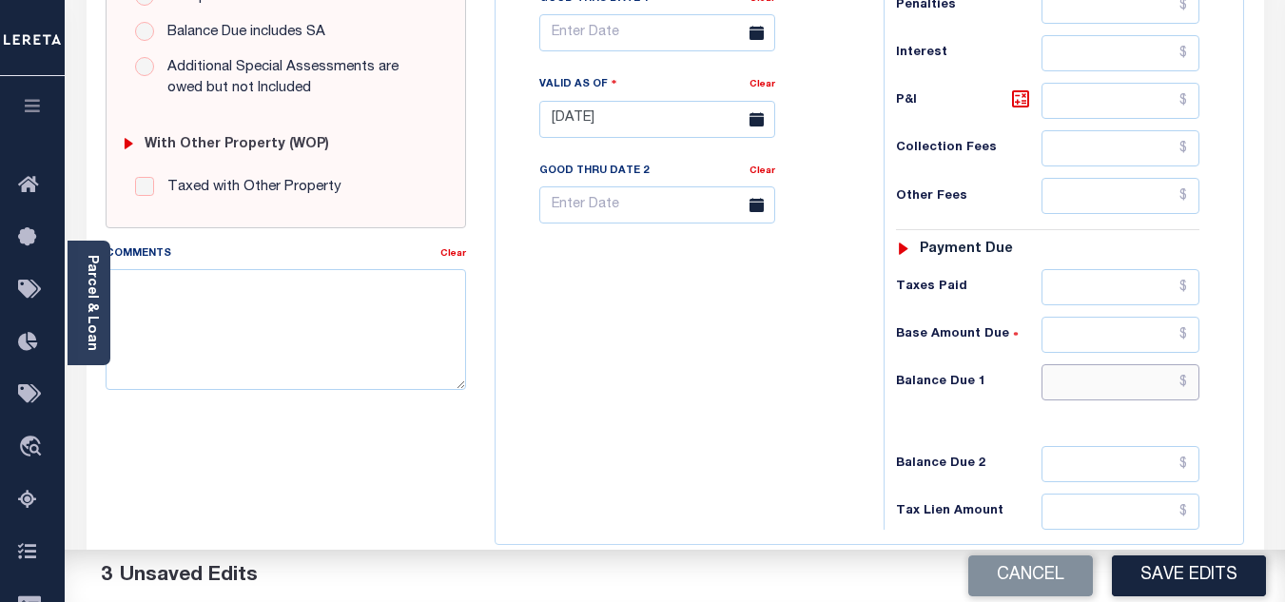
click at [1079, 392] on input "text" at bounding box center [1120, 382] width 158 height 36
type input "$0.00"
click at [785, 361] on div "Tax Bill No Multiple Payment Option Payment Plan Clear" at bounding box center [684, 110] width 369 height 840
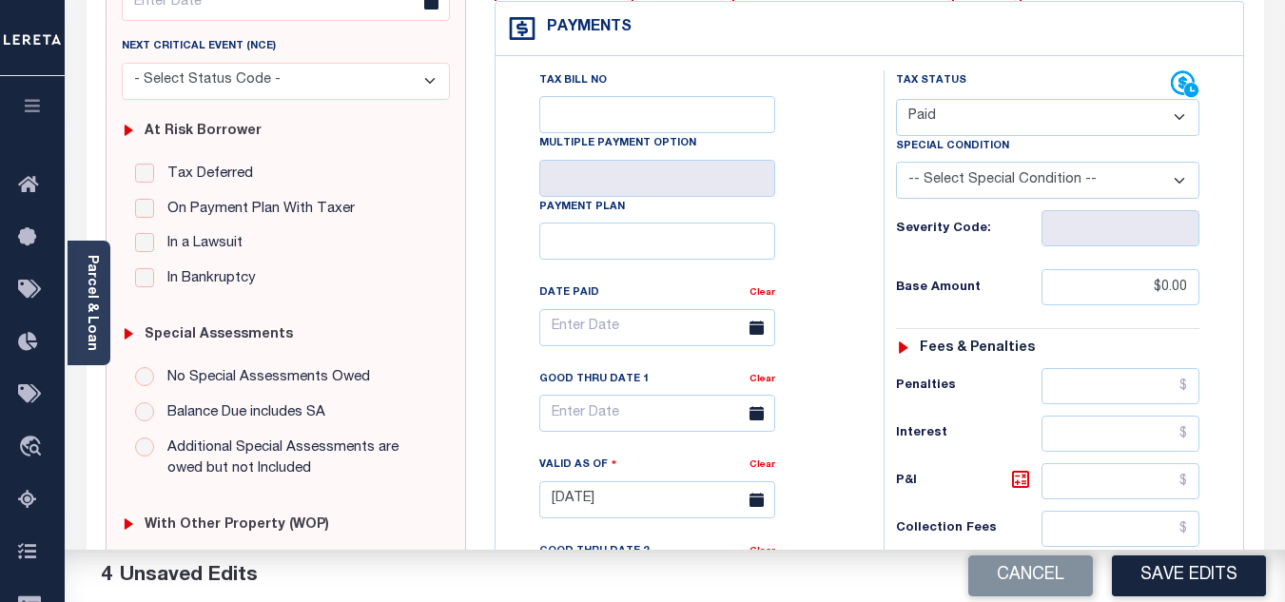
scroll to position [0, 0]
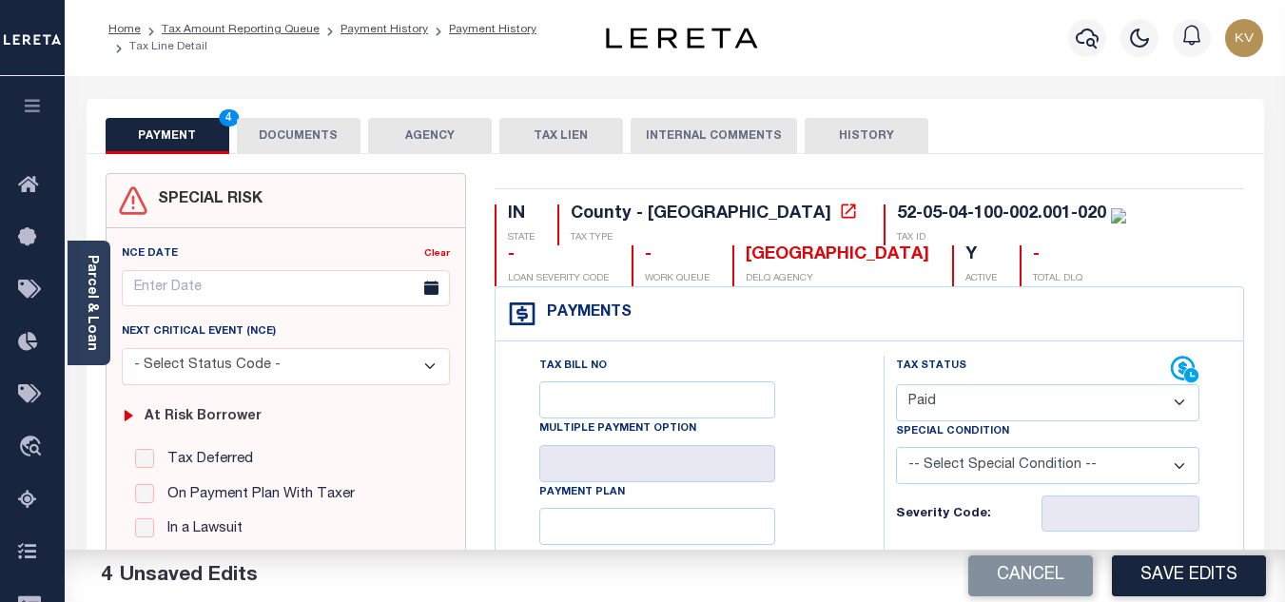
click at [318, 130] on button "DOCUMENTS" at bounding box center [299, 136] width 124 height 36
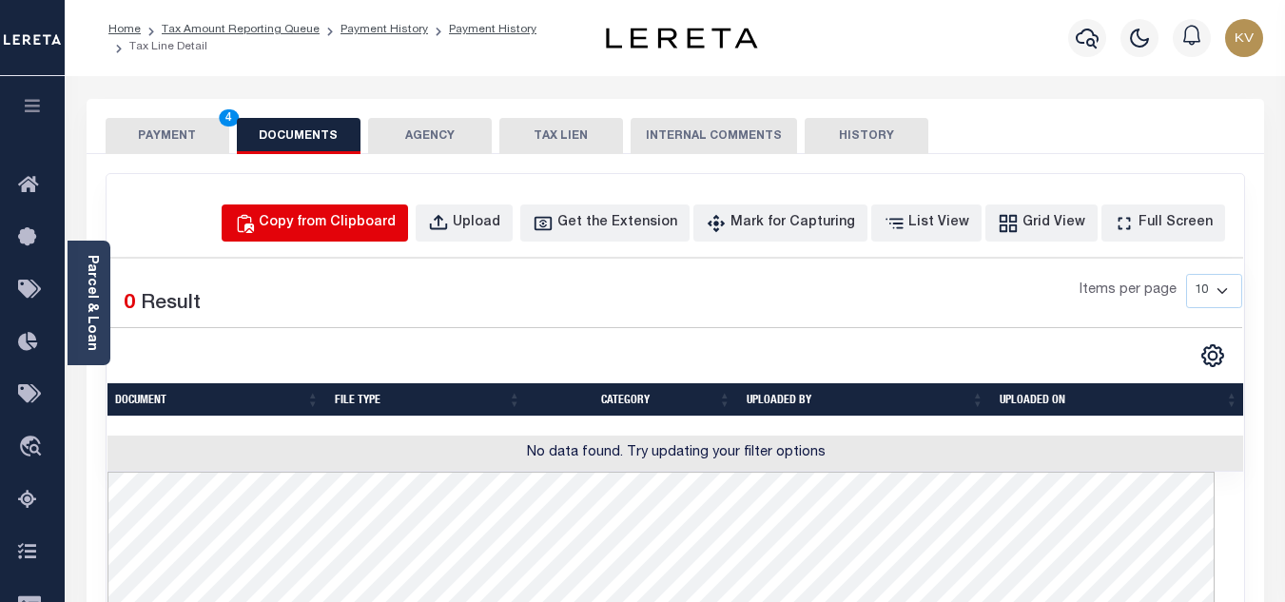
click at [328, 229] on div "Copy from Clipboard" at bounding box center [327, 223] width 137 height 21
select select "POP"
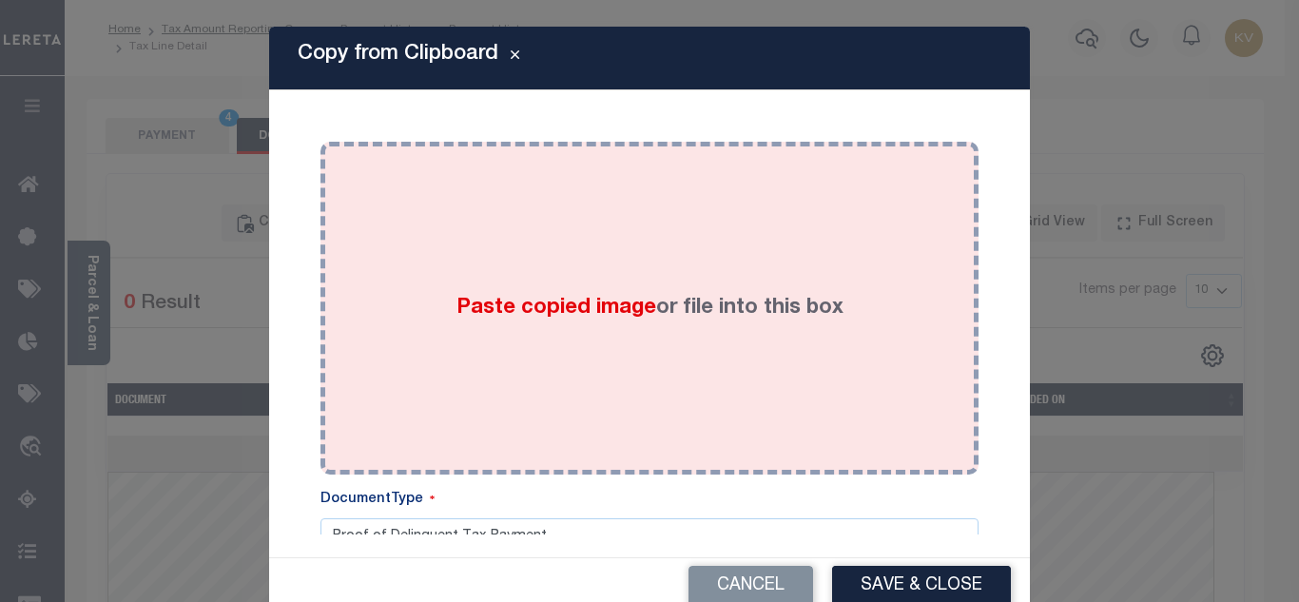
click at [456, 321] on label "Paste copied image or file into this box" at bounding box center [649, 308] width 387 height 31
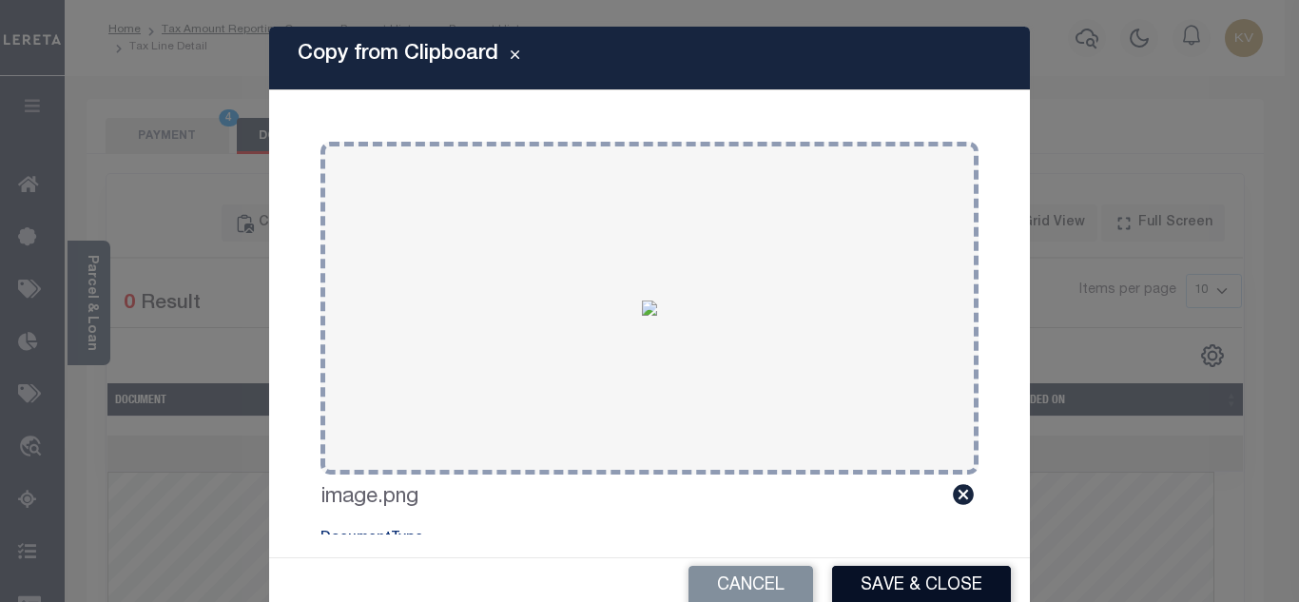
click at [897, 585] on button "Save & Close" at bounding box center [921, 586] width 179 height 41
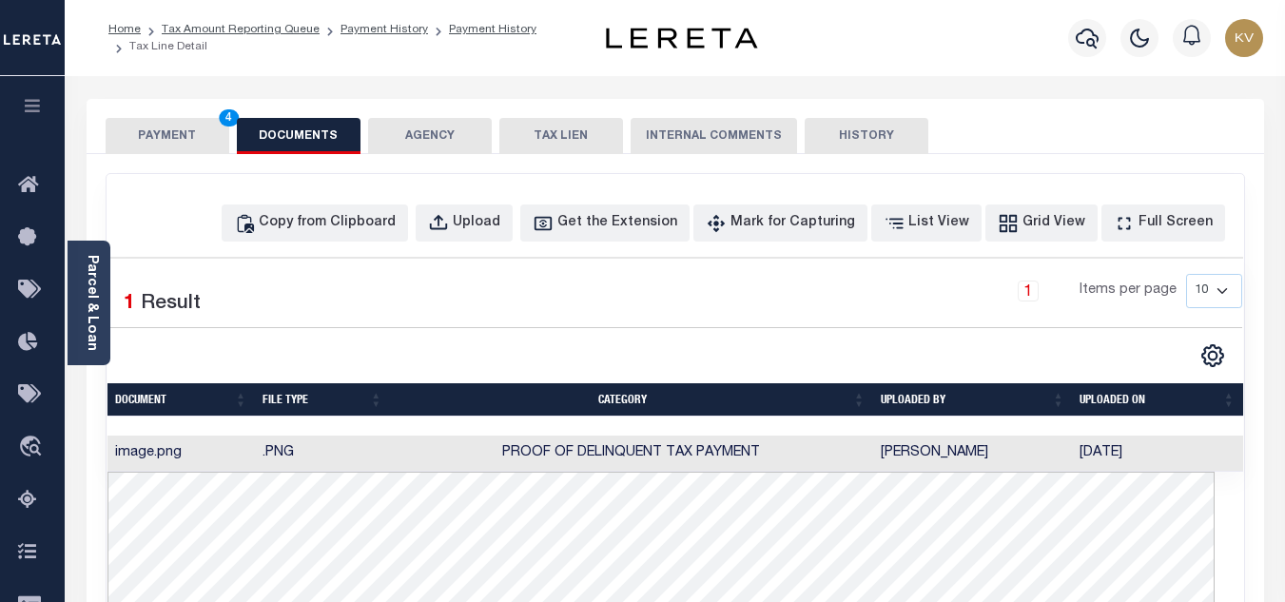
click at [167, 131] on button "PAYMENT 4" at bounding box center [168, 136] width 124 height 36
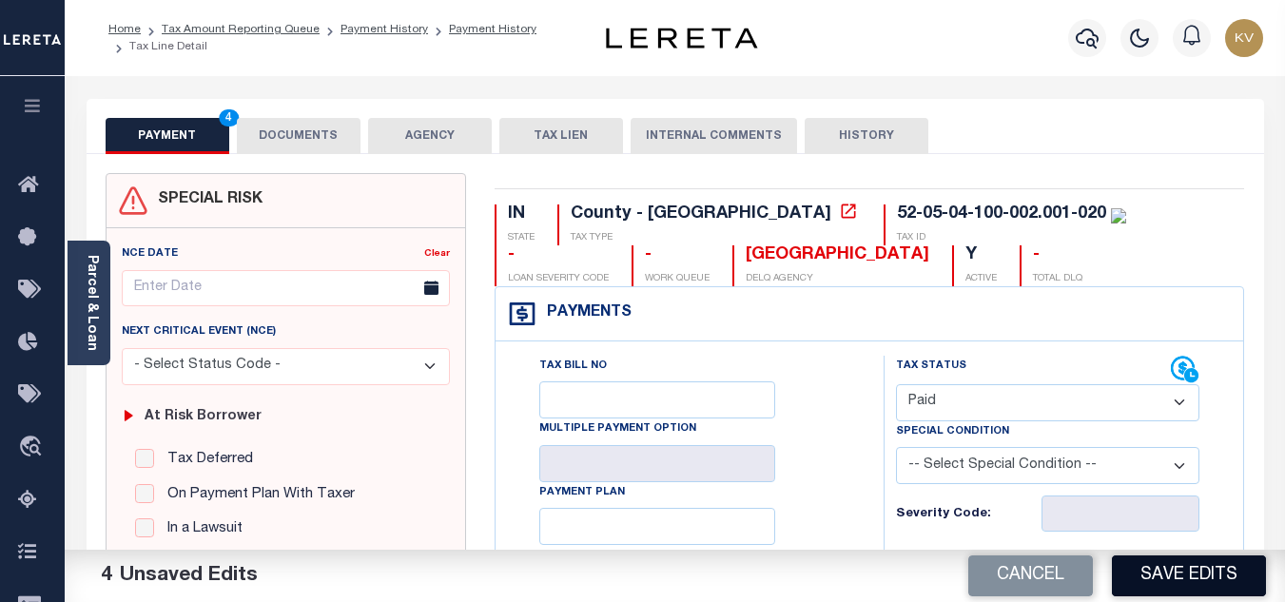
click at [1190, 580] on button "Save Edits" at bounding box center [1189, 575] width 154 height 41
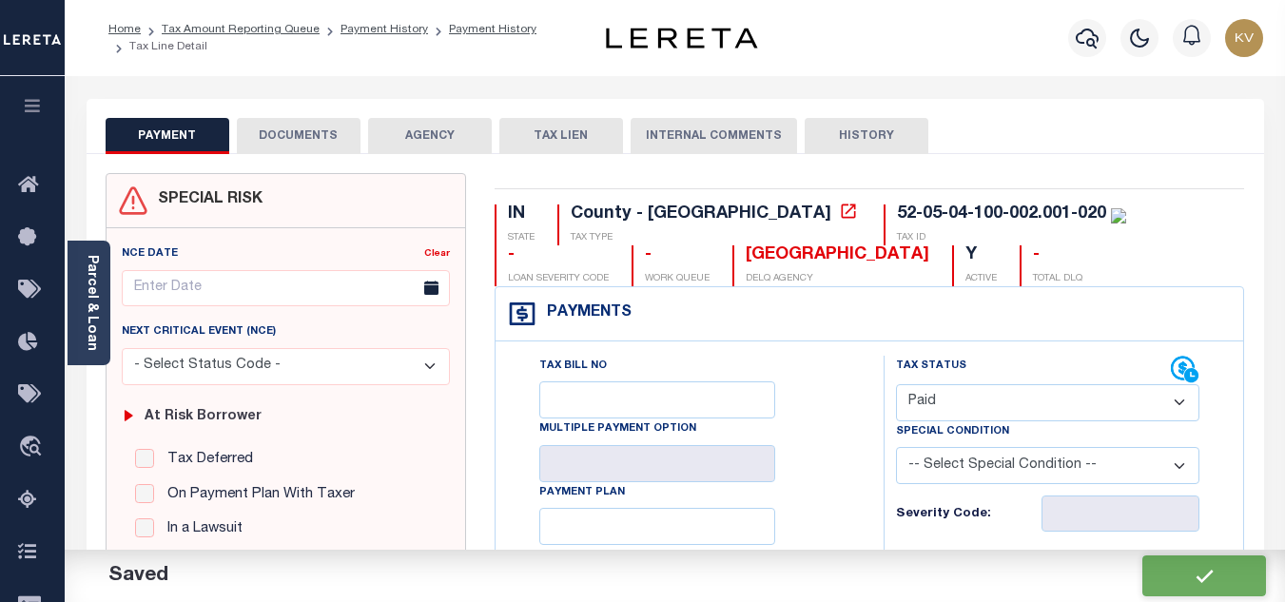
checkbox input "false"
type input "$0"
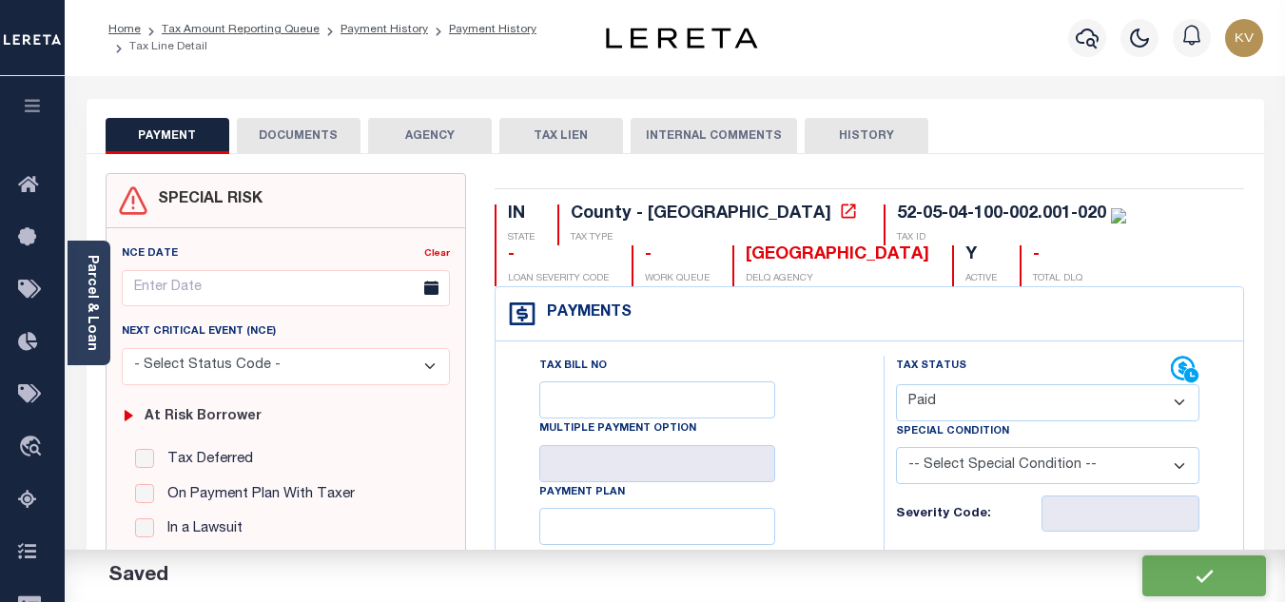
type input "$0"
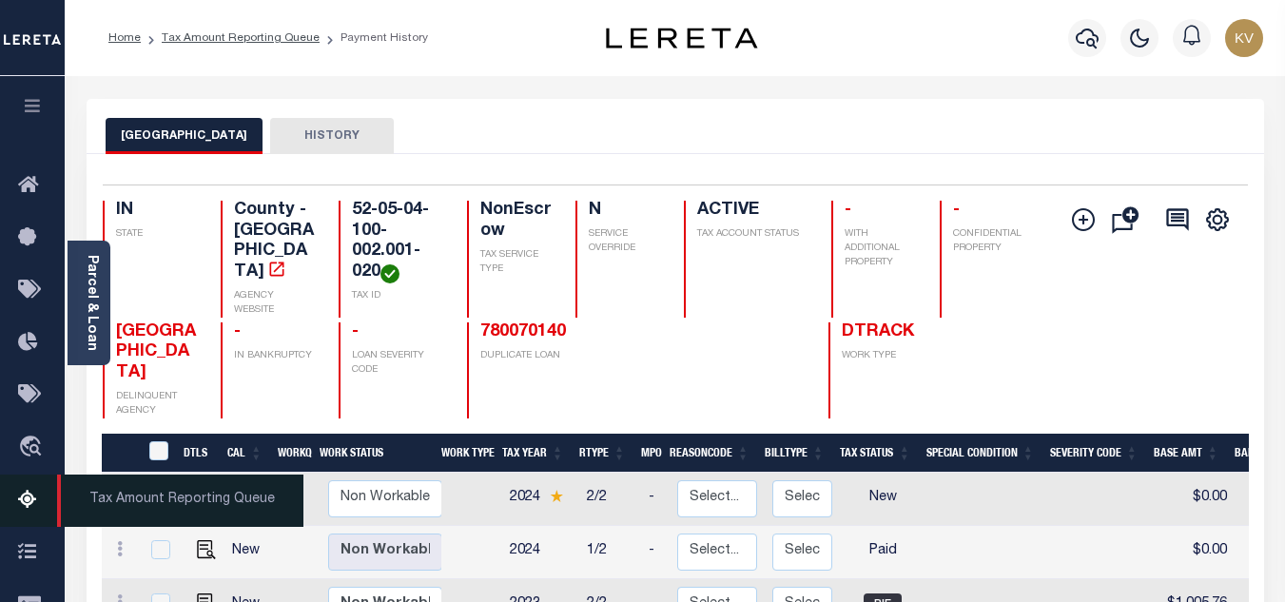
click at [25, 501] on icon at bounding box center [33, 501] width 30 height 24
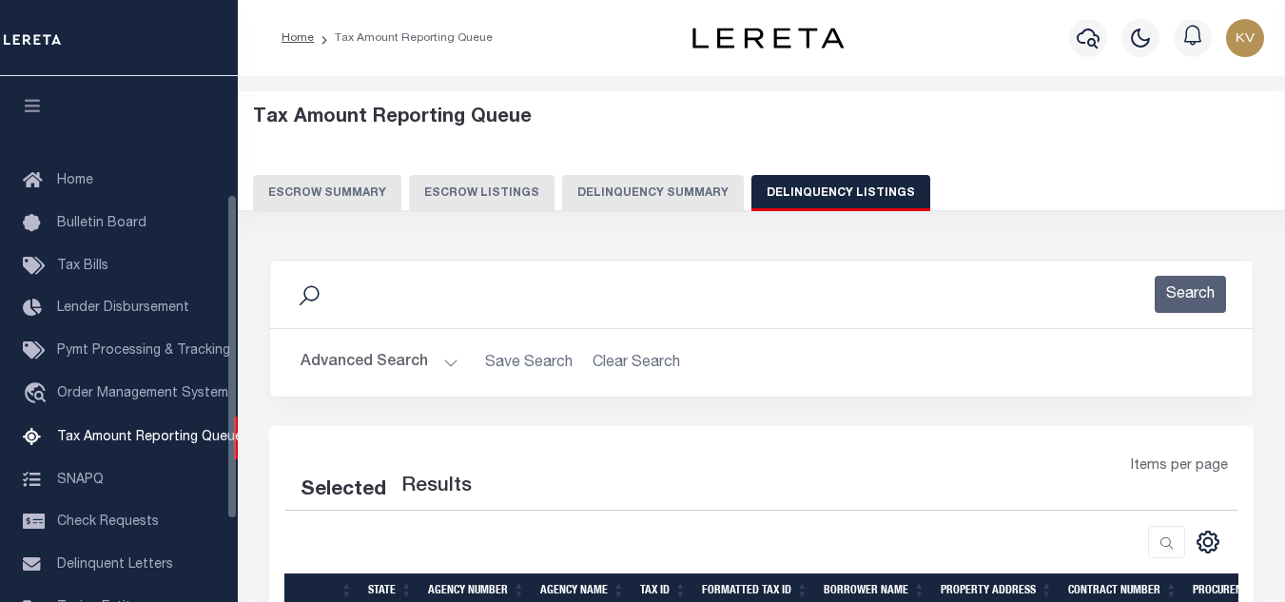
select select "100"
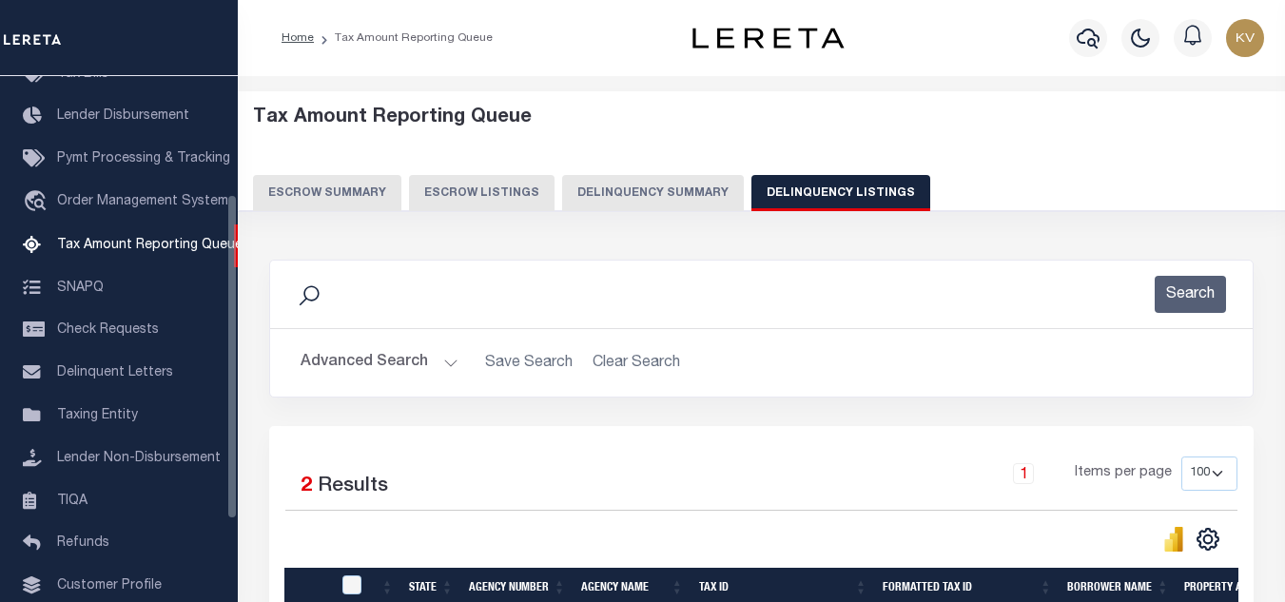
scroll to position [285, 0]
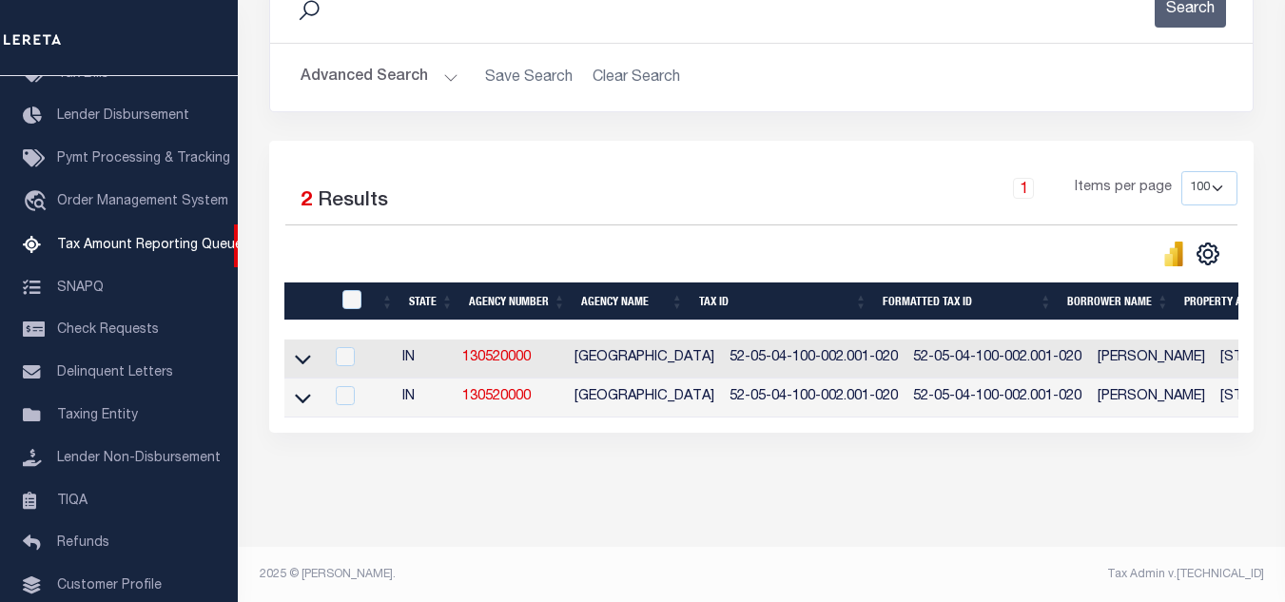
click at [431, 79] on button "Advanced Search" at bounding box center [380, 77] width 158 height 37
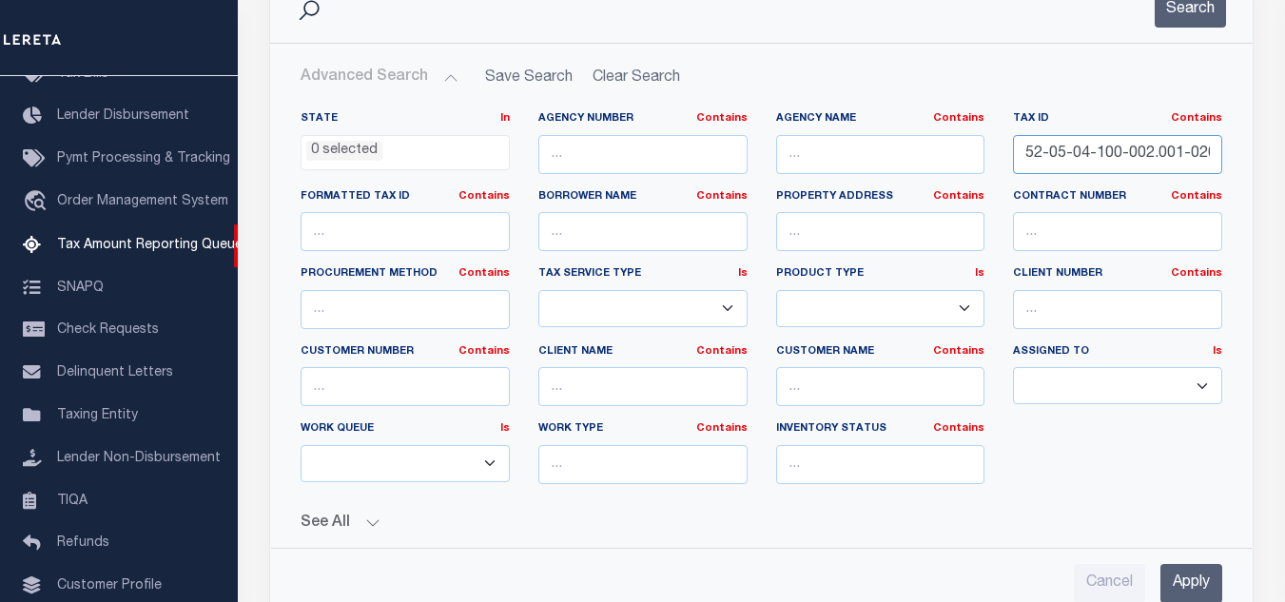
click at [1103, 144] on input "52-05-04-100-002.001-020" at bounding box center [1117, 154] width 209 height 39
paste input "200-004.000"
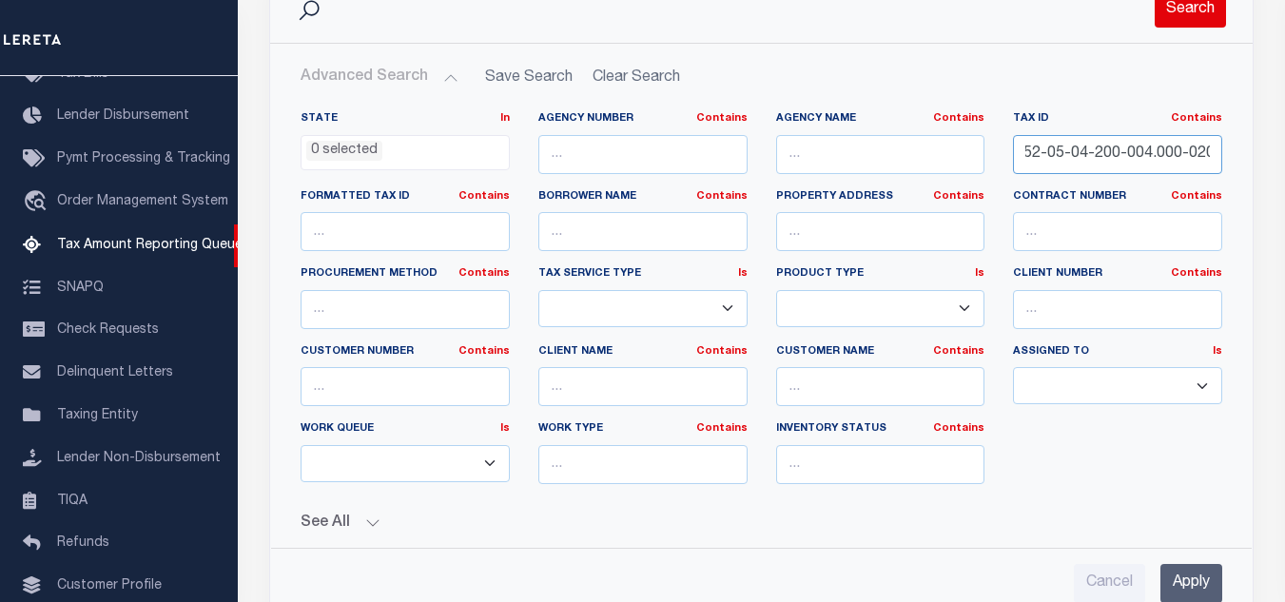
type input "52-05-04-200-004.000-020"
click at [1183, 21] on button "Search" at bounding box center [1190, 8] width 71 height 37
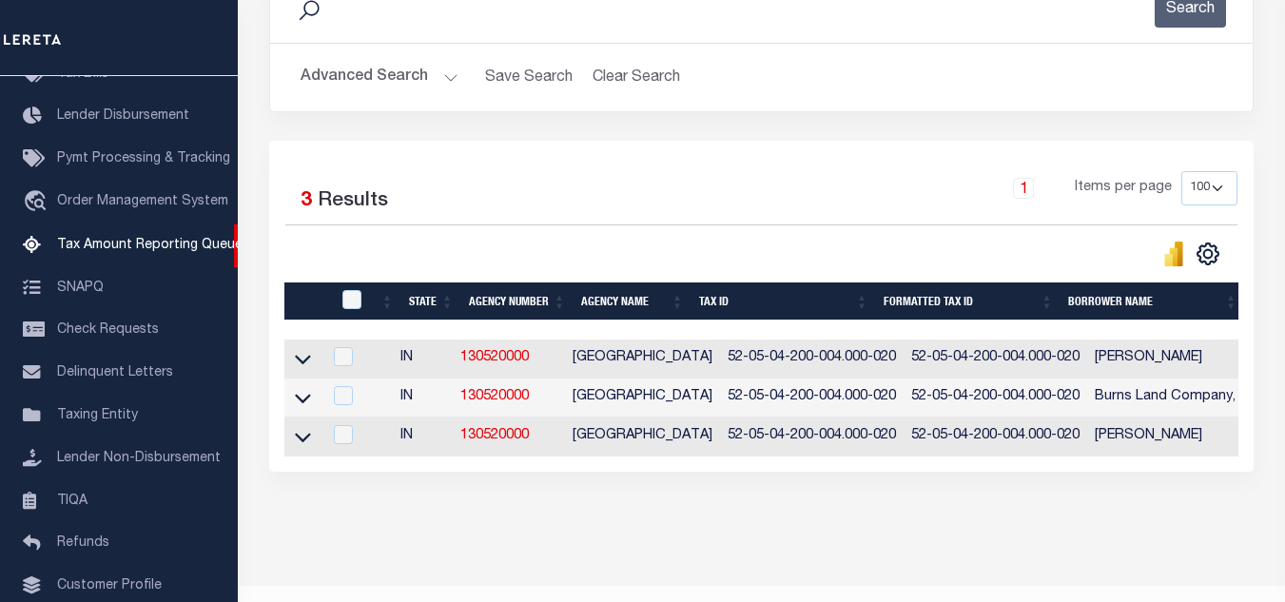
scroll to position [344, 0]
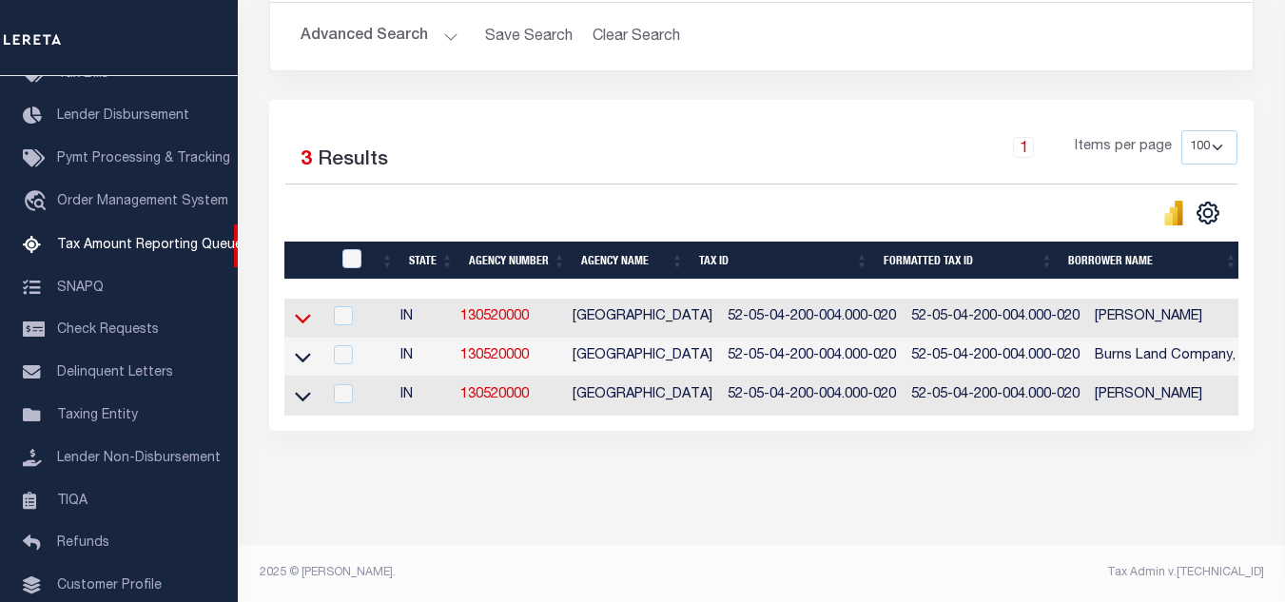
click at [298, 308] on icon at bounding box center [303, 318] width 16 height 20
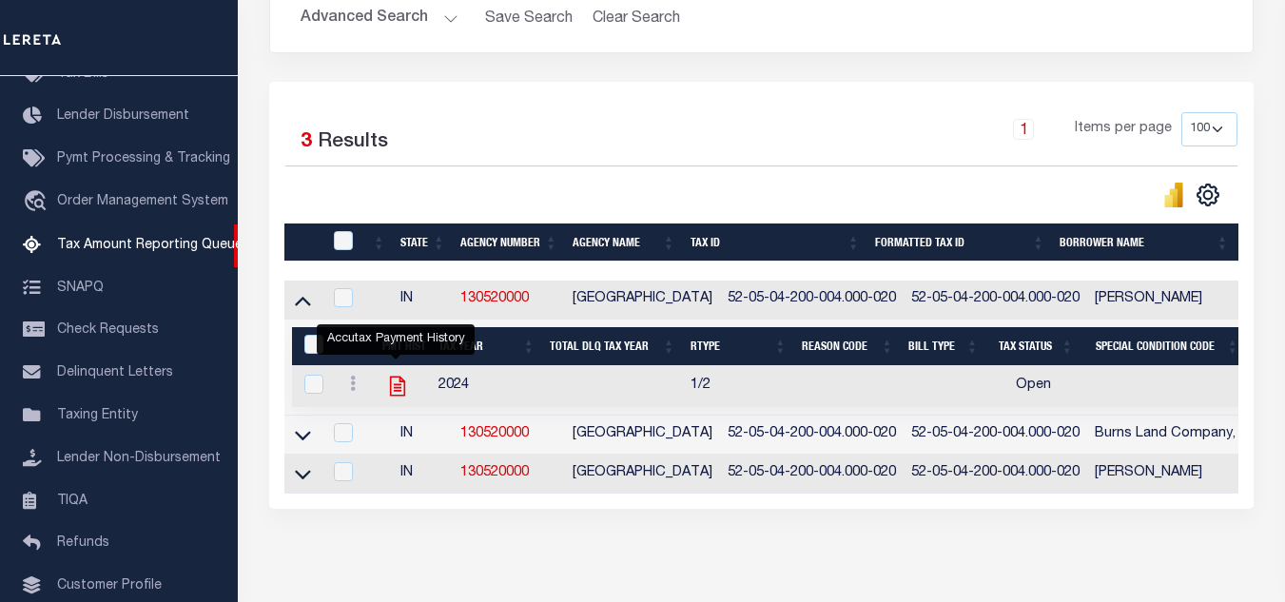
click at [391, 389] on icon "" at bounding box center [397, 386] width 25 height 25
checkbox input "true"
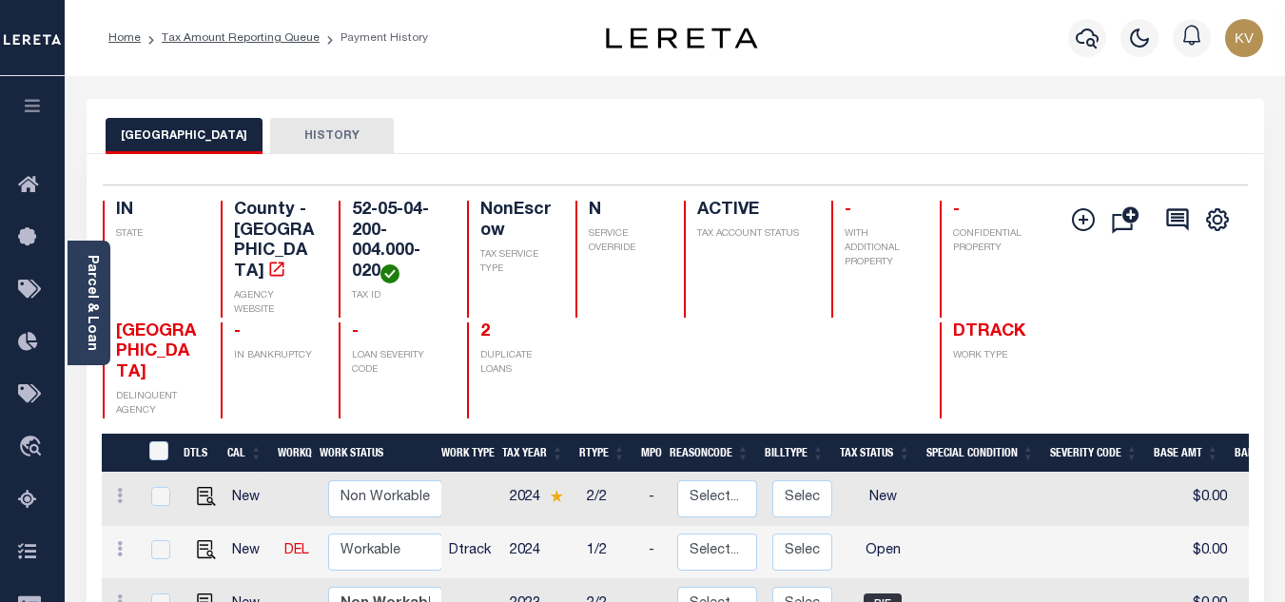
scroll to position [190, 0]
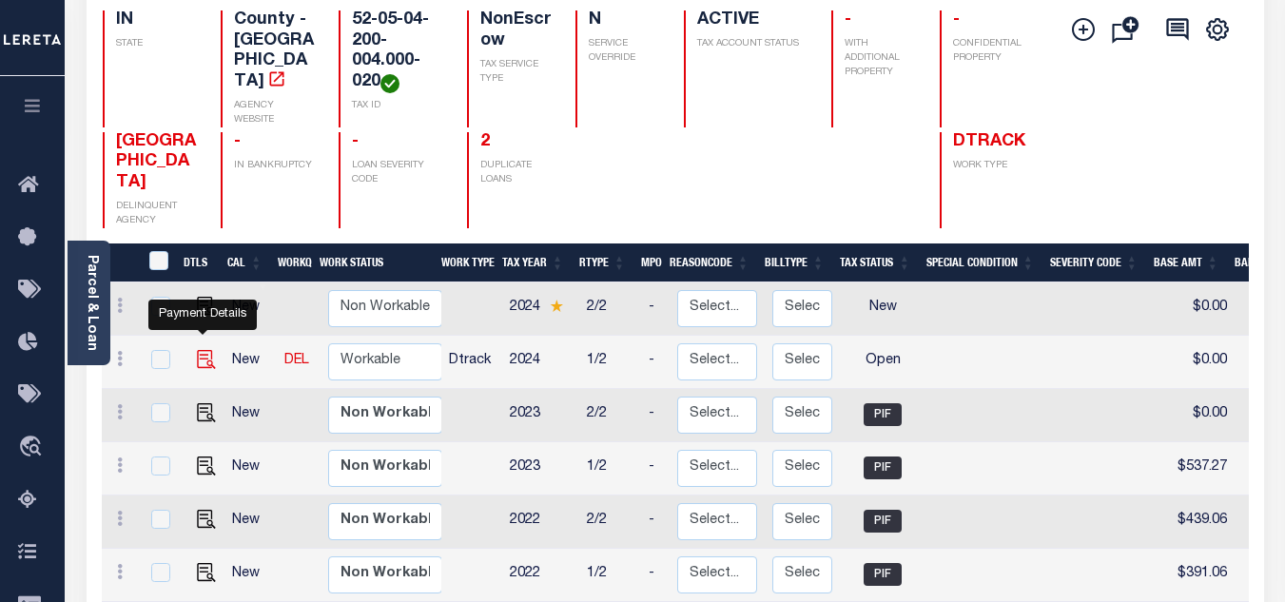
click at [199, 350] on img "" at bounding box center [206, 359] width 19 height 19
checkbox input "true"
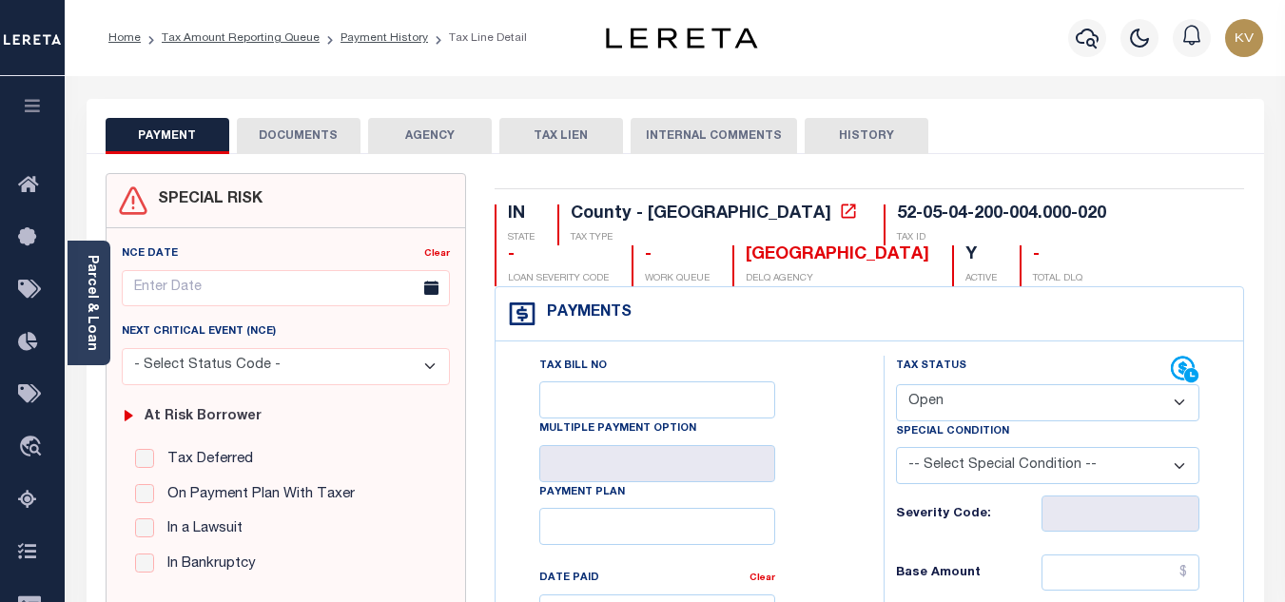
scroll to position [190, 0]
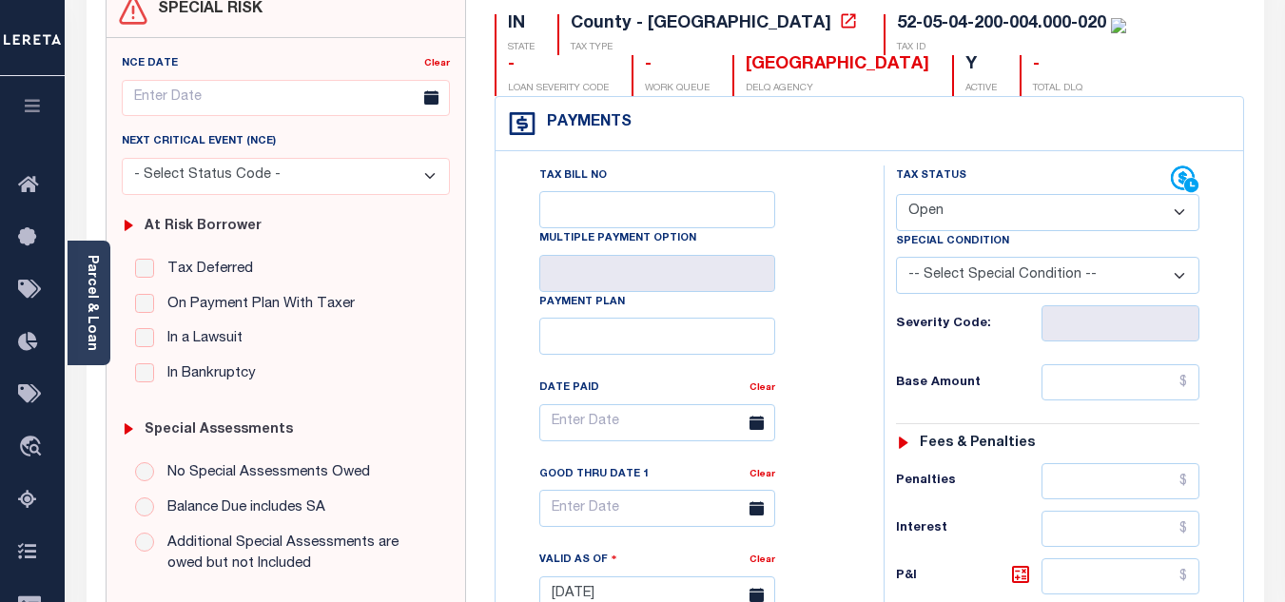
click at [956, 204] on select "- Select Status Code - Open Due/Unpaid Paid Incomplete No Tax Due Internal Refu…" at bounding box center [1047, 212] width 303 height 37
select select "PYD"
click at [896, 195] on select "- Select Status Code - Open Due/Unpaid Paid Incomplete No Tax Due Internal Refu…" at bounding box center [1047, 212] width 303 height 37
type input "[DATE]"
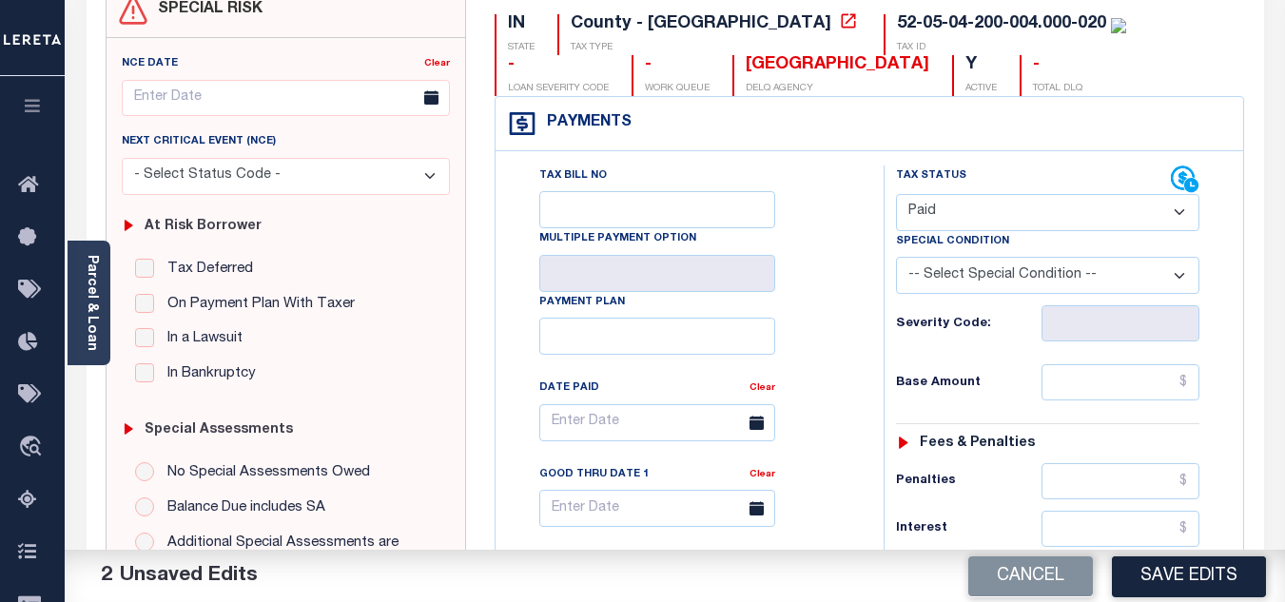
click at [799, 311] on div "Tax Bill No Multiple Payment Option Payment Plan Clear" at bounding box center [684, 432] width 340 height 534
click at [1097, 383] on input "text" at bounding box center [1120, 382] width 158 height 36
type input "$0.00"
click at [995, 377] on h6 "Base Amount" at bounding box center [969, 383] width 146 height 15
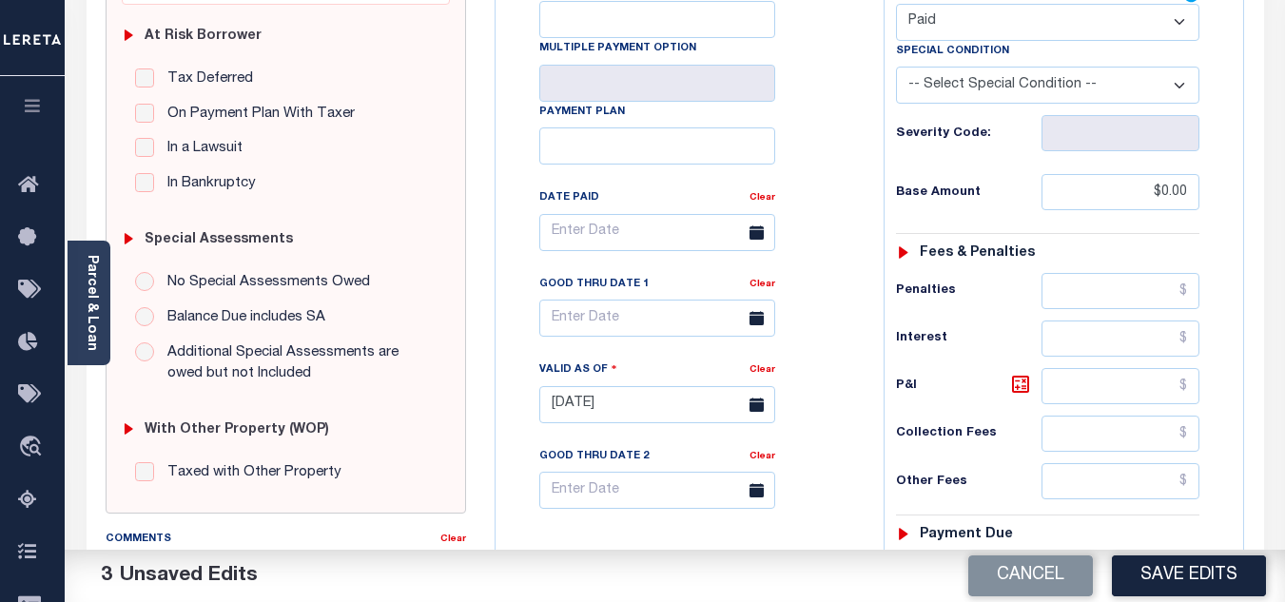
scroll to position [571, 0]
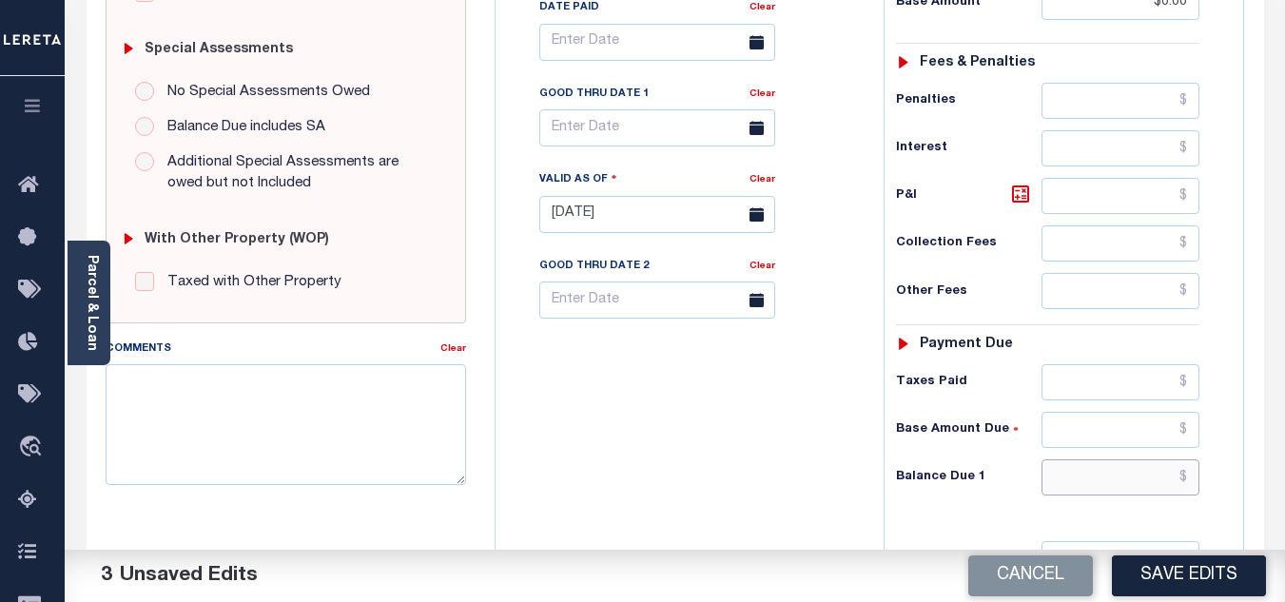
click at [1081, 465] on input "text" at bounding box center [1120, 477] width 158 height 36
type input "$0.00"
click at [731, 394] on div "Tax Bill No Multiple Payment Option Payment Plan Clear" at bounding box center [684, 205] width 369 height 840
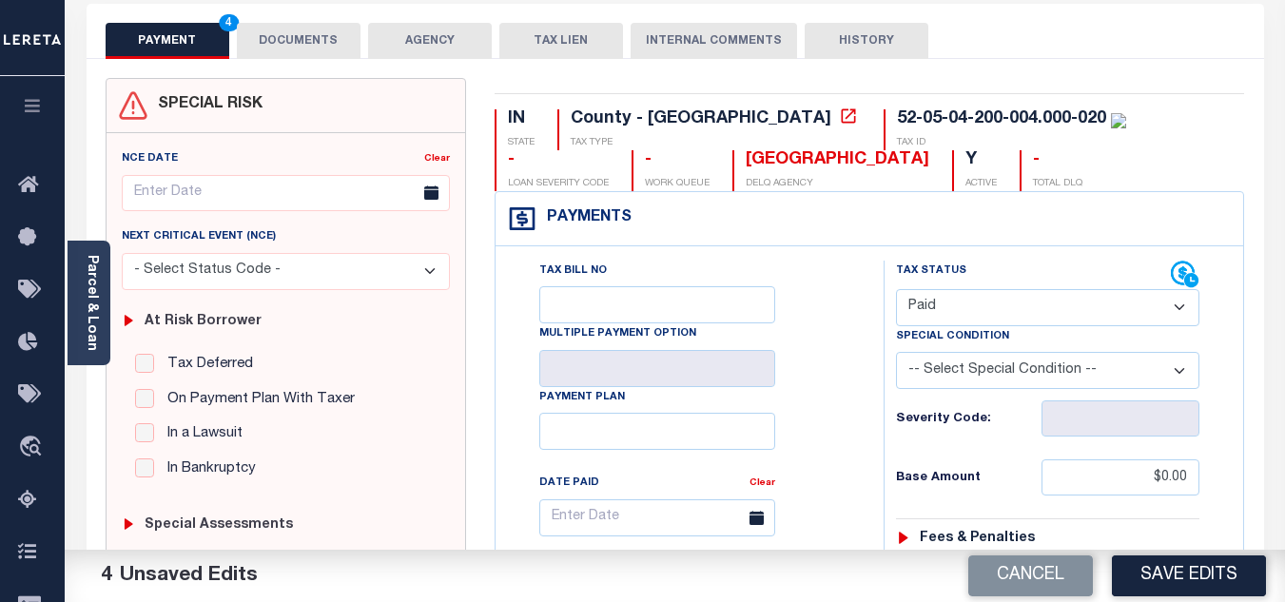
scroll to position [0, 0]
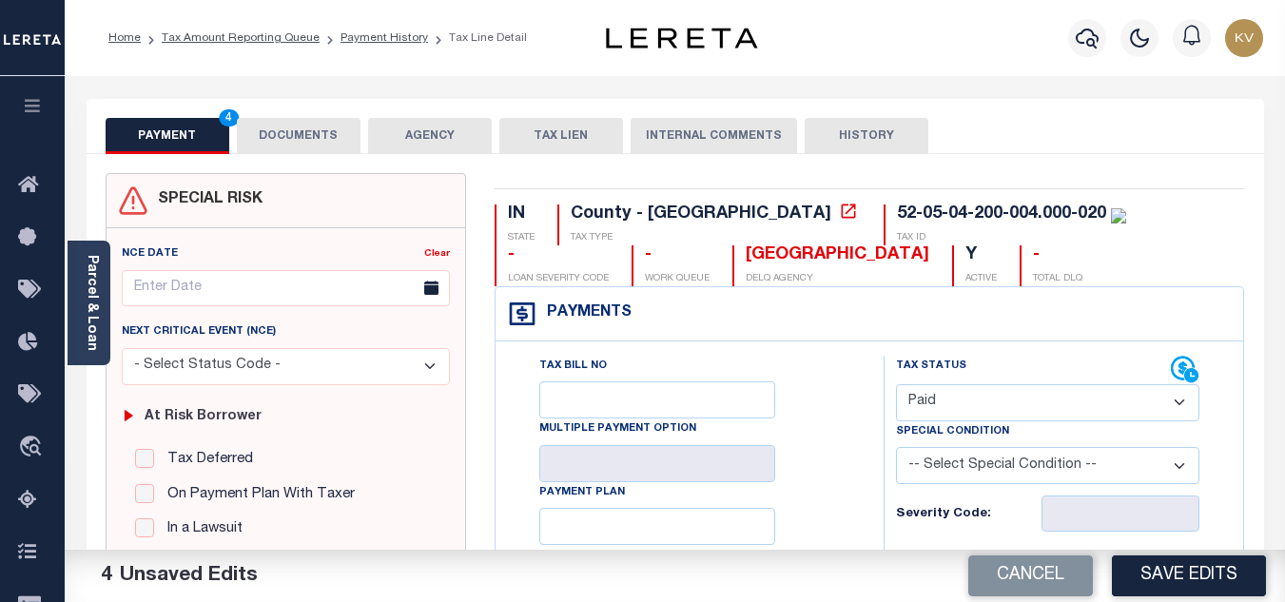
click at [325, 140] on button "DOCUMENTS" at bounding box center [299, 136] width 124 height 36
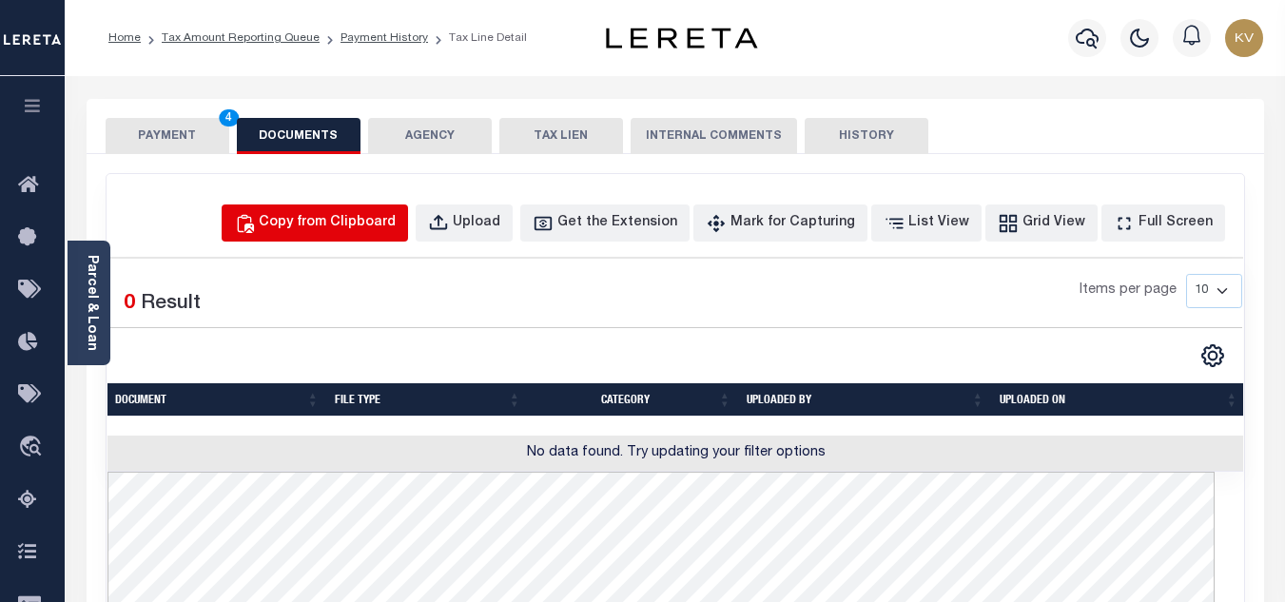
click at [346, 226] on div "Copy from Clipboard" at bounding box center [327, 223] width 137 height 21
select select "POP"
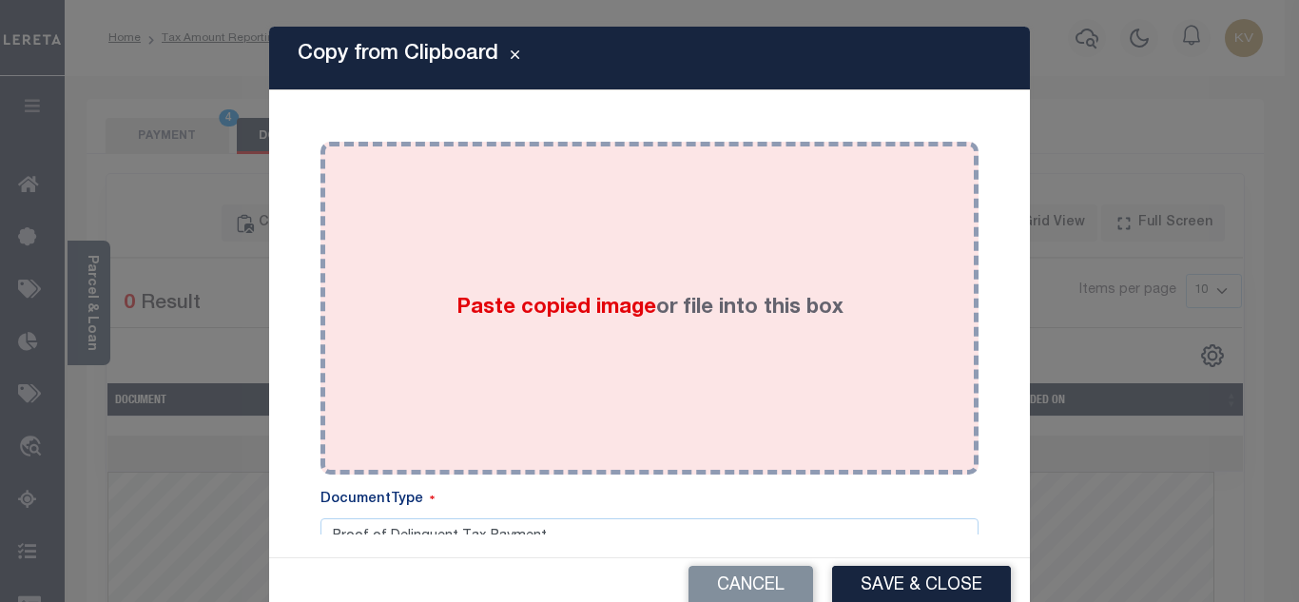
click at [561, 298] on span "Paste copied image" at bounding box center [556, 308] width 200 height 21
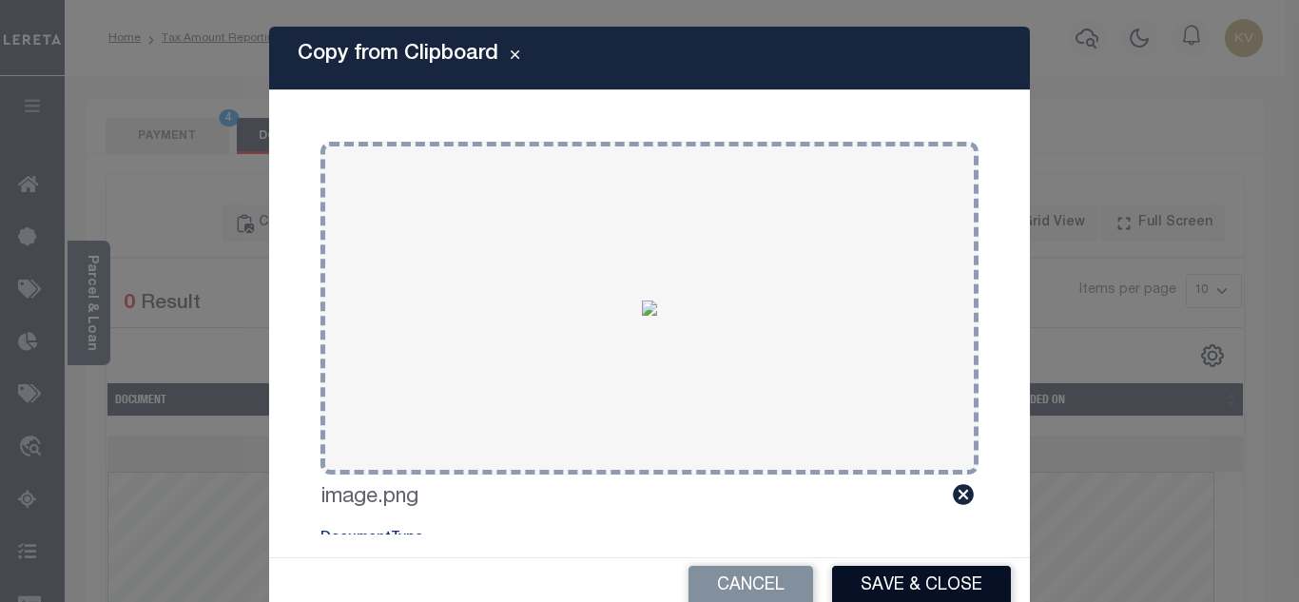
click at [884, 575] on button "Save & Close" at bounding box center [921, 586] width 179 height 41
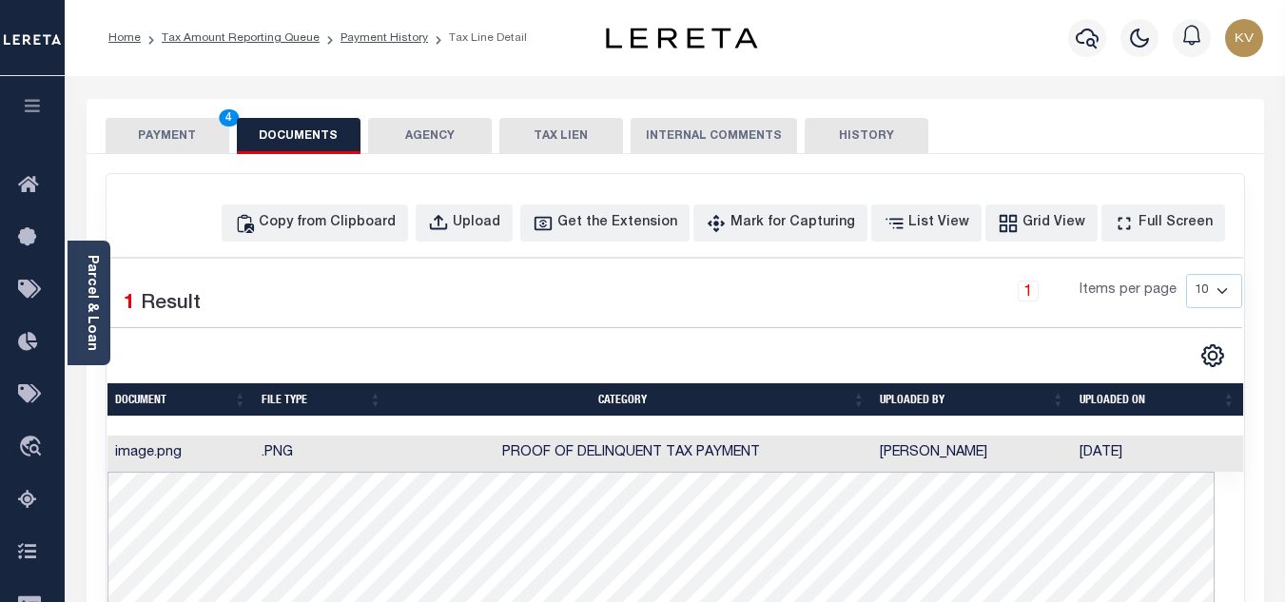
click at [159, 135] on button "PAYMENT 4" at bounding box center [168, 136] width 124 height 36
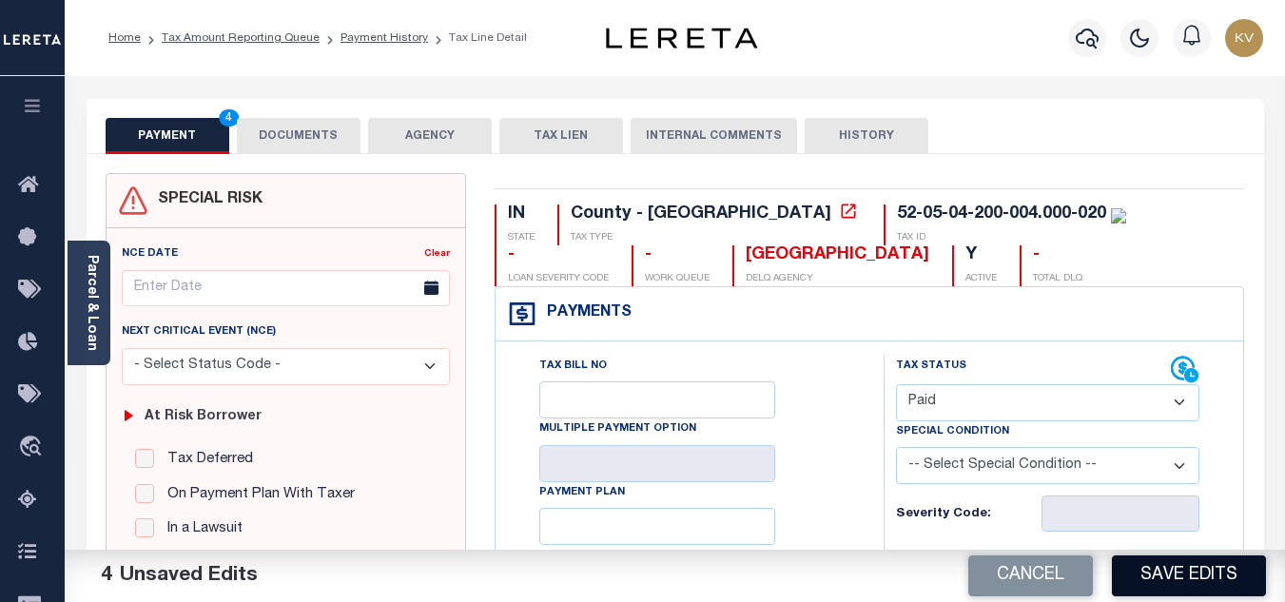
click at [1169, 573] on button "Save Edits" at bounding box center [1189, 575] width 154 height 41
checkbox input "false"
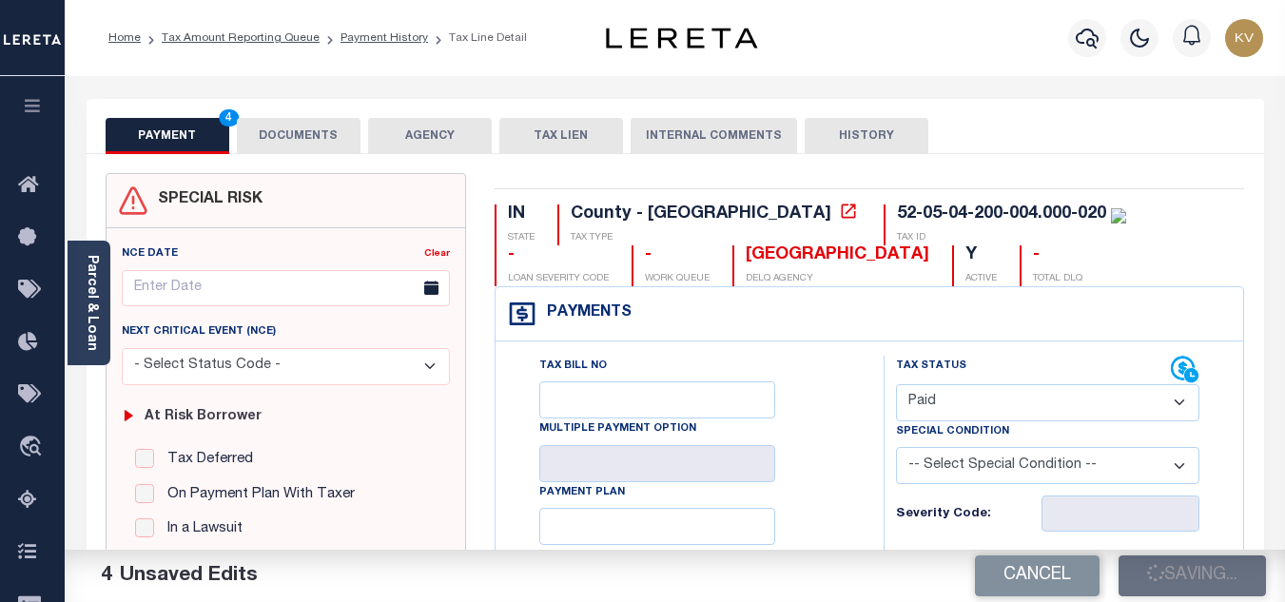
type input "$0"
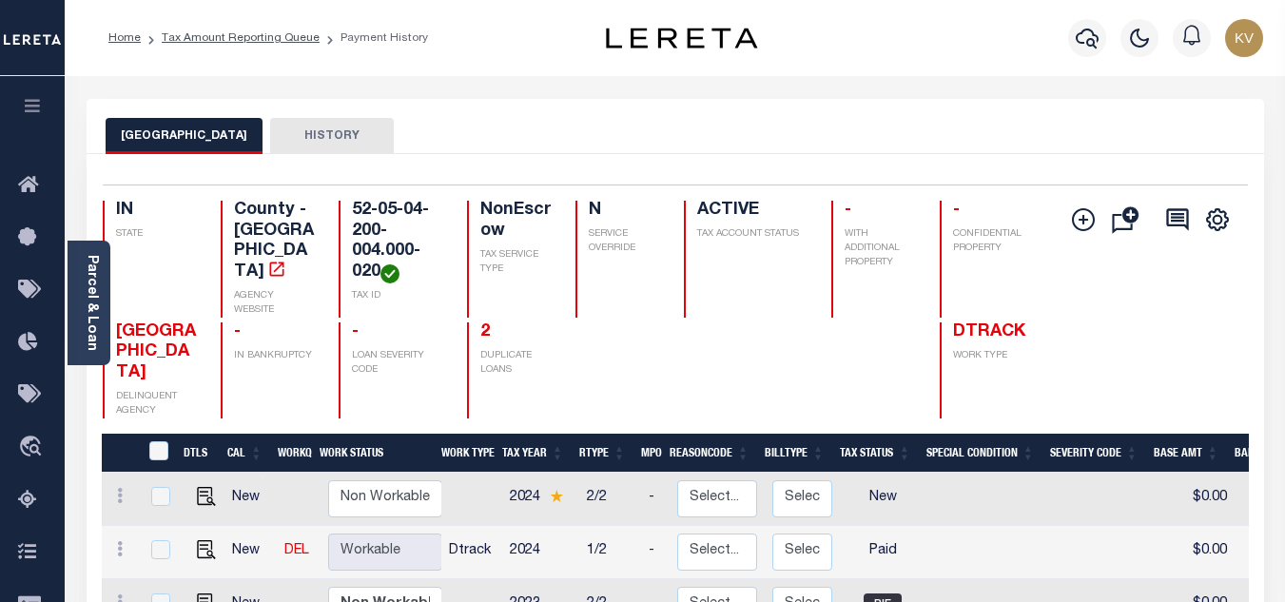
scroll to position [95, 0]
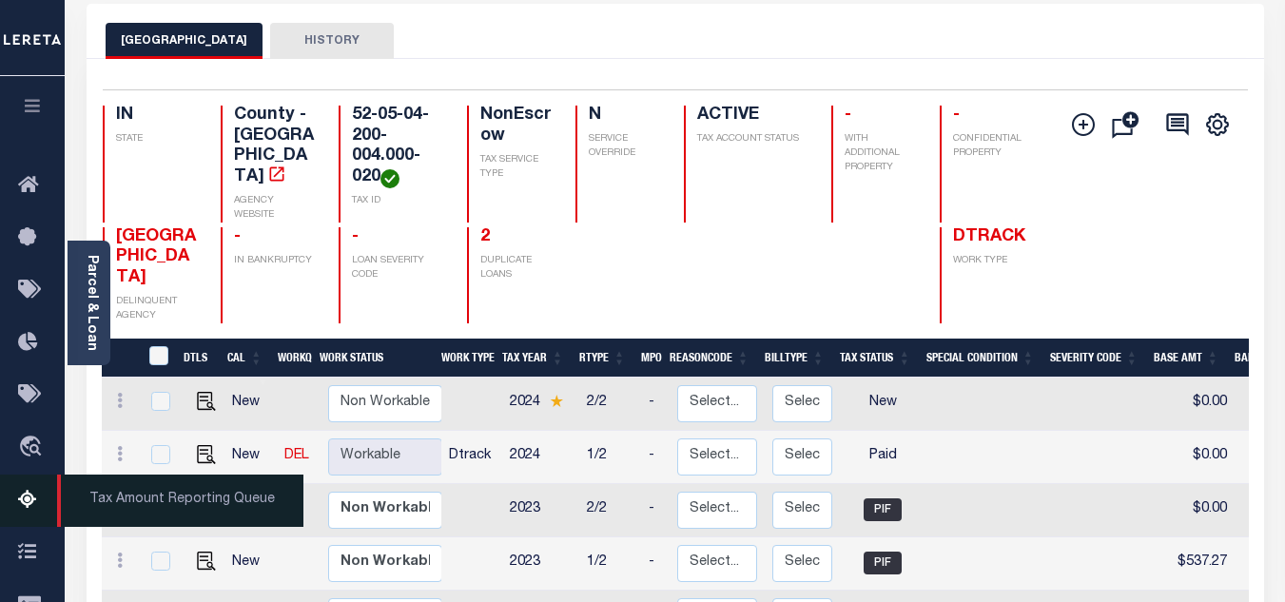
click at [30, 513] on icon at bounding box center [33, 501] width 30 height 24
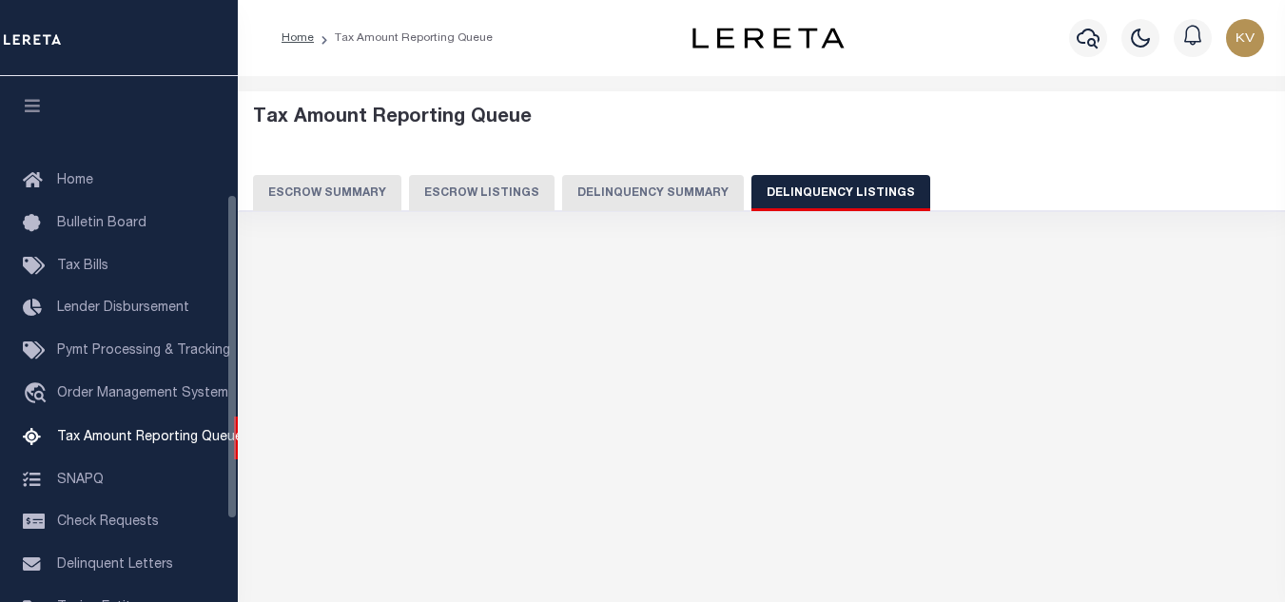
select select "100"
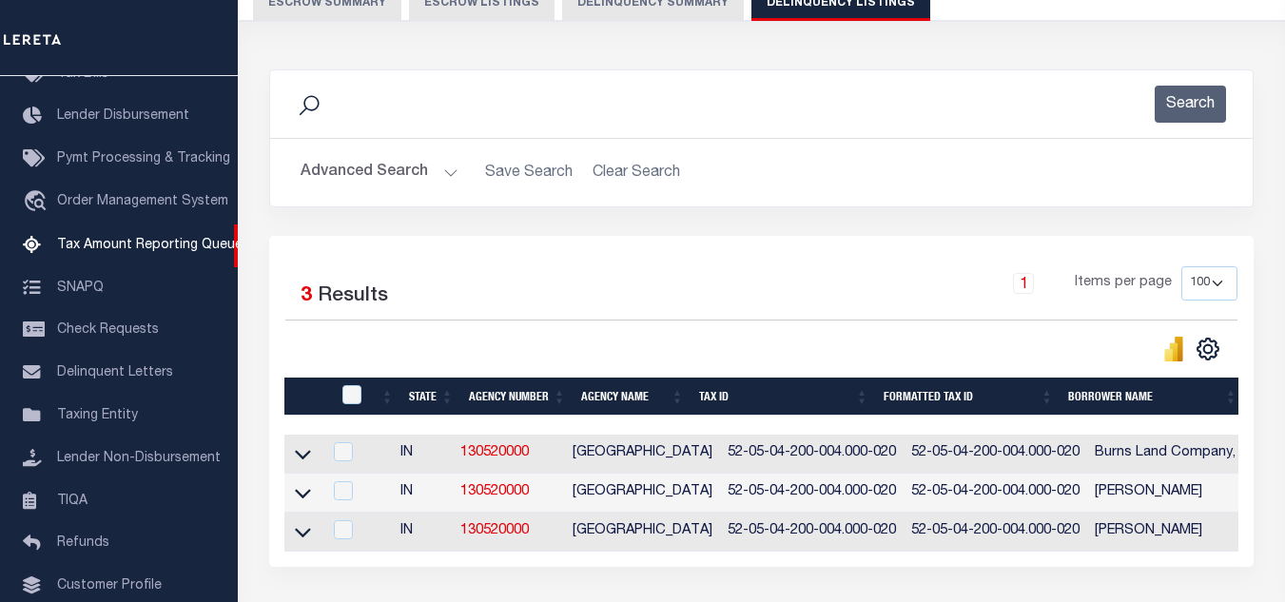
scroll to position [285, 0]
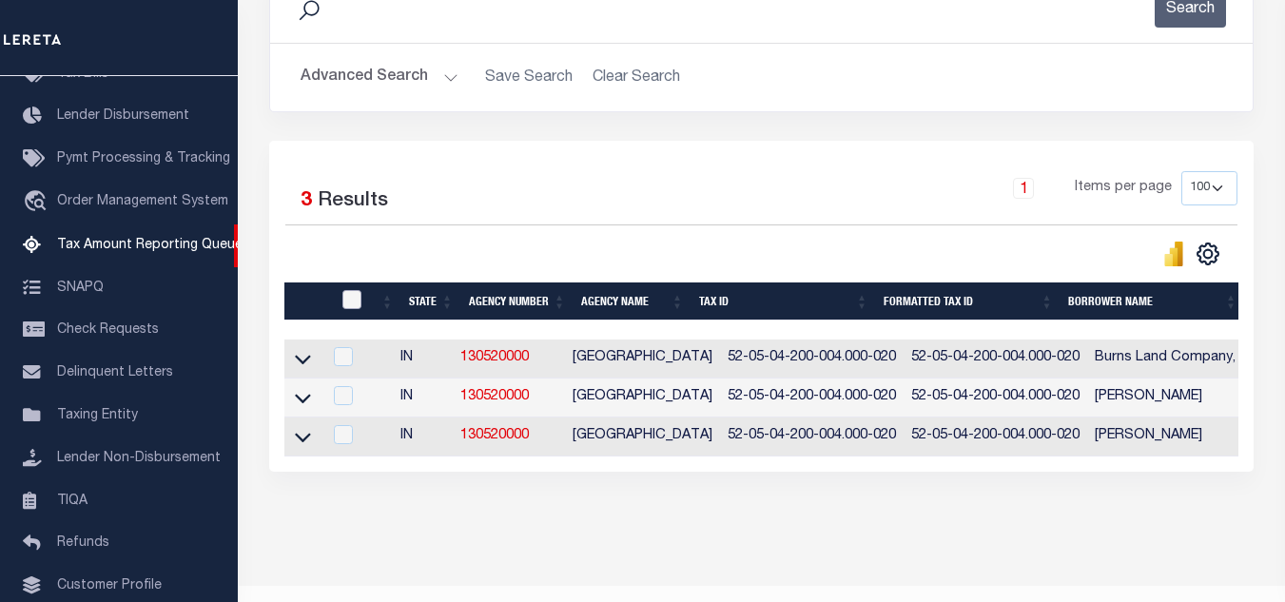
click at [346, 300] on input "checkbox" at bounding box center [351, 299] width 19 height 19
checkbox input "true"
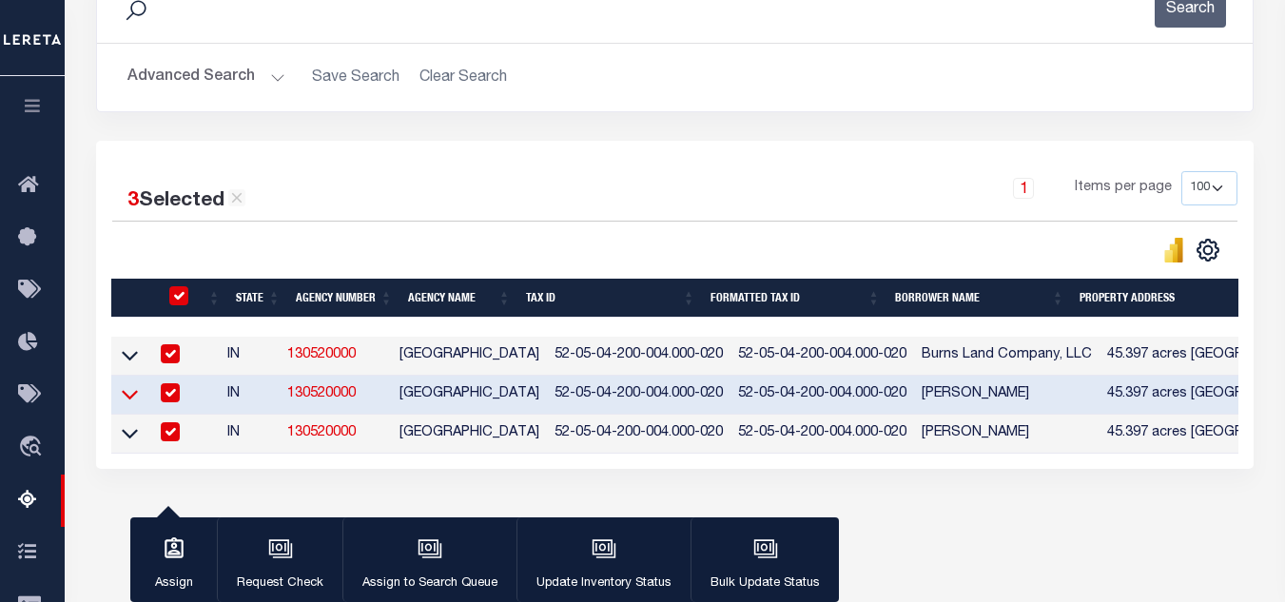
click at [127, 404] on icon at bounding box center [130, 394] width 16 height 20
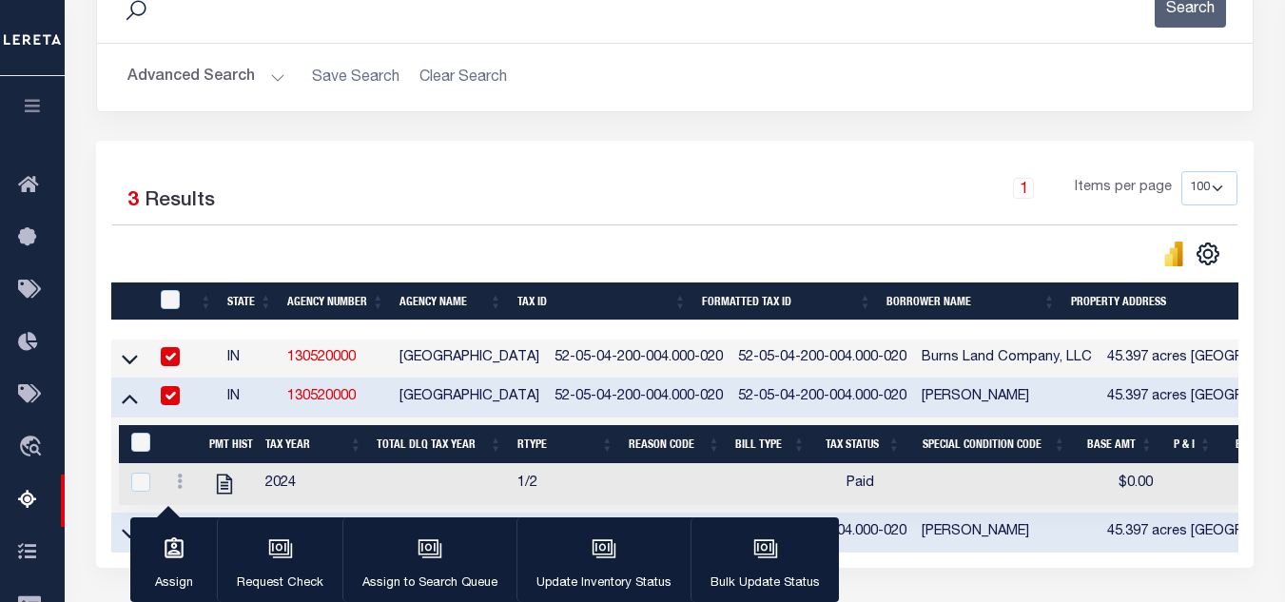
scroll to position [380, 0]
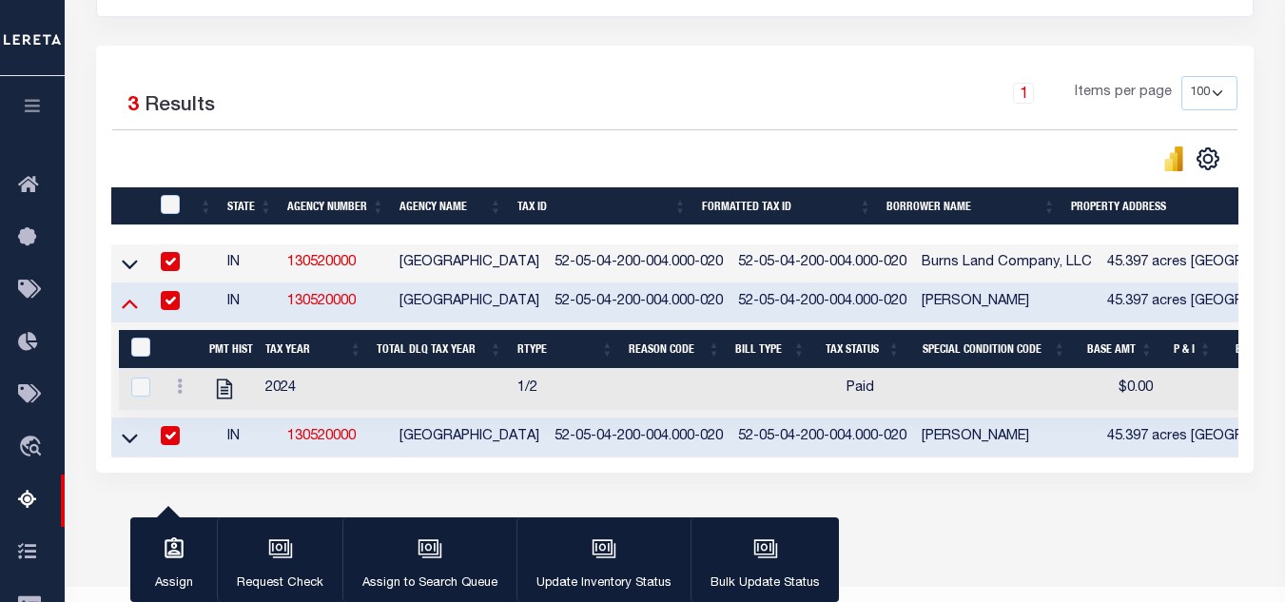
click at [129, 308] on icon at bounding box center [130, 305] width 16 height 10
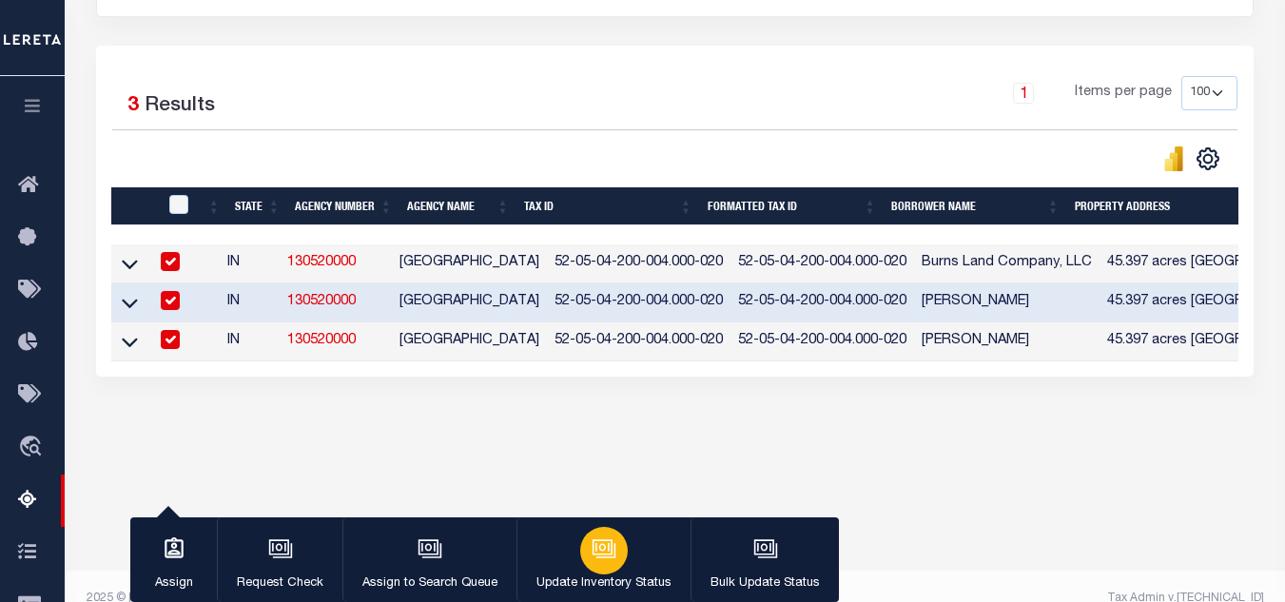
click at [612, 561] on icon "button" at bounding box center [604, 548] width 25 height 25
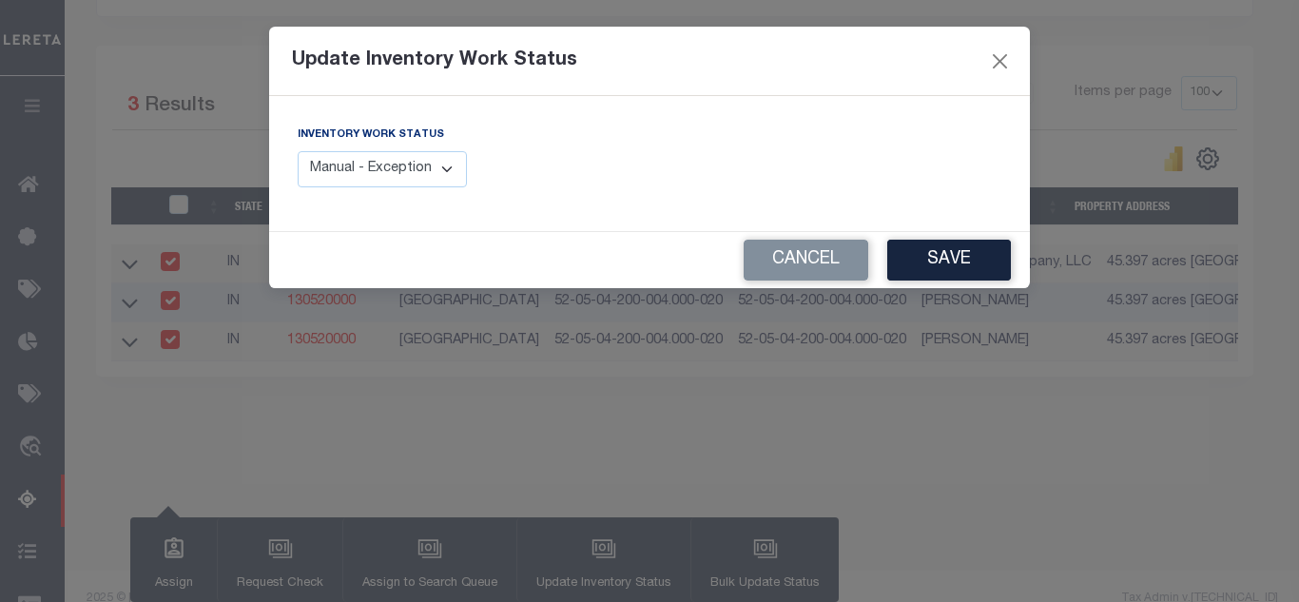
click at [416, 177] on select "Manual - Exception Pended - Awaiting Search Late Add Exception Completed" at bounding box center [382, 169] width 169 height 37
select select "4"
click at [298, 151] on select "Manual - Exception Pended - Awaiting Search Late Add Exception Completed" at bounding box center [382, 169] width 169 height 37
click at [937, 267] on button "Save" at bounding box center [949, 260] width 124 height 41
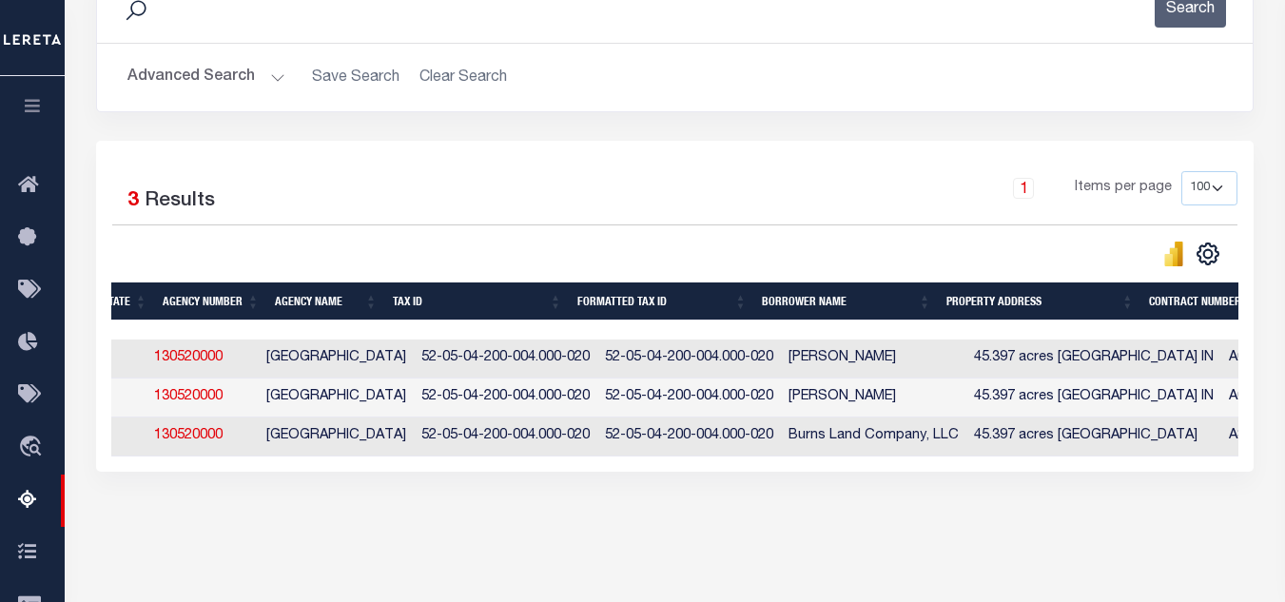
scroll to position [0, 0]
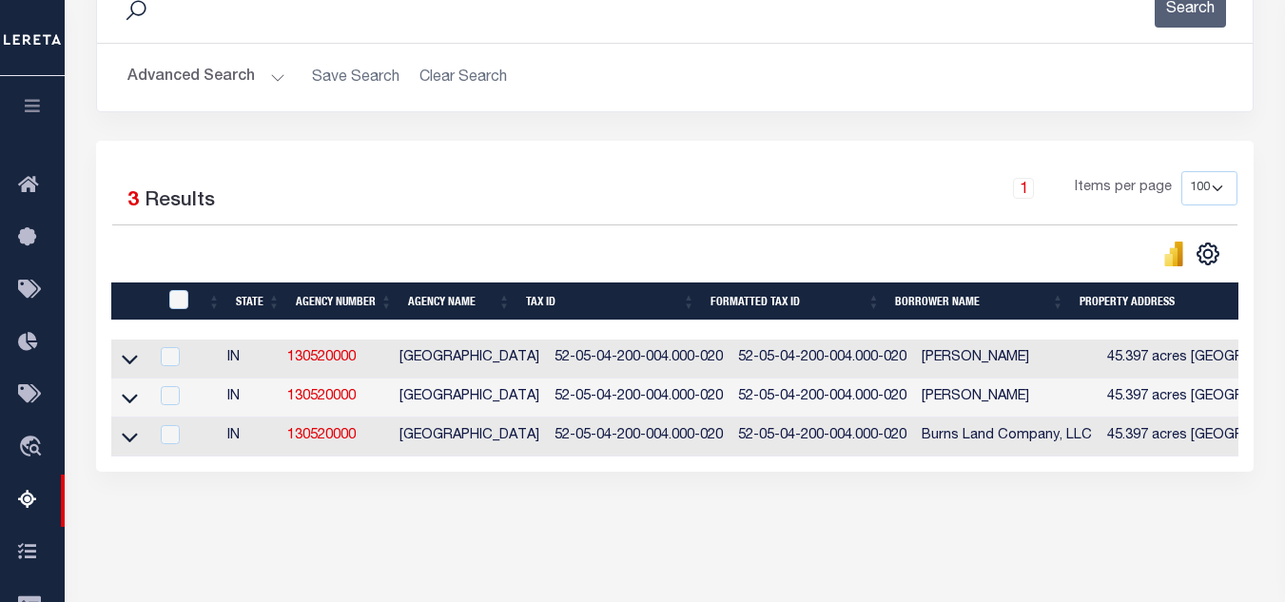
click at [227, 75] on button "Advanced Search" at bounding box center [206, 77] width 158 height 37
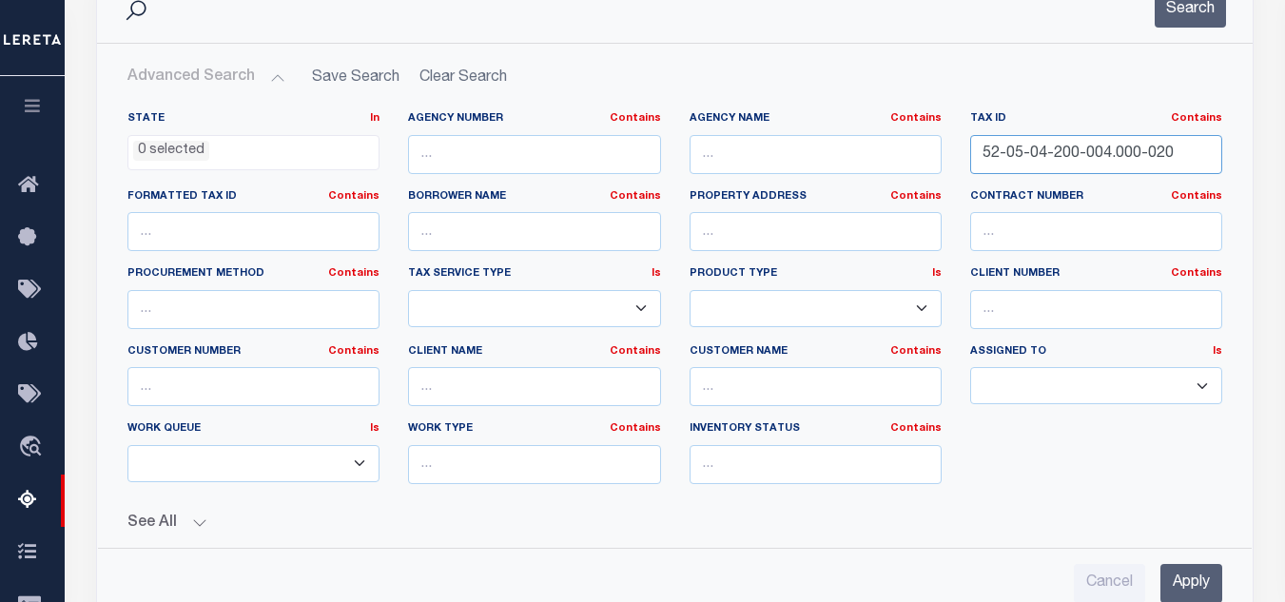
click at [1172, 164] on input "52-05-04-200-004.000-020" at bounding box center [1096, 154] width 252 height 39
paste input "5-100-005"
type input "52-05-05-100-005.000-020"
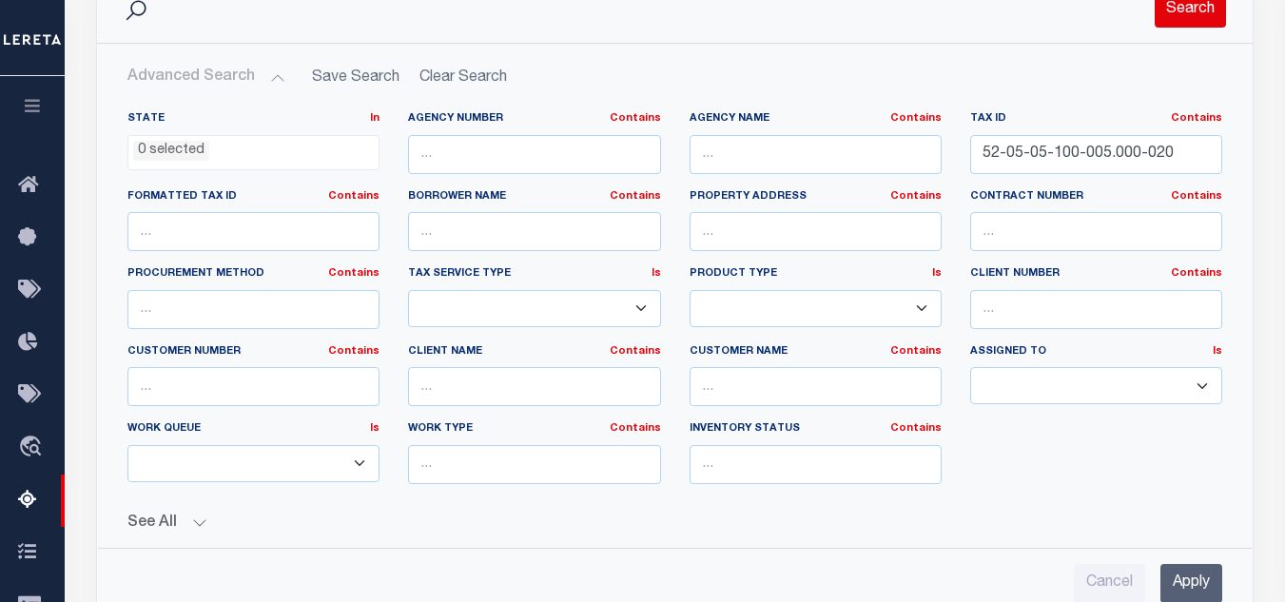
click at [1192, 4] on button "Search" at bounding box center [1190, 8] width 71 height 37
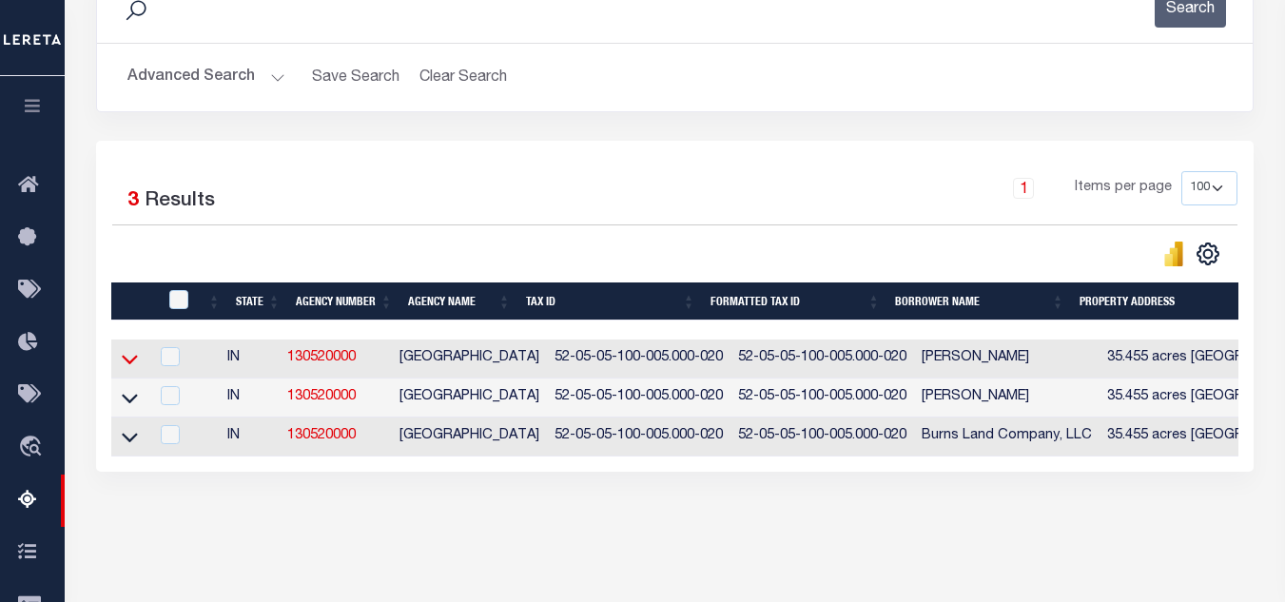
click at [129, 369] on icon at bounding box center [130, 359] width 16 height 20
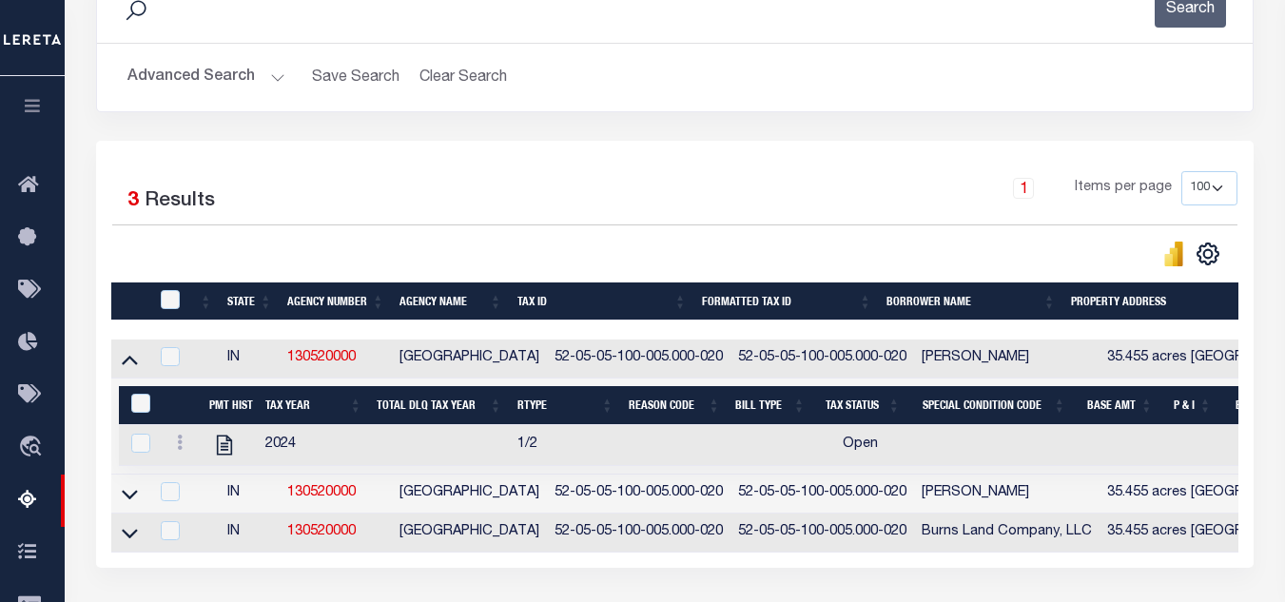
scroll to position [380, 0]
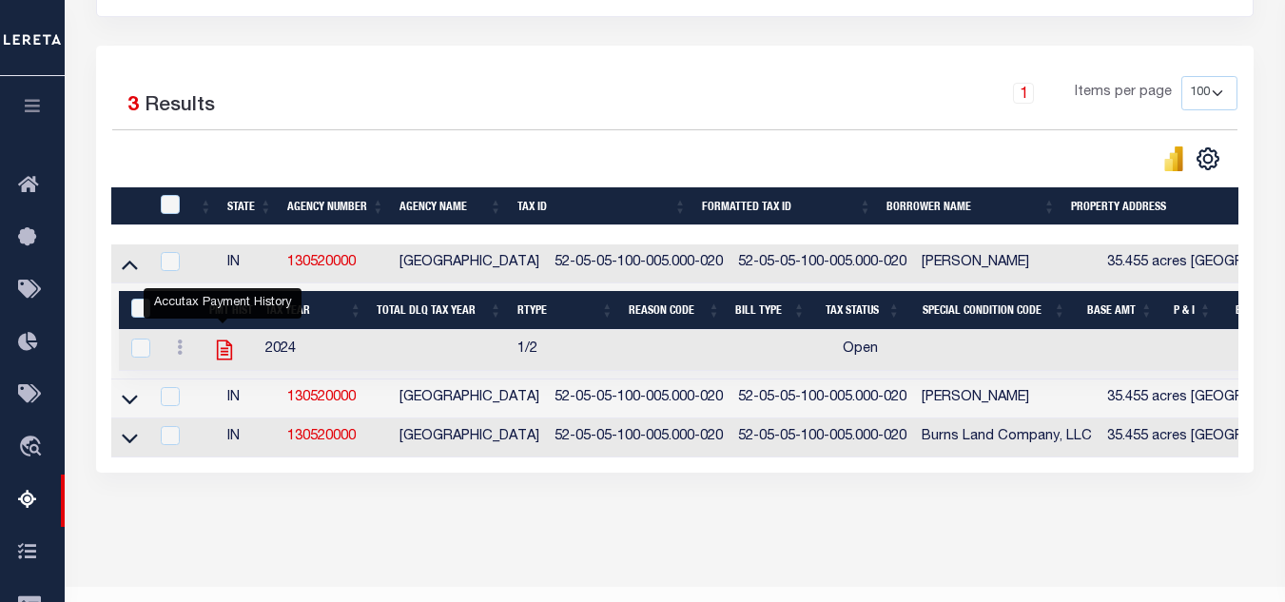
click at [222, 348] on icon "" at bounding box center [224, 350] width 25 height 25
checkbox input "true"
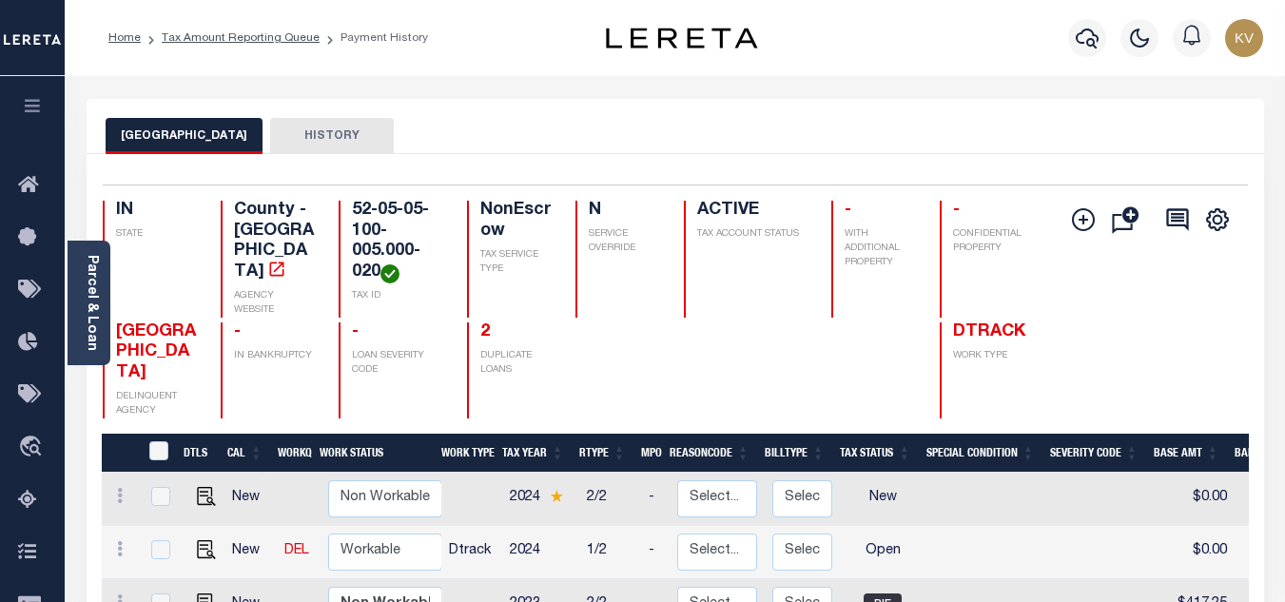
scroll to position [190, 0]
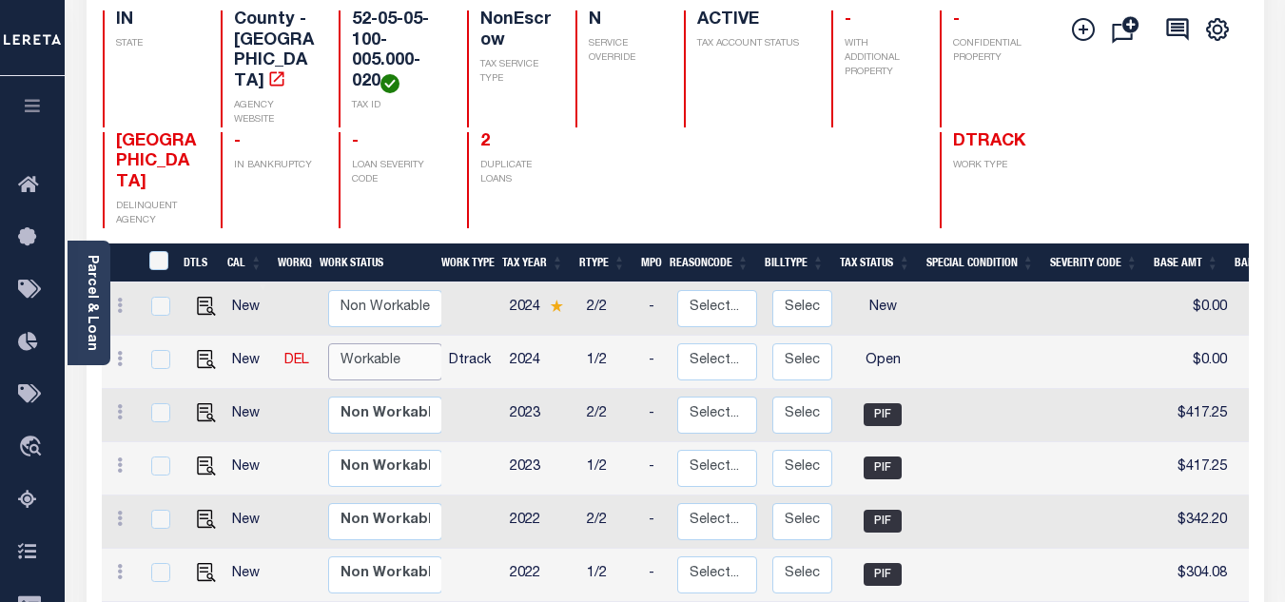
click at [353, 343] on select "Non Workable Workable" at bounding box center [385, 361] width 114 height 37
checkbox input "true"
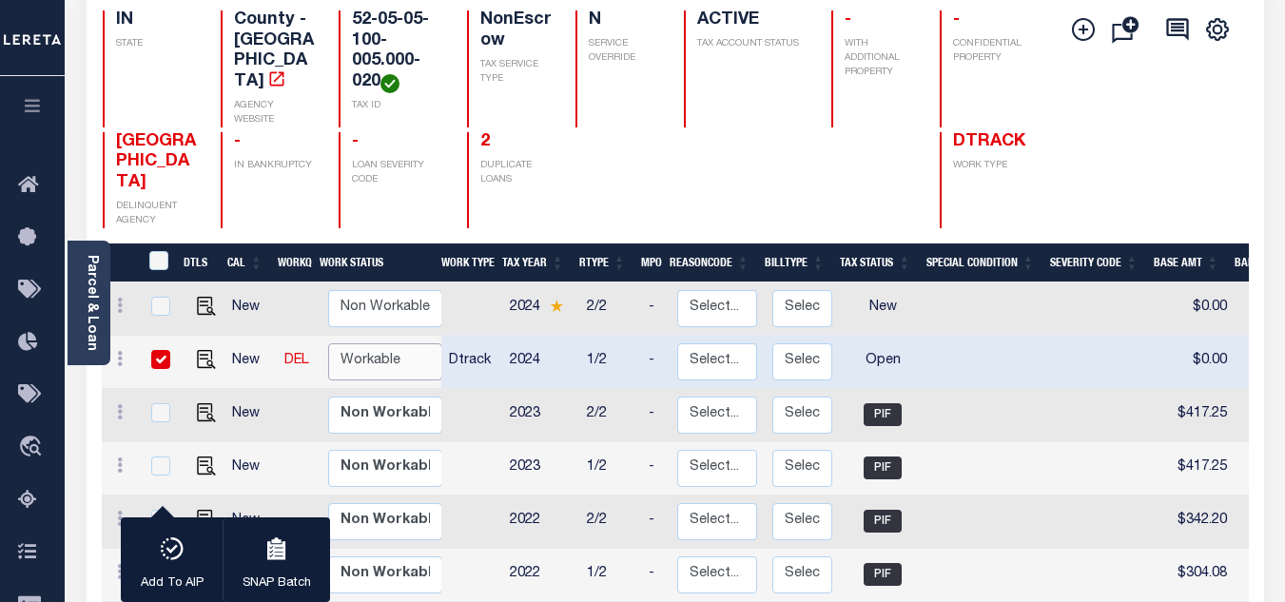
select select "true"
click at [328, 343] on select "Non Workable Workable" at bounding box center [385, 361] width 114 height 37
checkbox input "false"
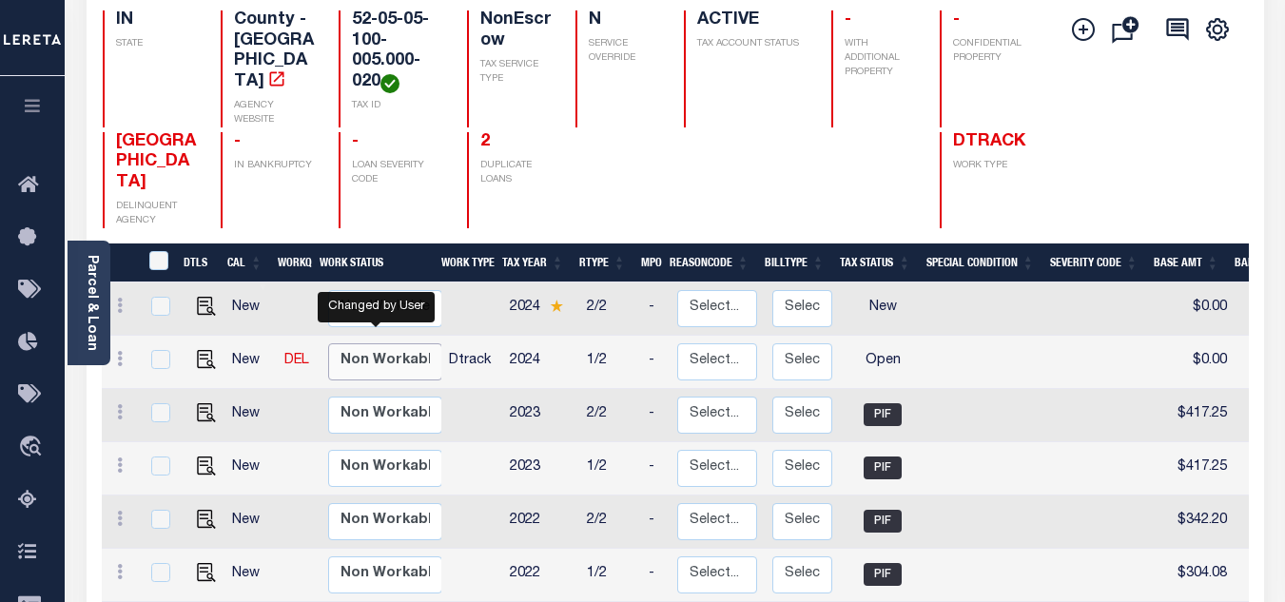
click at [358, 343] on select "Non Workable Workable" at bounding box center [385, 361] width 114 height 37
checkbox input "true"
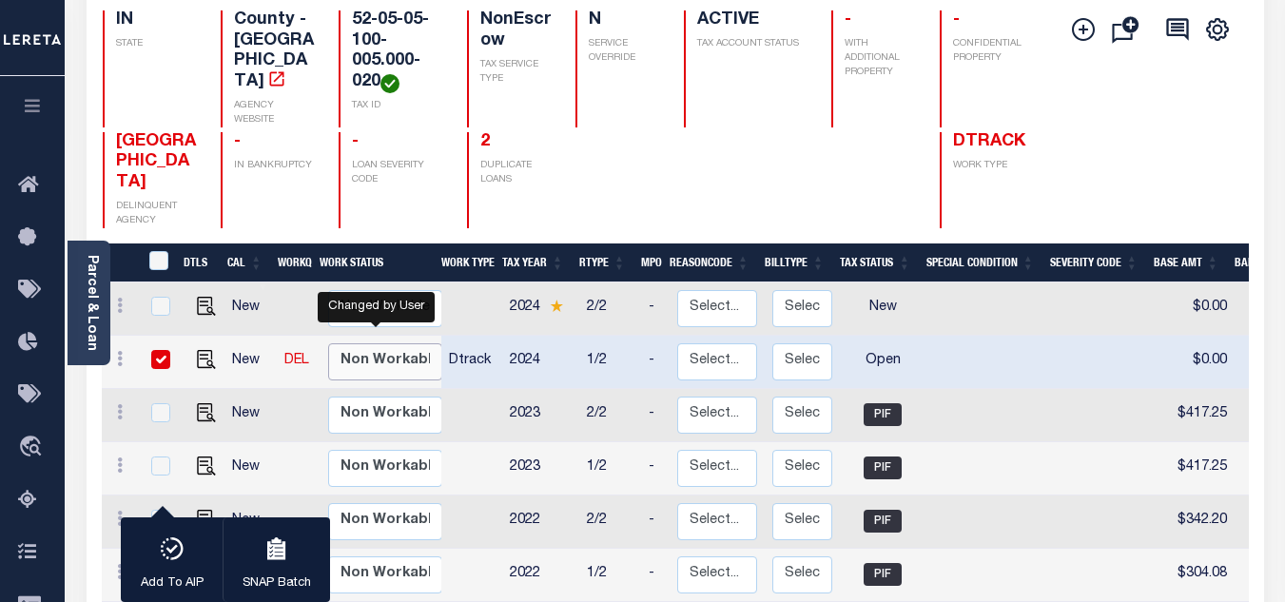
select select "false"
click at [328, 343] on select "Non Workable Workable" at bounding box center [385, 361] width 114 height 37
checkbox input "false"
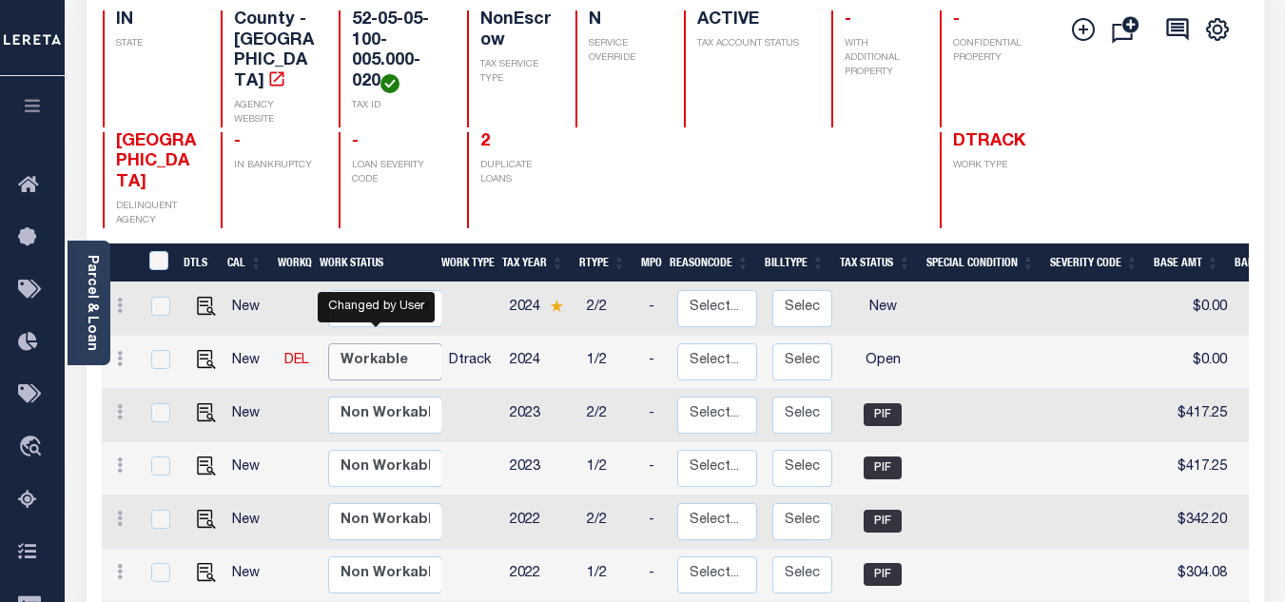
scroll to position [380, 0]
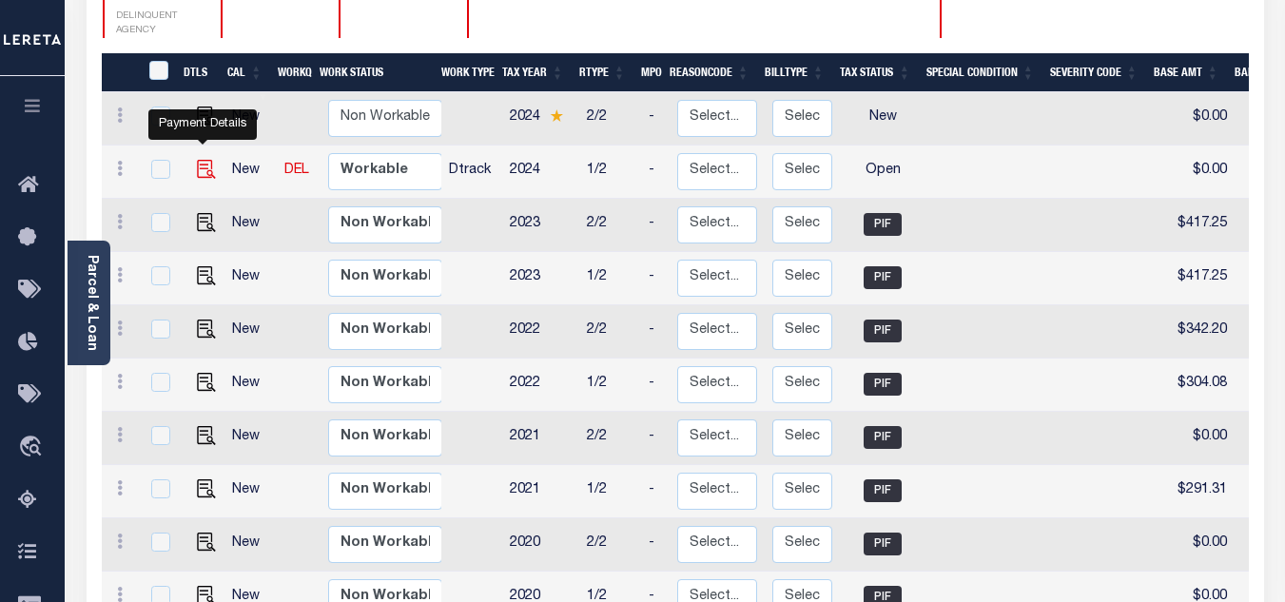
click at [200, 160] on img "" at bounding box center [206, 169] width 19 height 19
checkbox input "true"
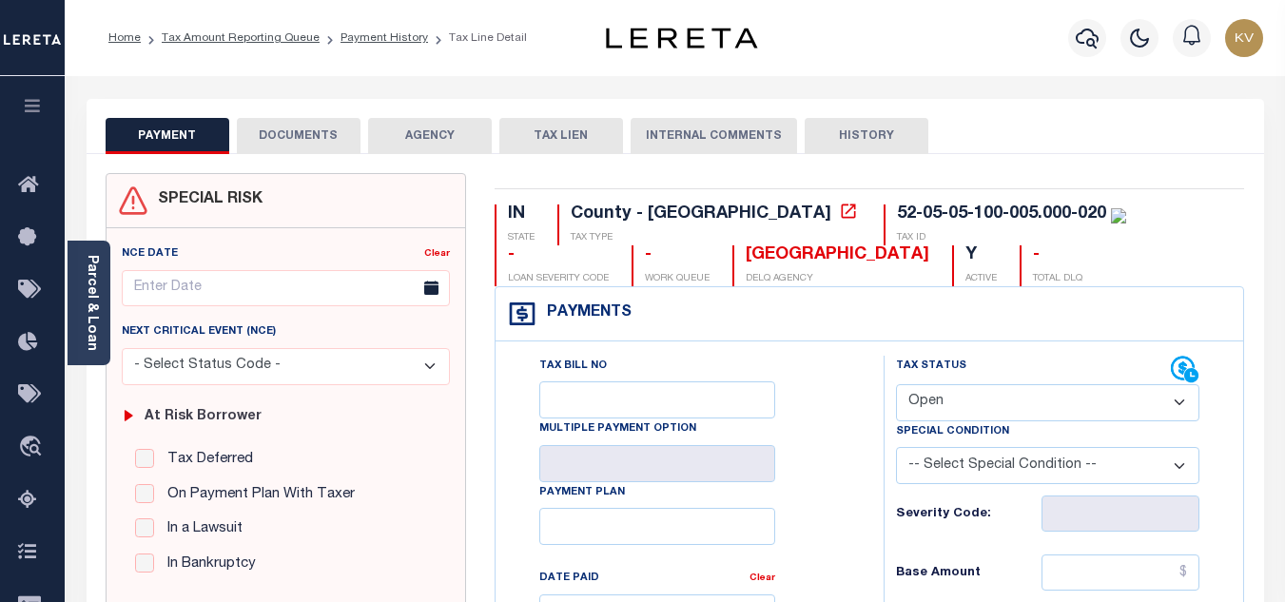
click at [984, 398] on select "- Select Status Code - Open Due/Unpaid Paid Incomplete No Tax Due Internal Refu…" at bounding box center [1047, 402] width 303 height 37
select select "PYD"
click at [896, 385] on select "- Select Status Code - Open Due/Unpaid Paid Incomplete No Tax Due Internal Refu…" at bounding box center [1047, 402] width 303 height 37
type input "[DATE]"
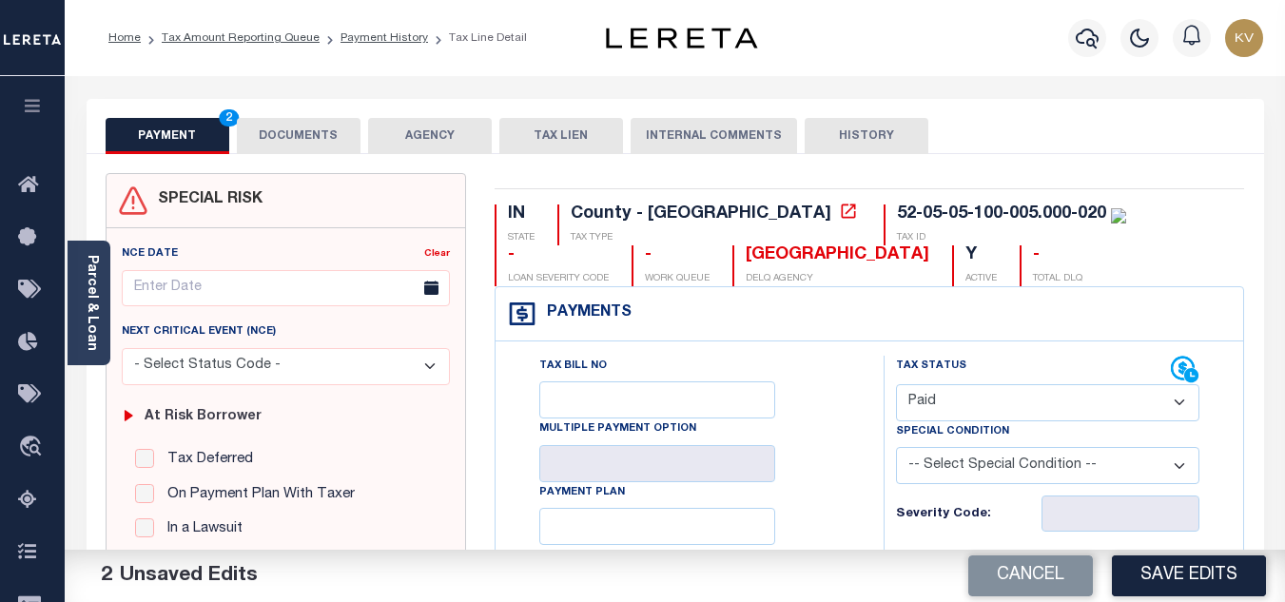
scroll to position [285, 0]
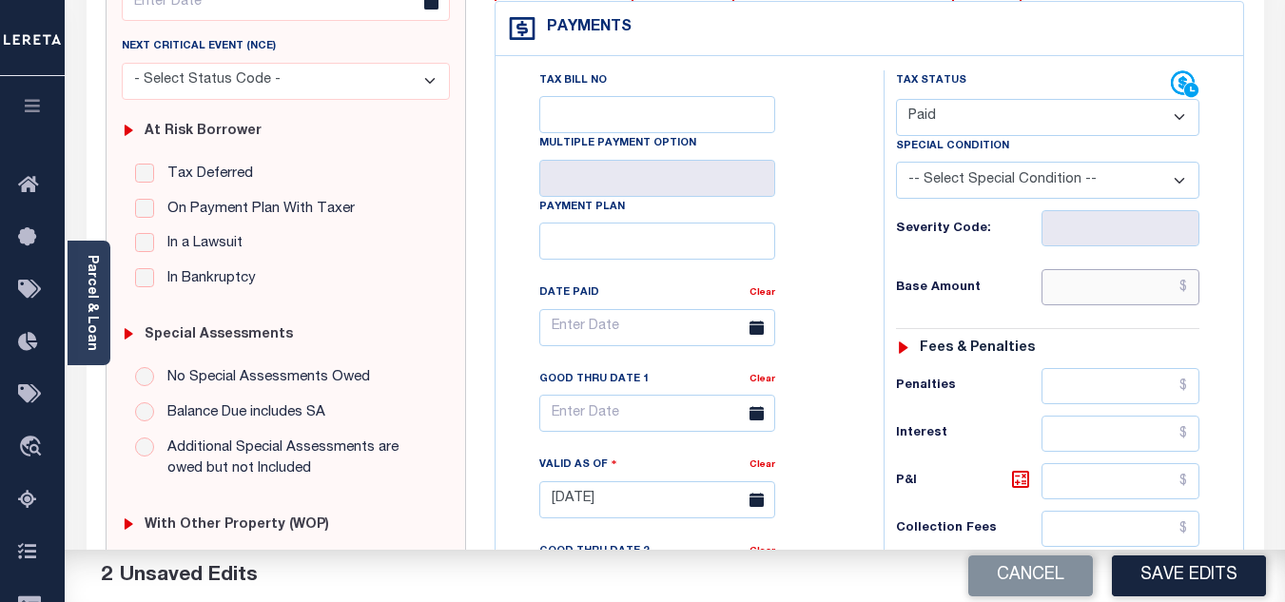
click at [1093, 290] on input "text" at bounding box center [1120, 287] width 158 height 36
type input "$0.00"
click at [1038, 288] on h6 "Base Amount" at bounding box center [969, 288] width 146 height 15
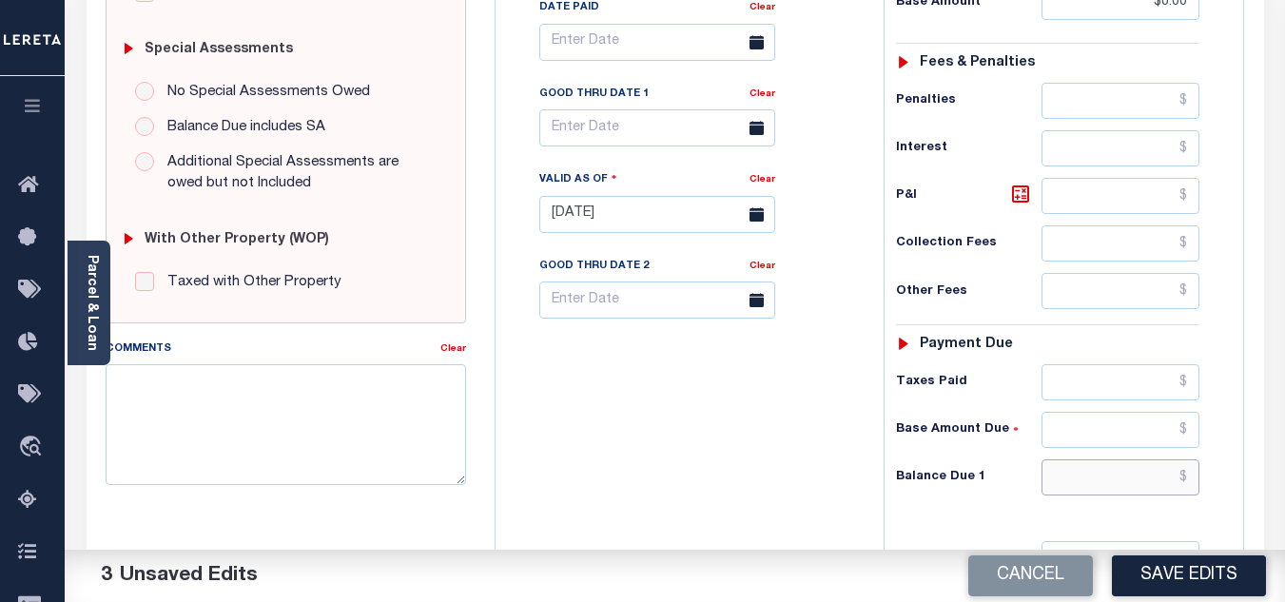
click at [1110, 472] on input "text" at bounding box center [1120, 477] width 158 height 36
type input "$0.00"
click at [726, 434] on div "Tax Bill No Multiple Payment Option Payment Plan Clear" at bounding box center [684, 205] width 369 height 840
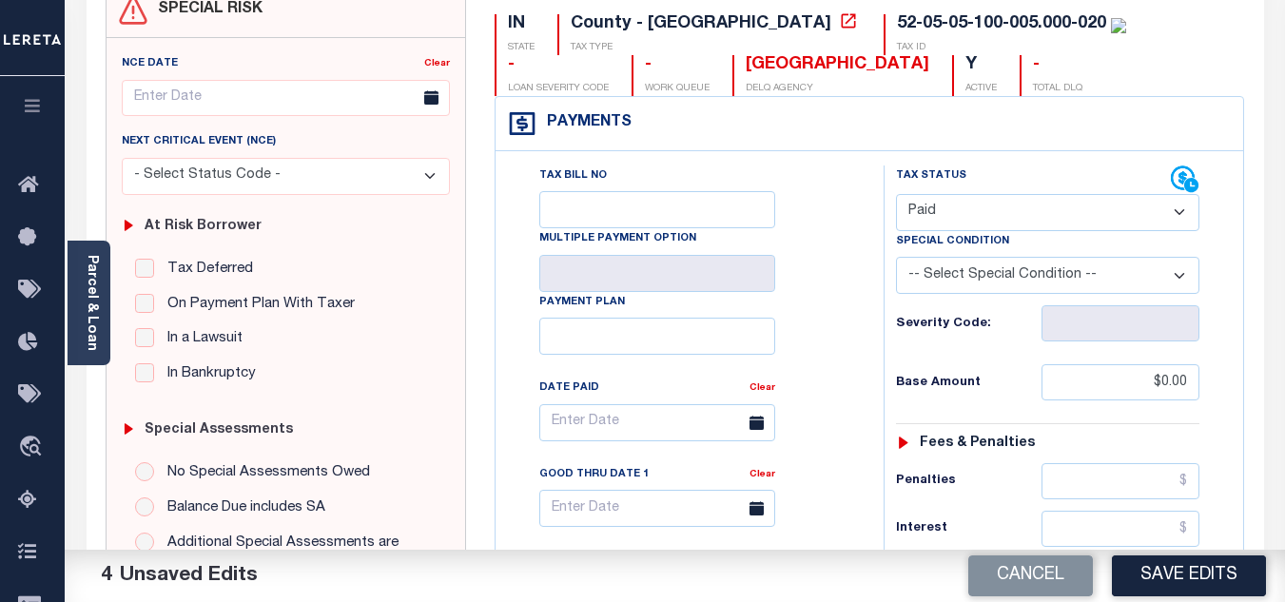
scroll to position [0, 0]
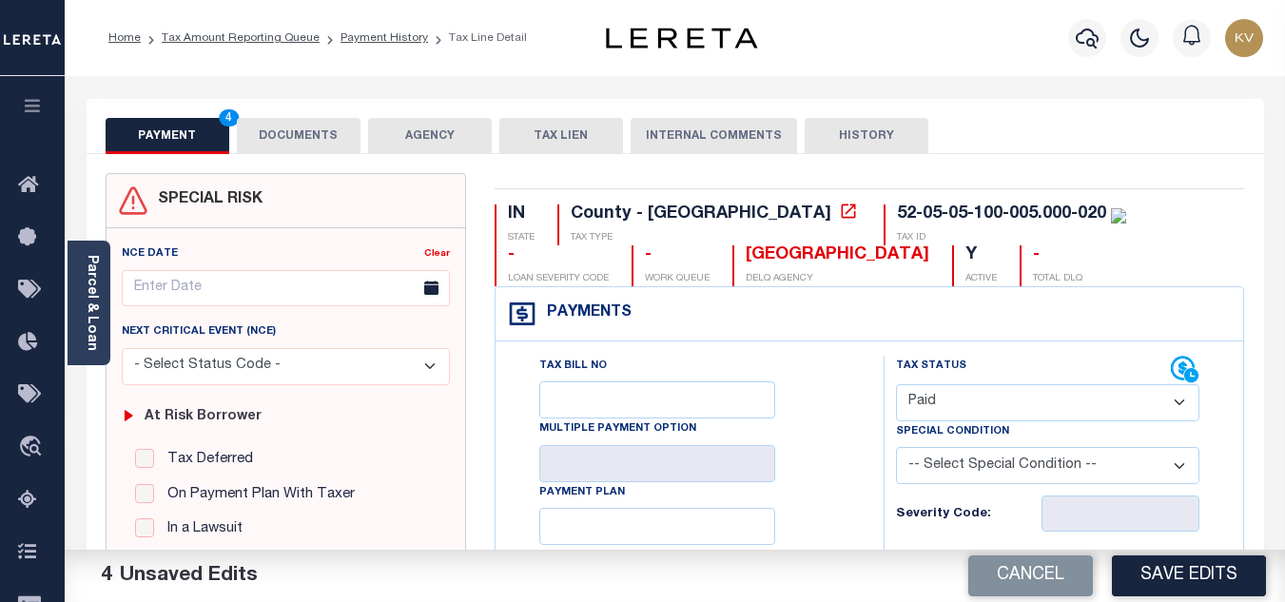
click at [311, 132] on button "DOCUMENTS" at bounding box center [299, 136] width 124 height 36
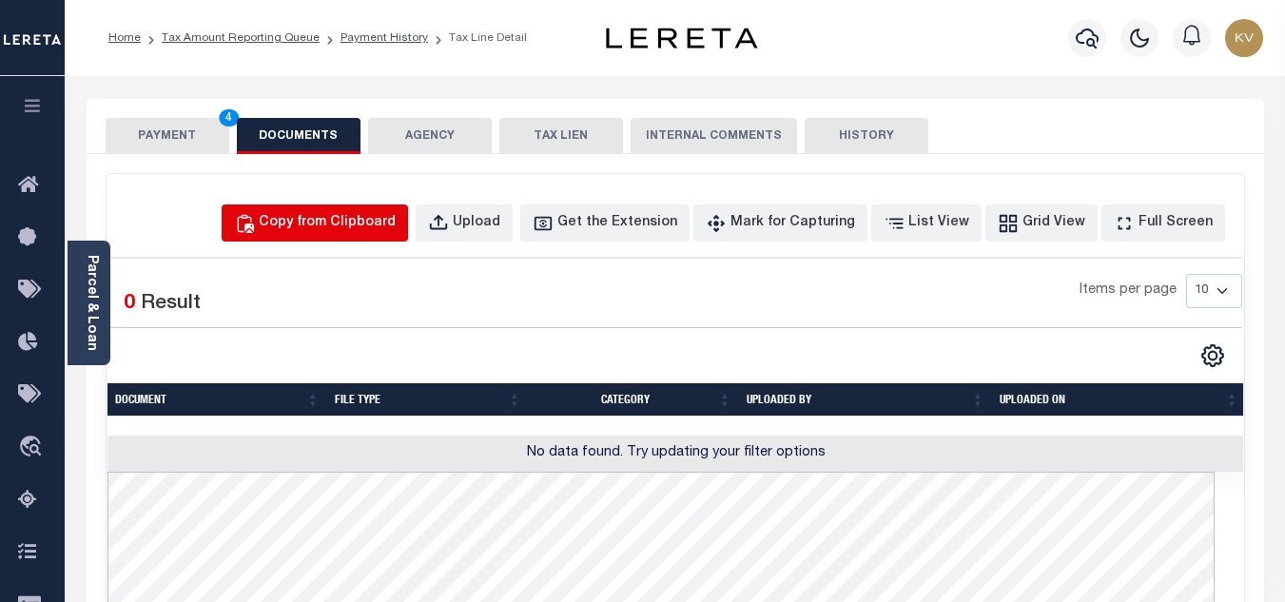
click at [359, 239] on button "Copy from Clipboard" at bounding box center [315, 222] width 186 height 37
select select "POP"
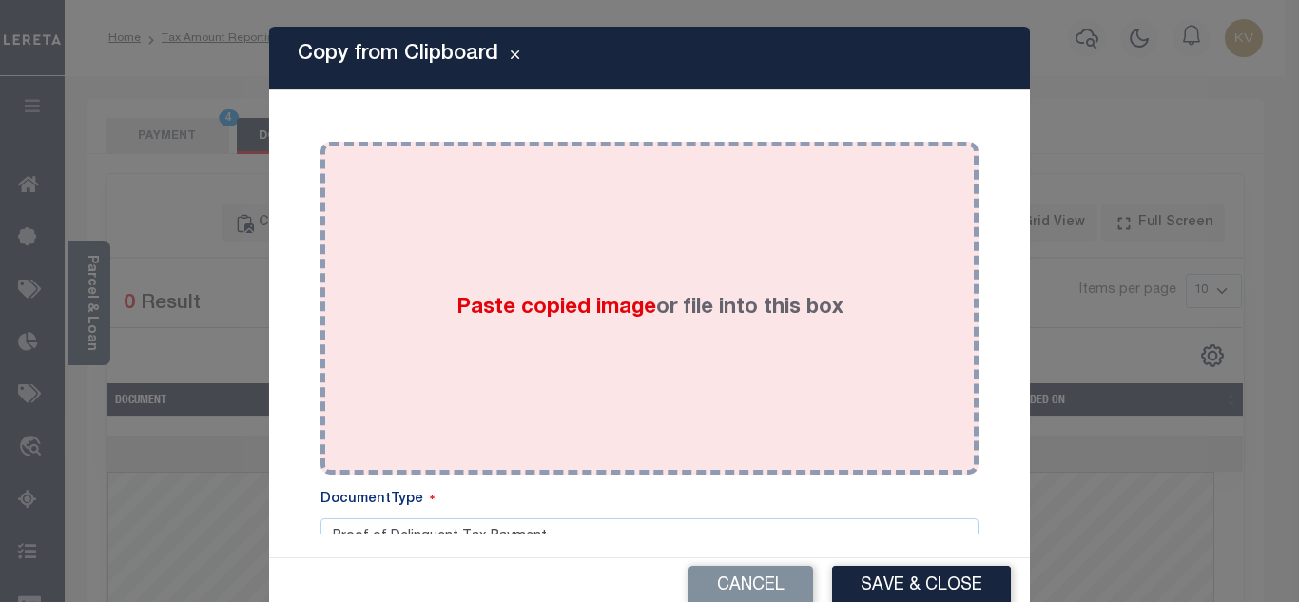
click at [455, 275] on div "Paste copied image or file into this box" at bounding box center [650, 308] width 630 height 304
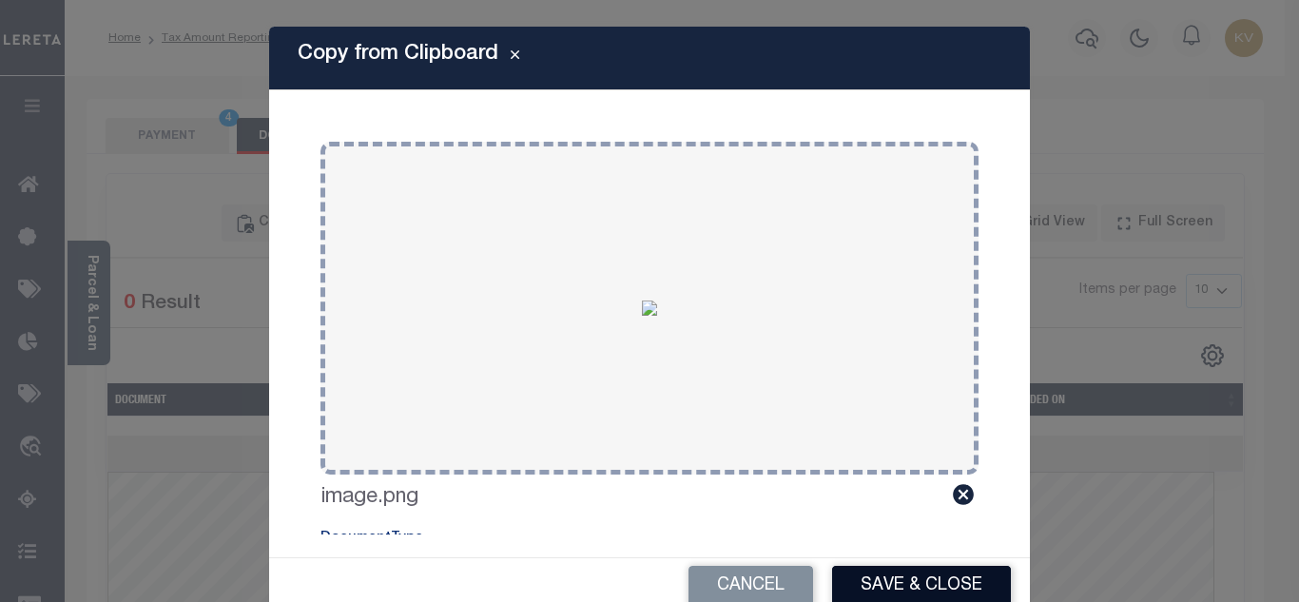
click at [883, 580] on button "Save & Close" at bounding box center [921, 586] width 179 height 41
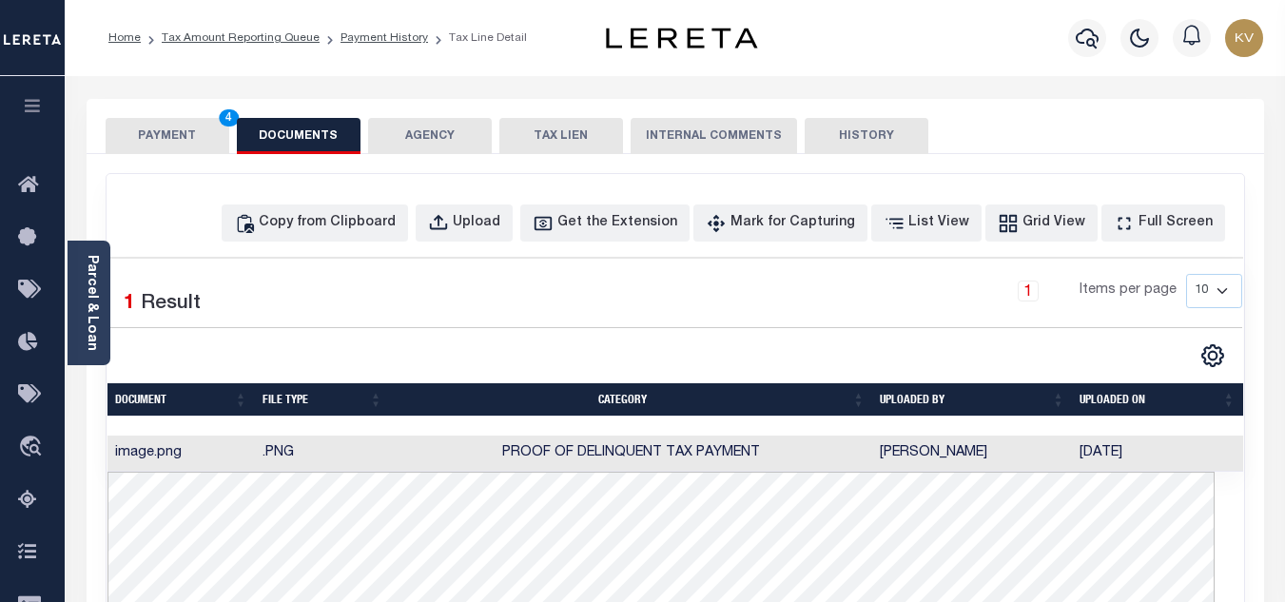
click at [173, 136] on button "PAYMENT 4" at bounding box center [168, 136] width 124 height 36
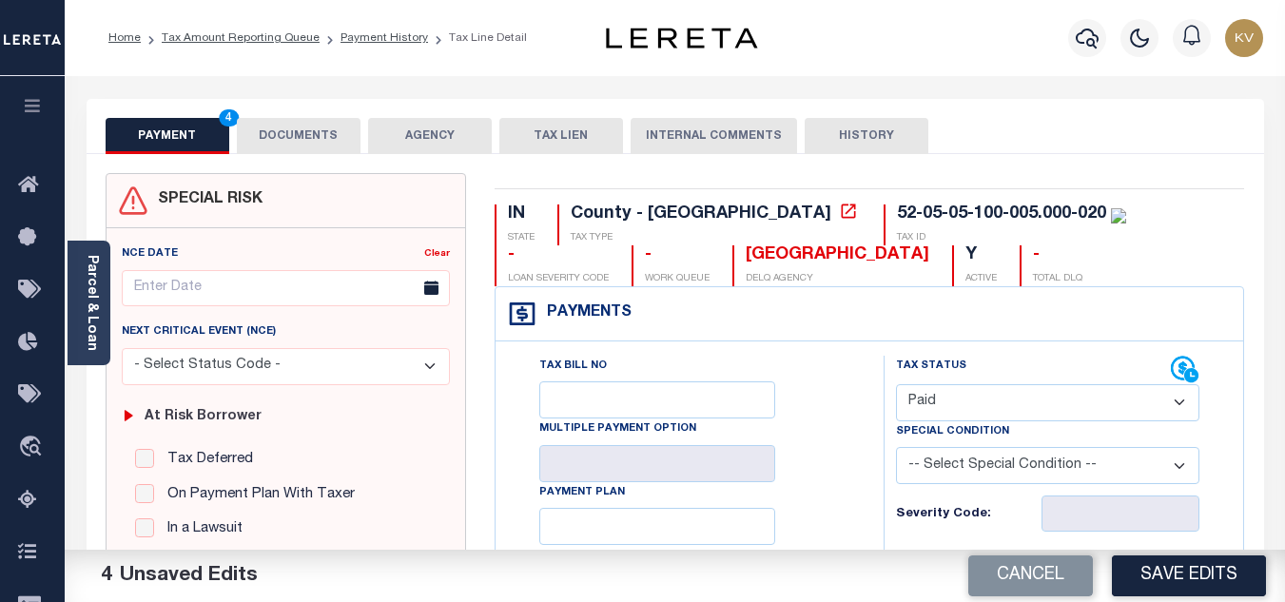
click at [1178, 596] on div "Cancel Save Edits" at bounding box center [980, 576] width 611 height 53
click at [1175, 578] on button "Save Edits" at bounding box center [1189, 575] width 154 height 41
checkbox input "false"
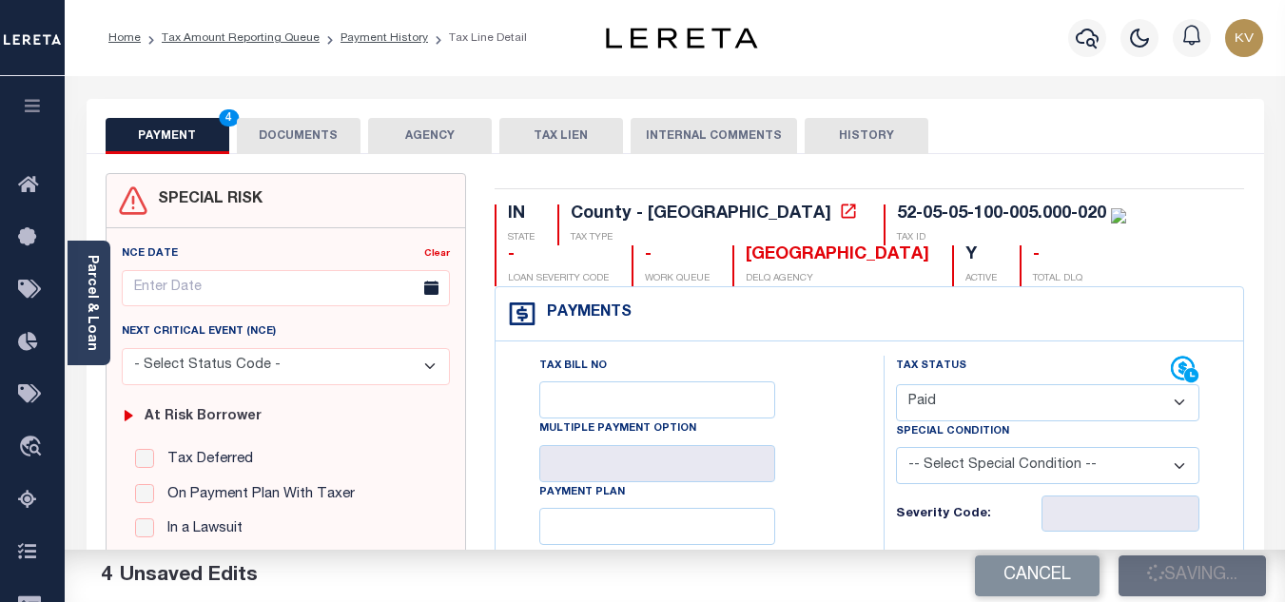
checkbox input "false"
type input "$0"
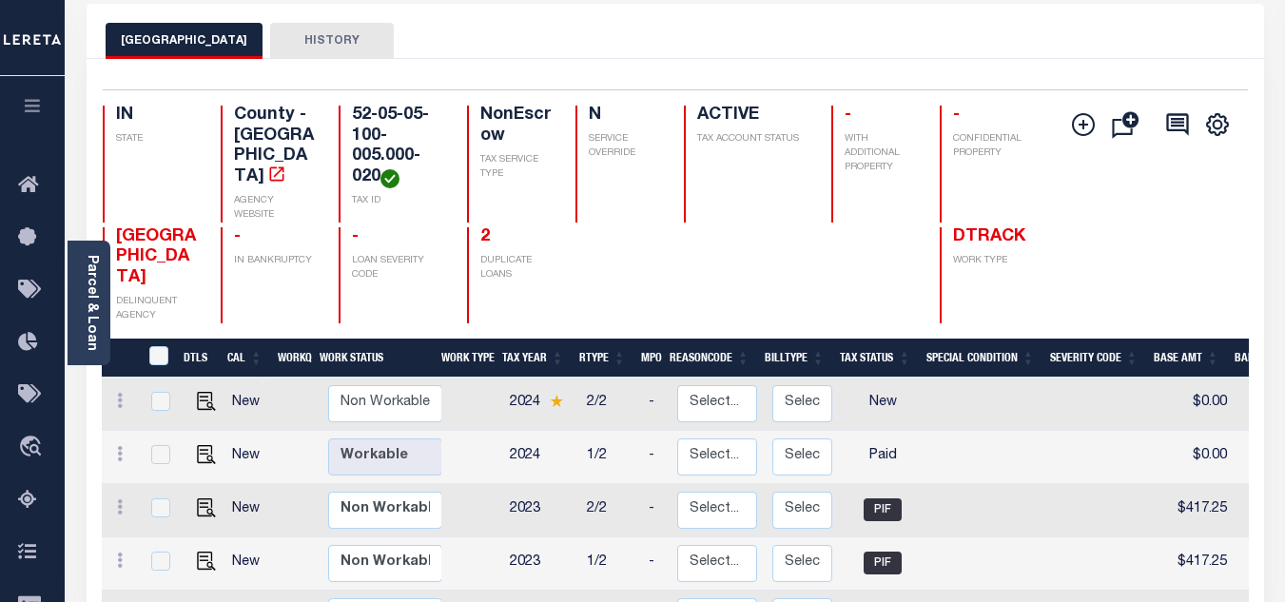
scroll to position [190, 0]
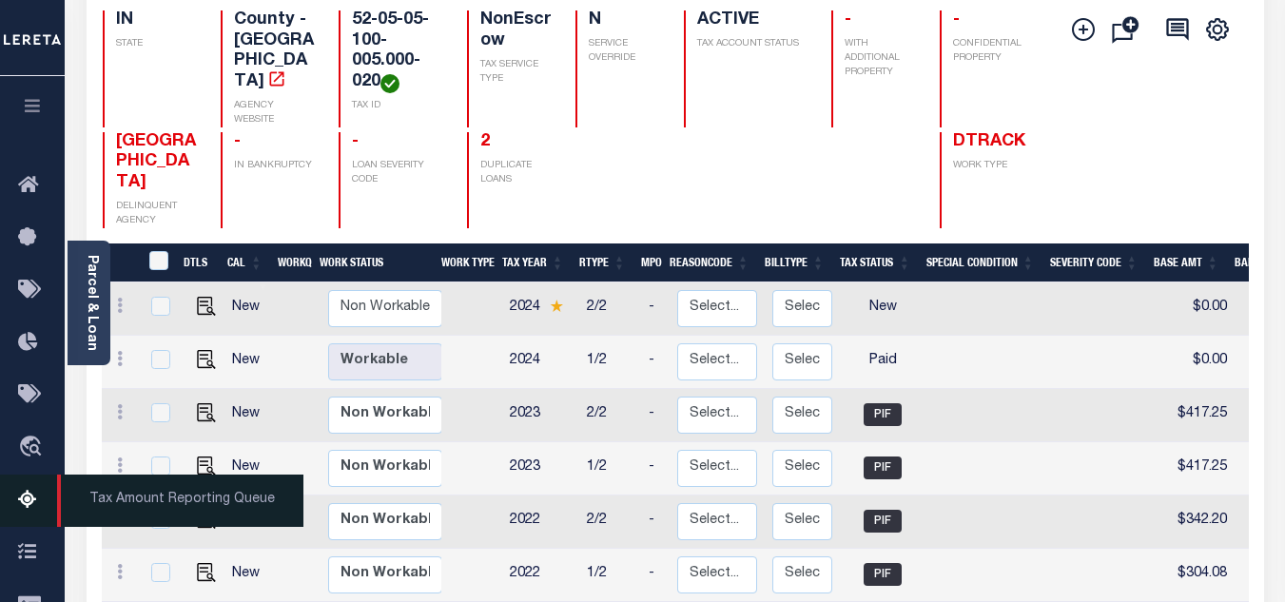
click at [23, 490] on link "Tax Amount Reporting Queue" at bounding box center [32, 501] width 65 height 52
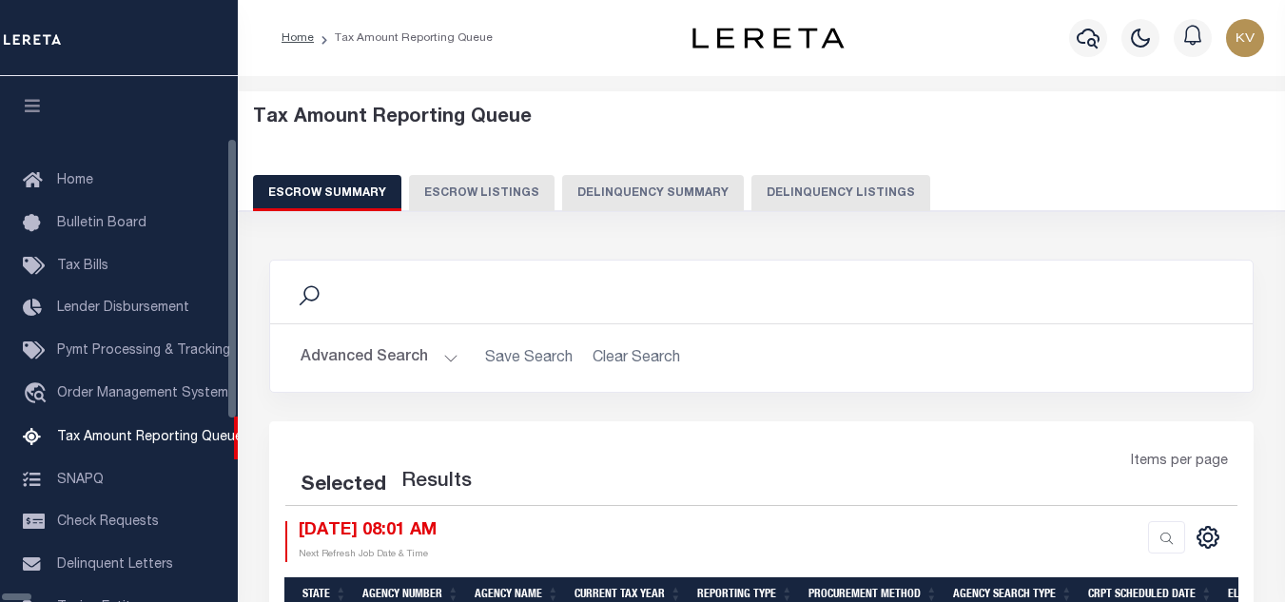
click at [751, 188] on button "Delinquency Listings" at bounding box center [840, 193] width 179 height 36
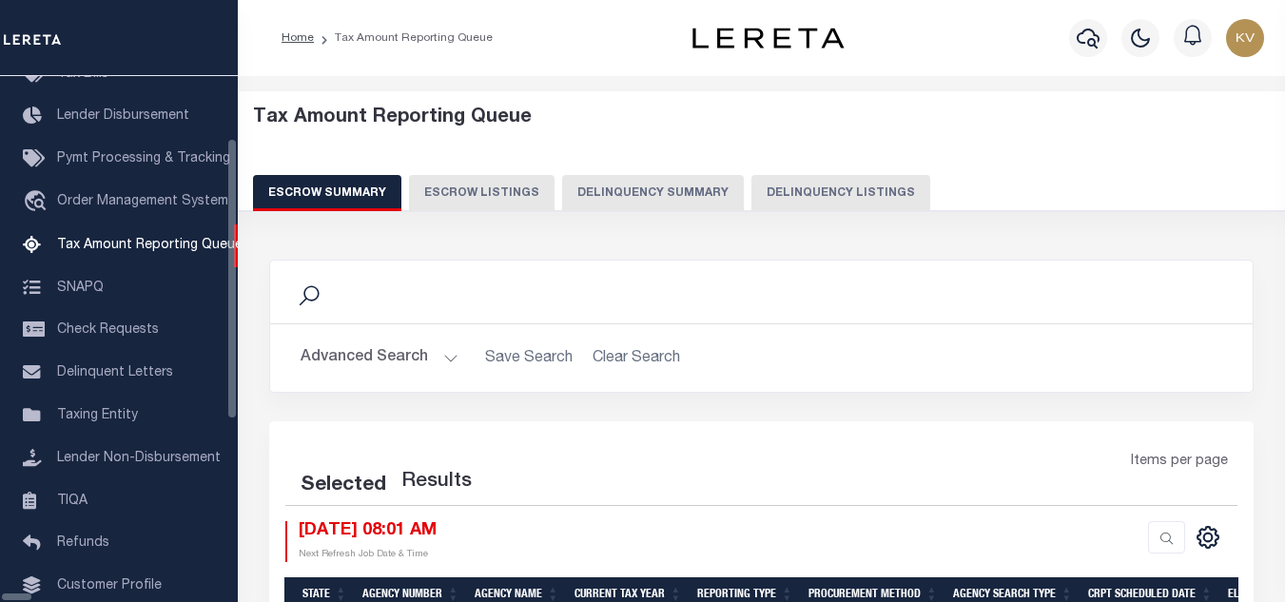
select select "100"
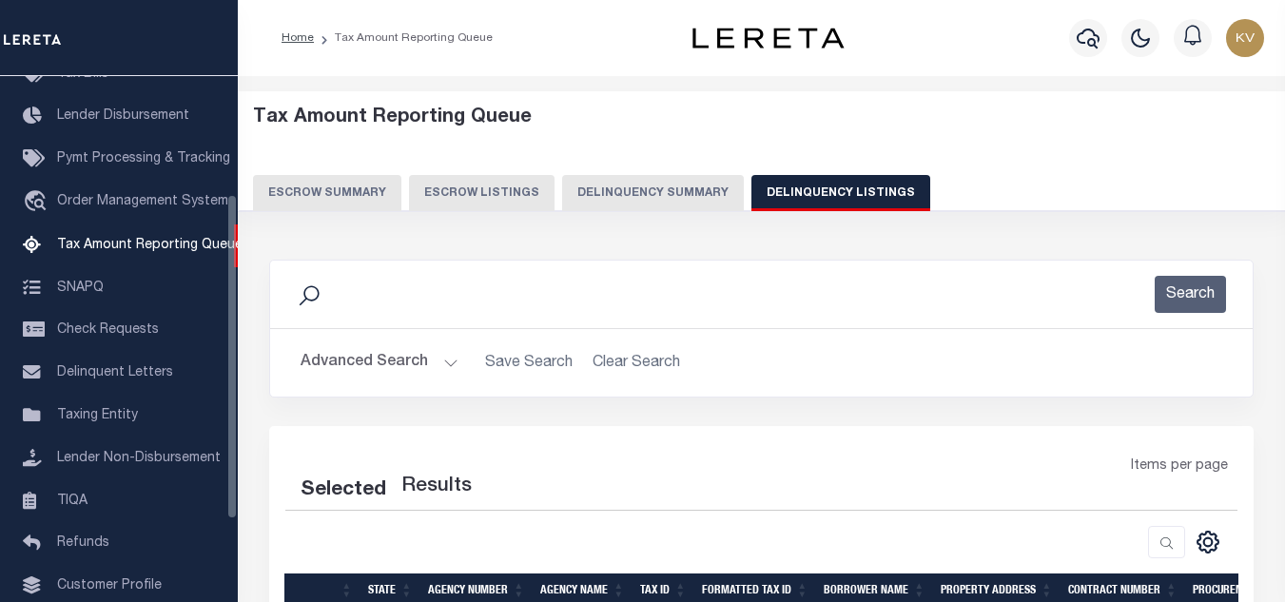
select select "100"
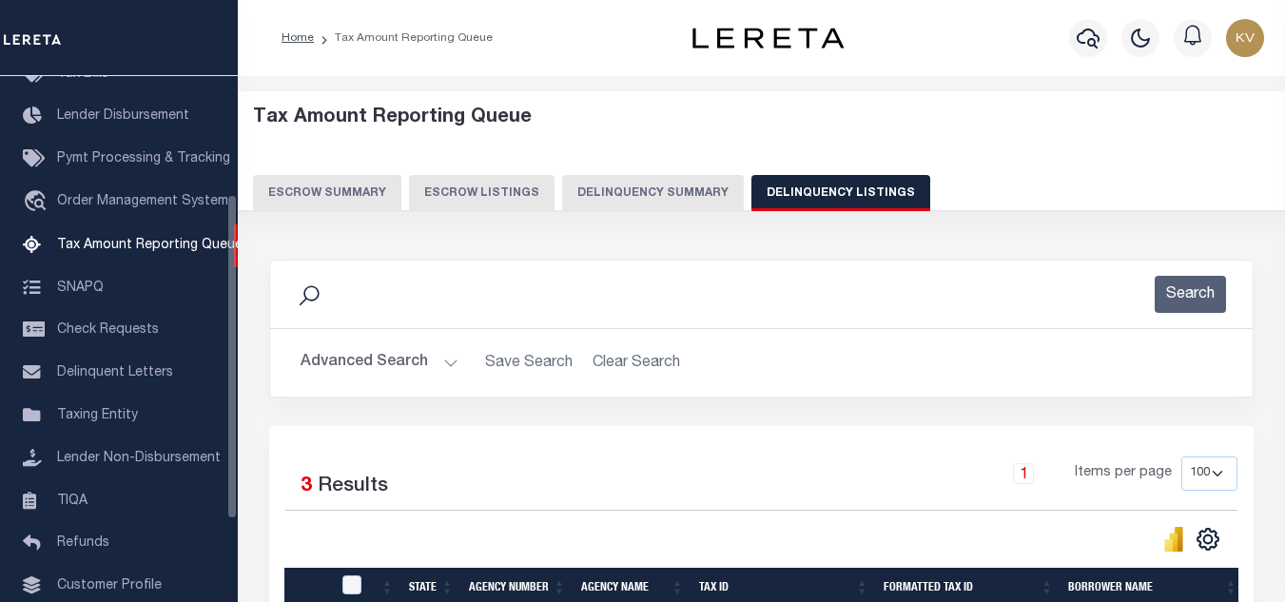
scroll to position [190, 0]
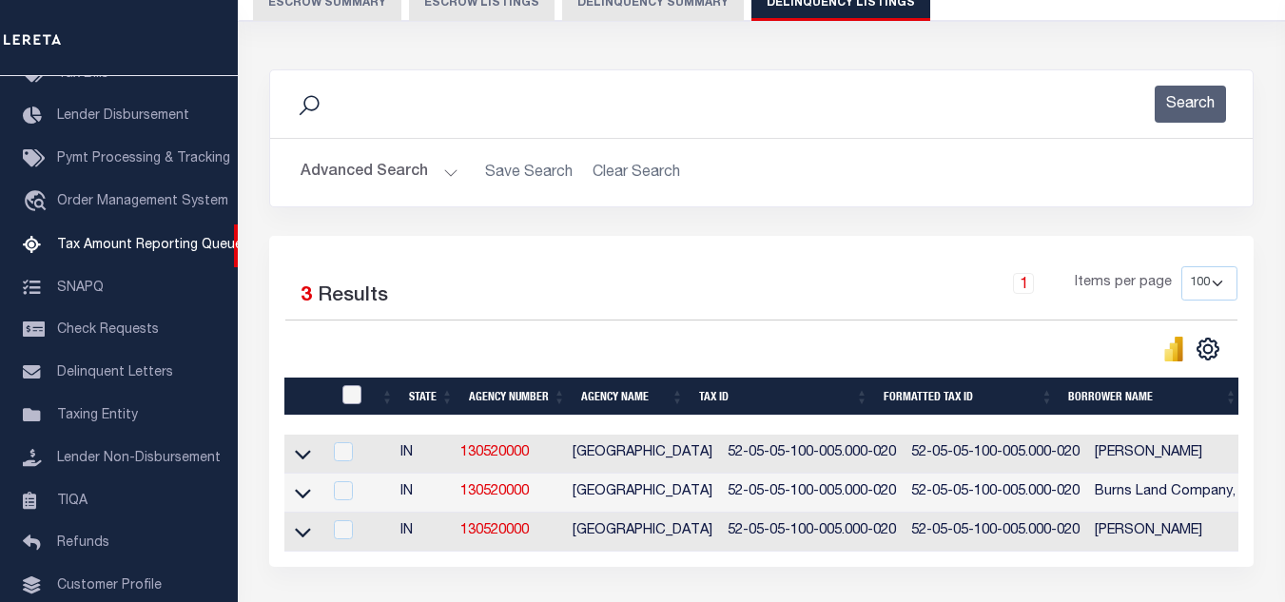
click at [352, 399] on input "checkbox" at bounding box center [351, 394] width 19 height 19
checkbox input "true"
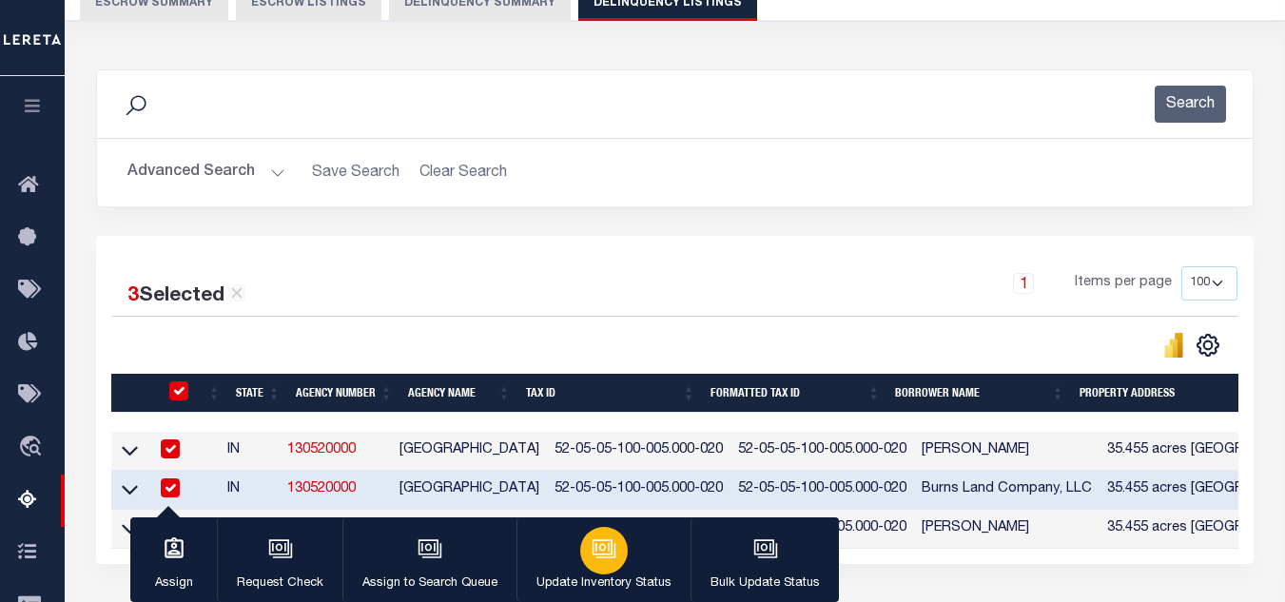
click at [599, 566] on div "button" at bounding box center [604, 551] width 48 height 48
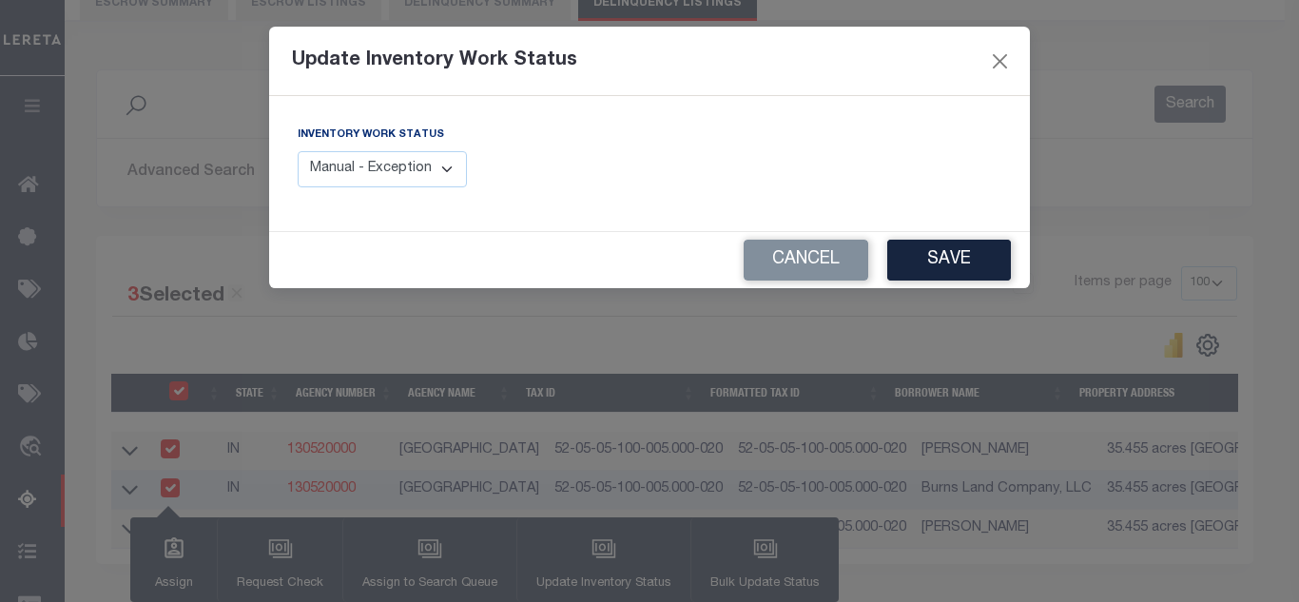
click at [441, 171] on select "Manual - Exception Pended - Awaiting Search Late Add Exception Completed" at bounding box center [382, 169] width 169 height 37
select select "4"
click at [298, 151] on select "Manual - Exception Pended - Awaiting Search Late Add Exception Completed" at bounding box center [382, 169] width 169 height 37
click at [947, 261] on button "Save" at bounding box center [949, 260] width 124 height 41
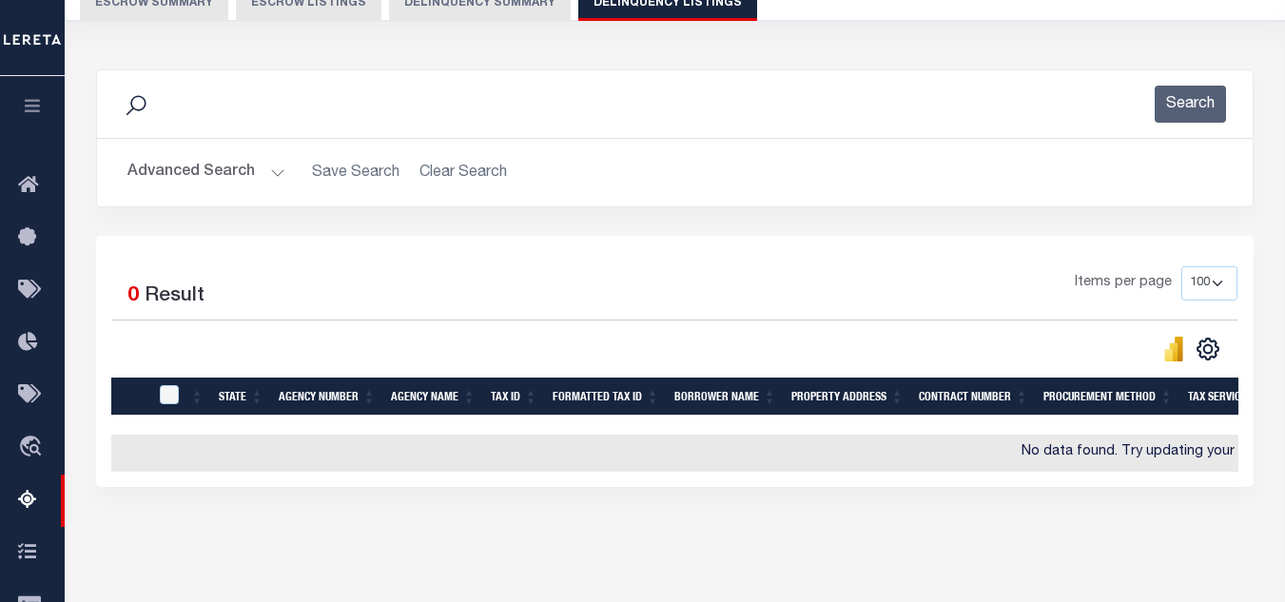
click at [253, 173] on button "Advanced Search" at bounding box center [206, 172] width 158 height 37
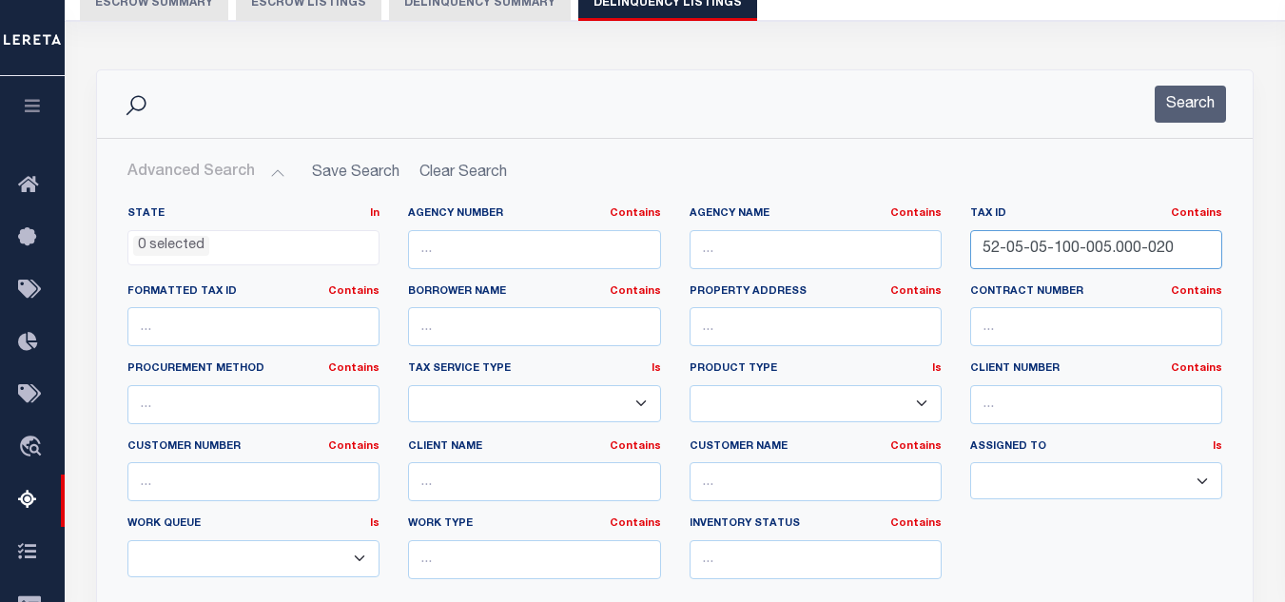
click at [1052, 251] on input "52-05-05-100-005.000-020" at bounding box center [1096, 249] width 252 height 39
paste input "300-001"
type input "52-05-05-300-001.000-020"
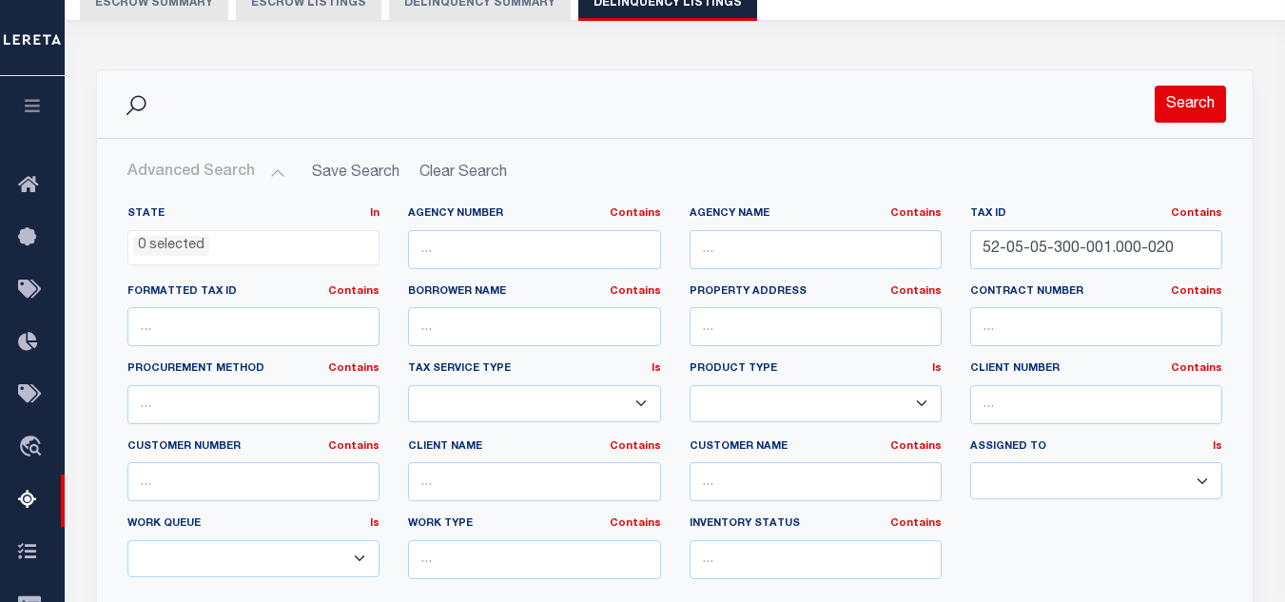
click at [1187, 100] on button "Search" at bounding box center [1190, 104] width 71 height 37
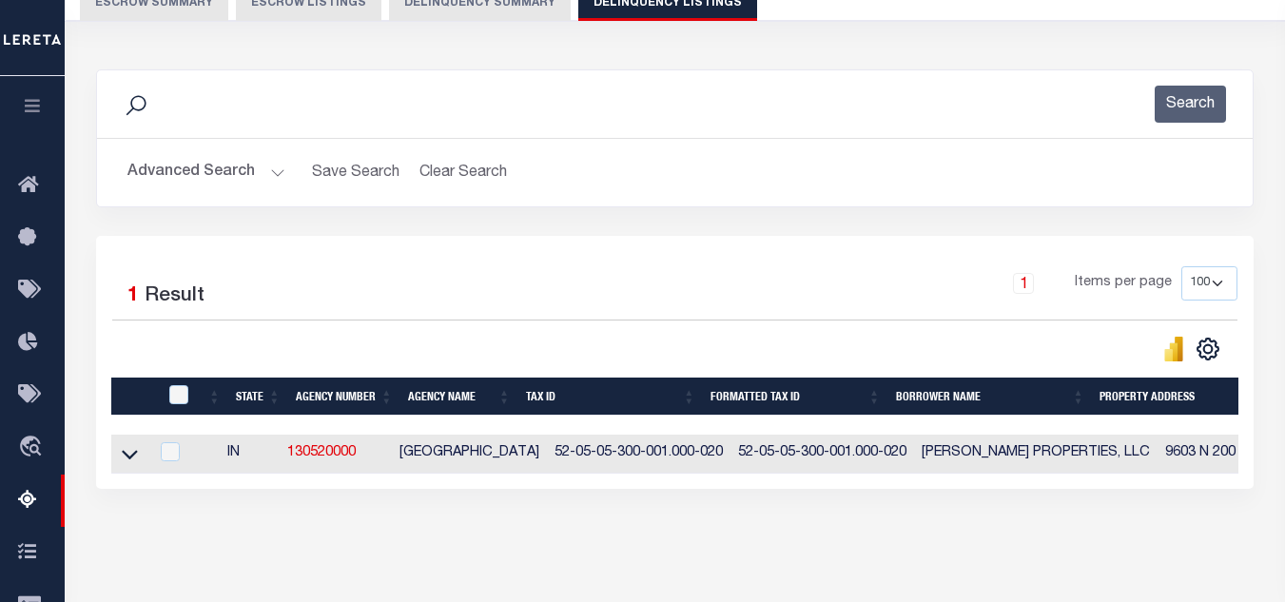
scroll to position [380, 0]
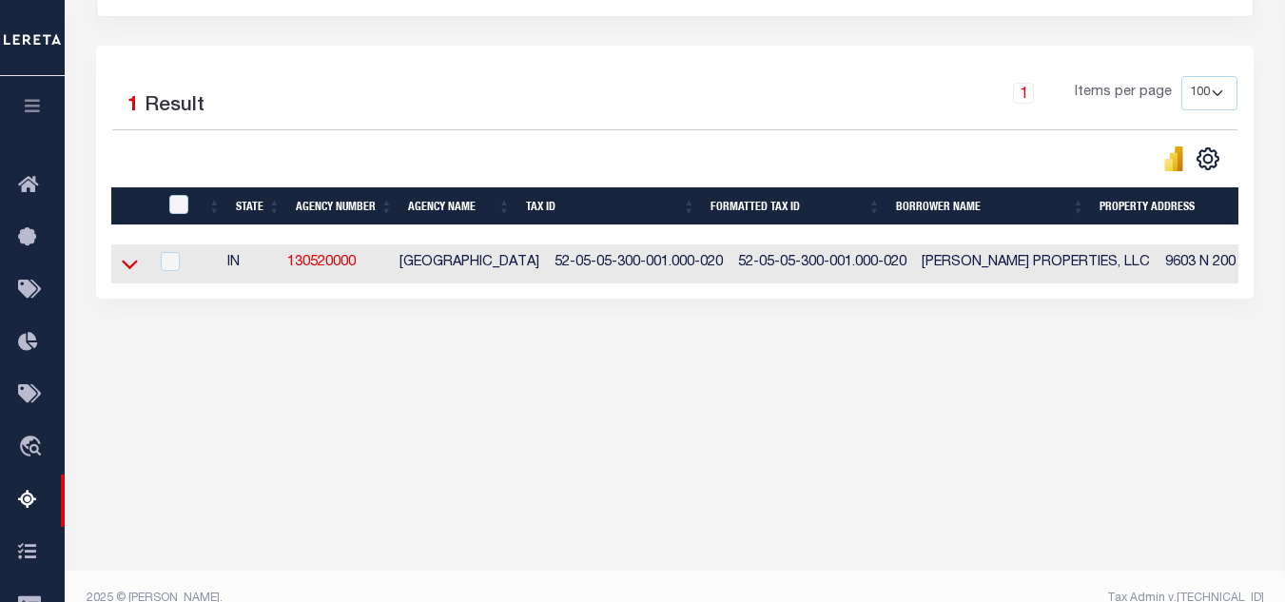
click at [131, 274] on icon at bounding box center [130, 264] width 16 height 20
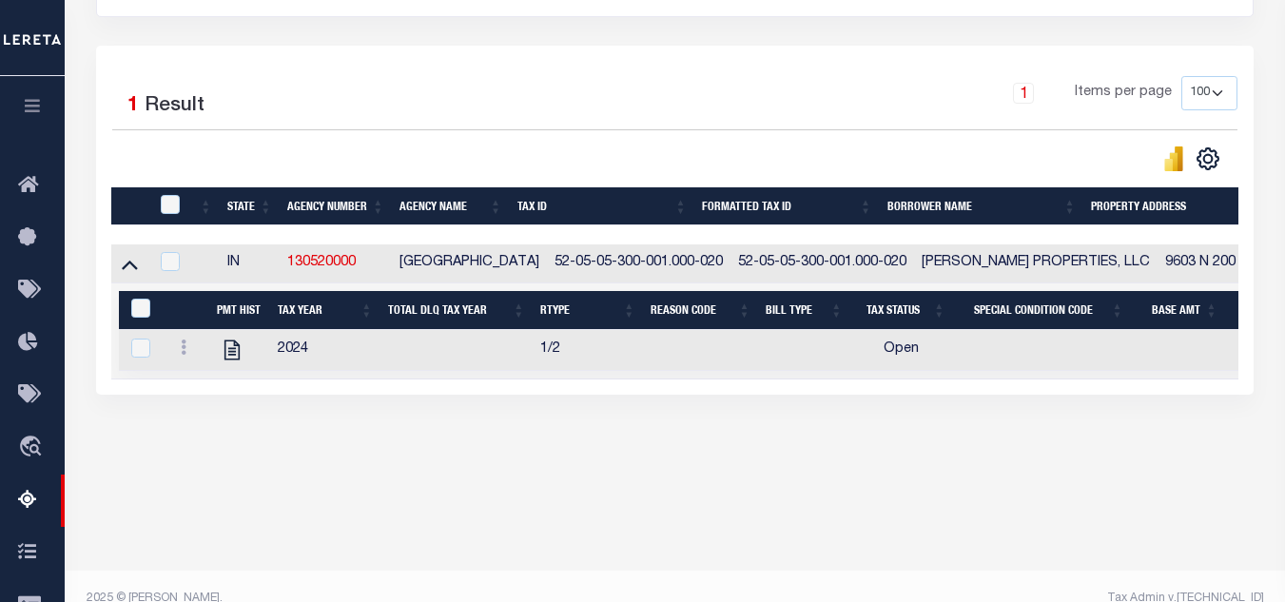
scroll to position [406, 0]
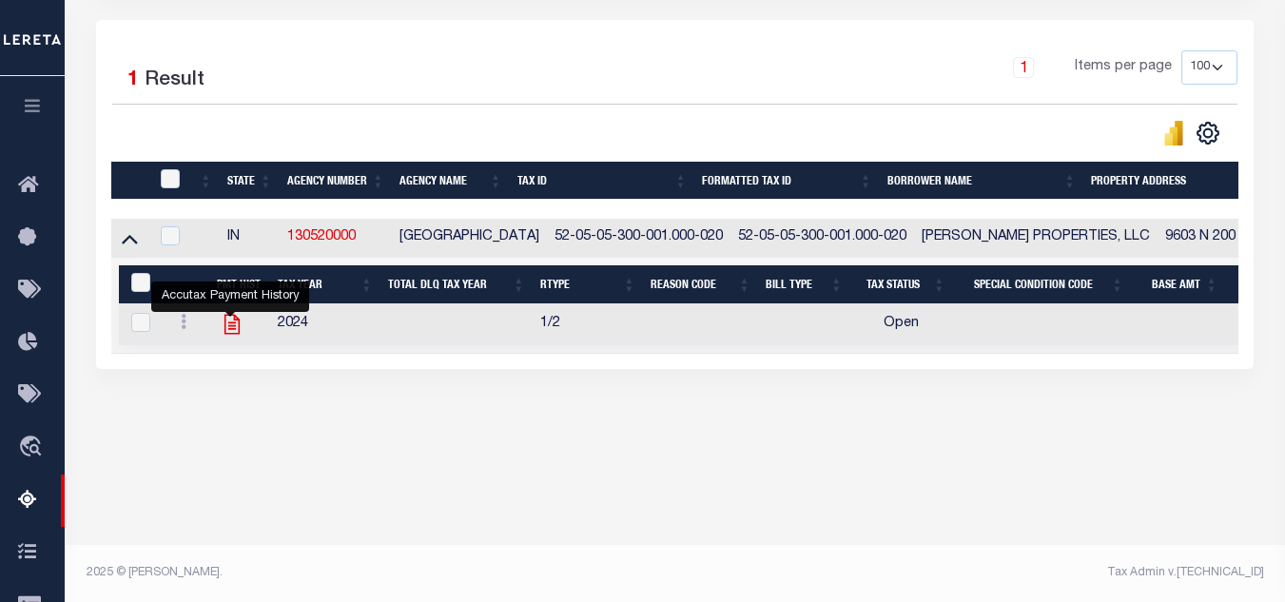
click at [231, 330] on icon "" at bounding box center [232, 324] width 25 height 25
checkbox input "true"
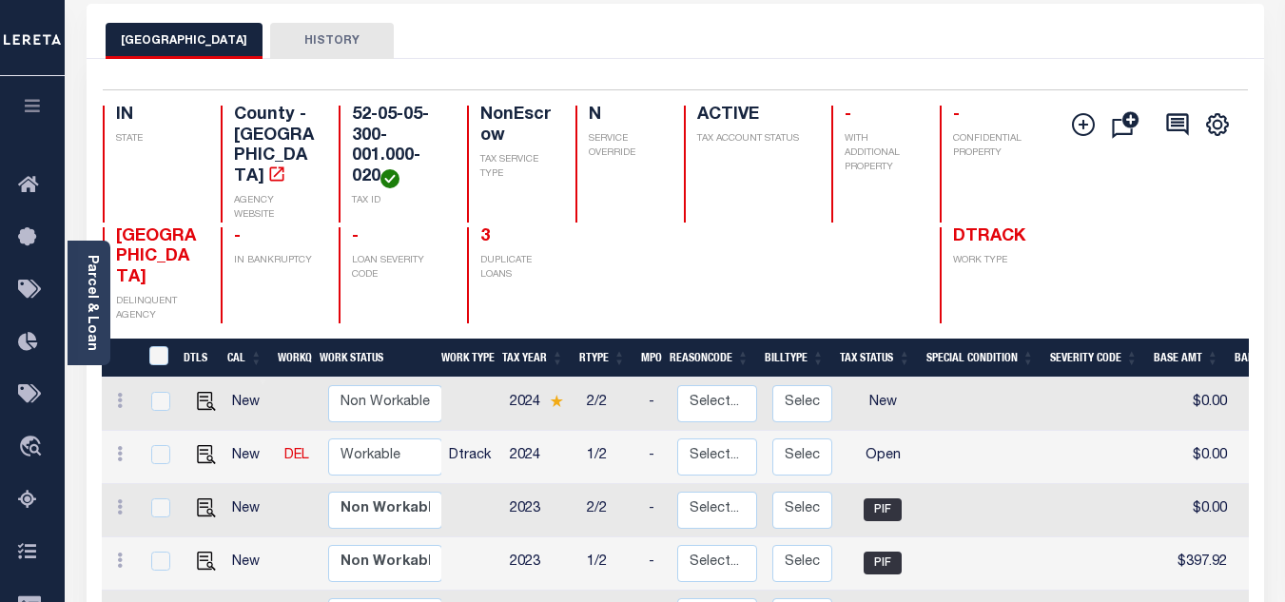
scroll to position [285, 0]
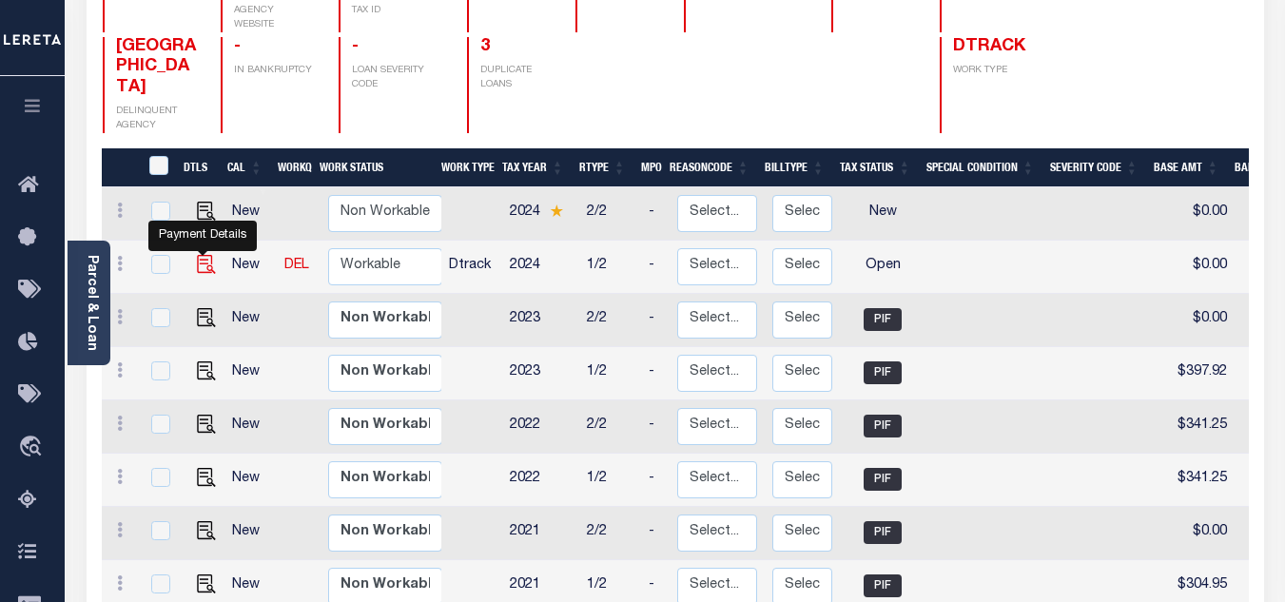
click at [197, 255] on img "" at bounding box center [206, 264] width 19 height 19
checkbox input "true"
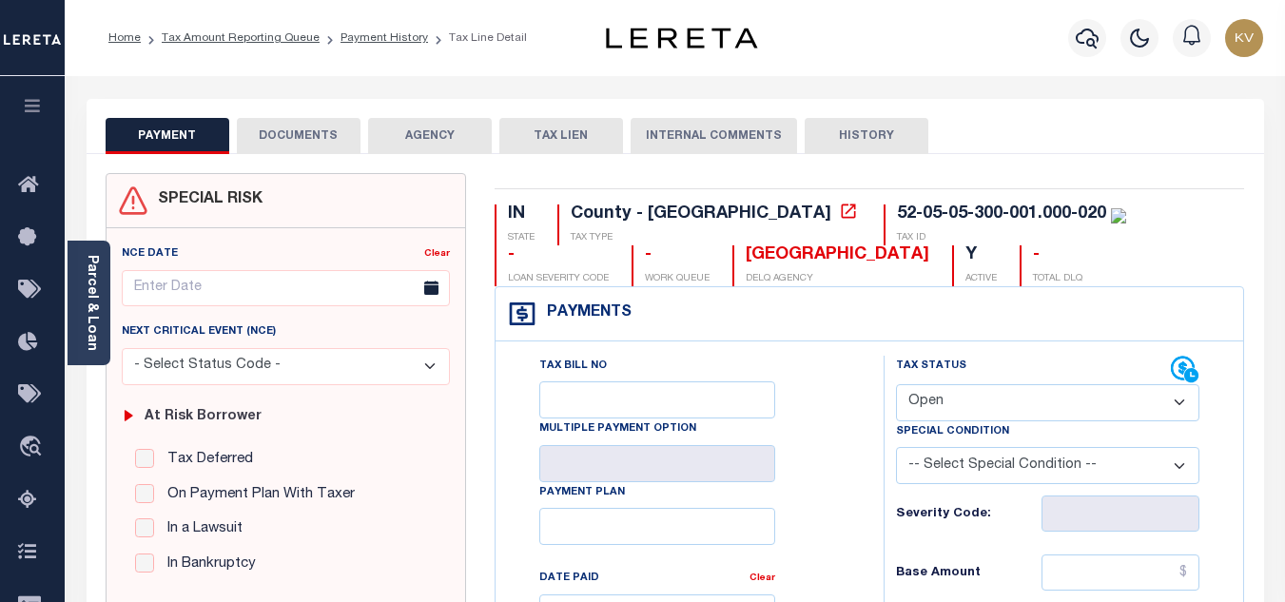
scroll to position [190, 0]
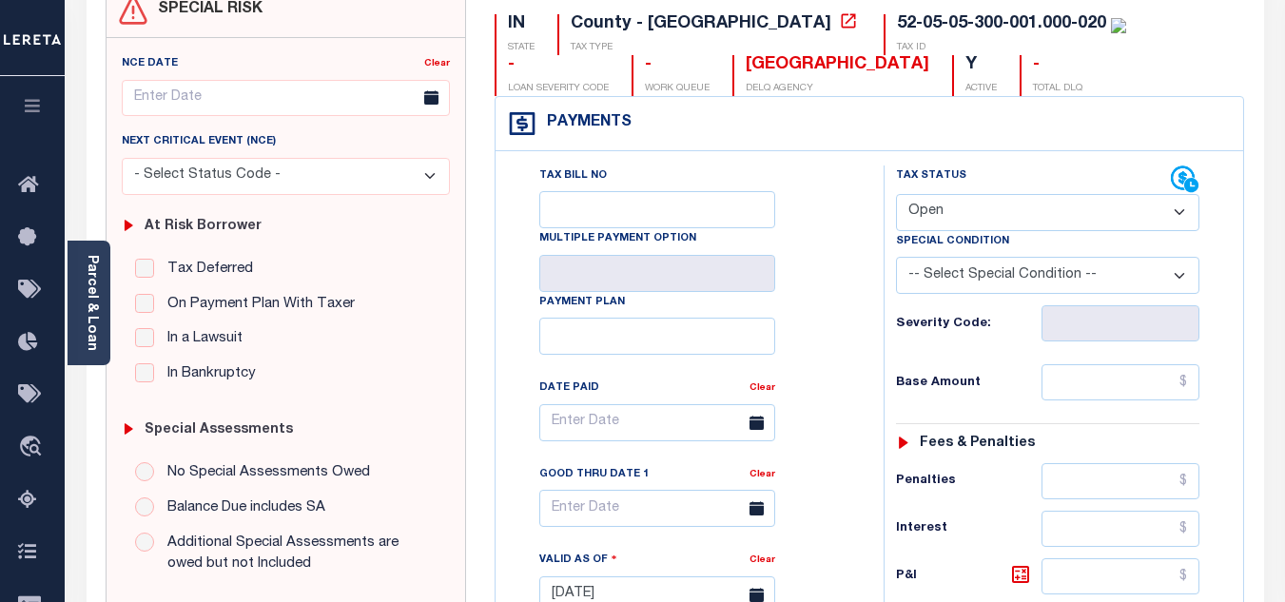
click at [946, 229] on select "- Select Status Code - Open Due/Unpaid Paid Incomplete No Tax Due Internal Refu…" at bounding box center [1047, 212] width 303 height 37
select select "DUE"
click at [896, 195] on select "- Select Status Code - Open Due/Unpaid Paid Incomplete No Tax Due Internal Refu…" at bounding box center [1047, 212] width 303 height 37
type input "[DATE]"
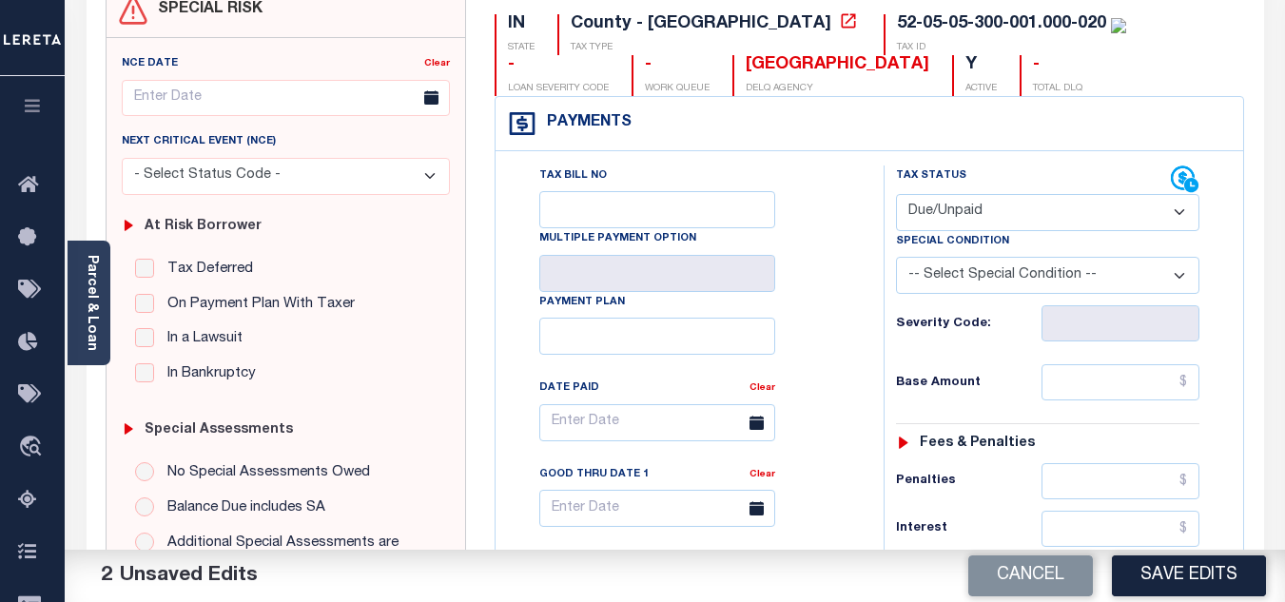
click at [980, 273] on select "-- Select Special Condition -- 3RD PARTY TAX LIEN AGENCY TAX LIEN (A.K.A Inside…" at bounding box center [1047, 275] width 303 height 37
select select "15"
click at [896, 259] on select "-- Select Special Condition -- 3RD PARTY TAX LIEN AGENCY TAX LIEN (A.K.A Inside…" at bounding box center [1047, 275] width 303 height 37
click at [1096, 379] on input "text" at bounding box center [1120, 382] width 158 height 36
type input "$474.93"
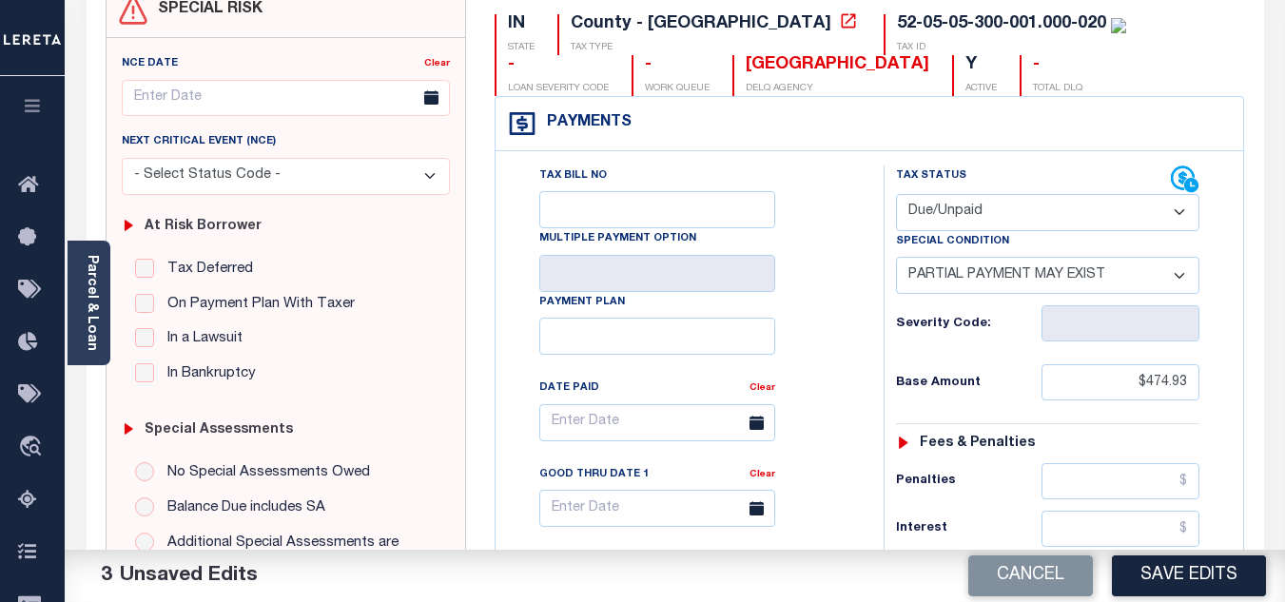
click at [1014, 372] on div "Base Amount $474.93" at bounding box center [1047, 382] width 303 height 36
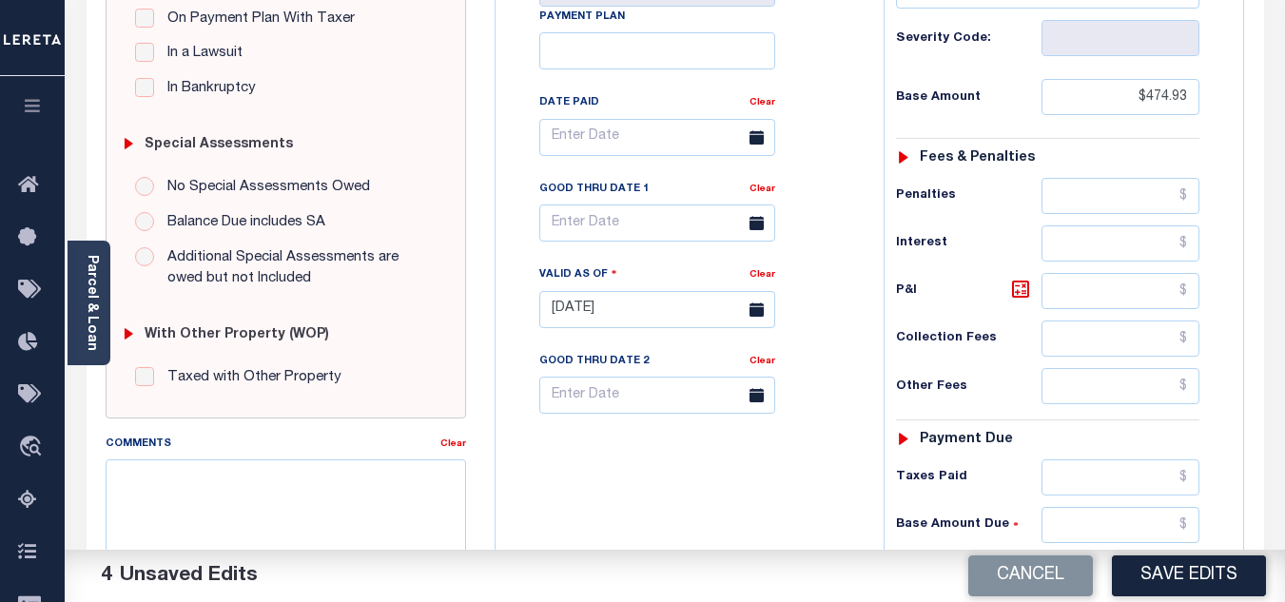
scroll to position [571, 0]
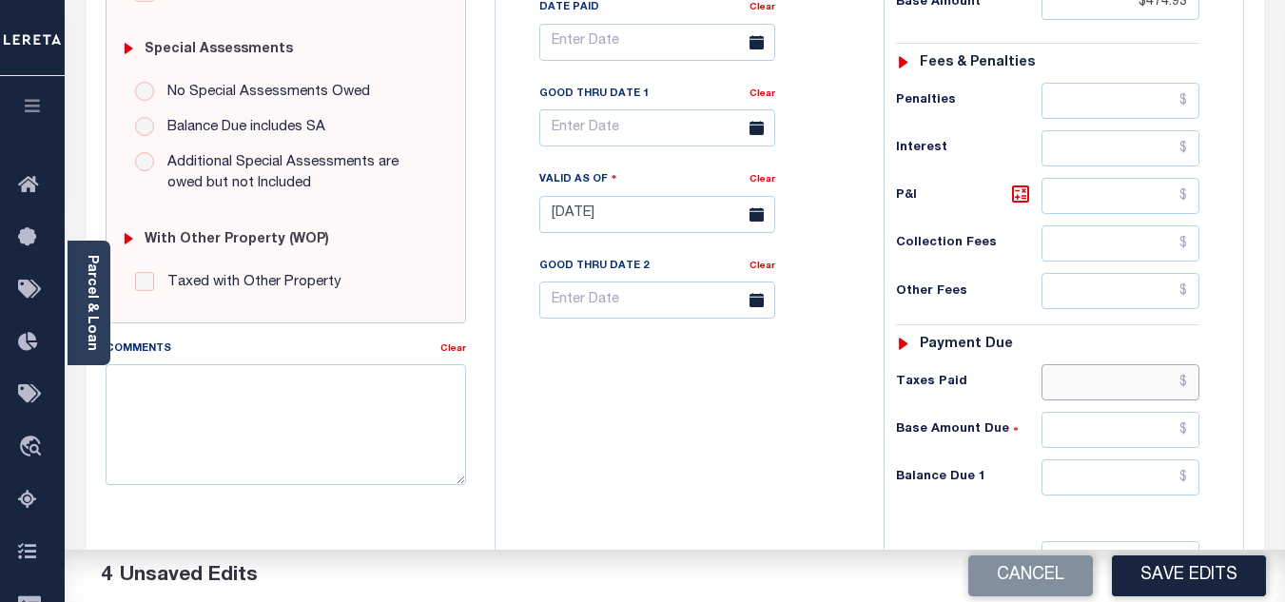
click at [1074, 385] on input "text" at bounding box center [1120, 382] width 158 height 36
type input "$397.92"
click at [1091, 219] on div "Tax Status Status - Select Status Code -" at bounding box center [1053, 205] width 340 height 840
click at [1091, 184] on input "text" at bounding box center [1120, 196] width 158 height 36
click at [1079, 437] on input "text" at bounding box center [1120, 430] width 158 height 36
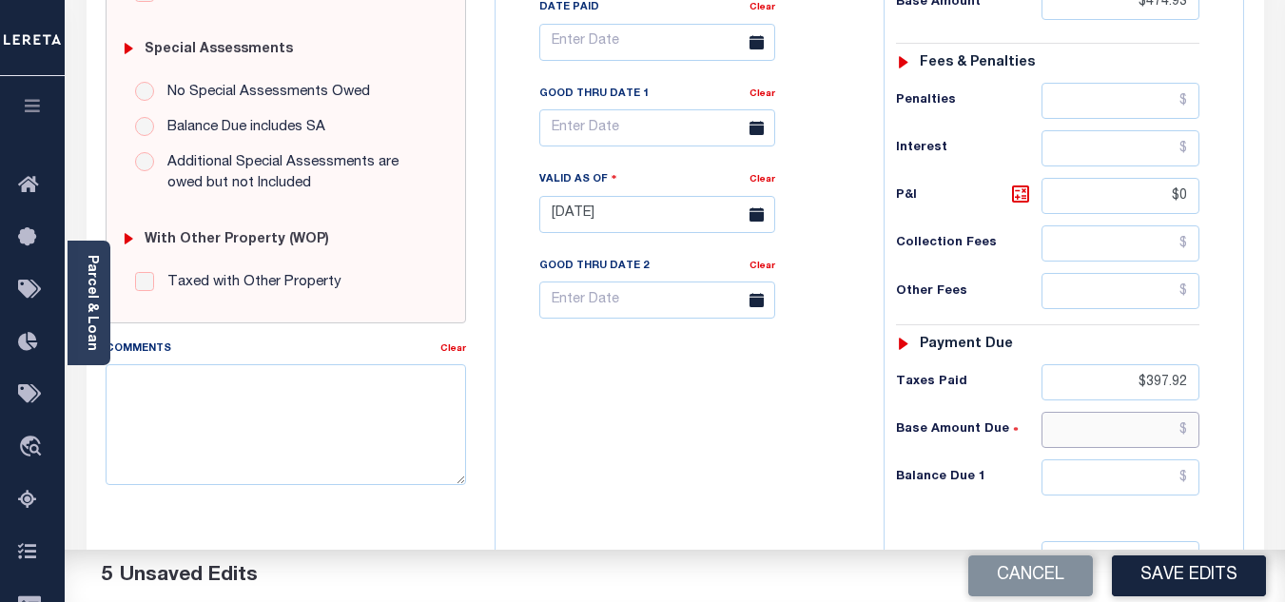
type input "$0.00"
type input "$84.71"
click at [1132, 494] on input "text" at bounding box center [1120, 477] width 158 height 36
click at [1127, 466] on input "text" at bounding box center [1120, 477] width 158 height 36
type input "$84.71"
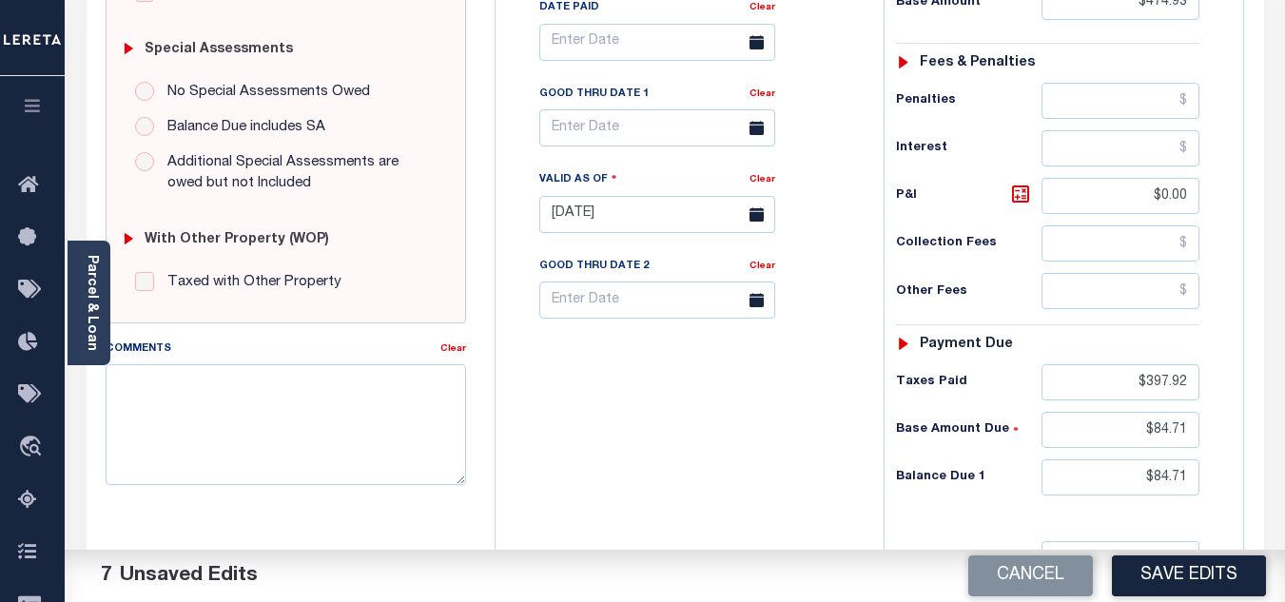
click at [761, 452] on div "Tax Bill No Multiple Payment Option Payment Plan Clear" at bounding box center [684, 205] width 369 height 840
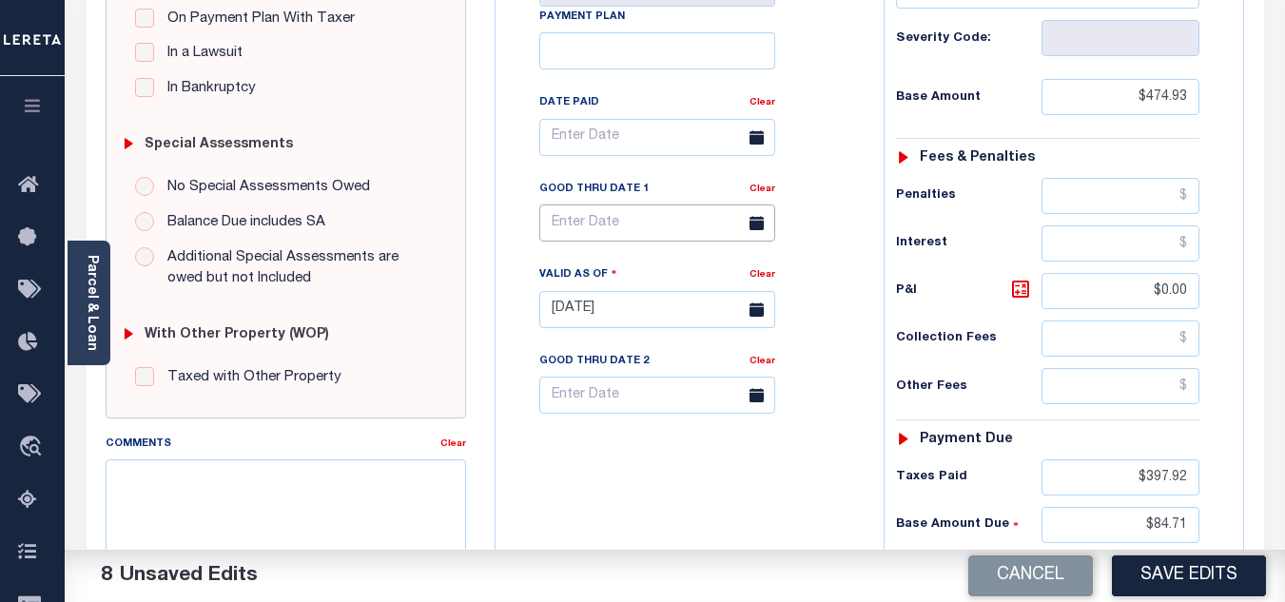
click at [618, 222] on input "text" at bounding box center [657, 222] width 236 height 37
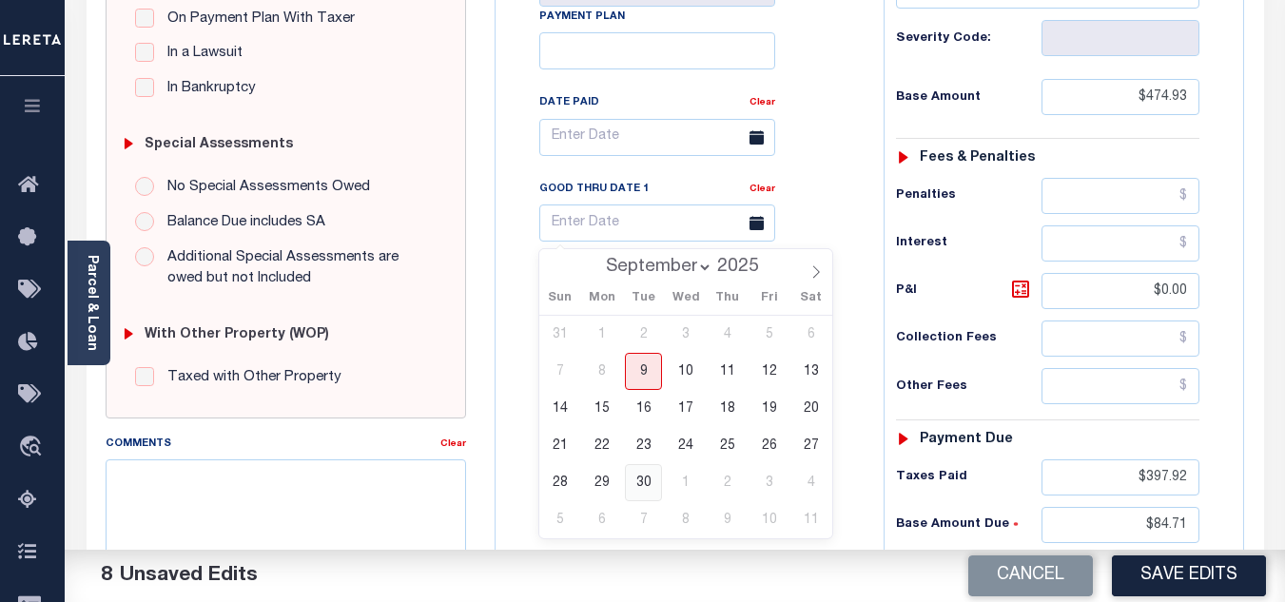
click at [638, 478] on span "30" at bounding box center [643, 482] width 37 height 37
type input "[DATE]"
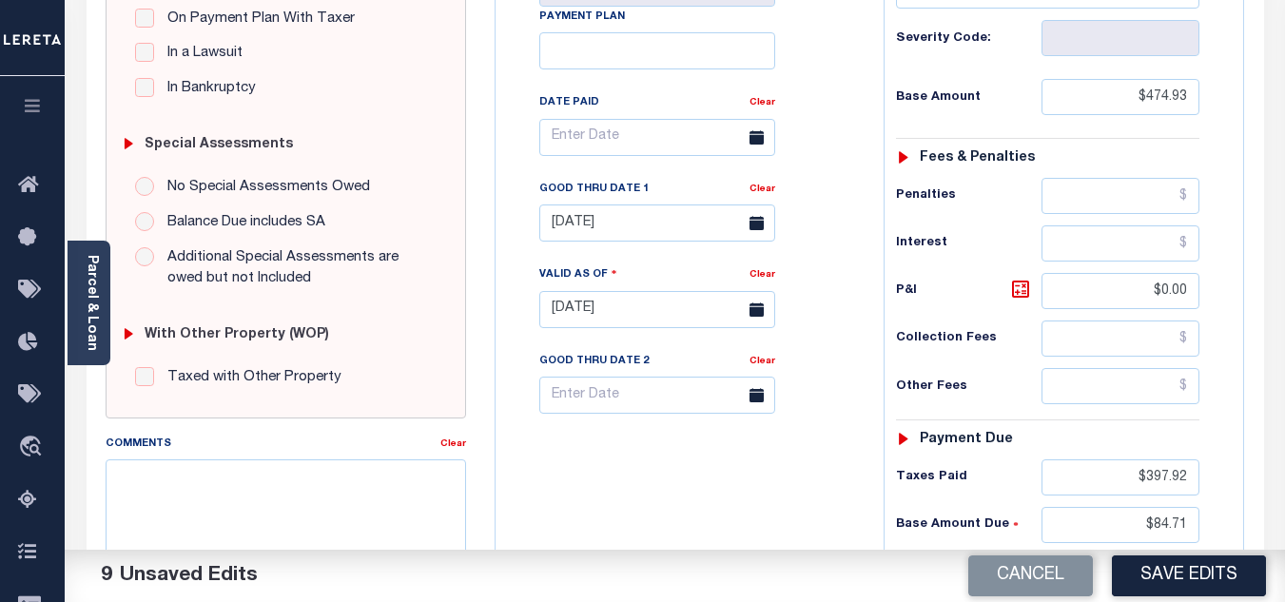
click at [748, 509] on div "Tax Bill No Multiple Payment Option Payment Plan Clear" at bounding box center [684, 300] width 369 height 840
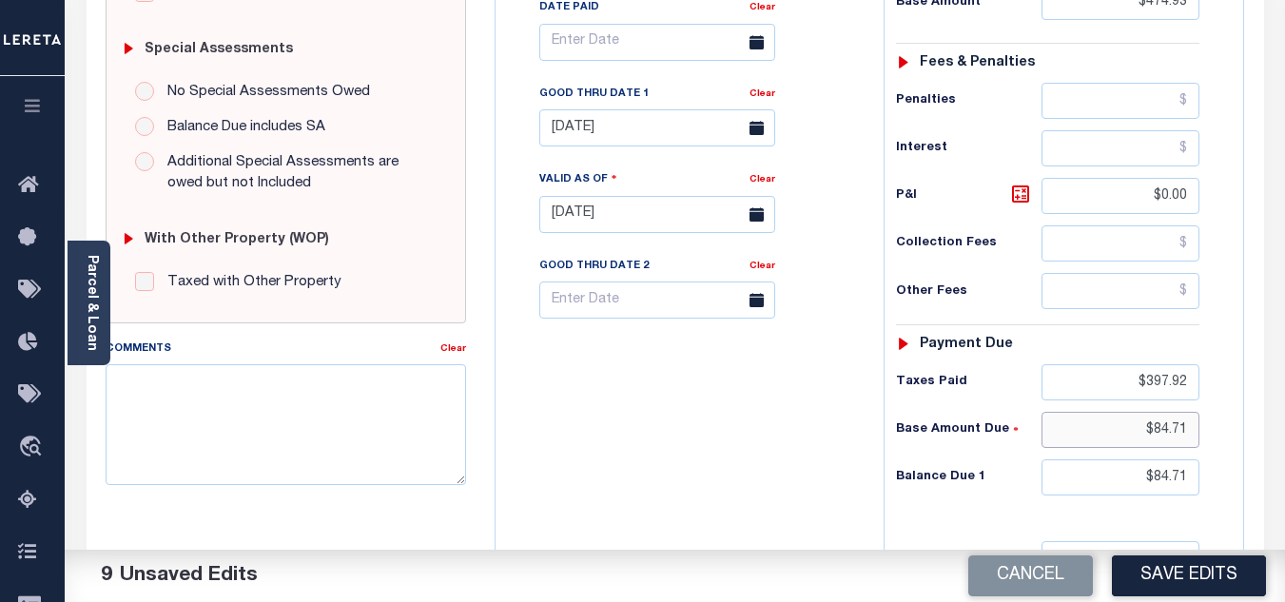
drag, startPoint x: 1131, startPoint y: 430, endPoint x: 1230, endPoint y: 443, distance: 99.8
click at [1230, 443] on div "Tax Status Status" at bounding box center [1053, 205] width 369 height 840
type input "$77.01"
drag, startPoint x: 1128, startPoint y: 478, endPoint x: 1273, endPoint y: 483, distance: 145.6
click at [1273, 483] on div "PAYMENT 9 DOCUMENTS AGENCY DELINQUENT PAYEE" at bounding box center [675, 197] width 1206 height 1339
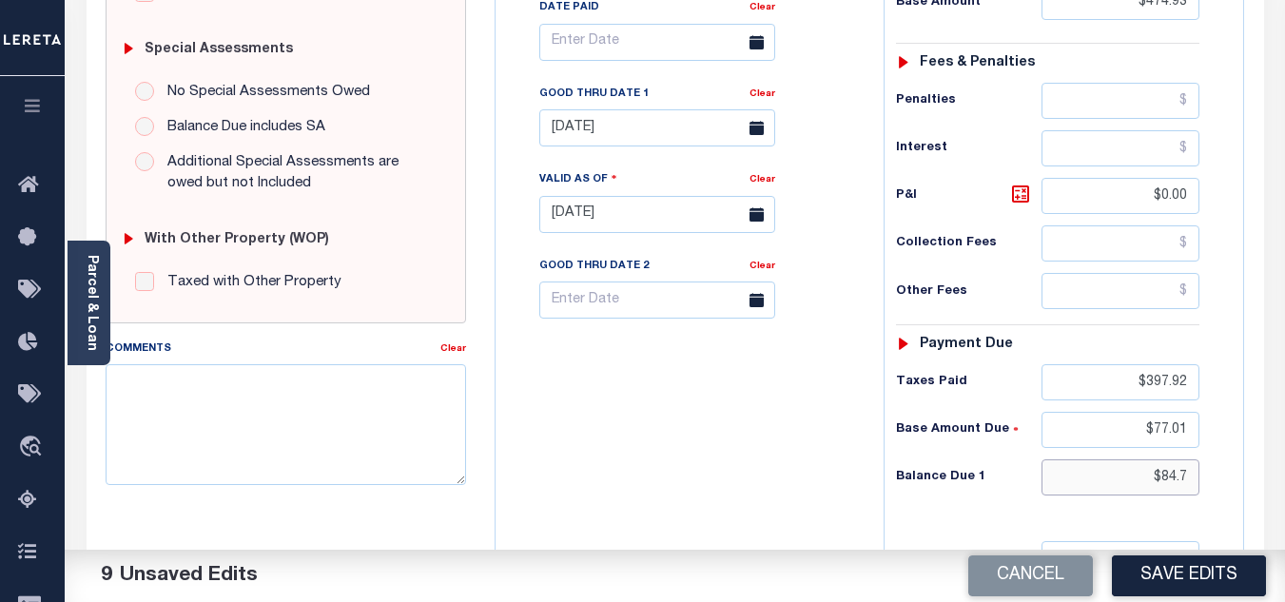
type input "$84.71"
click at [1019, 203] on icon at bounding box center [1020, 193] width 17 height 17
drag, startPoint x: 1130, startPoint y: 200, endPoint x: 1229, endPoint y: 187, distance: 99.7
click at [1229, 187] on div "Tax Status Status" at bounding box center [1053, 205] width 369 height 840
type input "$7.70"
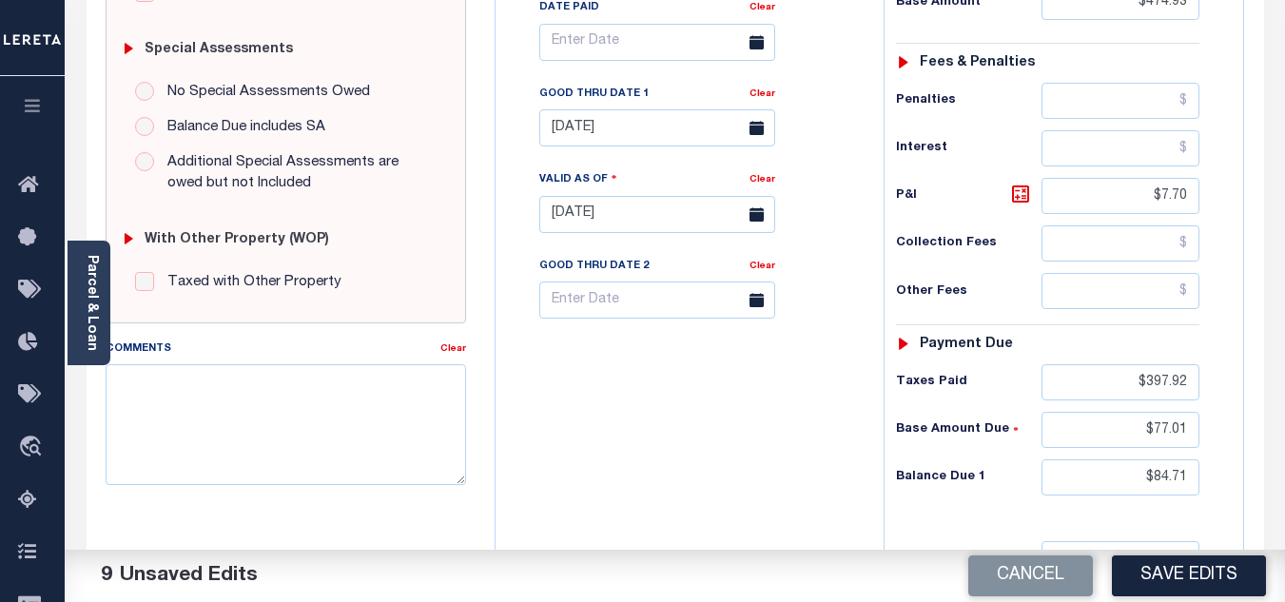
click at [1017, 257] on div "Collection Fees" at bounding box center [1047, 243] width 303 height 36
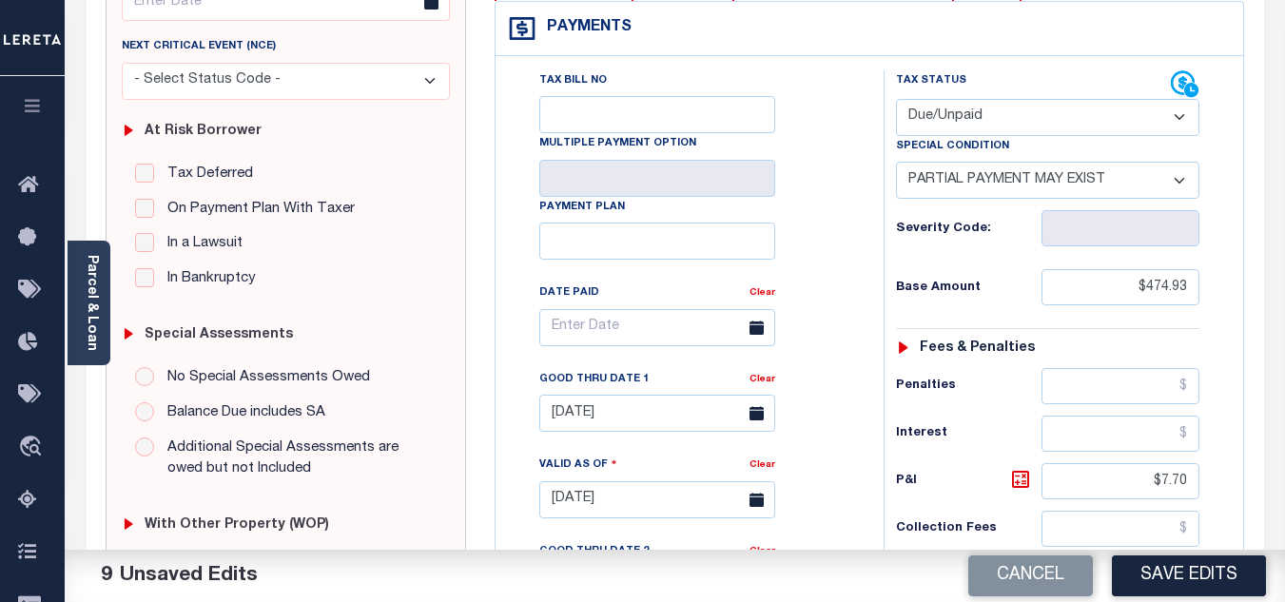
scroll to position [95, 0]
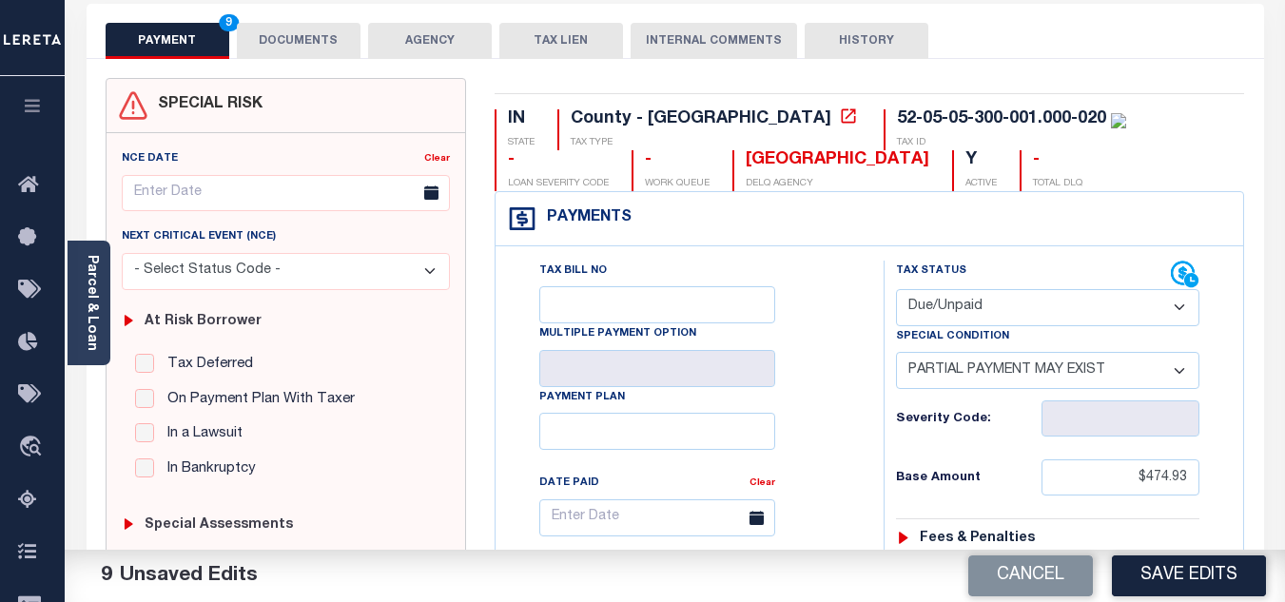
click at [299, 33] on button "DOCUMENTS" at bounding box center [299, 41] width 124 height 36
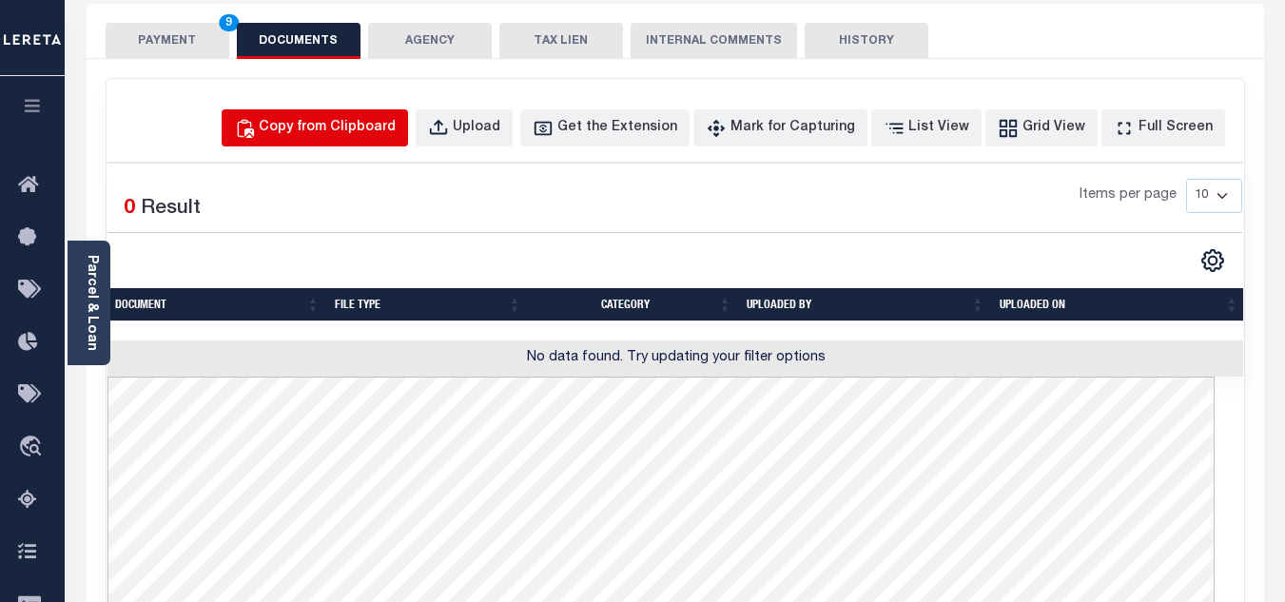
click at [385, 127] on div "Copy from Clipboard" at bounding box center [327, 128] width 137 height 21
select select "POP"
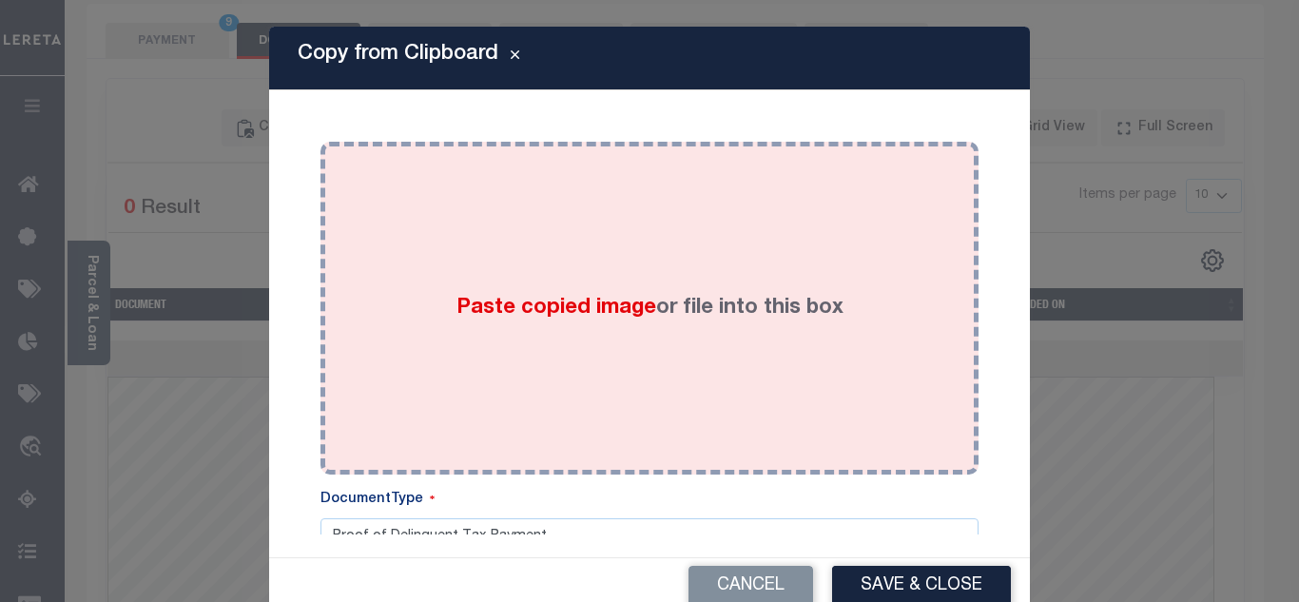
click at [448, 203] on div "Paste copied image or file into this box" at bounding box center [650, 308] width 630 height 304
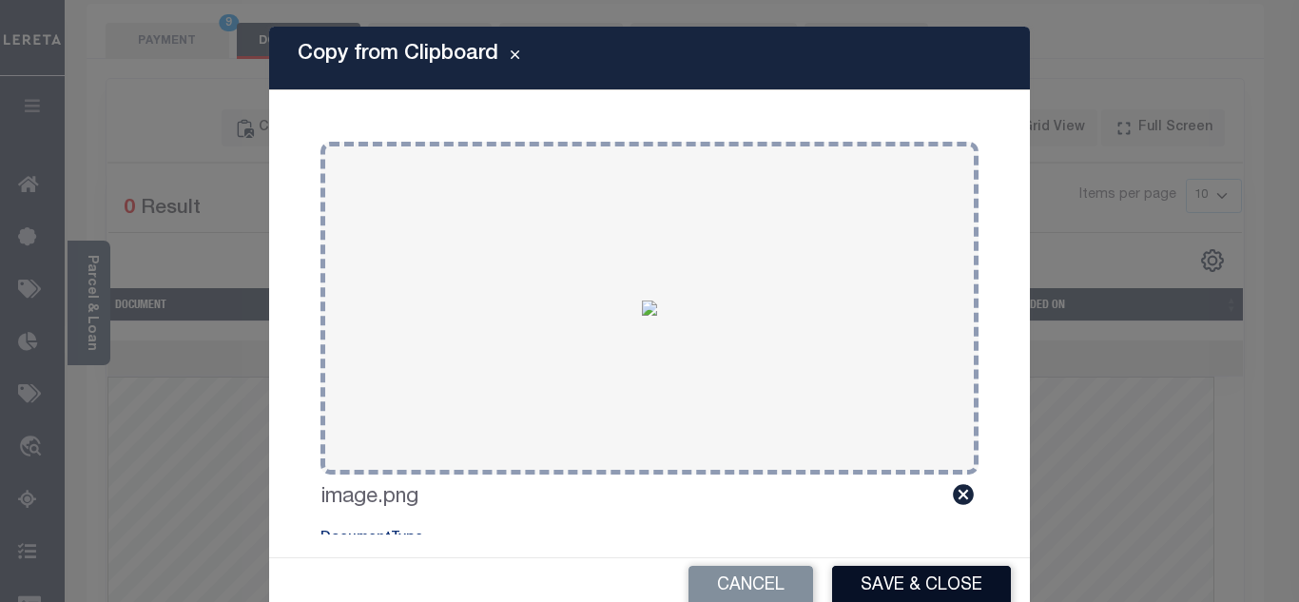
click at [933, 584] on button "Save & Close" at bounding box center [921, 586] width 179 height 41
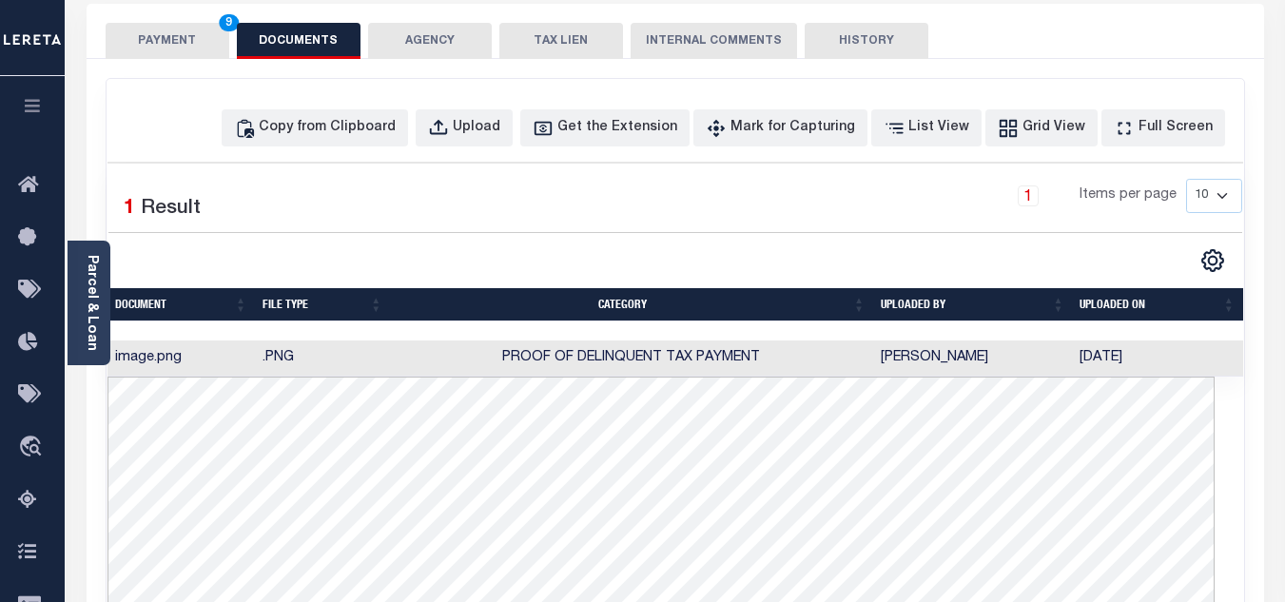
click at [146, 32] on button "PAYMENT 9" at bounding box center [168, 41] width 124 height 36
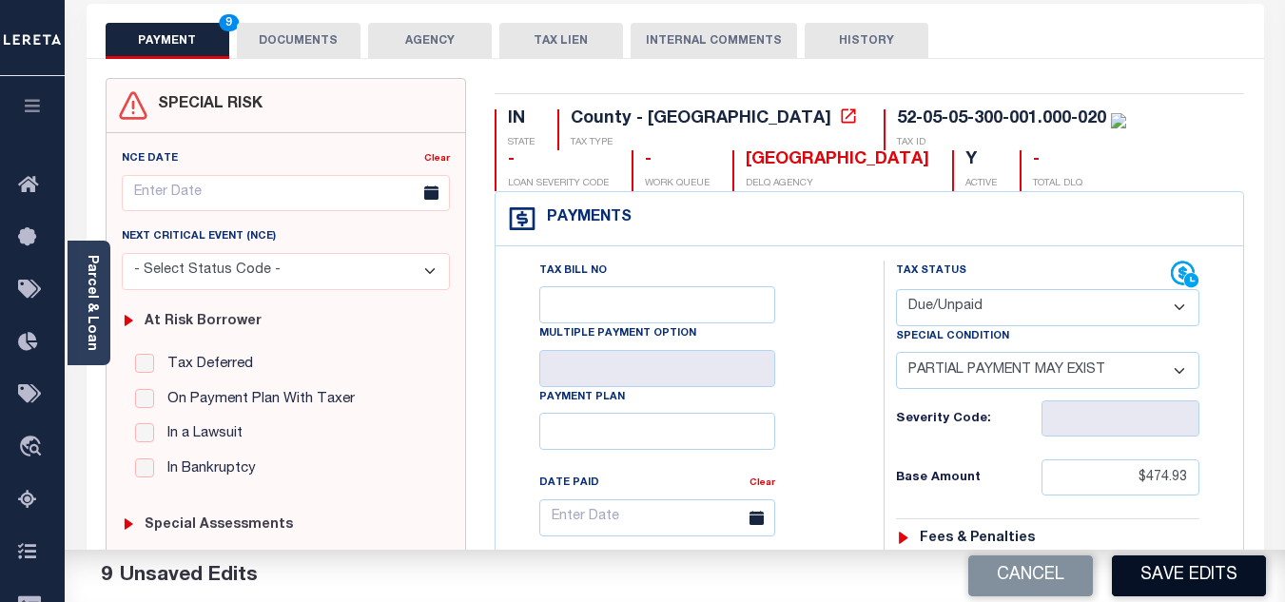
click at [1213, 575] on button "Save Edits" at bounding box center [1189, 575] width 154 height 41
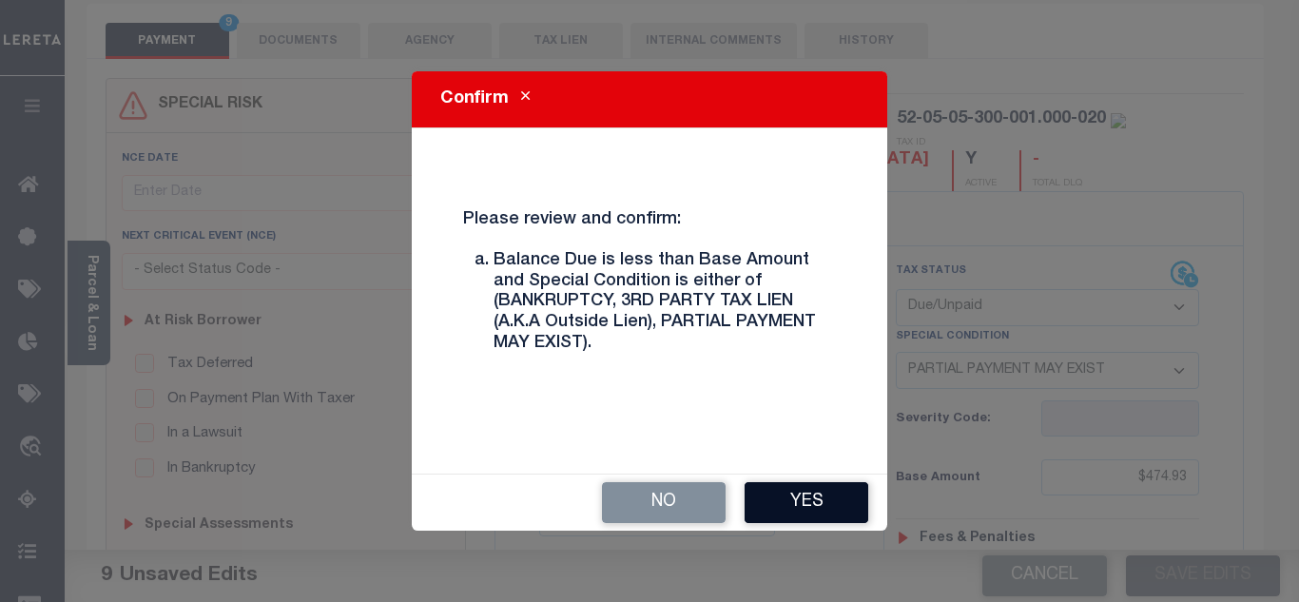
click at [783, 501] on button "Yes" at bounding box center [807, 502] width 124 height 41
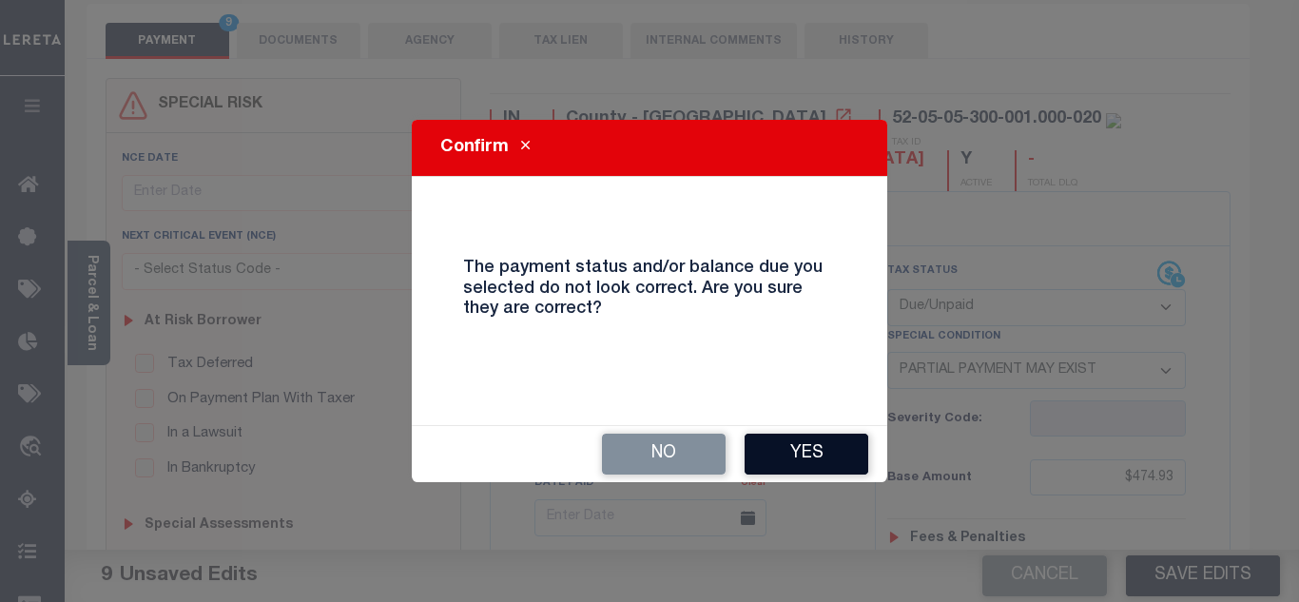
click at [793, 457] on button "Yes" at bounding box center [807, 454] width 124 height 41
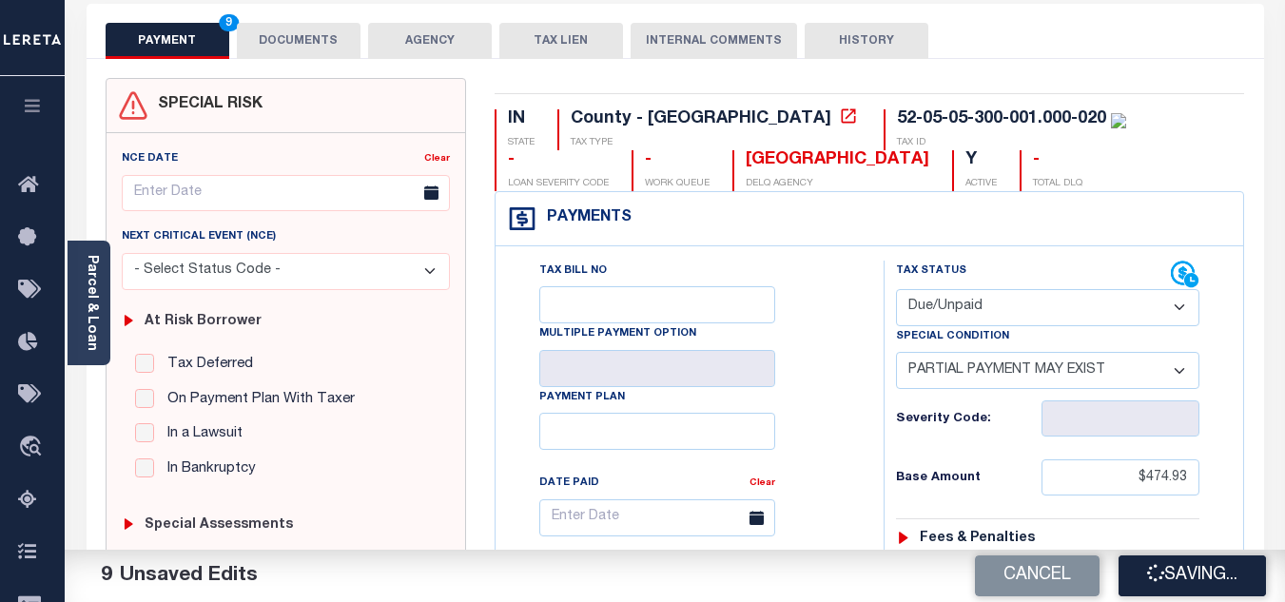
checkbox input "false"
type input "$474.93"
type input "$7.7"
type input "$397.92"
type input "$77.01"
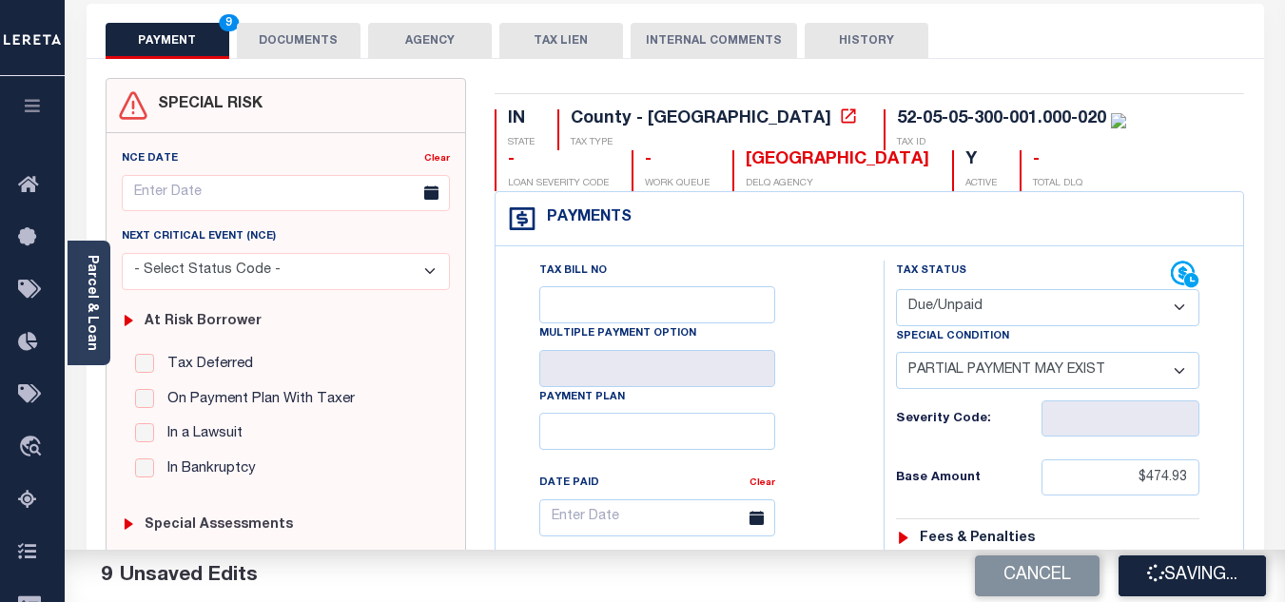
type input "$84.71"
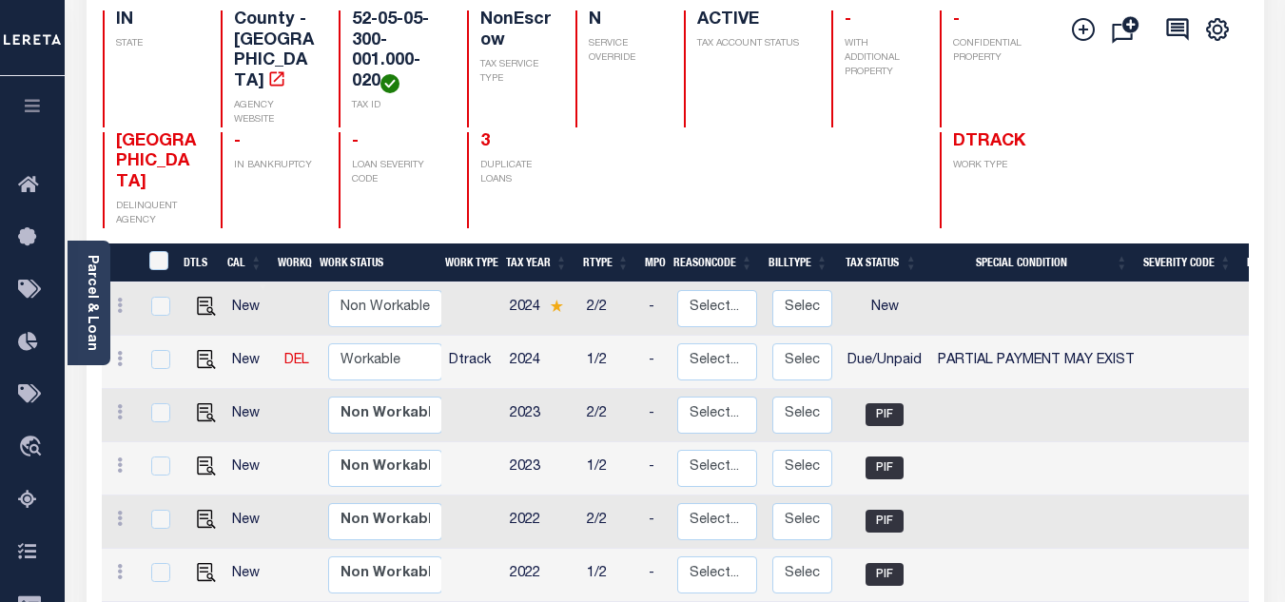
scroll to position [380, 0]
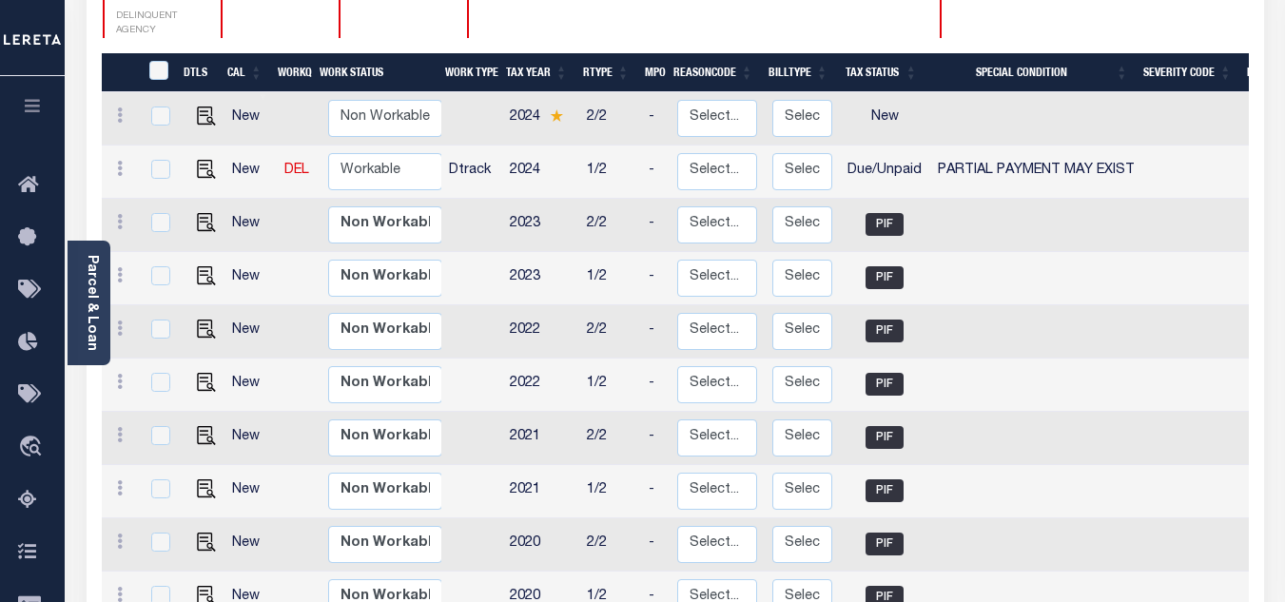
click at [1093, 164] on span "PARTIAL PAYMENT MAY EXIST" at bounding box center [1036, 170] width 197 height 13
checkbox input "true"
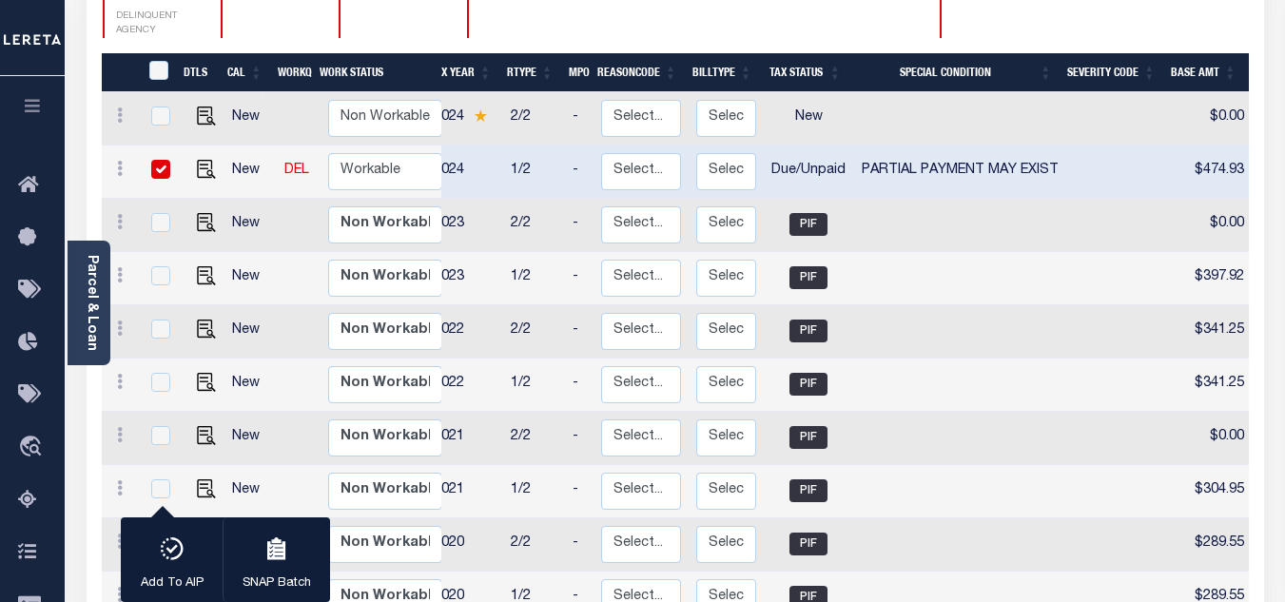
scroll to position [0, 0]
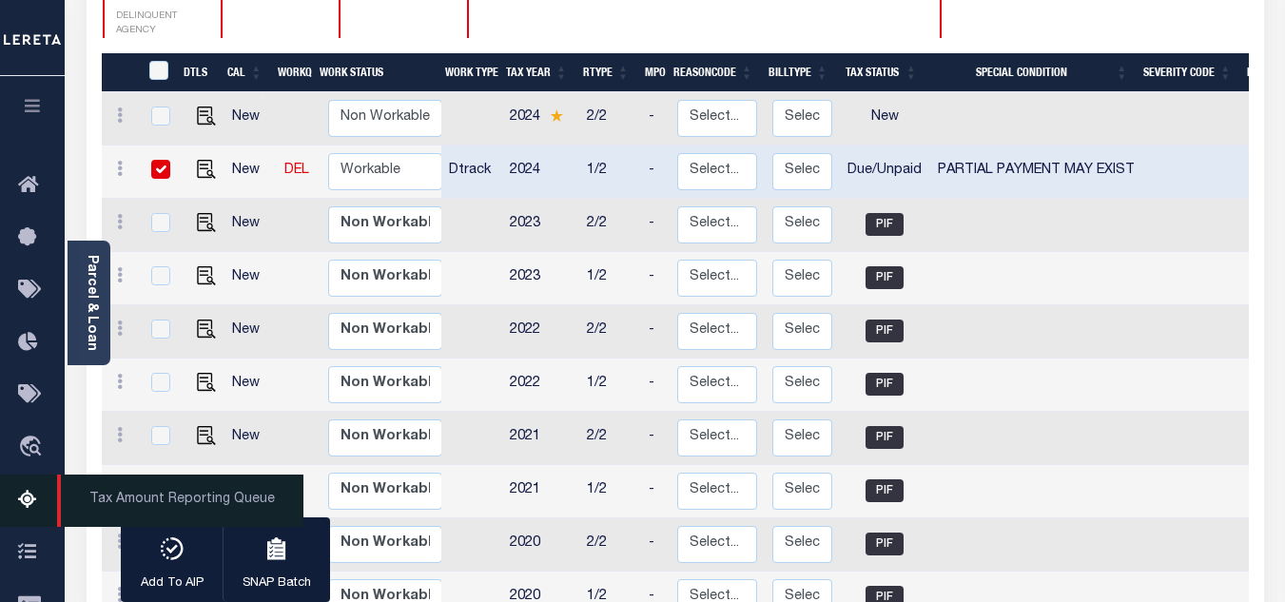
click at [28, 513] on icon at bounding box center [33, 501] width 30 height 24
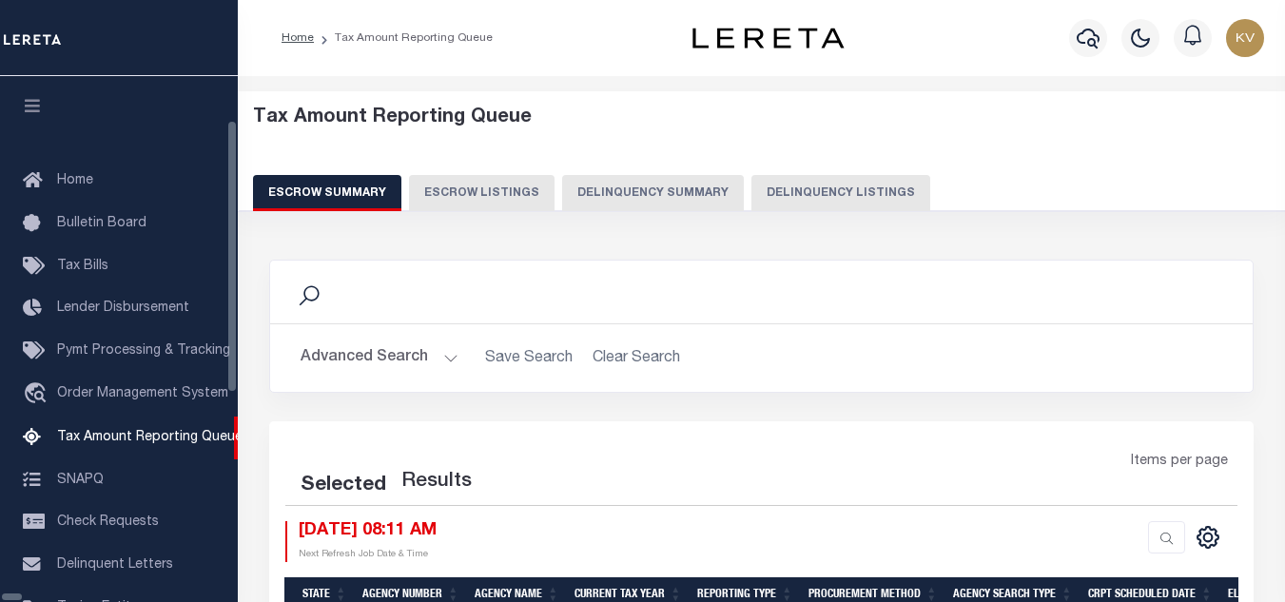
click at [751, 196] on button "Delinquency Listings" at bounding box center [840, 193] width 179 height 36
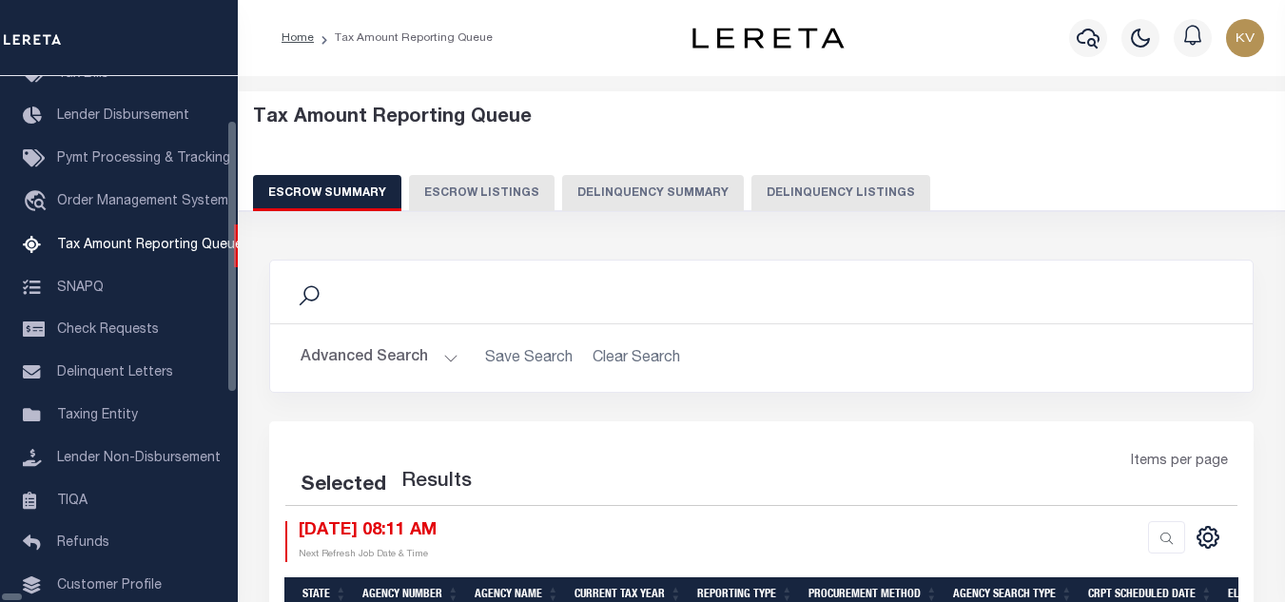
scroll to position [192, 0]
select select "100"
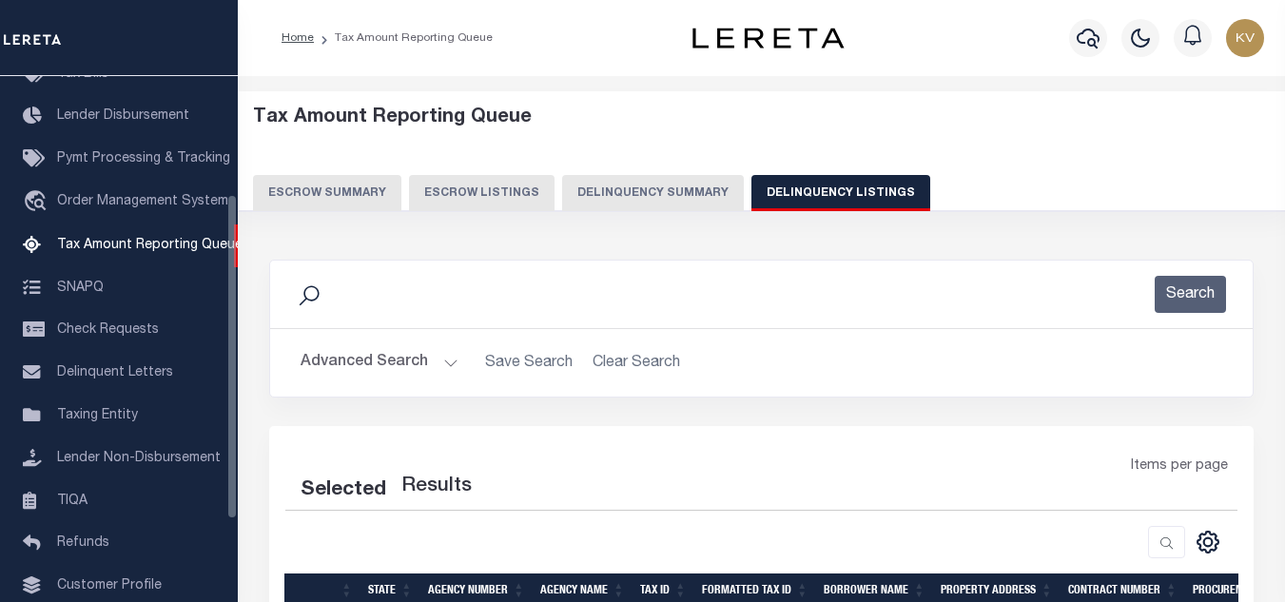
select select "100"
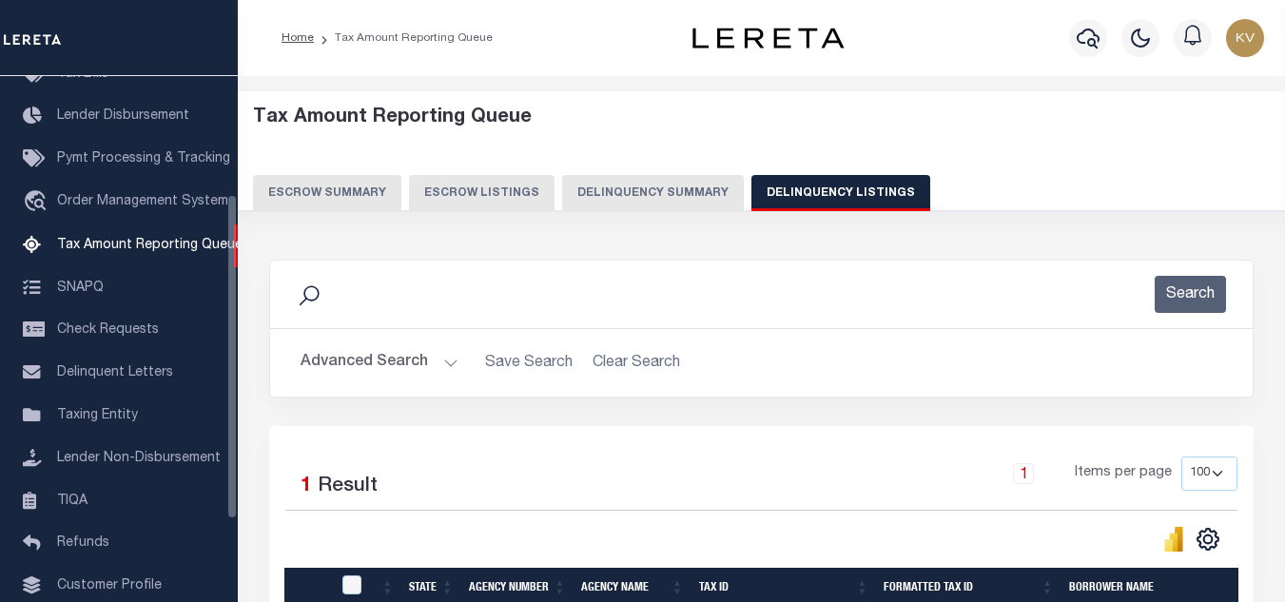
scroll to position [264, 0]
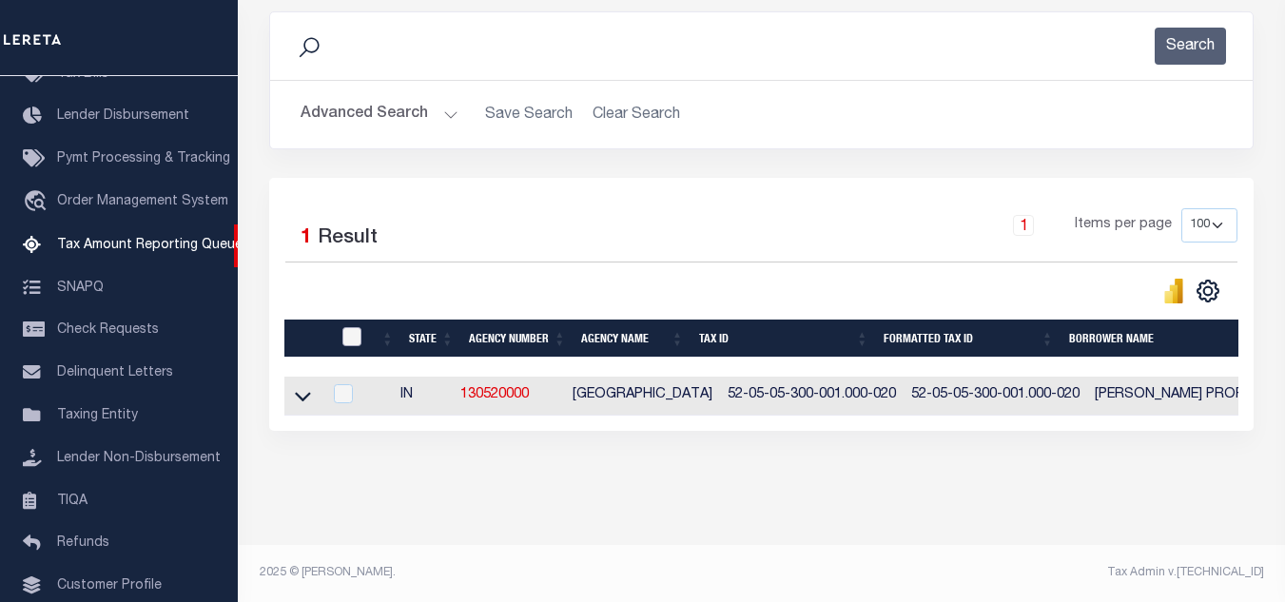
click at [354, 327] on input "checkbox" at bounding box center [351, 336] width 19 height 19
checkbox input "true"
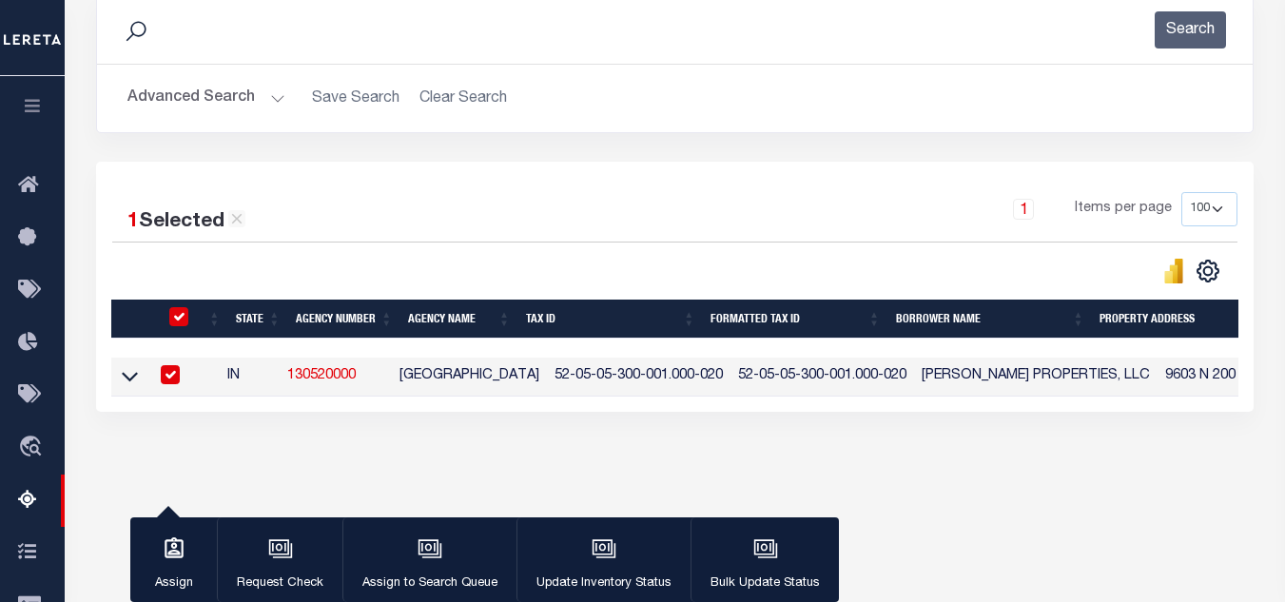
scroll to position [262, 0]
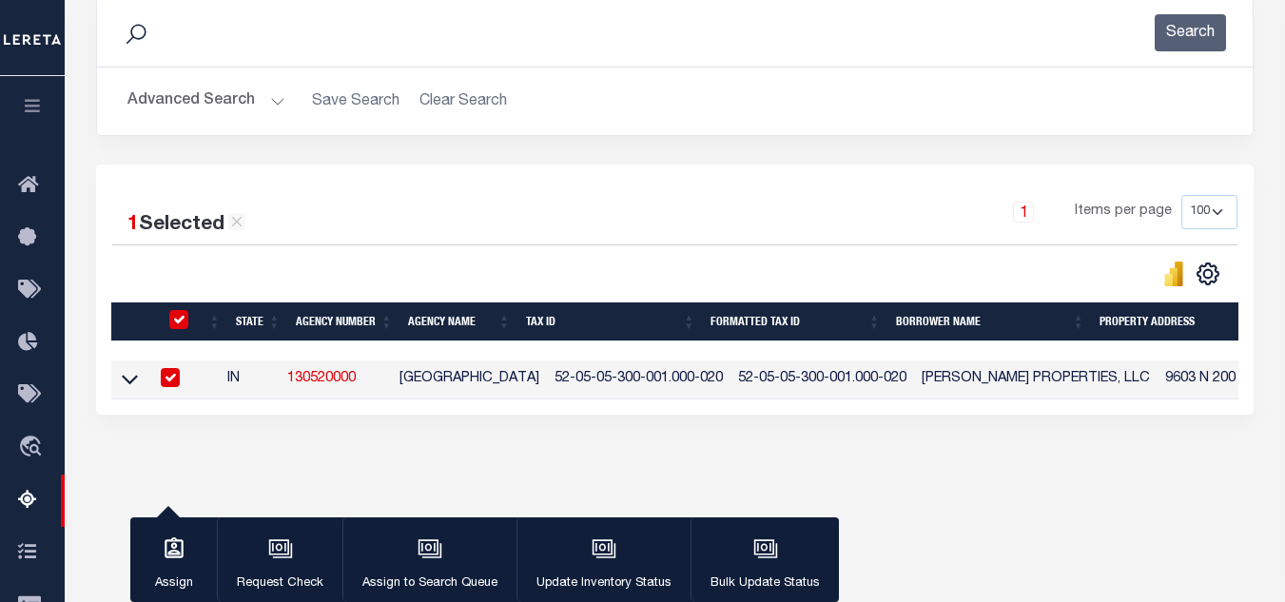
click at [128, 379] on icon at bounding box center [130, 379] width 16 height 20
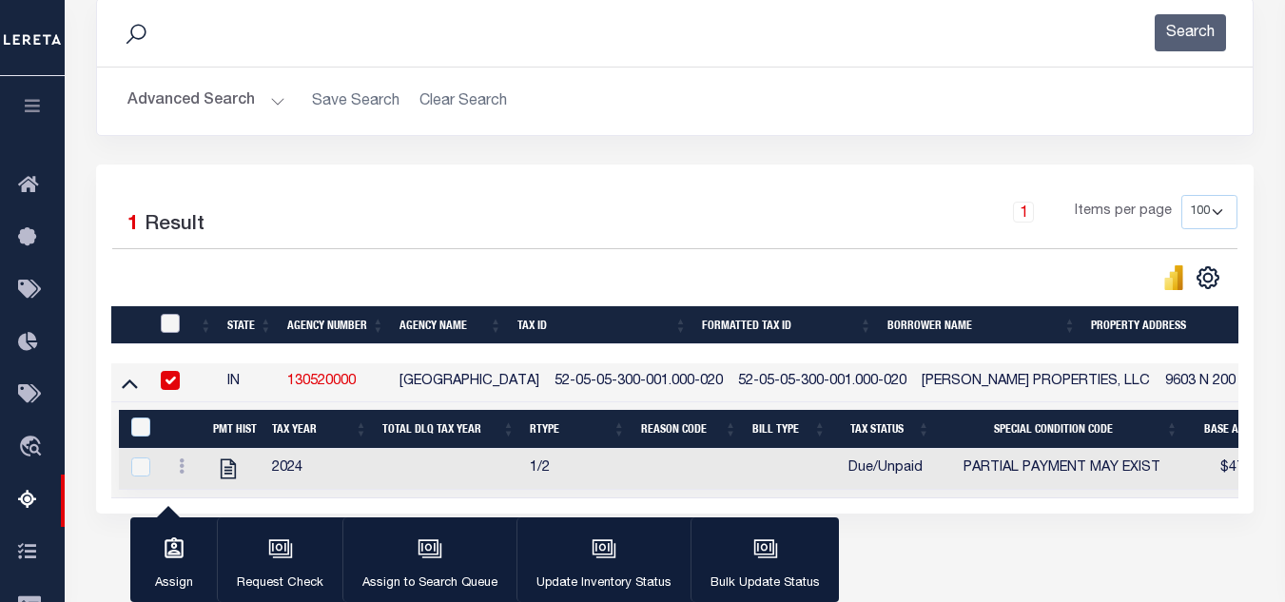
click at [165, 329] on input "checkbox" at bounding box center [170, 323] width 19 height 19
checkbox input "true"
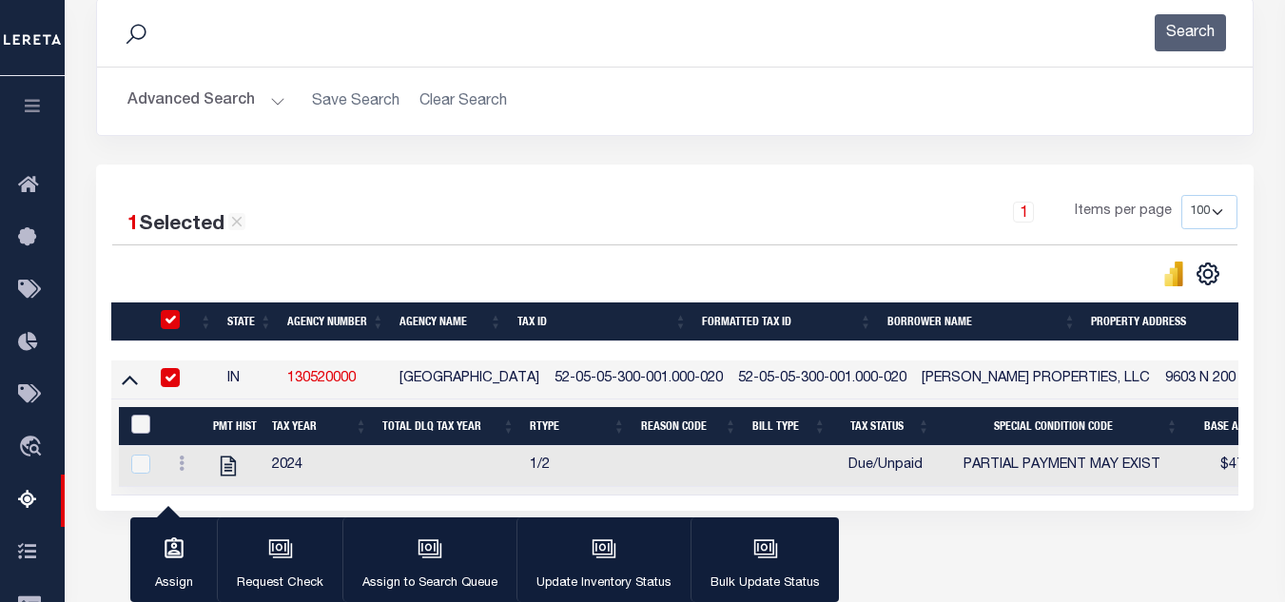
click at [141, 433] on input "&nbsp;" at bounding box center [140, 424] width 19 height 19
checkbox input "true"
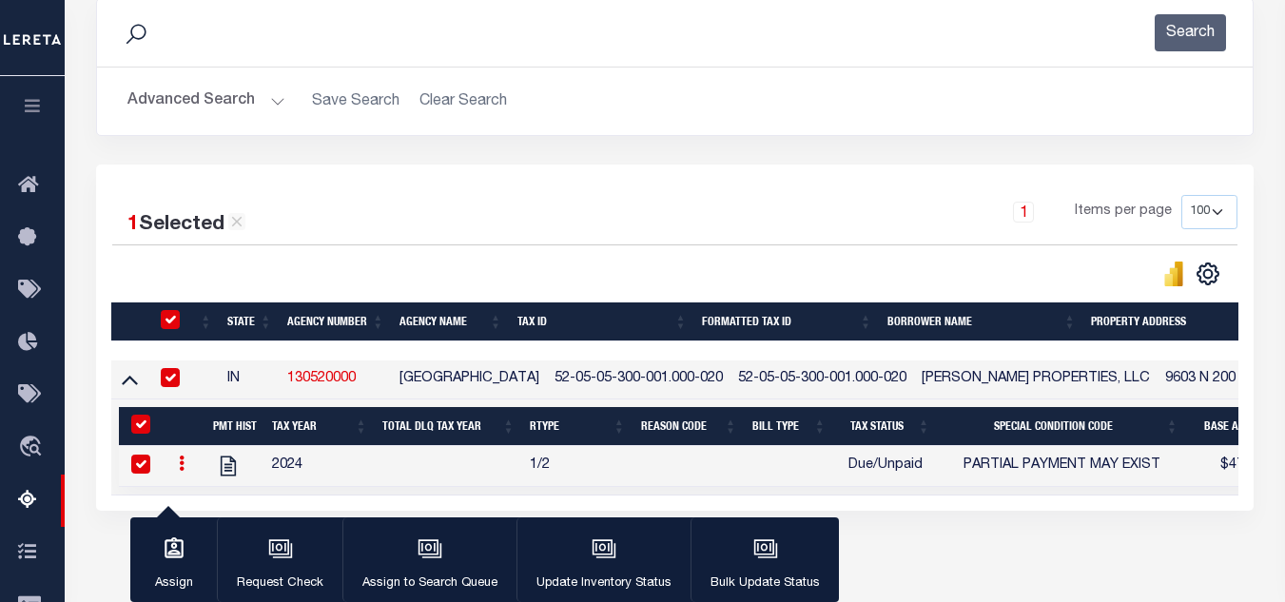
click at [172, 320] on input "checkbox" at bounding box center [170, 319] width 19 height 19
checkbox input "false"
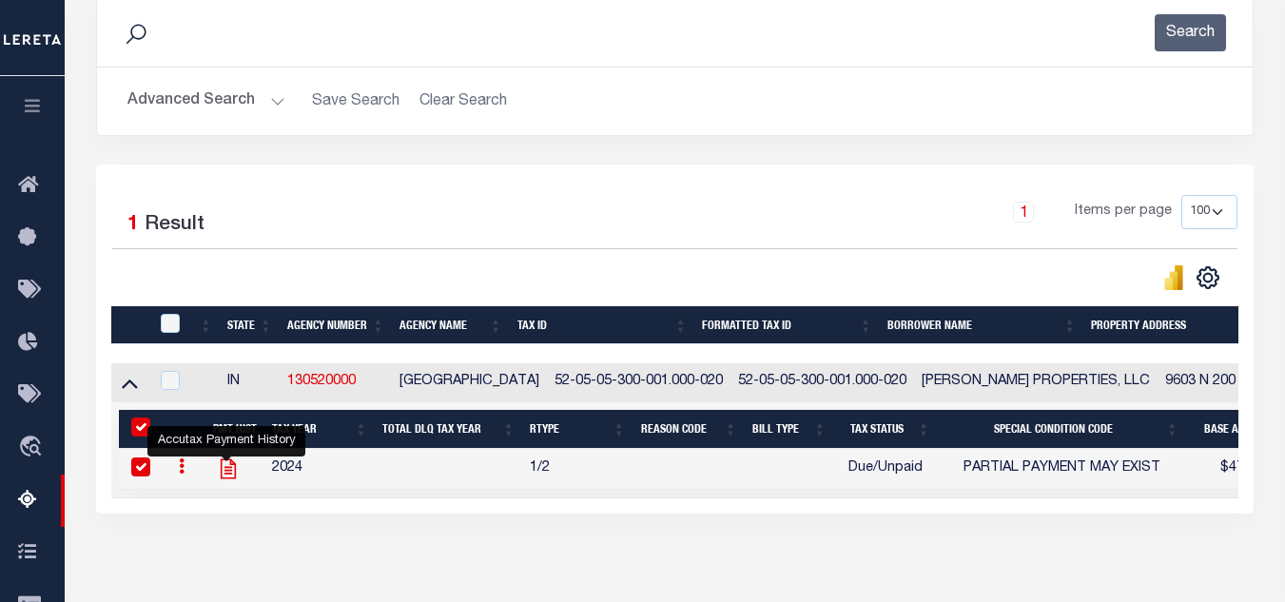
click at [224, 473] on icon "" at bounding box center [228, 469] width 15 height 20
checkbox input "false"
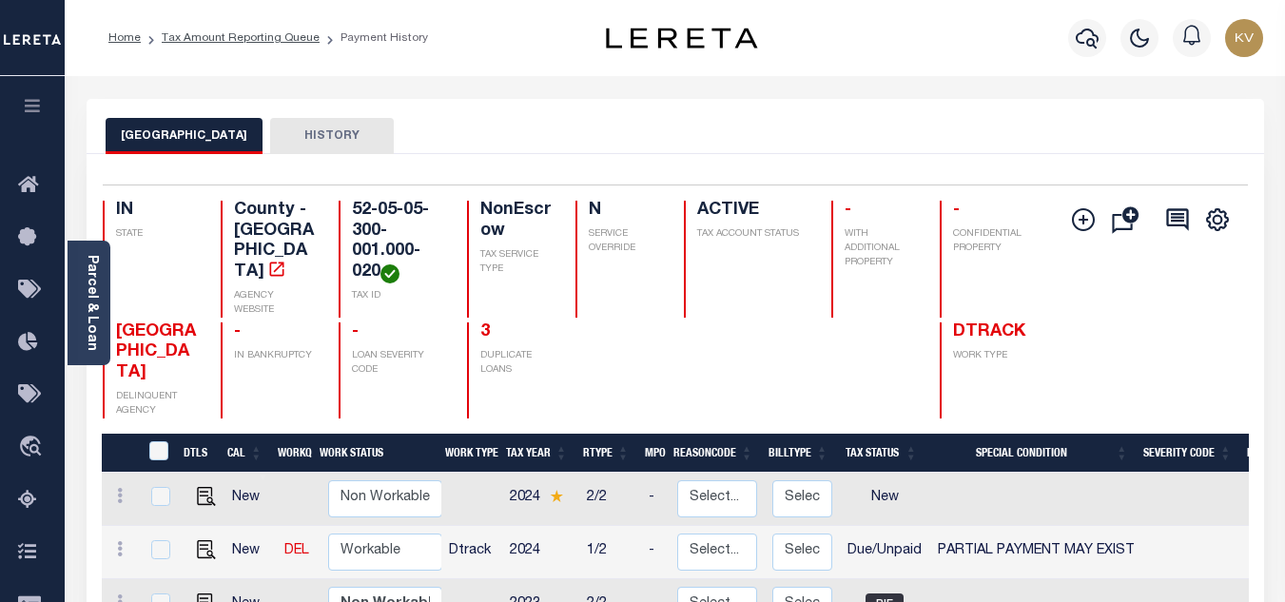
scroll to position [285, 0]
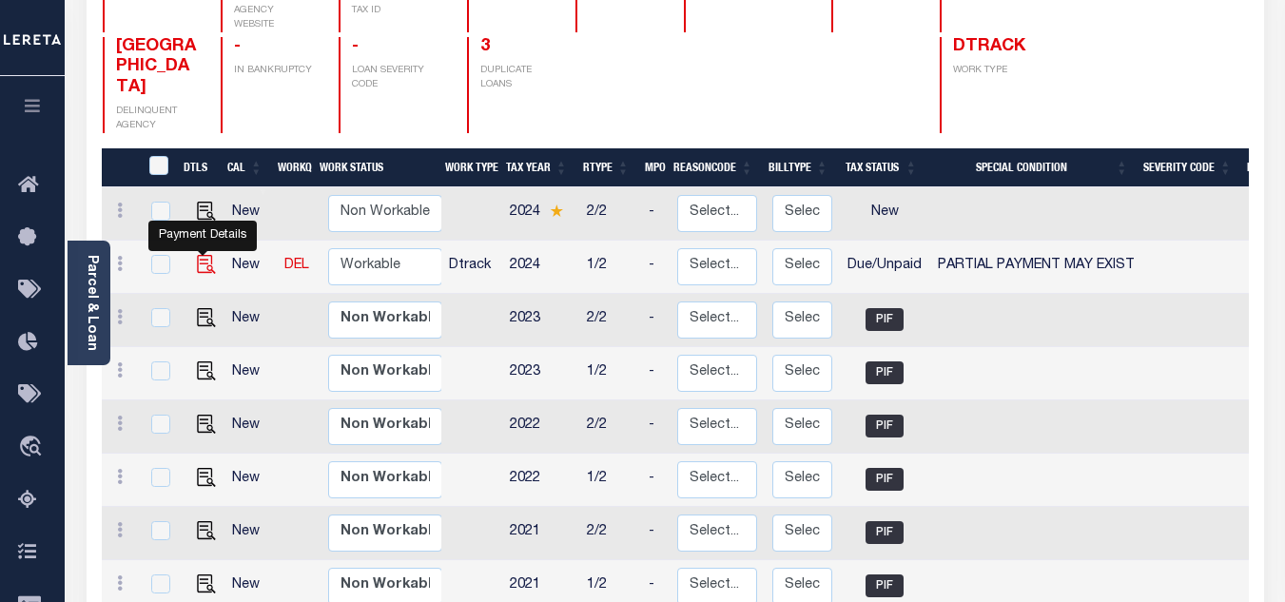
click at [203, 255] on img "" at bounding box center [206, 264] width 19 height 19
checkbox input "true"
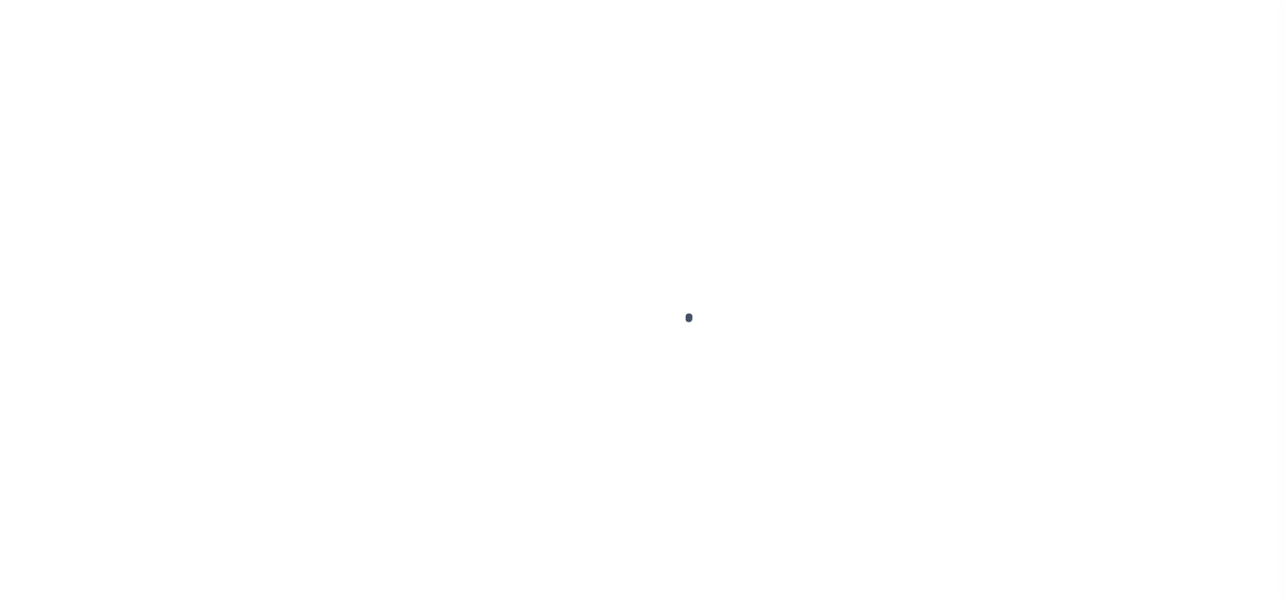
select select "DUE"
select select "15"
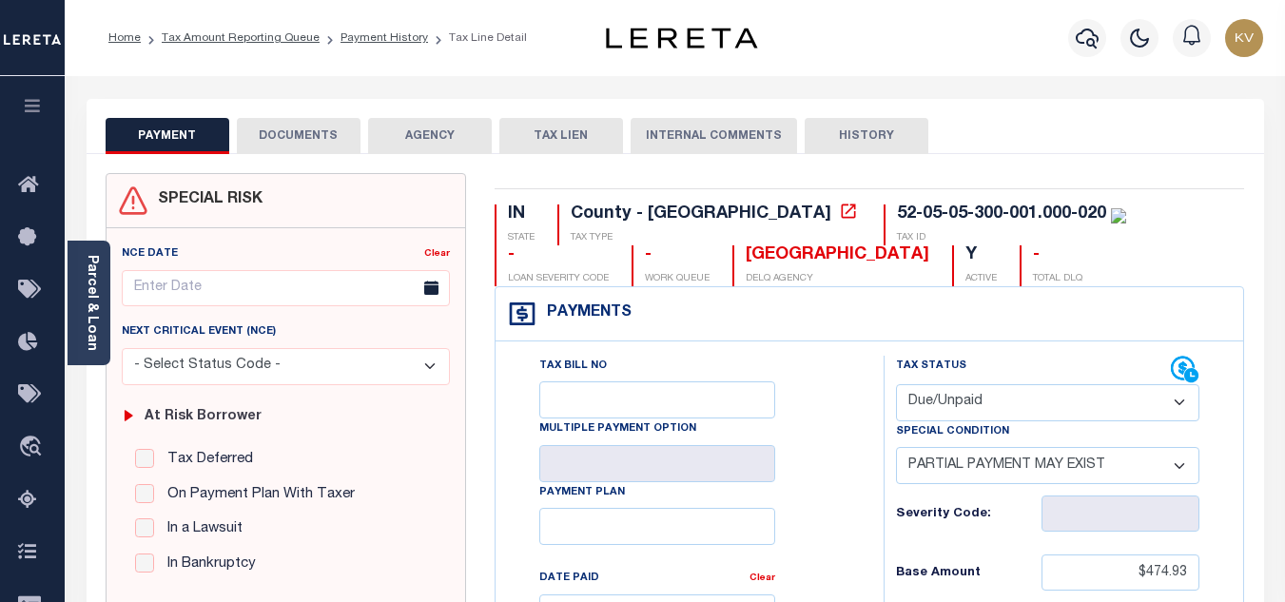
click at [292, 141] on button "DOCUMENTS" at bounding box center [299, 136] width 124 height 36
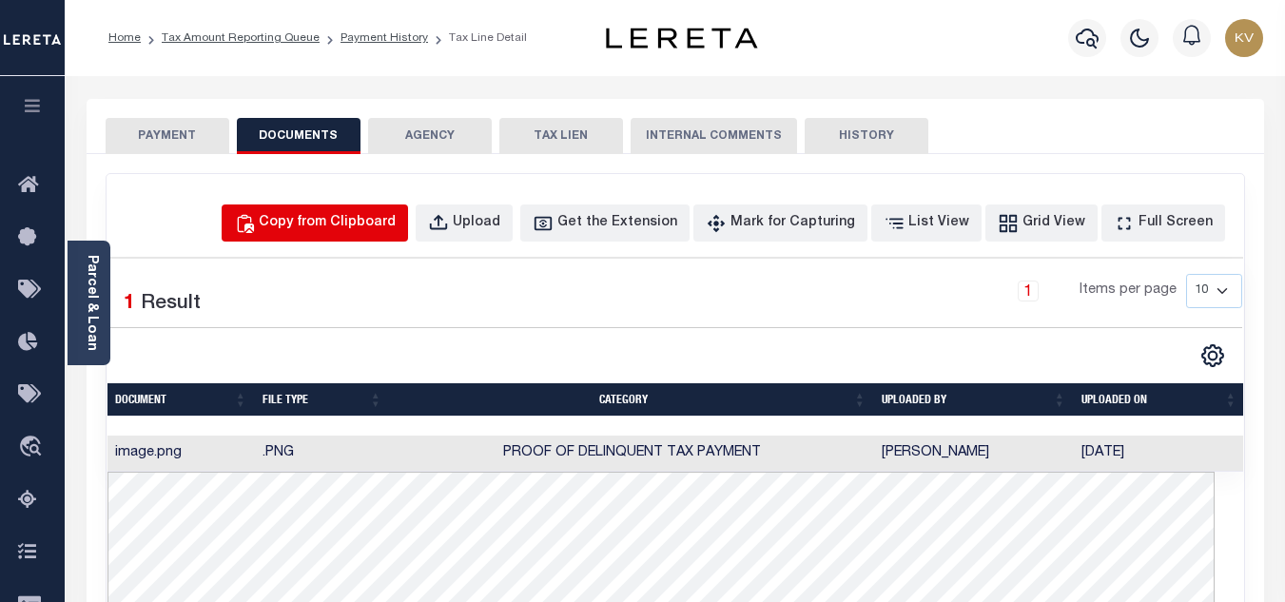
click at [356, 227] on div "Copy from Clipboard" at bounding box center [327, 223] width 137 height 21
select select "POP"
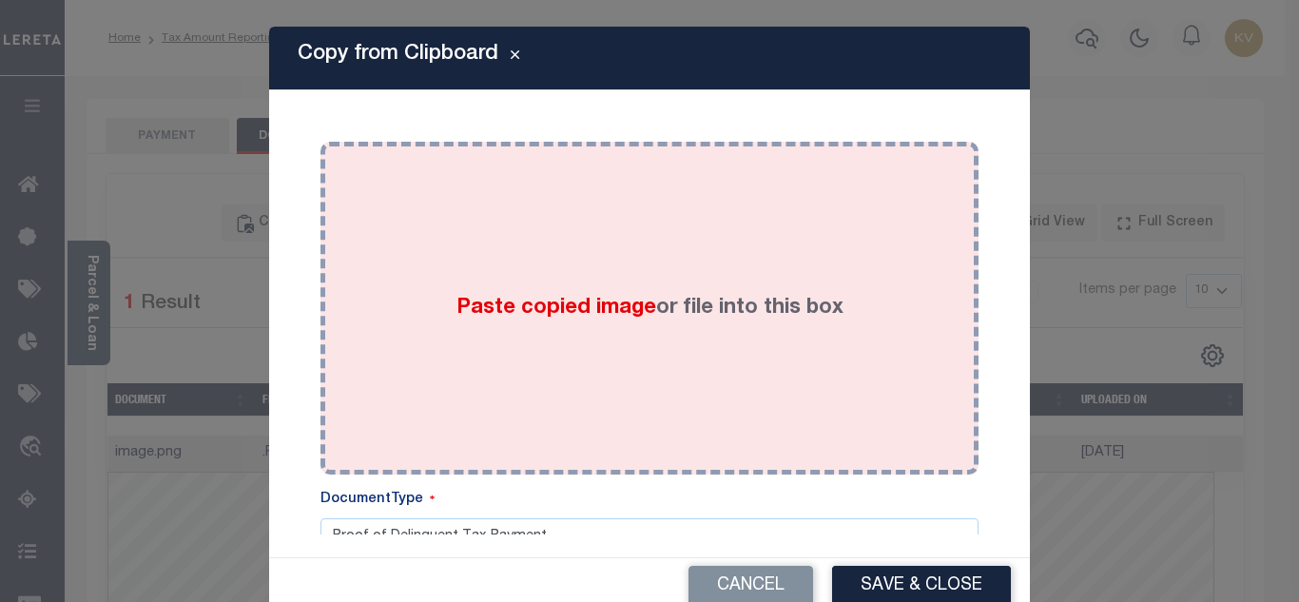
click at [437, 276] on div "Paste copied image or file into this box" at bounding box center [650, 308] width 630 height 304
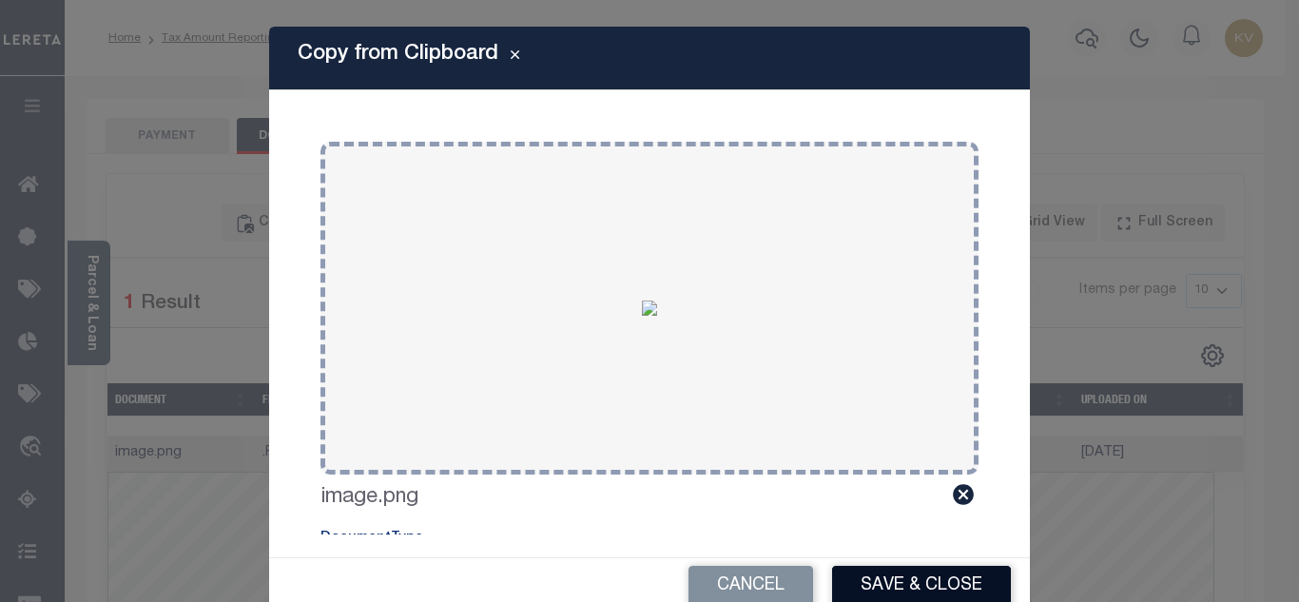
click at [934, 580] on button "Save & Close" at bounding box center [921, 586] width 179 height 41
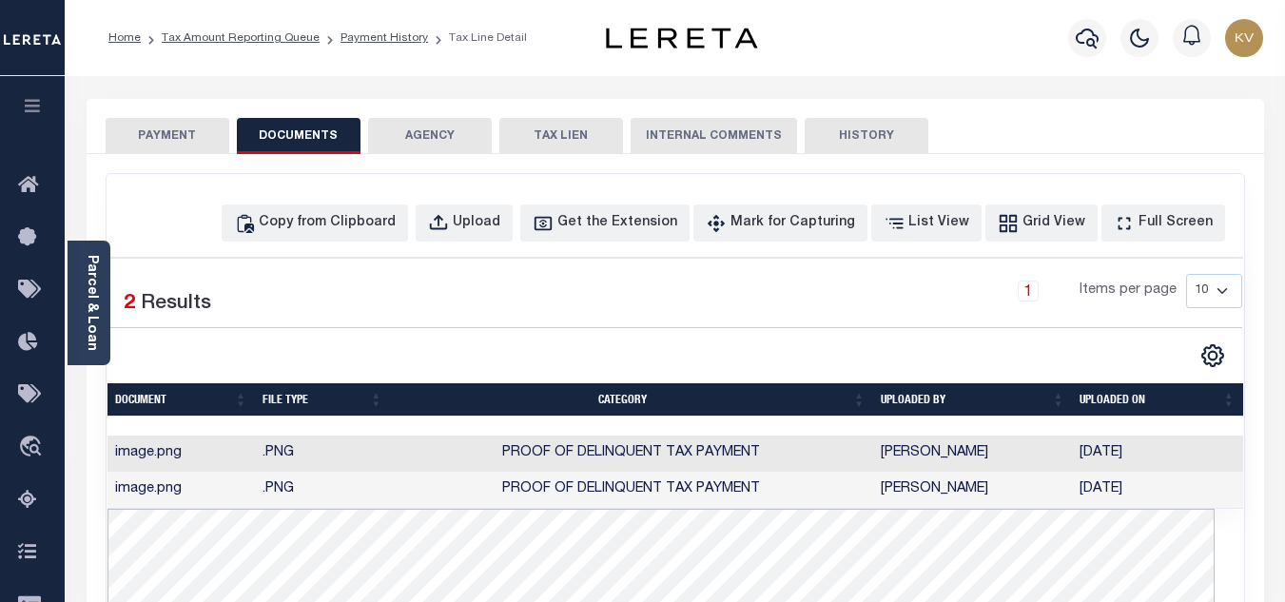
click at [793, 487] on td "Proof of Delinquent Tax Payment" at bounding box center [631, 490] width 483 height 37
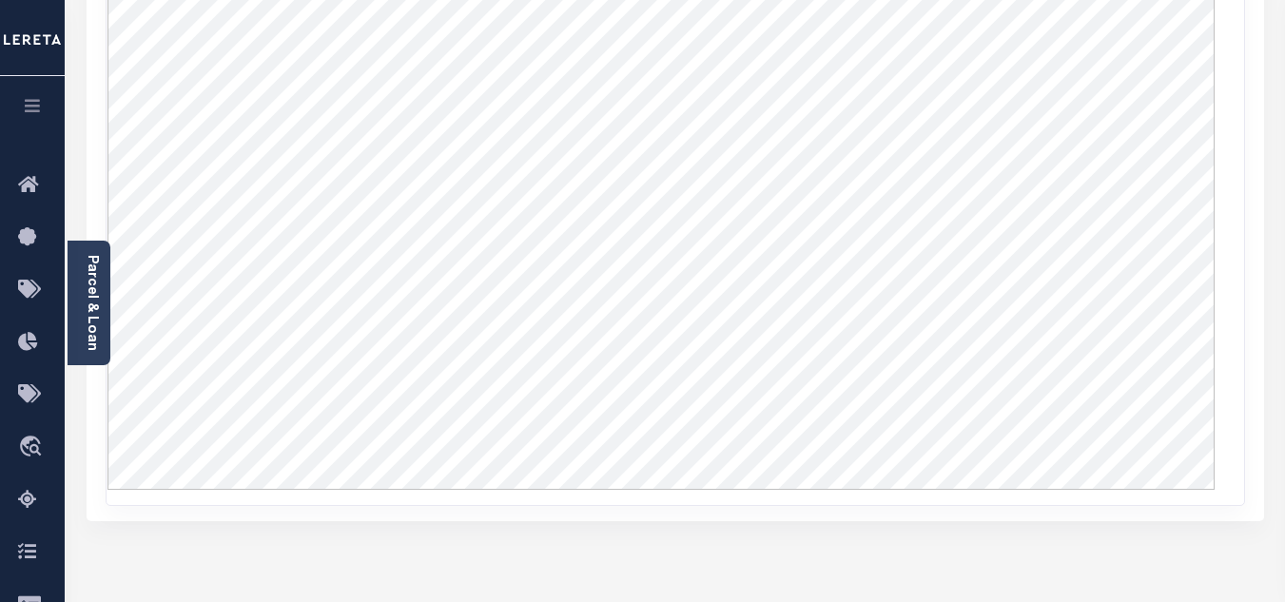
scroll to position [380, 0]
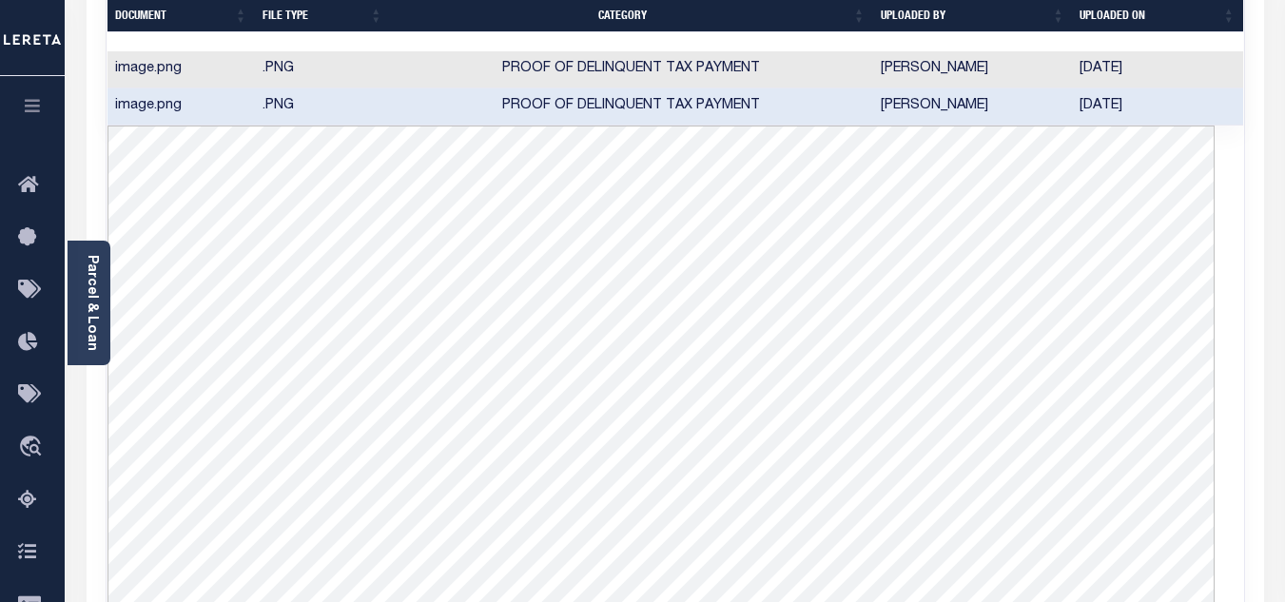
click at [948, 67] on td "Vignesh, Kumar" at bounding box center [972, 69] width 199 height 37
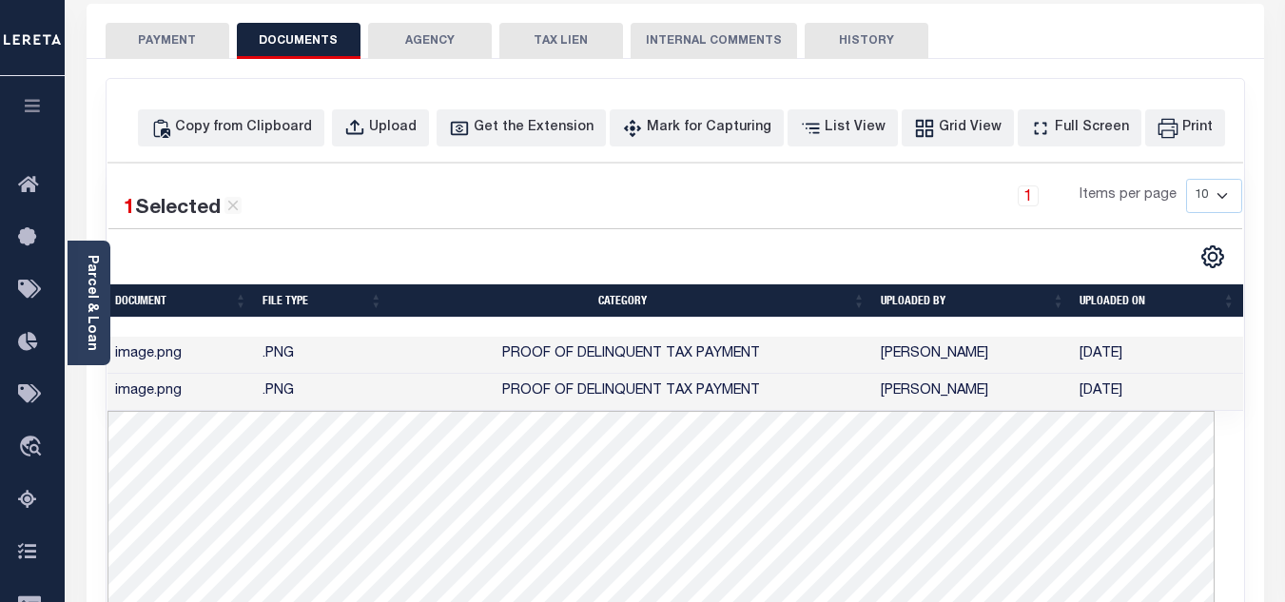
scroll to position [0, 0]
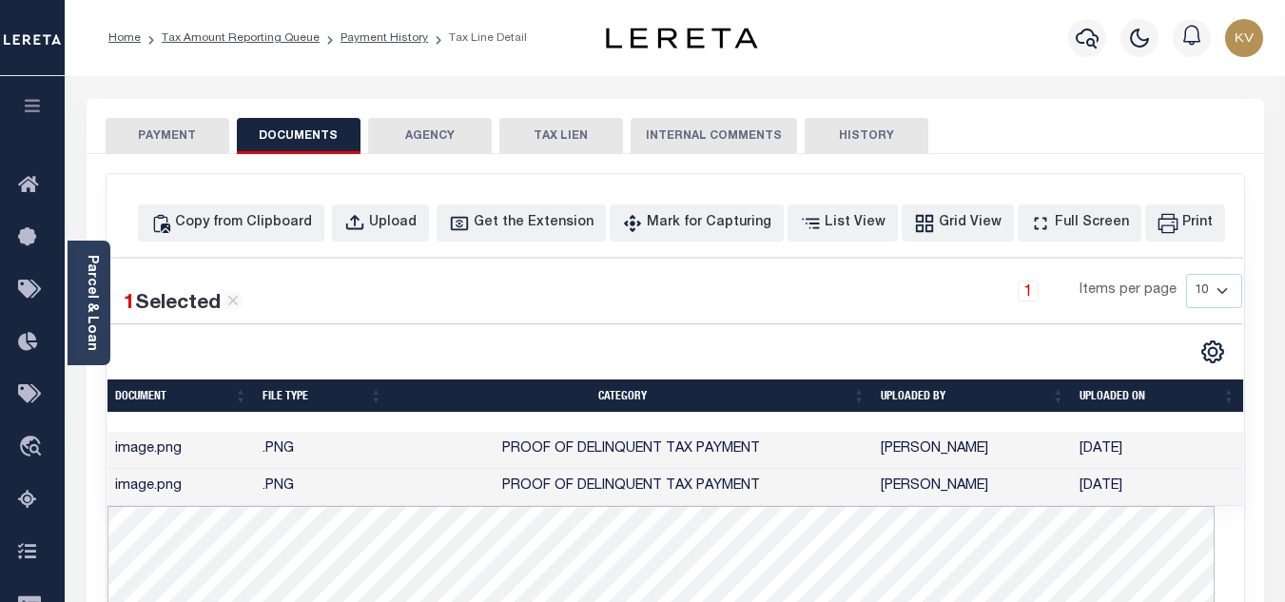
click at [146, 131] on button "PAYMENT" at bounding box center [168, 136] width 124 height 36
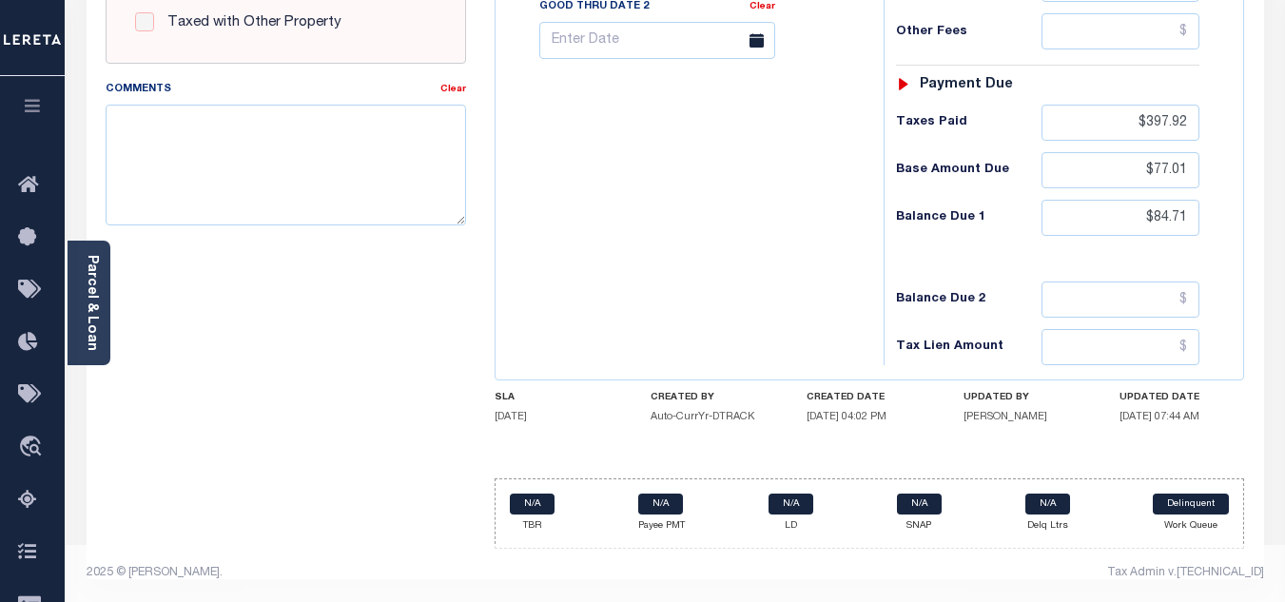
scroll to position [453, 0]
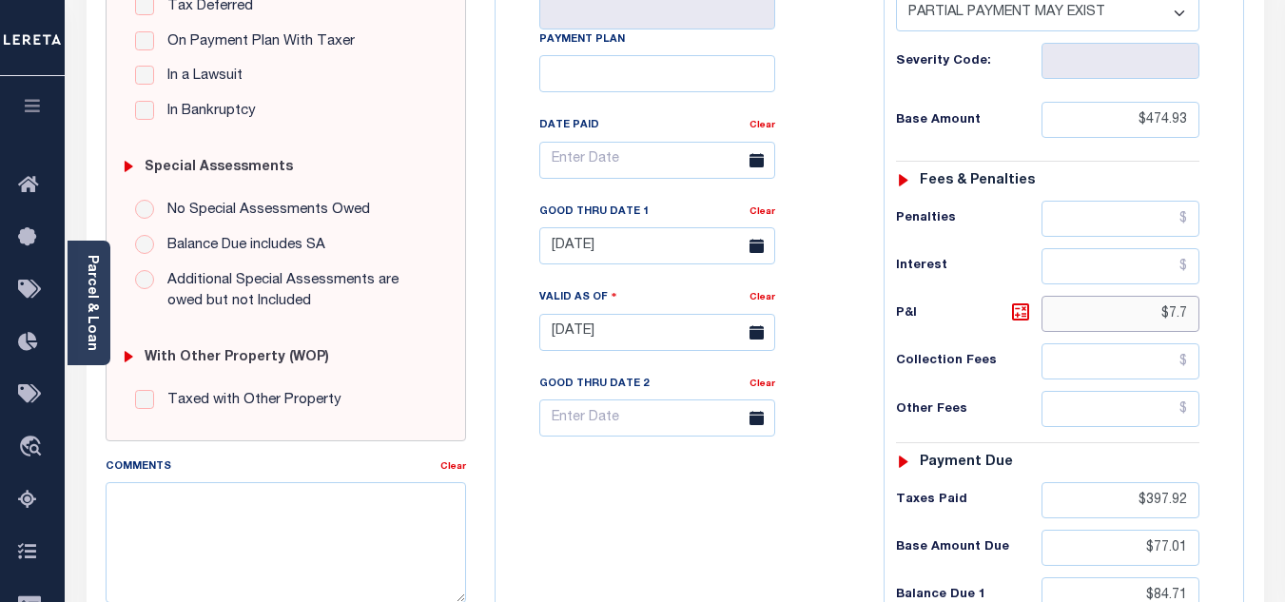
click at [1195, 319] on input "$7.7" at bounding box center [1120, 314] width 158 height 36
type input "$7.70"
click at [1219, 338] on div "Tax Status Status - Select Status Code -" at bounding box center [1053, 323] width 340 height 840
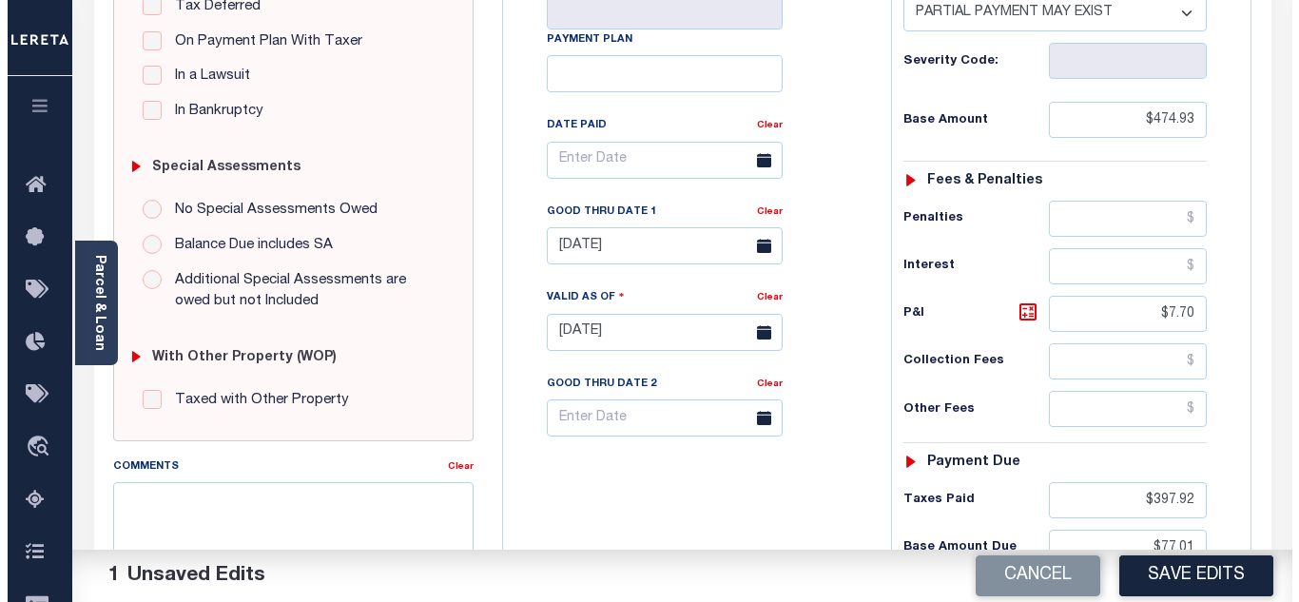
scroll to position [738, 0]
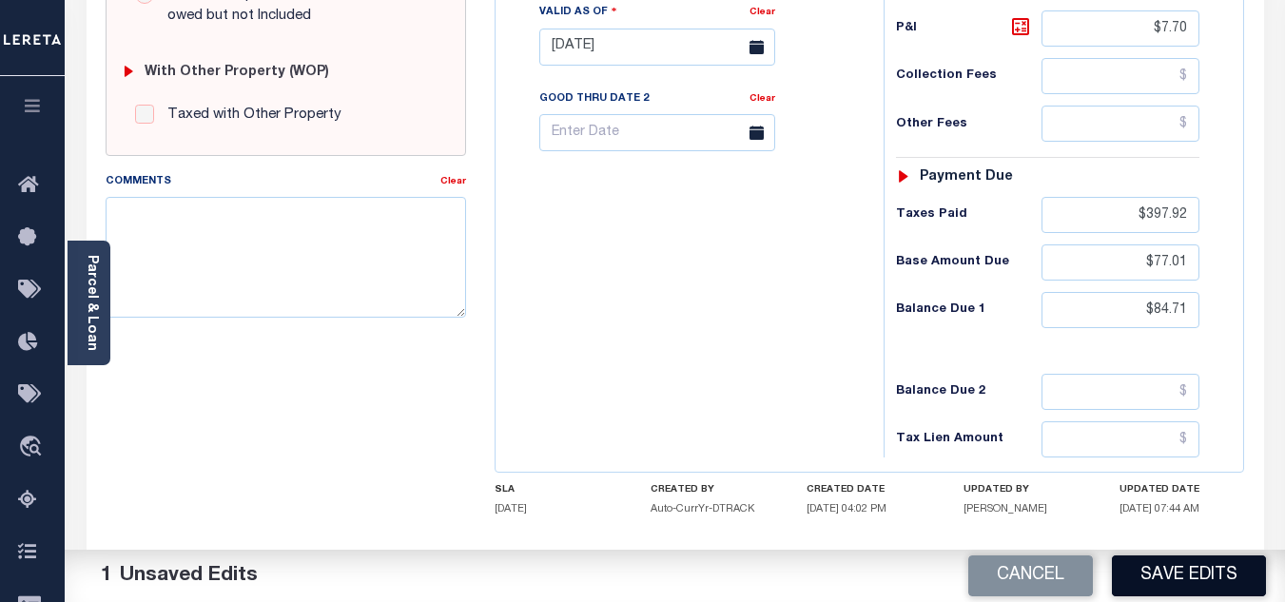
click at [1164, 568] on button "Save Edits" at bounding box center [1189, 575] width 154 height 41
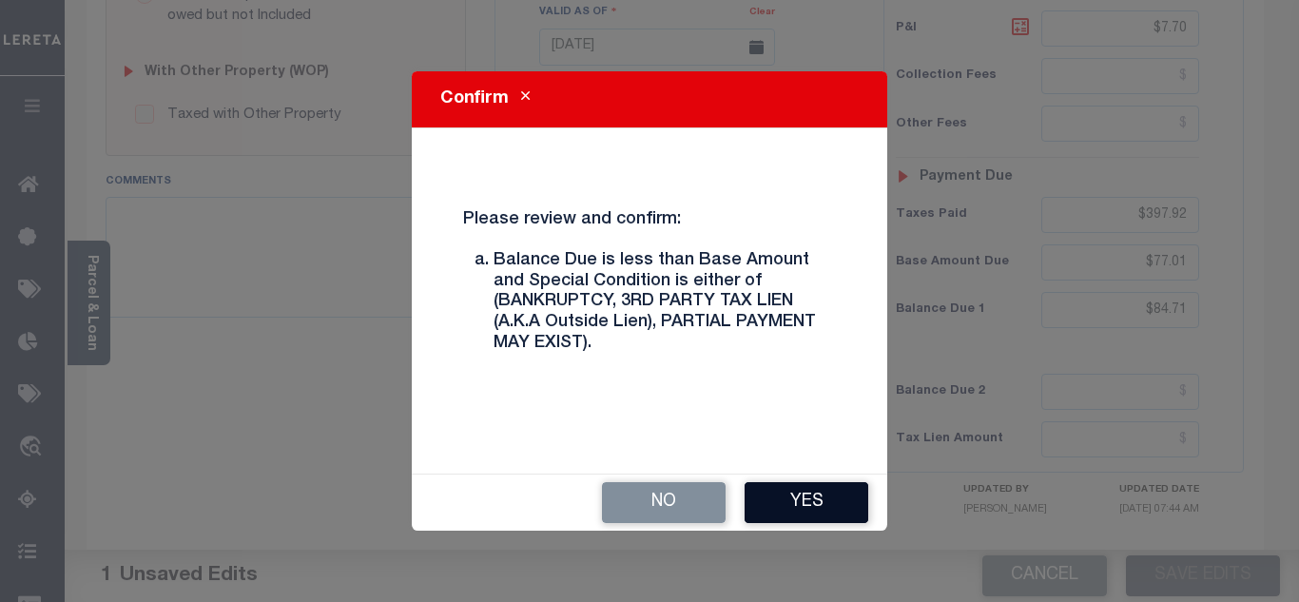
click at [809, 498] on button "Yes" at bounding box center [807, 502] width 124 height 41
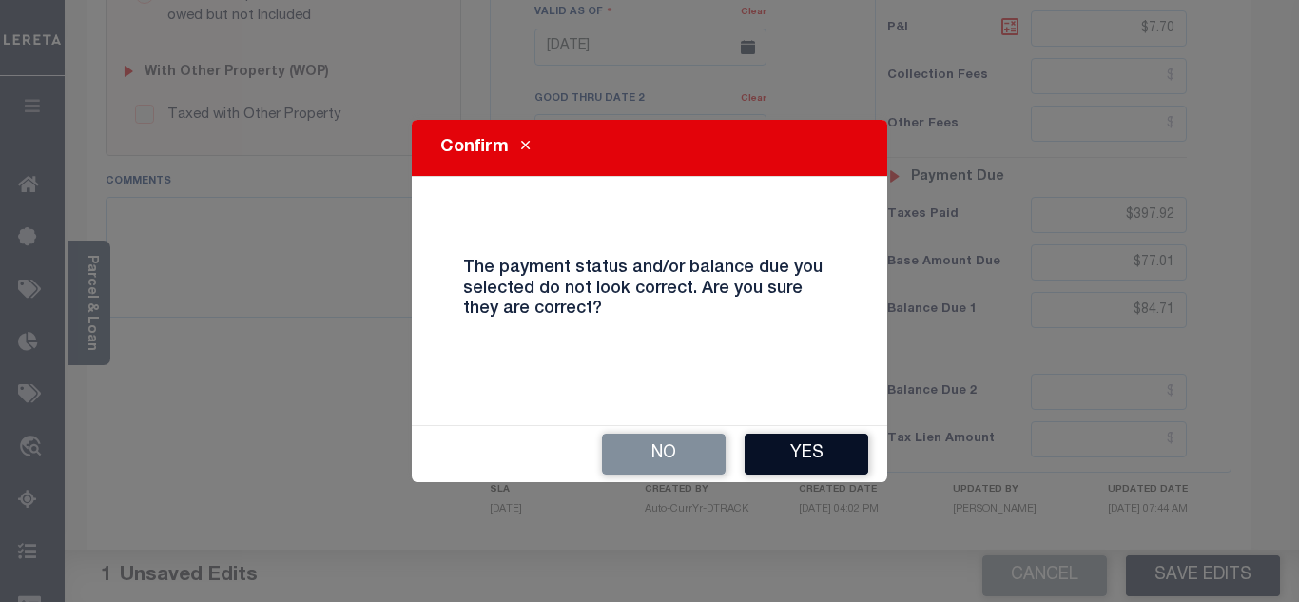
click at [805, 458] on button "Yes" at bounding box center [807, 454] width 124 height 41
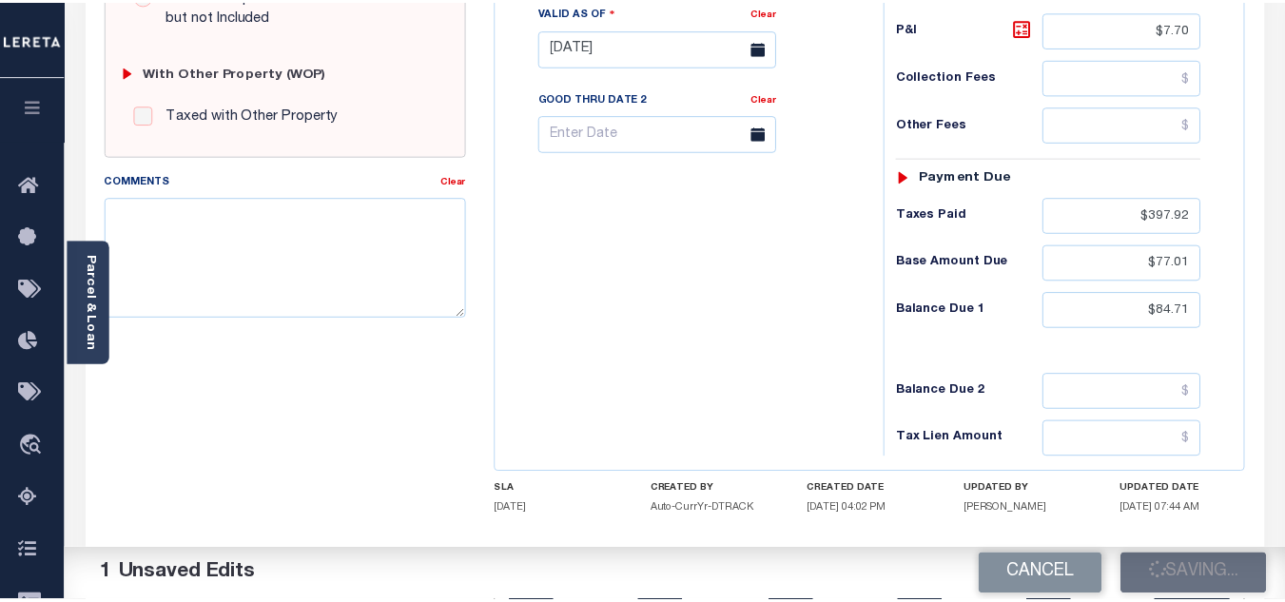
scroll to position [776, 0]
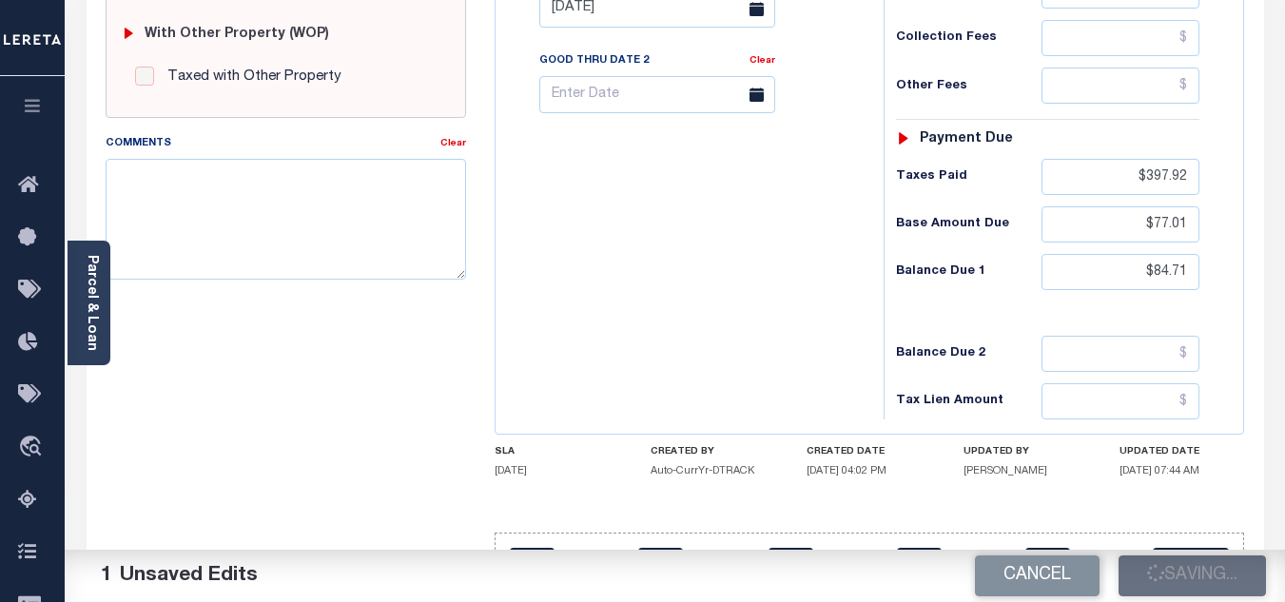
checkbox input "false"
type input "$474.93"
type input "$7.7"
type input "$397.92"
type input "$77.01"
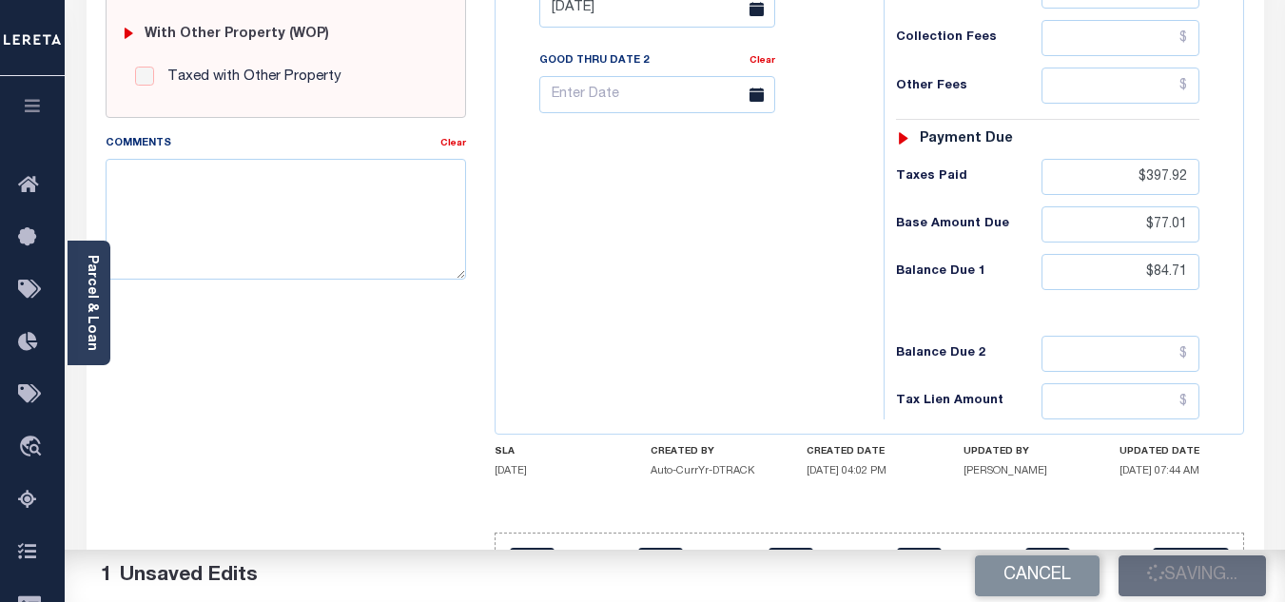
type input "$84.71"
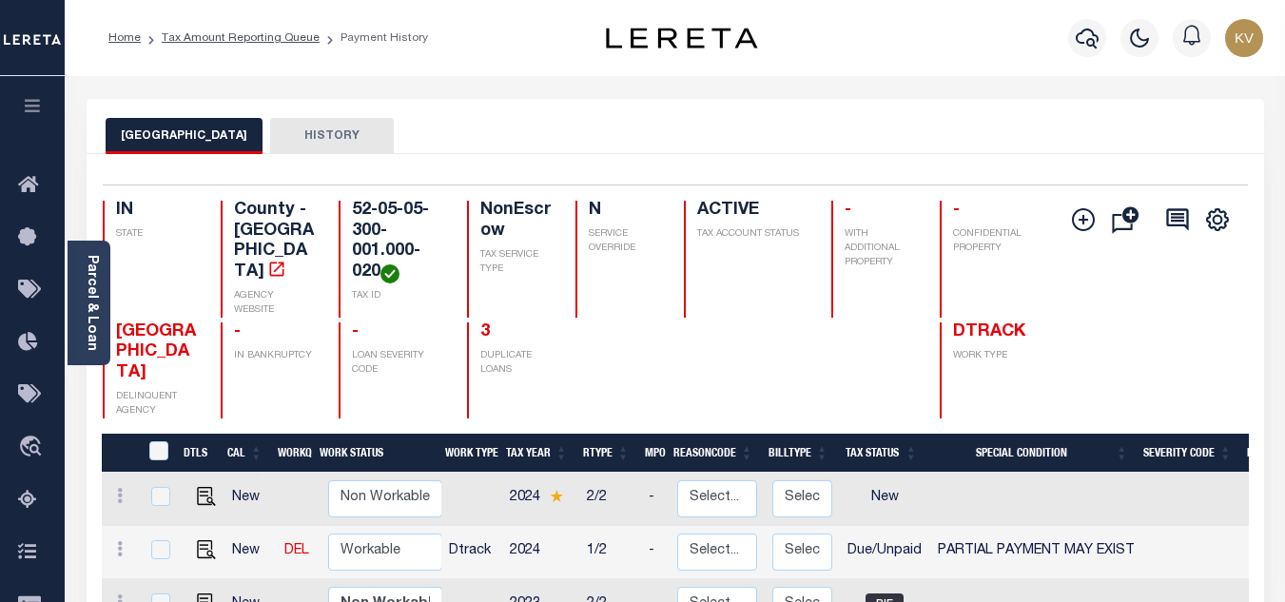
scroll to position [190, 0]
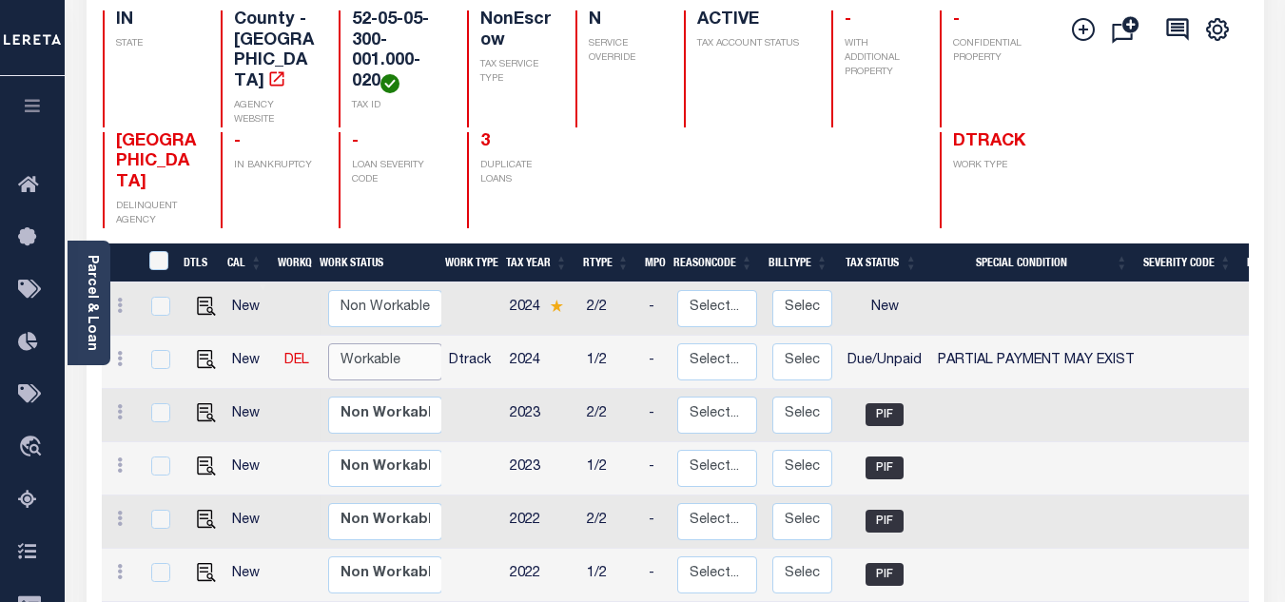
click at [348, 343] on select "Non Workable Workable" at bounding box center [385, 361] width 114 height 37
checkbox input "true"
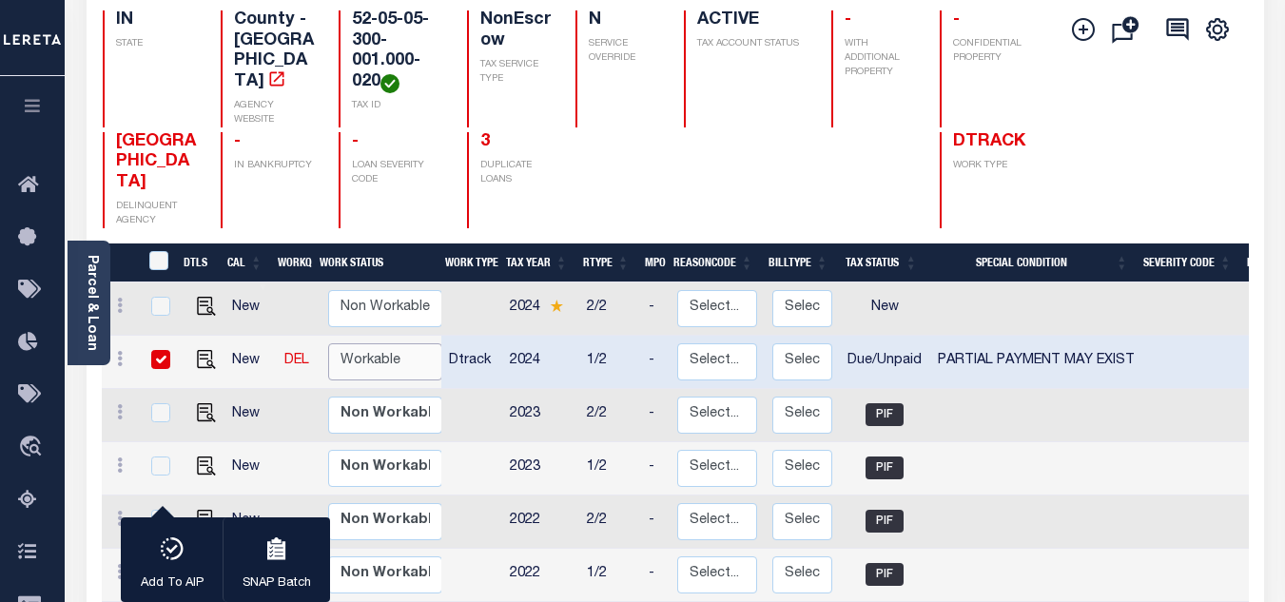
select select "true"
click at [328, 343] on select "Non Workable Workable" at bounding box center [385, 361] width 114 height 37
checkbox input "false"
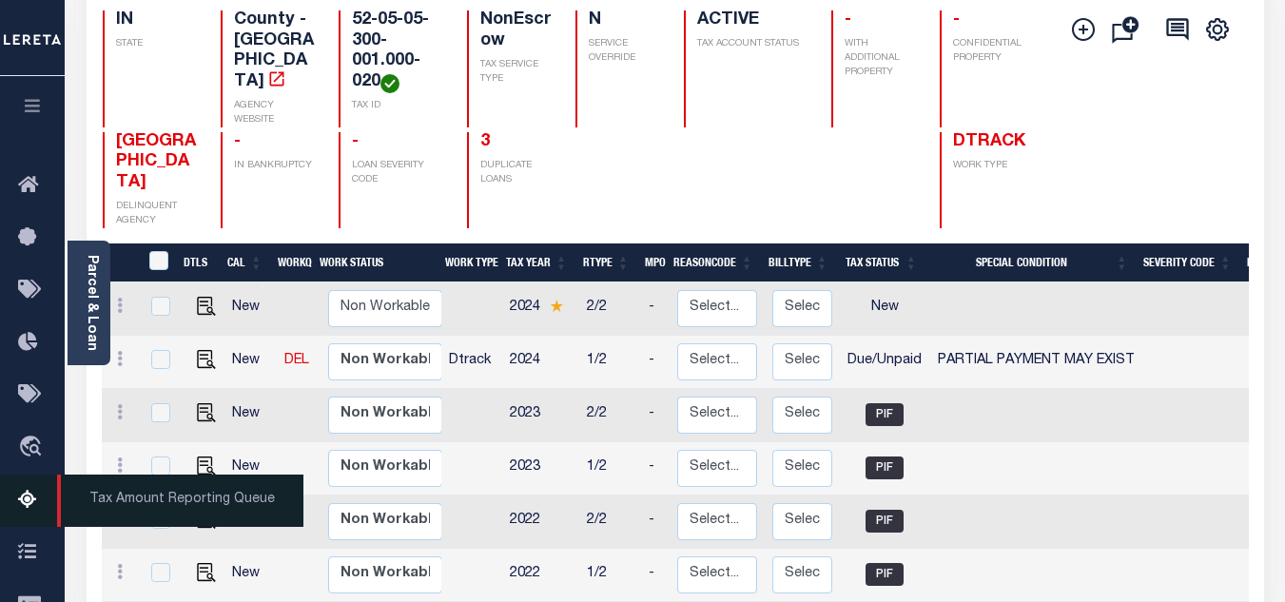
click at [25, 488] on link "Tax Amount Reporting Queue" at bounding box center [32, 501] width 65 height 52
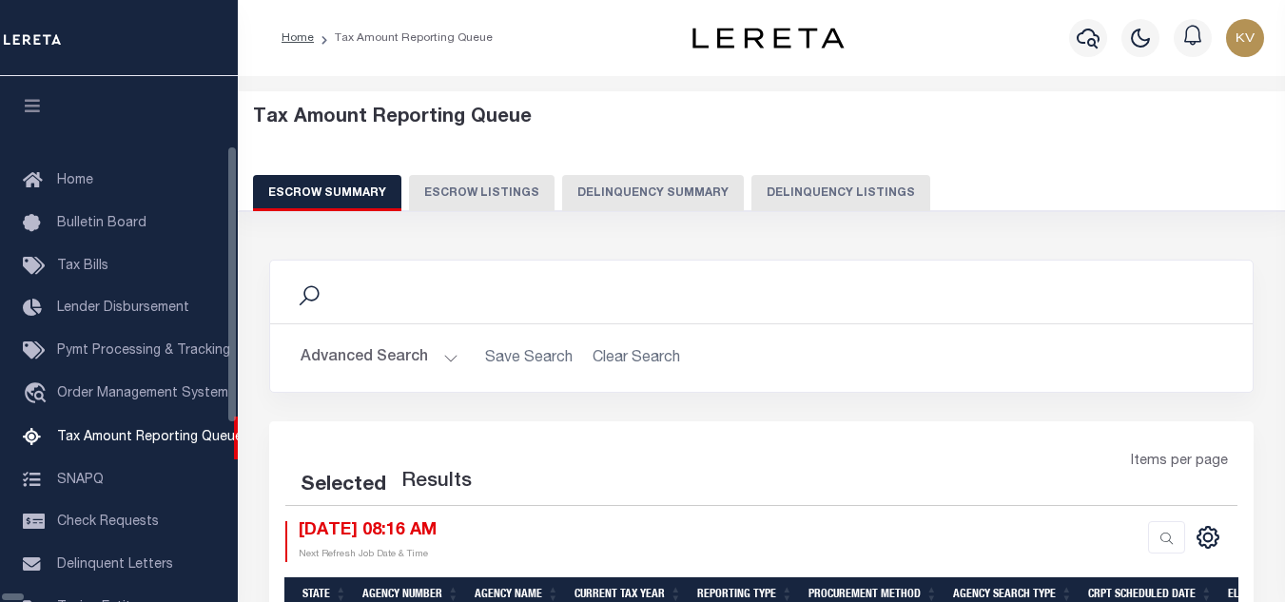
click at [751, 202] on button "Delinquency Listings" at bounding box center [840, 193] width 179 height 36
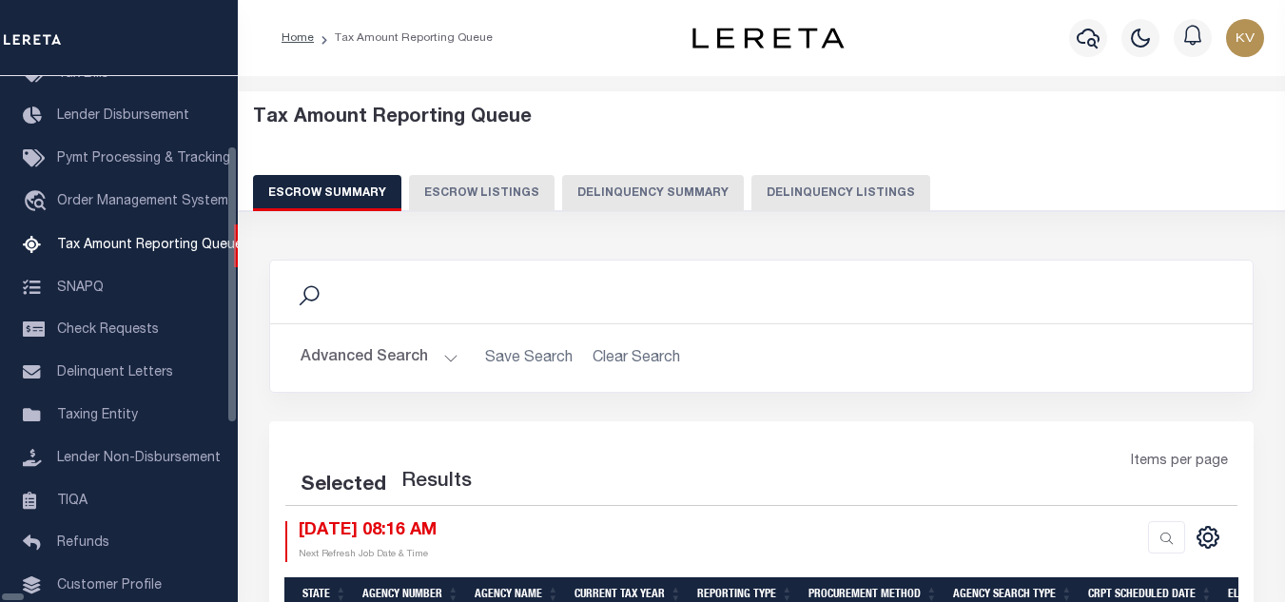
select select "100"
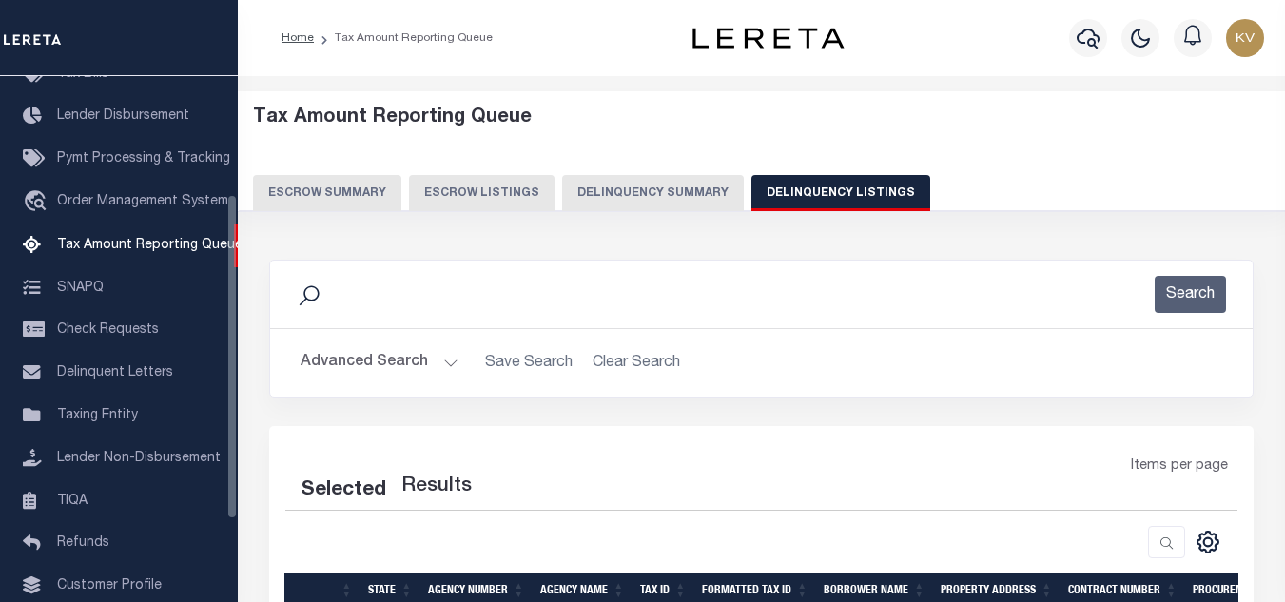
select select "100"
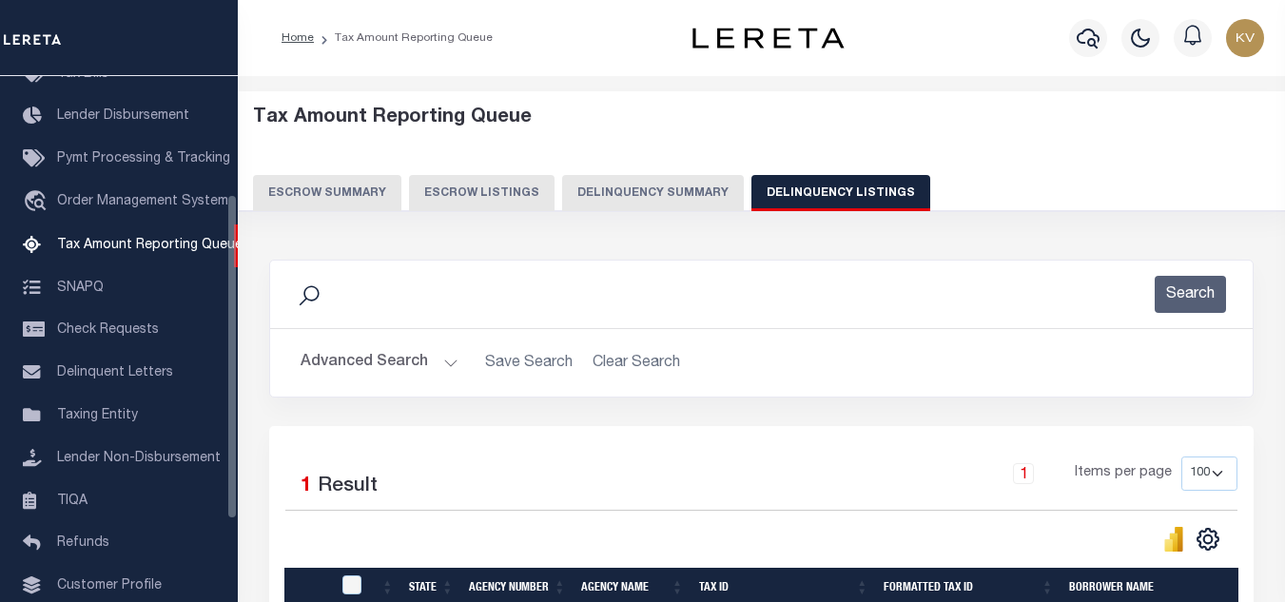
scroll to position [264, 0]
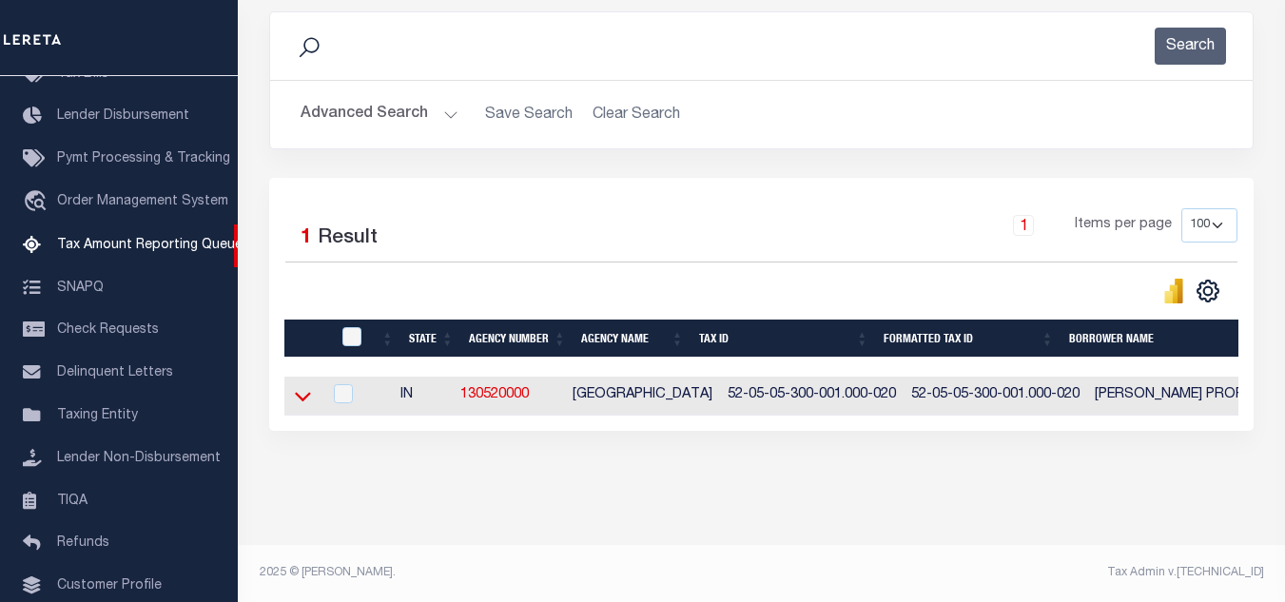
click at [301, 391] on icon at bounding box center [303, 396] width 16 height 20
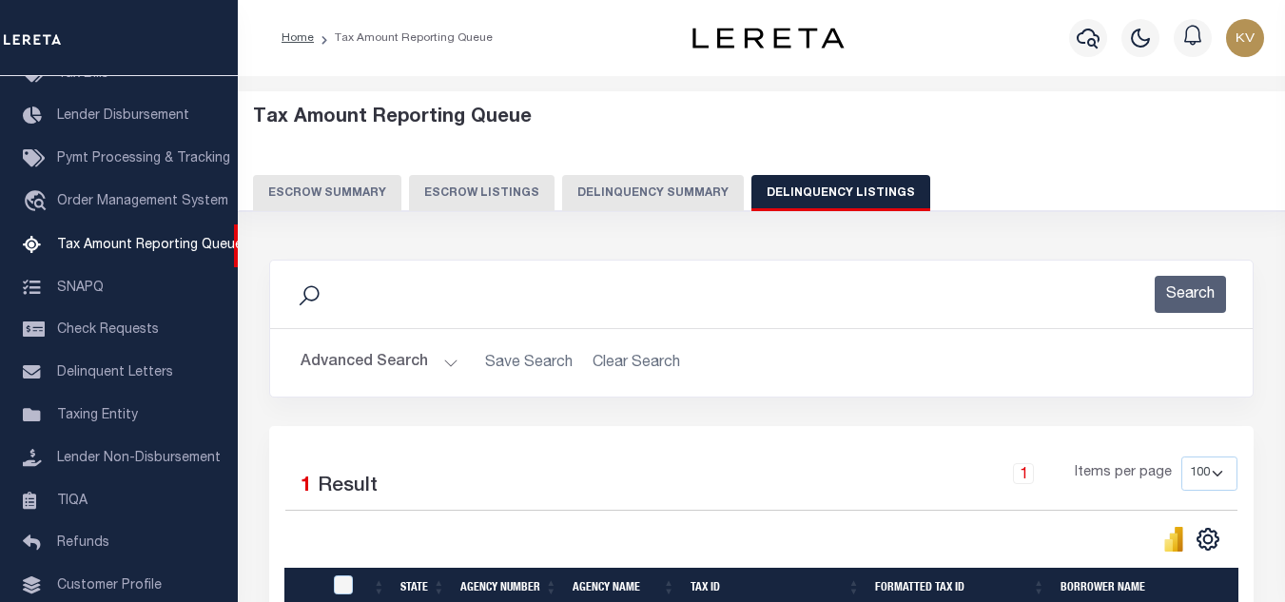
scroll to position [190, 0]
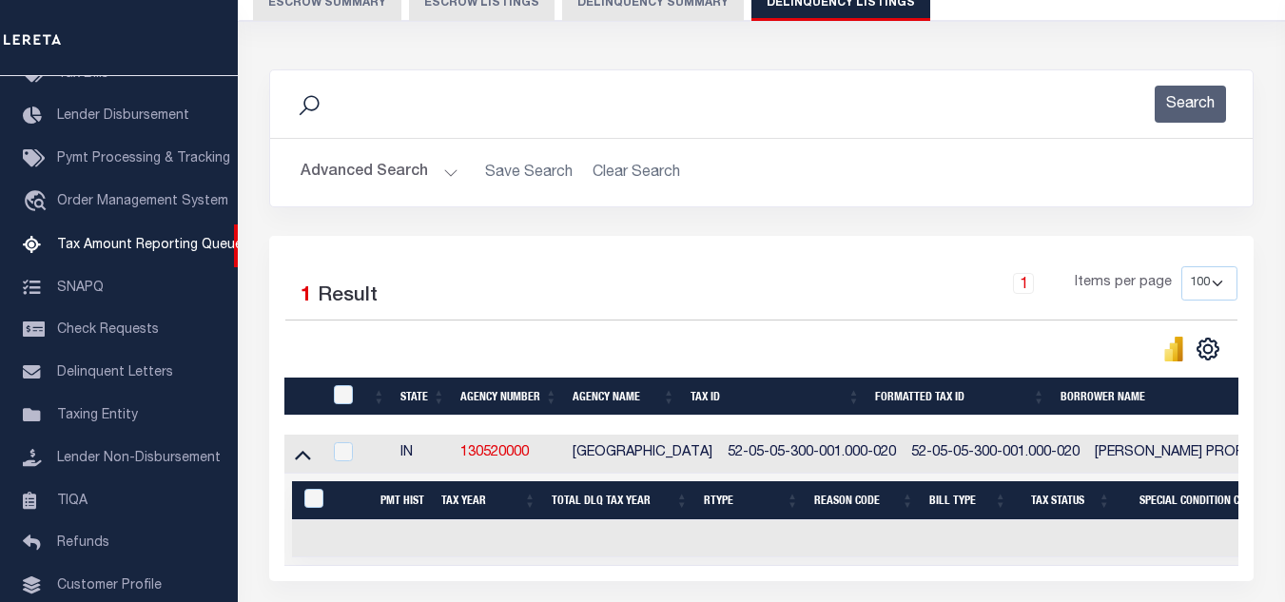
click at [455, 171] on button "Advanced Search" at bounding box center [380, 172] width 158 height 37
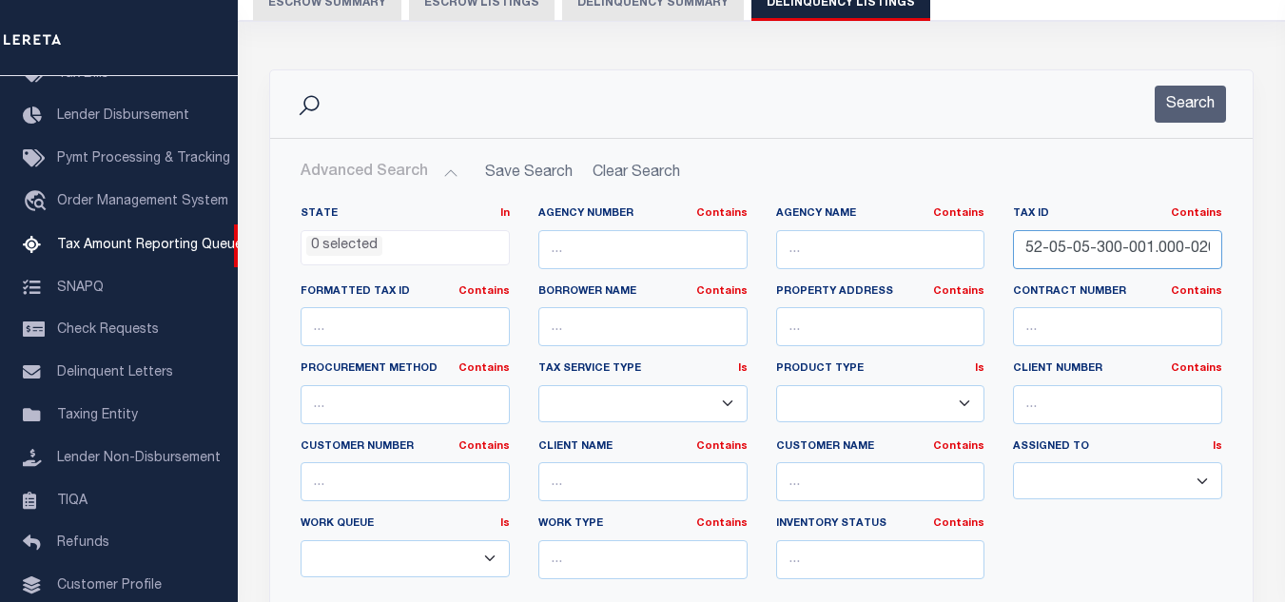
click at [1161, 240] on input "52-05-05-300-001.000-020" at bounding box center [1117, 249] width 209 height 39
paste input "6-1"
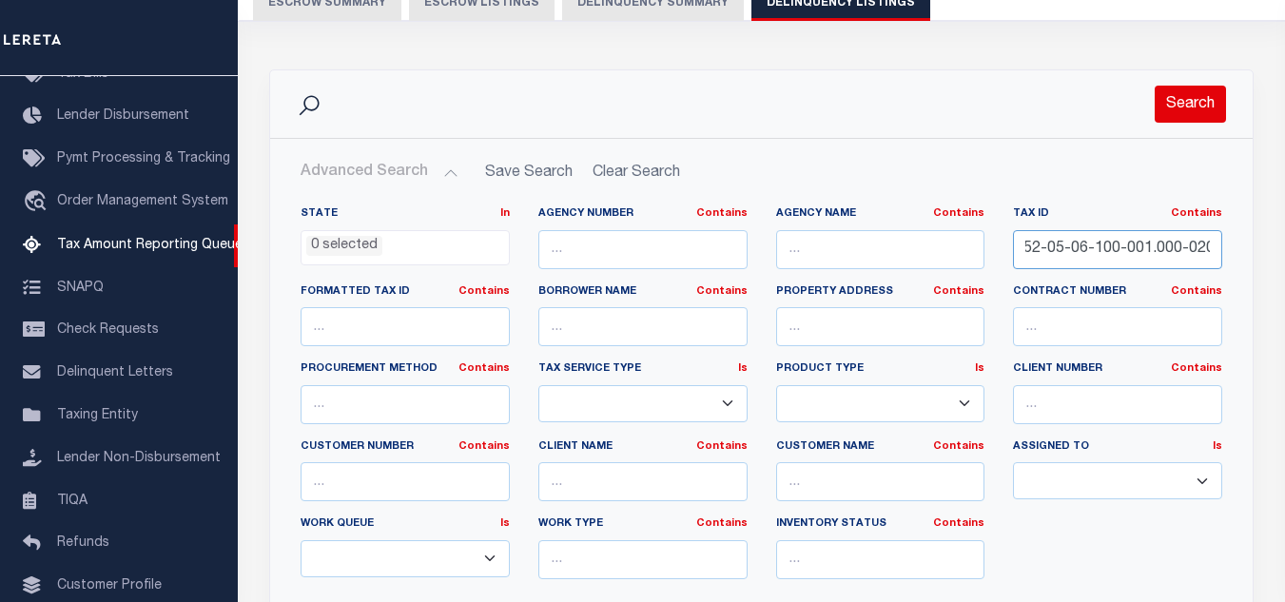
type input "52-05-06-100-001.000-020"
click at [1178, 102] on button "Search" at bounding box center [1190, 104] width 71 height 37
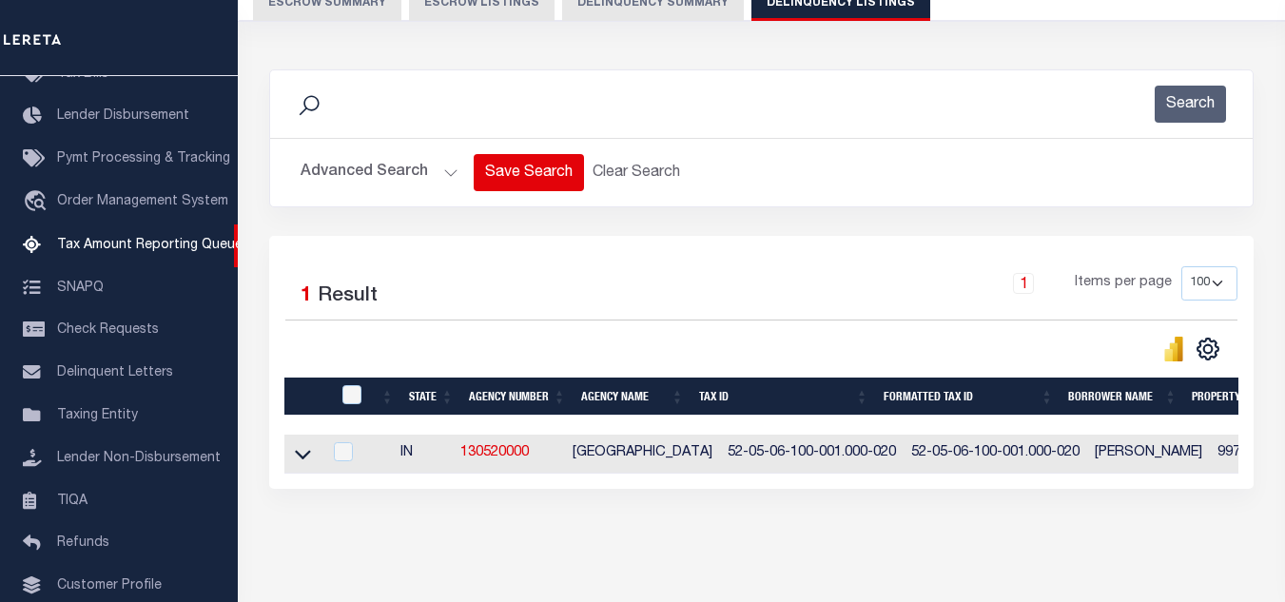
scroll to position [264, 0]
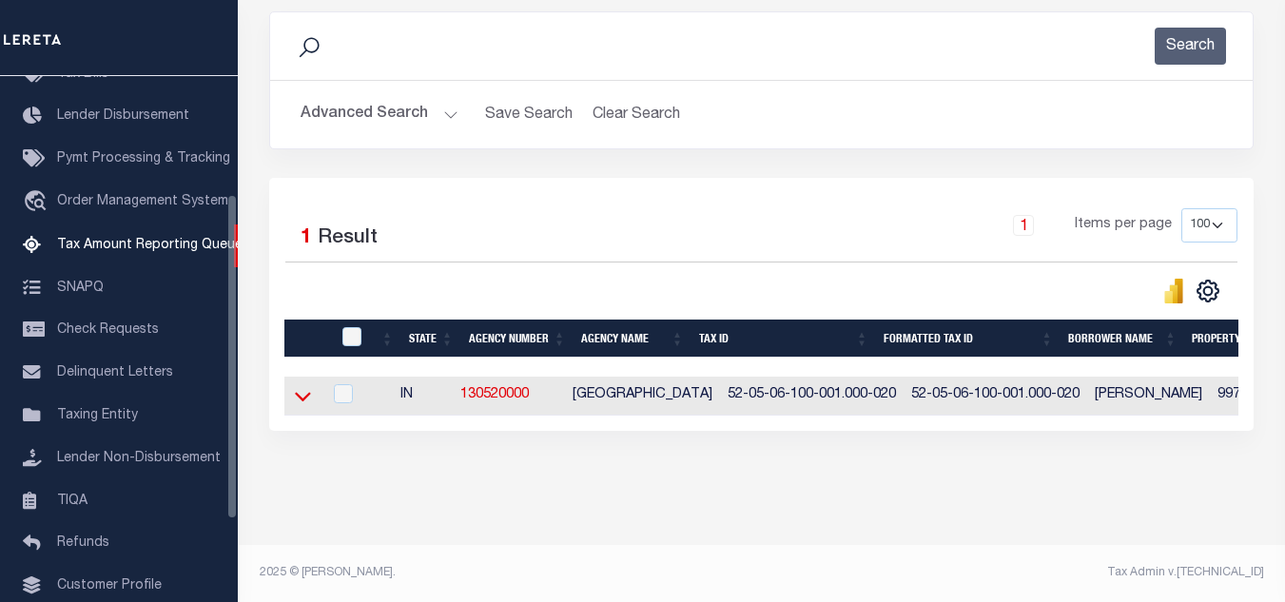
click at [306, 386] on icon at bounding box center [303, 396] width 16 height 20
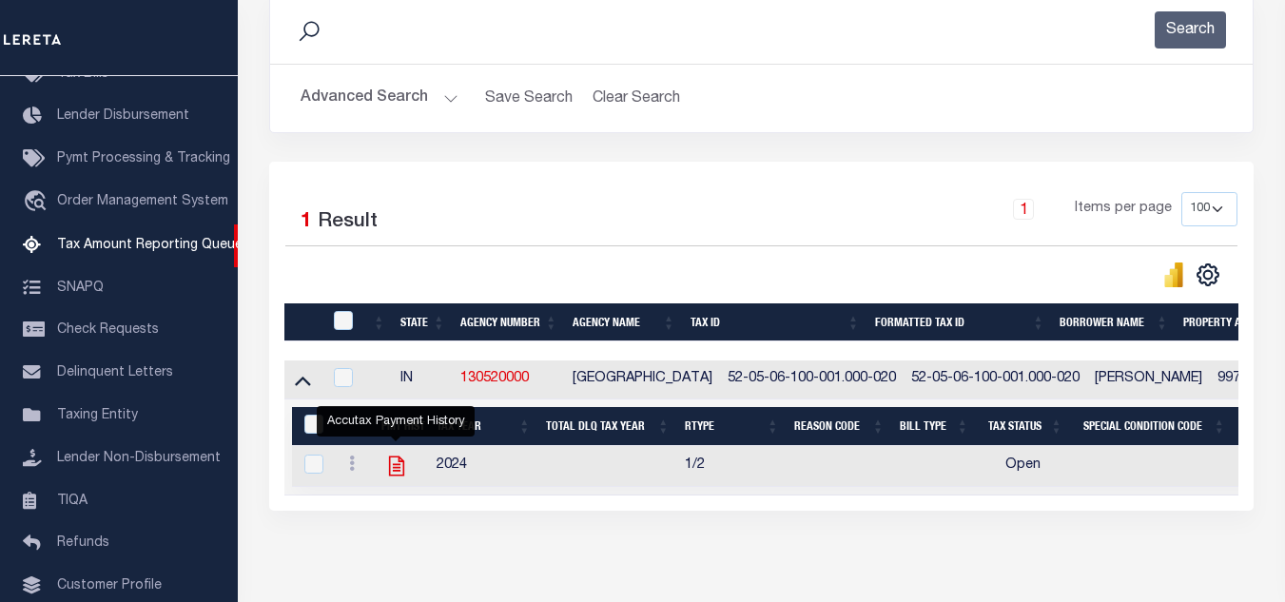
click at [391, 466] on icon "" at bounding box center [396, 466] width 25 height 25
checkbox input "true"
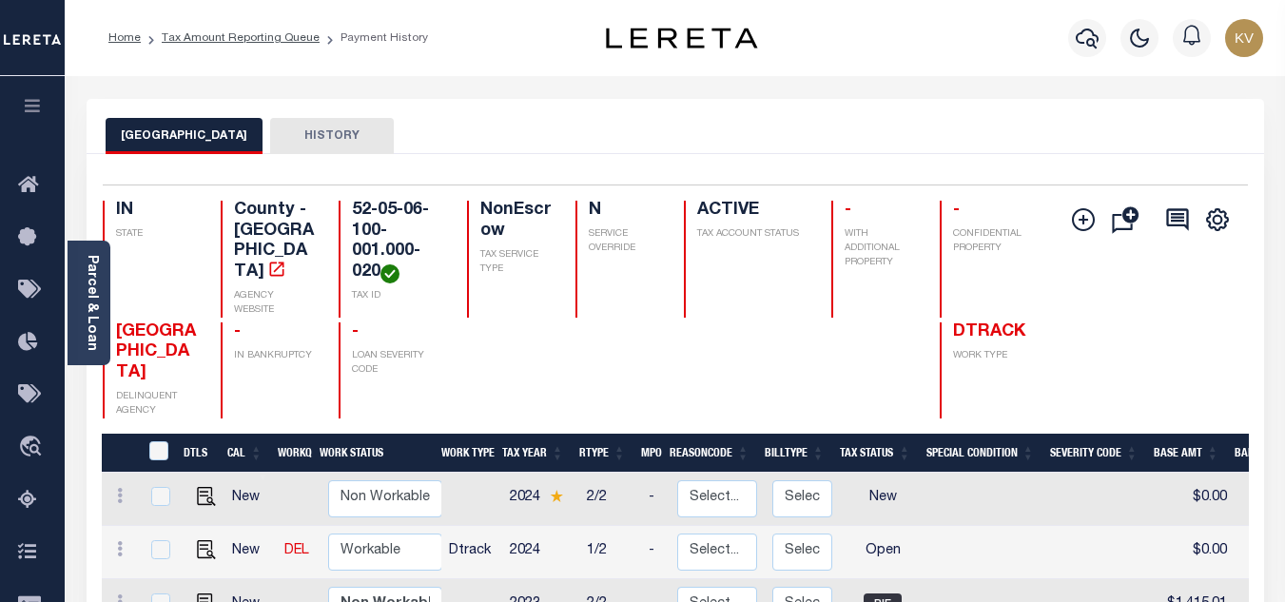
scroll to position [190, 0]
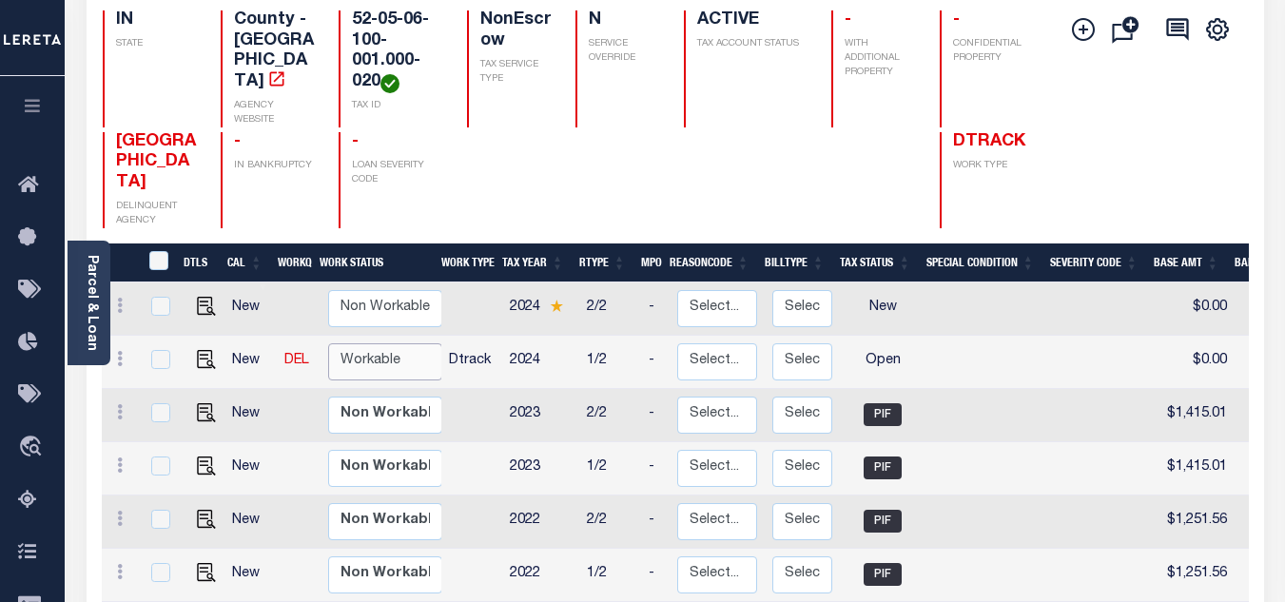
click at [375, 343] on select "Non Workable Workable" at bounding box center [385, 361] width 114 height 37
checkbox input "true"
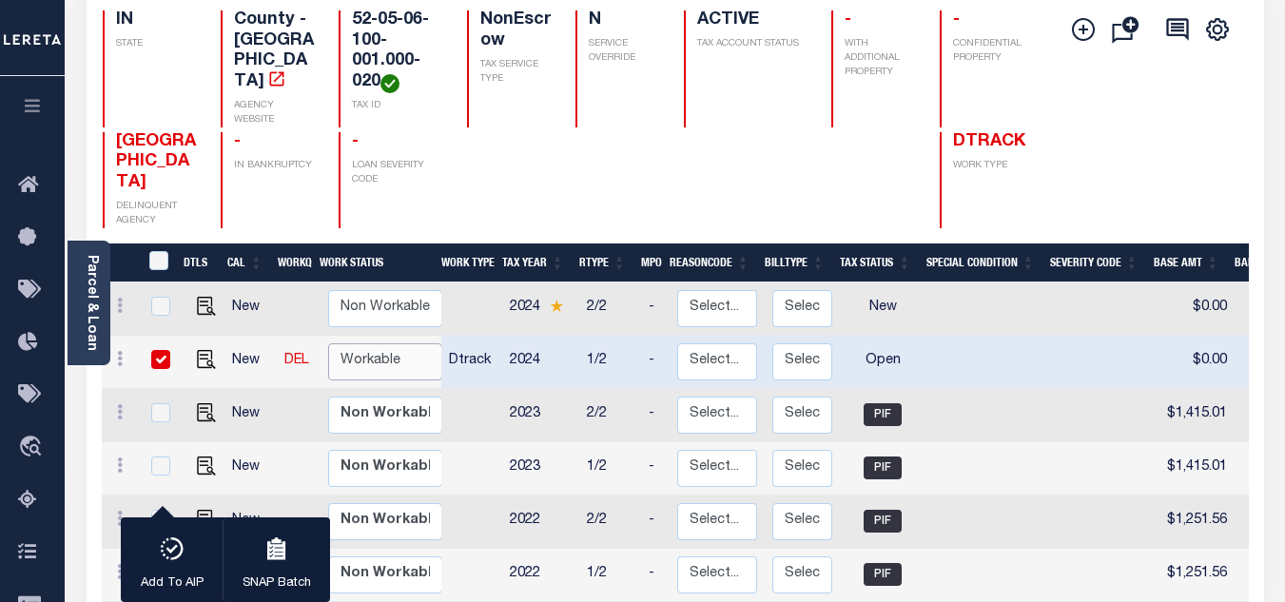
select select "true"
click at [328, 343] on select "Non Workable Workable" at bounding box center [385, 361] width 114 height 37
checkbox input "false"
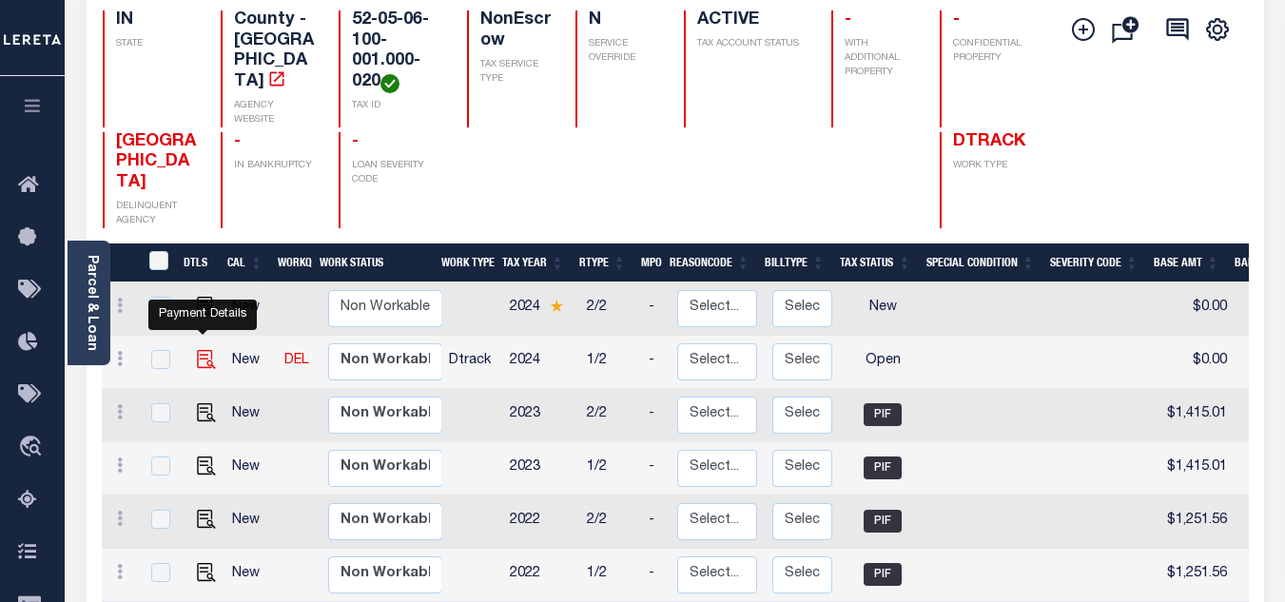
click at [197, 350] on img "" at bounding box center [206, 359] width 19 height 19
checkbox input "true"
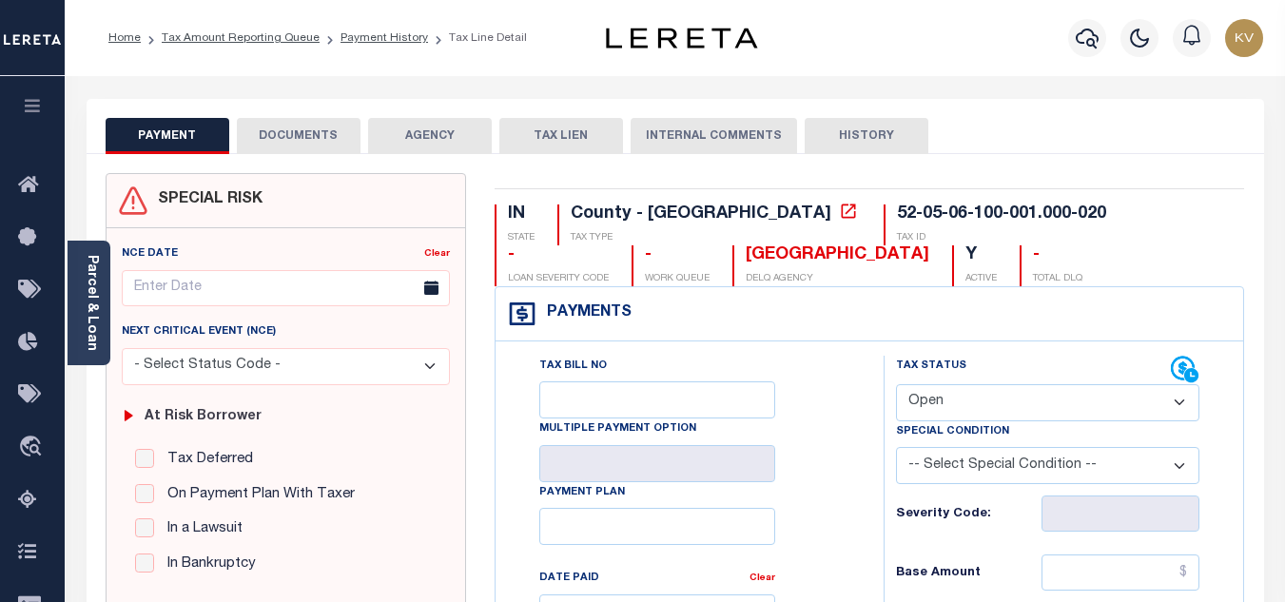
scroll to position [285, 0]
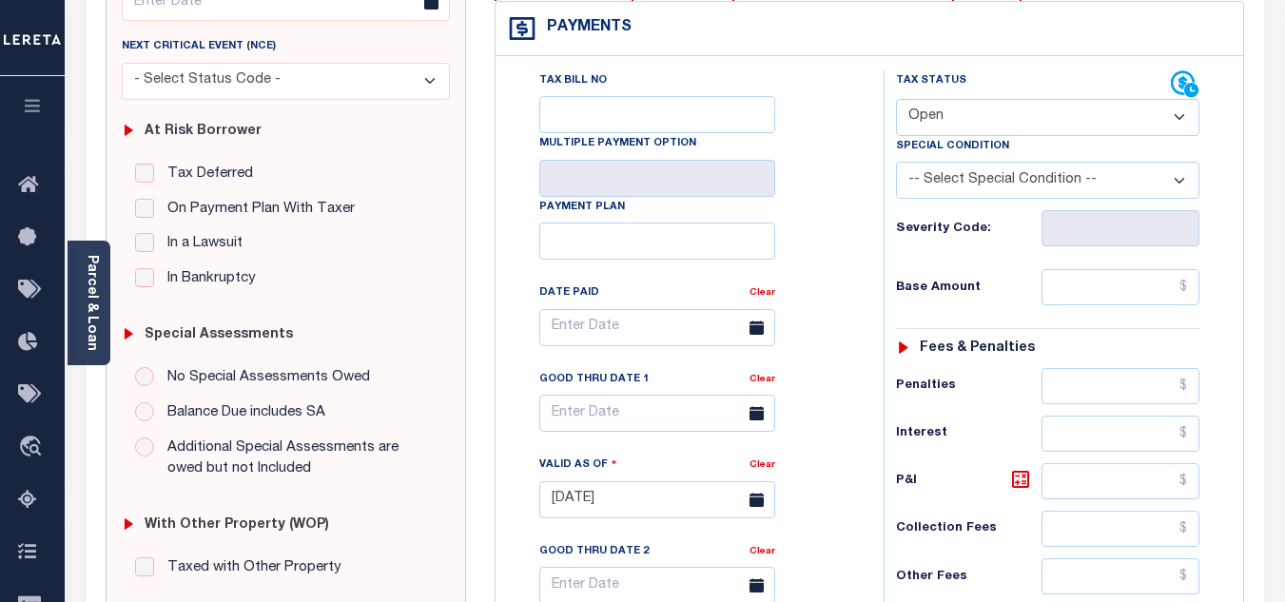
click at [954, 113] on select "- Select Status Code - Open Due/Unpaid Paid Incomplete No Tax Due Internal Refu…" at bounding box center [1047, 117] width 303 height 37
select select "PYD"
click at [896, 100] on select "- Select Status Code - Open Due/Unpaid Paid Incomplete No Tax Due Internal Refu…" at bounding box center [1047, 117] width 303 height 37
type input "[DATE]"
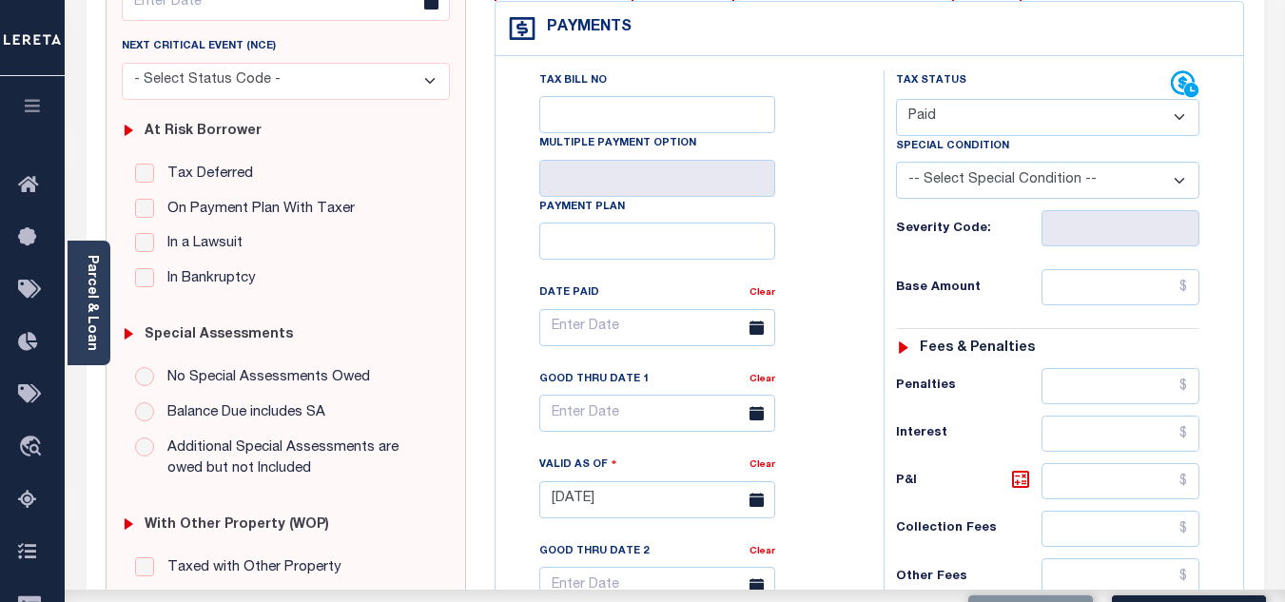
click at [840, 238] on div "Tax Bill No Multiple Payment Option Payment Plan Clear" at bounding box center [684, 337] width 340 height 534
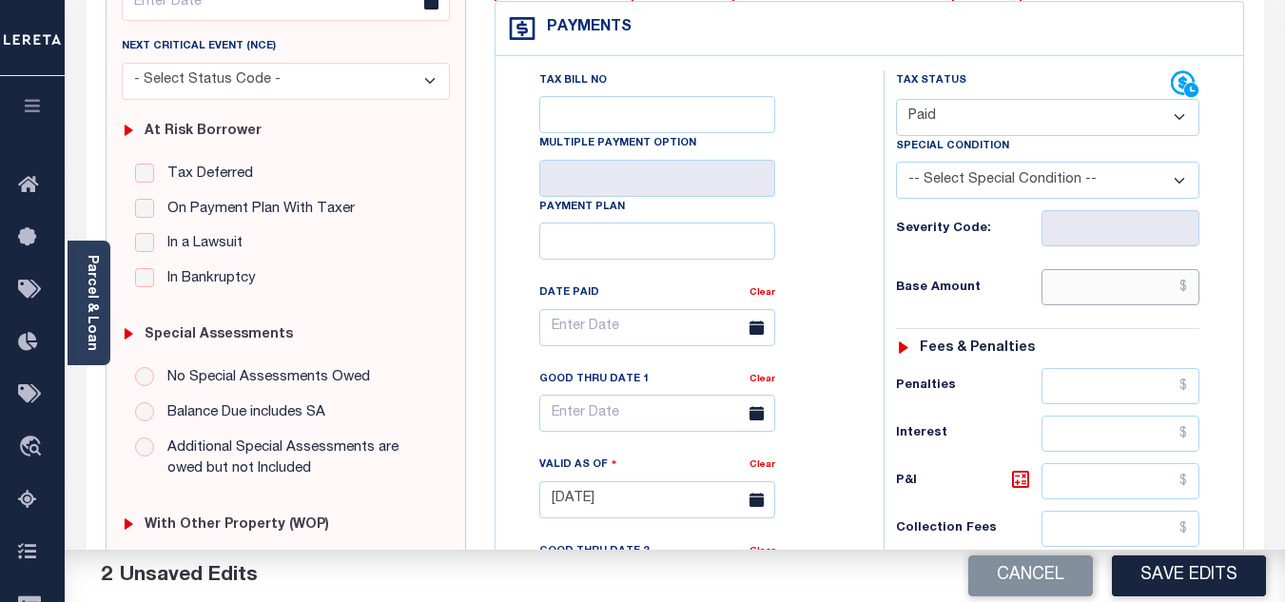
click at [1085, 290] on input "text" at bounding box center [1120, 287] width 158 height 36
type input "$0.00"
click at [1000, 284] on h6 "Base Amount" at bounding box center [969, 288] width 146 height 15
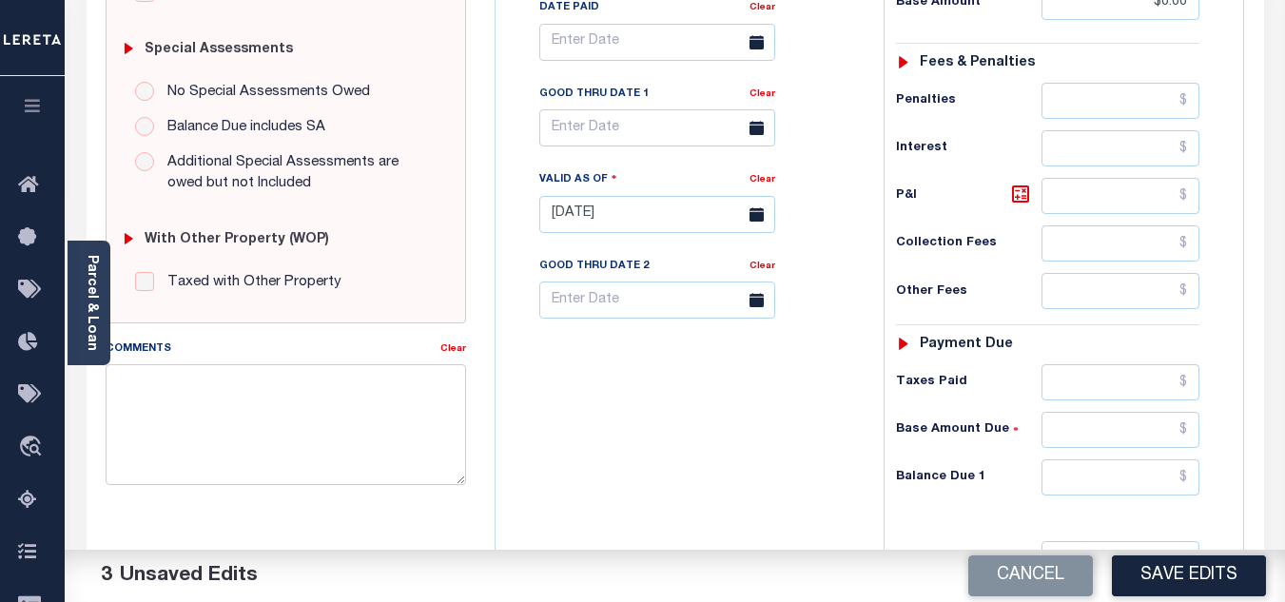
scroll to position [666, 0]
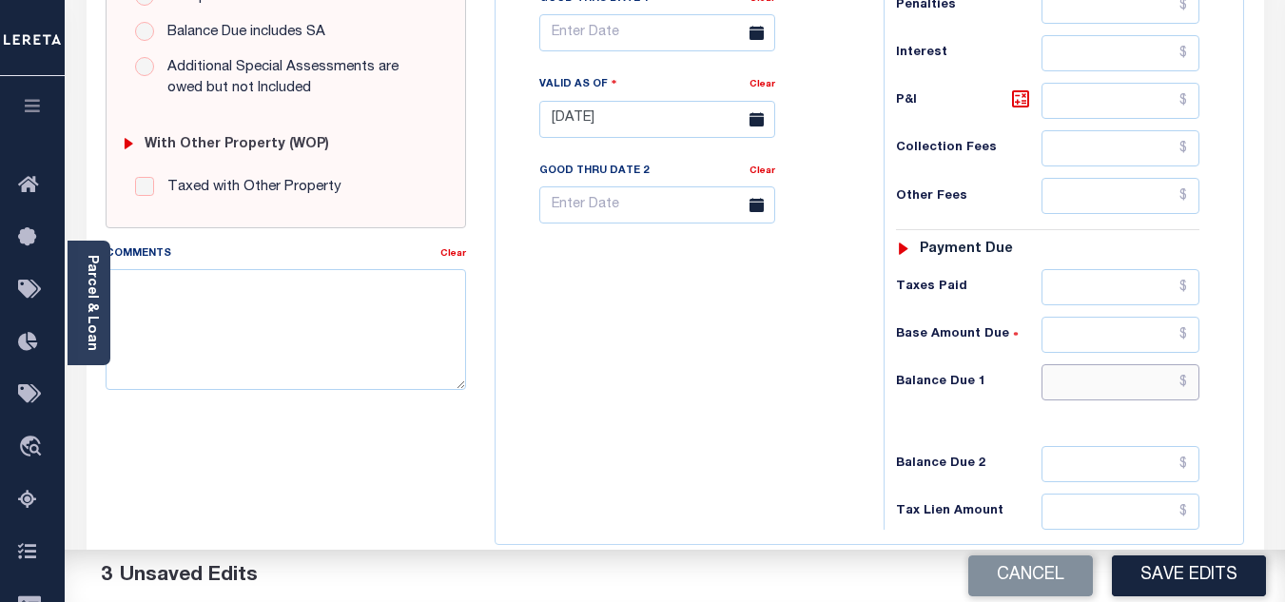
click at [1108, 392] on input "text" at bounding box center [1120, 382] width 158 height 36
type input "$0.00"
click at [709, 315] on div "Tax Bill No Multiple Payment Option Payment Plan Clear" at bounding box center [684, 110] width 369 height 840
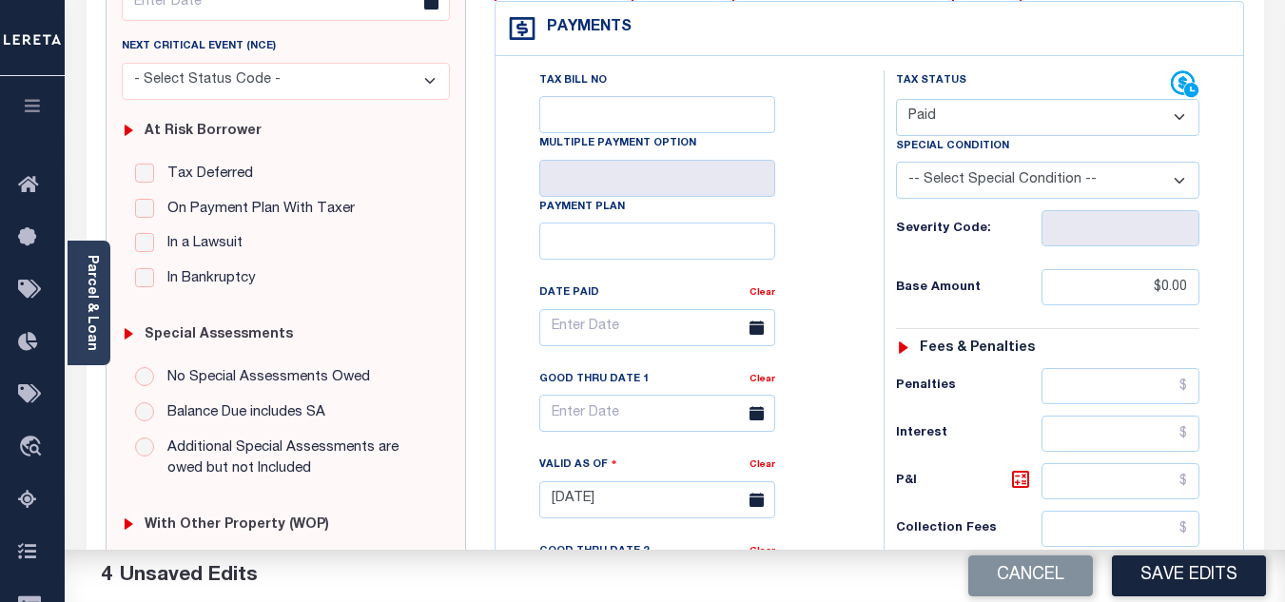
scroll to position [0, 0]
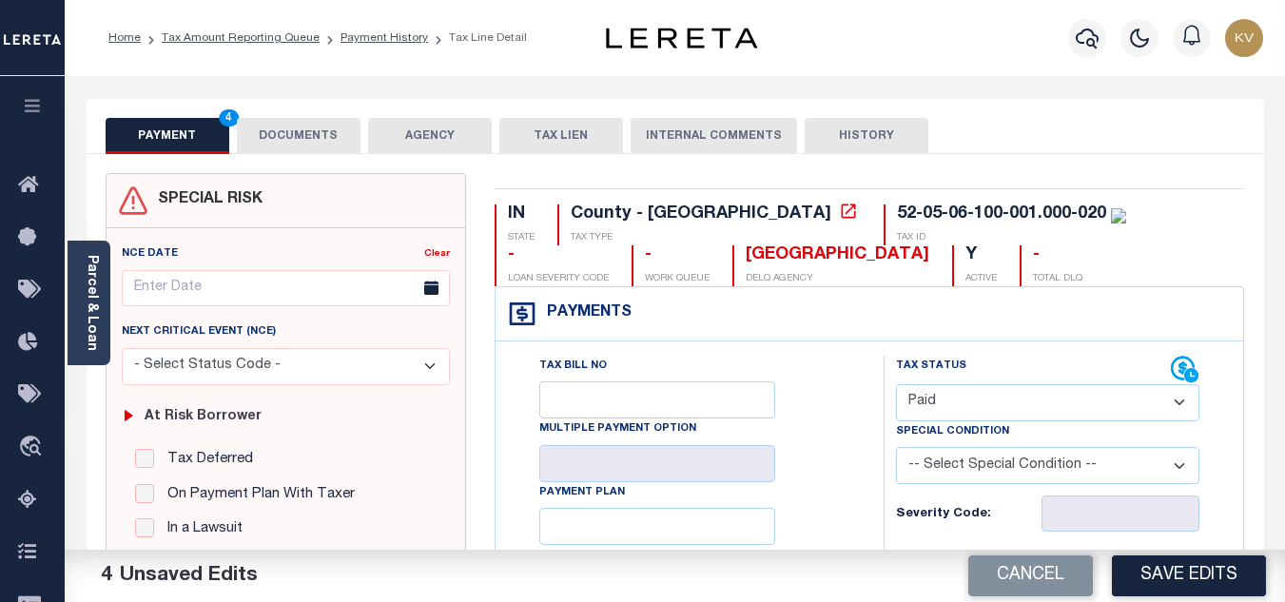
click at [295, 133] on button "DOCUMENTS" at bounding box center [299, 136] width 124 height 36
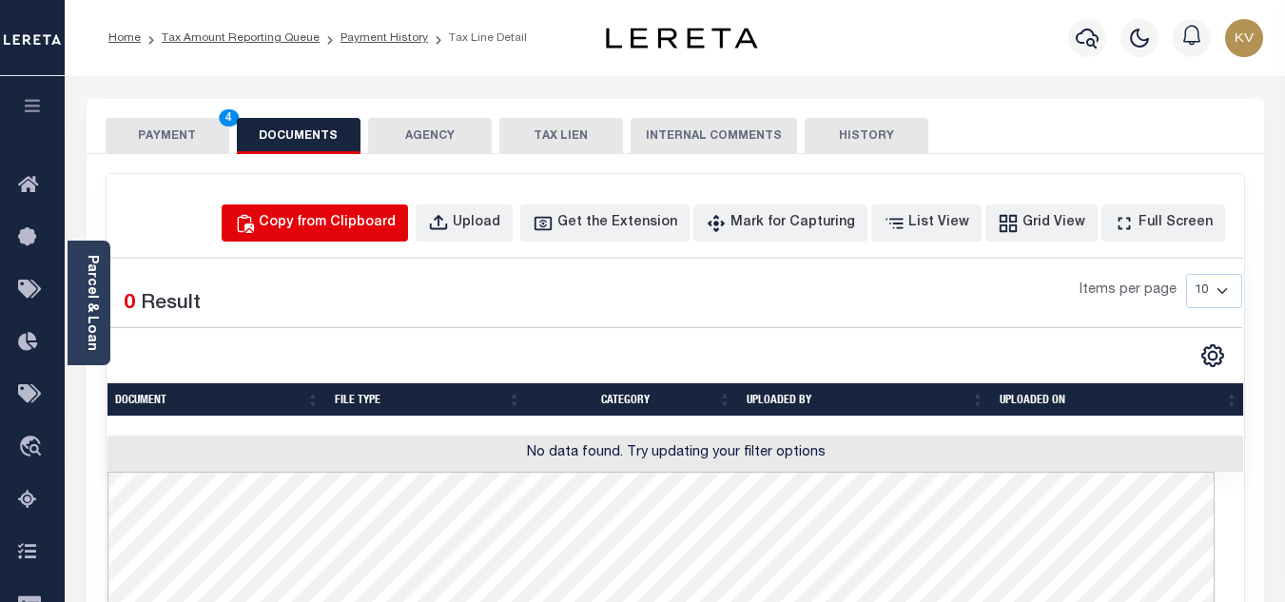
click at [346, 218] on div "Copy from Clipboard" at bounding box center [327, 223] width 137 height 21
select select "POP"
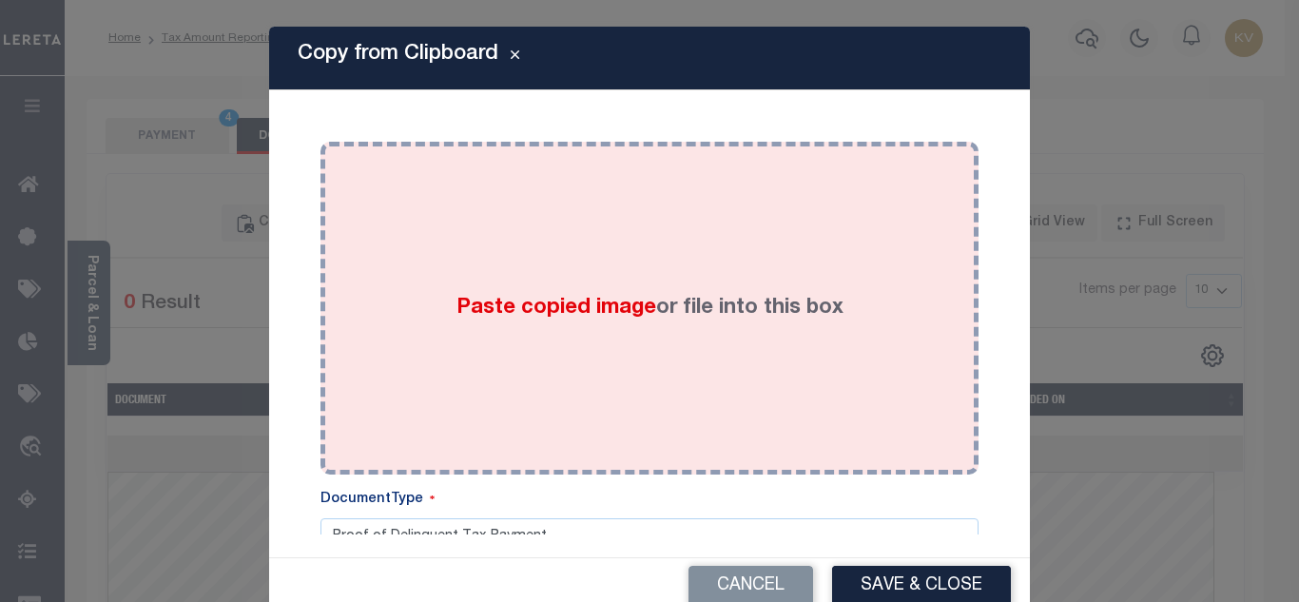
click at [488, 259] on div "Paste copied image or file into this box" at bounding box center [650, 308] width 630 height 304
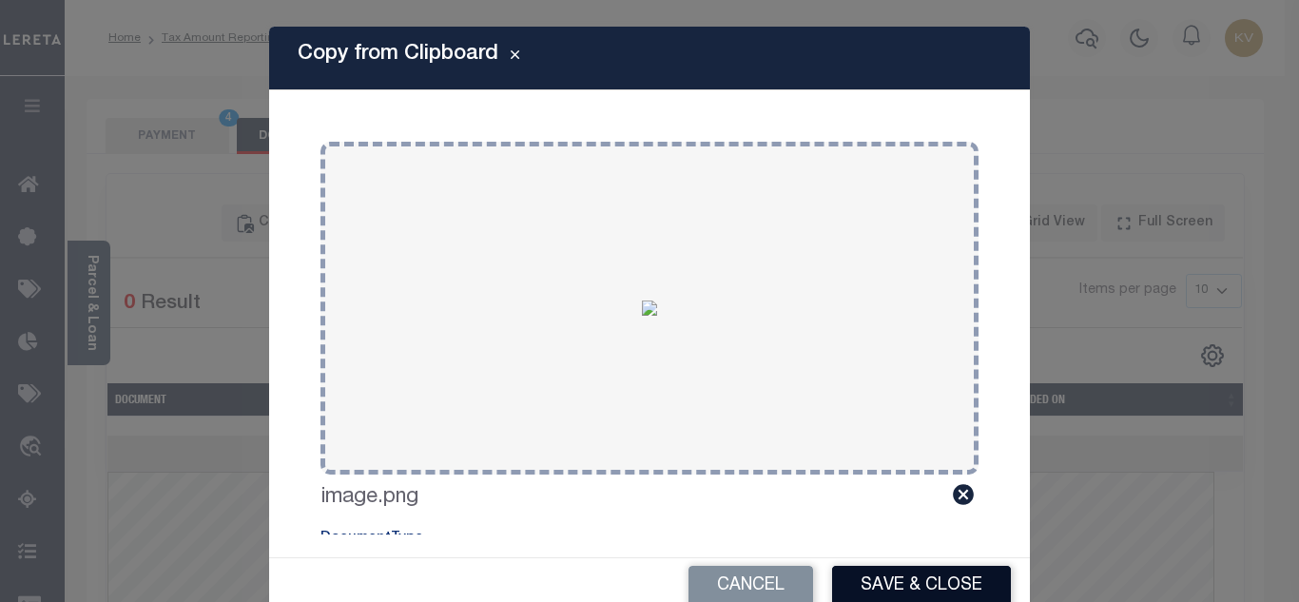
click at [904, 580] on button "Save & Close" at bounding box center [921, 586] width 179 height 41
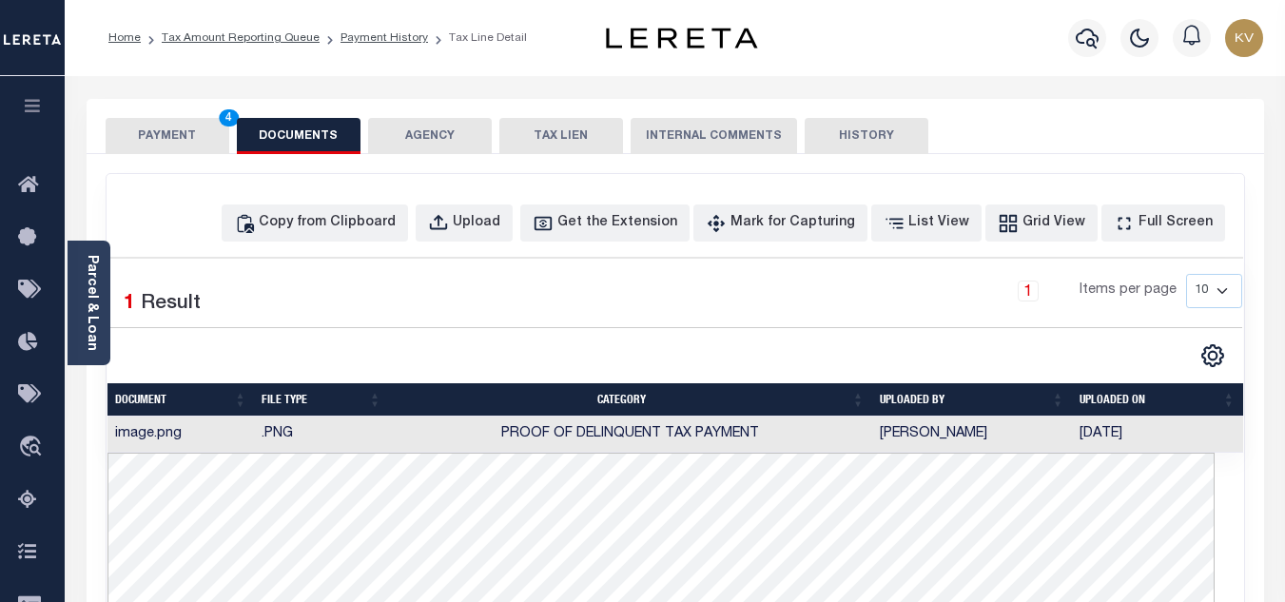
click at [179, 128] on button "PAYMENT 4" at bounding box center [168, 136] width 124 height 36
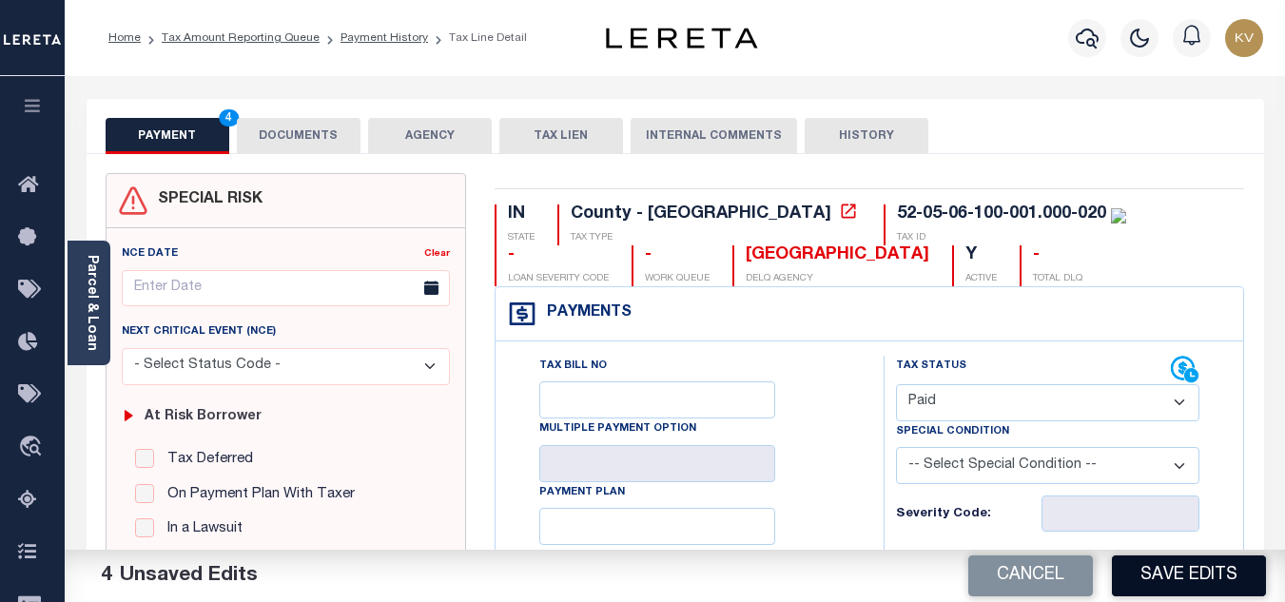
click at [1173, 572] on button "Save Edits" at bounding box center [1189, 575] width 154 height 41
checkbox input "false"
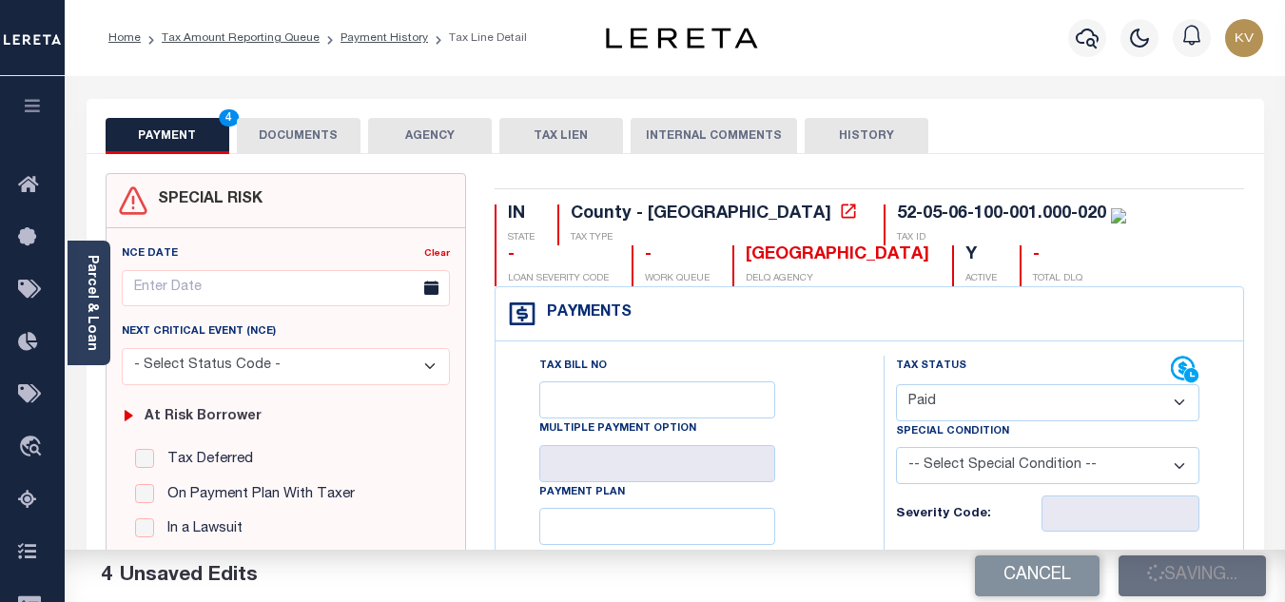
type input "$0"
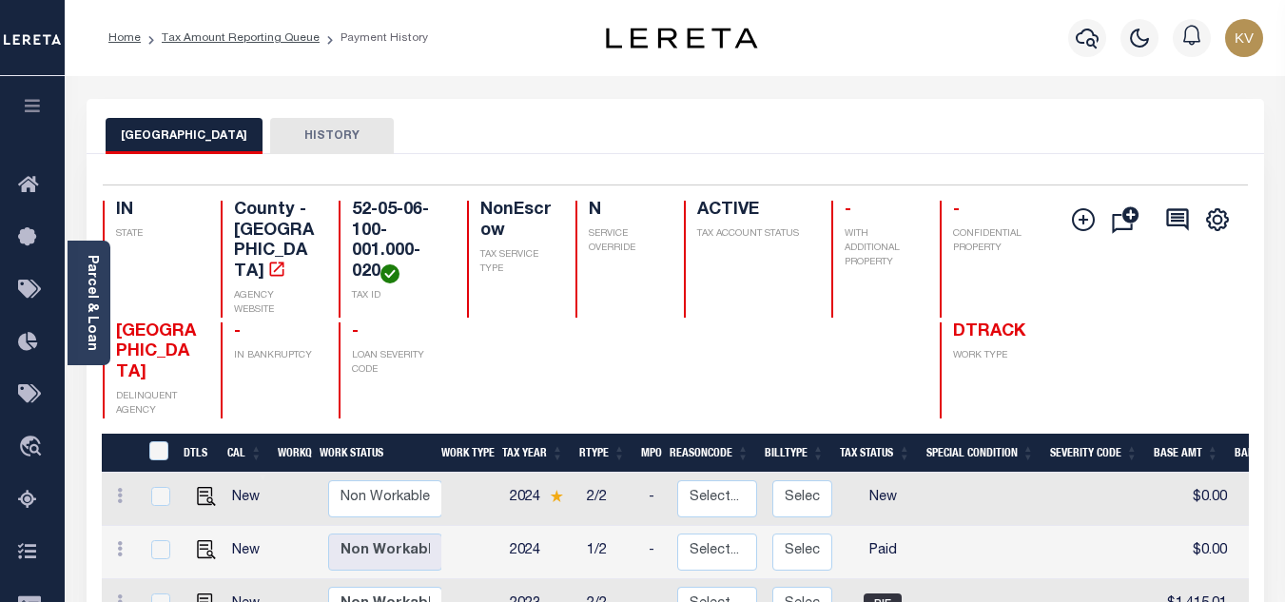
scroll to position [190, 0]
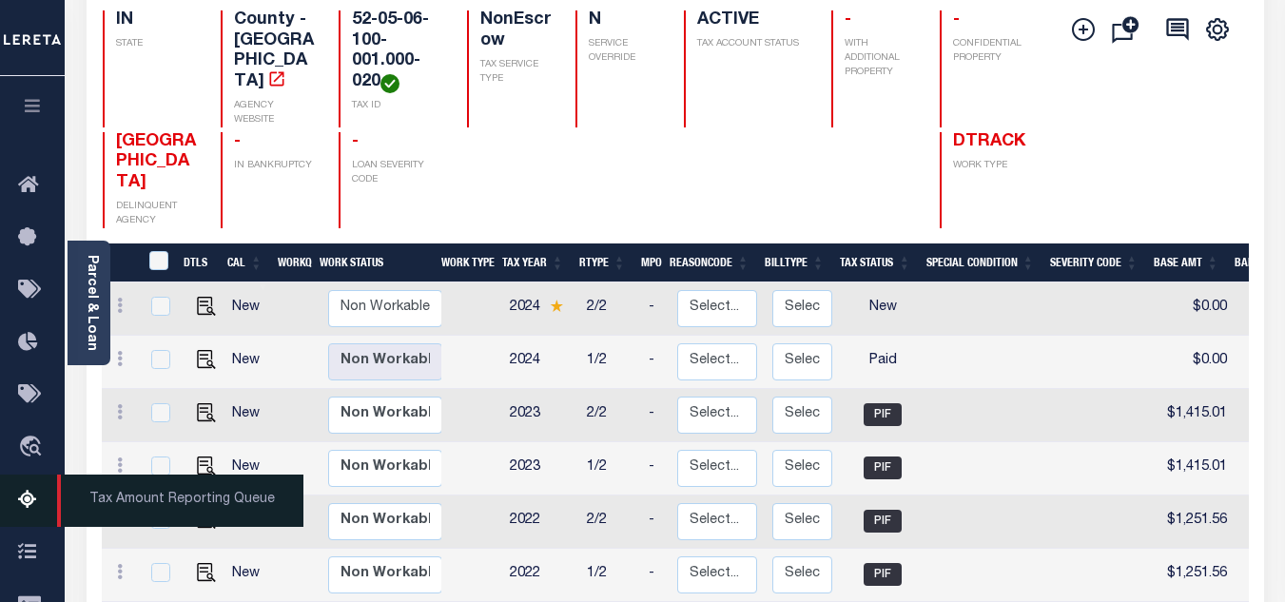
click at [24, 491] on link "Tax Amount Reporting Queue" at bounding box center [32, 501] width 65 height 52
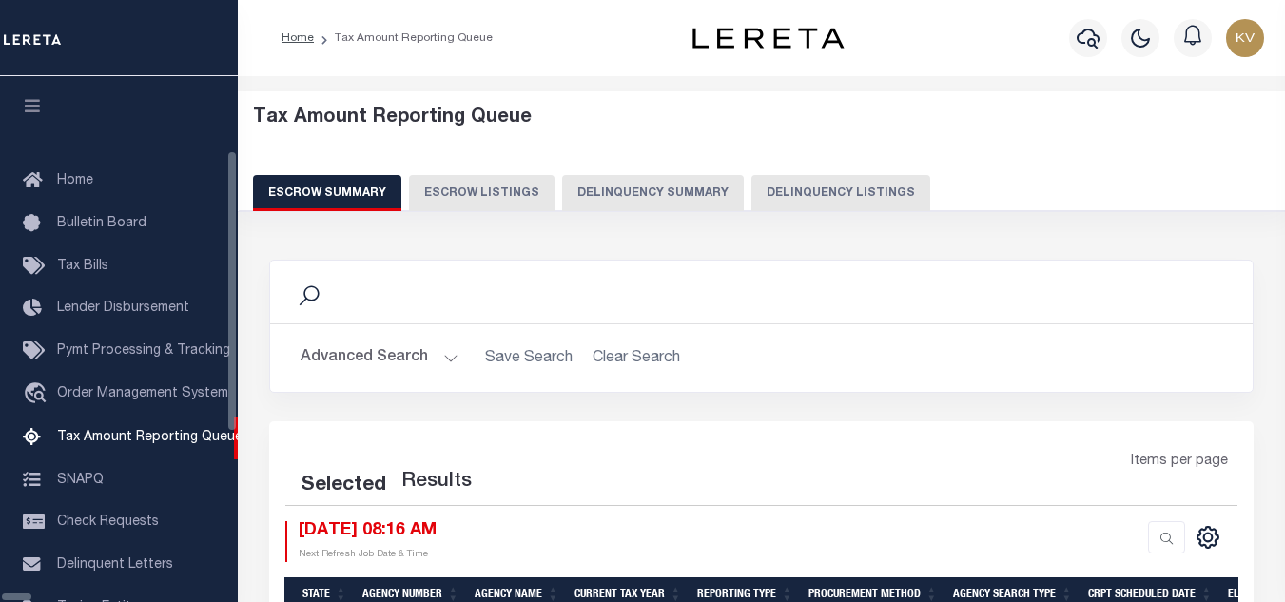
select select "100"
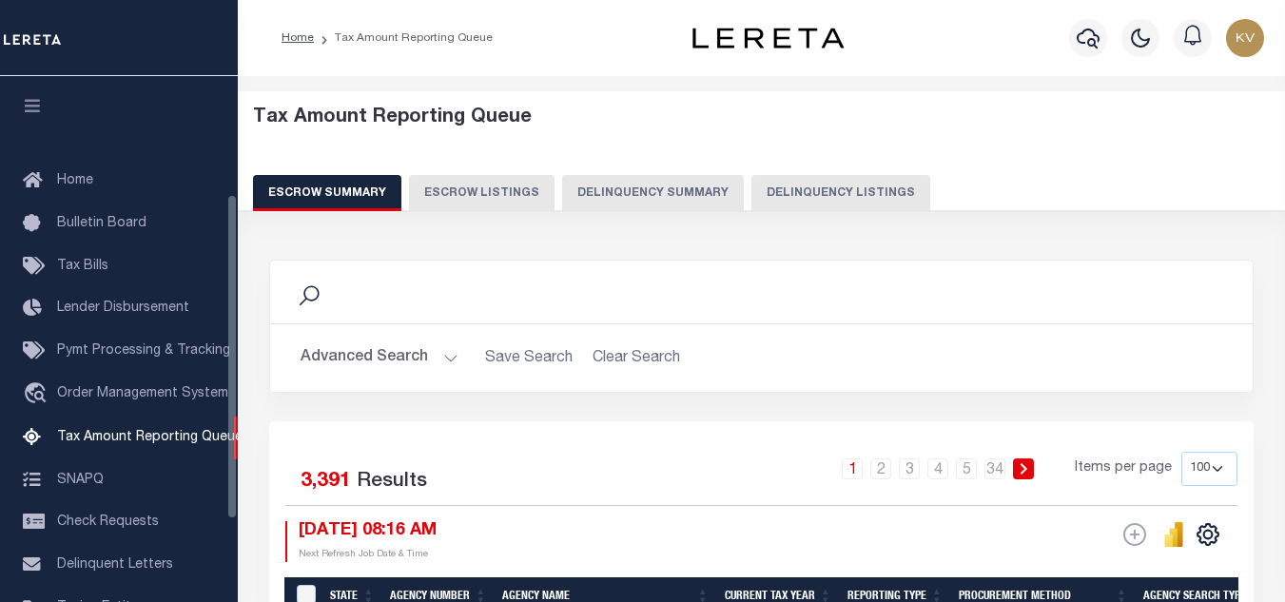
scroll to position [192, 0]
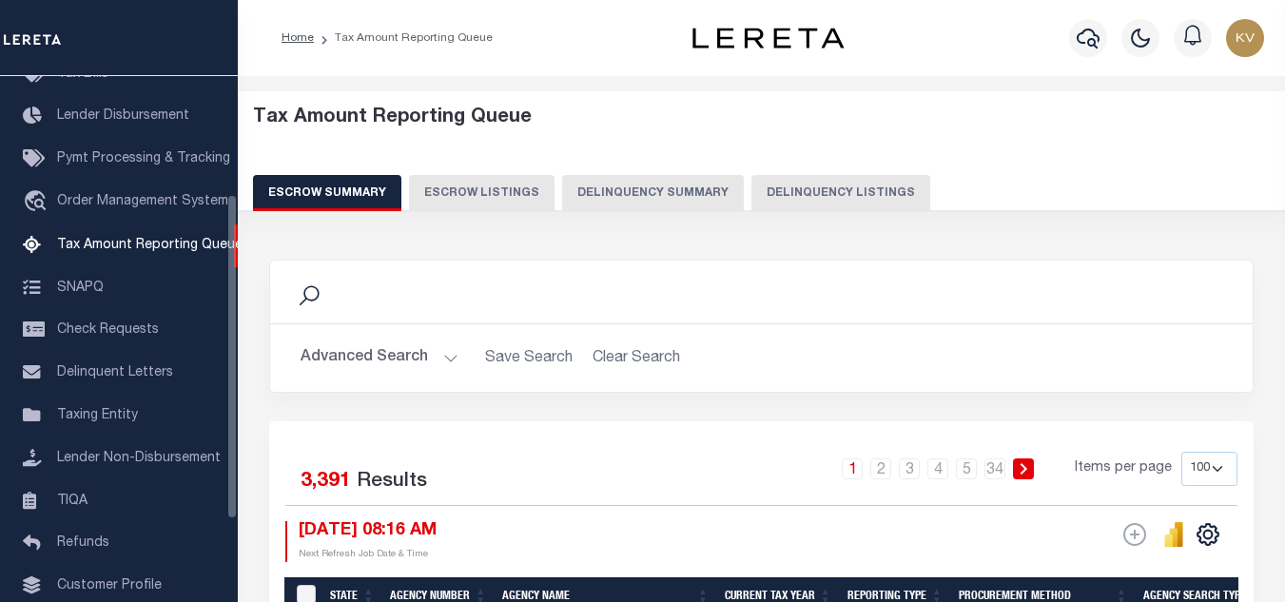
click at [866, 194] on button "Delinquency Listings" at bounding box center [840, 193] width 179 height 36
select select "100"
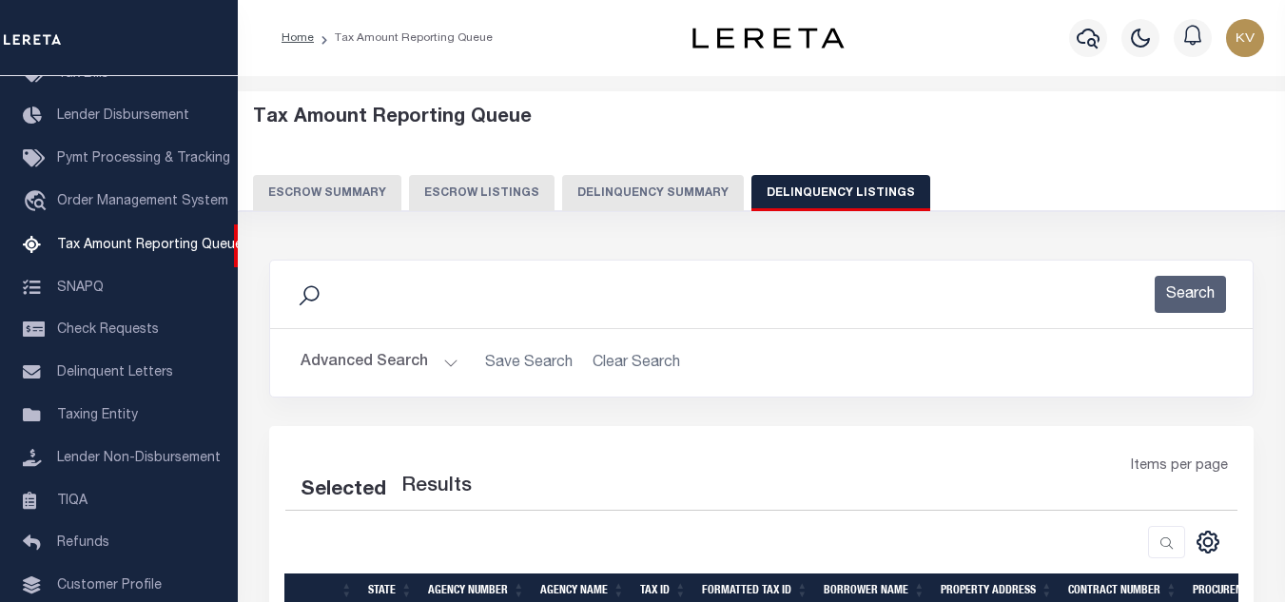
select select "100"
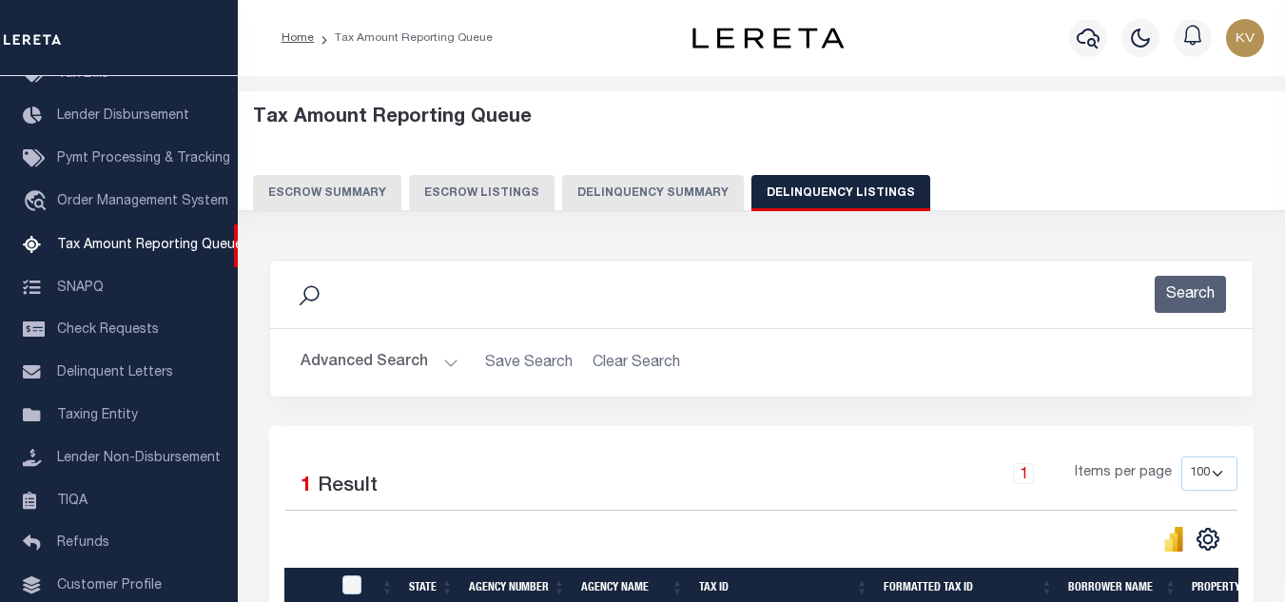
scroll to position [190, 0]
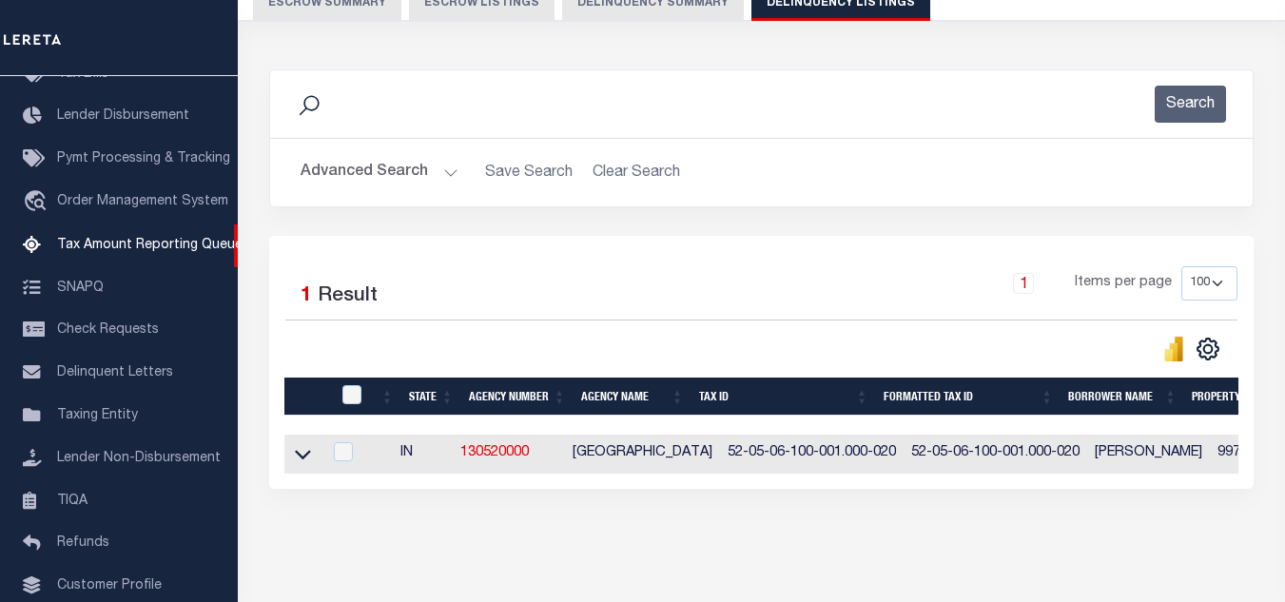
click at [432, 177] on button "Advanced Search" at bounding box center [380, 172] width 158 height 37
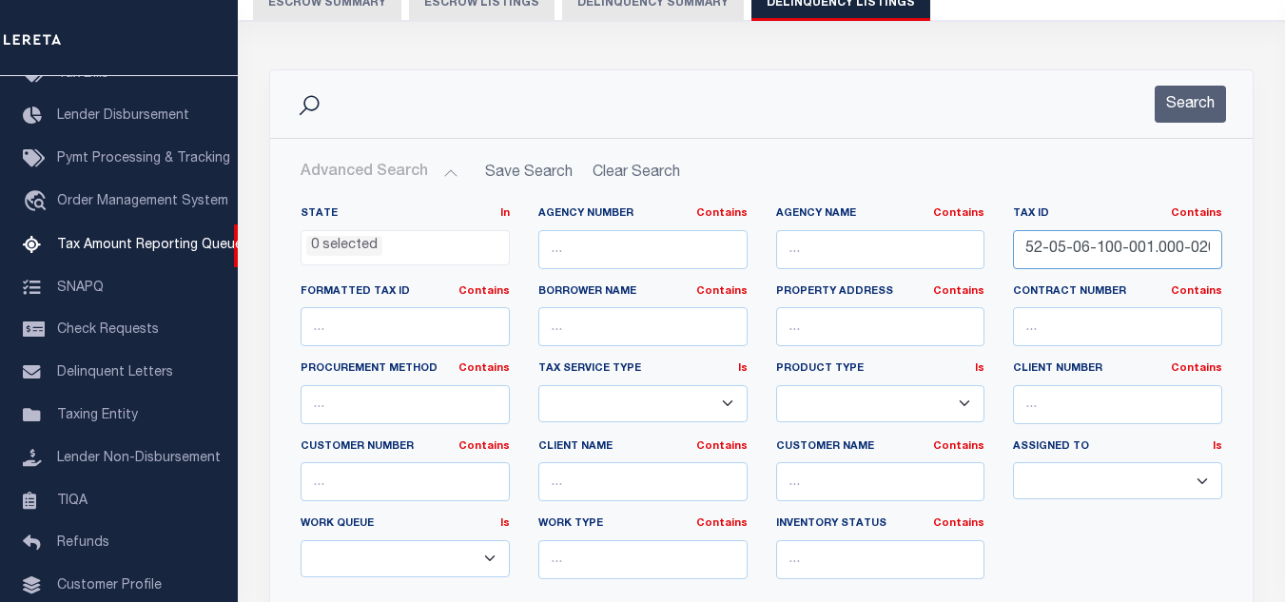
click at [1101, 253] on input "52-05-06-100-001.000-020" at bounding box center [1117, 249] width 209 height 39
paste input "2"
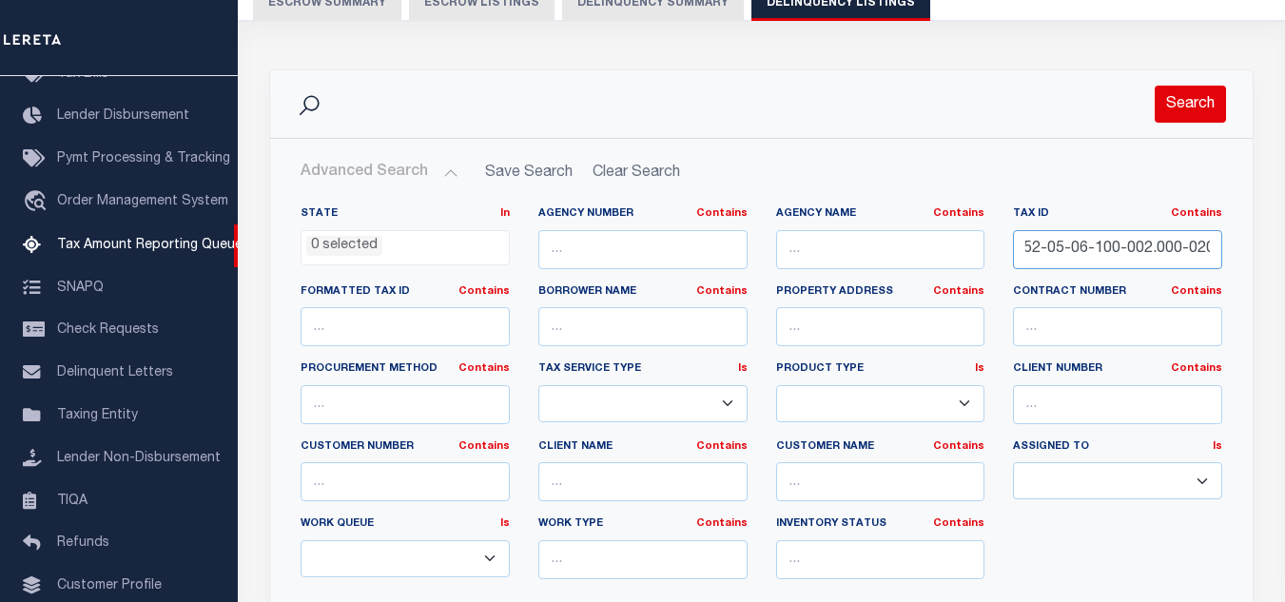
type input "52-05-06-100-002.000-020"
click at [1198, 108] on button "Search" at bounding box center [1190, 104] width 71 height 37
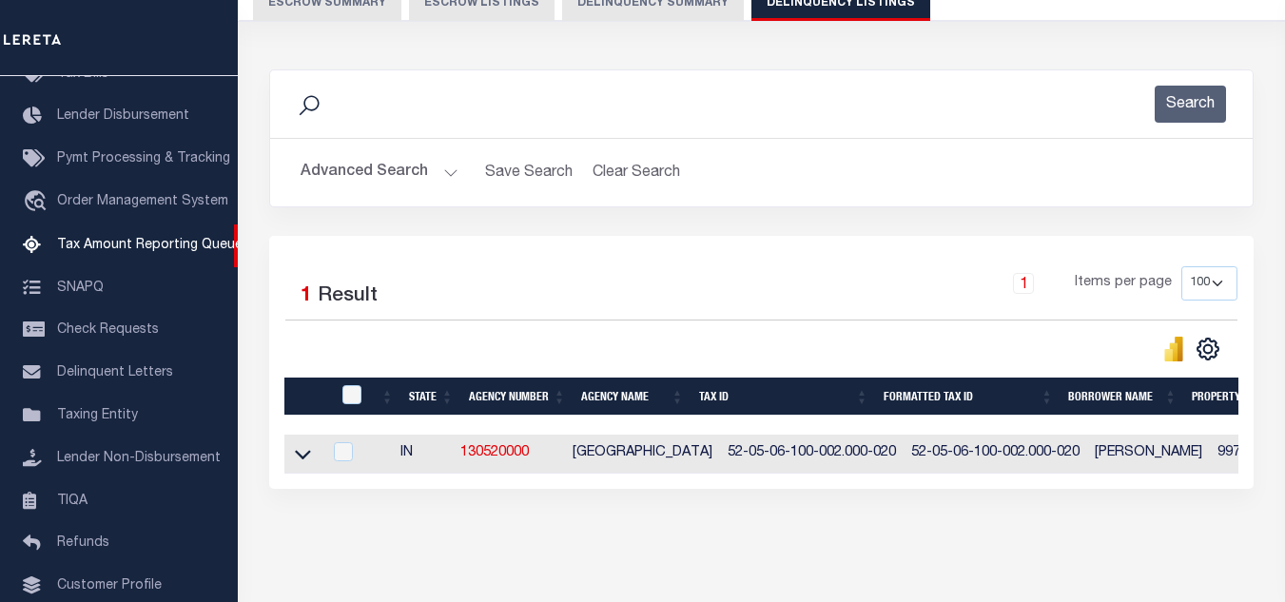
scroll to position [264, 0]
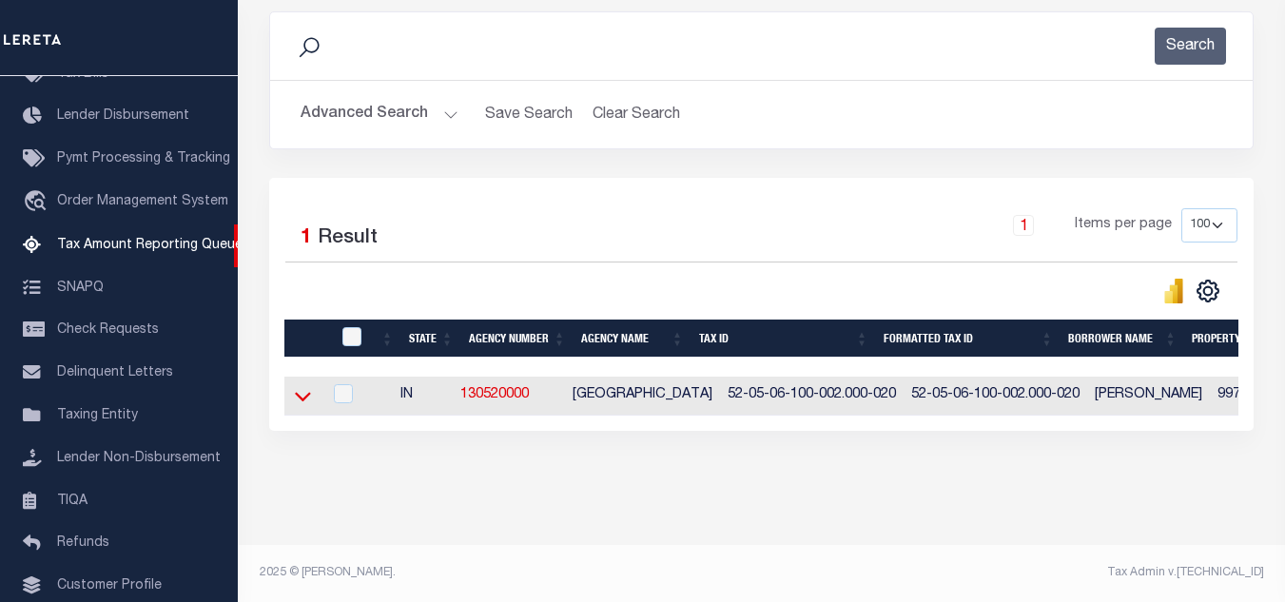
click at [302, 386] on icon at bounding box center [303, 396] width 16 height 20
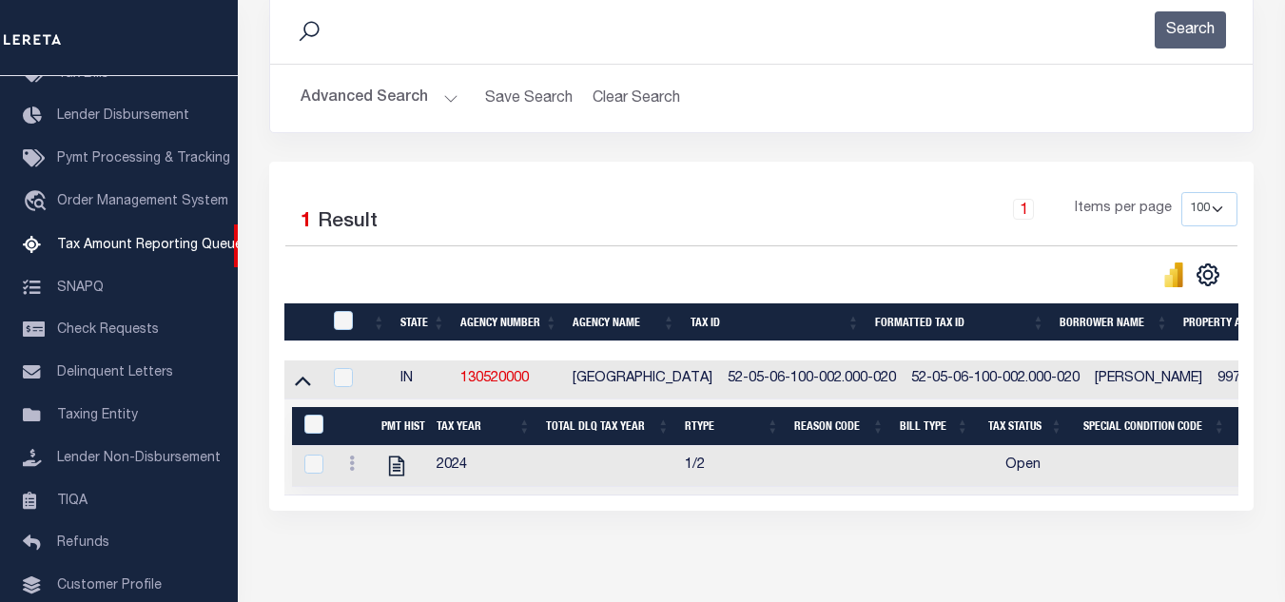
scroll to position [280, 0]
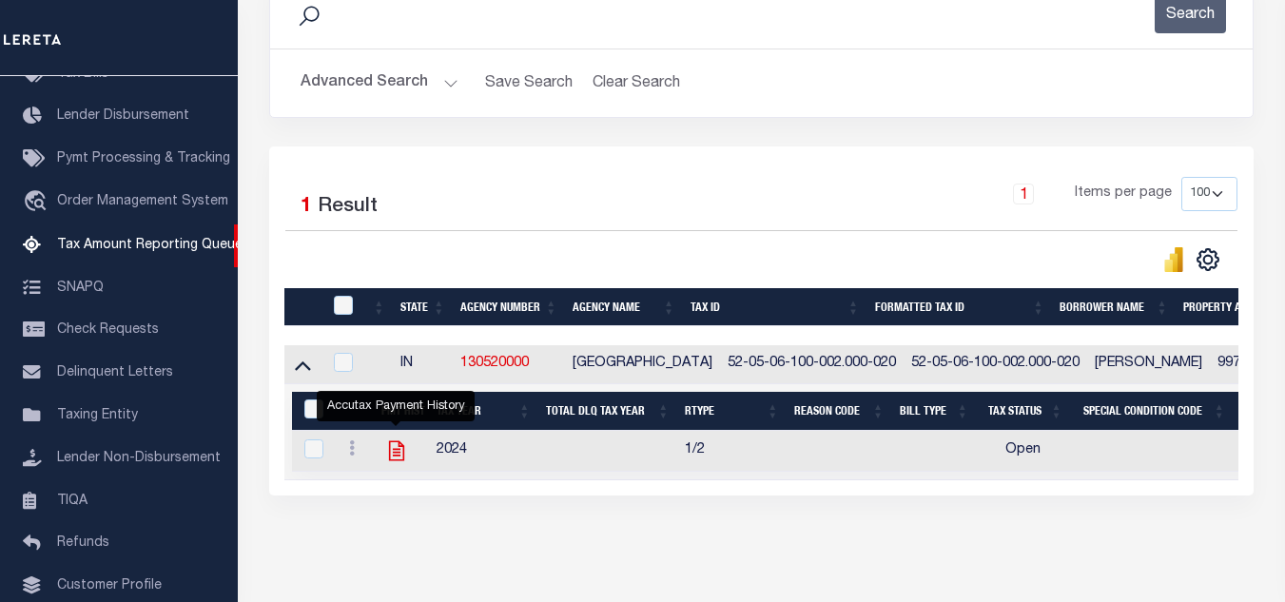
click at [392, 452] on icon "" at bounding box center [396, 450] width 25 height 25
checkbox input "true"
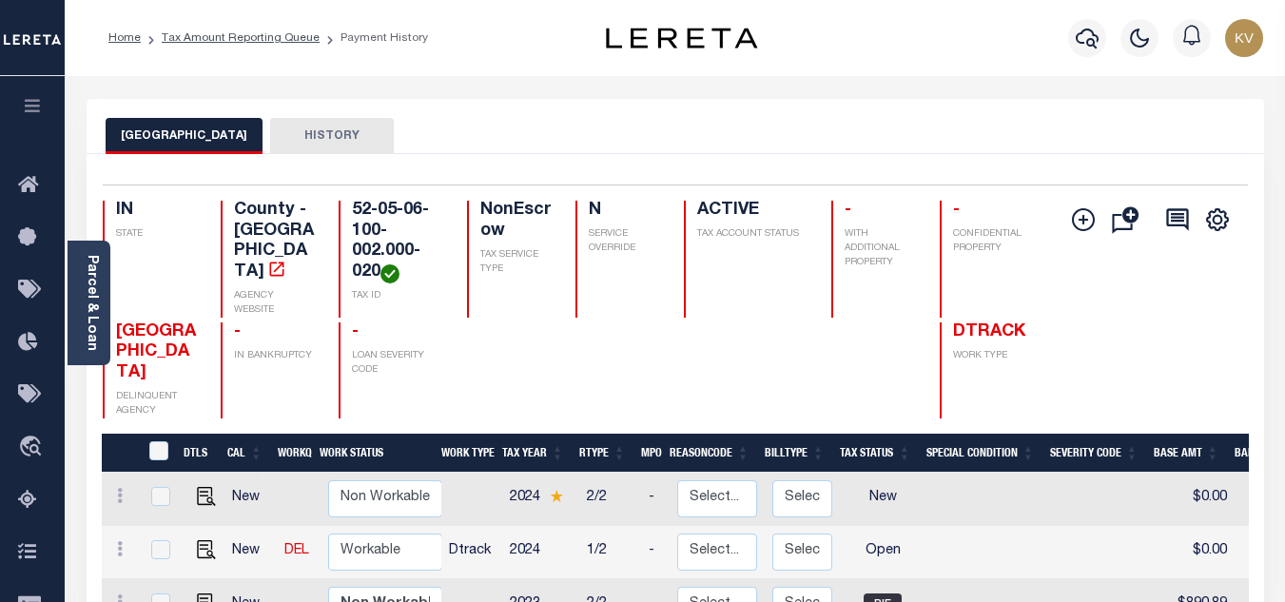
scroll to position [190, 0]
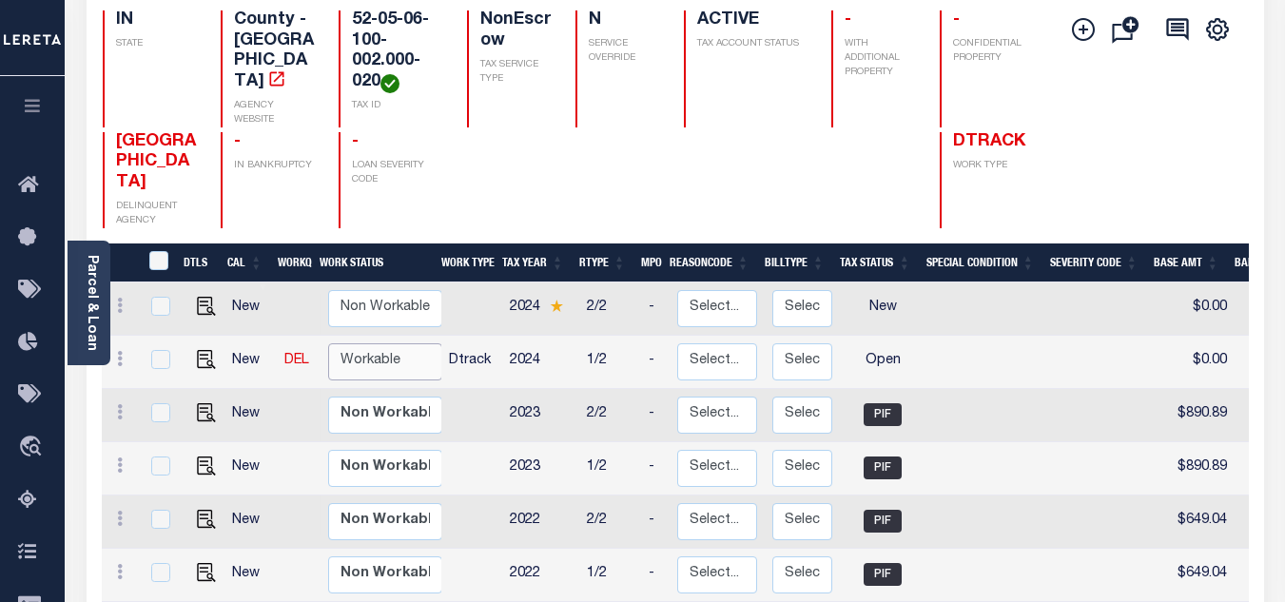
click at [400, 343] on select "Non Workable Workable" at bounding box center [385, 361] width 114 height 37
checkbox input "true"
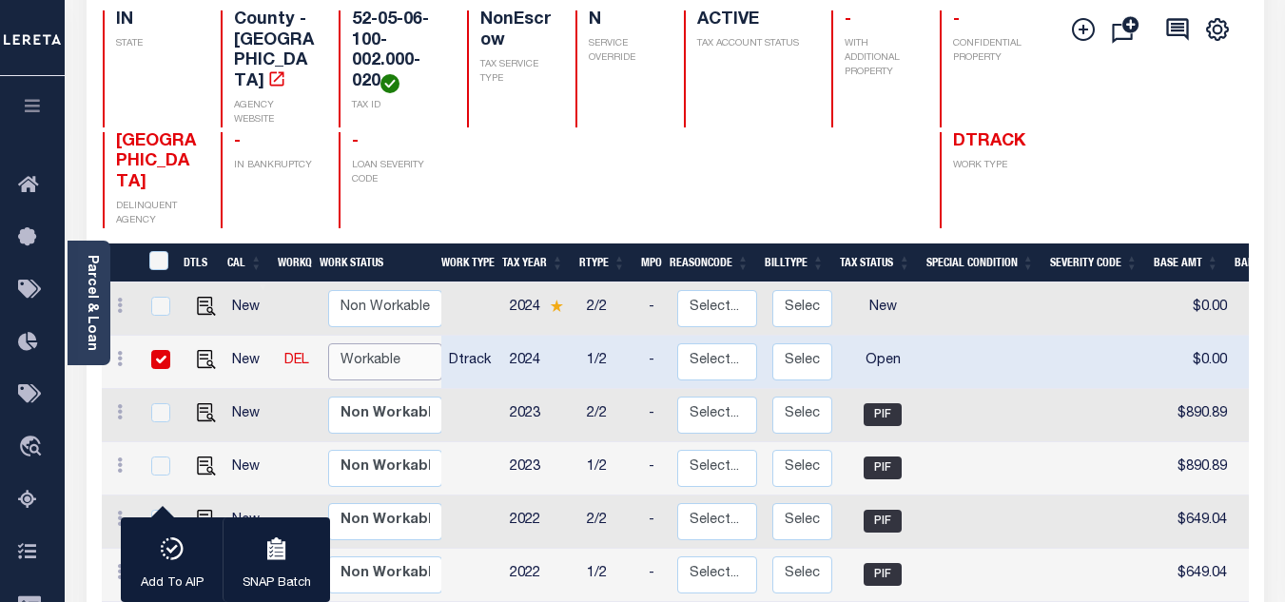
select select "true"
click at [328, 343] on select "Non Workable Workable" at bounding box center [385, 361] width 114 height 37
checkbox input "false"
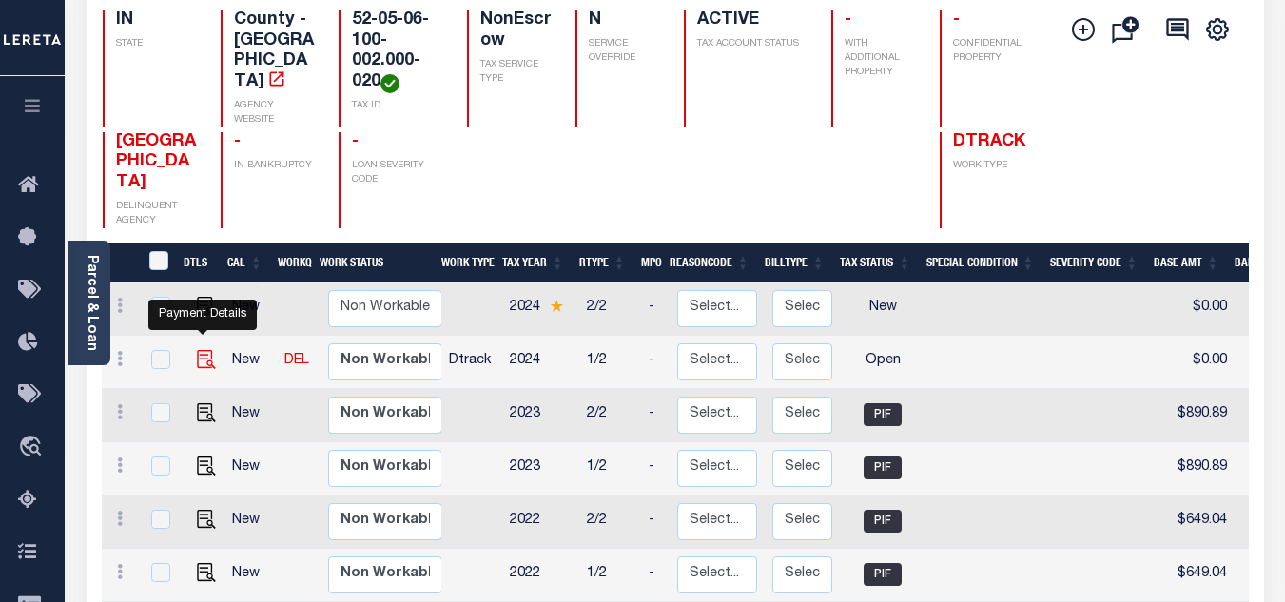
click at [199, 350] on img "" at bounding box center [206, 359] width 19 height 19
checkbox input "true"
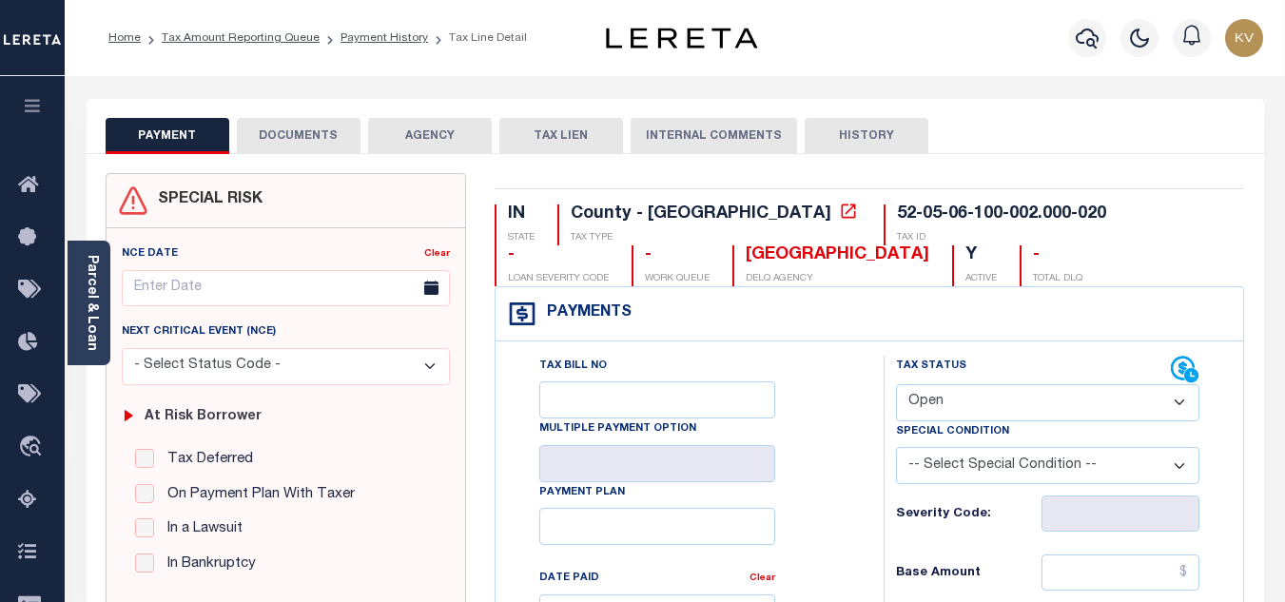
scroll to position [285, 0]
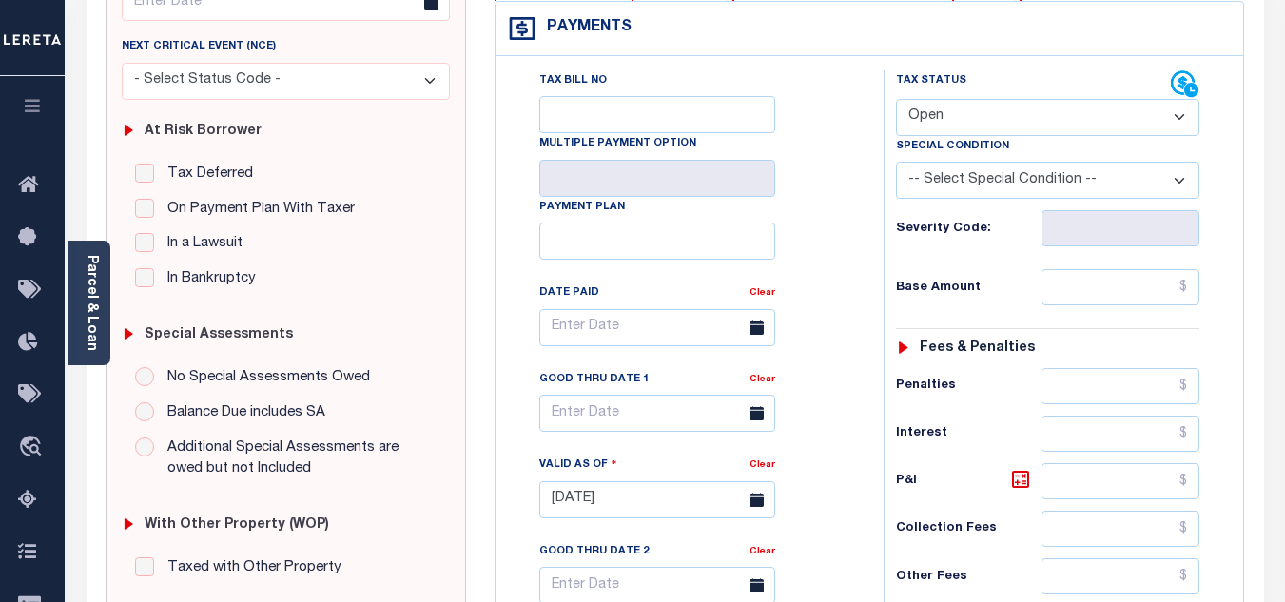
click at [971, 124] on select "- Select Status Code - Open Due/Unpaid Paid Incomplete No Tax Due Internal Refu…" at bounding box center [1047, 117] width 303 height 37
select select "PYD"
click at [896, 100] on select "- Select Status Code - Open Due/Unpaid Paid Incomplete No Tax Due Internal Refu…" at bounding box center [1047, 117] width 303 height 37
type input "[DATE]"
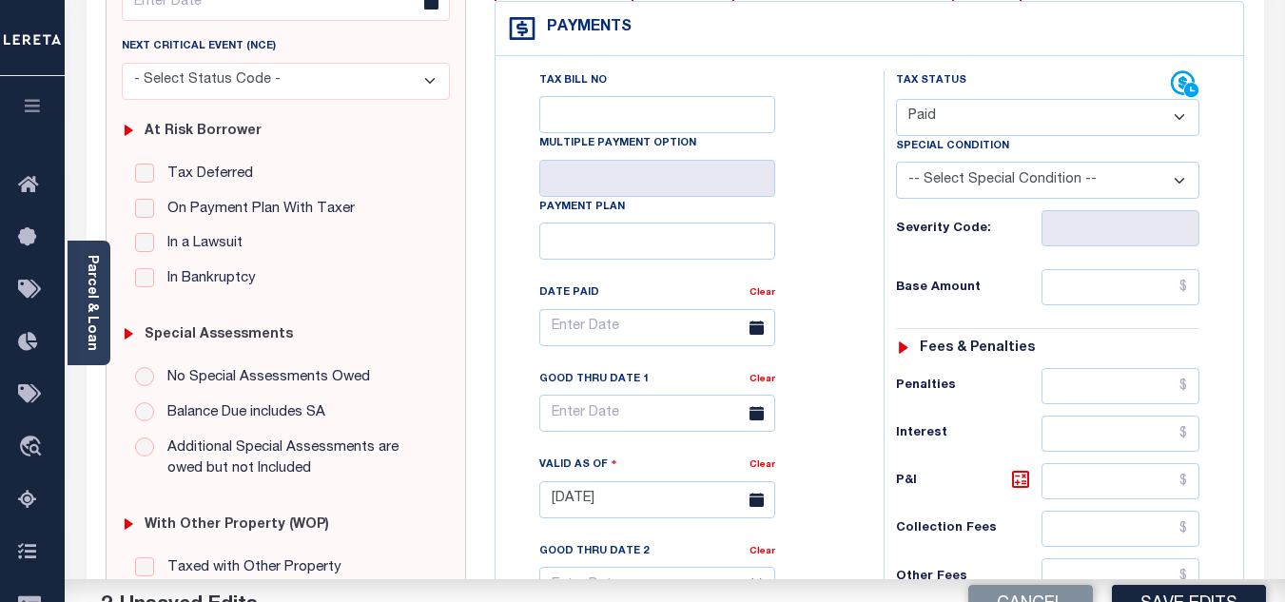
click at [841, 243] on div "Tax Bill No Multiple Payment Option Payment Plan Clear" at bounding box center [684, 337] width 340 height 534
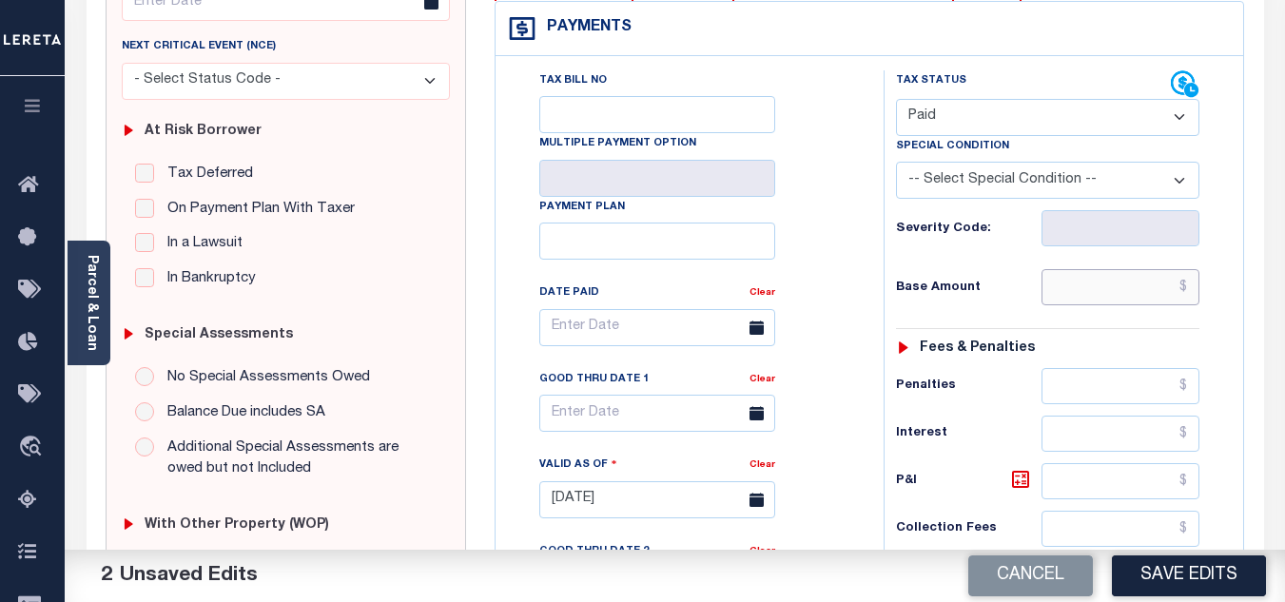
click at [1067, 301] on input "text" at bounding box center [1120, 287] width 158 height 36
type input "$0.00"
click at [1000, 268] on div "Tax Status Status - Select Status Code -" at bounding box center [1053, 490] width 340 height 840
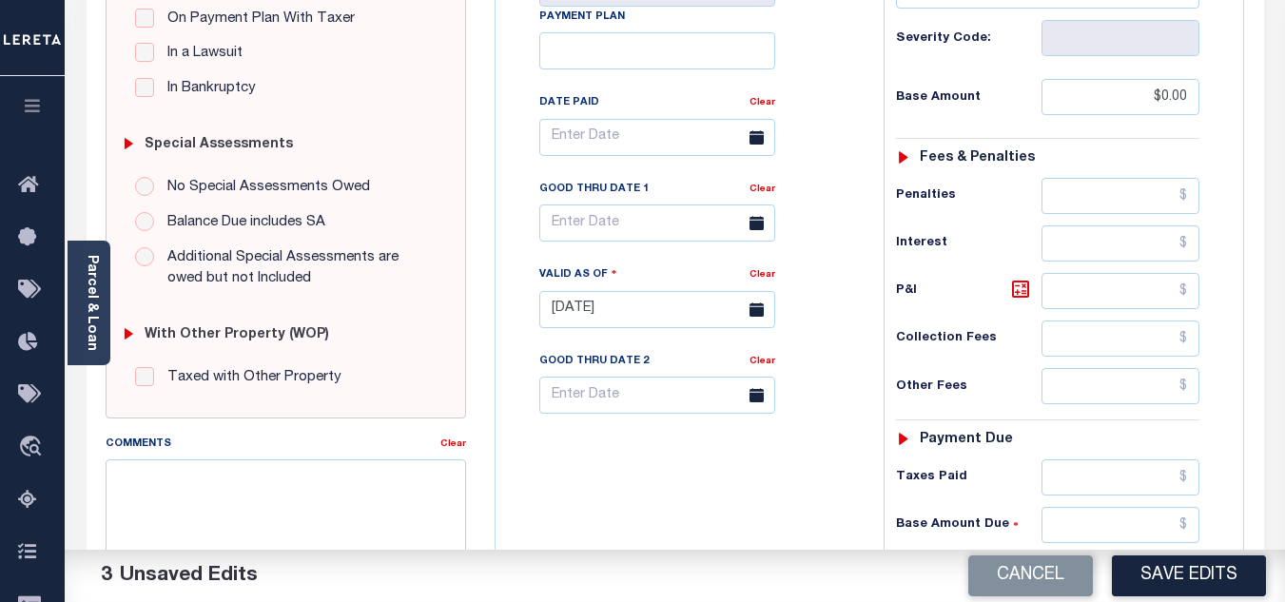
scroll to position [761, 0]
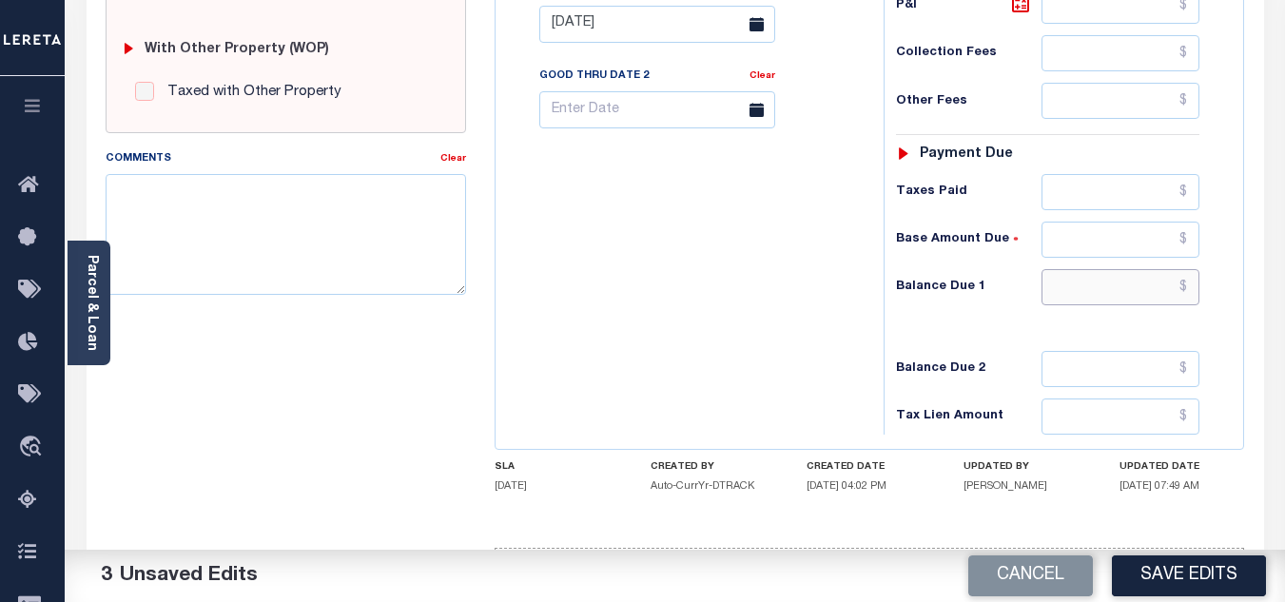
click at [1091, 298] on input "text" at bounding box center [1120, 287] width 158 height 36
type input "$0.00"
click at [907, 295] on h6 "Balance Due 1" at bounding box center [969, 287] width 146 height 15
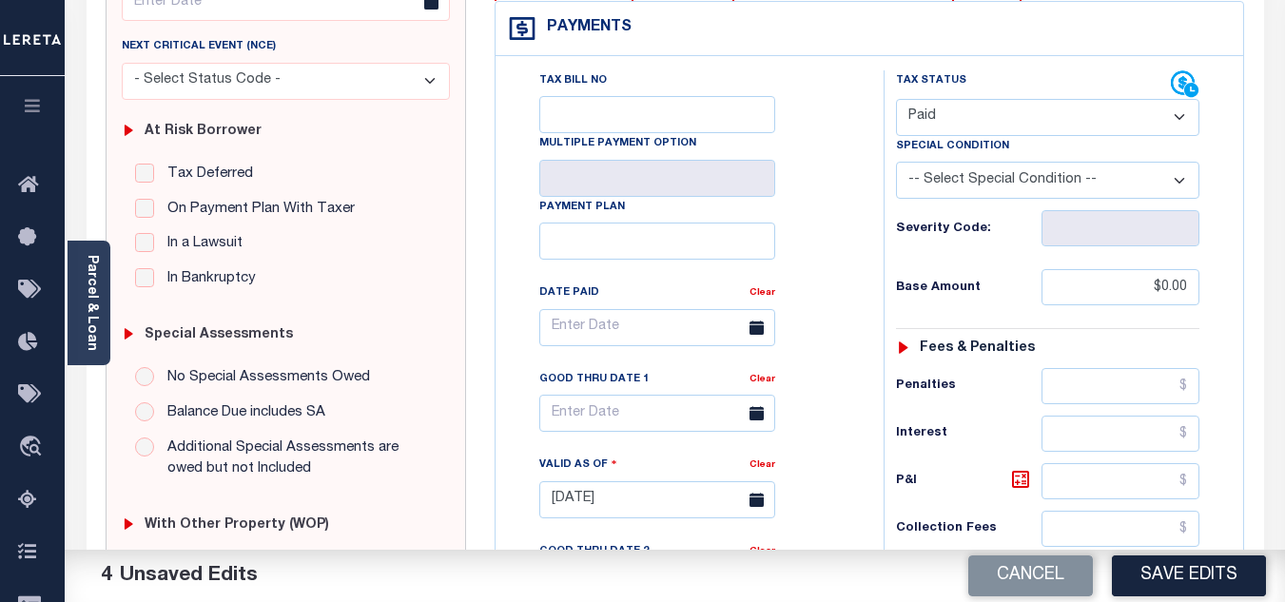
scroll to position [0, 0]
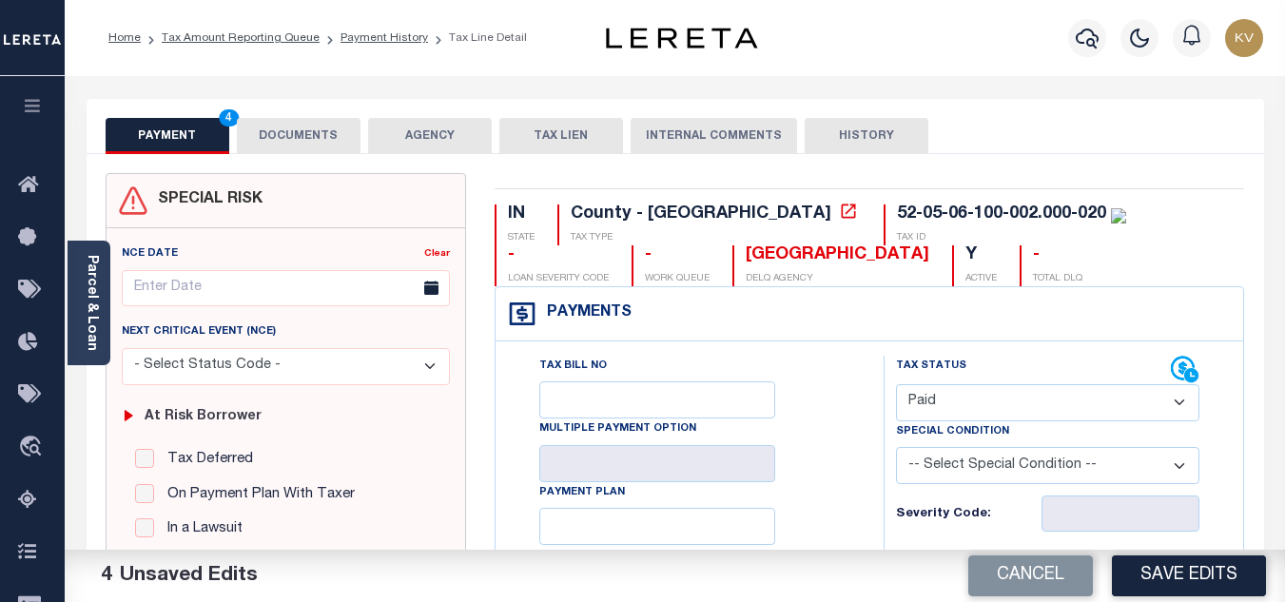
click at [340, 127] on button "DOCUMENTS" at bounding box center [299, 136] width 124 height 36
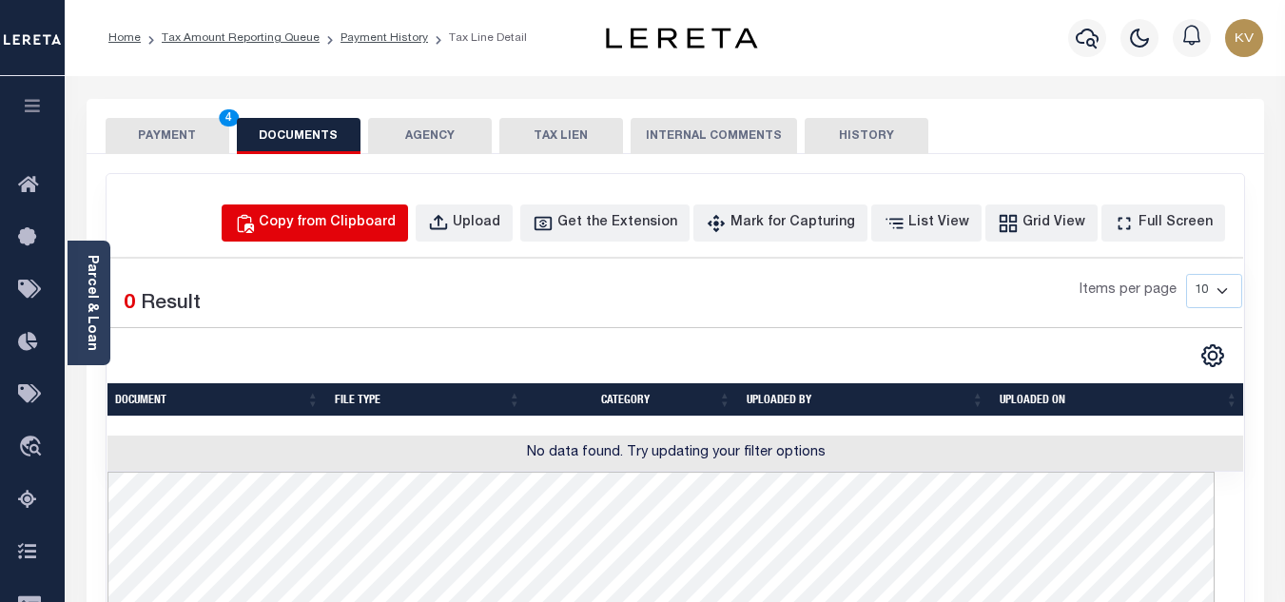
click at [376, 227] on div "Copy from Clipboard" at bounding box center [327, 223] width 137 height 21
select select "POP"
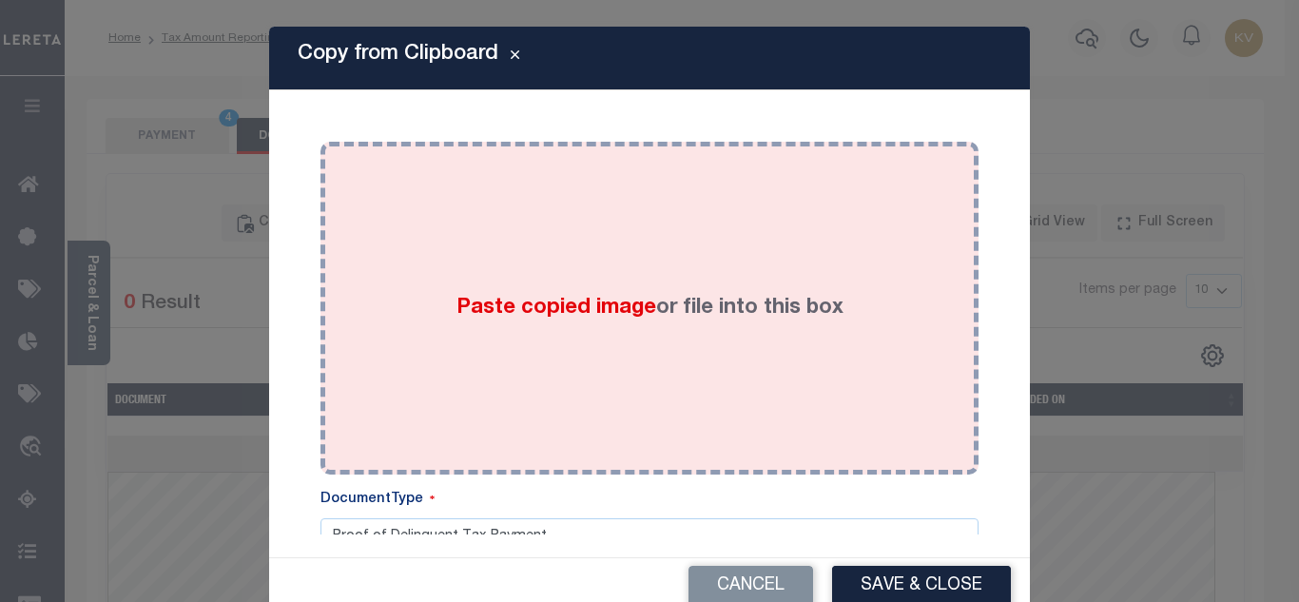
click at [404, 283] on div "Paste copied image or file into this box" at bounding box center [650, 308] width 630 height 304
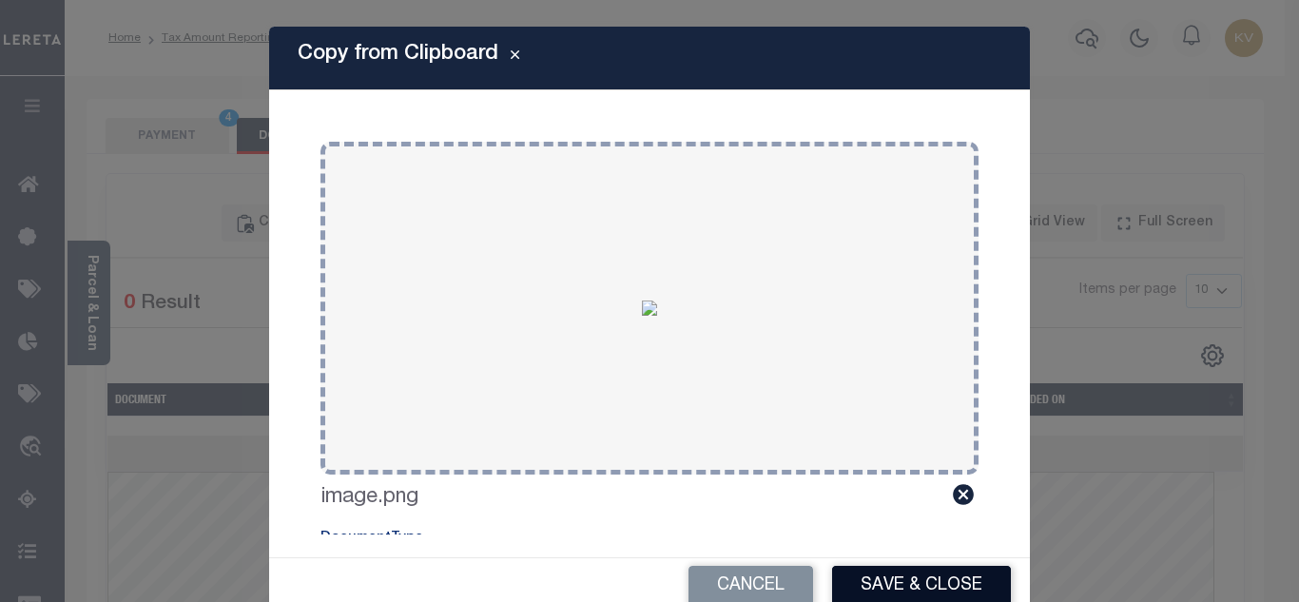
click at [914, 573] on button "Save & Close" at bounding box center [921, 586] width 179 height 41
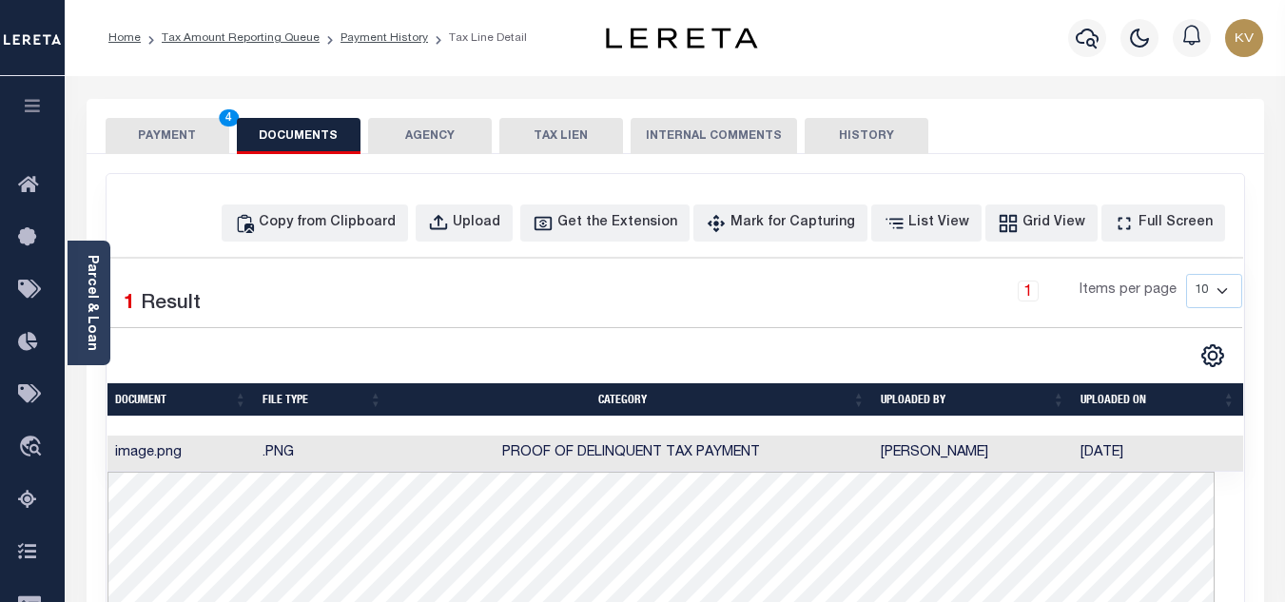
click at [148, 130] on button "PAYMENT 4" at bounding box center [168, 136] width 124 height 36
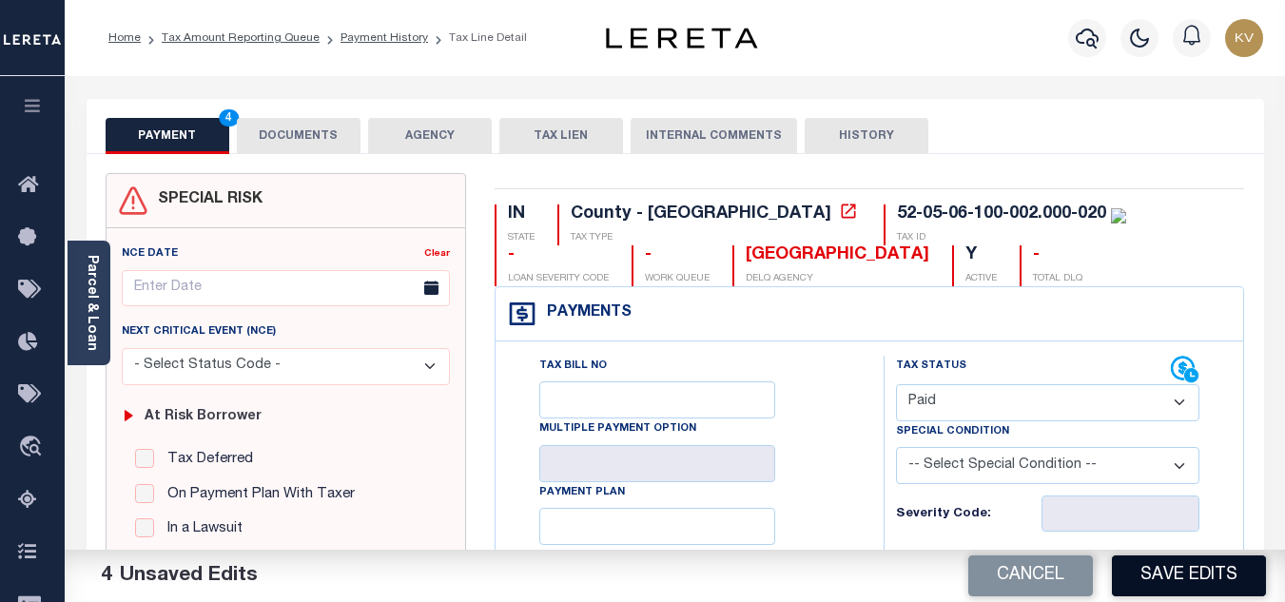
click at [1157, 567] on button "Save Edits" at bounding box center [1189, 575] width 154 height 41
checkbox input "false"
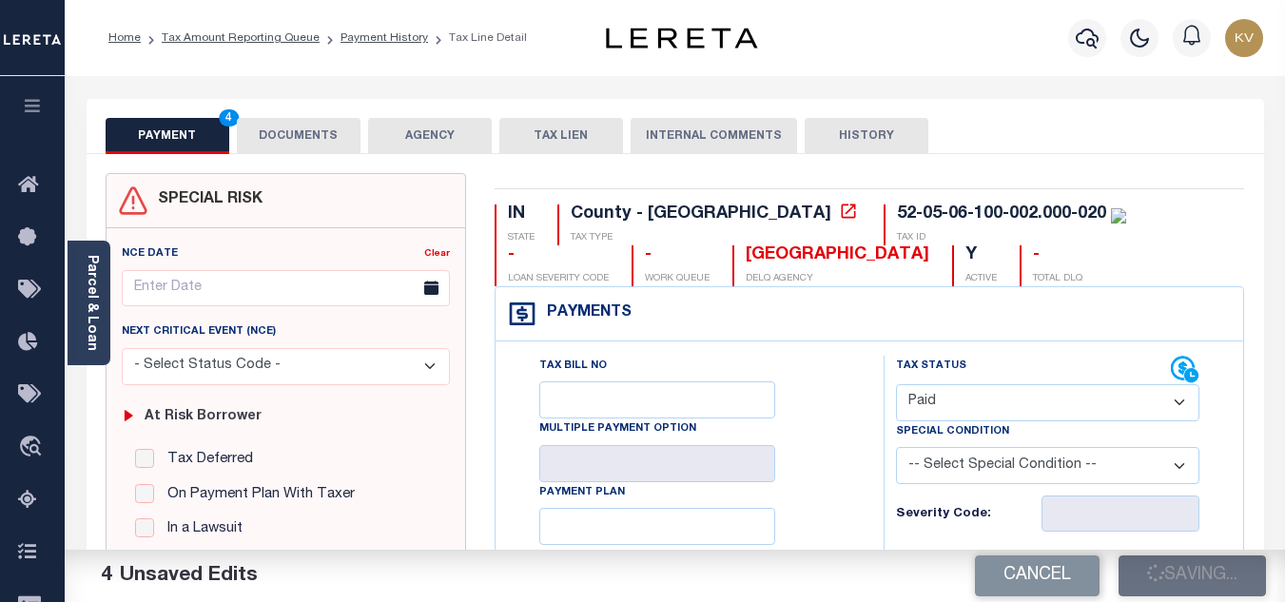
type input "$0"
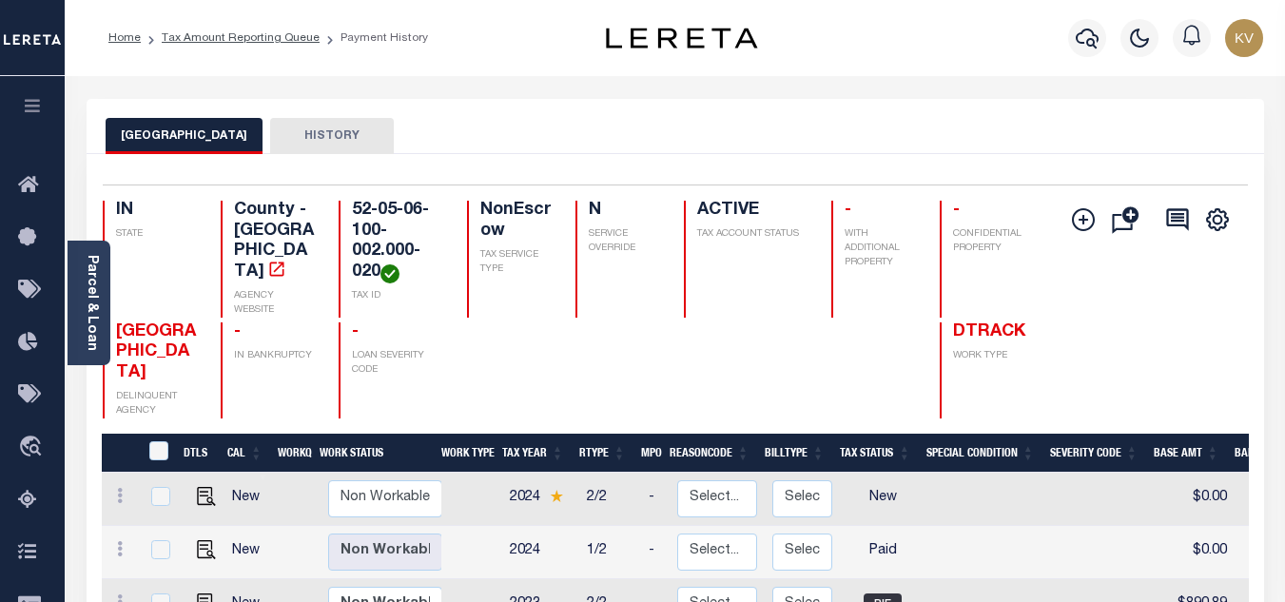
scroll to position [190, 0]
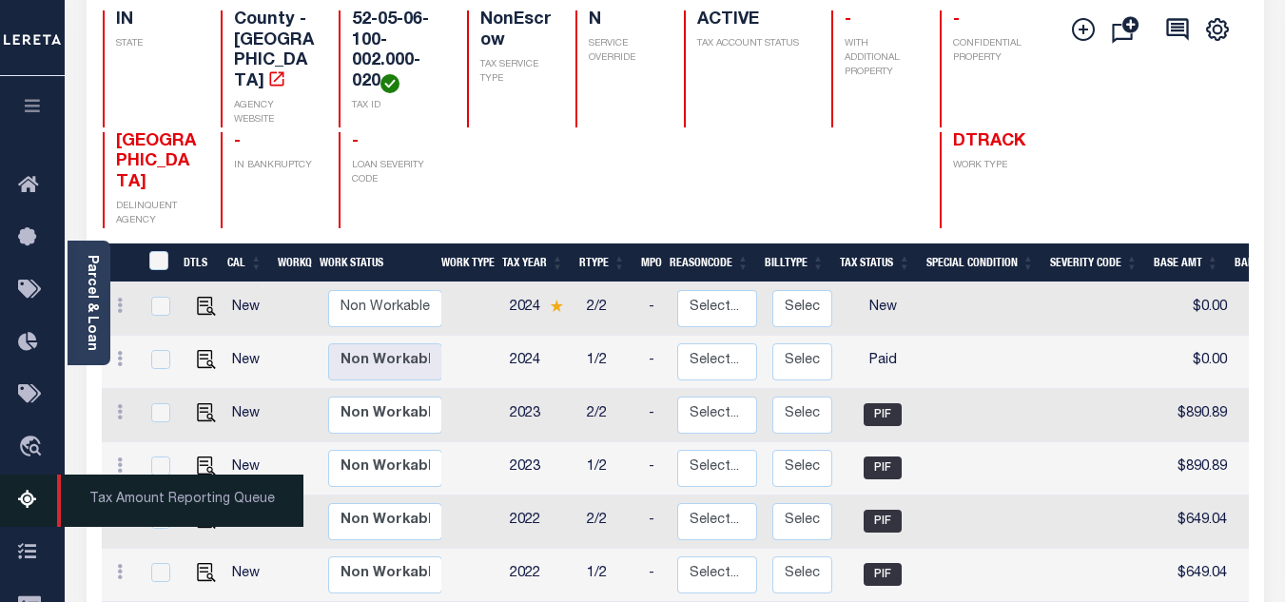
click at [29, 495] on icon at bounding box center [33, 501] width 30 height 24
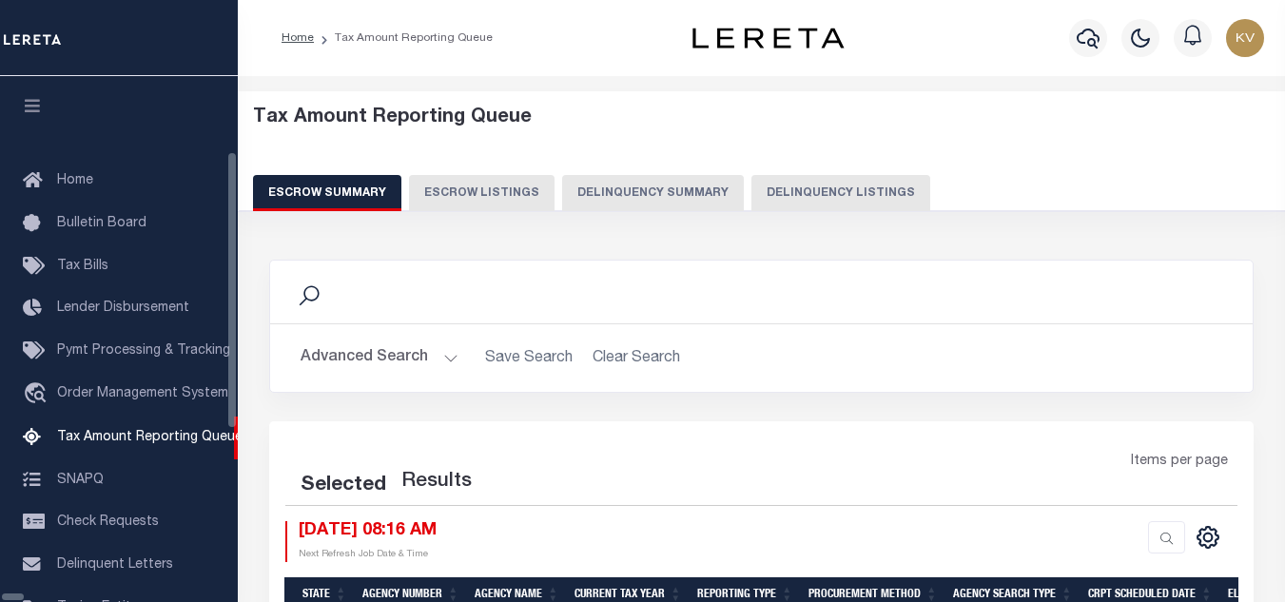
click at [774, 189] on button "Delinquency Listings" at bounding box center [840, 193] width 179 height 36
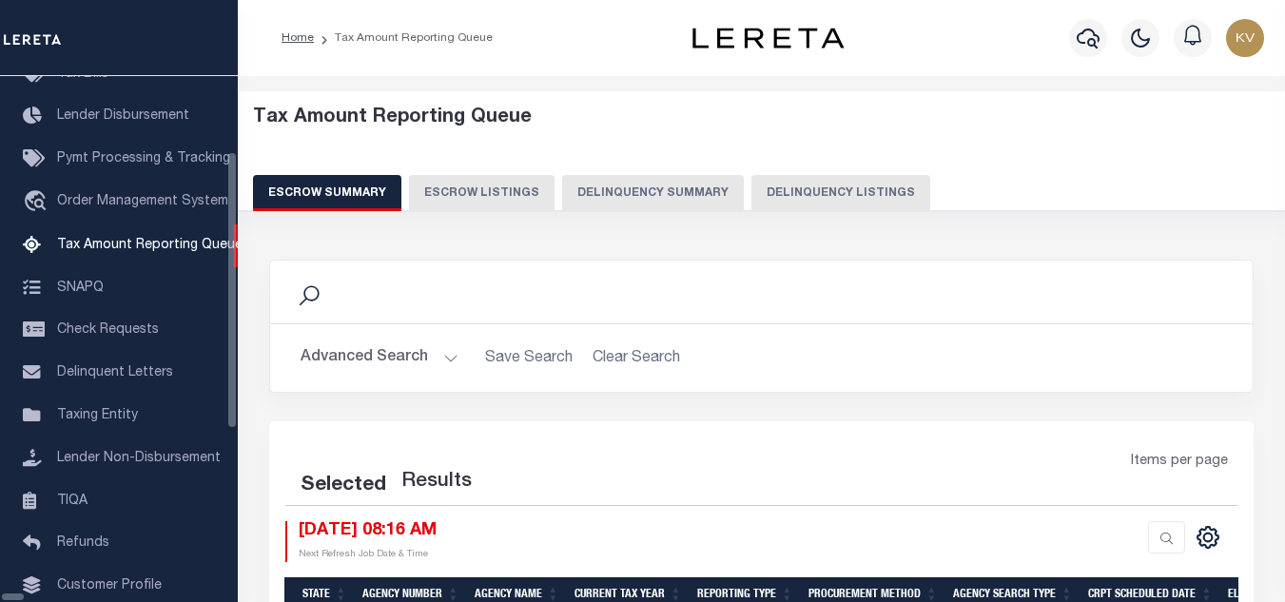
select select "100"
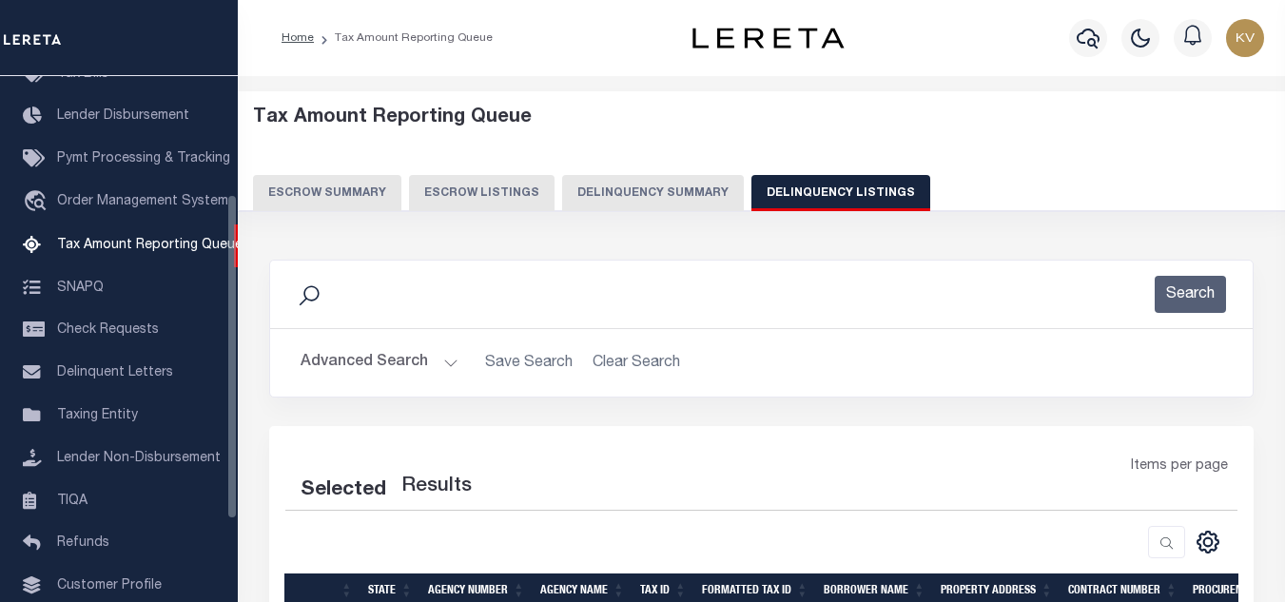
select select "100"
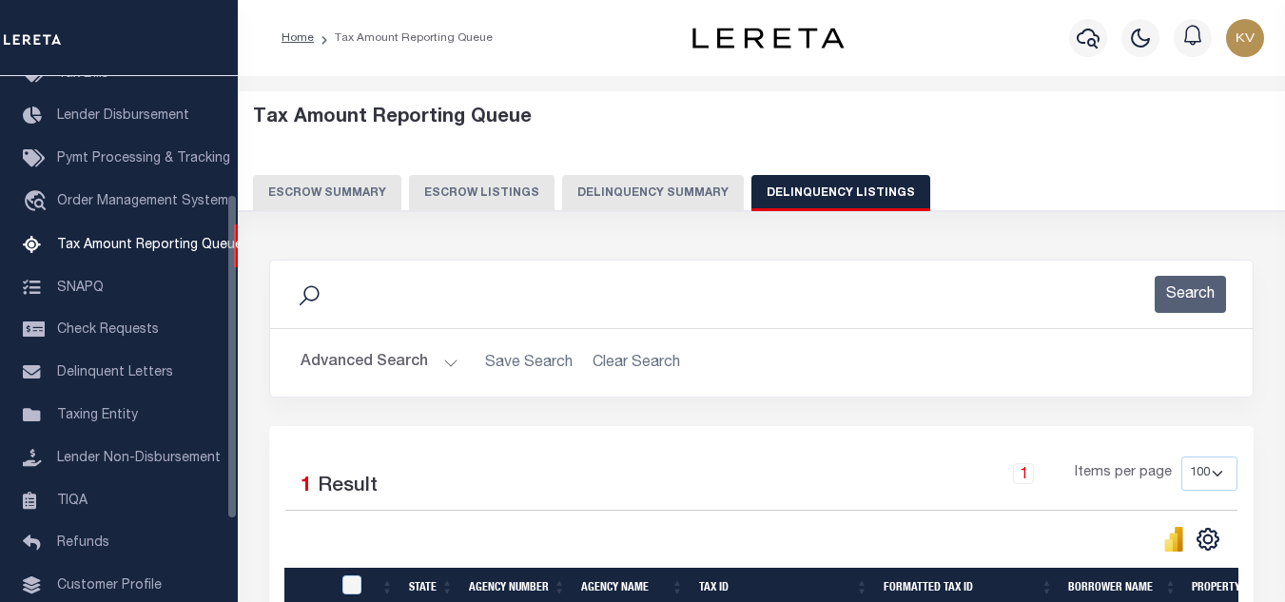
scroll to position [190, 0]
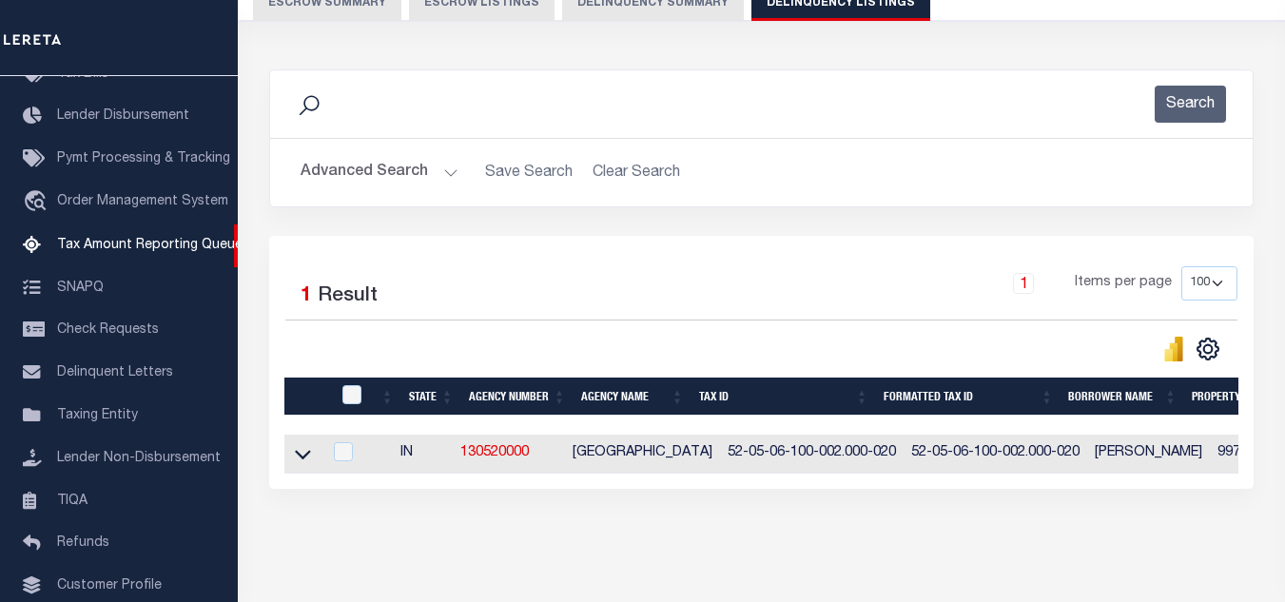
click at [422, 160] on button "Advanced Search" at bounding box center [380, 172] width 158 height 37
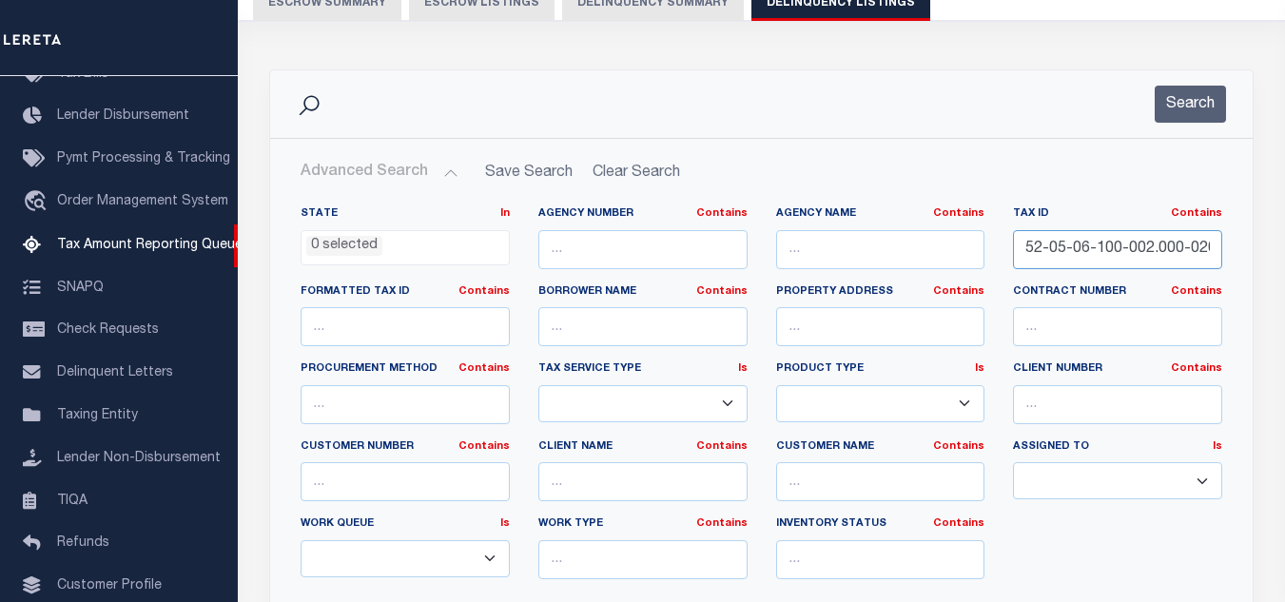
click at [1046, 248] on input "52-05-06-100-002.000-020" at bounding box center [1117, 249] width 209 height 39
paste input "1"
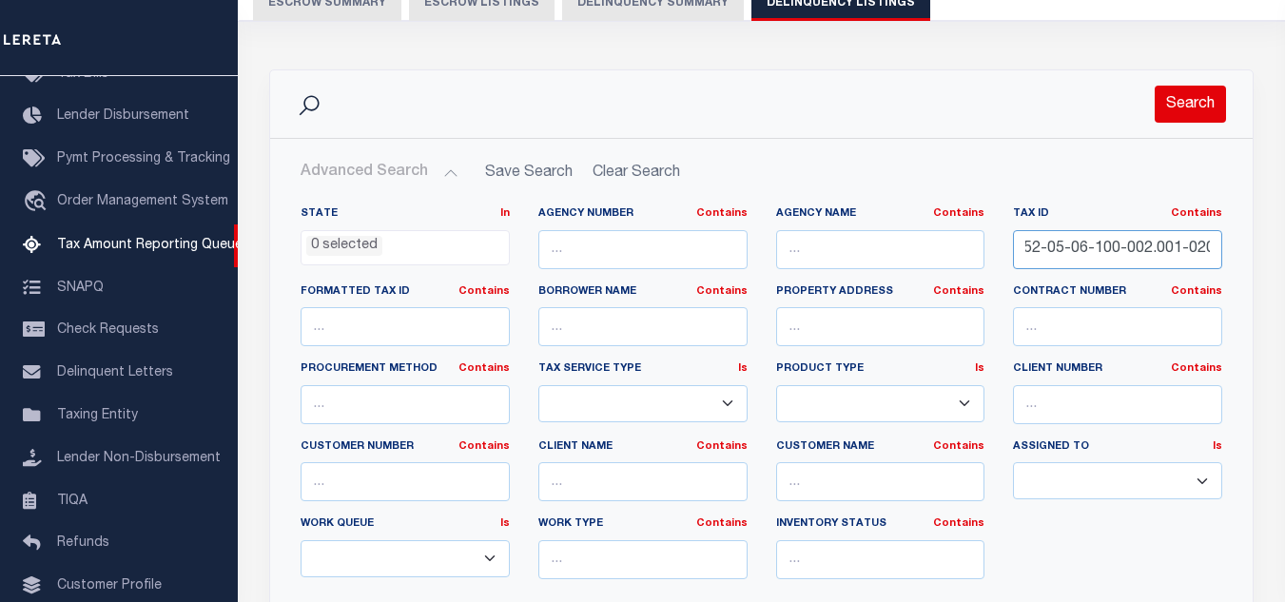
type input "52-05-06-100-002.001-020"
click at [1178, 107] on button "Search" at bounding box center [1190, 104] width 71 height 37
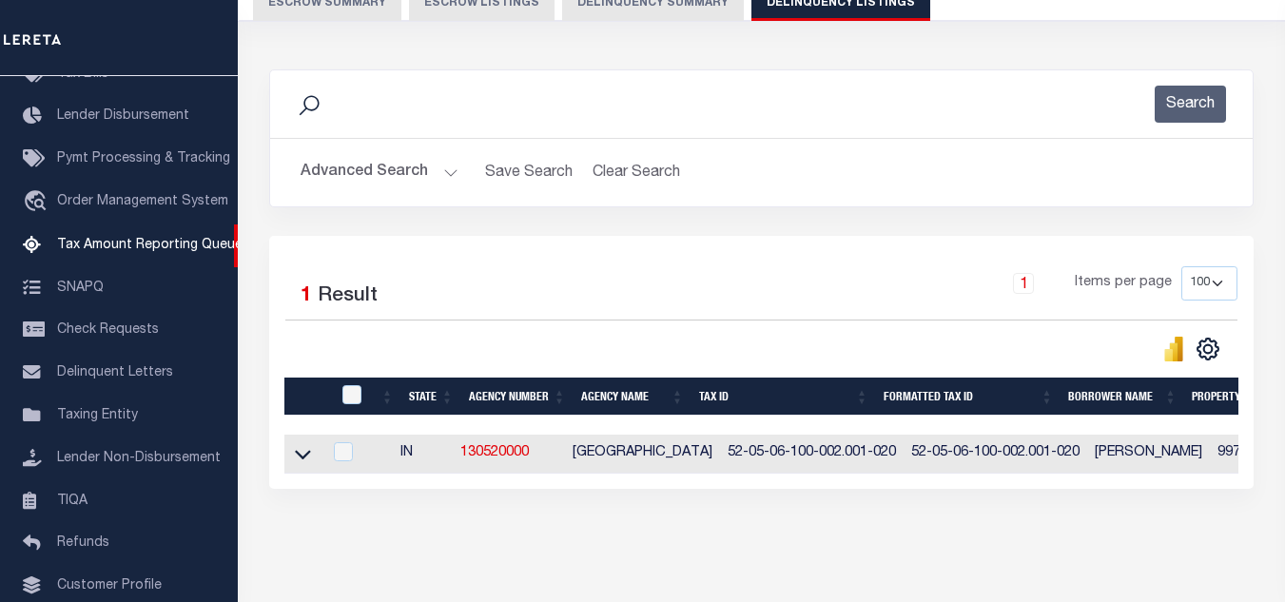
scroll to position [264, 0]
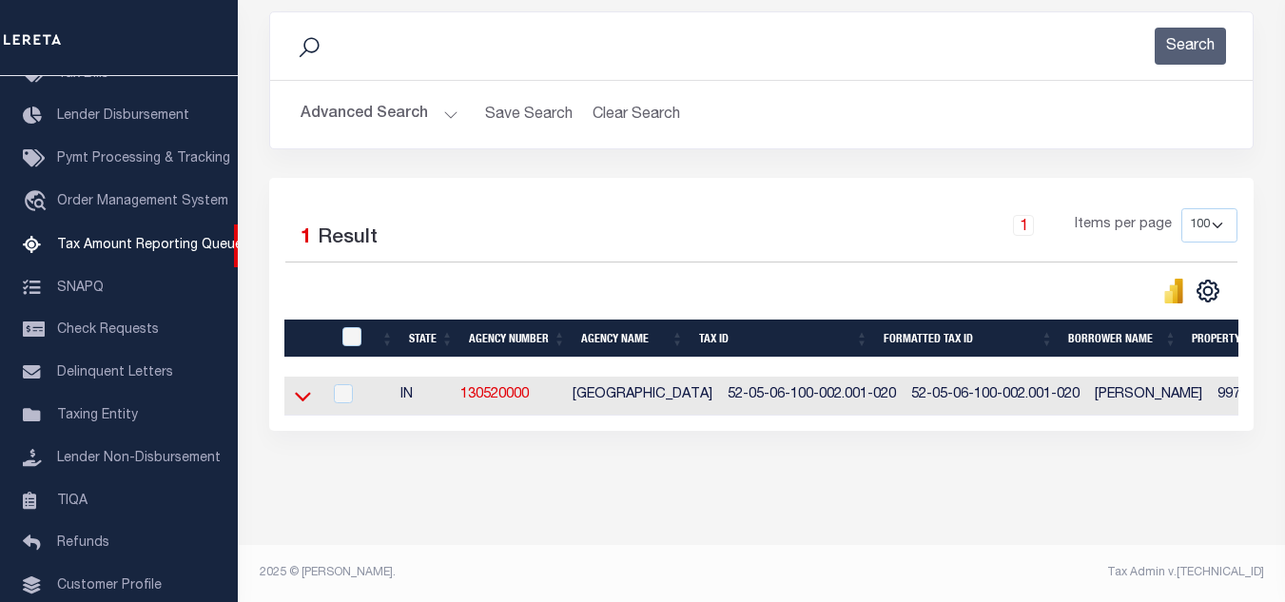
click at [303, 393] on icon at bounding box center [303, 398] width 16 height 10
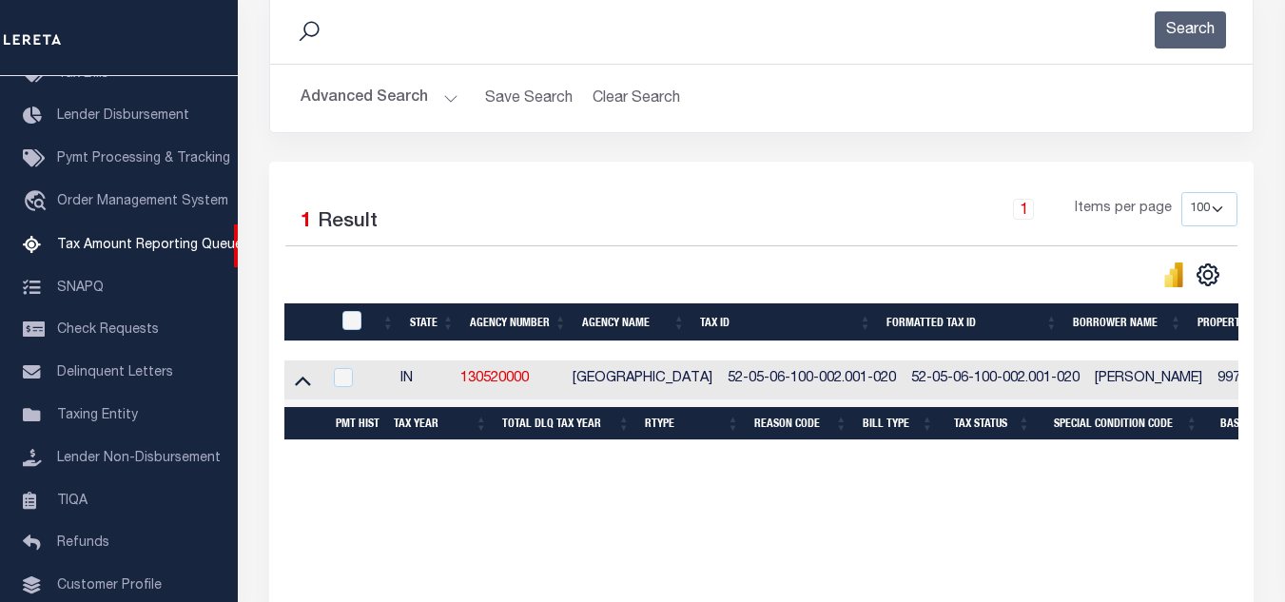
scroll to position [359, 0]
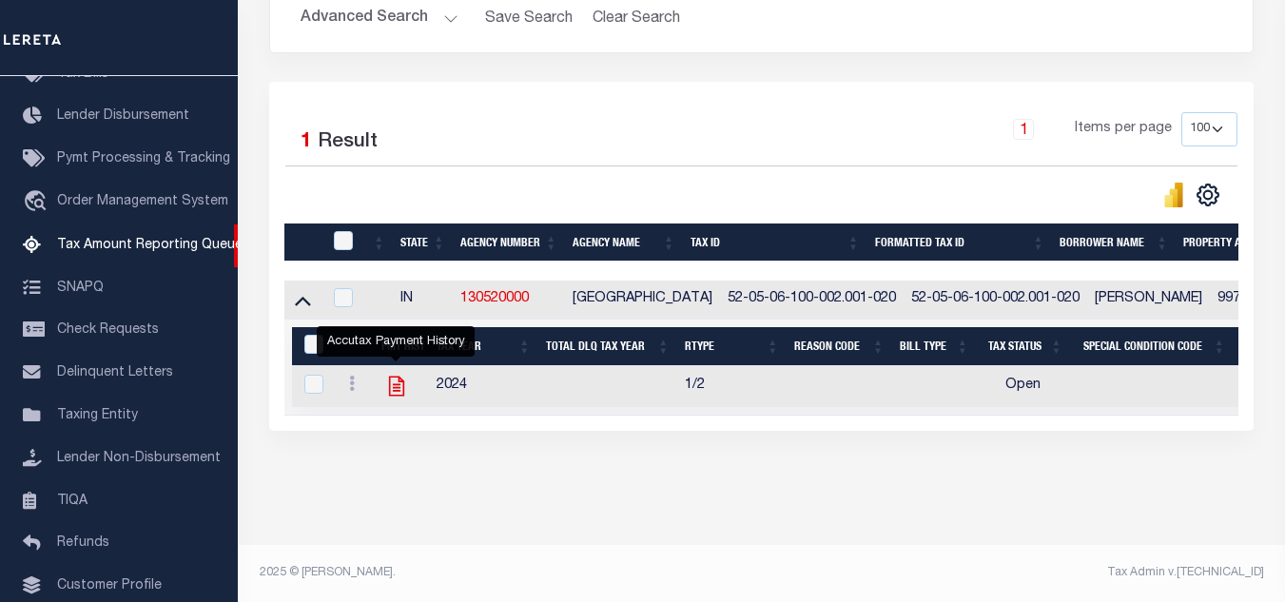
click at [394, 374] on icon "" at bounding box center [396, 386] width 25 height 25
checkbox input "true"
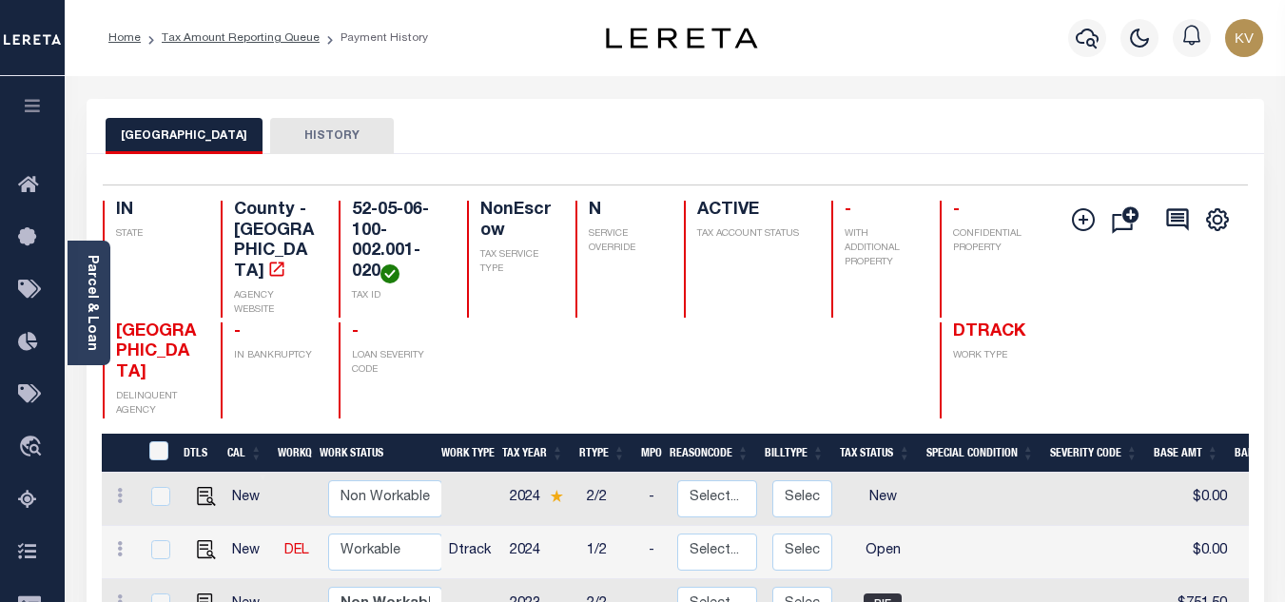
scroll to position [285, 0]
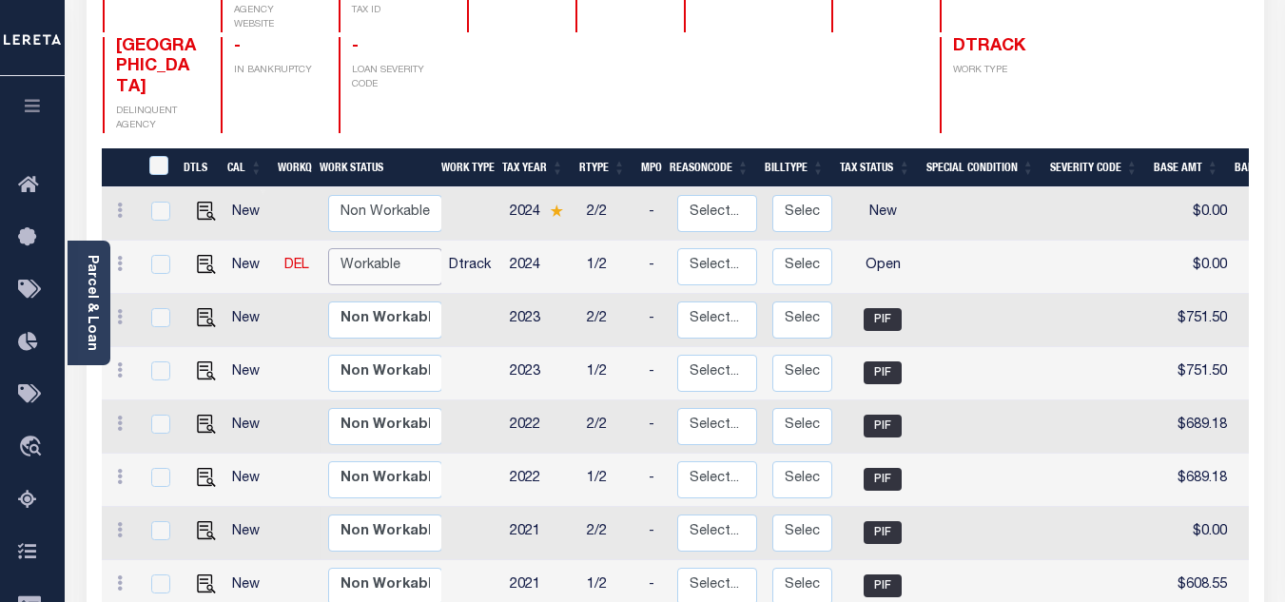
click at [416, 248] on select "Non Workable Workable" at bounding box center [385, 266] width 114 height 37
checkbox input "true"
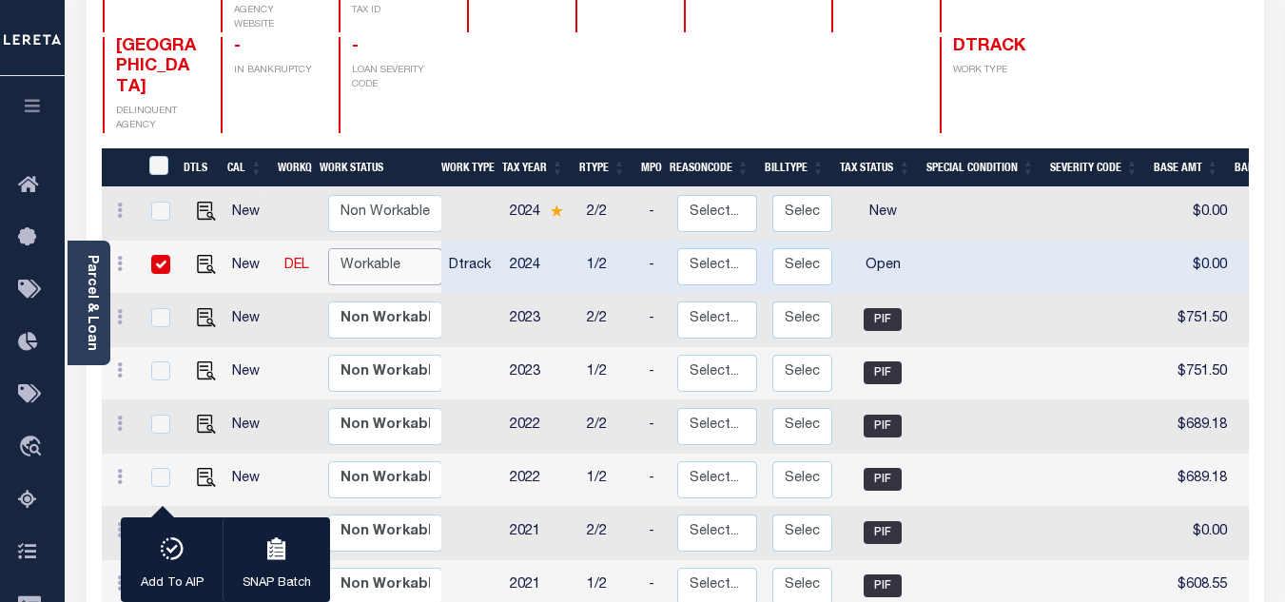
select select "true"
click at [328, 248] on select "Non Workable Workable" at bounding box center [385, 266] width 114 height 37
checkbox input "false"
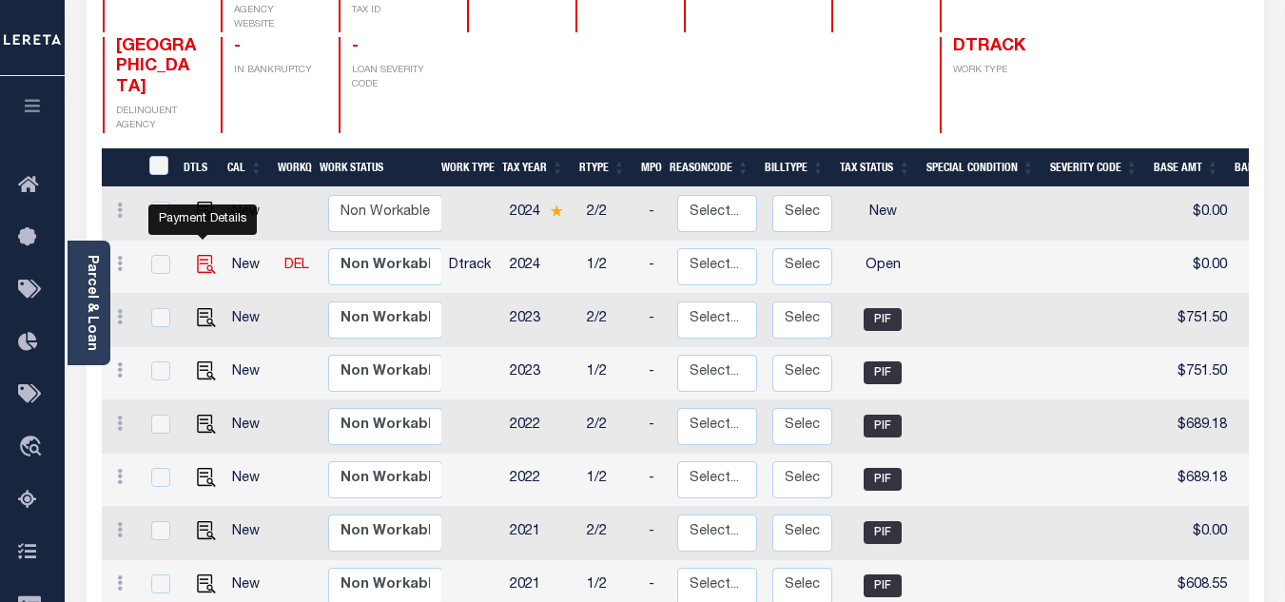
click at [201, 255] on img "" at bounding box center [206, 264] width 19 height 19
checkbox input "true"
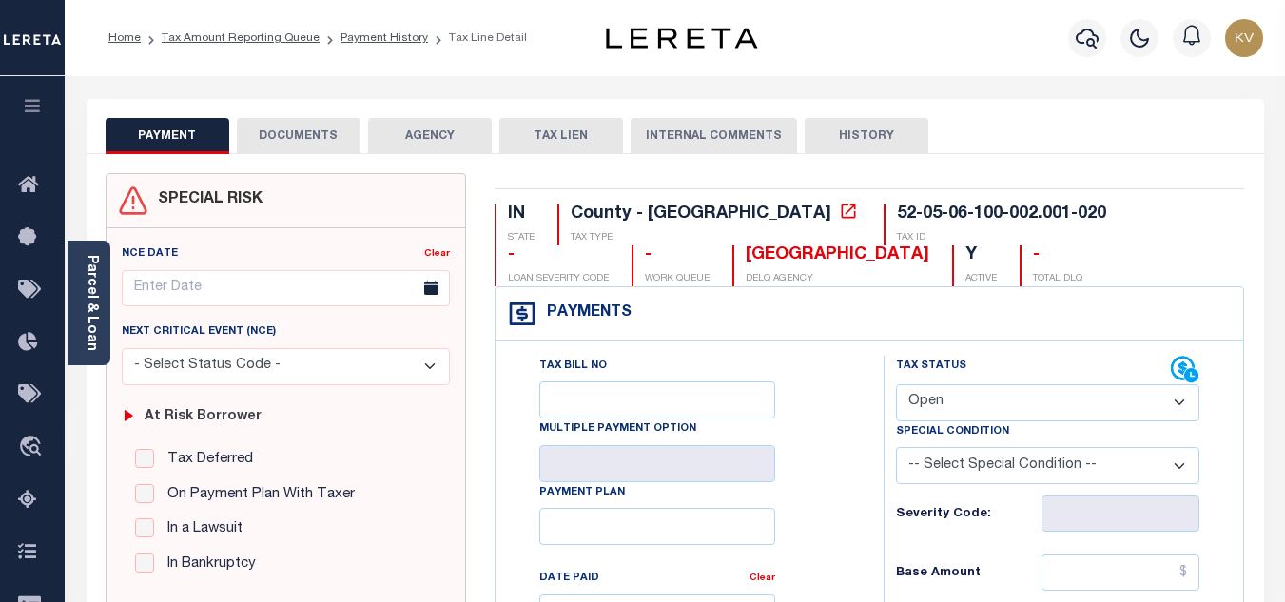
scroll to position [190, 0]
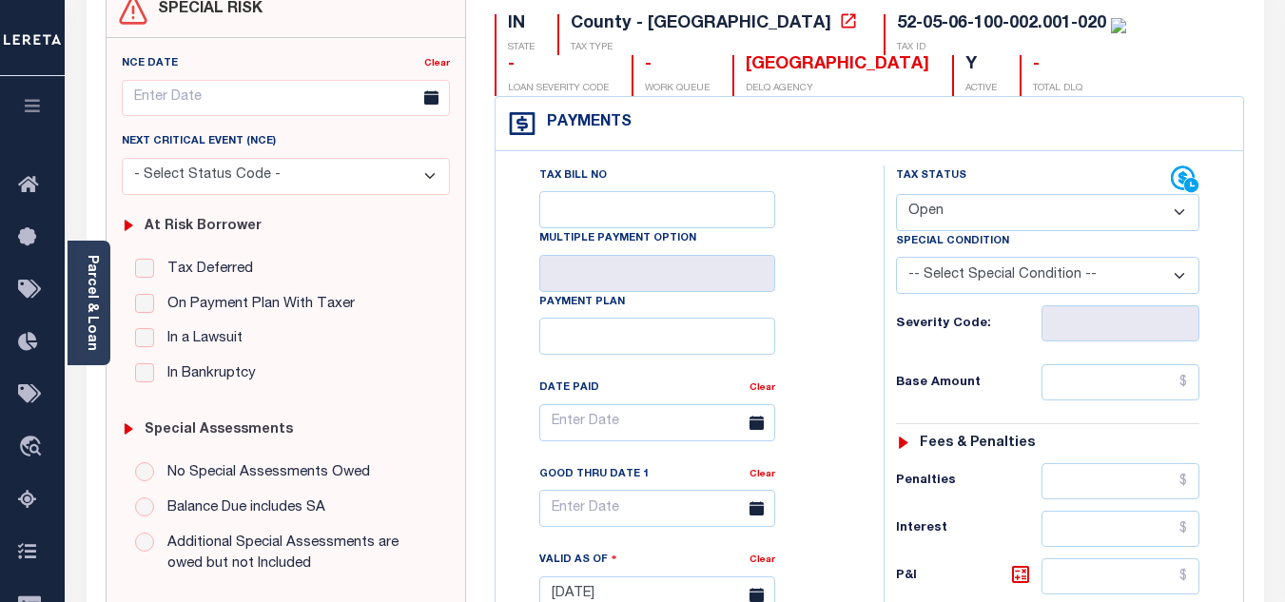
click at [985, 221] on select "- Select Status Code - Open Due/Unpaid Paid Incomplete No Tax Due Internal Refu…" at bounding box center [1047, 212] width 303 height 37
select select "PYD"
click at [896, 195] on select "- Select Status Code - Open Due/Unpaid Paid Incomplete No Tax Due Internal Refu…" at bounding box center [1047, 212] width 303 height 37
type input "[DATE]"
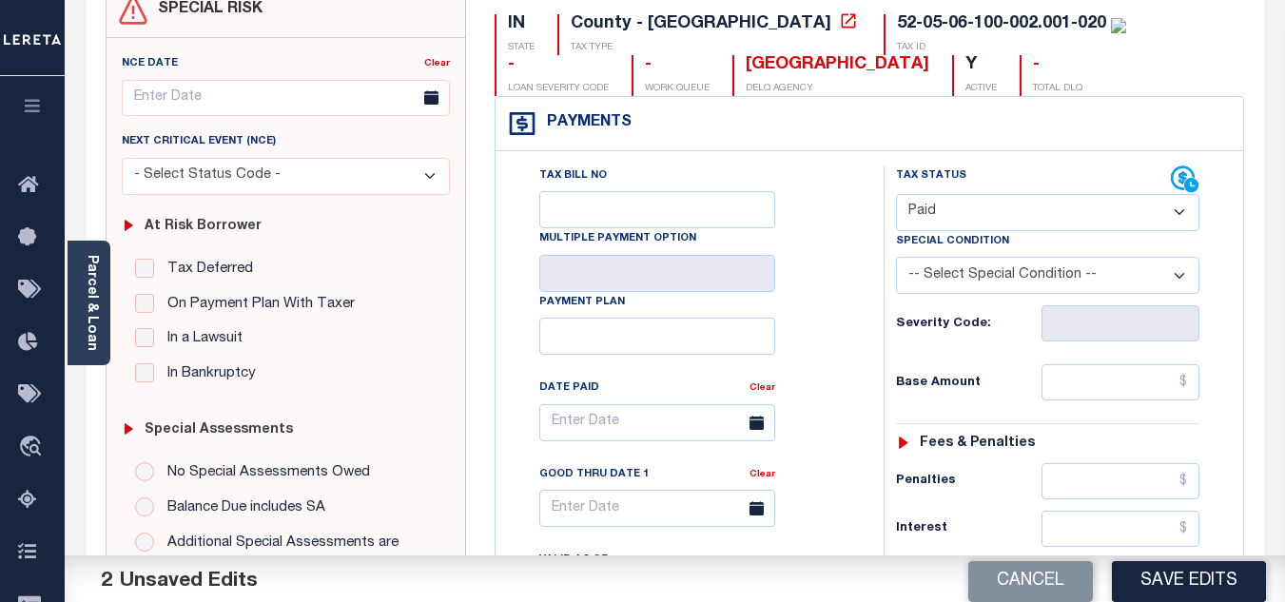
click at [815, 310] on div "Tax Bill No Multiple Payment Option Payment Plan Clear" at bounding box center [684, 432] width 340 height 534
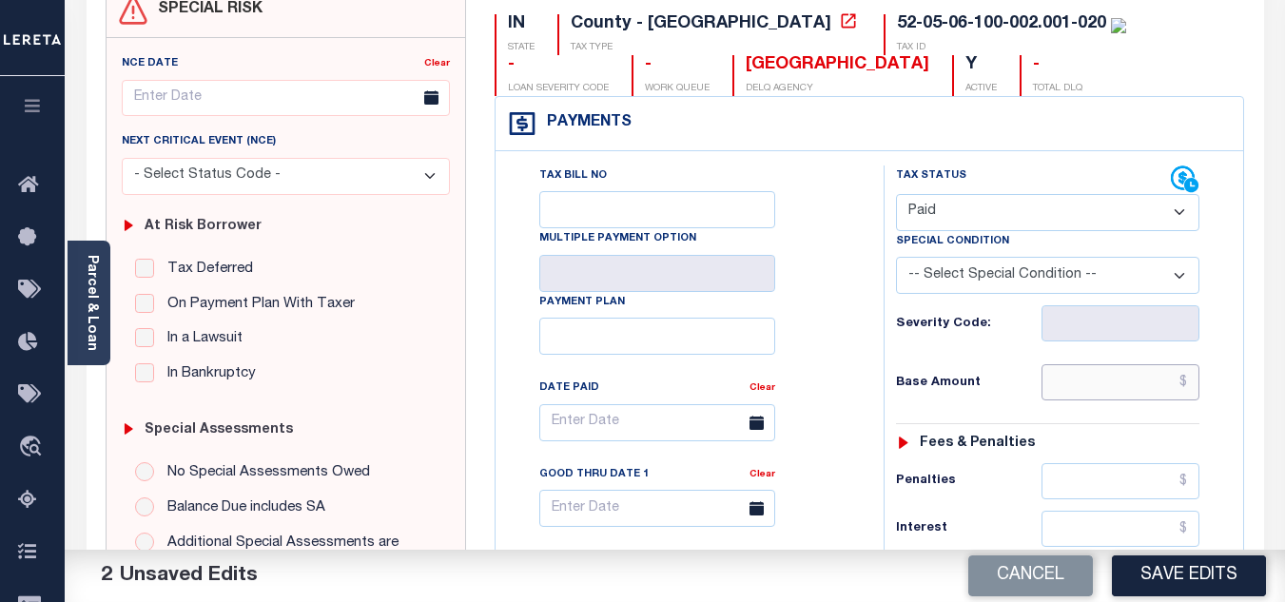
click at [1130, 393] on input "text" at bounding box center [1120, 382] width 158 height 36
type input "$0.00"
click at [1009, 373] on div "Base Amount $0.00" at bounding box center [1047, 382] width 303 height 36
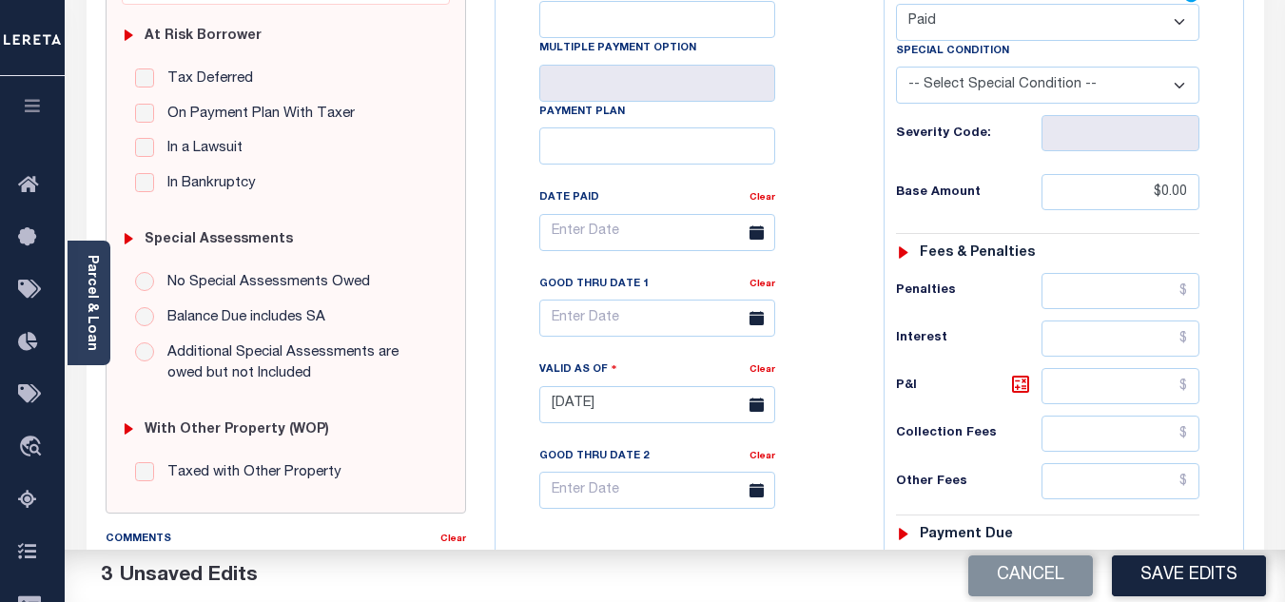
scroll to position [571, 0]
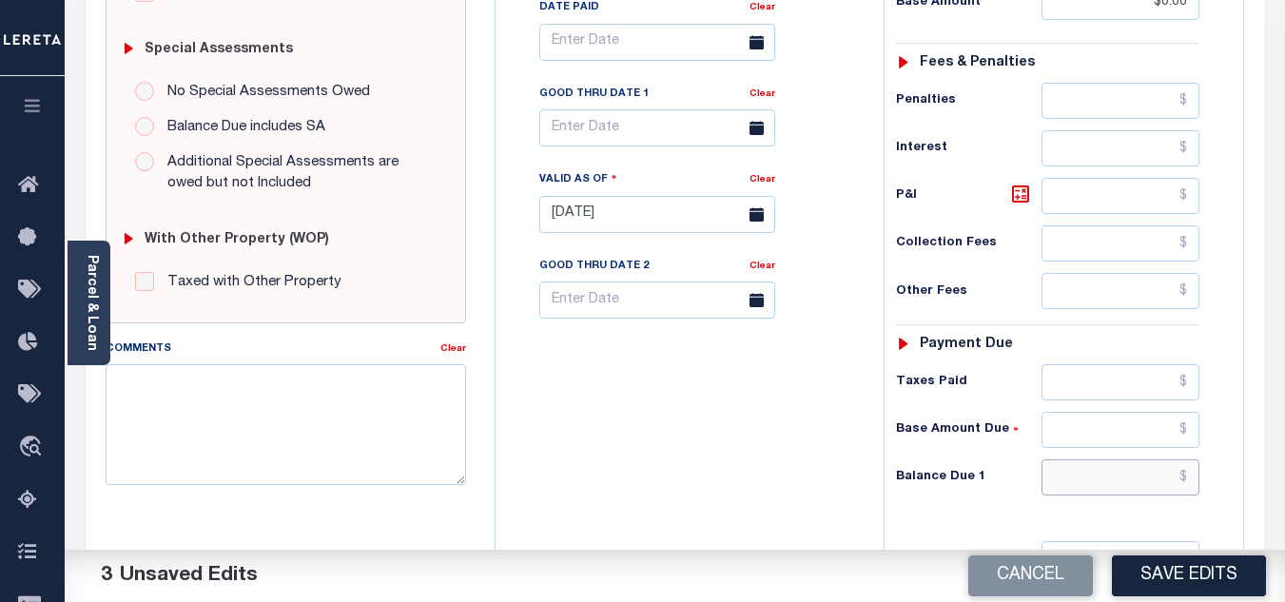
click at [1094, 482] on input "text" at bounding box center [1120, 477] width 158 height 36
type input "$0.00"
click at [684, 466] on div "Tax Bill No Multiple Payment Option Payment Plan Clear" at bounding box center [684, 205] width 369 height 840
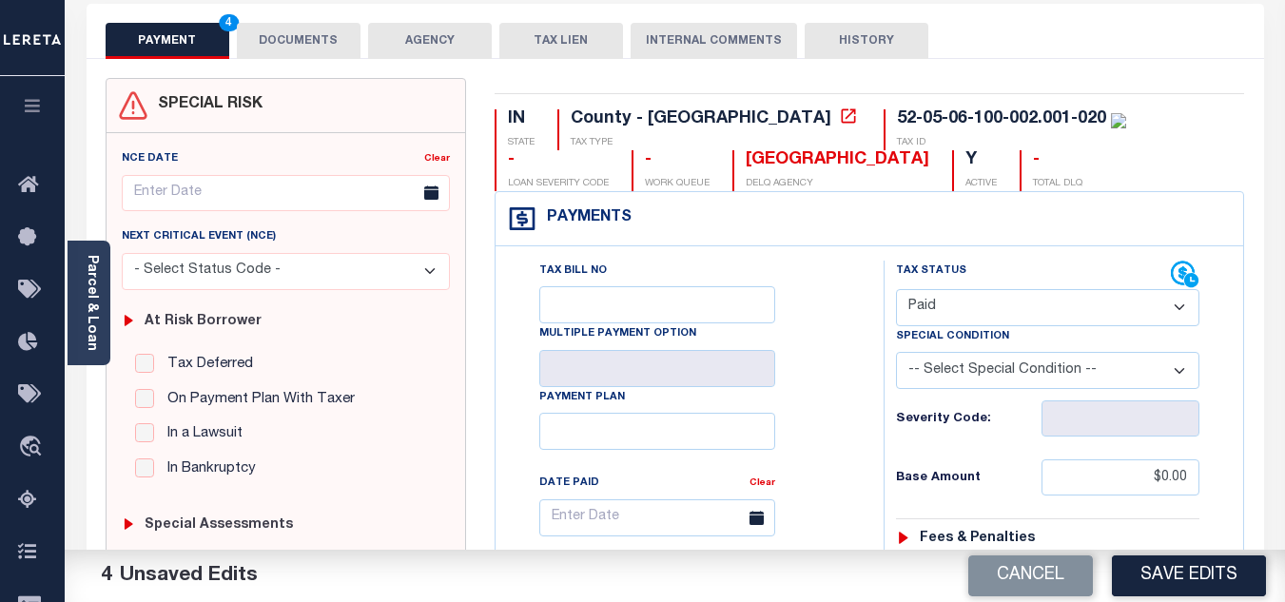
scroll to position [0, 0]
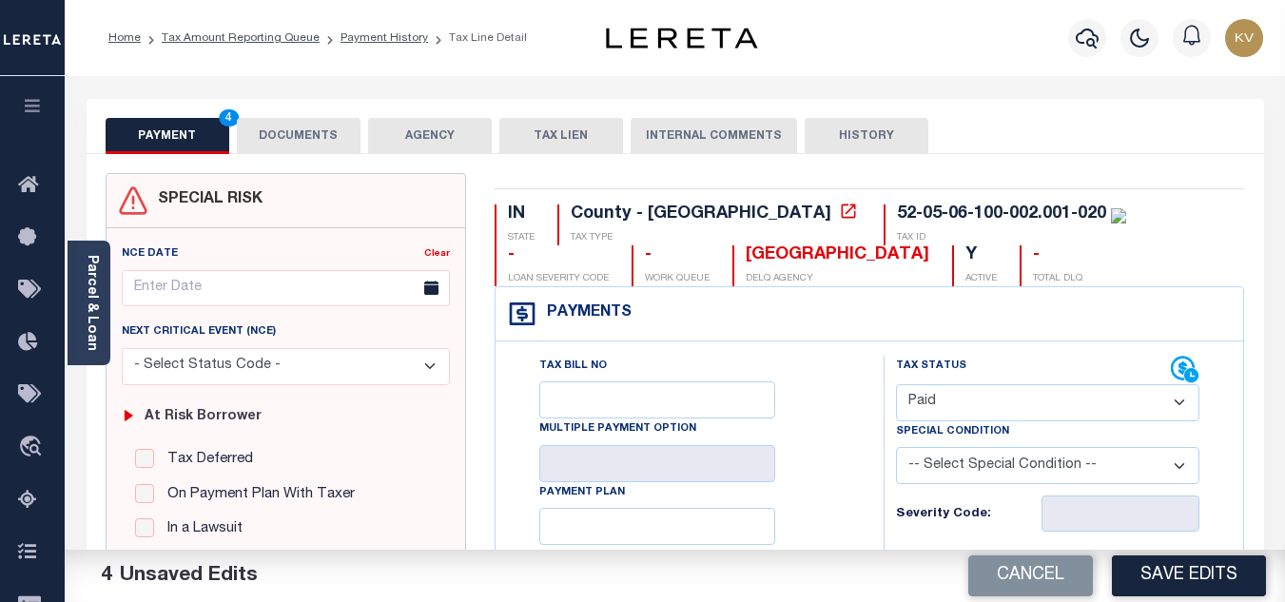
click at [327, 120] on button "DOCUMENTS" at bounding box center [299, 136] width 124 height 36
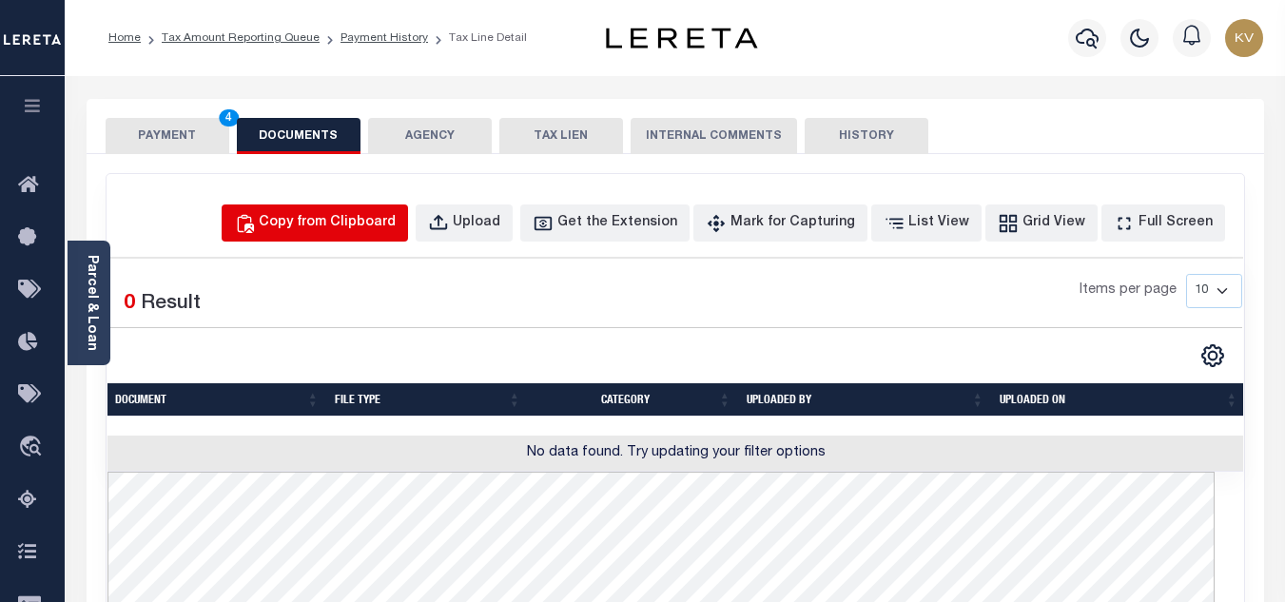
click at [390, 222] on div "Copy from Clipboard" at bounding box center [327, 223] width 137 height 21
select select "POP"
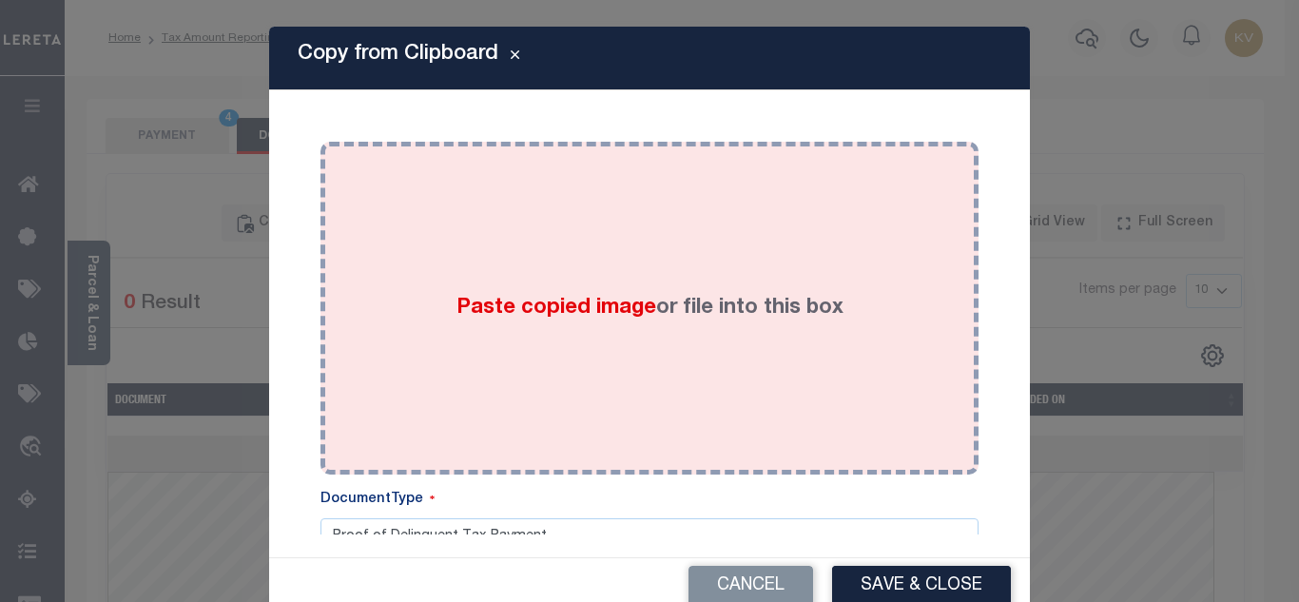
click at [538, 289] on div "Paste copied image or file into this box" at bounding box center [650, 308] width 630 height 304
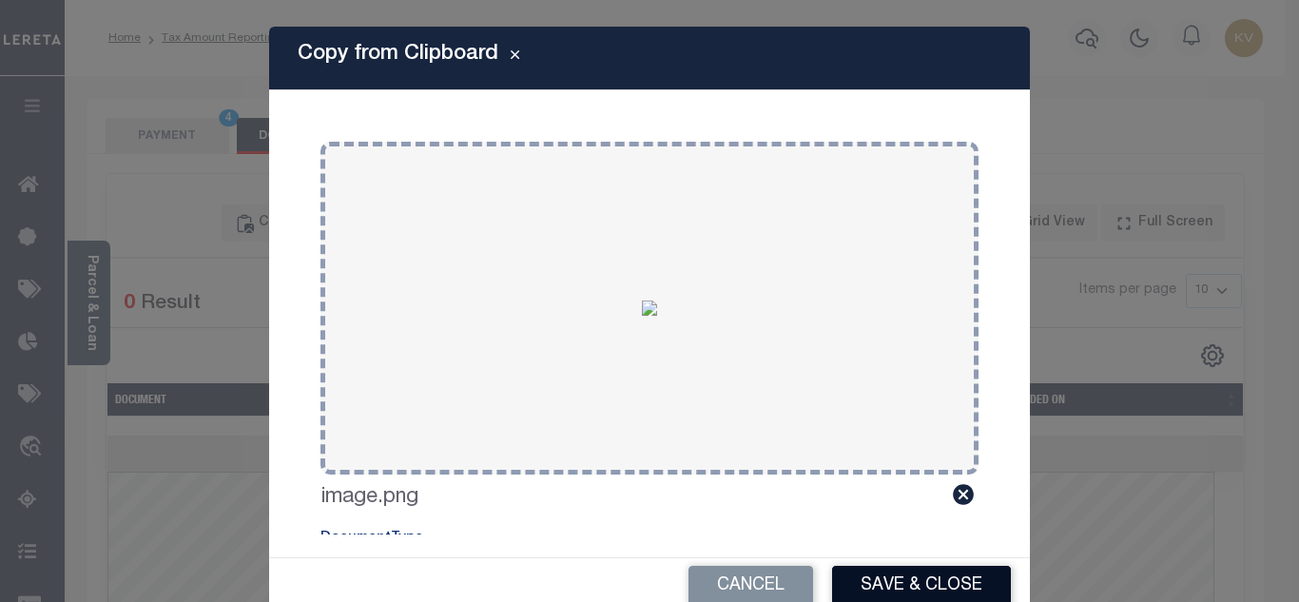
click at [945, 587] on button "Save & Close" at bounding box center [921, 586] width 179 height 41
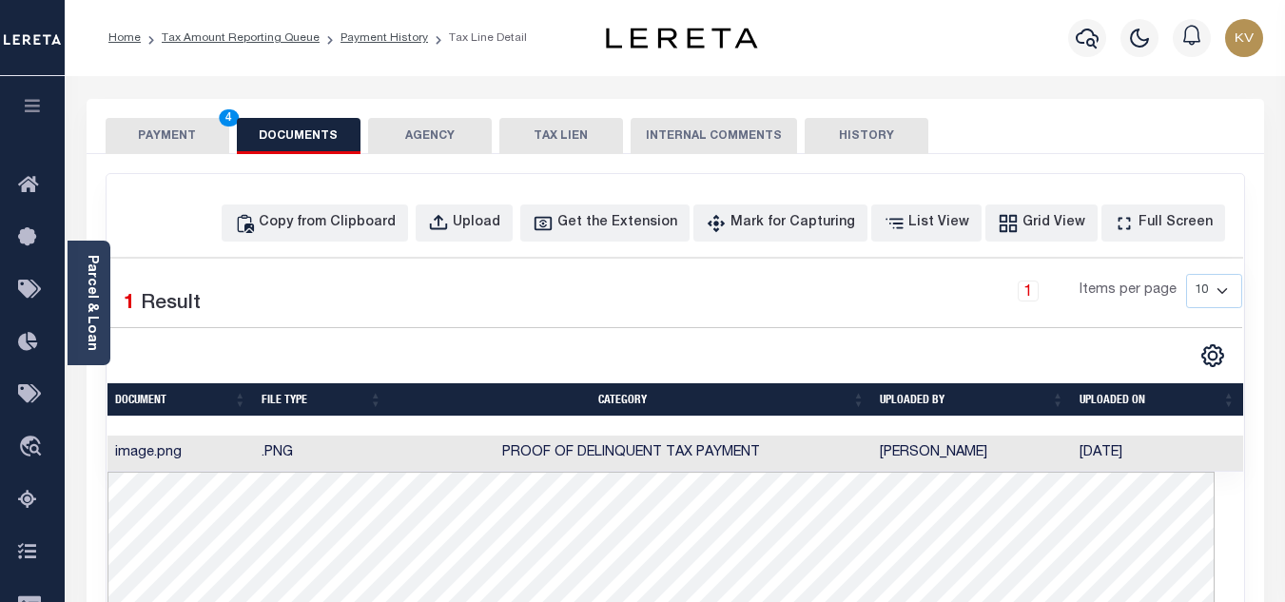
click at [190, 141] on button "PAYMENT 4" at bounding box center [168, 136] width 124 height 36
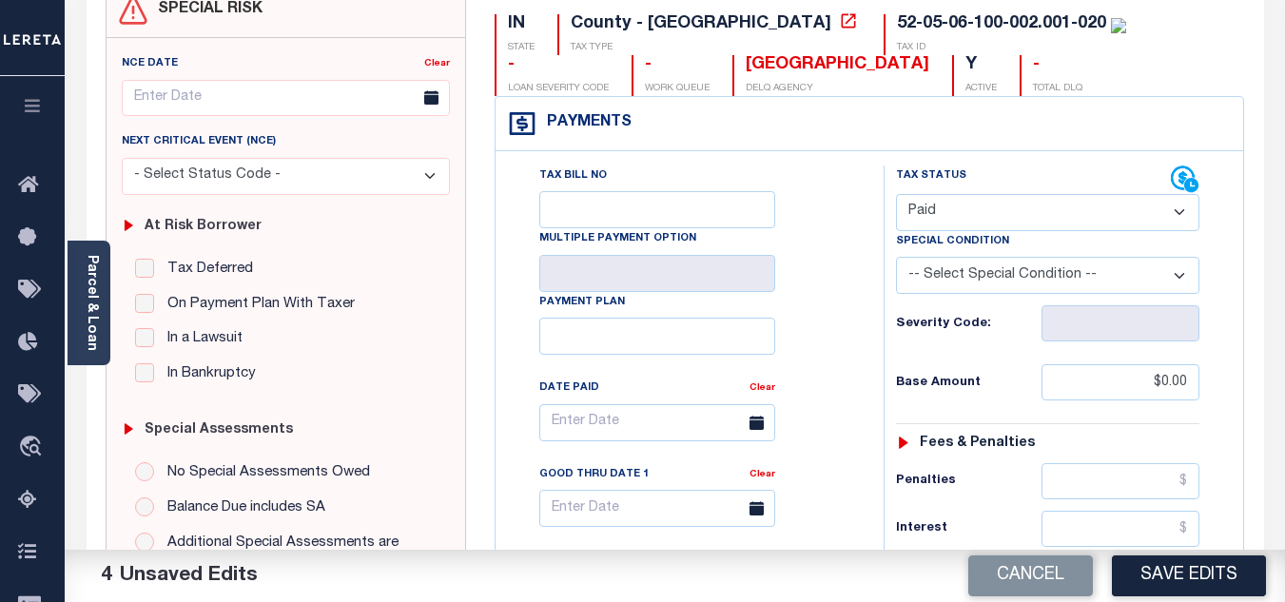
scroll to position [285, 0]
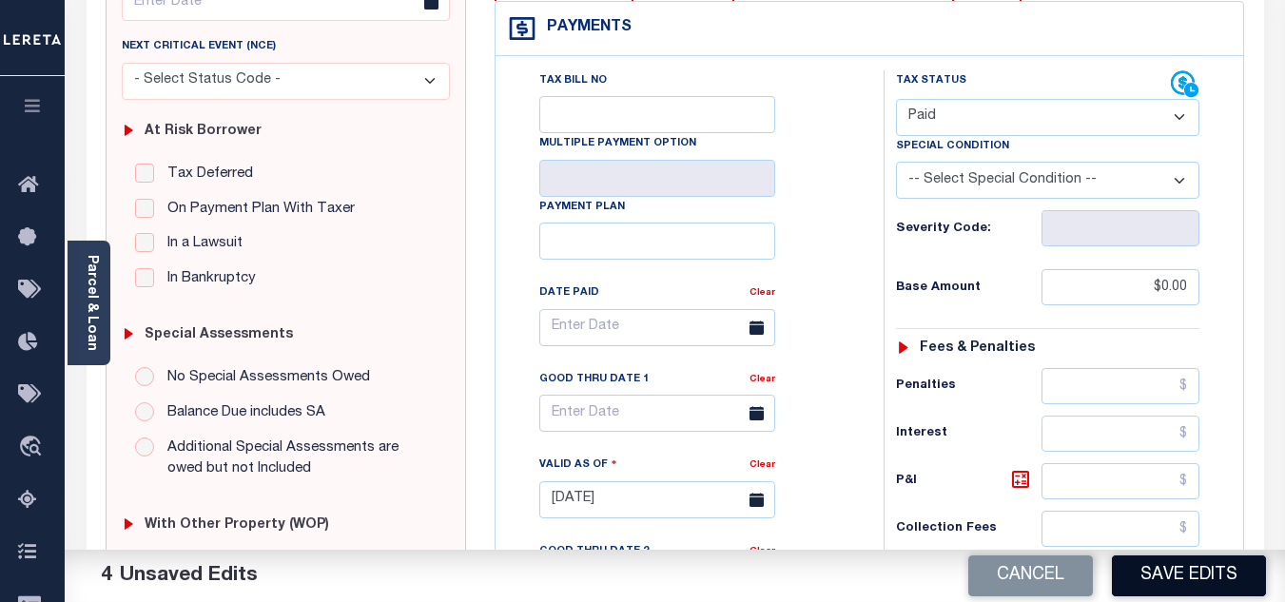
click at [1192, 584] on button "Save Edits" at bounding box center [1189, 575] width 154 height 41
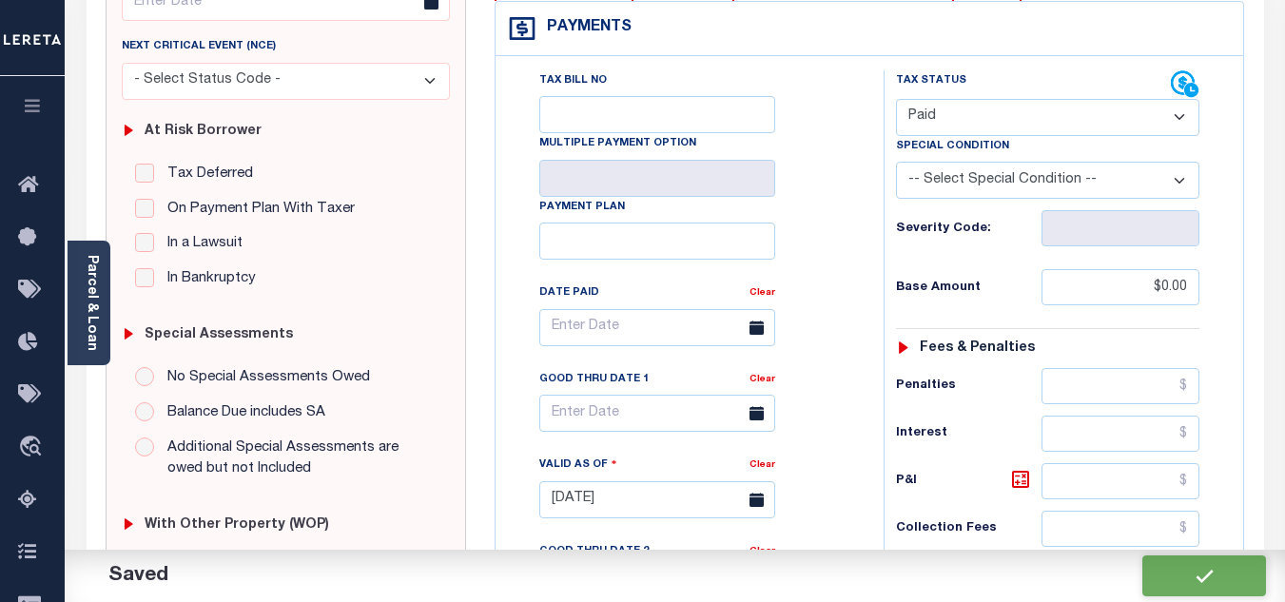
checkbox input "false"
type input "$0"
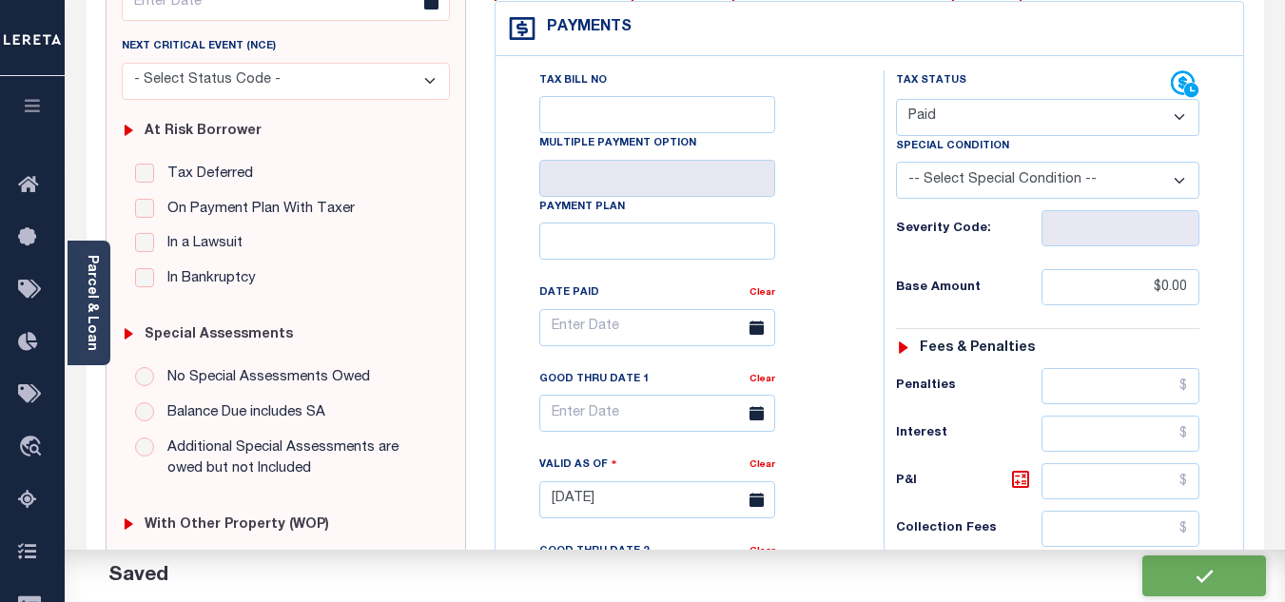
type input "$0"
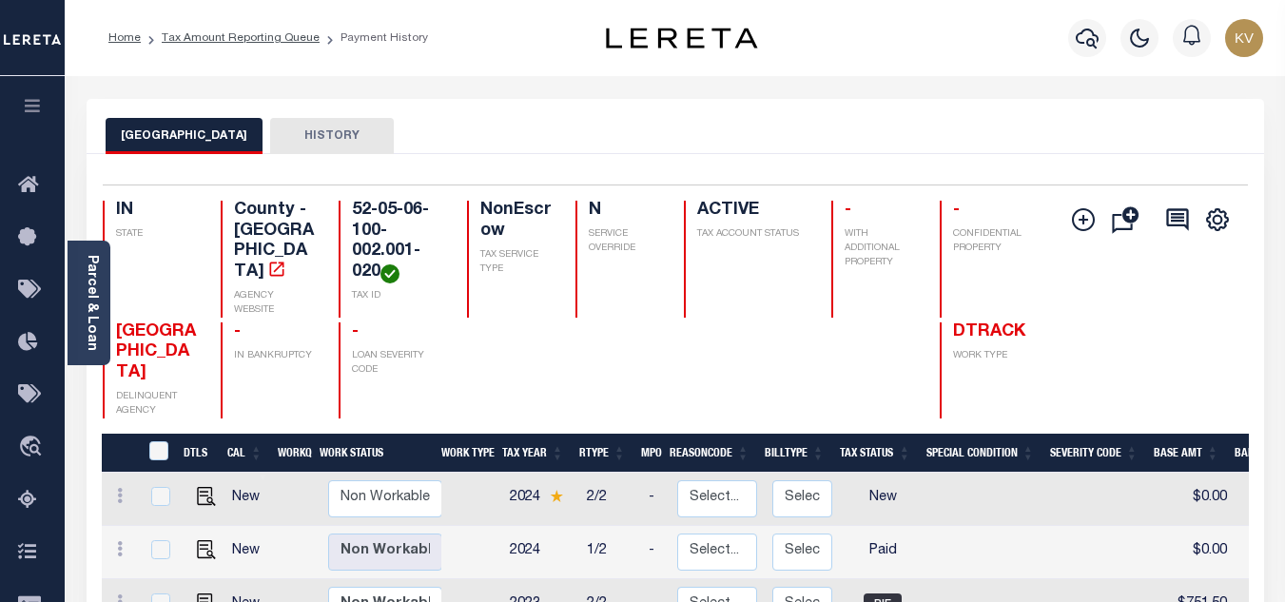
scroll to position [190, 0]
